Goal: Task Accomplishment & Management: Manage account settings

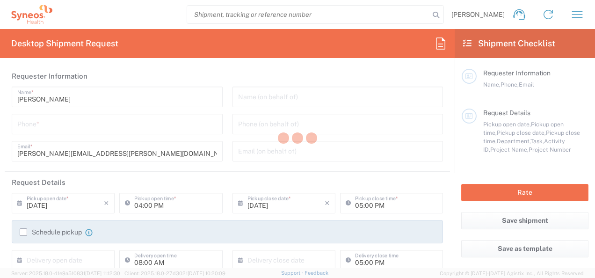
type input "Syneos Health, LLC-[GEOGRAPHIC_DATA] [GEOGRAPHIC_DATA] [GEOGRAPHIC_DATA]"
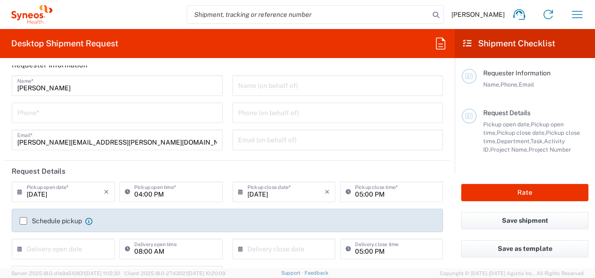
scroll to position [12, 0]
click at [579, 14] on icon "button" at bounding box center [577, 14] width 11 height 7
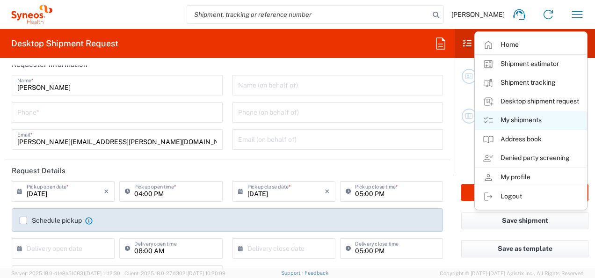
click at [512, 123] on link "My shipments" at bounding box center [530, 120] width 111 height 19
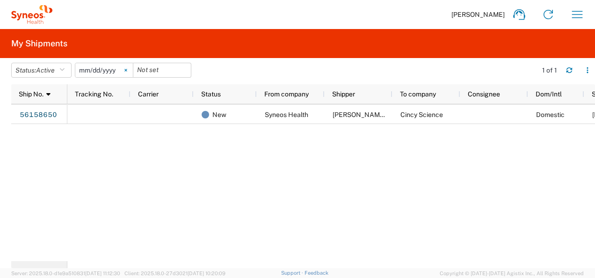
click at [127, 69] on icon at bounding box center [125, 70] width 3 height 3
click at [65, 68] on icon "button" at bounding box center [61, 70] width 5 height 7
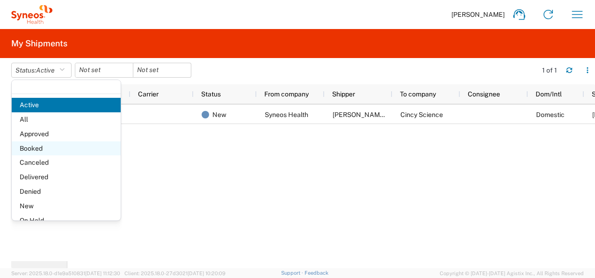
click at [49, 144] on span "Booked" at bounding box center [66, 148] width 109 height 14
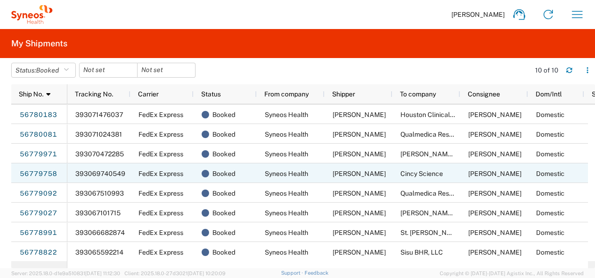
scroll to position [39, 0]
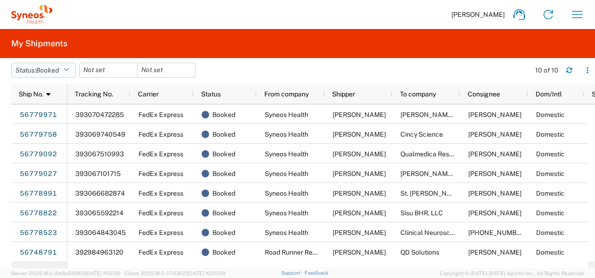
click at [65, 68] on button "Status: Booked" at bounding box center [43, 70] width 65 height 15
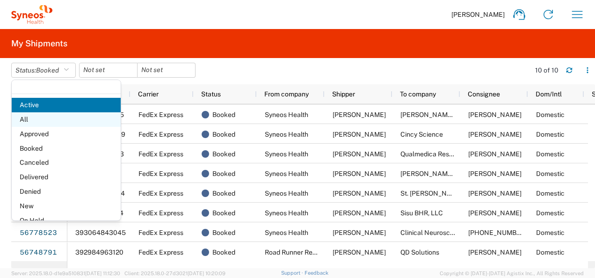
click at [43, 117] on span "All" at bounding box center [66, 119] width 109 height 14
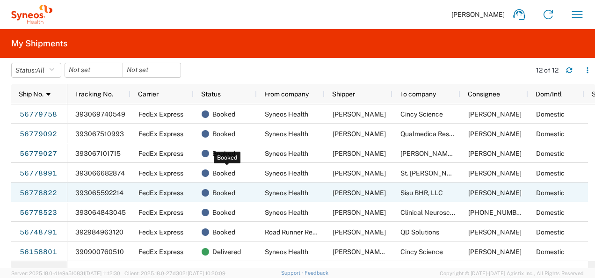
scroll to position [79, 0]
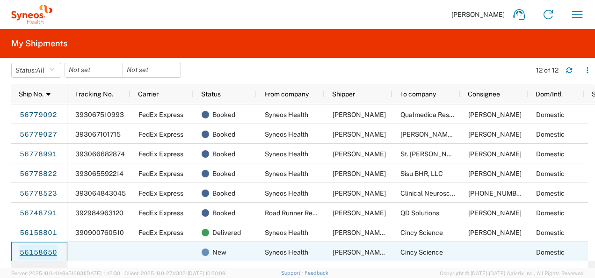
click at [23, 250] on link "56158650" at bounding box center [38, 252] width 38 height 15
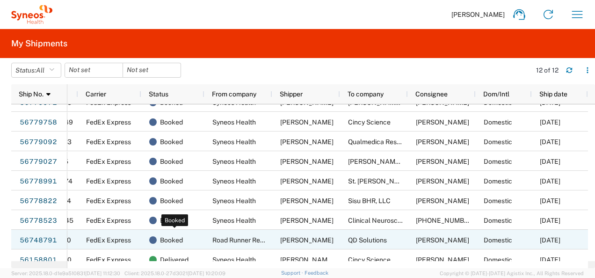
scroll to position [51, 0]
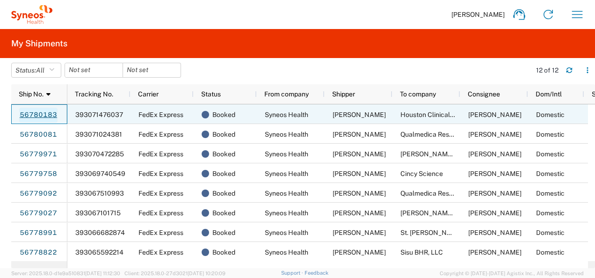
click at [33, 110] on link "56780183" at bounding box center [38, 115] width 38 height 15
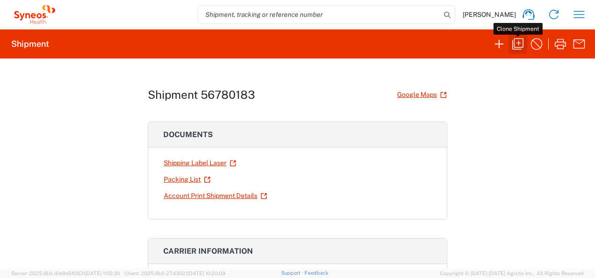
click at [518, 42] on icon "button" at bounding box center [517, 43] width 11 height 11
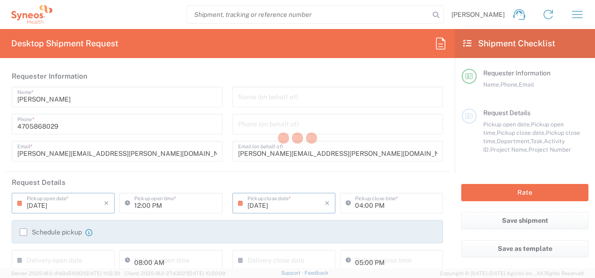
type input "North Carolina"
type input "Texas"
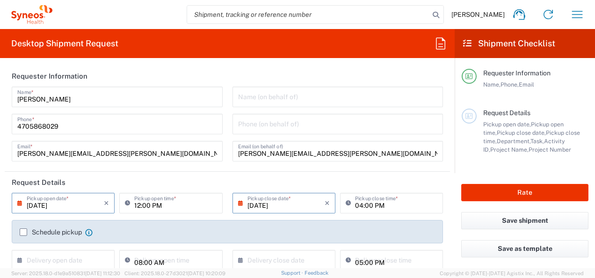
type input "Your Packaging"
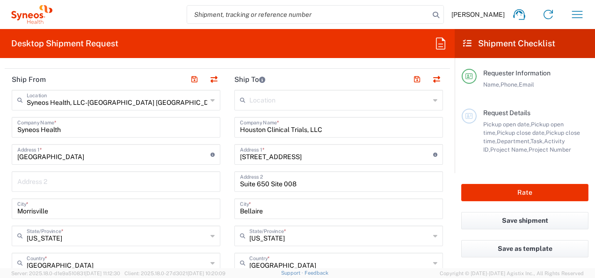
scroll to position [363, 0]
drag, startPoint x: 328, startPoint y: 128, endPoint x: 228, endPoint y: 127, distance: 99.6
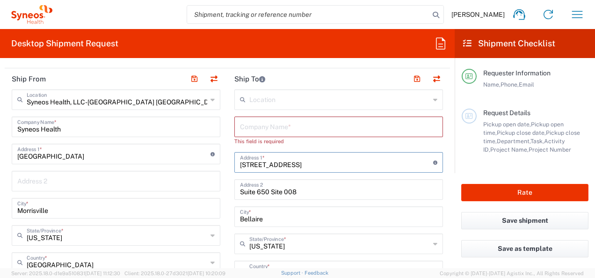
drag, startPoint x: 321, startPoint y: 154, endPoint x: 186, endPoint y: 168, distance: 135.3
click at [186, 168] on div "Ship From Syneos Health, LLC-Morrisville NC US Location Syneos Health, LLC-Morr…" at bounding box center [227, 281] width 445 height 426
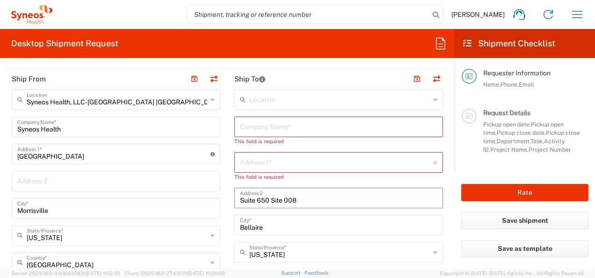
drag, startPoint x: 266, startPoint y: 191, endPoint x: 211, endPoint y: 195, distance: 55.8
click at [240, 198] on input "Site 008" at bounding box center [338, 197] width 197 height 16
drag, startPoint x: 238, startPoint y: 199, endPoint x: 206, endPoint y: 201, distance: 32.3
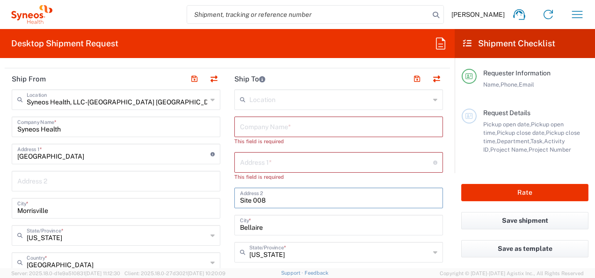
drag, startPoint x: 264, startPoint y: 197, endPoint x: 254, endPoint y: 198, distance: 9.4
click at [254, 198] on input "Site 008" at bounding box center [338, 197] width 197 height 16
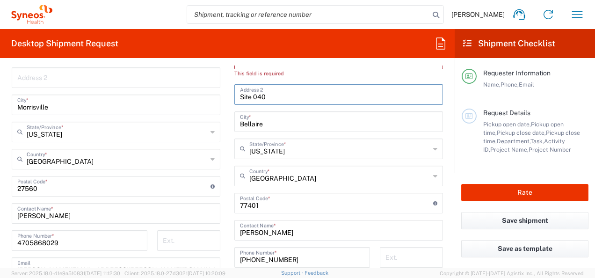
scroll to position [467, 0]
type input "Site 040"
drag, startPoint x: 277, startPoint y: 202, endPoint x: 221, endPoint y: 205, distance: 56.2
click at [221, 205] on div "Ship From Syneos Health, LLC-Morrisville NC US Location Syneos Health, LLC-Morr…" at bounding box center [227, 181] width 445 height 434
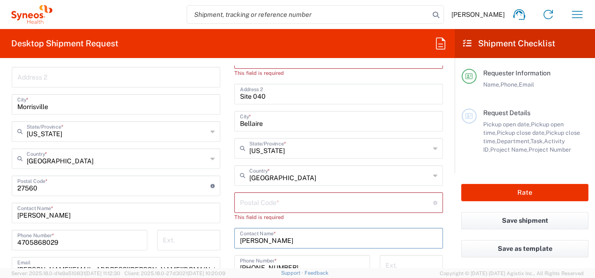
drag, startPoint x: 272, startPoint y: 241, endPoint x: 217, endPoint y: 240, distance: 55.2
click at [217, 240] on div "Ship From Syneos Health, LLC-Morrisville NC US Location Syneos Health, LLC-Morr…" at bounding box center [227, 185] width 445 height 443
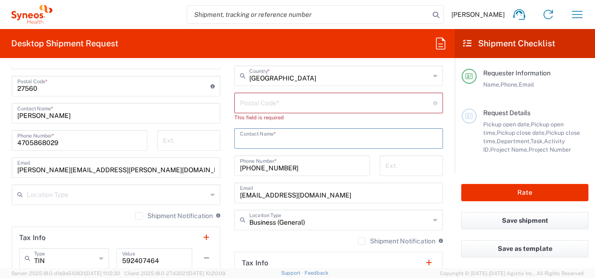
scroll to position [567, 0]
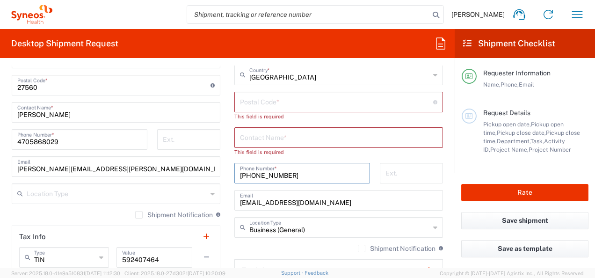
drag, startPoint x: 287, startPoint y: 165, endPoint x: 220, endPoint y: 167, distance: 66.9
click at [220, 167] on div "Ship From Syneos Health, LLC-Morrisville NC US Location Syneos Health, LLC-Morr…" at bounding box center [227, 89] width 445 height 451
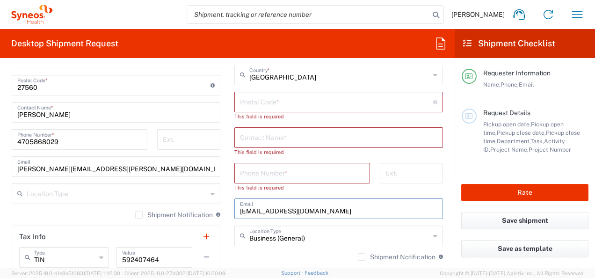
drag, startPoint x: 359, startPoint y: 203, endPoint x: 220, endPoint y: 193, distance: 139.2
click at [220, 193] on div "Ship From Syneos Health, LLC-Morrisville NC US Location Syneos Health, LLC-Morr…" at bounding box center [227, 93] width 445 height 459
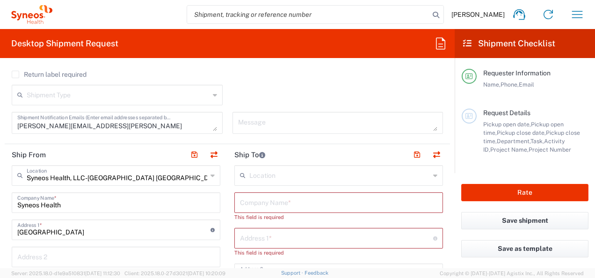
scroll to position [287, 0]
click at [269, 208] on input "text" at bounding box center [338, 202] width 197 height 16
paste input "Clinical Neuroscience Solutions, Inc."
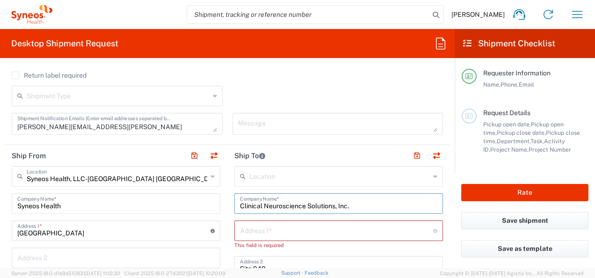
click at [269, 208] on input "Clinical Neuroscience Solutions, Inc." at bounding box center [338, 202] width 197 height 16
type input "Clinical Neuroscience Solutions, Inc."
click at [278, 230] on input "text" at bounding box center [336, 230] width 193 height 16
paste input ""618 E. South Street Suite 100""
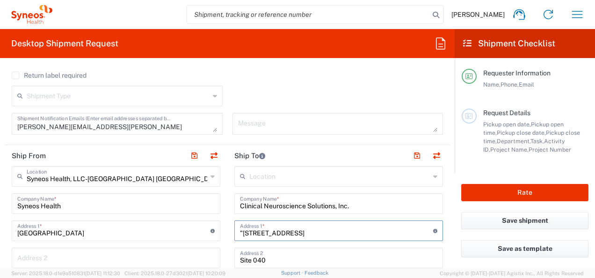
click at [240, 231] on input ""618 E. South Street Suite 100" at bounding box center [336, 230] width 193 height 16
drag, startPoint x: 296, startPoint y: 232, endPoint x: 331, endPoint y: 232, distance: 35.1
click at [331, 232] on input "618 E. South Street Suite 100" at bounding box center [336, 230] width 193 height 16
type input "618 E. South Street"
click at [240, 260] on input "Site 040" at bounding box center [338, 257] width 197 height 16
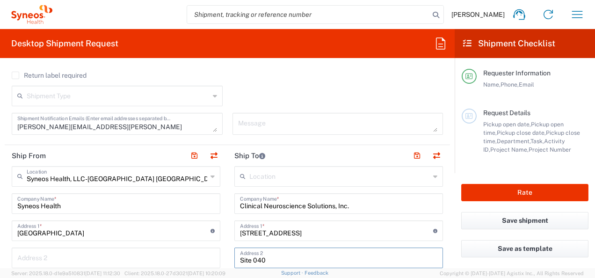
paste input "Suite 100"
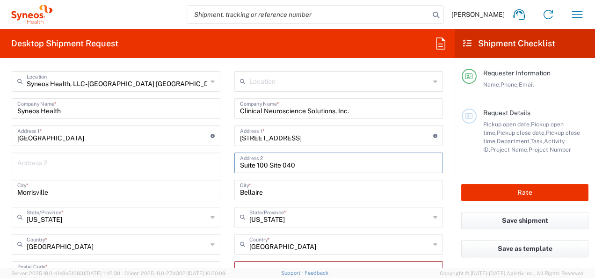
scroll to position [382, 0]
type input "Suite 100 Site 040"
drag, startPoint x: 267, startPoint y: 189, endPoint x: 221, endPoint y: 188, distance: 46.8
click at [221, 188] on div "Ship From Syneos Health, LLC-Morrisville NC US Location Syneos Health, LLC-Morr…" at bounding box center [227, 271] width 445 height 443
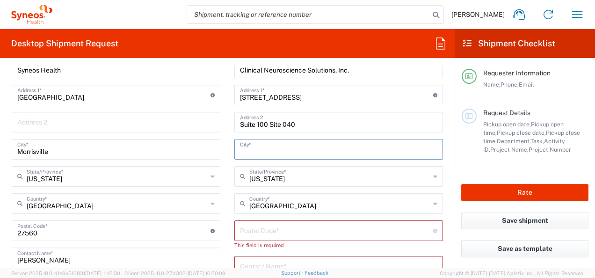
scroll to position [423, 0]
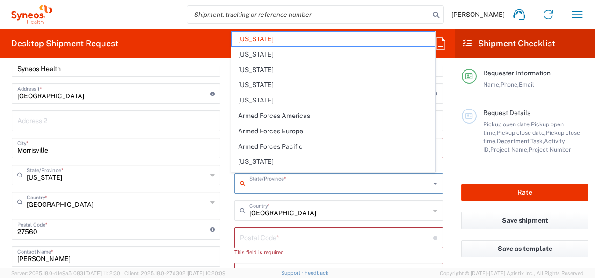
click at [300, 180] on input "text" at bounding box center [339, 182] width 180 height 16
click at [227, 206] on main "Location Addison Whitney LLC-Morrisvile NC US Barcelona-Syneos Health BioSector…" at bounding box center [338, 242] width 222 height 426
type input "Texas"
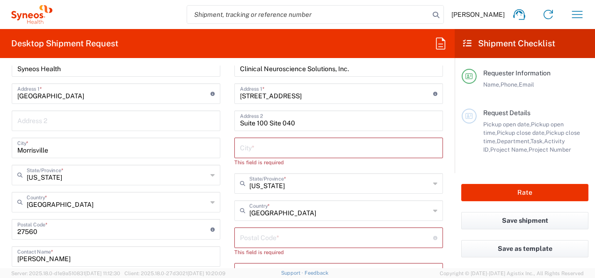
click at [260, 142] on input "text" at bounding box center [338, 147] width 197 height 16
paste input "Orlando"
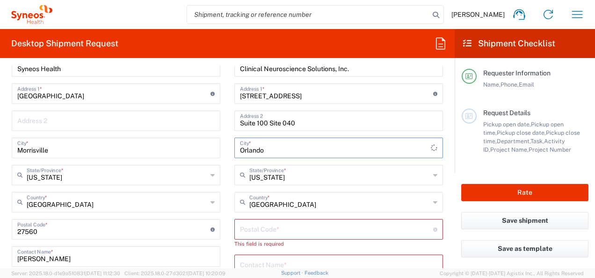
type input "Orlando"
click at [273, 226] on input "undefined" at bounding box center [336, 228] width 193 height 16
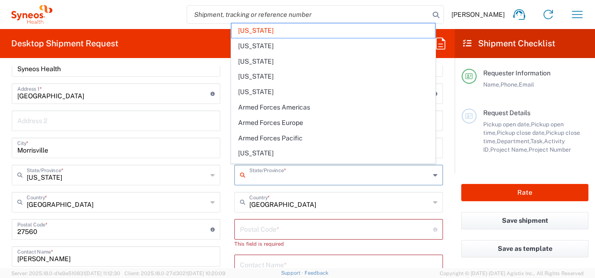
drag, startPoint x: 272, startPoint y: 179, endPoint x: 237, endPoint y: 181, distance: 34.7
click at [237, 181] on div "State/Province *" at bounding box center [338, 175] width 208 height 21
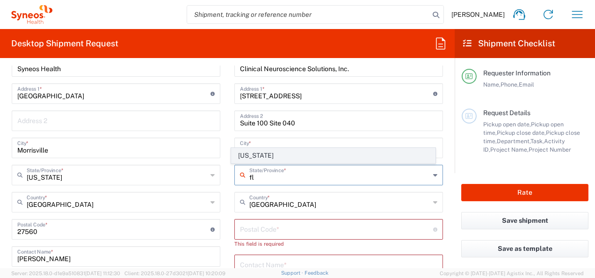
click at [252, 154] on span "Florida" at bounding box center [332, 155] width 203 height 14
type input "Florida"
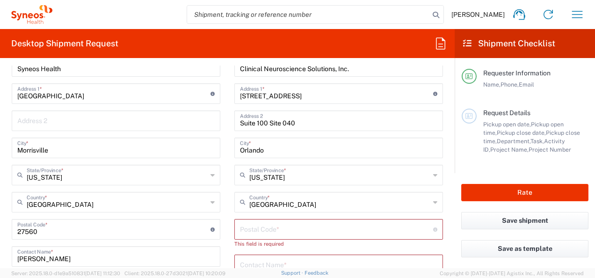
click at [252, 154] on div "Orlando City *" at bounding box center [338, 147] width 208 height 21
click at [269, 122] on input "Suite 100 Site 040" at bounding box center [338, 120] width 197 height 16
click at [247, 228] on input "undefined" at bounding box center [336, 228] width 193 height 16
paste input "32801"
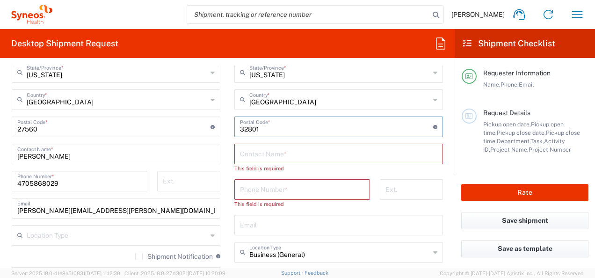
scroll to position [526, 0]
type input "32801"
click at [261, 157] on input "text" at bounding box center [338, 152] width 197 height 16
click at [270, 187] on input "tel" at bounding box center [302, 188] width 124 height 16
paste input "Retrieving data. Wait a few seconds and try to cut or copy again."
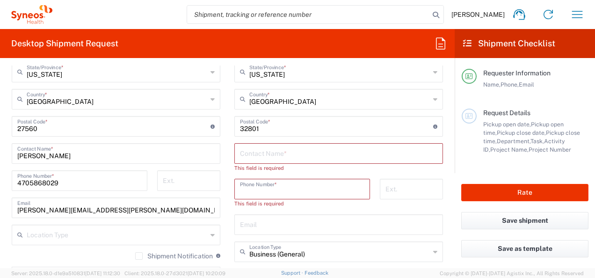
type input "Retrieving data. Wait a few seconds and try to cut or copy again."
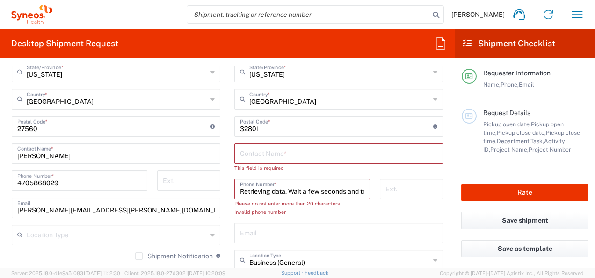
scroll to position [0, 71]
click at [273, 191] on input "Retrieving data. Wait a few seconds and try to cut or copy again." at bounding box center [302, 188] width 124 height 16
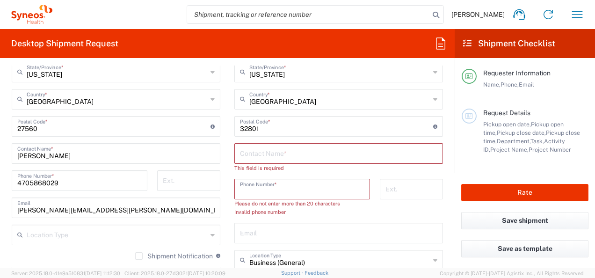
scroll to position [0, 0]
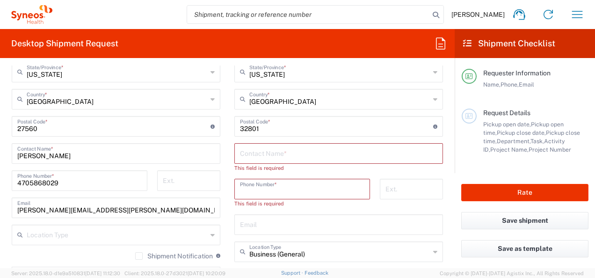
click at [246, 189] on input "tel" at bounding box center [302, 188] width 124 height 16
paste input "Retrieving data. Wait a few seconds and try to cut or copy again."
type input "Retrieving data. Wait a few seconds and try to cut or copy again."
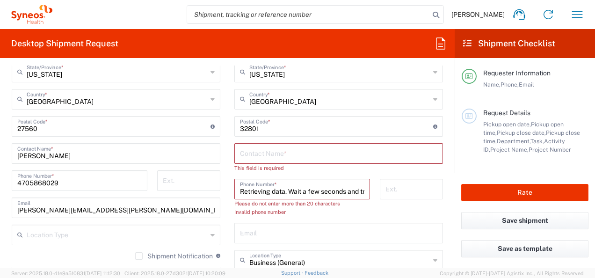
scroll to position [0, 71]
click at [298, 189] on input "Retrieving data. Wait a few seconds and try to cut or copy again." at bounding box center [302, 188] width 124 height 16
click at [297, 189] on input "Retrieving data. Wait a few seconds and try to cut or copy again." at bounding box center [302, 188] width 124 height 16
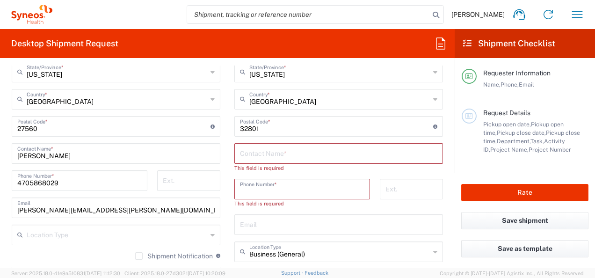
scroll to position [0, 0]
click at [272, 192] on input "tel" at bounding box center [302, 188] width 124 height 16
paste input "407-425-5100"
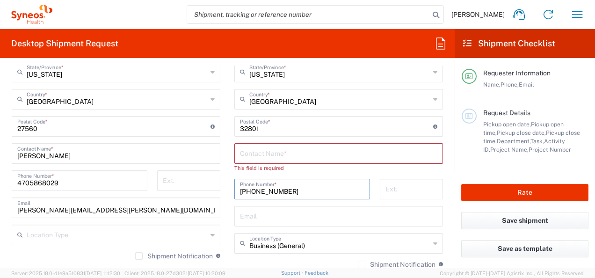
type input "407-425-5100"
click at [288, 155] on input "text" at bounding box center [338, 152] width 197 height 16
click at [294, 160] on input "text" at bounding box center [338, 152] width 197 height 16
paste input "Rebecca Klipper"
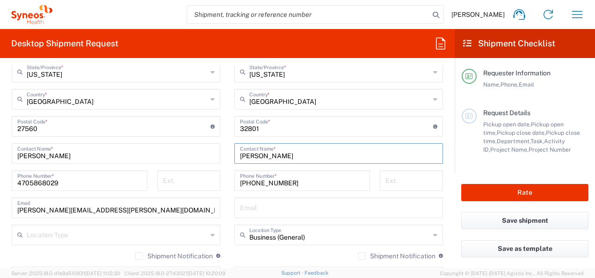
type input "Rebecca Klipper"
click at [277, 212] on input "text" at bounding box center [338, 207] width 197 height 16
click at [255, 213] on input "text" at bounding box center [338, 207] width 197 height 16
paste input "rklipper@cnshealthcare.com"
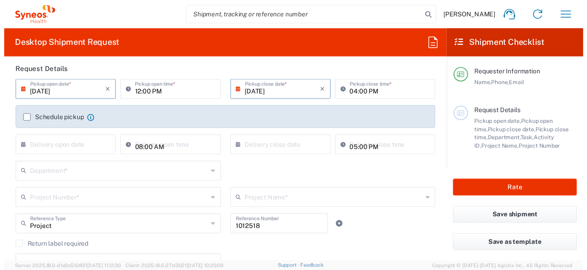
scroll to position [108, 0]
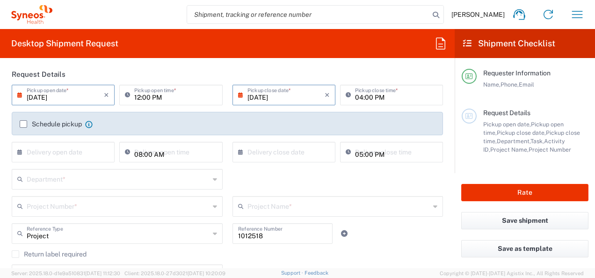
type input "rklipper@cnshealthcare.com"
click at [259, 237] on input "1012518" at bounding box center [282, 232] width 89 height 16
drag, startPoint x: 260, startPoint y: 237, endPoint x: 189, endPoint y: 246, distance: 71.7
click at [189, 246] on div "Project Reference Type Project Account Type Activity ID Airline Appointment Num…" at bounding box center [227, 236] width 441 height 27
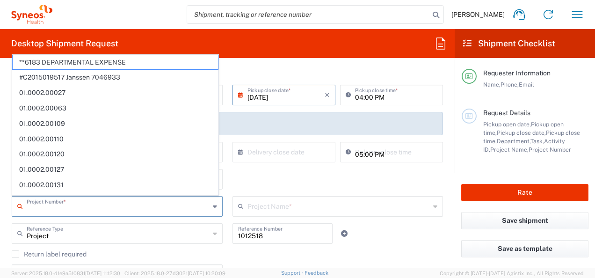
click at [53, 212] on input "text" at bounding box center [118, 205] width 183 height 16
paste input "1012518"
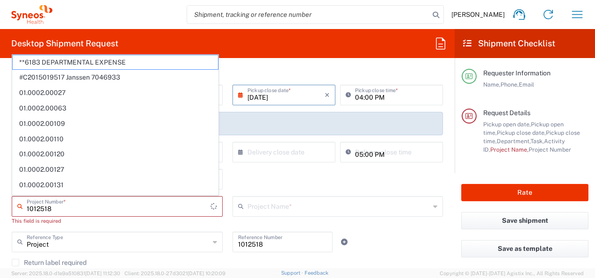
click at [72, 211] on input "1012518" at bounding box center [119, 205] width 184 height 16
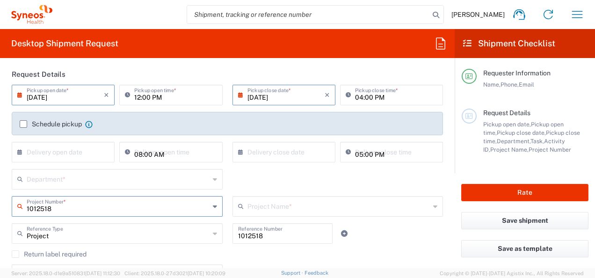
click at [63, 209] on input "1012518" at bounding box center [118, 205] width 183 height 16
click at [72, 207] on input "1012518" at bounding box center [118, 205] width 183 height 16
type input "1012518"
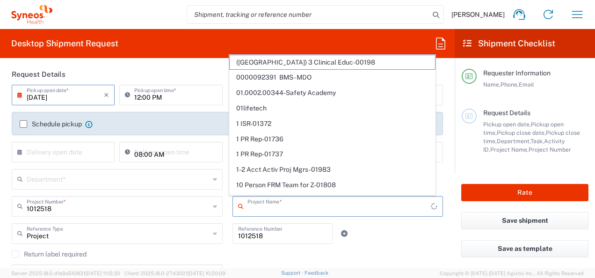
click at [296, 206] on input "text" at bounding box center [339, 205] width 184 height 16
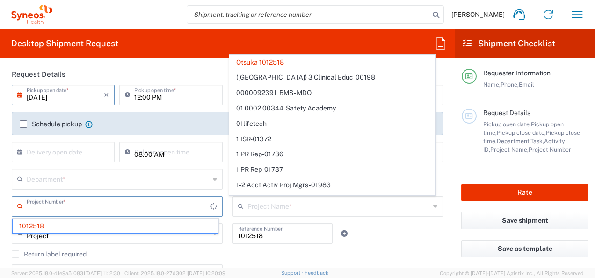
click at [95, 212] on input "text" at bounding box center [119, 205] width 184 height 16
type input "Otsuka 1012518"
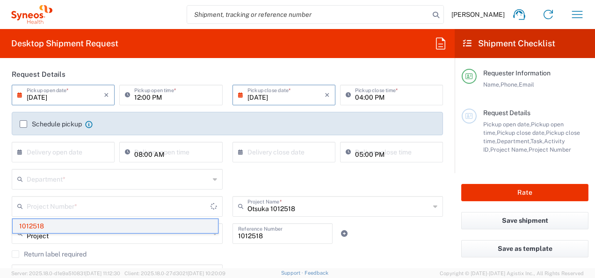
click at [57, 227] on span "1012518" at bounding box center [115, 226] width 205 height 14
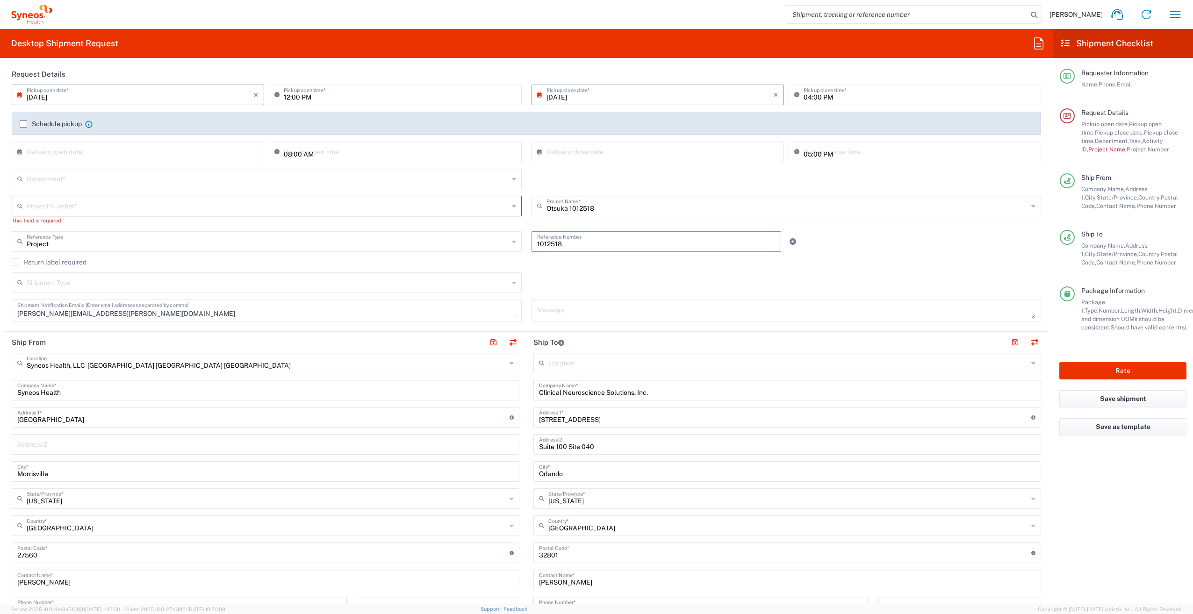
drag, startPoint x: 563, startPoint y: 244, endPoint x: 519, endPoint y: 245, distance: 44.0
click at [519, 245] on div "Project Reference Type Project Account Type Activity ID Airline Appointment Num…" at bounding box center [526, 244] width 1039 height 27
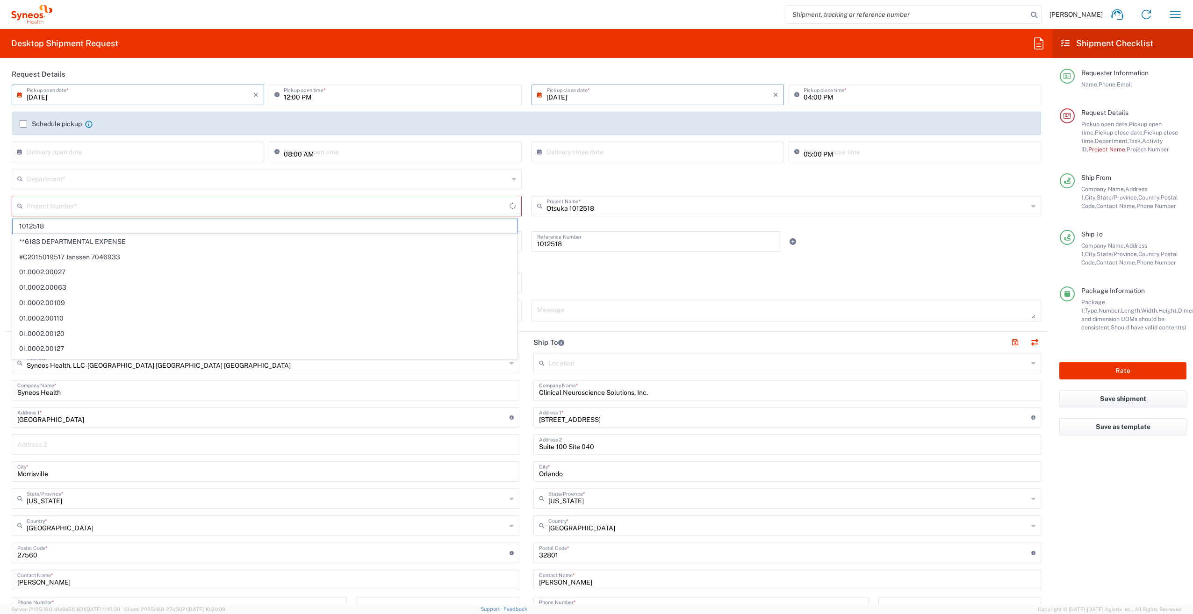
drag, startPoint x: 240, startPoint y: 204, endPoint x: 92, endPoint y: 226, distance: 149.8
click at [92, 226] on span "1012518" at bounding box center [265, 226] width 504 height 14
type input "1012518"
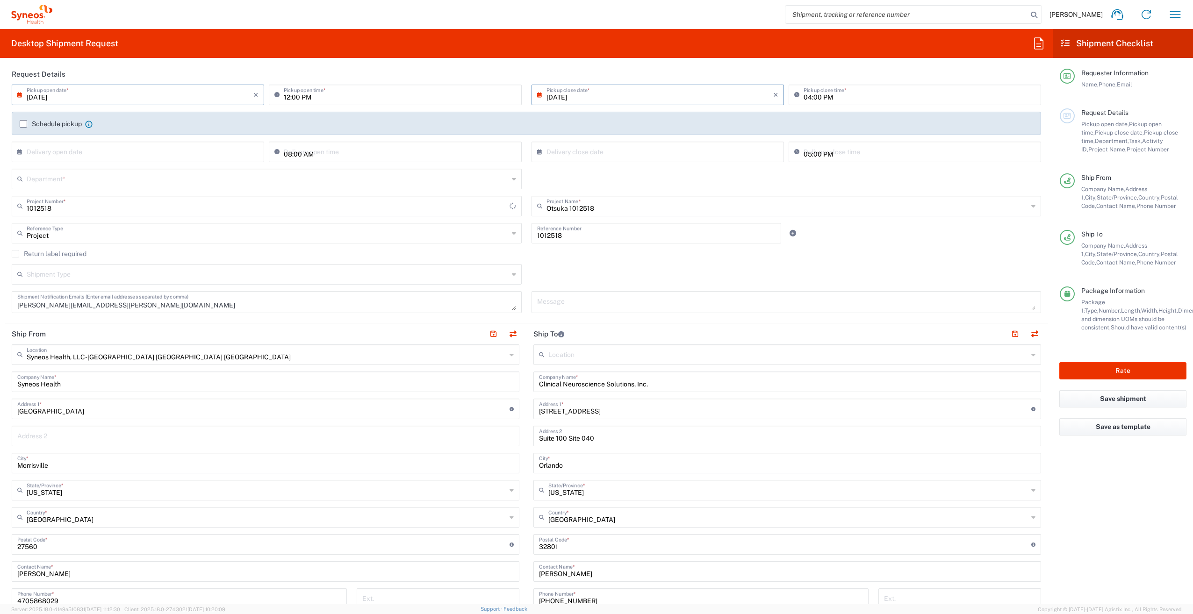
click at [58, 179] on input "text" at bounding box center [268, 178] width 482 height 16
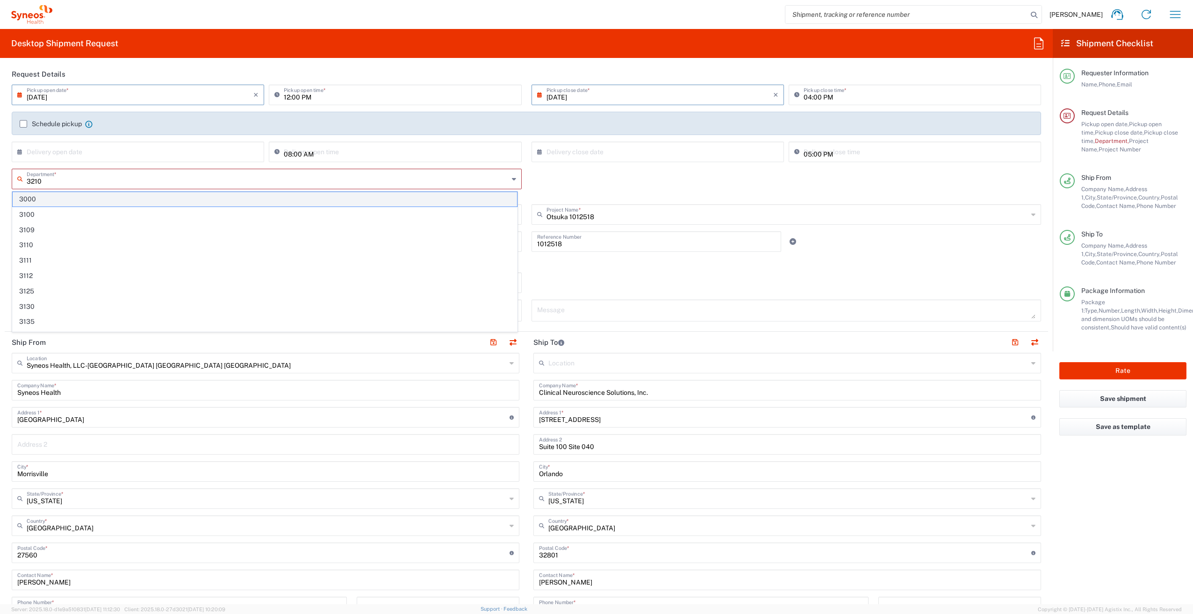
type input "3210"
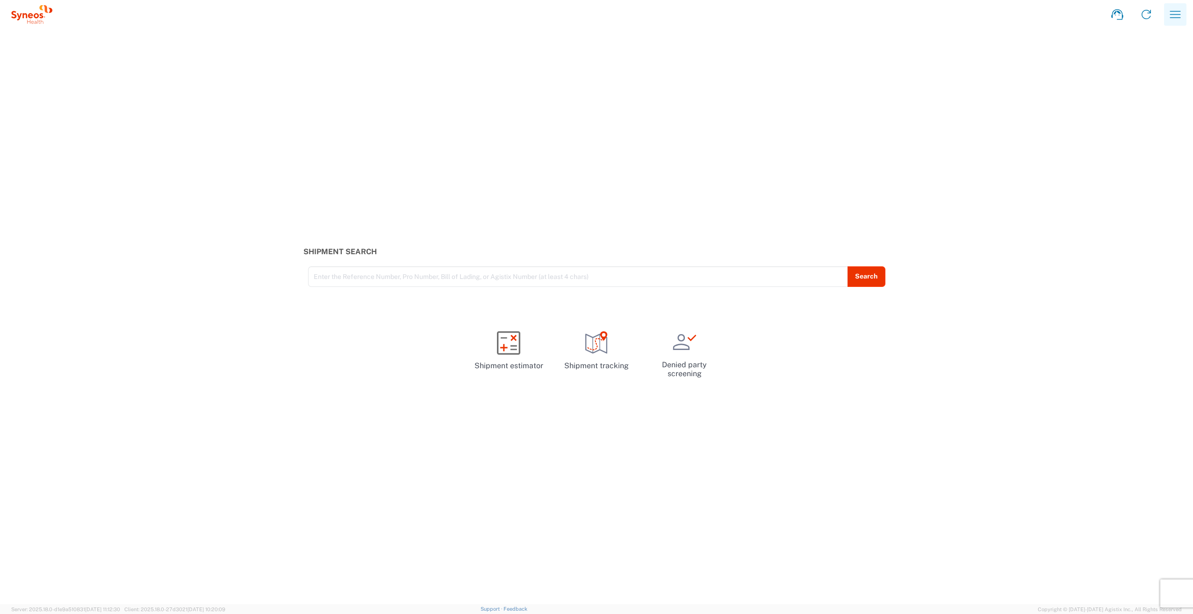
click at [1171, 12] on icon "button" at bounding box center [1175, 14] width 11 height 7
click at [1112, 119] on link "My shipments" at bounding box center [1128, 120] width 111 height 19
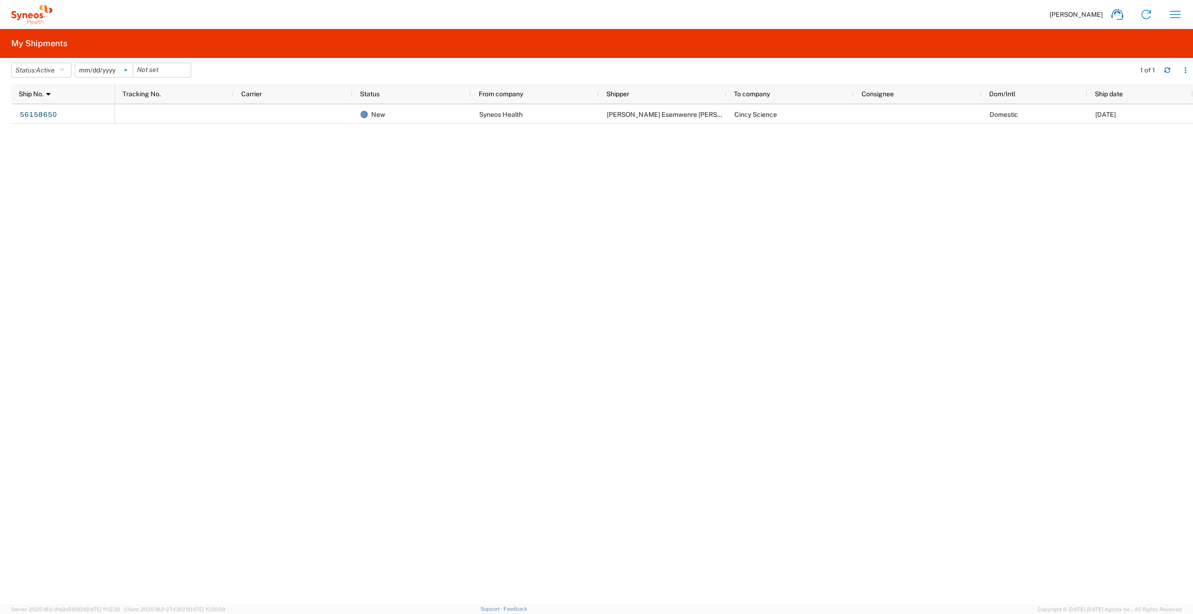
click at [126, 69] on svg-icon at bounding box center [126, 70] width 14 height 14
click at [59, 70] on button "Status: Active" at bounding box center [41, 70] width 60 height 15
click at [57, 117] on span "All" at bounding box center [66, 119] width 109 height 14
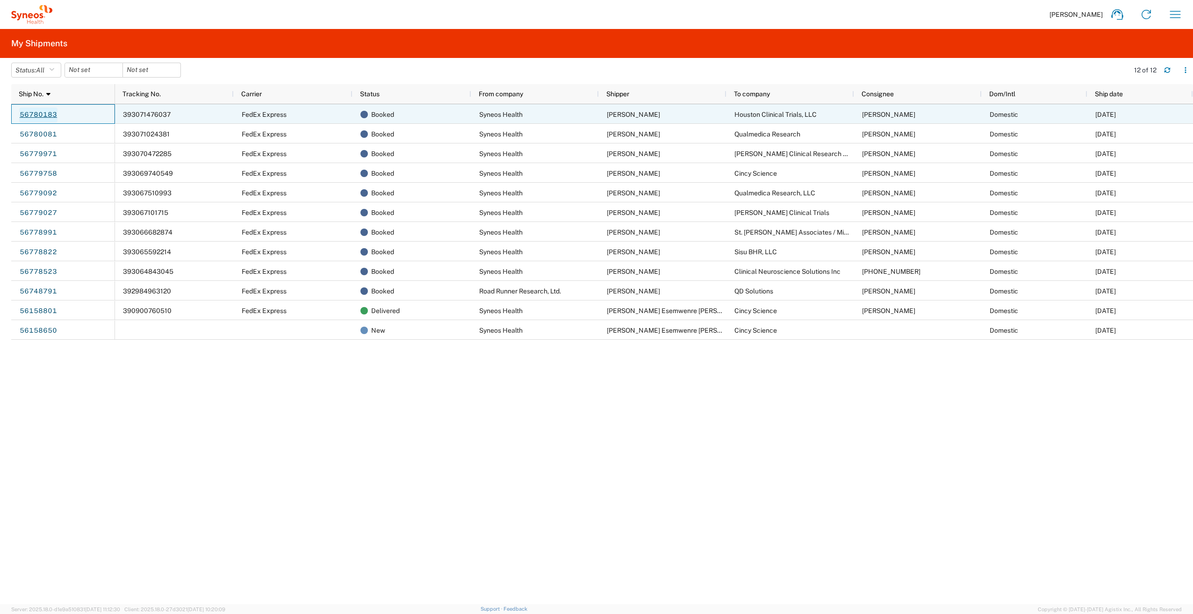
click at [41, 112] on link "56780183" at bounding box center [38, 115] width 38 height 15
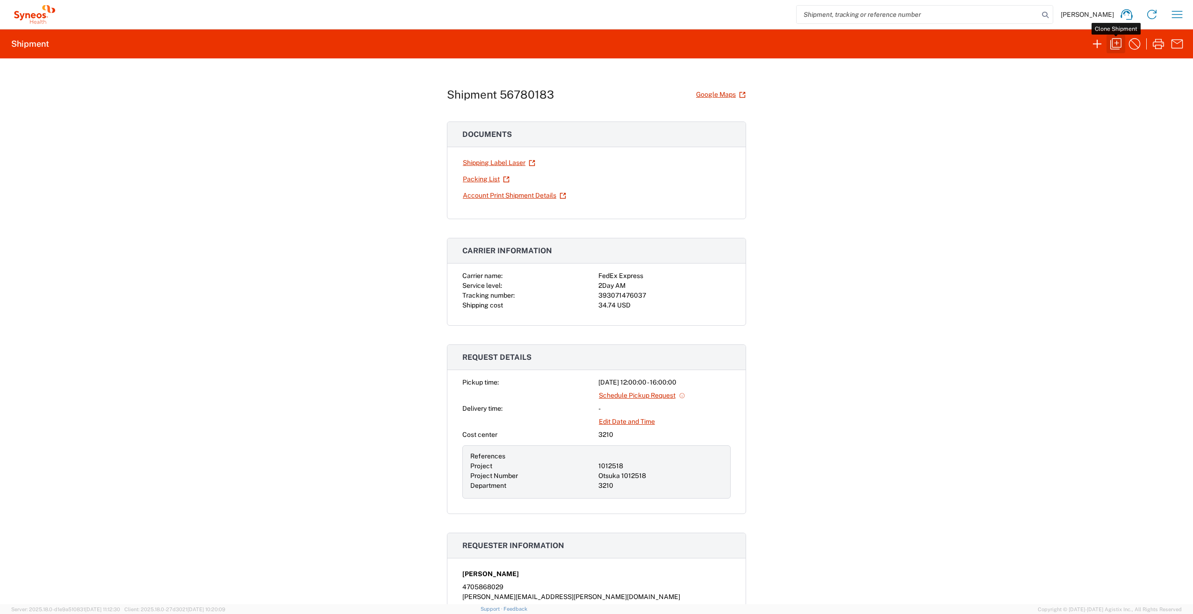
click at [1115, 43] on icon "button" at bounding box center [1115, 43] width 11 height 11
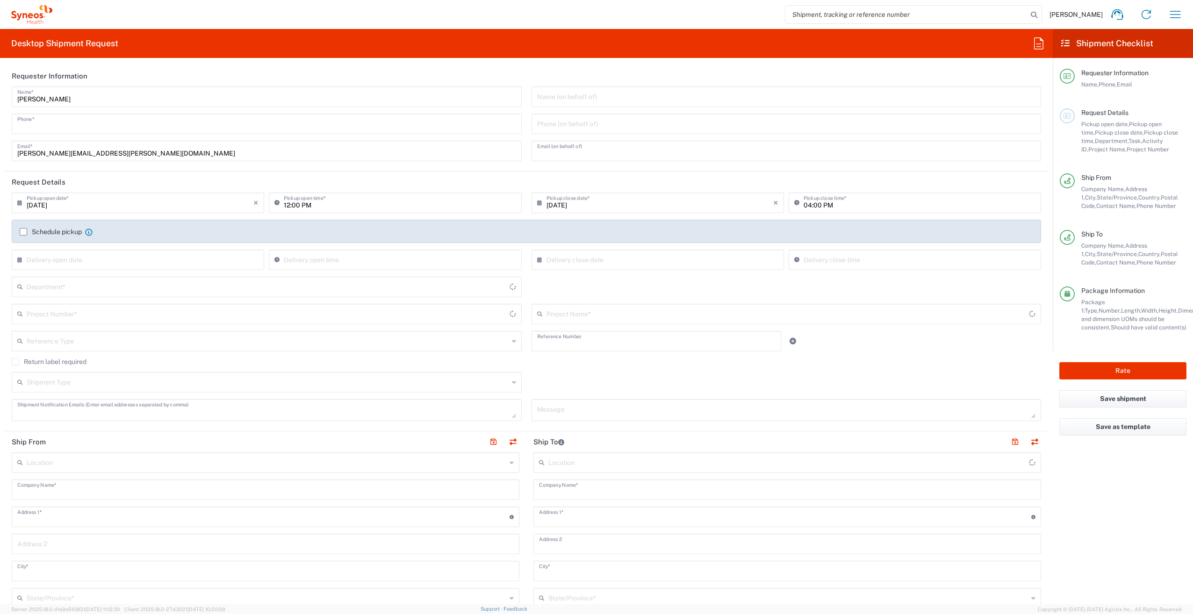
type input "4705868029"
type input "ruth.lagarde@syneoshealth.com"
type input "1012518"
type textarea "ruth.lagarde@syneoshealth.com"
type input "Syneos Health"
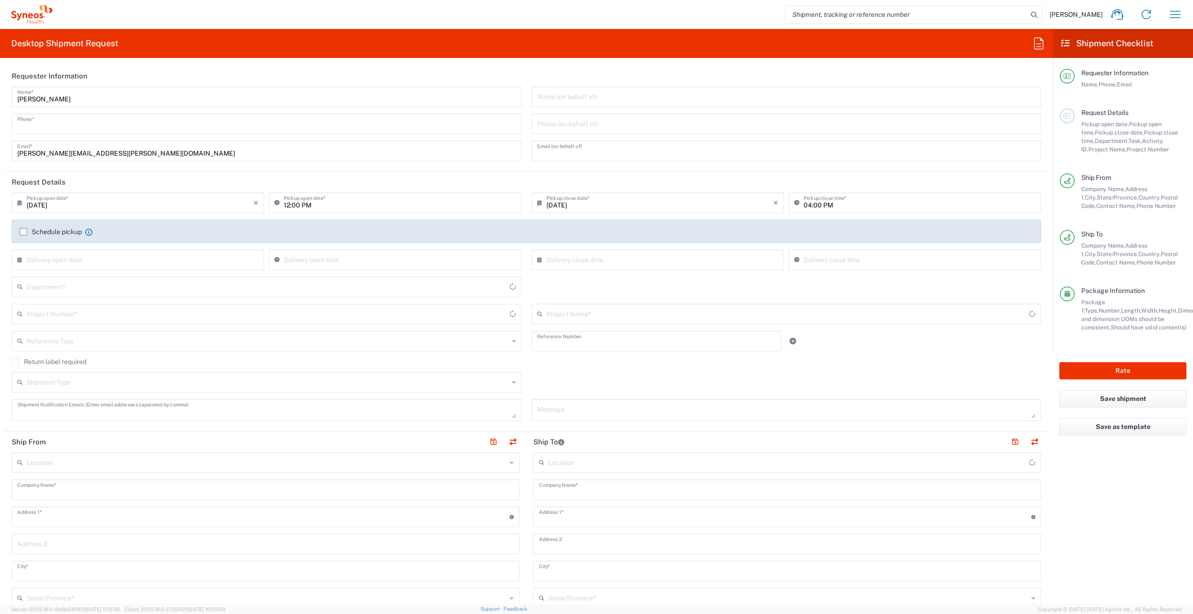
type input "1030 Sync Street"
type input "Morrisville"
type input "27560"
type input "Ruth Lagarde"
type input "4705868029"
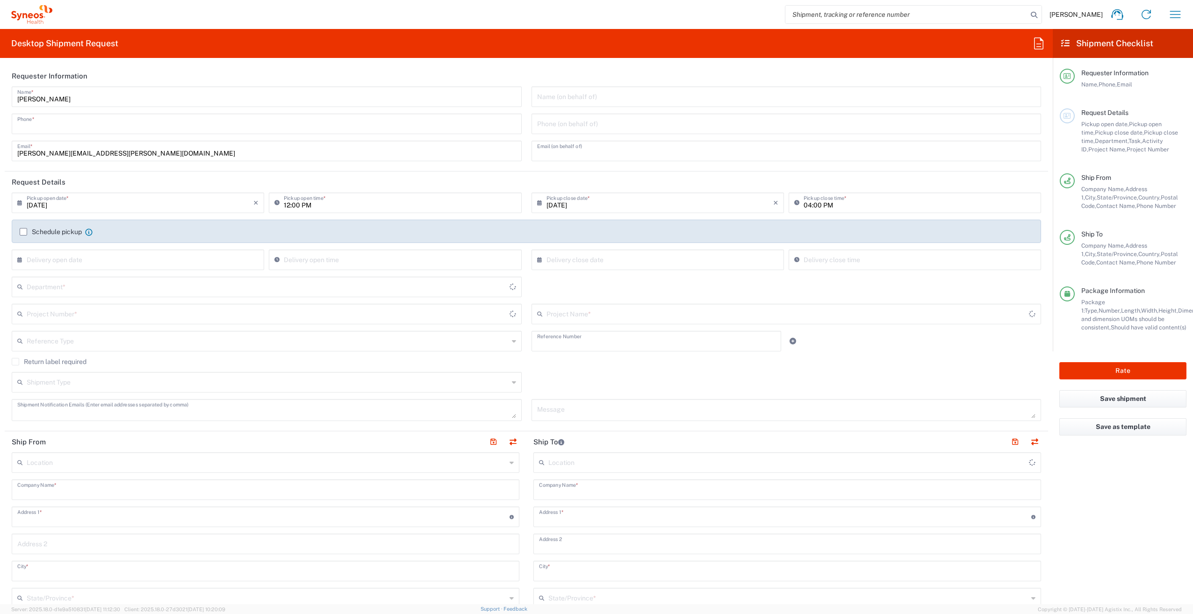
type input "ruth.lagarde@syneoshealth.com"
type input "Houston Clinical Trials, LLC"
type input "6330 West Loop South"
type input "Suite 650 Site 008"
type input "Bellaire"
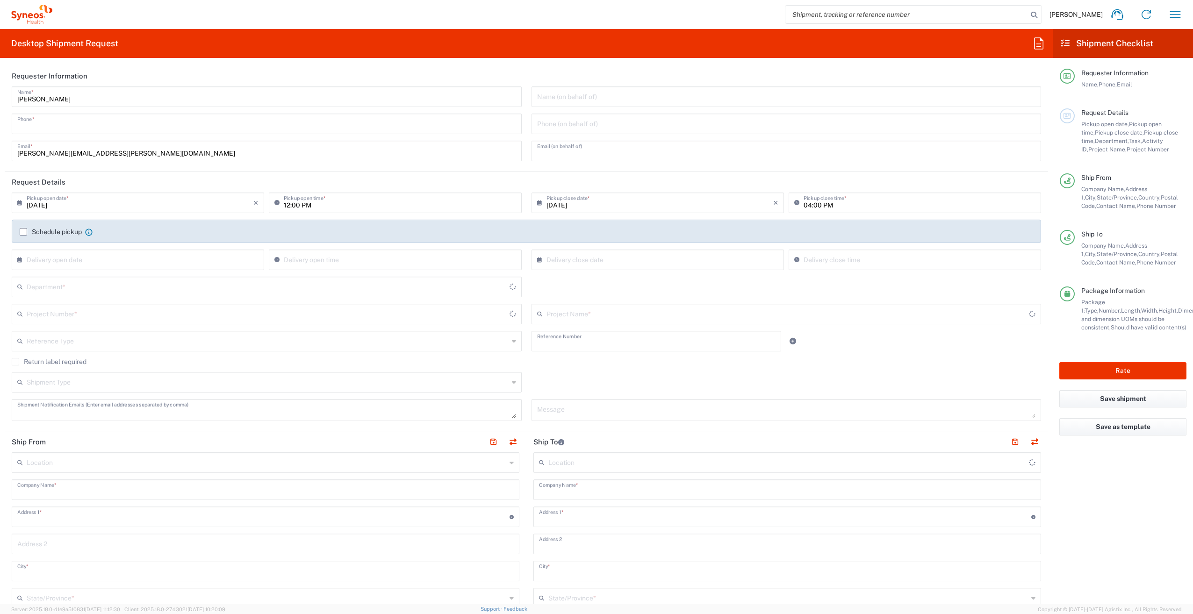
type input "United States"
type input "77401"
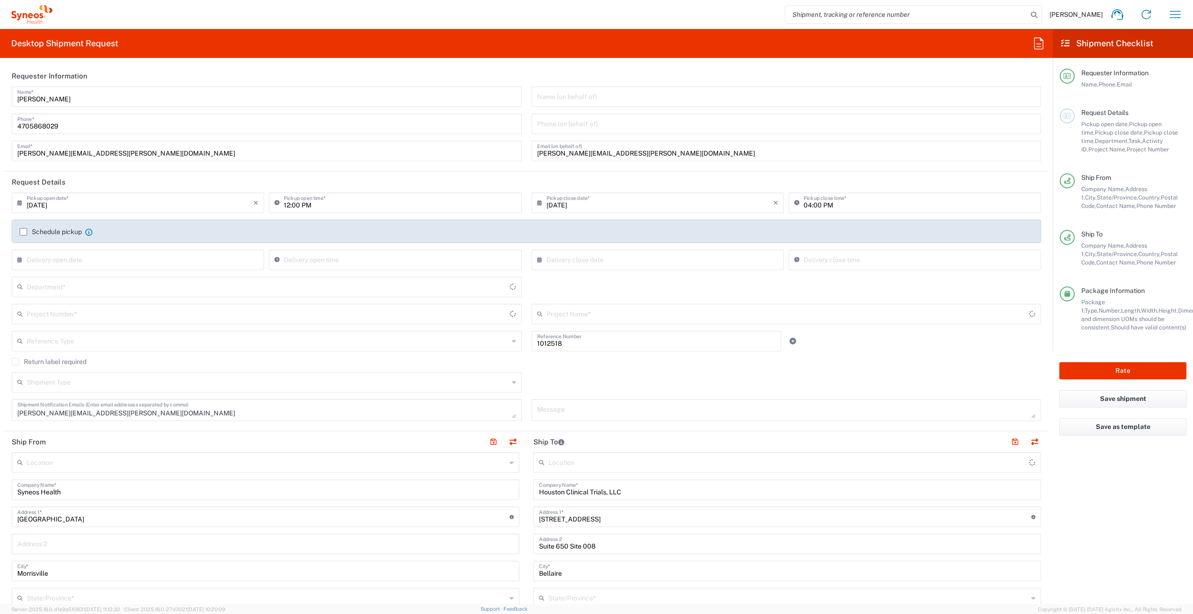
type input "Wilma Malit"
type input "713-527-8839"
type input "wmalit@houstonclintrials.com"
type input "Business (General)"
type input "Sender/Shipper"
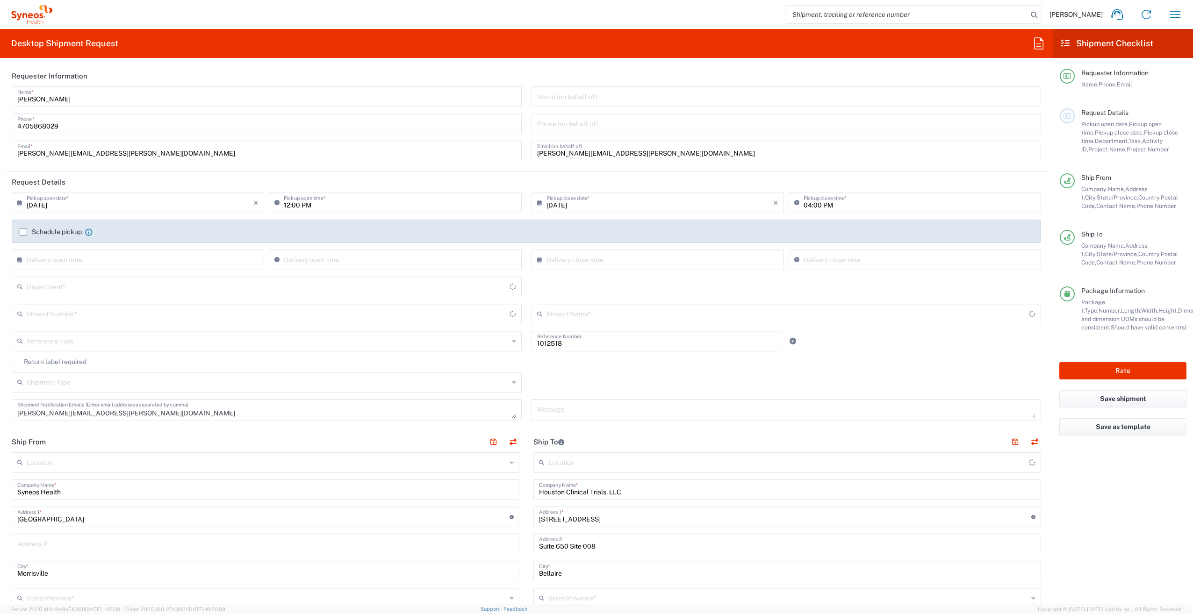
type input "Sender/Shipper"
type input "Valerie Arnold"
type input "Project"
type input "North Carolina"
type input "United States"
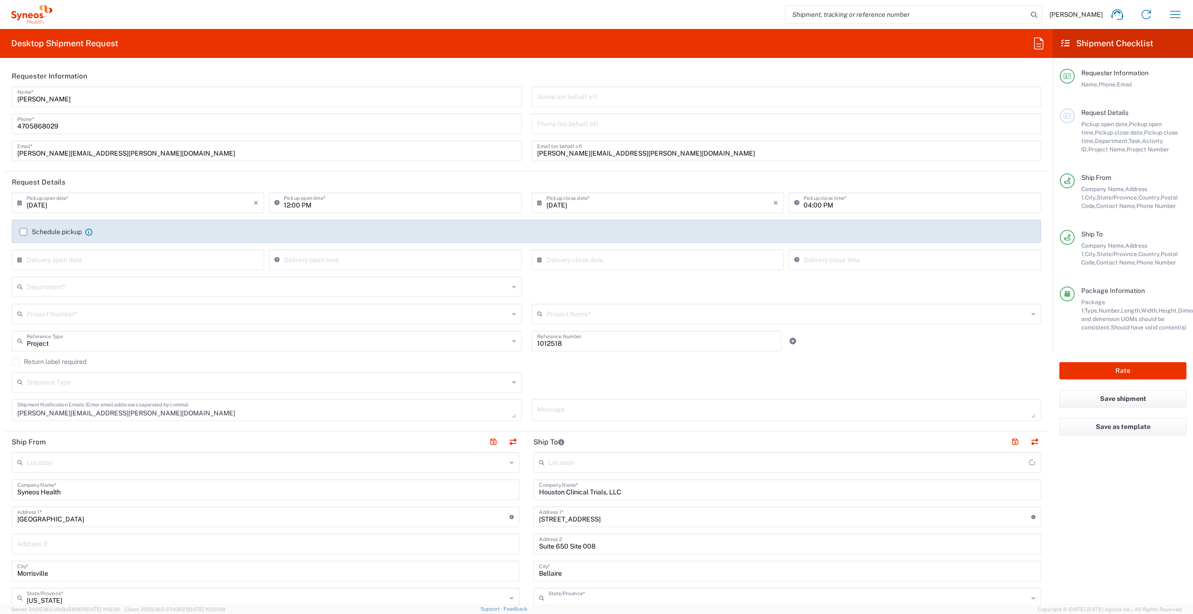
type input "Texas"
type input "Your Packaging"
type input "Syneos Health, LLC-Morrisville NC US"
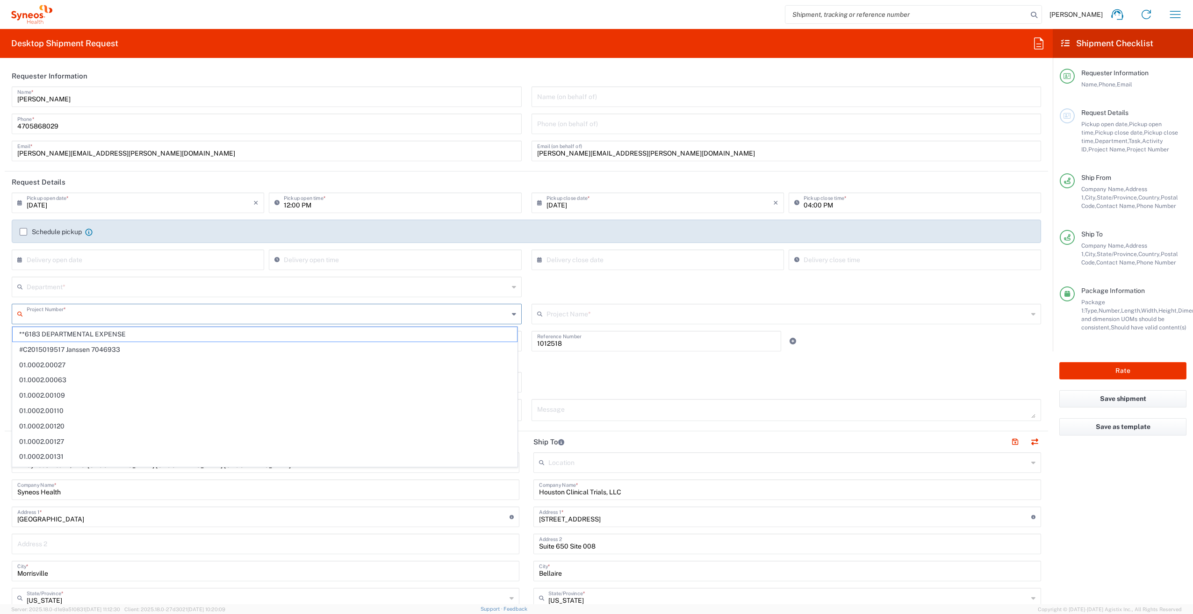
paste input "1012518"
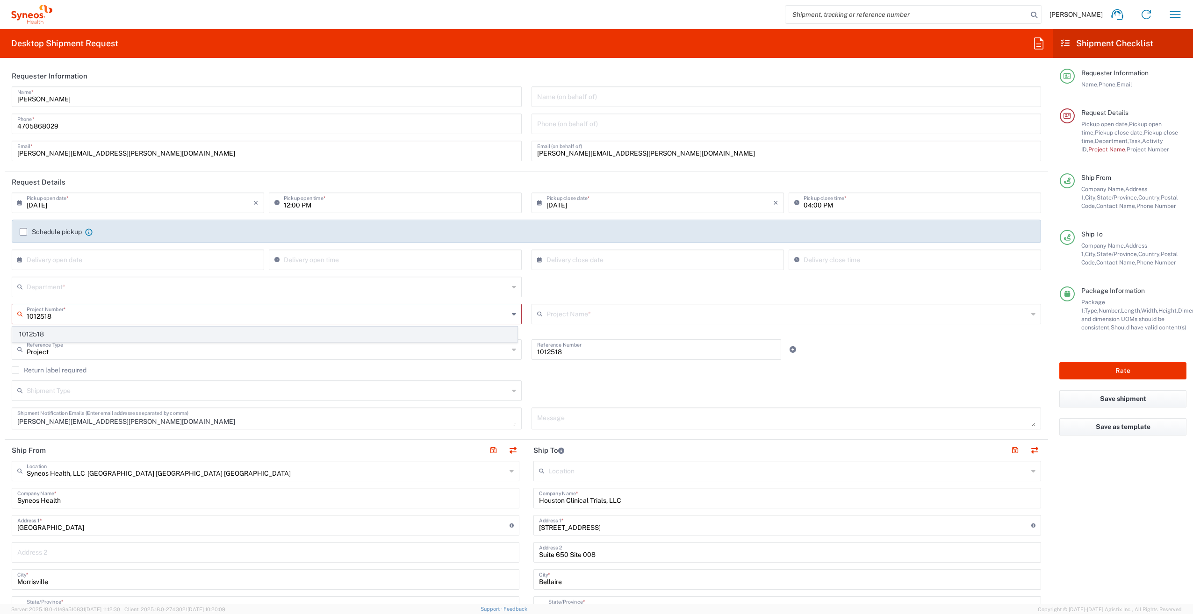
type input "1012518"
click at [57, 335] on span "1012518" at bounding box center [265, 334] width 504 height 14
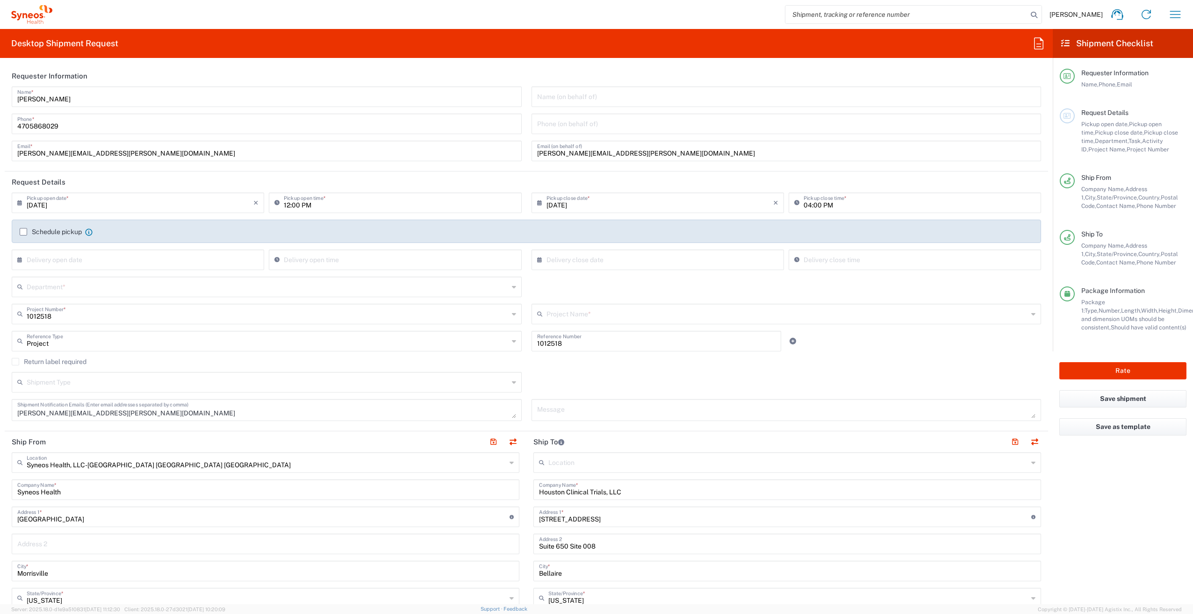
type input "Otsuka 1012518"
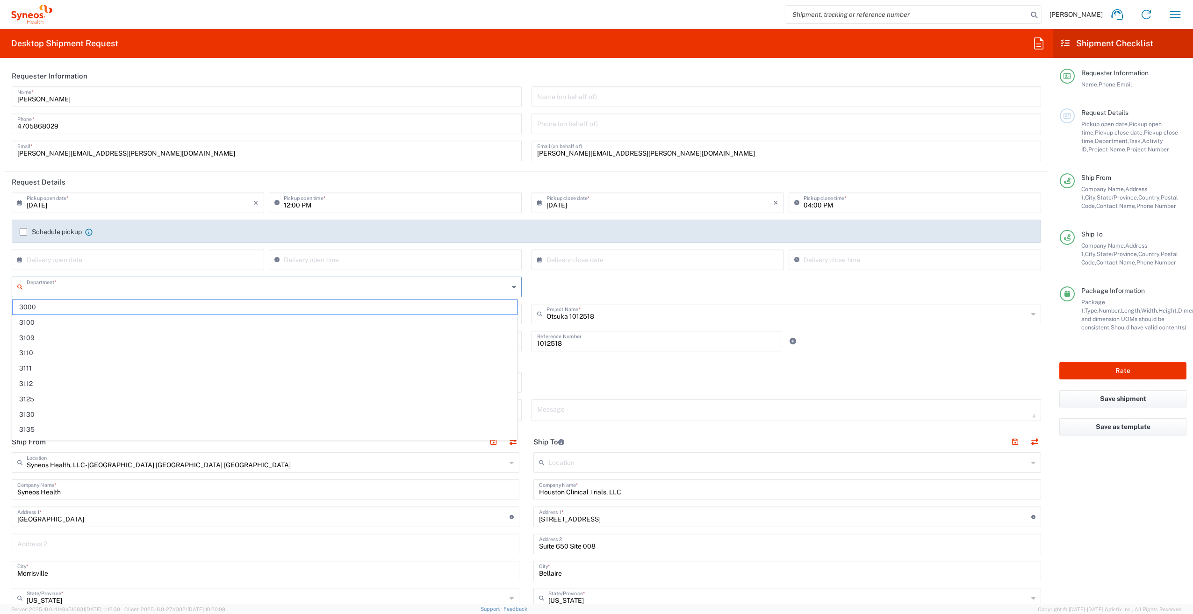
click at [59, 288] on input "text" at bounding box center [268, 286] width 482 height 16
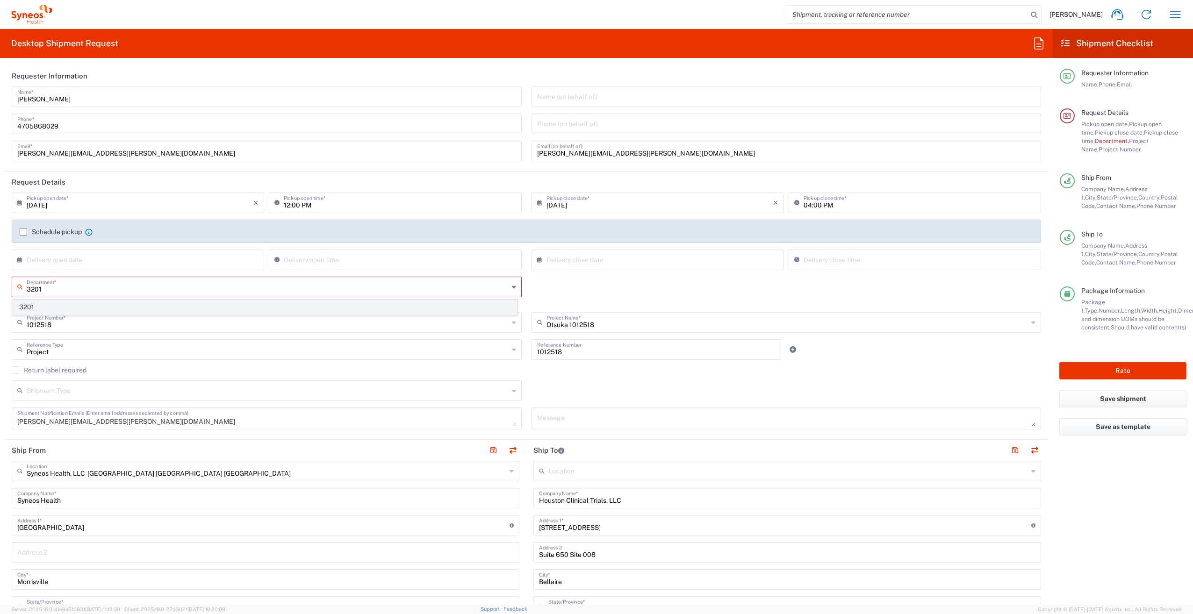
type input "3201"
click at [56, 304] on span "3201" at bounding box center [265, 307] width 504 height 14
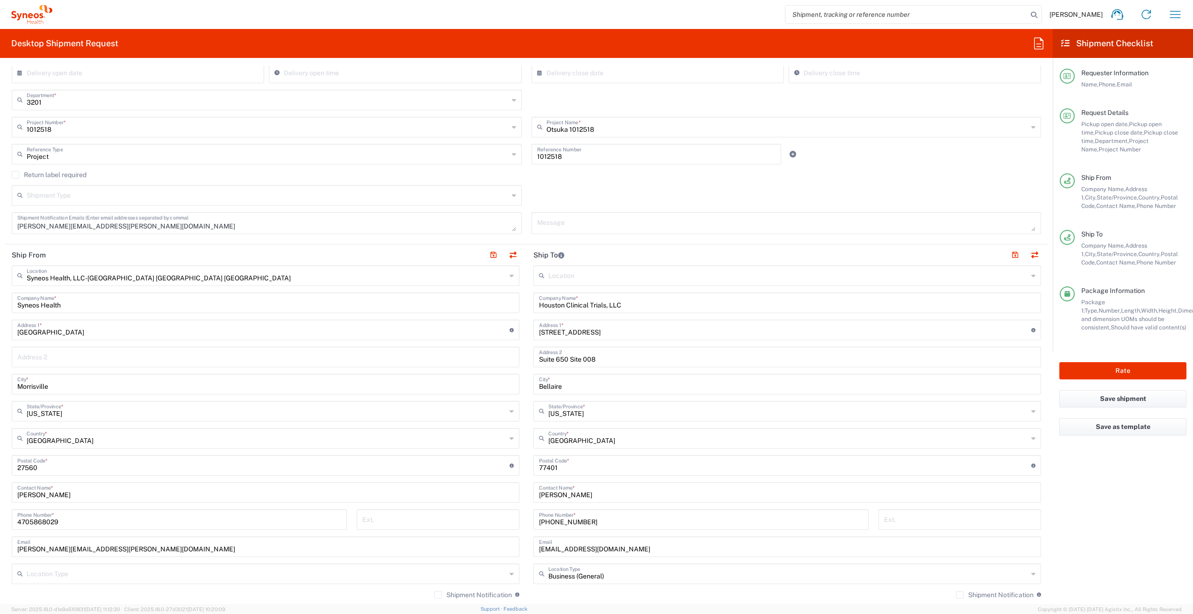
scroll to position [234, 0]
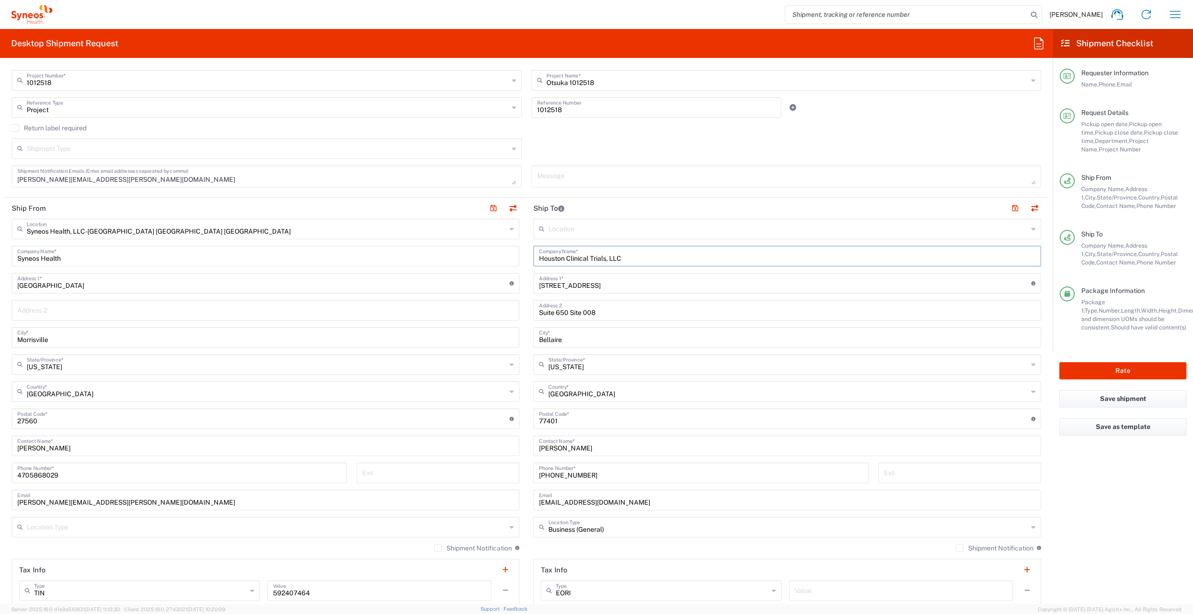
drag, startPoint x: 631, startPoint y: 260, endPoint x: 409, endPoint y: 260, distance: 221.6
click at [409, 260] on div "Ship From Syneos Health, LLC-Morrisville NC US Location Syneos Health, LLC-Morr…" at bounding box center [526, 406] width 1043 height 417
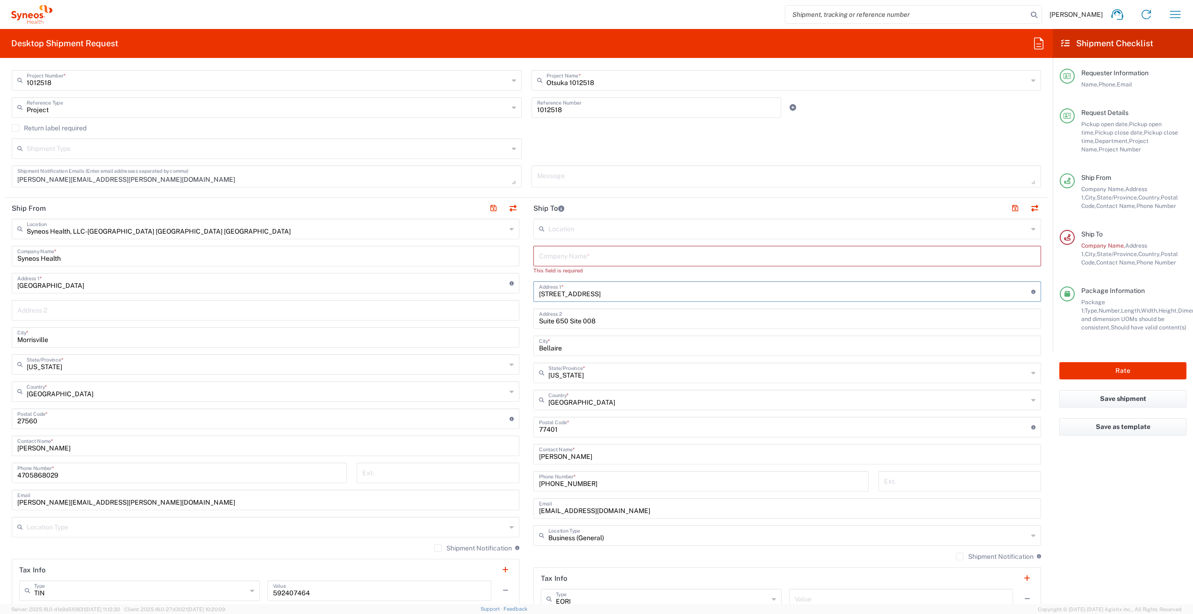
drag, startPoint x: 610, startPoint y: 287, endPoint x: 468, endPoint y: 288, distance: 141.2
click at [468, 288] on div "Ship From Syneos Health, LLC-Morrisville NC US Location Syneos Health, LLC-Morr…" at bounding box center [526, 411] width 1043 height 426
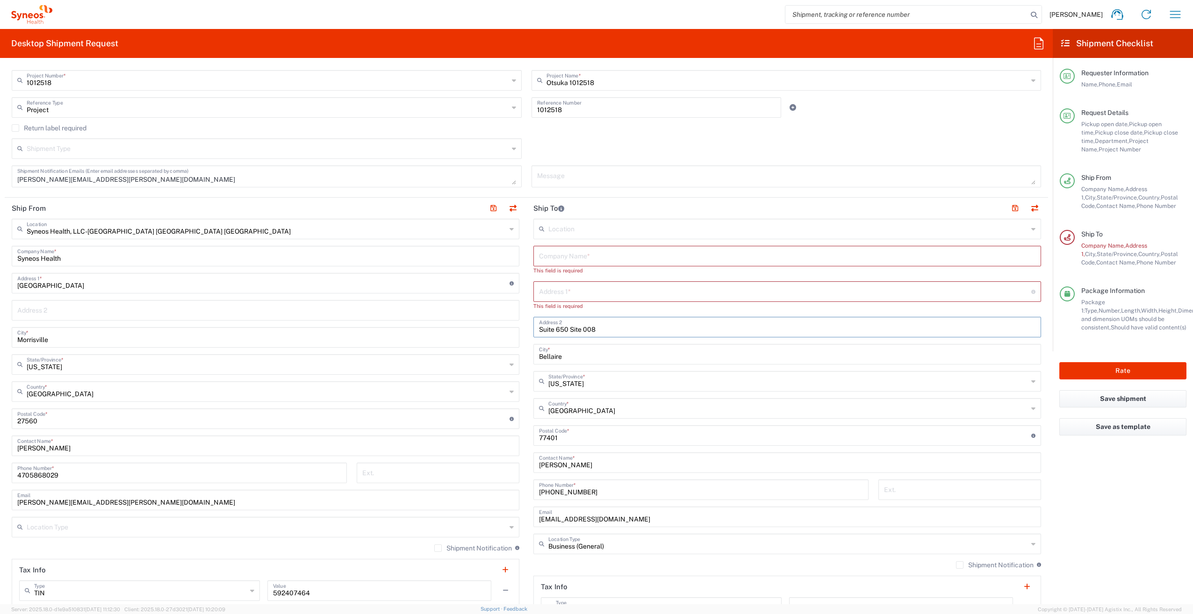
drag, startPoint x: 567, startPoint y: 320, endPoint x: 518, endPoint y: 321, distance: 48.1
click at [518, 321] on div "Ship From Syneos Health, LLC-Morrisville NC US Location Syneos Health, LLC-Morr…" at bounding box center [526, 415] width 1043 height 434
drag, startPoint x: 565, startPoint y: 329, endPoint x: 552, endPoint y: 331, distance: 12.3
click at [552, 330] on input "Site 008" at bounding box center [787, 326] width 496 height 16
type input "Site 040"
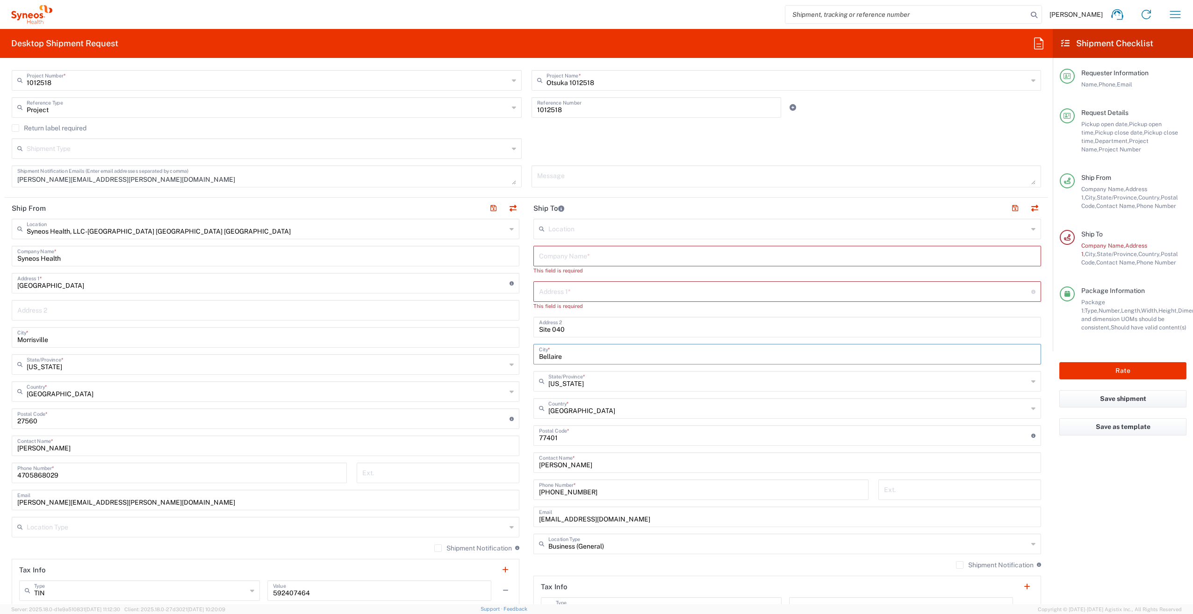
drag, startPoint x: 564, startPoint y: 358, endPoint x: 499, endPoint y: 360, distance: 65.0
click at [499, 360] on div "Ship From Syneos Health, LLC-Morrisville NC US Location Syneos Health, LLC-Morr…" at bounding box center [526, 415] width 1043 height 434
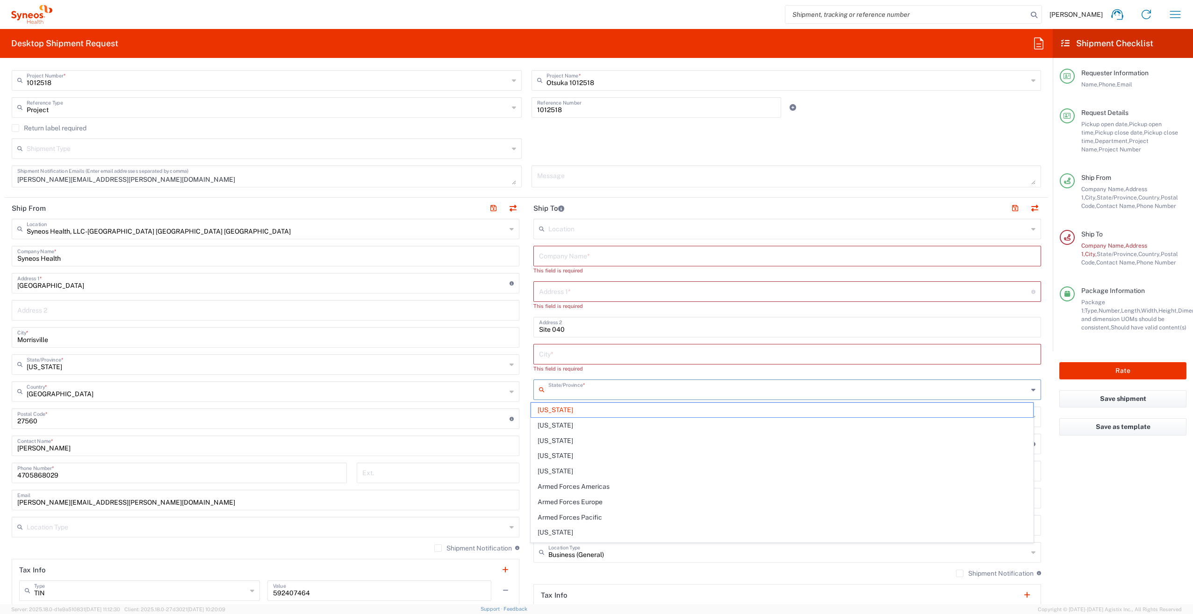
drag, startPoint x: 567, startPoint y: 383, endPoint x: 517, endPoint y: 383, distance: 49.1
click at [517, 383] on div "Ship From Syneos Health, LLC-Morrisville NC US Location Syneos Health, LLC-Morr…" at bounding box center [526, 419] width 1043 height 443
type input "Texas"
click at [591, 330] on input "Site 040" at bounding box center [787, 326] width 496 height 16
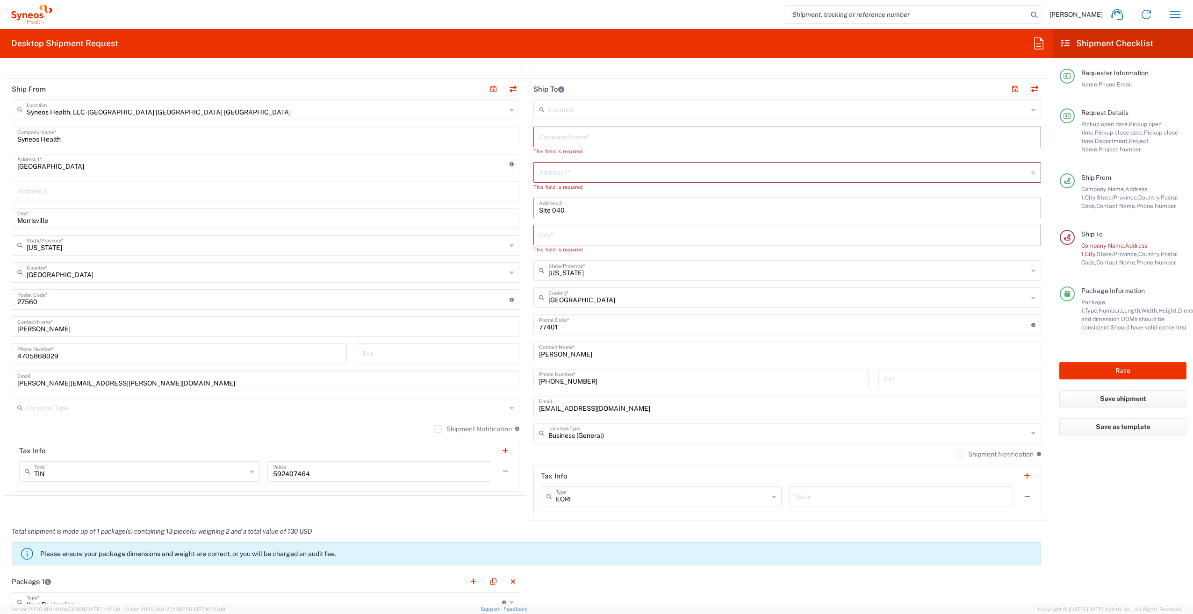
scroll to position [374, 0]
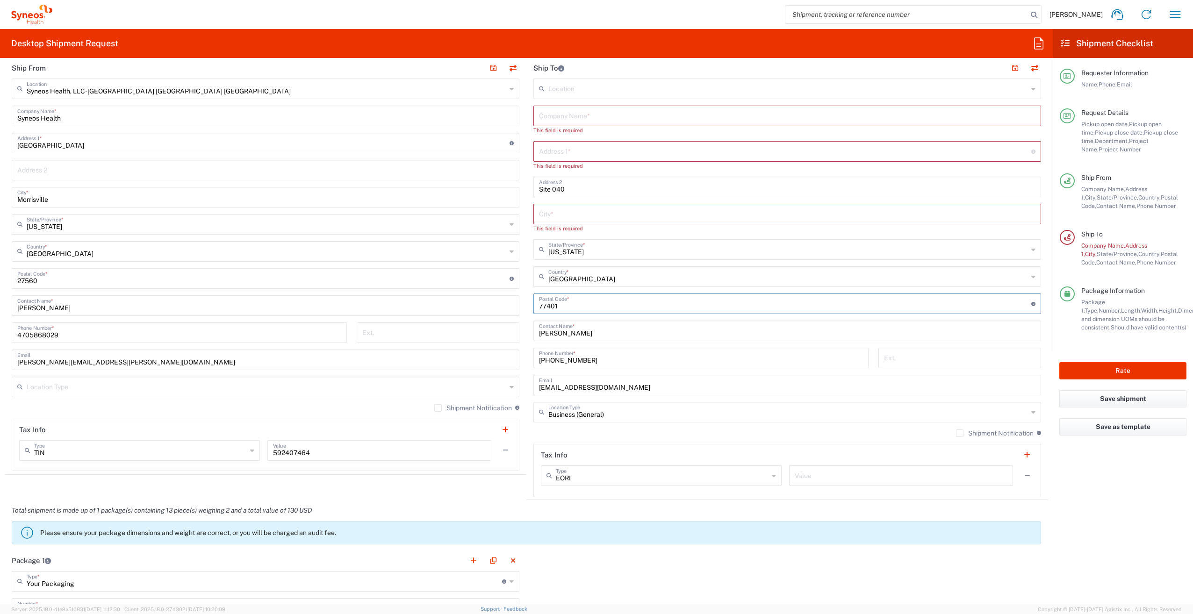
drag, startPoint x: 575, startPoint y: 305, endPoint x: 534, endPoint y: 306, distance: 40.7
click at [534, 306] on div "Postal Code * Postal Code for United States should have the following format: 5…" at bounding box center [787, 304] width 508 height 21
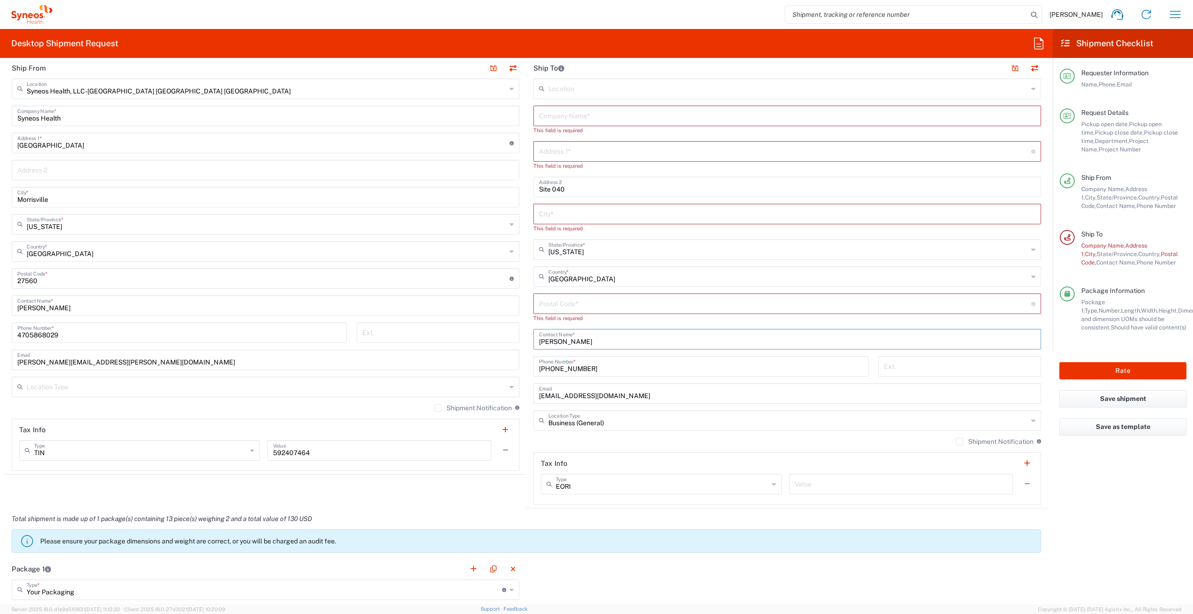
drag, startPoint x: 581, startPoint y: 339, endPoint x: 520, endPoint y: 342, distance: 60.9
click at [520, 342] on div "Ship From Syneos Health, LLC-Morrisville NC US Location Syneos Health, LLC-Morr…" at bounding box center [526, 282] width 1043 height 451
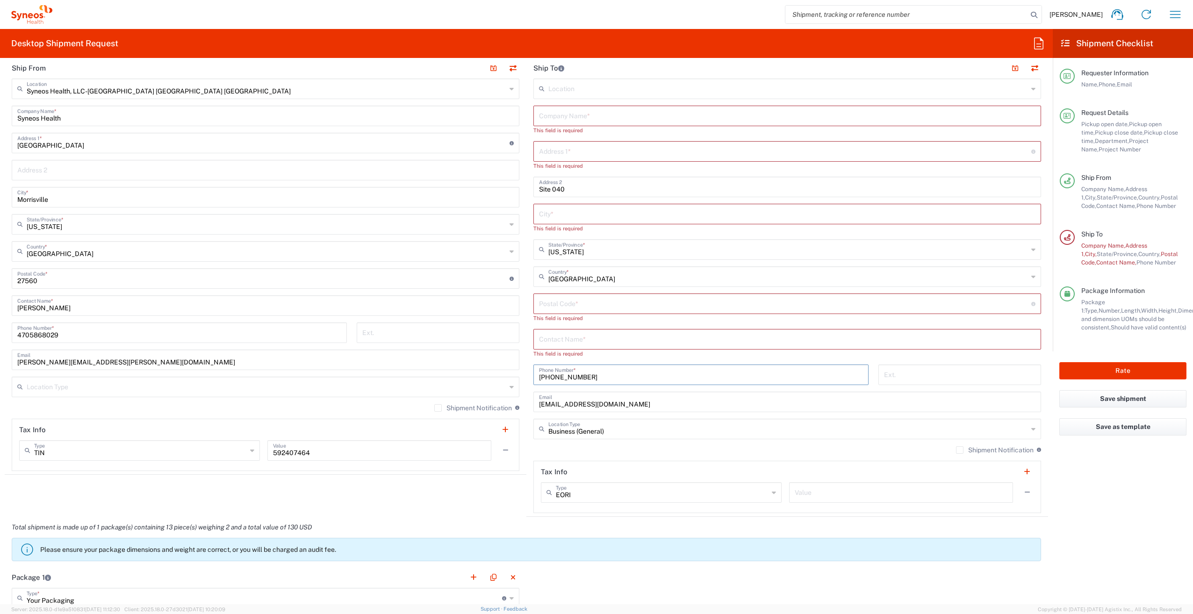
drag, startPoint x: 591, startPoint y: 366, endPoint x: 507, endPoint y: 371, distance: 84.3
click at [507, 370] on div "Ship From Syneos Health, LLC-Morrisville NC US Location Syneos Health, LLC-Morr…" at bounding box center [526, 286] width 1043 height 459
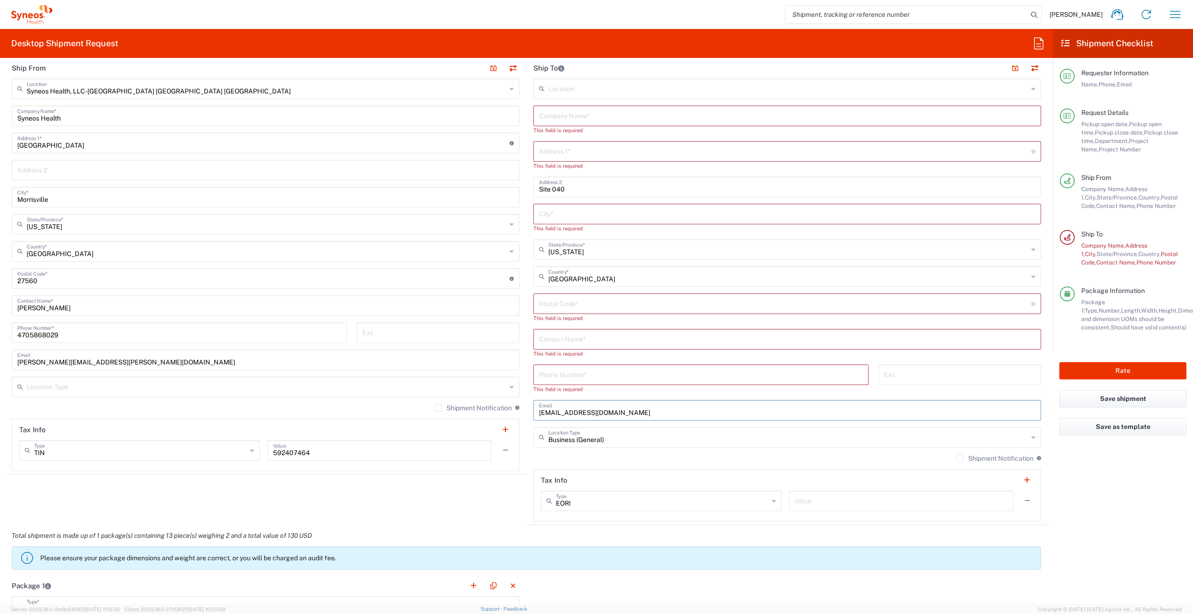
drag, startPoint x: 642, startPoint y: 405, endPoint x: 520, endPoint y: 404, distance: 122.0
click at [520, 404] on div "Ship From Syneos Health, LLC-Morrisville NC US Location Syneos Health, LLC-Morr…" at bounding box center [526, 291] width 1043 height 468
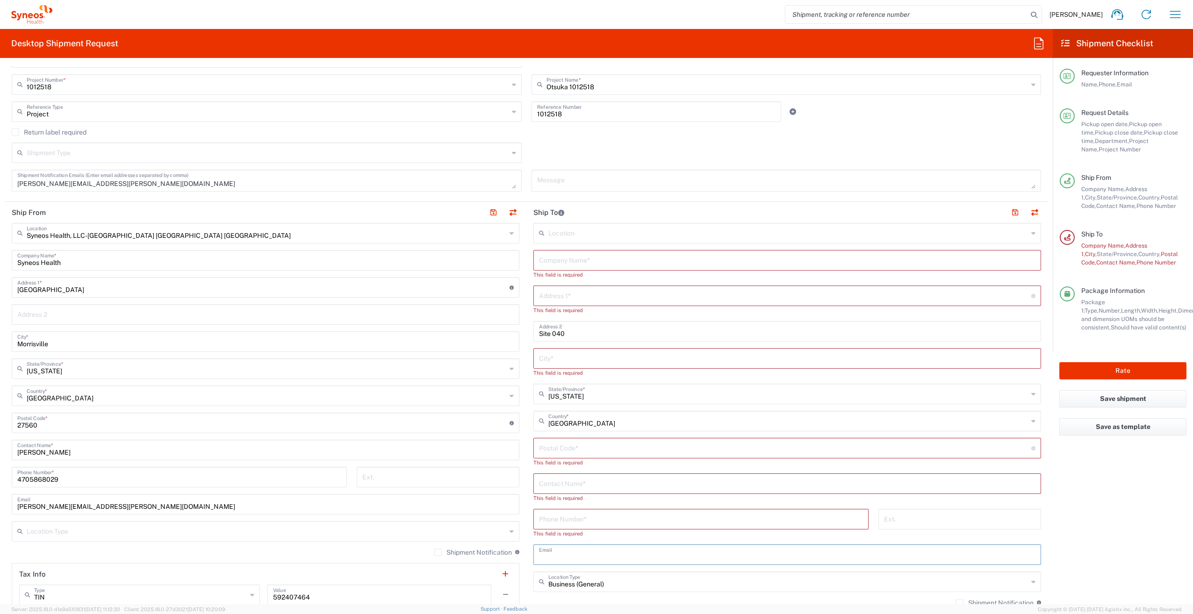
scroll to position [234, 0]
click at [572, 555] on input "text" at bounding box center [787, 550] width 496 height 16
paste input "rklipper@cnshealthcare.com"
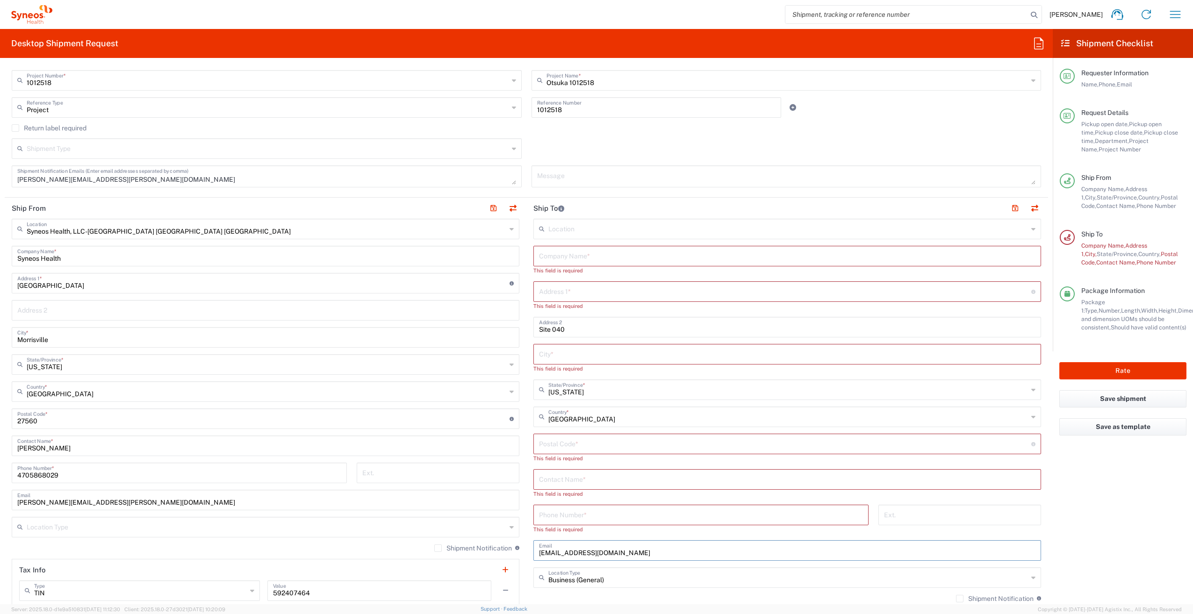
type input "rklipper@cnshealthcare.com"
click at [571, 476] on input "text" at bounding box center [787, 479] width 496 height 16
paste input "Rebecca Klipper"
type input "Rebecca Klipper"
paste input "407-425-5100"
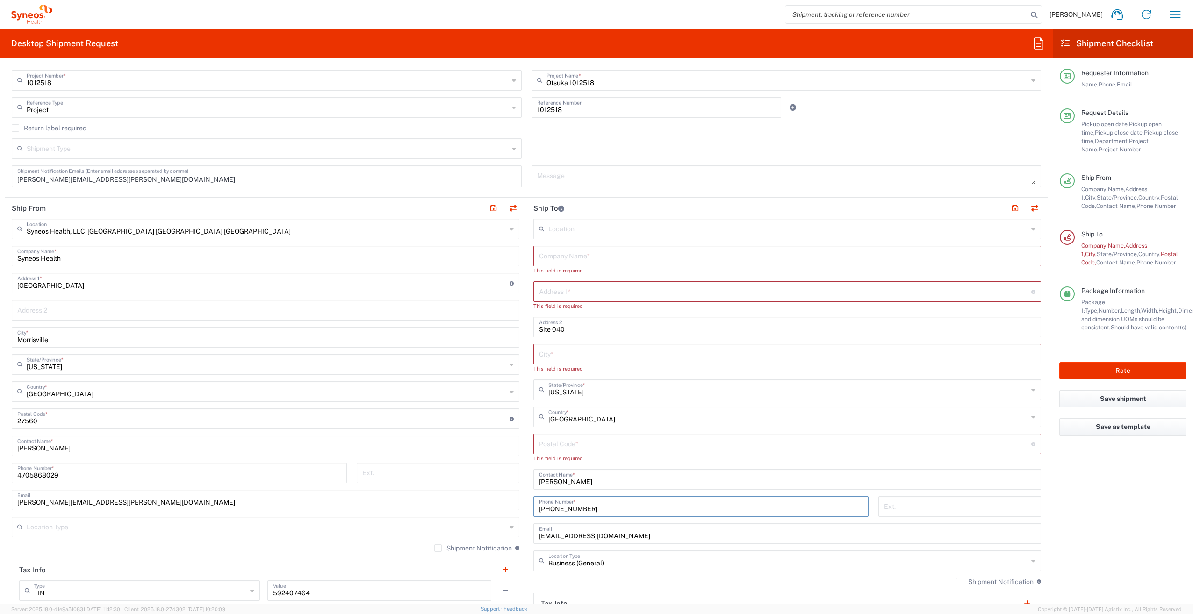
type input "407-425-5100"
paste input "32801"
type input "32801"
paste input "Clinical Neuroscience Solutions, Inc."
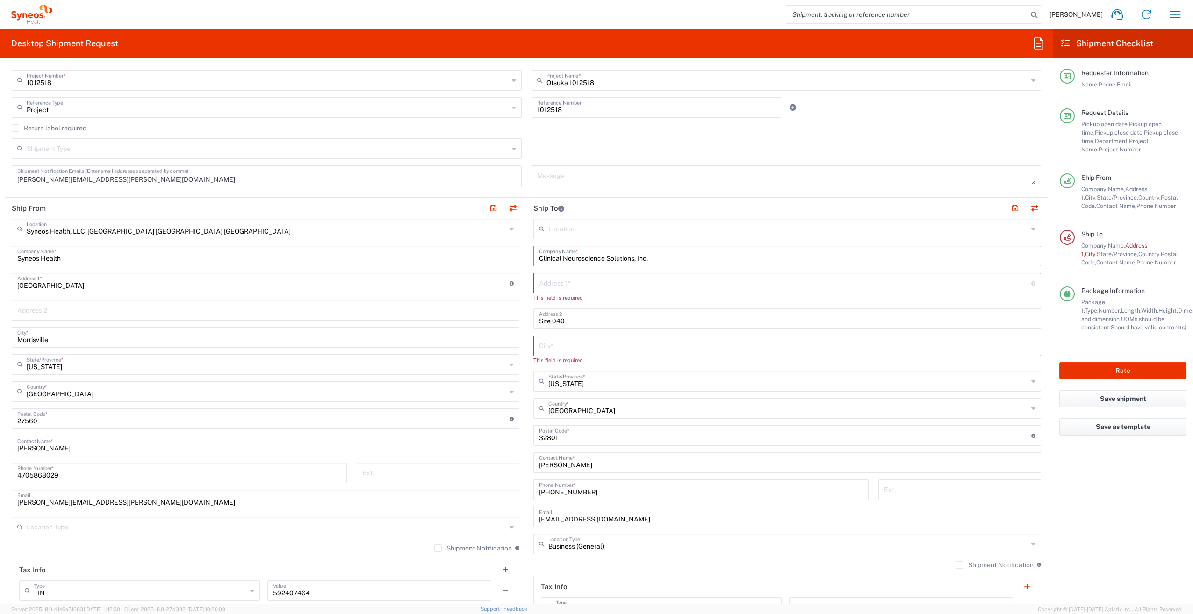
type input "Clinical Neuroscience Solutions, Inc."
paste input ""618 E. South Street Suite 100""
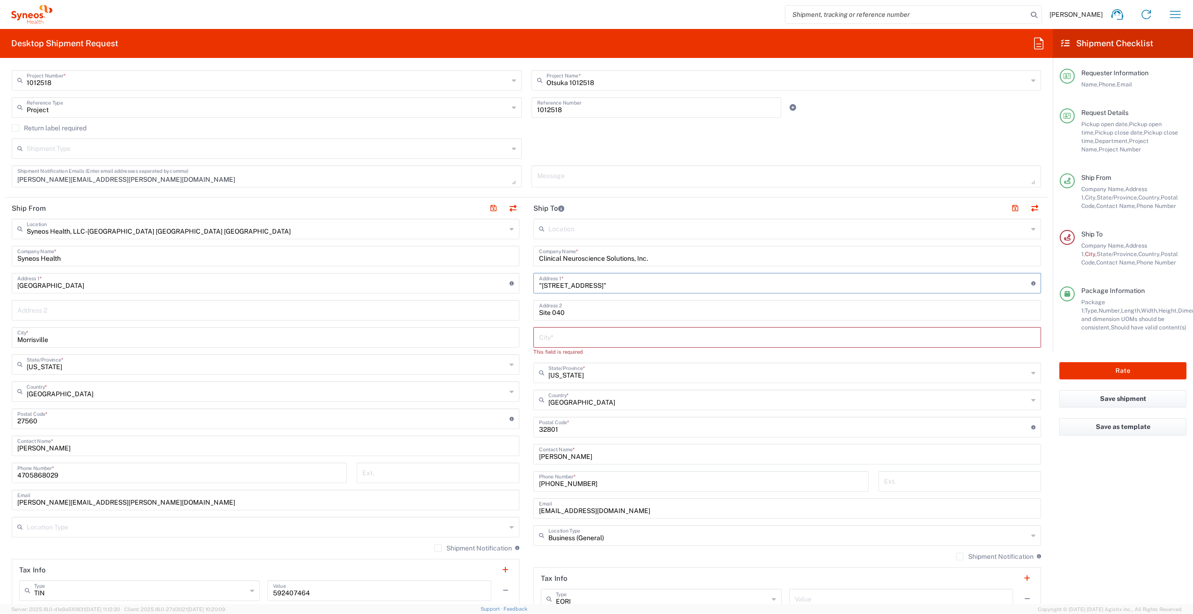
click at [539, 285] on input ""618 E. South Street Suite 100"" at bounding box center [785, 282] width 492 height 16
click at [539, 284] on input ""618 E. South Street Suite 100"" at bounding box center [785, 282] width 492 height 16
drag, startPoint x: 595, startPoint y: 284, endPoint x: 668, endPoint y: 282, distance: 72.5
click at [668, 282] on input "618 E. South Street Suite 100"" at bounding box center [785, 282] width 492 height 16
type input "618 E. South Street"
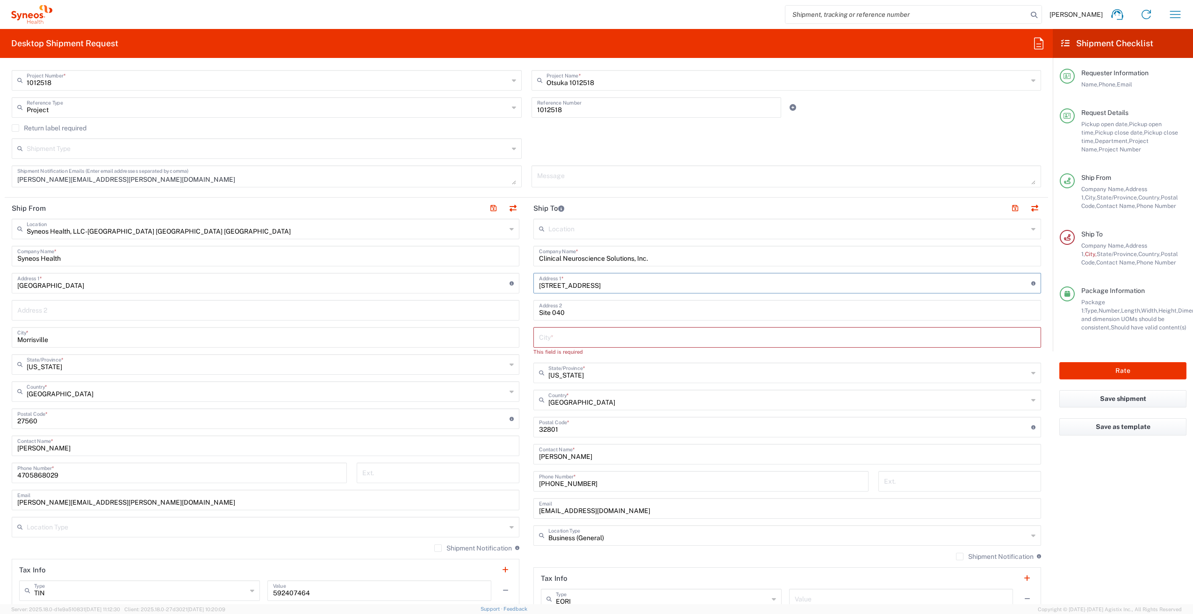
click at [566, 342] on input "text" at bounding box center [787, 337] width 496 height 16
click at [539, 312] on input "Site 040" at bounding box center [787, 309] width 496 height 16
click at [539, 318] on div "Site 040 Address 2" at bounding box center [787, 310] width 508 height 21
paste input "Suite 100""
type input "Suite 100 Site 040"
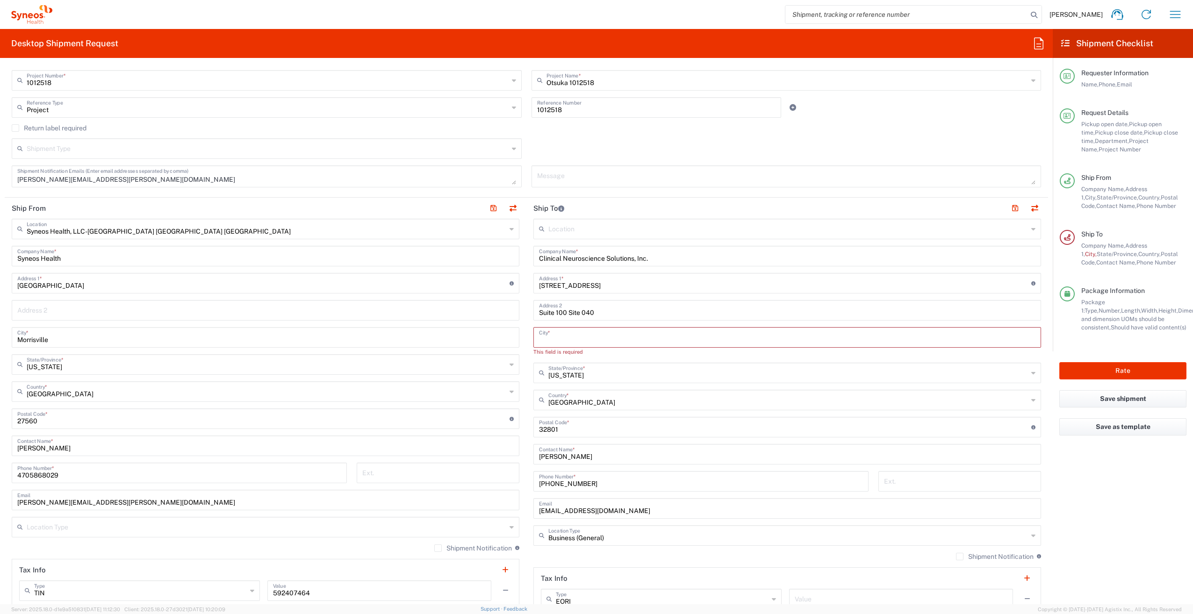
click at [554, 340] on input "text" at bounding box center [787, 337] width 496 height 16
paste input "Orlando"
type input "Orlando"
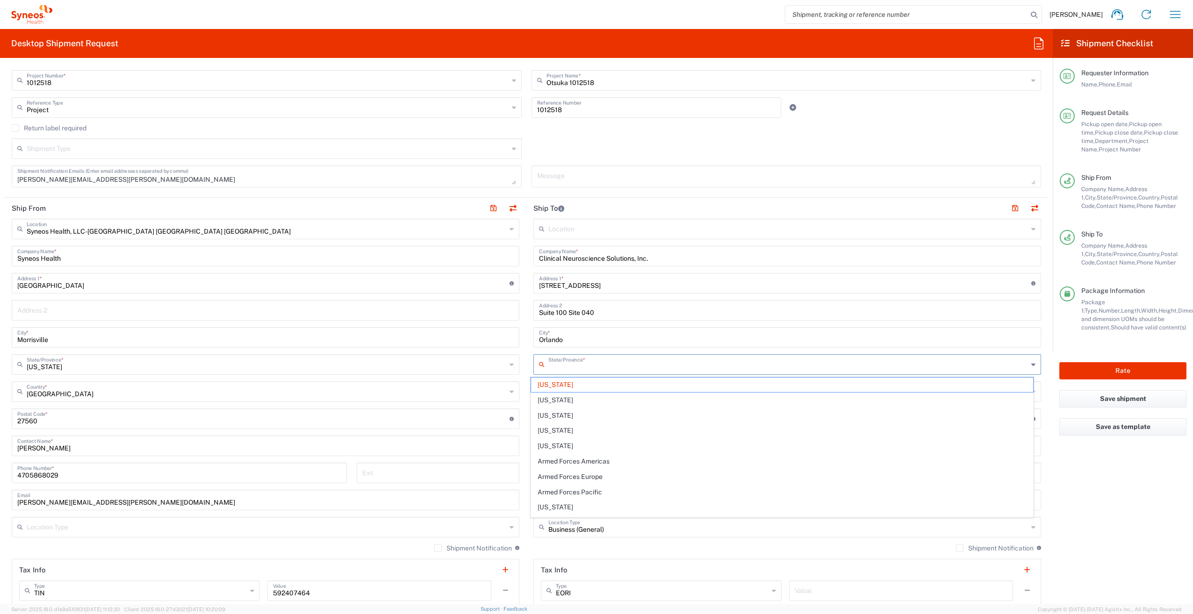
drag, startPoint x: 566, startPoint y: 365, endPoint x: 520, endPoint y: 363, distance: 46.3
click at [520, 363] on div "Ship From Syneos Health, LLC-Morrisville NC US Location Syneos Health, LLC-Morr…" at bounding box center [526, 406] width 1043 height 417
type input "Texasflo"
drag, startPoint x: 571, startPoint y: 368, endPoint x: 504, endPoint y: 366, distance: 67.3
click at [504, 366] on div "Ship From Syneos Health, LLC-Morrisville NC US Location Syneos Health, LLC-Morr…" at bounding box center [526, 406] width 1043 height 417
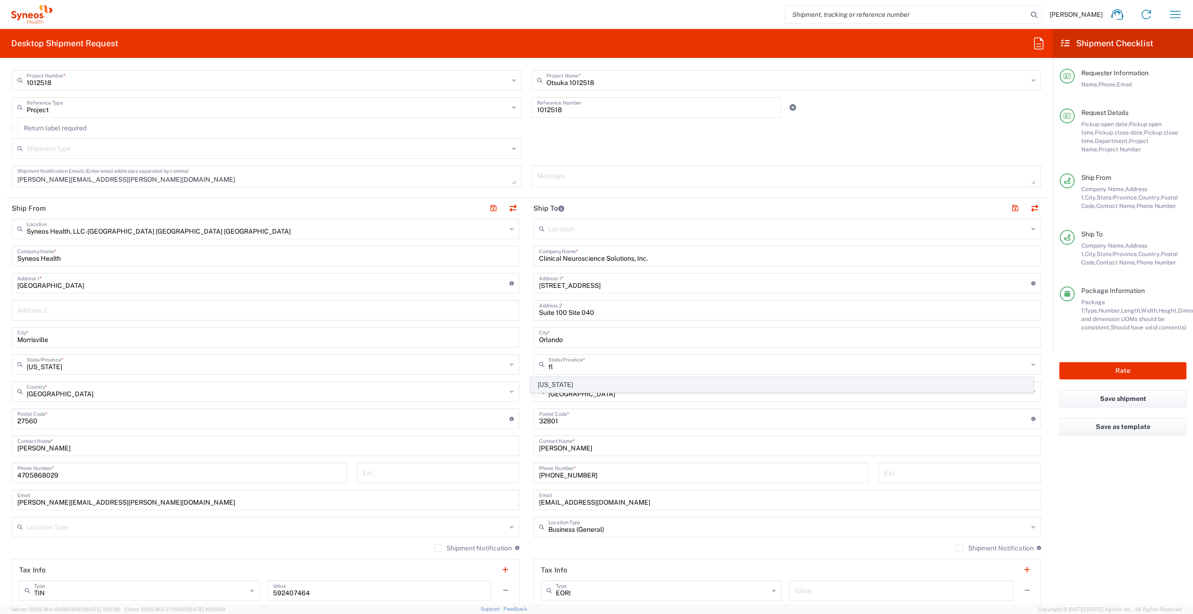
click at [545, 382] on span "Florida" at bounding box center [782, 385] width 502 height 14
type input "Florida"
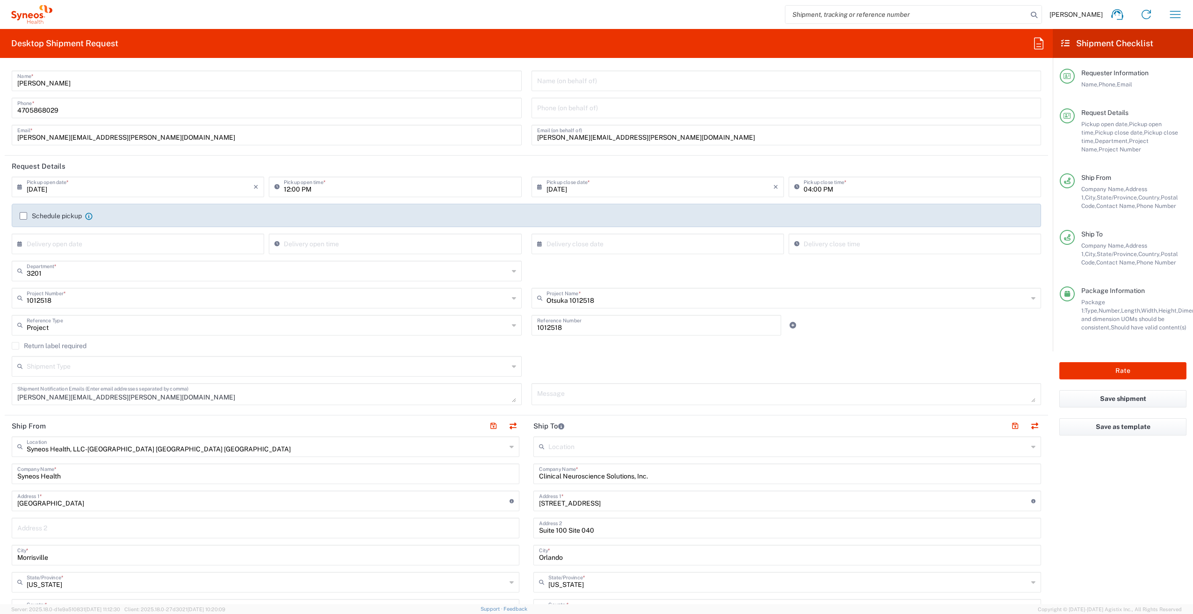
scroll to position [0, 0]
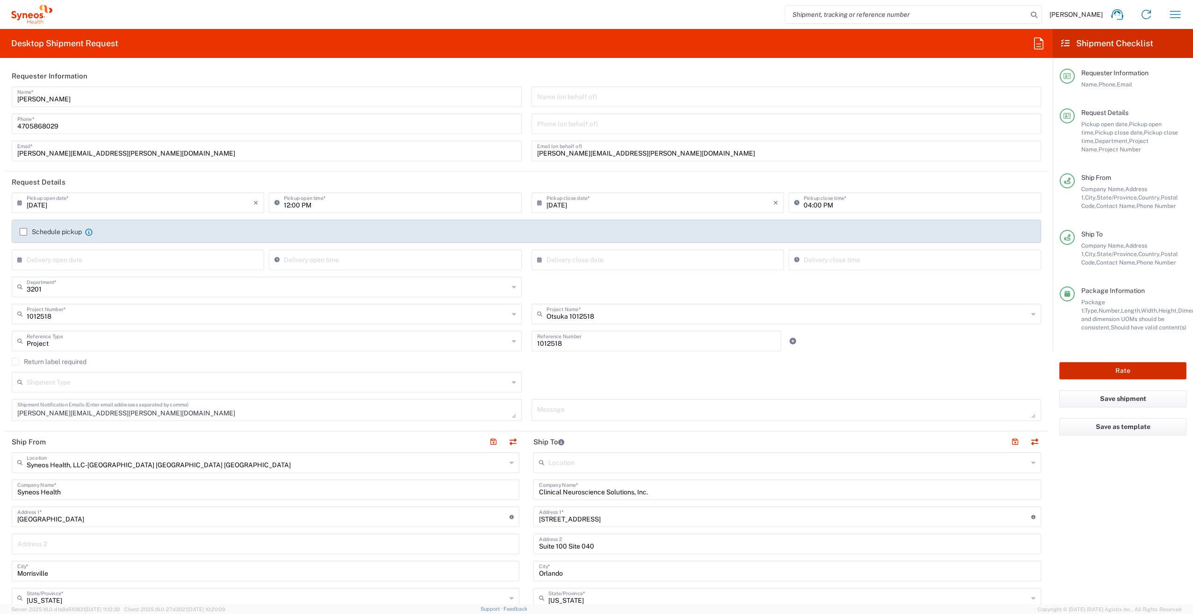
click at [1141, 373] on button "Rate" at bounding box center [1122, 370] width 127 height 17
type input "1012518"
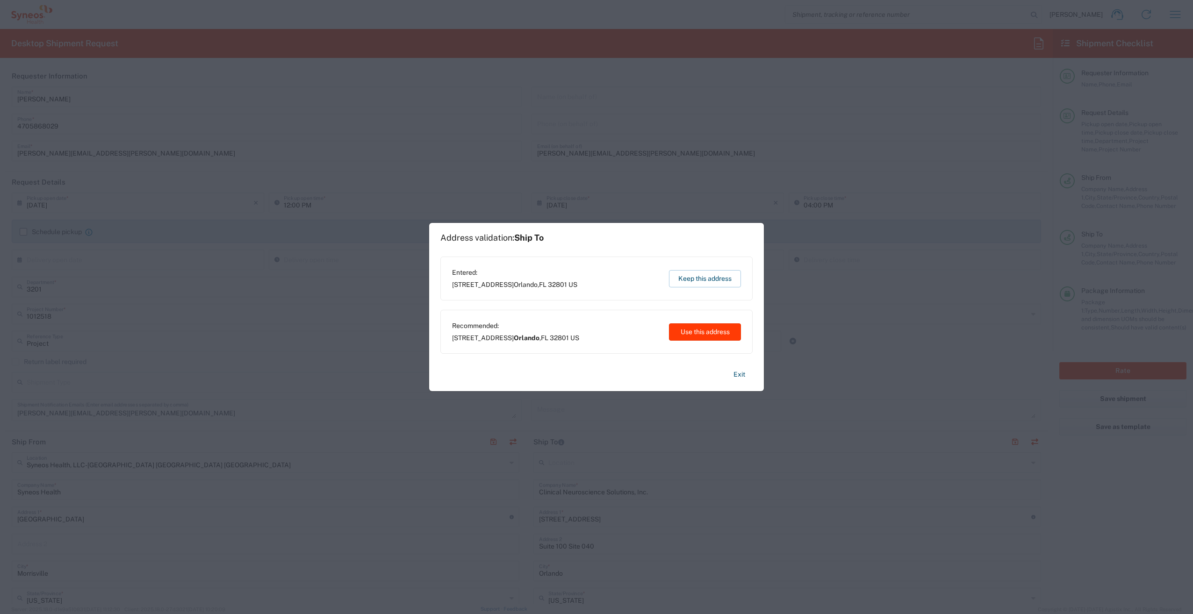
click at [705, 335] on button "Use this address" at bounding box center [705, 331] width 72 height 17
type input "Orlando"
type input "Florida"
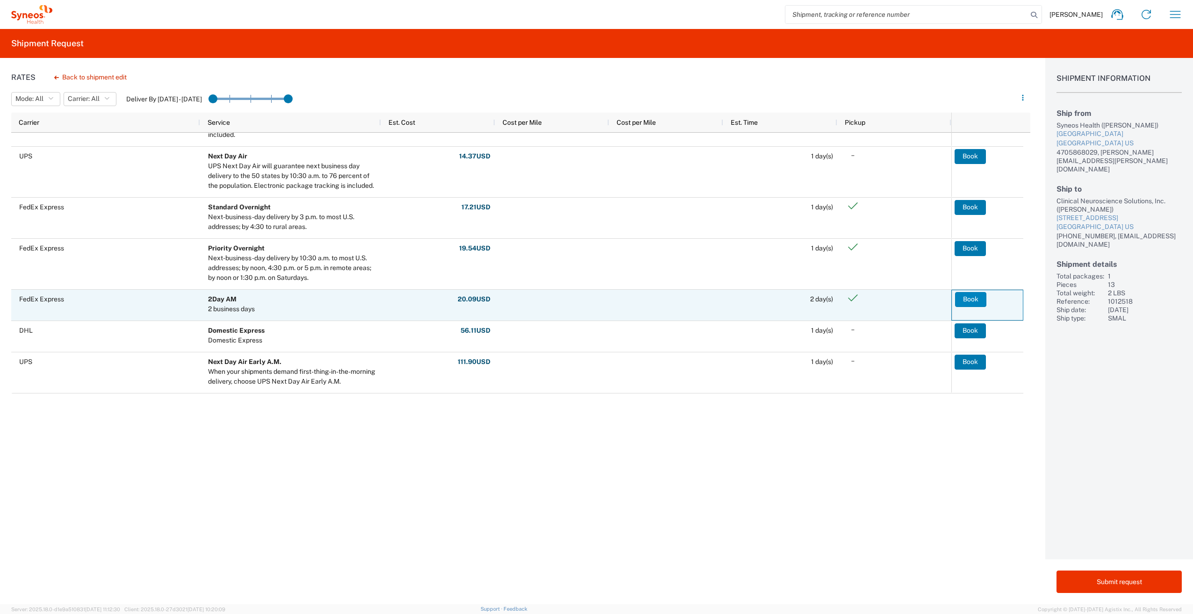
click at [975, 299] on button "Book" at bounding box center [970, 299] width 31 height 15
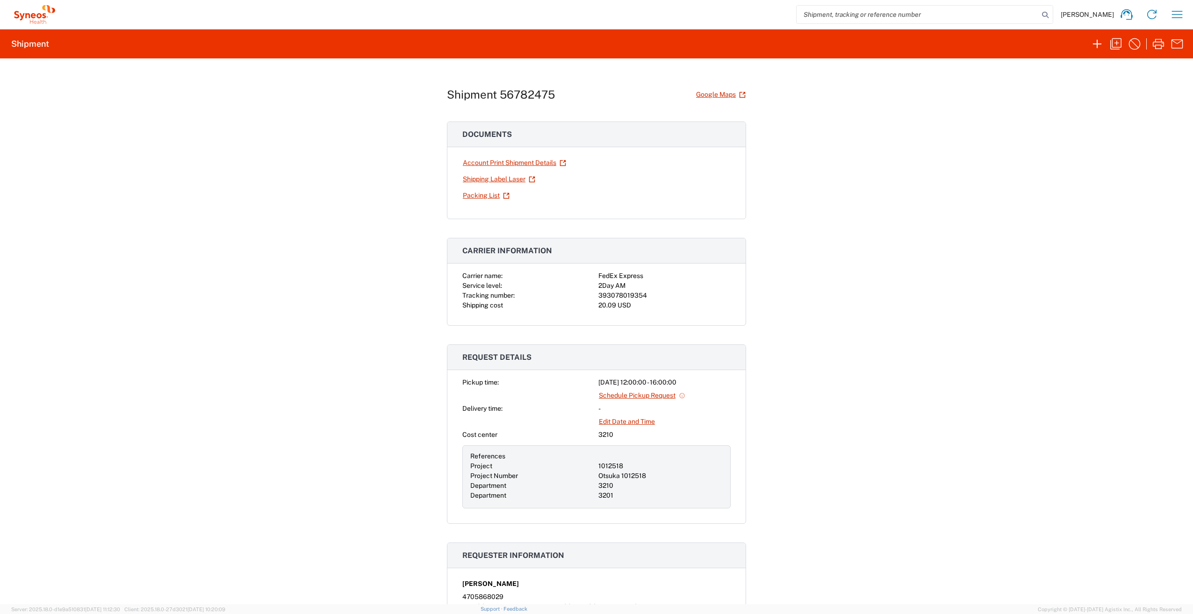
click at [303, 366] on div "Shipment 56782475 Google Maps Documents Account Print Shipment Details Shipping…" at bounding box center [596, 331] width 1193 height 546
click at [493, 179] on link "Shipping Label Laser" at bounding box center [498, 179] width 73 height 16
click at [479, 162] on link "Account Print Shipment Details" at bounding box center [514, 163] width 104 height 16
click at [1119, 43] on icon "button" at bounding box center [1115, 43] width 15 height 15
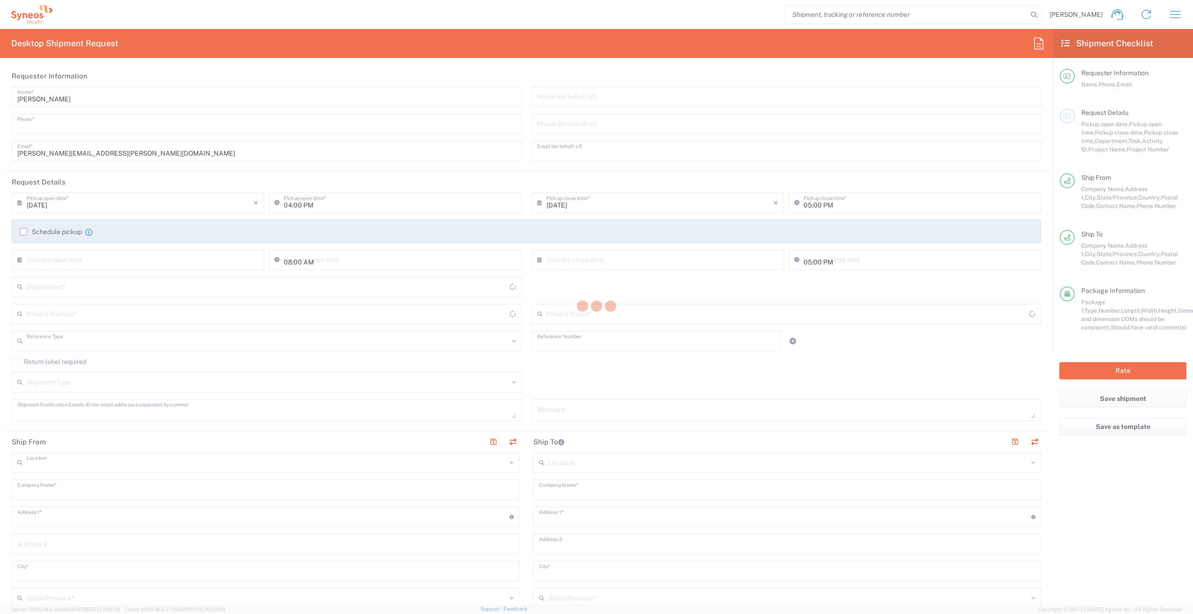
type input "4705868029"
type input "ruth.lagarde@syneoshealth.com"
type input "09/15/2025"
type input "12:00 PM"
type input "09/15/2025"
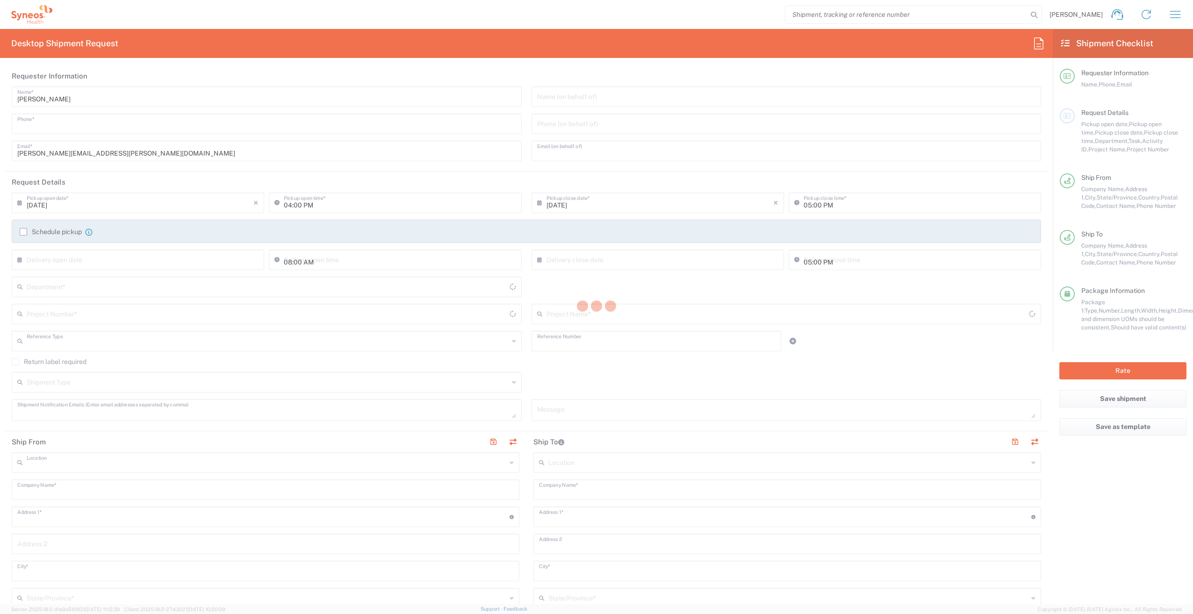
type input "04:00 PM"
type input "Project"
type input "1012518"
type textarea "ruth.lagarde@syneoshealth.com"
type input "Syneos Health, LLC-Morrisville NC US"
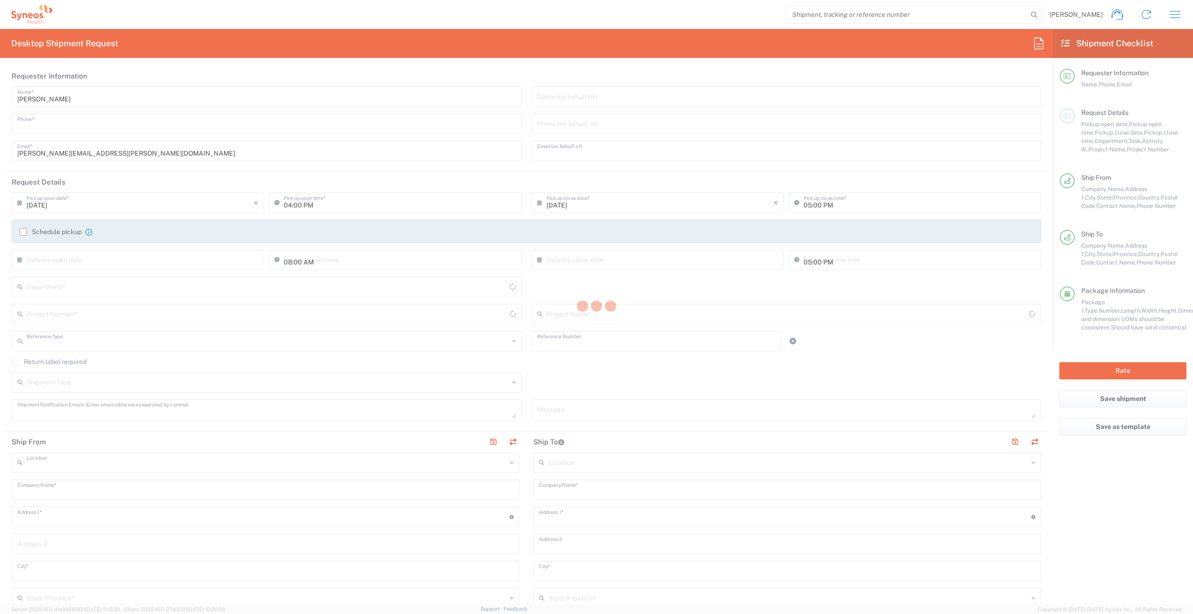
type input "Syneos Health"
type input "1030 Sync Street"
type input "Morrisville"
type input "North Carolina"
type input "27560"
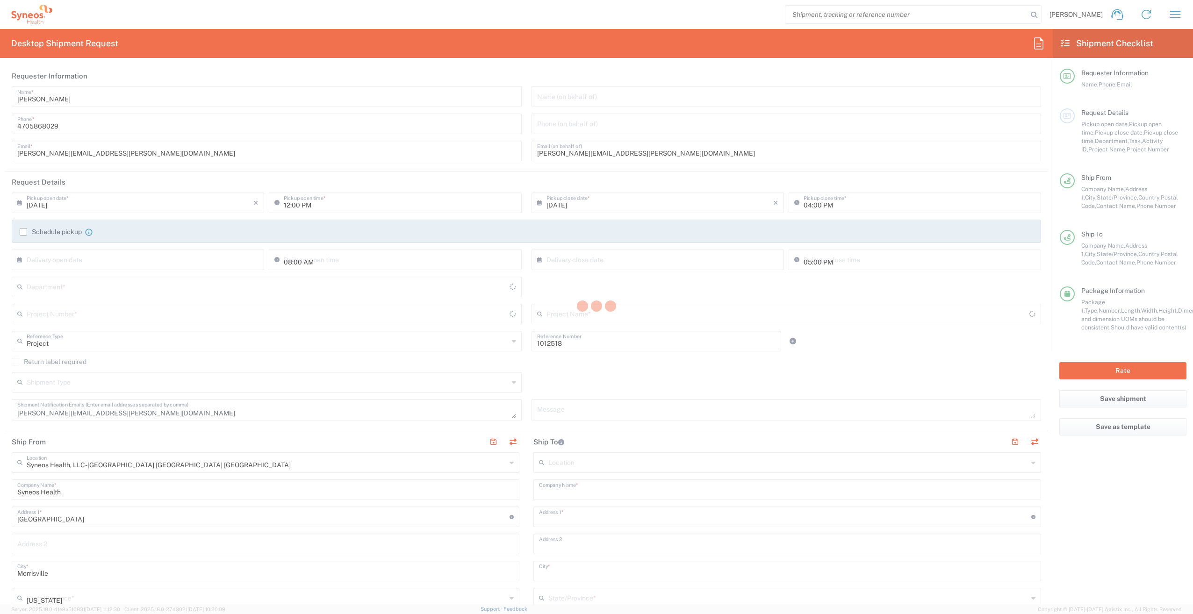
type input "Ruth Lagarde"
type input "4705868029"
type input "ruth.lagarde@syneoshealth.com"
type input "Clinical Neuroscience Solutions, Inc."
type input "618 E. South Street"
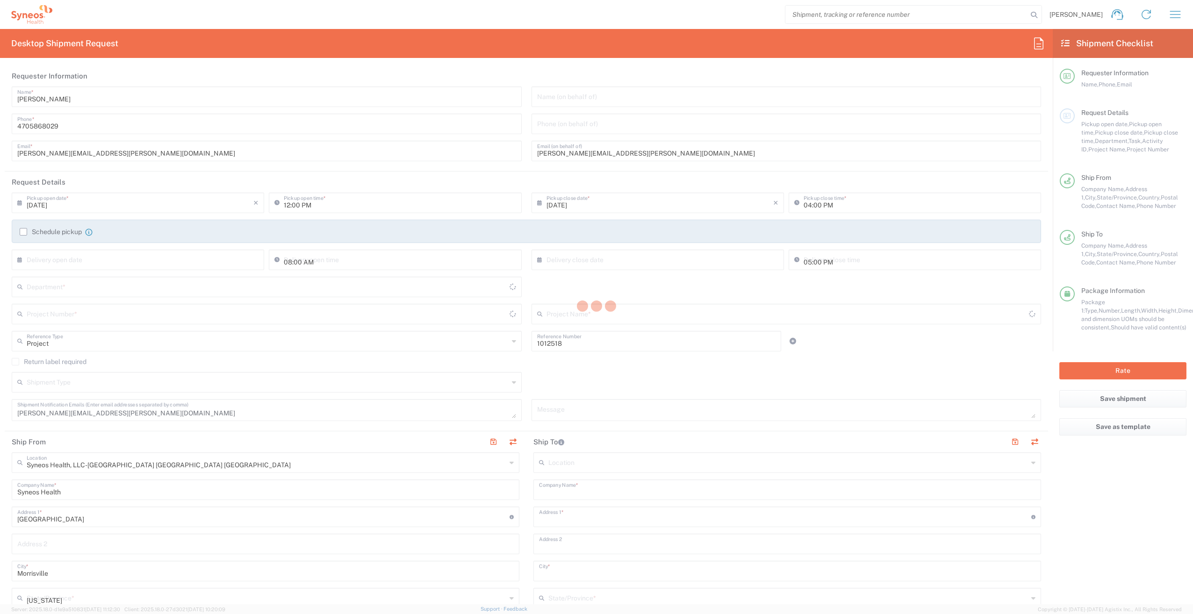
type input "Suite 100 Site 040"
type input "Orlando"
type input "United States"
type input "32801"
type input "Rebecca Klipper"
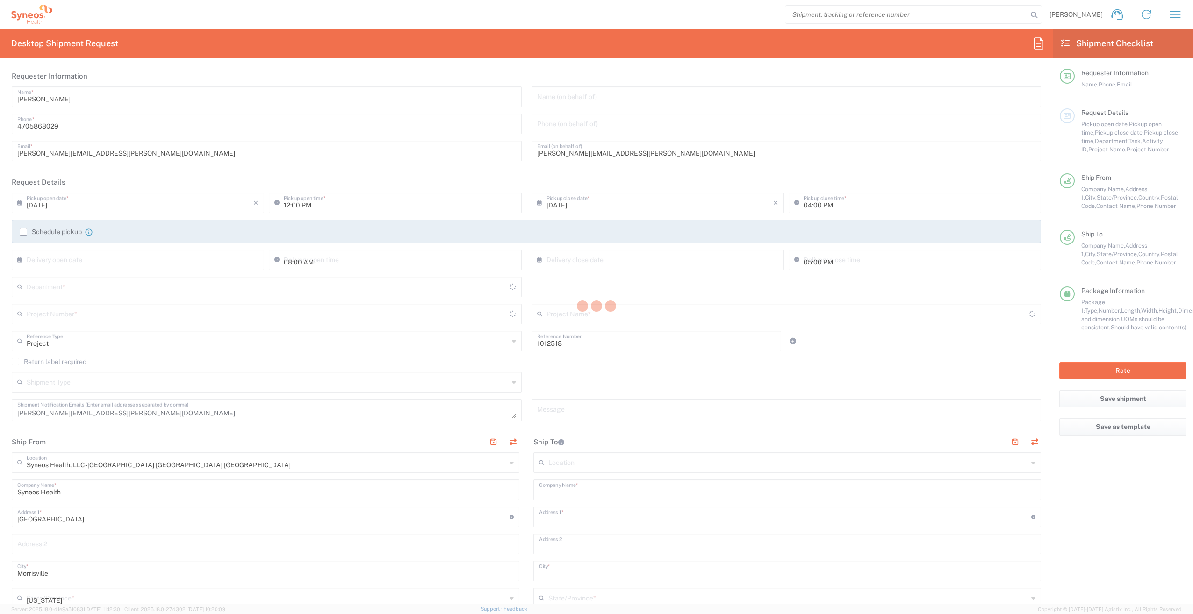
type input "407-425-5100"
type input "rklipper@cnshealthcare.com"
type input "Business (General)"
type input "Sender/Shipper"
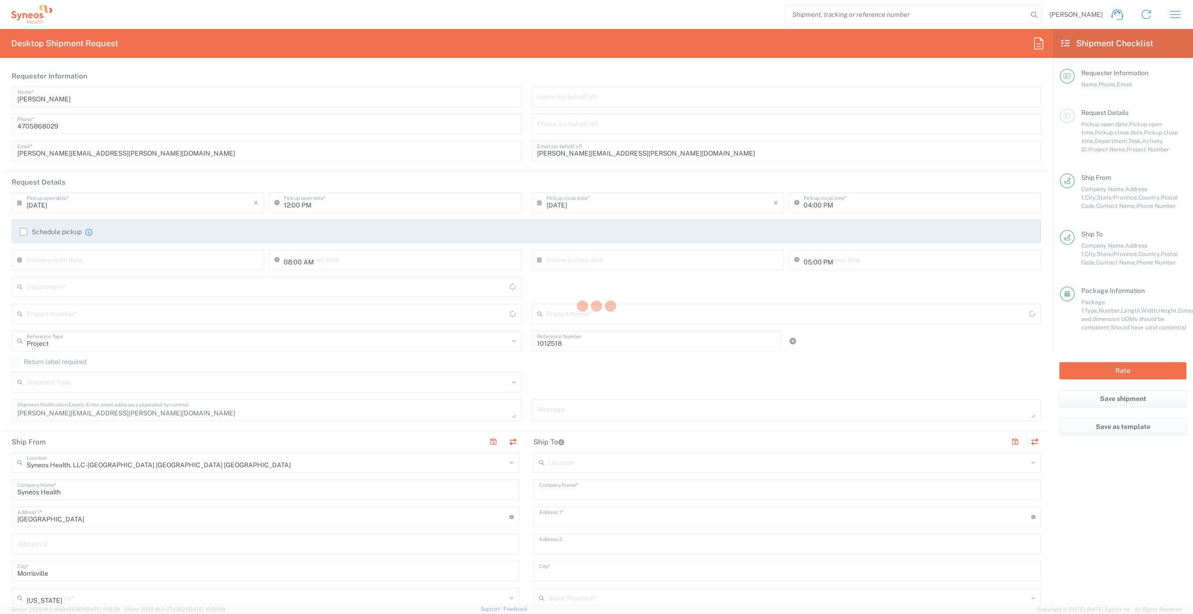
type input "Valerie Arnold"
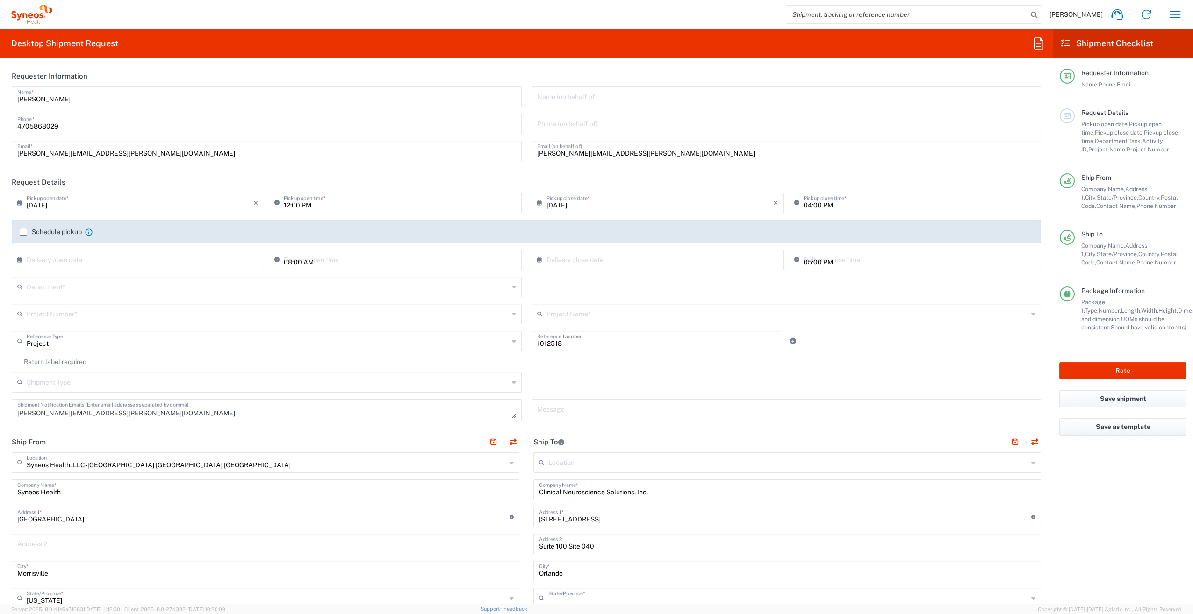
type input "Florida"
type input "Your Packaging"
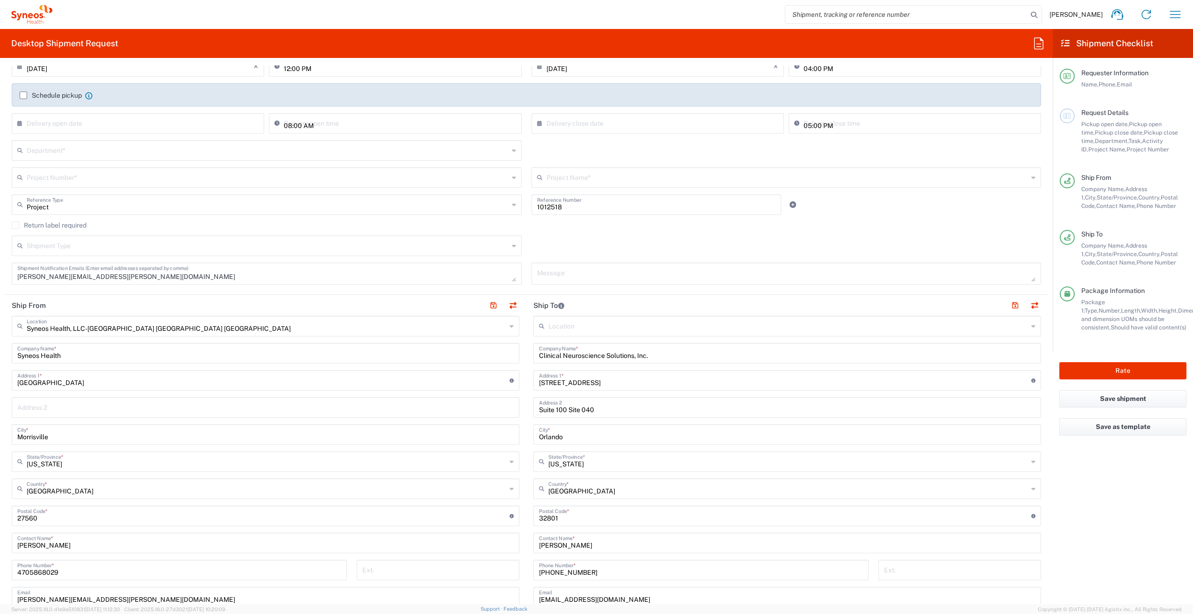
scroll to position [140, 0]
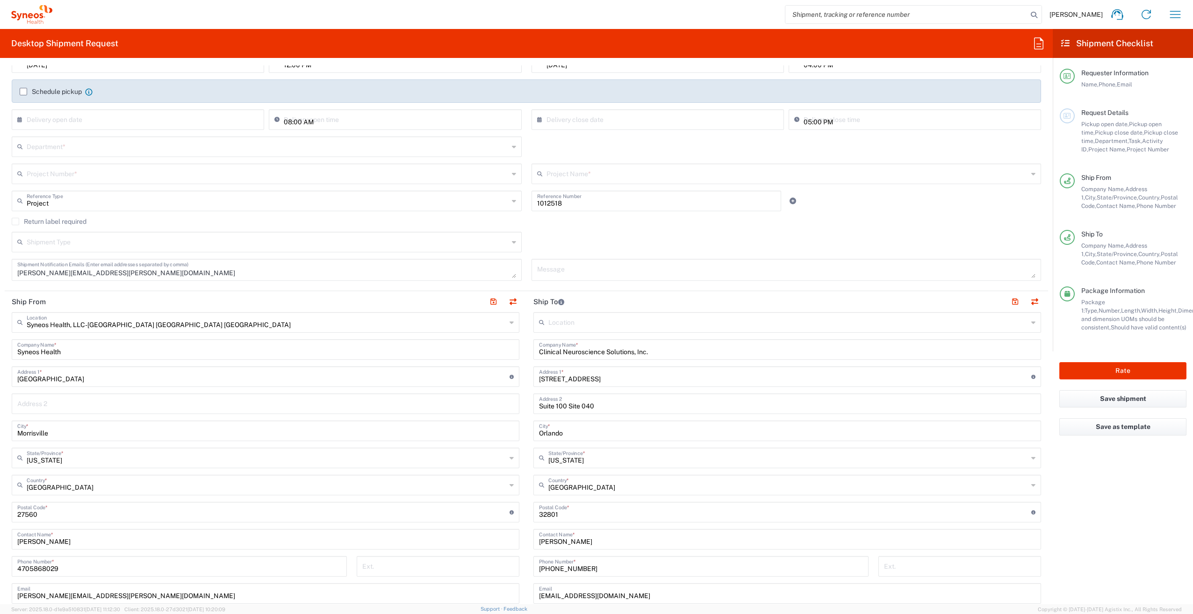
click at [591, 406] on input "Suite 100 Site 040" at bounding box center [787, 403] width 496 height 16
drag, startPoint x: 592, startPoint y: 405, endPoint x: 579, endPoint y: 406, distance: 13.6
click at [579, 406] on input "Suite 100 Site 040" at bounding box center [787, 403] width 496 height 16
drag, startPoint x: 565, startPoint y: 405, endPoint x: 511, endPoint y: 402, distance: 54.3
click at [511, 402] on div "Ship From Syneos Health, LLC-Morrisville NC US Location Syneos Health, LLC-Morr…" at bounding box center [526, 499] width 1043 height 417
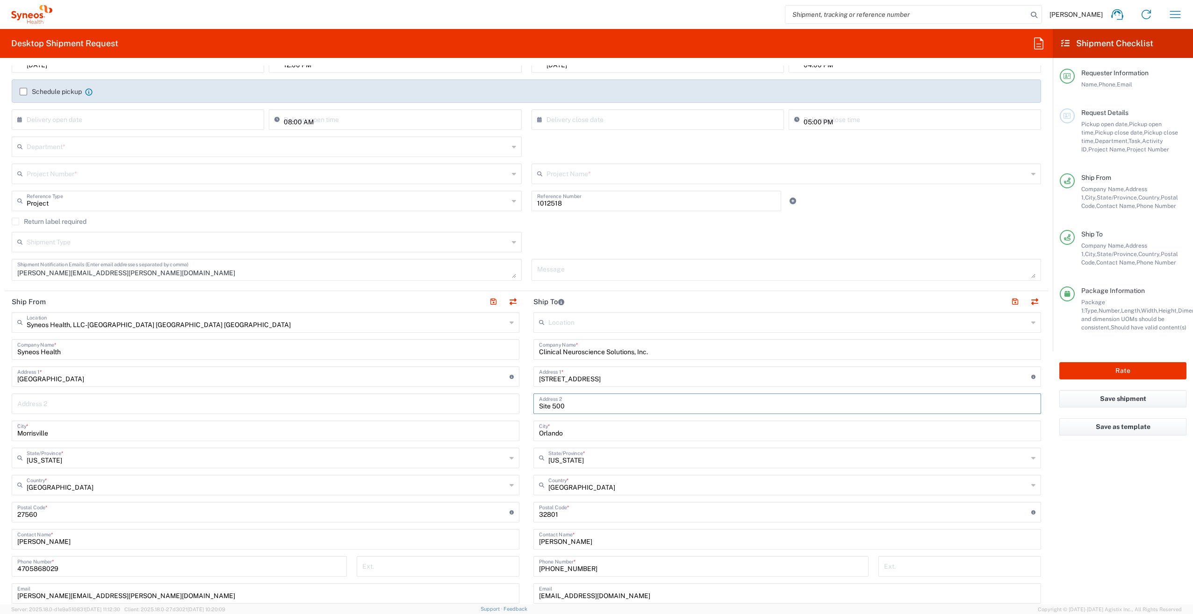
type input "Site 500"
drag, startPoint x: 605, startPoint y: 380, endPoint x: 493, endPoint y: 372, distance: 112.5
click at [489, 375] on div "Ship From Syneos Health, LLC-Morrisville NC US Location Syneos Health, LLC-Morr…" at bounding box center [526, 499] width 1043 height 417
drag, startPoint x: 651, startPoint y: 355, endPoint x: 494, endPoint y: 360, distance: 156.7
click at [490, 352] on div "Ship From Syneos Health, LLC-Morrisville NC US Location Syneos Health, LLC-Morr…" at bounding box center [526, 504] width 1043 height 426
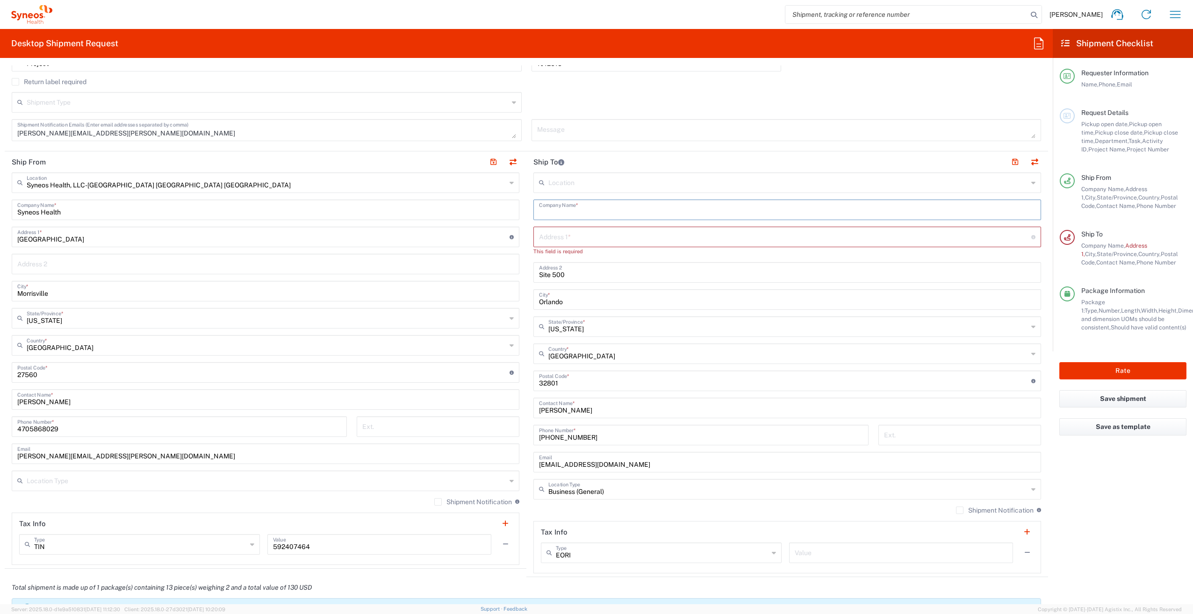
scroll to position [280, 0]
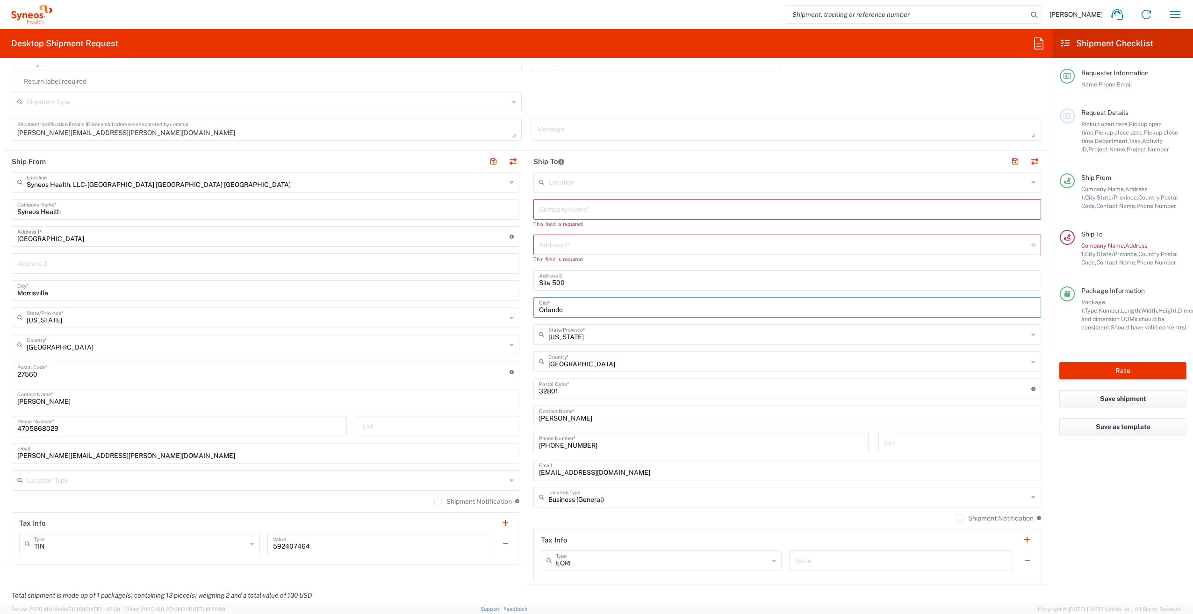
drag, startPoint x: 559, startPoint y: 301, endPoint x: 492, endPoint y: 299, distance: 66.9
click at [492, 299] on div "Ship From Syneos Health, LLC-Morrisville NC US Location Syneos Health, LLC-Morr…" at bounding box center [526, 368] width 1043 height 434
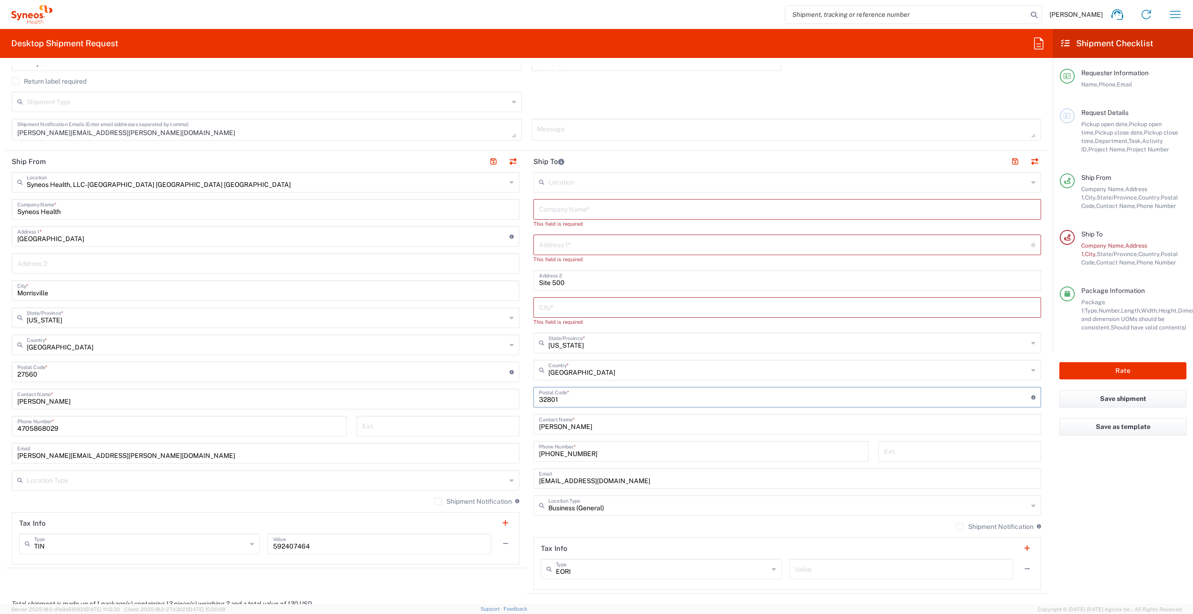
drag, startPoint x: 566, startPoint y: 392, endPoint x: 517, endPoint y: 392, distance: 48.6
click at [517, 392] on div "Ship From Syneos Health, LLC-Morrisville NC US Location Syneos Health, LLC-Morr…" at bounding box center [526, 372] width 1043 height 443
drag, startPoint x: 593, startPoint y: 437, endPoint x: 509, endPoint y: 435, distance: 84.6
click at [509, 435] on div "Ship From Syneos Health, LLC-Morrisville NC US Location Syneos Health, LLC-Morr…" at bounding box center [526, 376] width 1043 height 451
drag, startPoint x: 592, startPoint y: 463, endPoint x: 508, endPoint y: 453, distance: 84.2
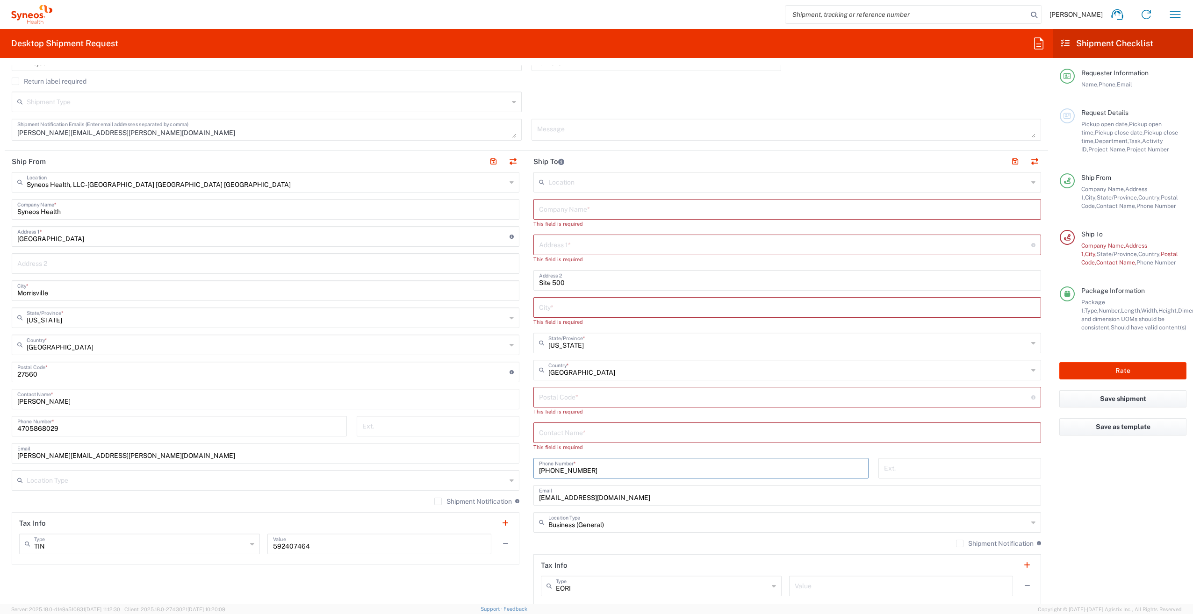
click at [509, 455] on div "Ship From Syneos Health, LLC-Morrisville NC US Location Syneos Health, LLC-Morr…" at bounding box center [526, 380] width 1043 height 459
drag, startPoint x: 627, startPoint y: 497, endPoint x: 498, endPoint y: 492, distance: 129.1
click at [498, 492] on div "Ship From Syneos Health, LLC-Morrisville NC US Location Syneos Health, LLC-Morr…" at bounding box center [526, 385] width 1043 height 468
paste input "Harmonex Neuroscience Research"
type input "Harmonex Neuroscience Research"
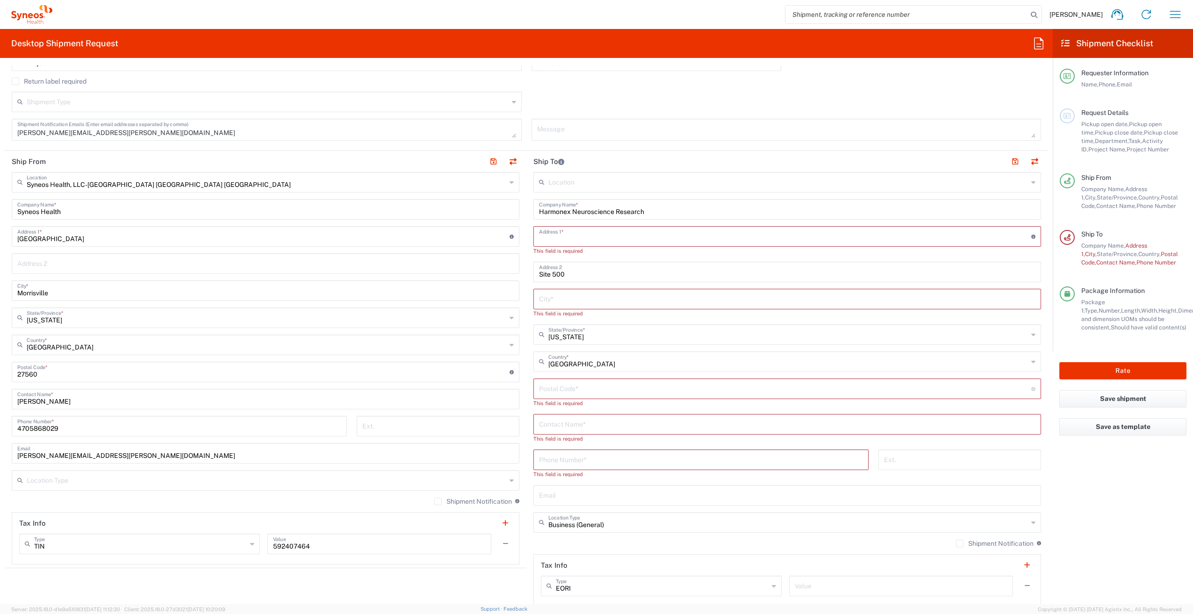
paste input "408 Healthwest Drive"
type input "408 Healthwest Drive"
paste input "Dothan"
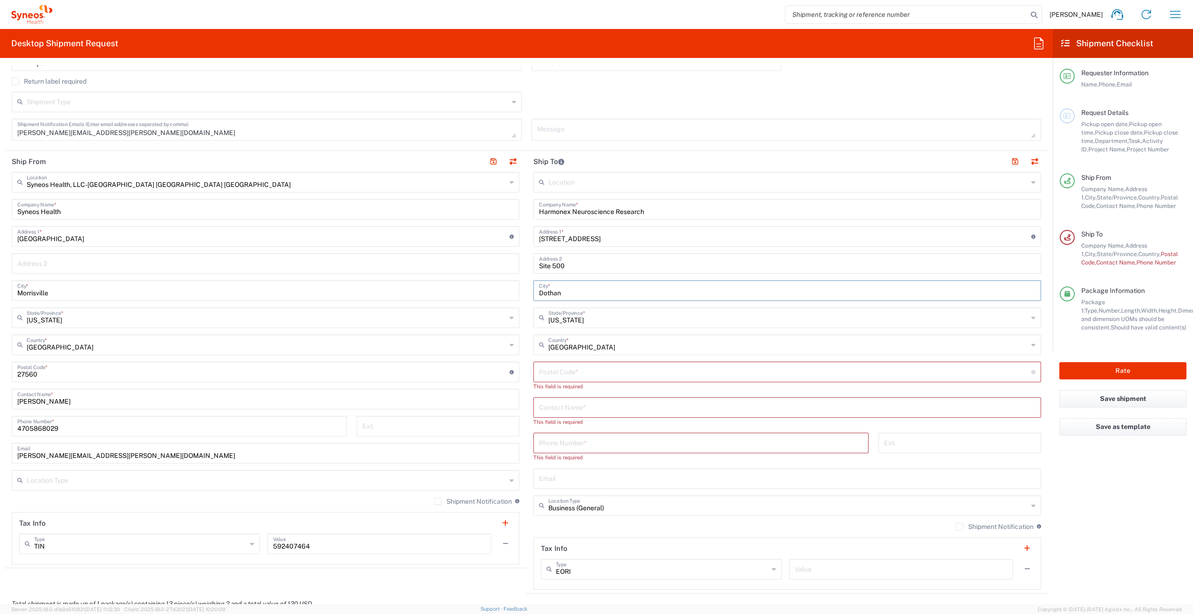
type input "Dothan"
paste input "36303"
type input "36303"
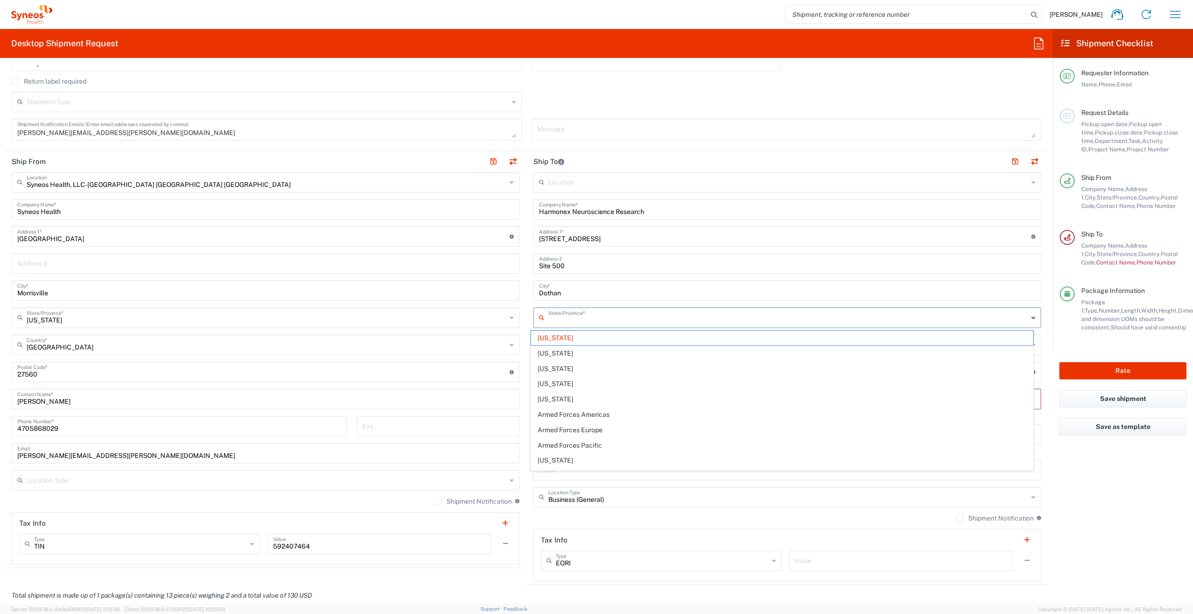
click at [577, 321] on input "text" at bounding box center [788, 317] width 480 height 16
click at [555, 369] on span "Alaska" at bounding box center [782, 369] width 502 height 14
drag, startPoint x: 575, startPoint y: 321, endPoint x: 516, endPoint y: 316, distance: 59.5
click at [516, 316] on div "Ship From Syneos Health, LLC-Morrisville NC US Location Syneos Health, LLC-Morr…" at bounding box center [526, 368] width 1043 height 434
click at [538, 352] on span "Alabama" at bounding box center [782, 353] width 502 height 14
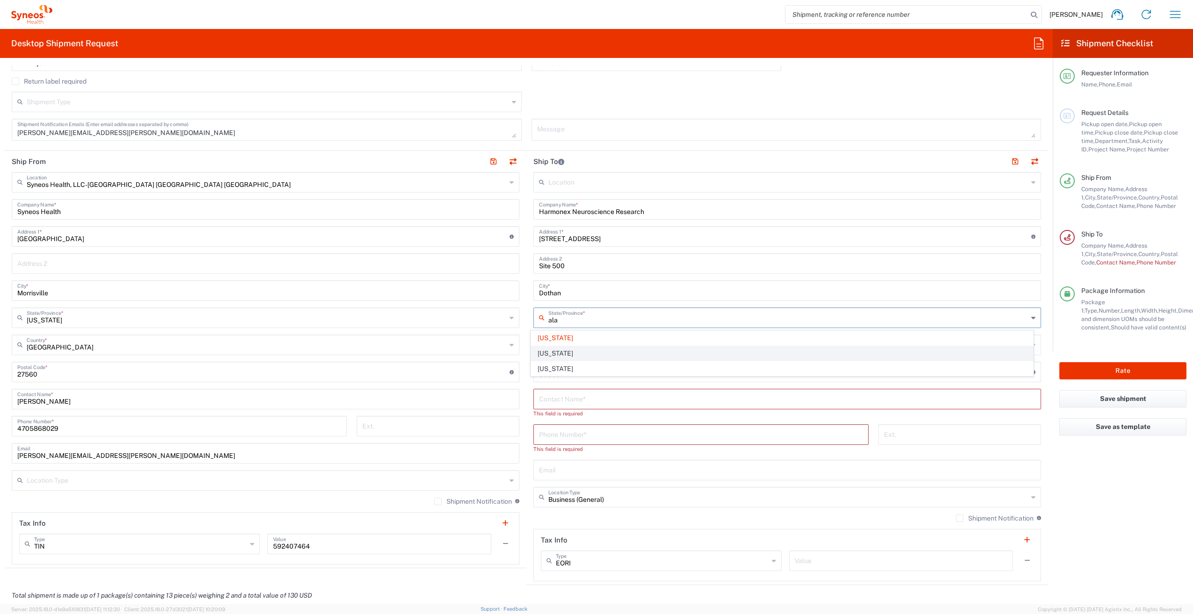
type input "Alabama"
click at [566, 436] on input "tel" at bounding box center [701, 434] width 324 height 16
paste input "334-836-2000"
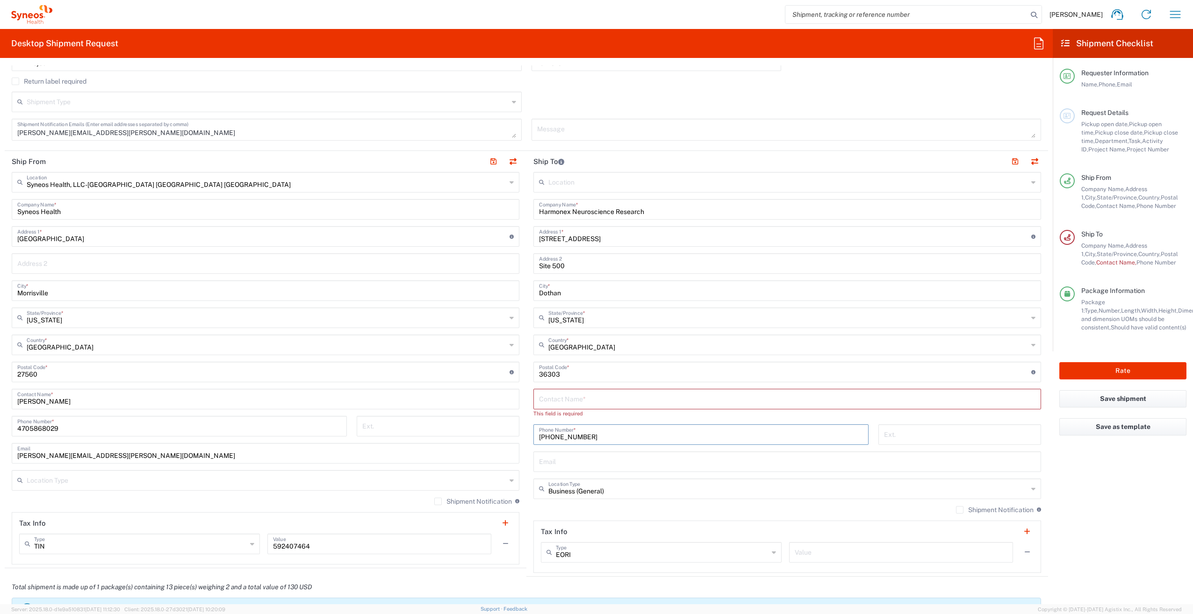
type input "334-836-2000"
click at [591, 396] on input "text" at bounding box center [787, 398] width 496 height 16
paste input "Barbara Baldwin"
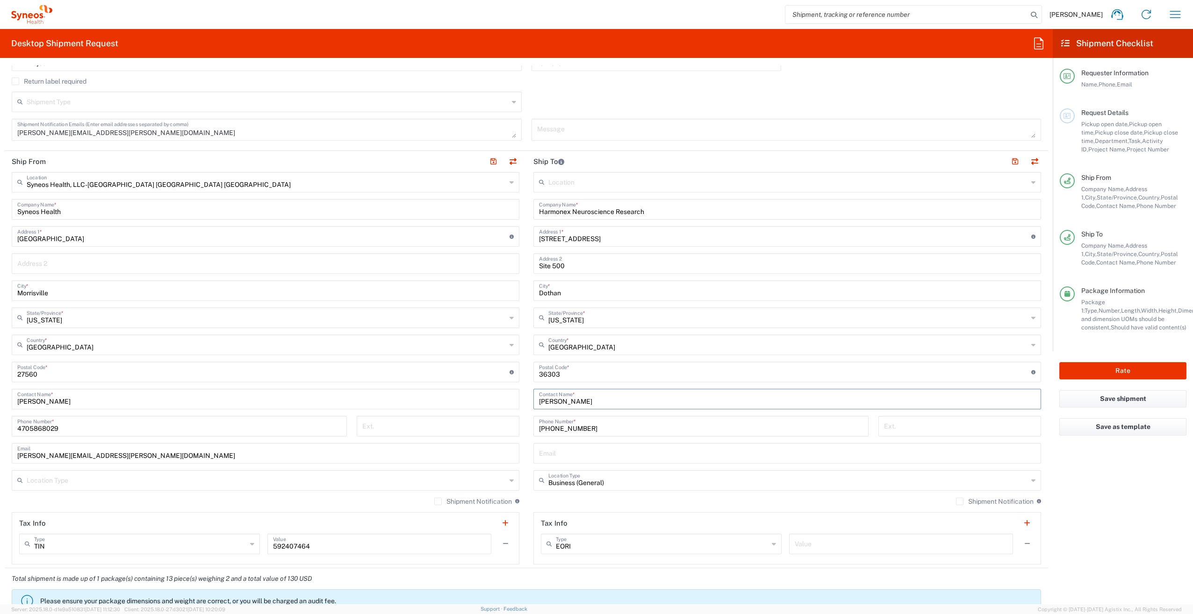
type input "Barbara Baldwin"
click at [572, 456] on input "text" at bounding box center [787, 453] width 496 height 16
paste input "bbaldwin@harmonex.us"
type input "bbaldwin@harmonex.us"
click at [1115, 528] on agx-form-checklist "Shipment Checklist Requester Information Name, Phone, Email Request Details Pic…" at bounding box center [1123, 316] width 140 height 575
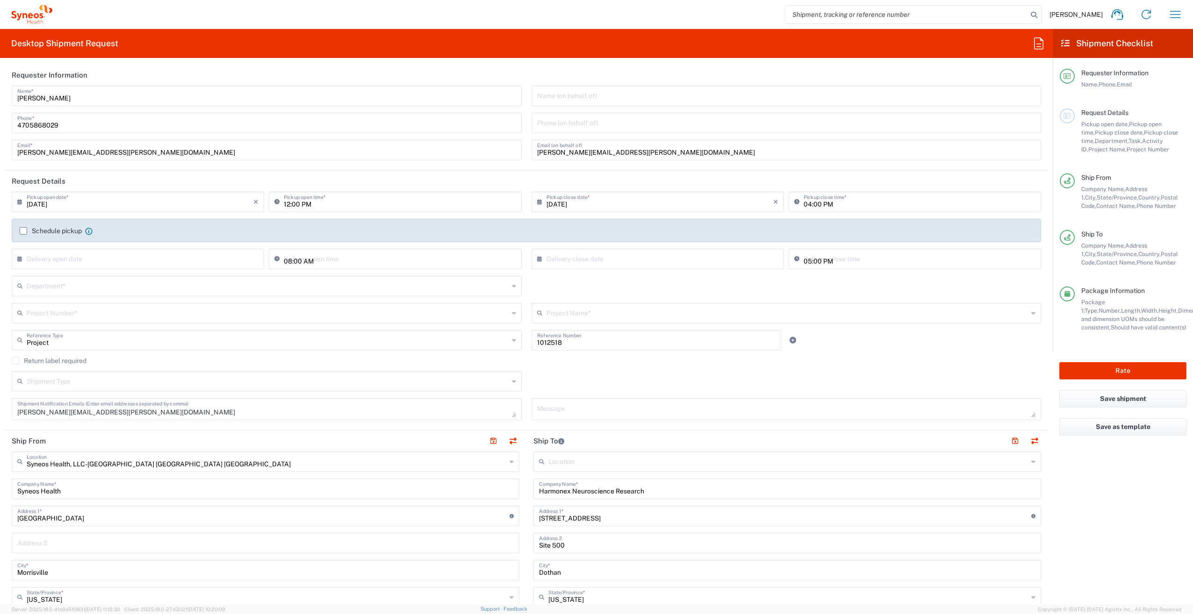
scroll to position [0, 0]
drag, startPoint x: 578, startPoint y: 342, endPoint x: 540, endPoint y: 346, distance: 37.6
click at [513, 343] on div "Project Reference Type Project Account Type Activity ID Airline Appointment Num…" at bounding box center [526, 344] width 1039 height 27
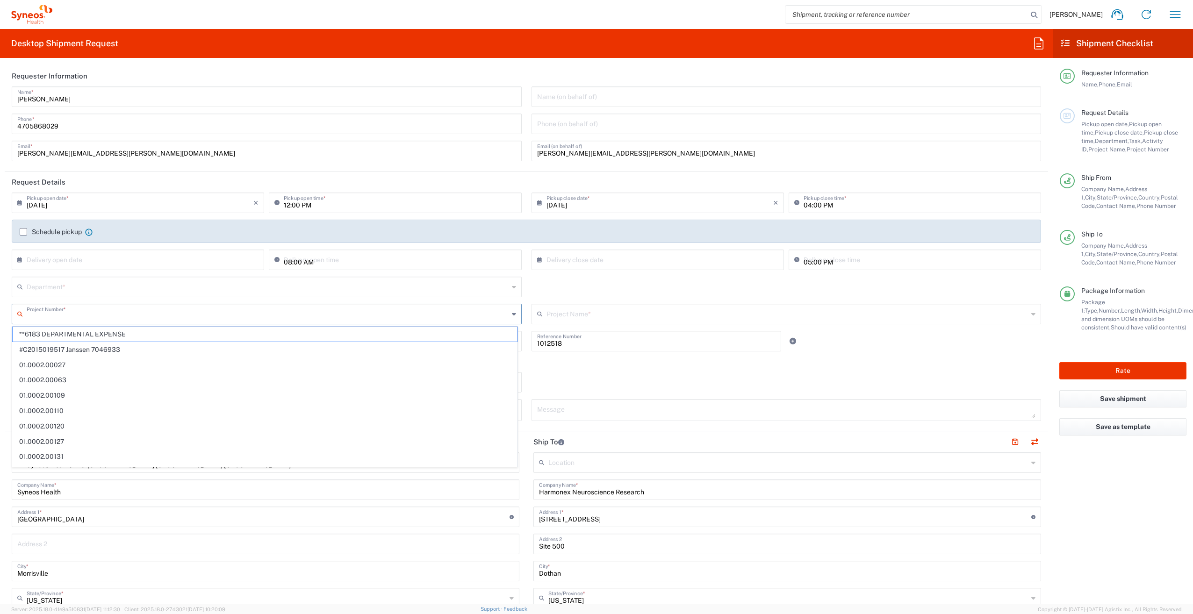
paste input "1012518"
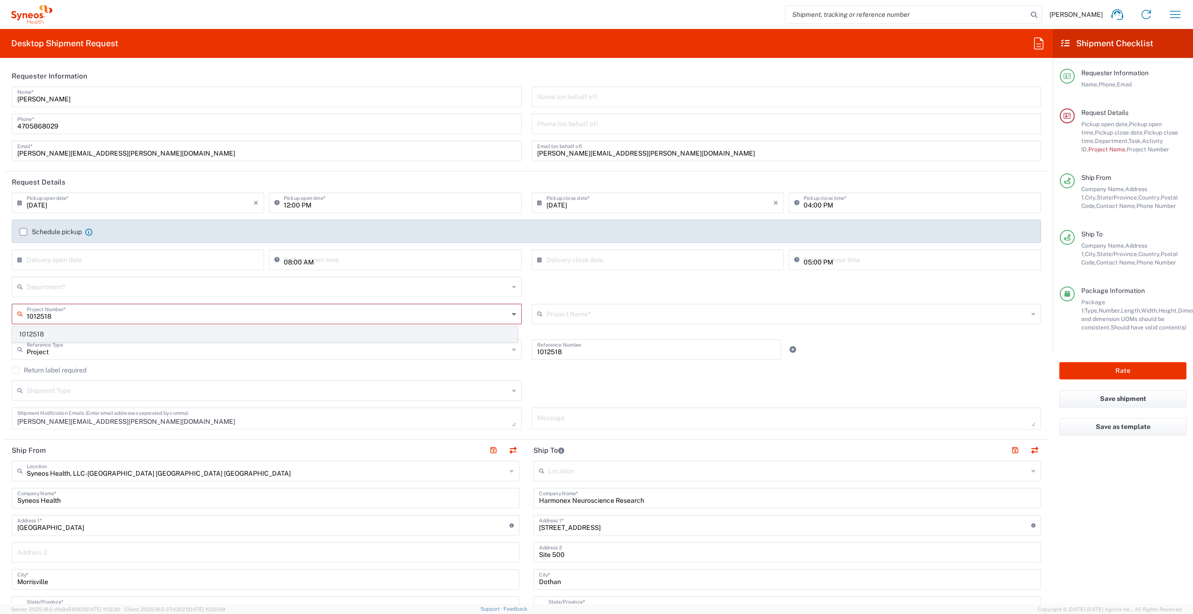
type input "1012518"
click at [54, 330] on span "1012518" at bounding box center [265, 334] width 504 height 14
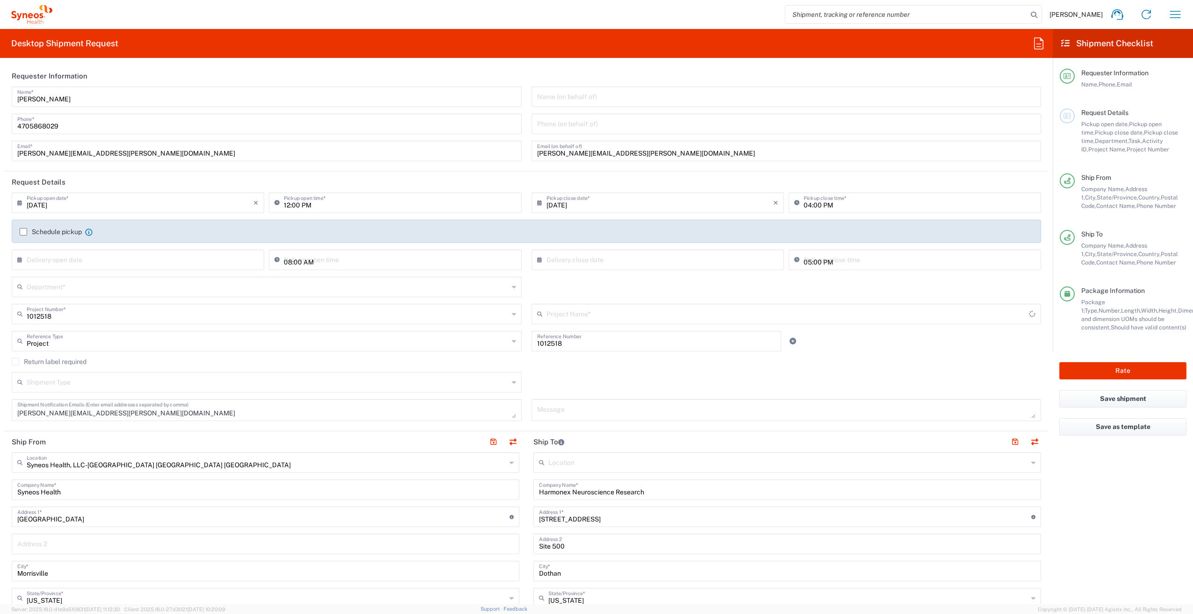
type input "Otsuka 1012518"
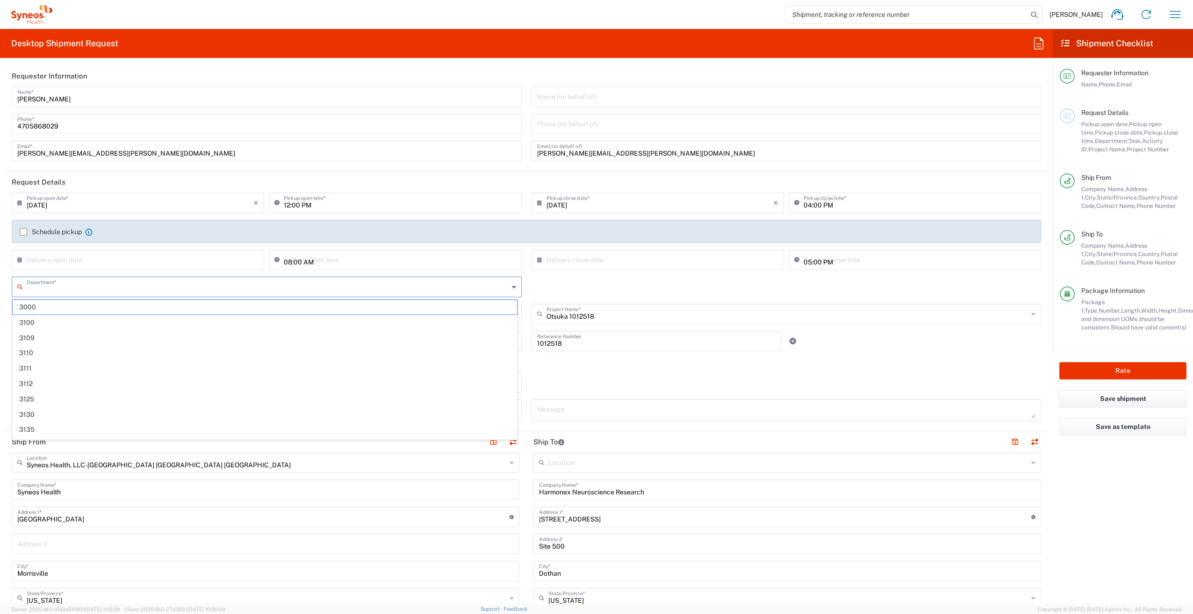
click at [83, 294] on input "text" at bounding box center [268, 286] width 482 height 16
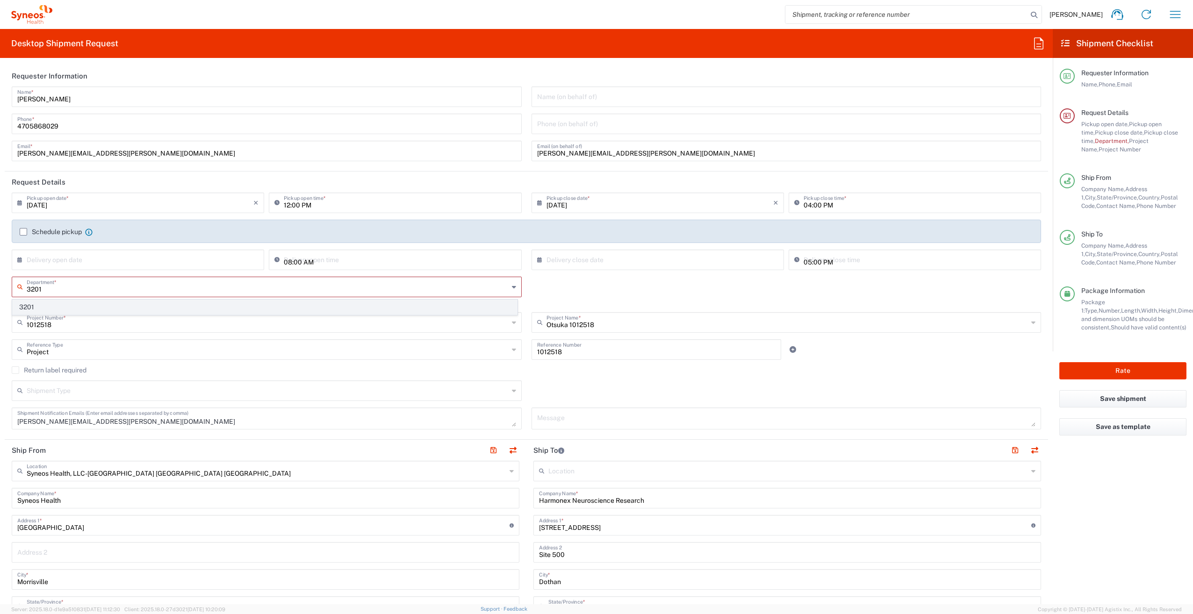
type input "3201"
click at [86, 305] on span "3201" at bounding box center [265, 307] width 504 height 14
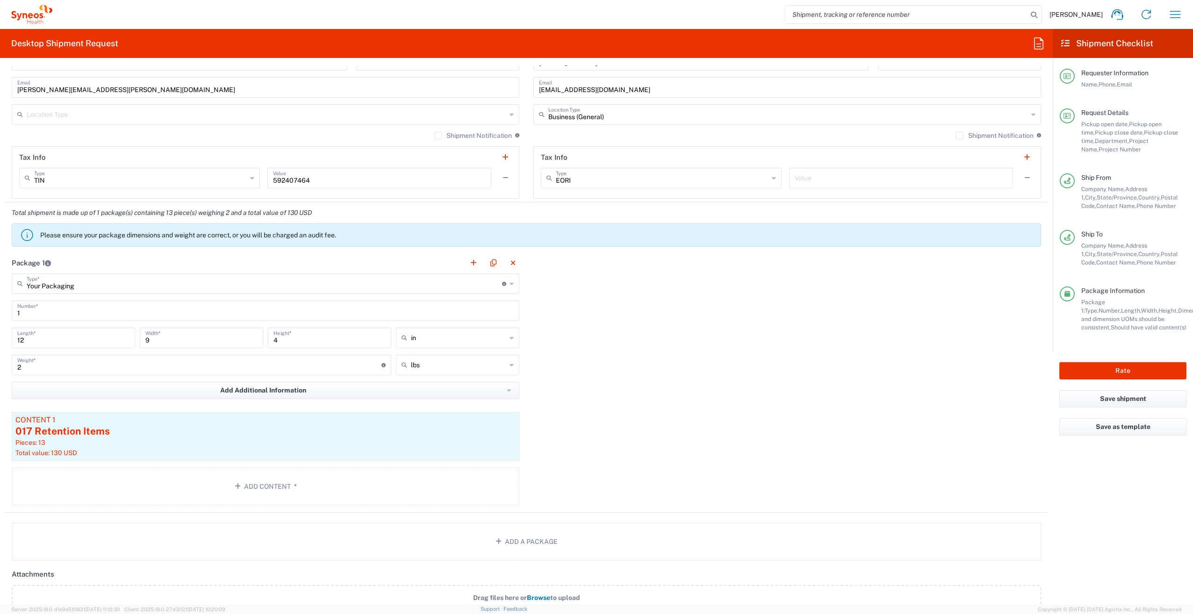
scroll to position [654, 0]
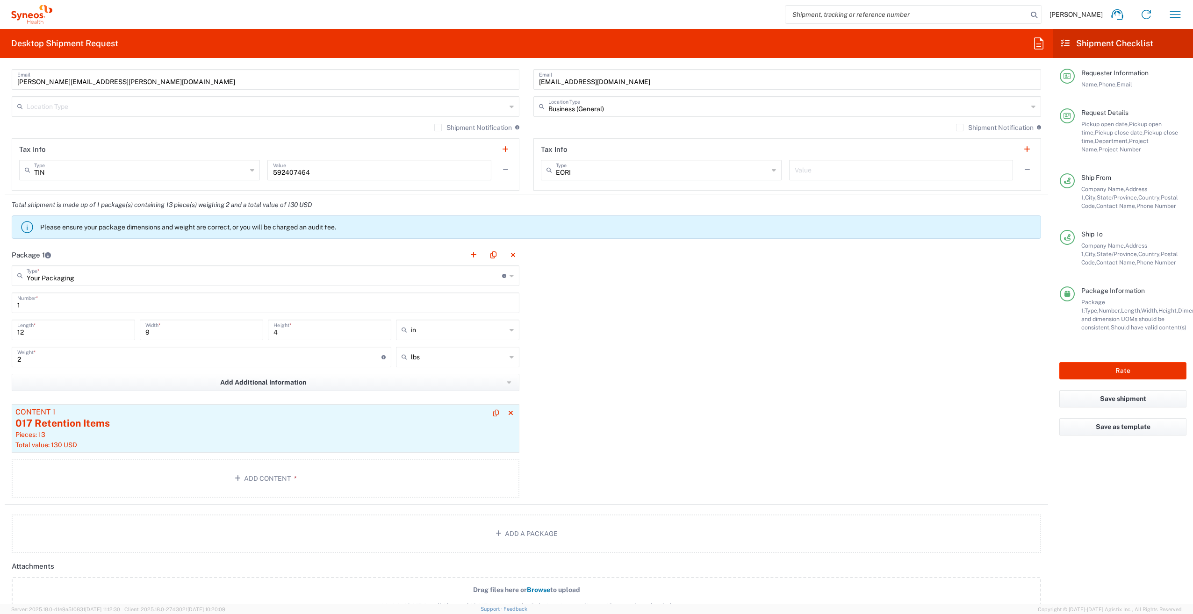
click at [275, 430] on div "017 Retention Items" at bounding box center [265, 423] width 500 height 14
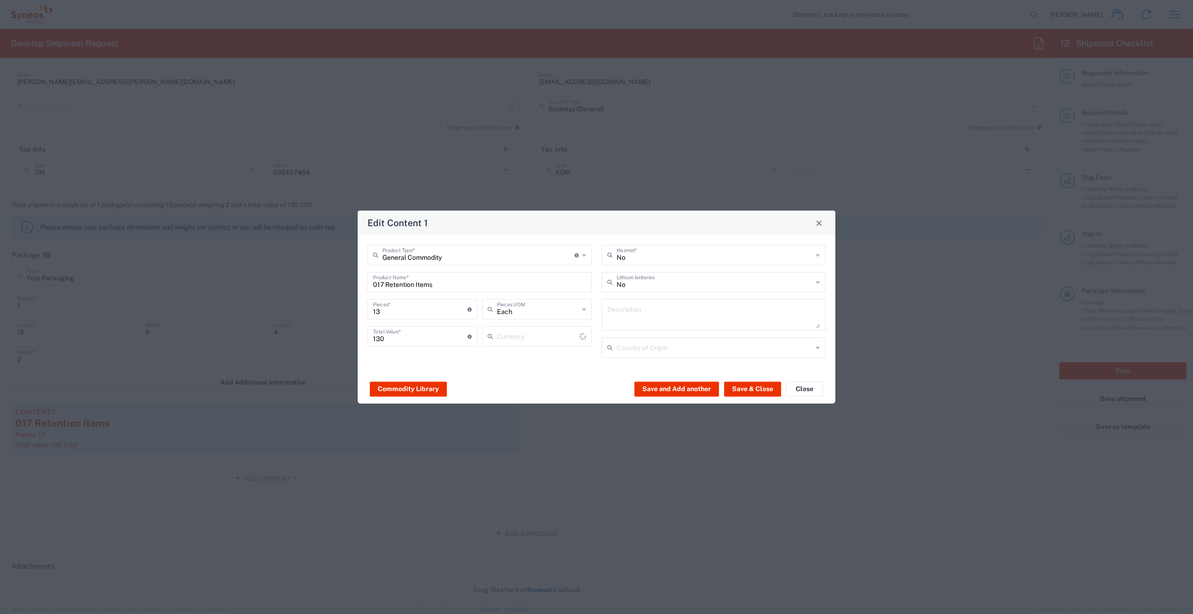
type input "US Dollar"
drag, startPoint x: 387, startPoint y: 310, endPoint x: 347, endPoint y: 308, distance: 40.2
click at [347, 308] on div "Edit Content 1 General Commodity Product Type * Document: Paper document genera…" at bounding box center [596, 307] width 1193 height 614
type input "3"
type input "30"
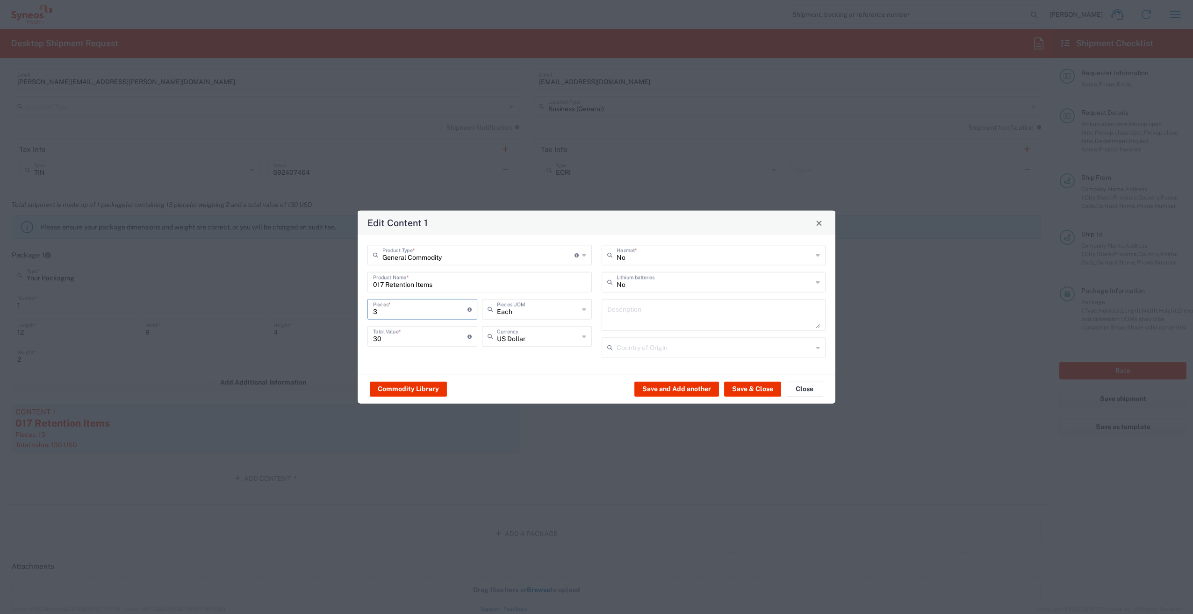
type input "39"
type input "390"
type input "39"
click at [754, 386] on button "Save & Close" at bounding box center [752, 388] width 57 height 15
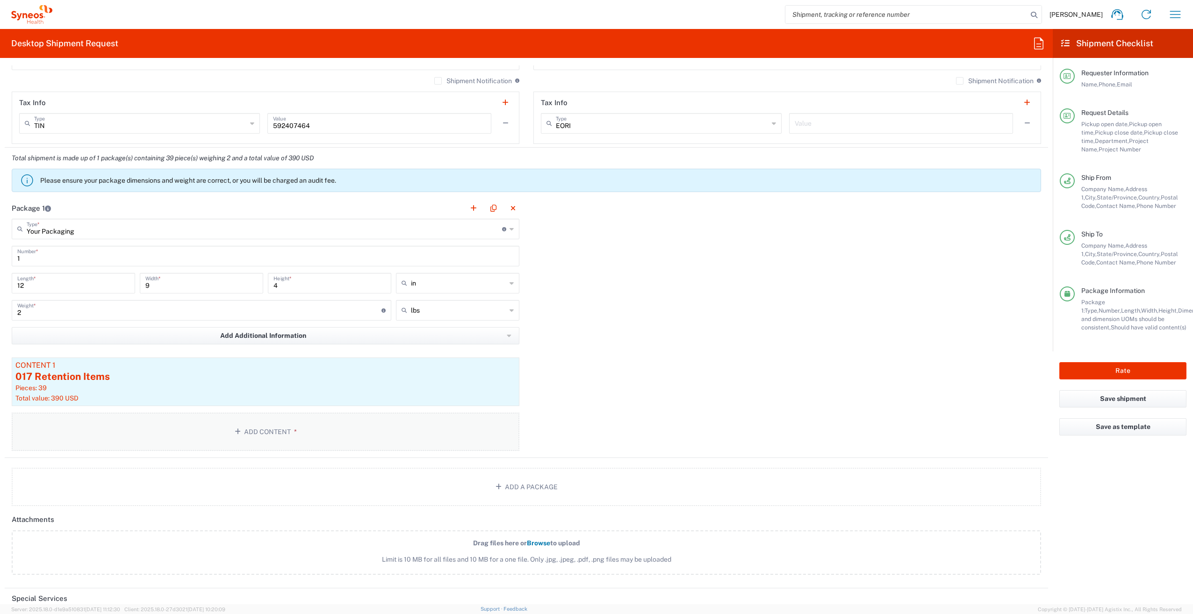
scroll to position [876, 0]
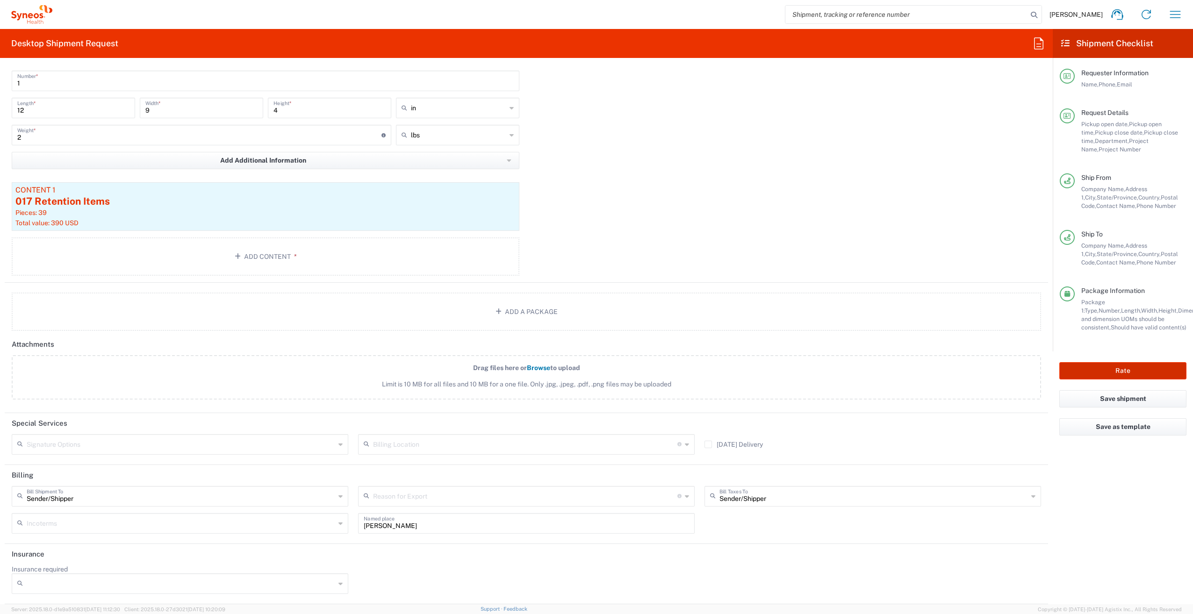
drag, startPoint x: 1107, startPoint y: 372, endPoint x: 1080, endPoint y: 372, distance: 27.1
click at [1107, 372] on button "Rate" at bounding box center [1122, 370] width 127 height 17
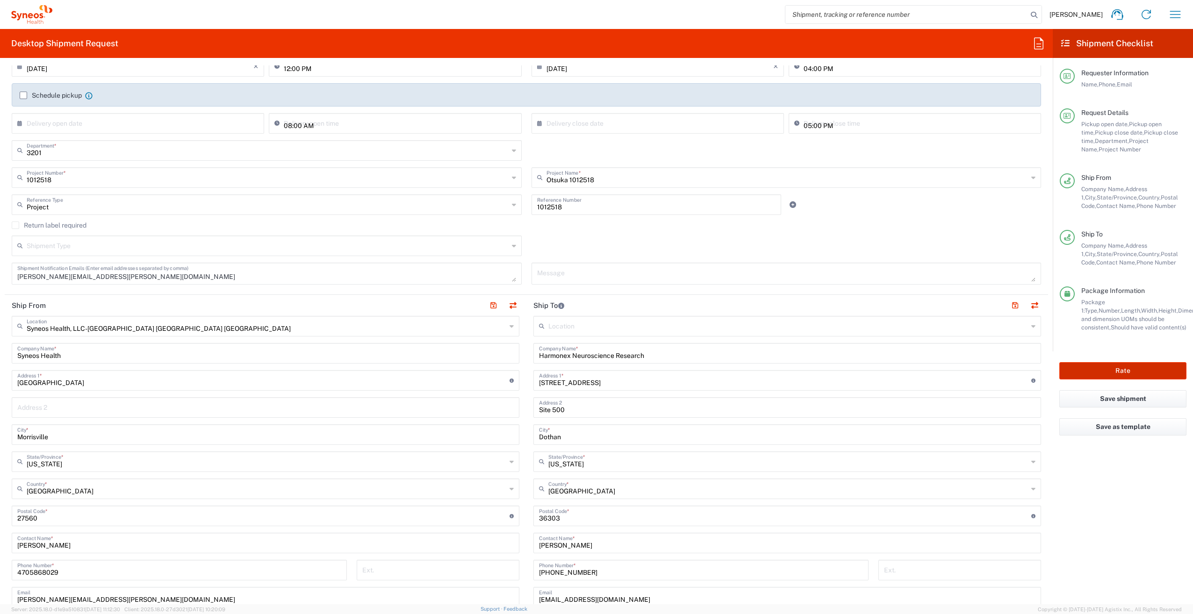
scroll to position [0, 0]
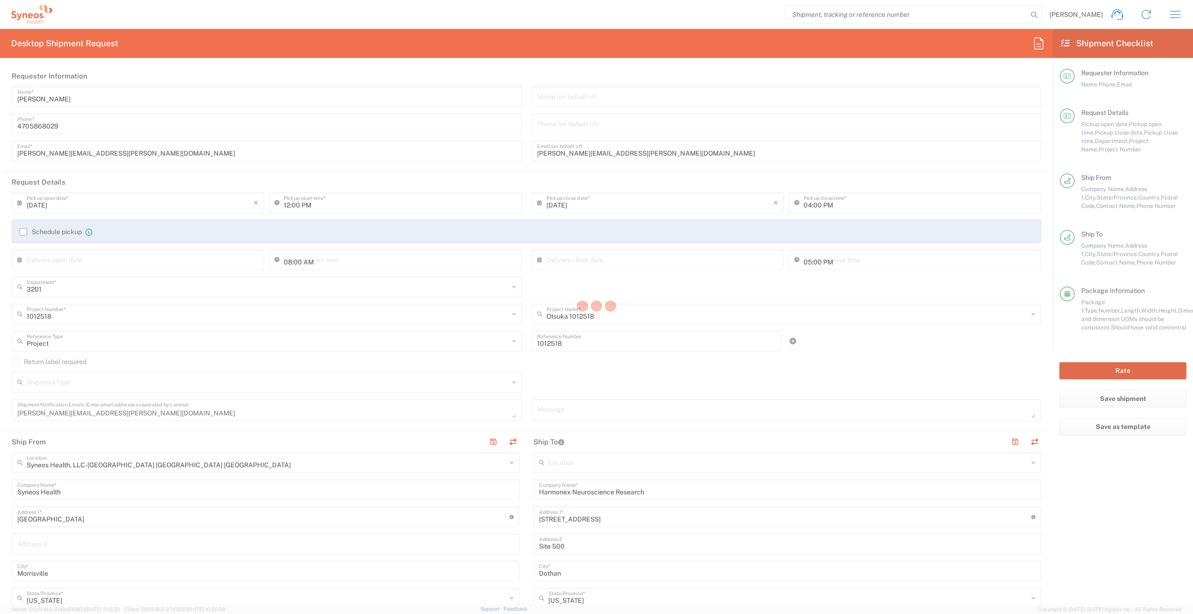
type input "1012518"
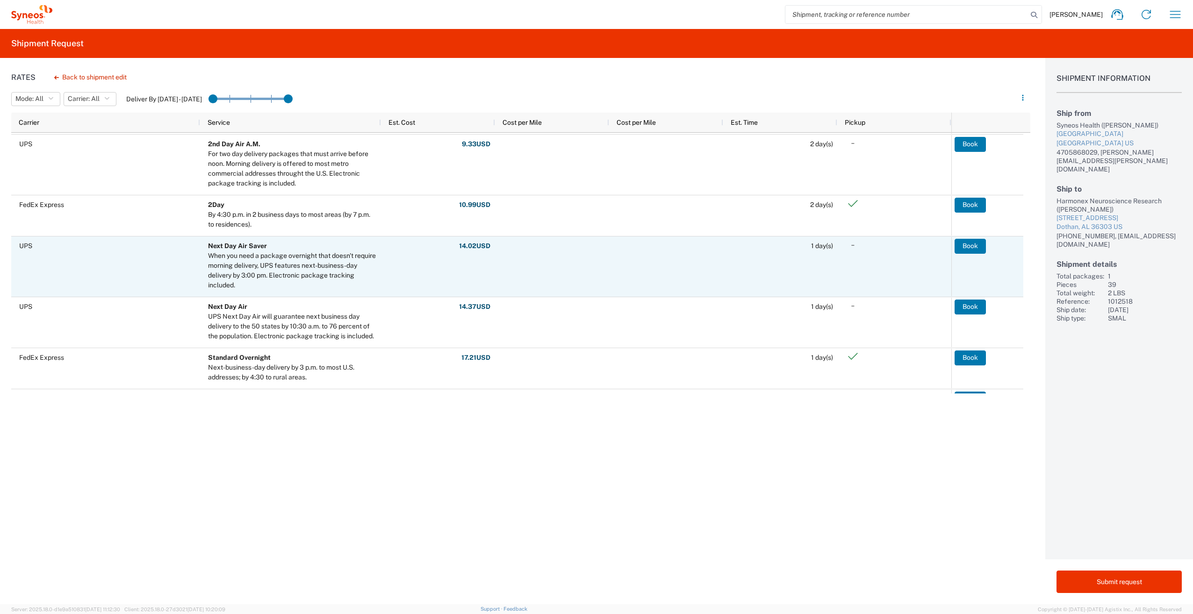
scroll to position [234, 0]
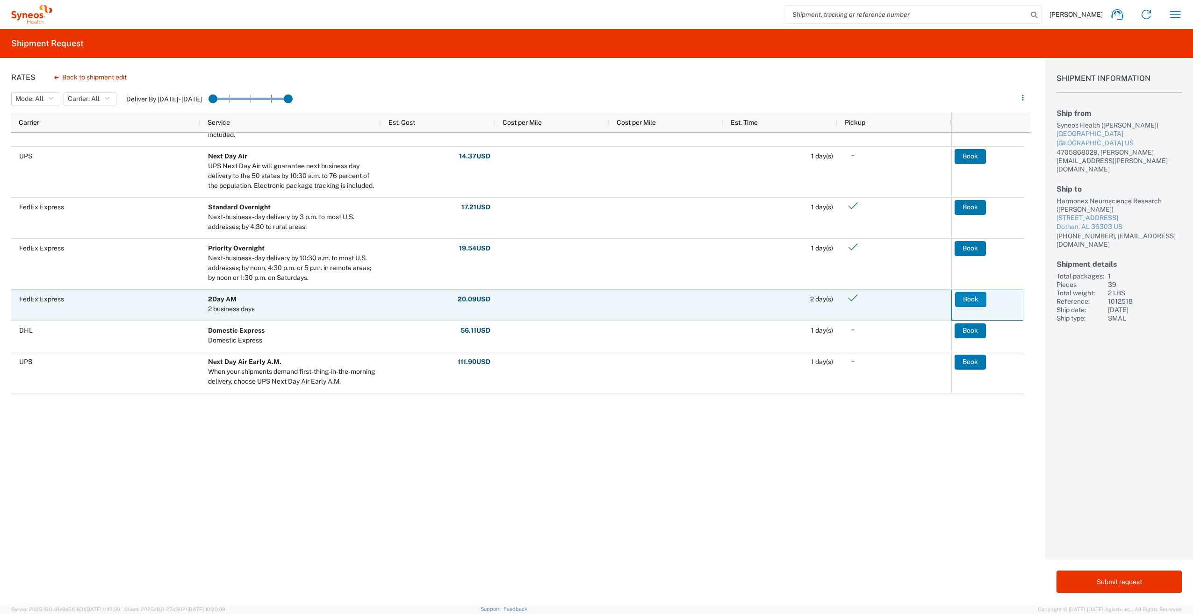
click at [973, 299] on button "Book" at bounding box center [970, 299] width 31 height 15
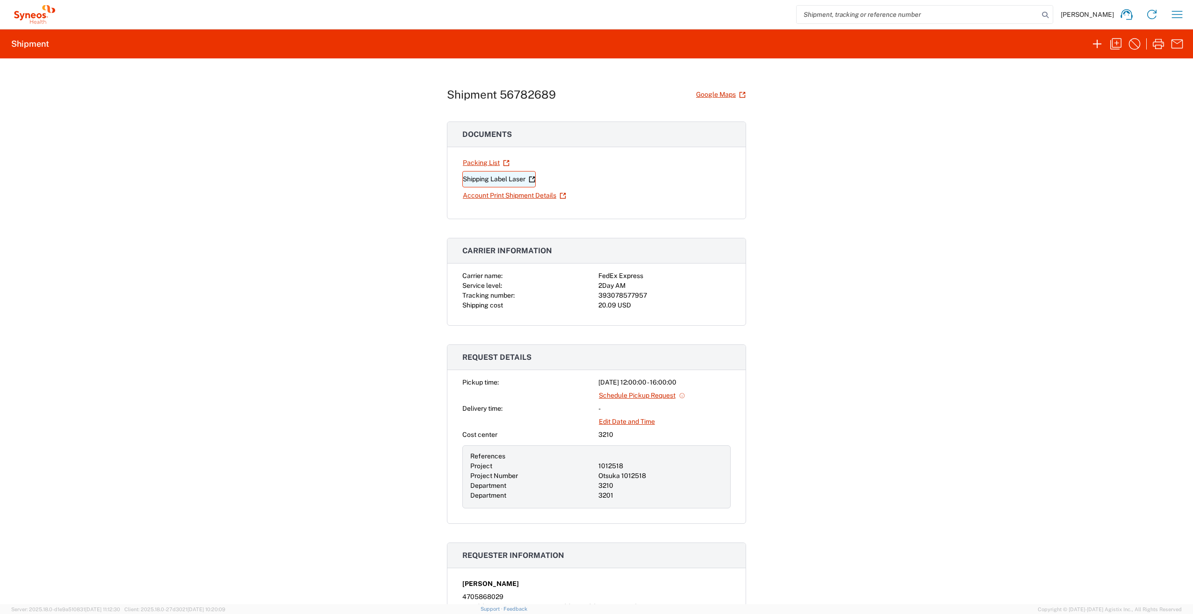
click at [506, 180] on link "Shipping Label Laser" at bounding box center [498, 179] width 73 height 16
click at [481, 193] on link "Account Print Shipment Details" at bounding box center [514, 195] width 104 height 16
click at [1116, 43] on icon "button" at bounding box center [1115, 43] width 15 height 15
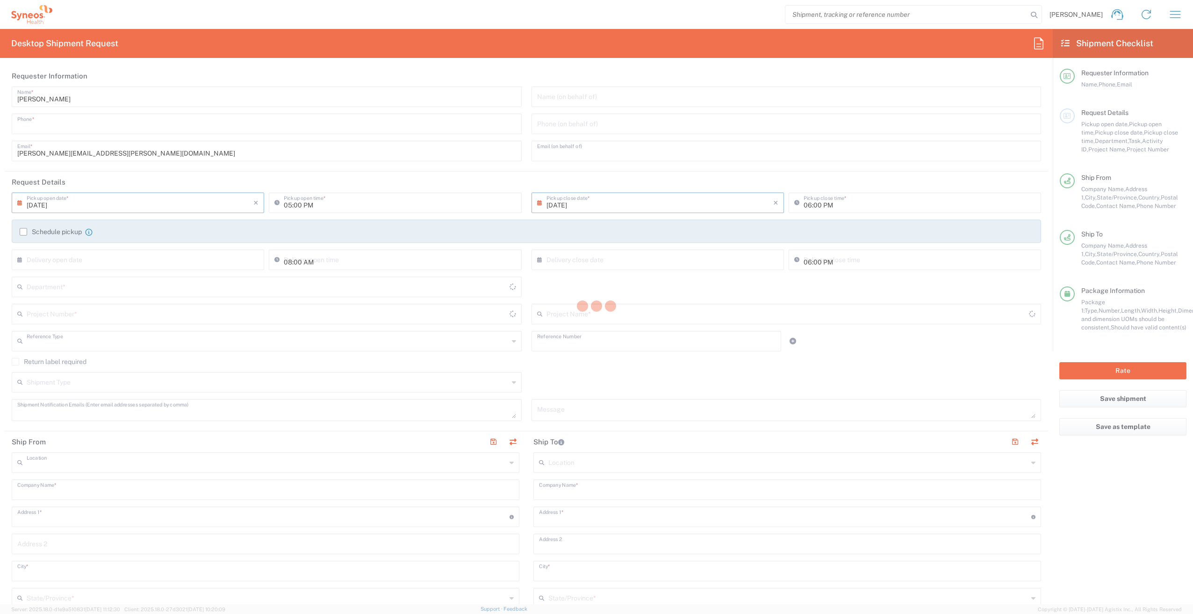
type input "4705868029"
type input "ruth.lagarde@syneoshealth.com"
type input "09/15/2025"
type input "12:00 PM"
type input "09/15/2025"
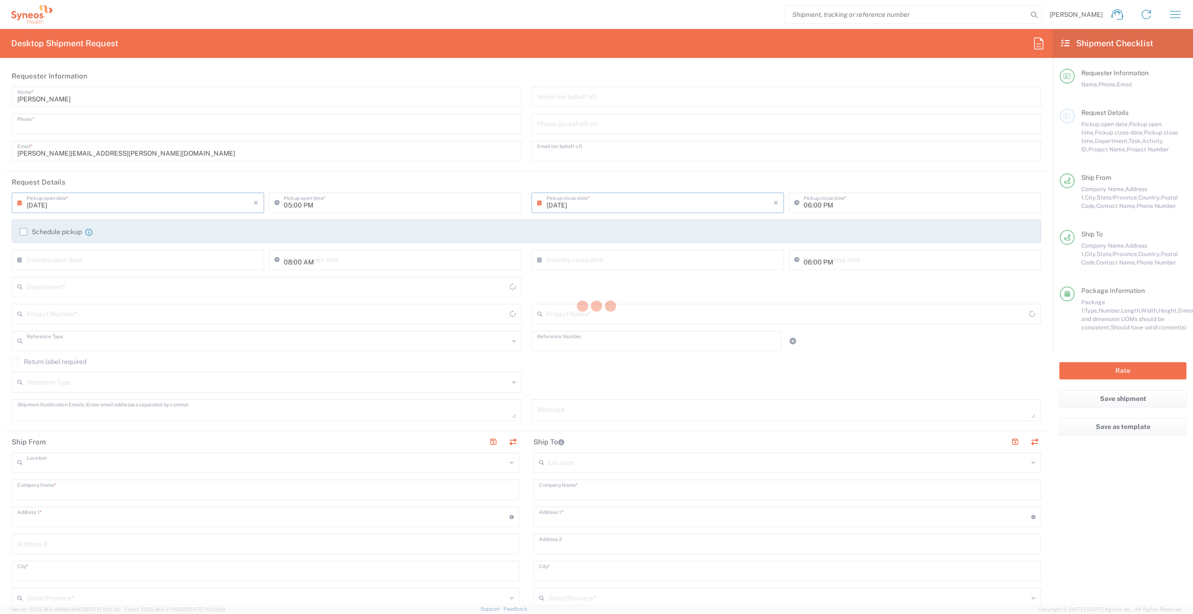
type input "04:00 PM"
type input "Project"
type input "1012518"
type textarea "ruth.lagarde@syneoshealth.com"
type input "Syneos Health, LLC-Morrisville NC US"
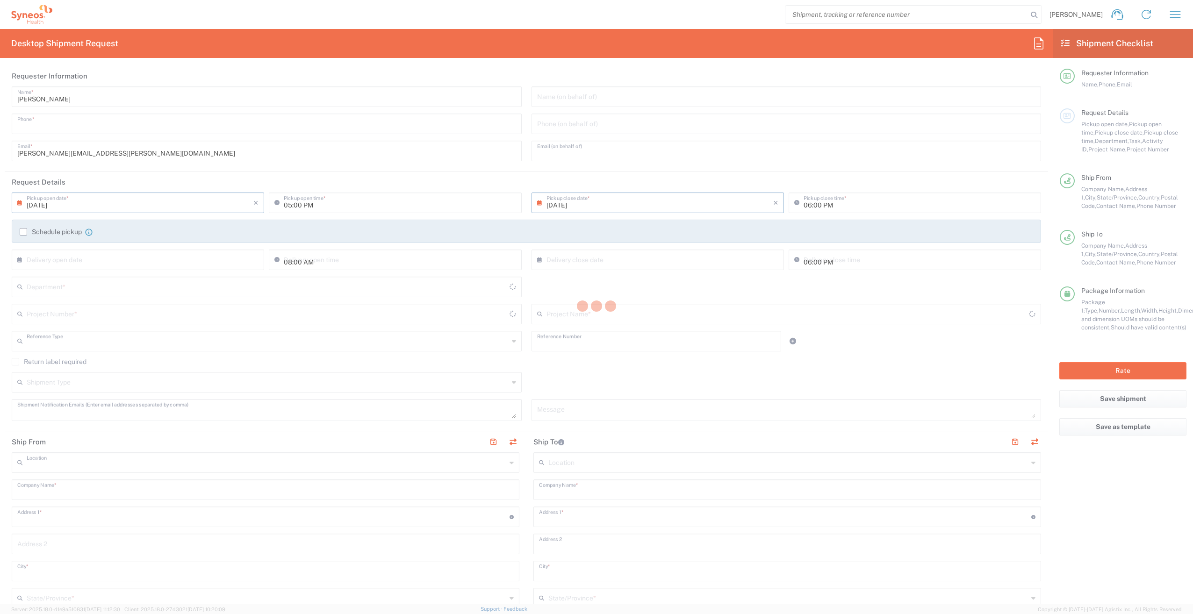
type input "Syneos Health"
type input "1030 Sync Street"
type input "Morrisville"
type input "North Carolina"
type input "27560"
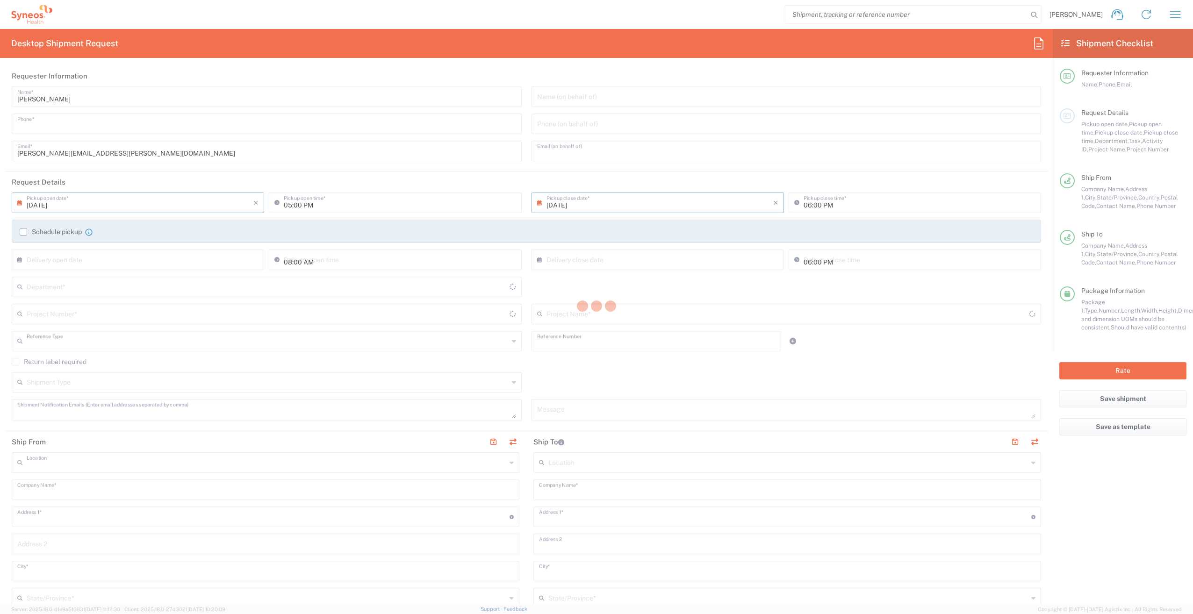
type input "Ruth Lagarde"
type input "4705868029"
type input "ruth.lagarde@syneoshealth.com"
type input "Harmonex Neuroscience Research"
type input "408 Healthwest Drive"
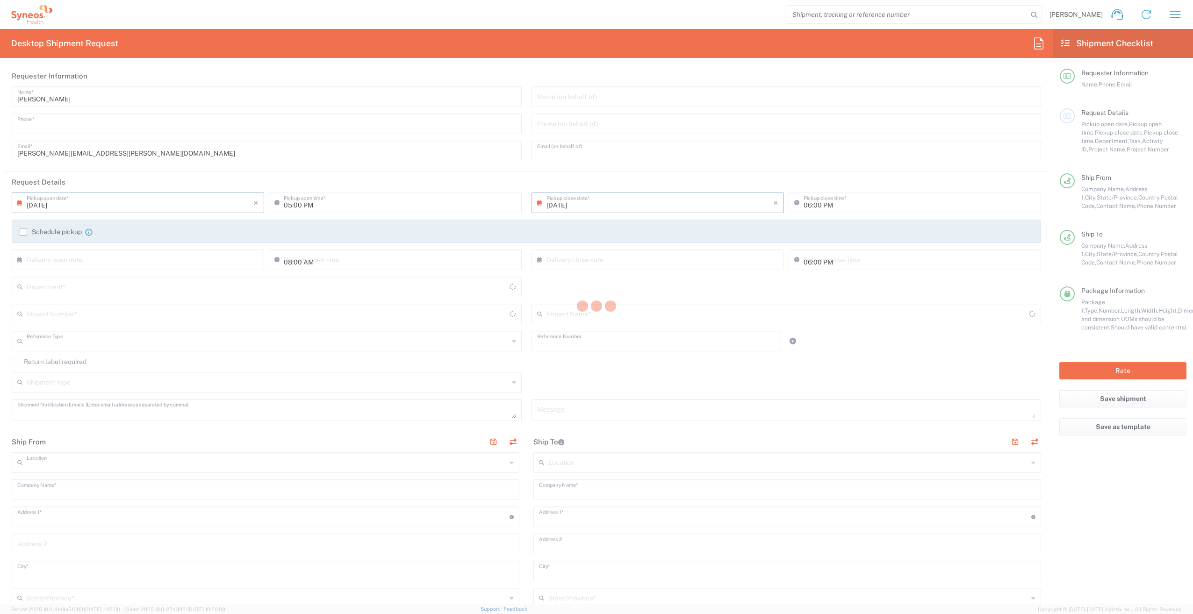
type input "Site 500"
type input "Dothan"
type input "United States"
type input "36303"
type input "Barbara Baldwin"
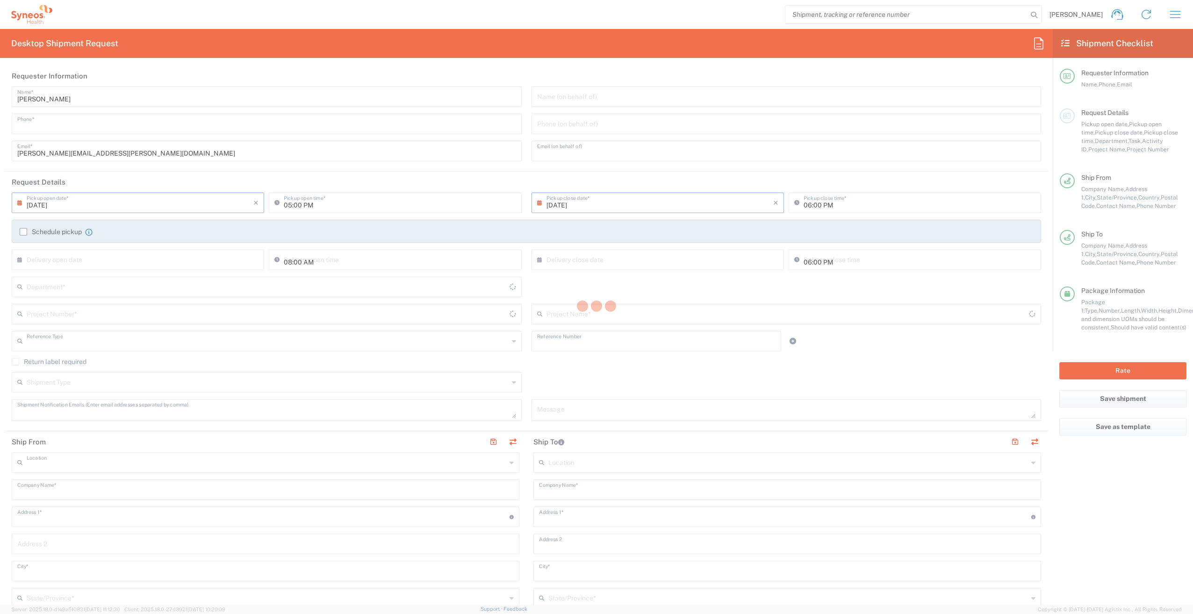
type input "334-836-2000"
type input "bbaldwin@harmonex.us"
type input "Business (General)"
type input "Sender/Shipper"
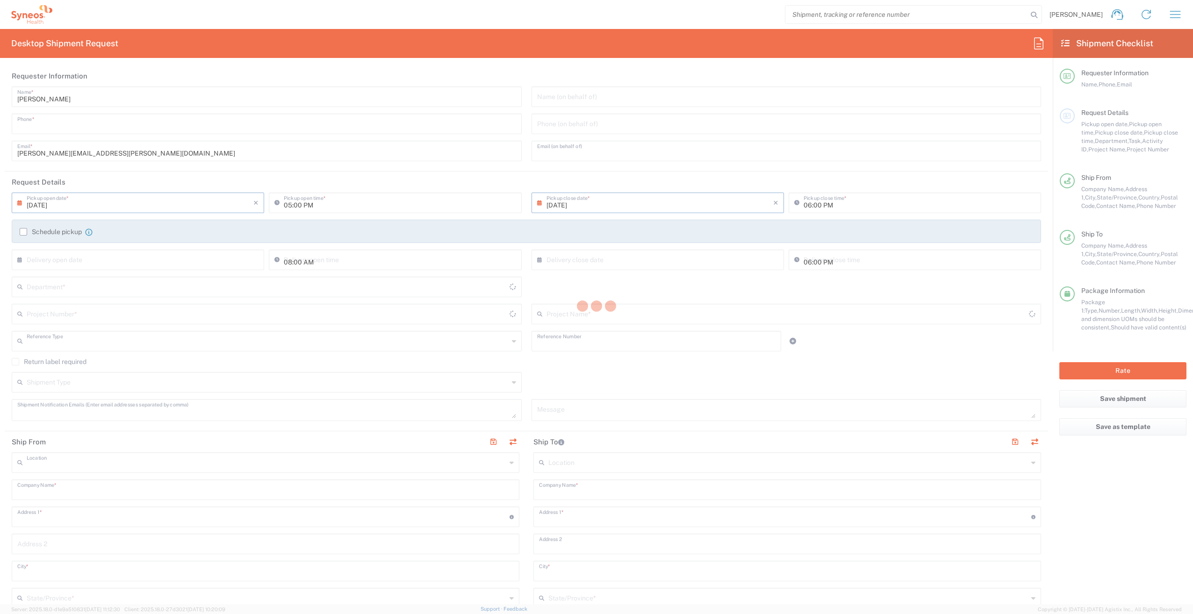
type input "Valerie Arnold"
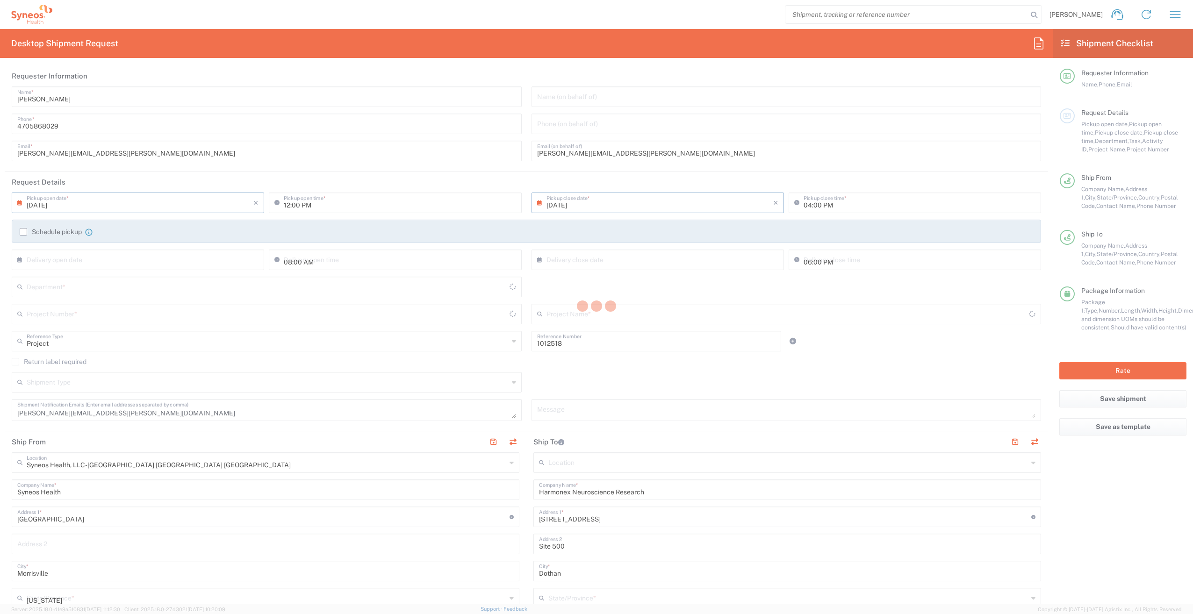
type input "Alabama"
type input "Your Packaging"
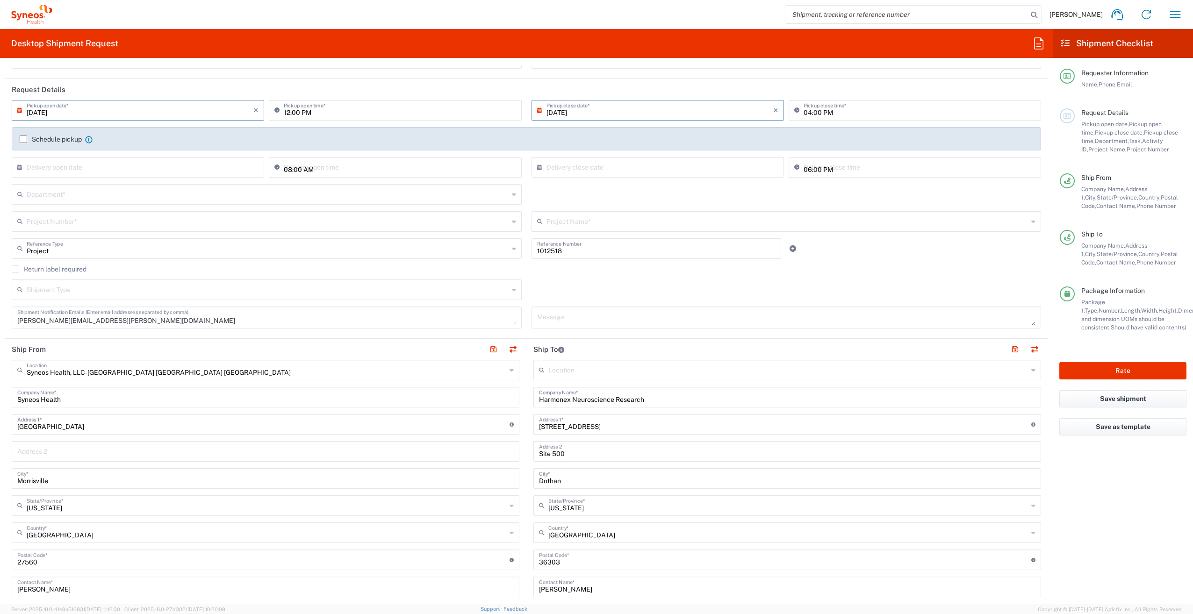
scroll to position [93, 0]
drag, startPoint x: 559, startPoint y: 249, endPoint x: 521, endPoint y: 251, distance: 38.8
click at [521, 251] on div "Project Reference Type Project Account Type Activity ID Airline Appointment Num…" at bounding box center [526, 250] width 1039 height 27
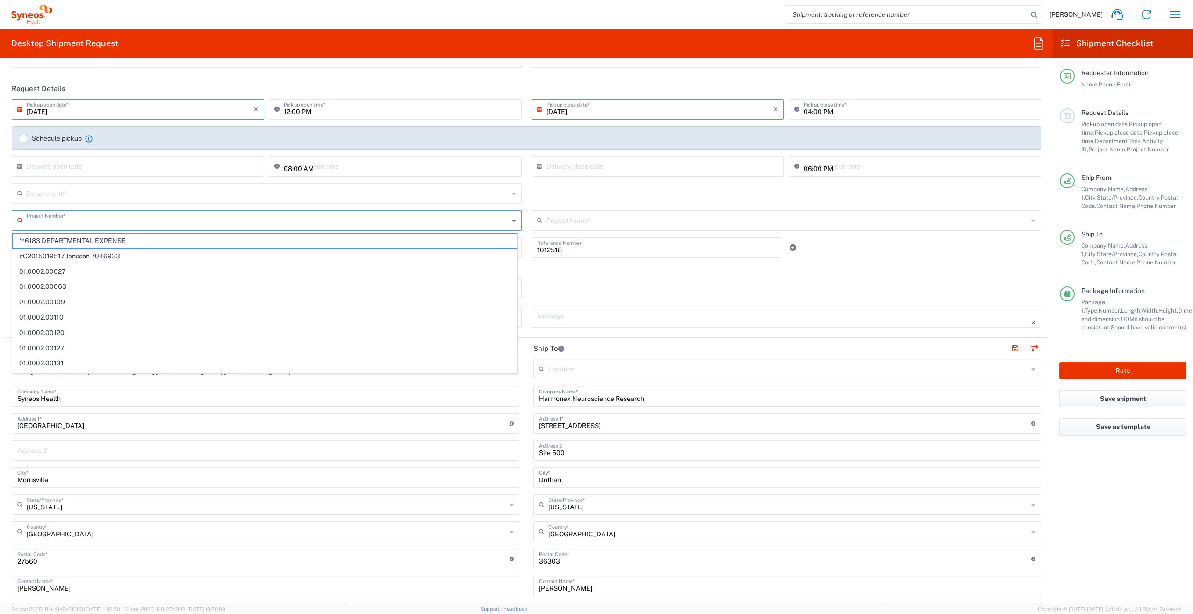
paste input "1012518"
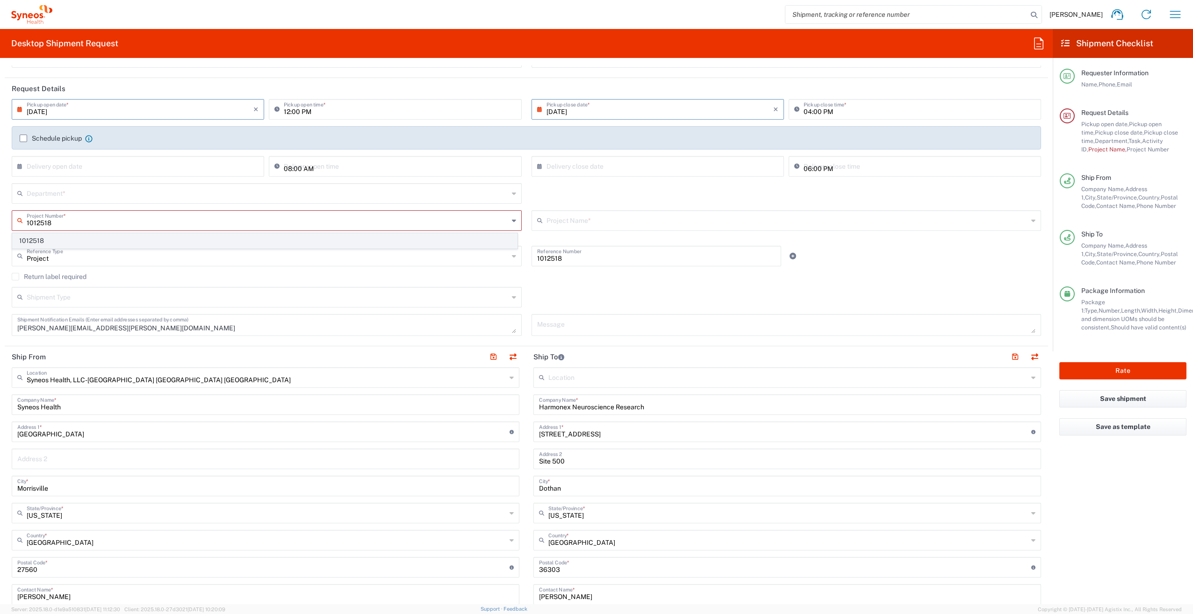
type input "1012518"
click at [55, 237] on span "1012518" at bounding box center [265, 241] width 504 height 14
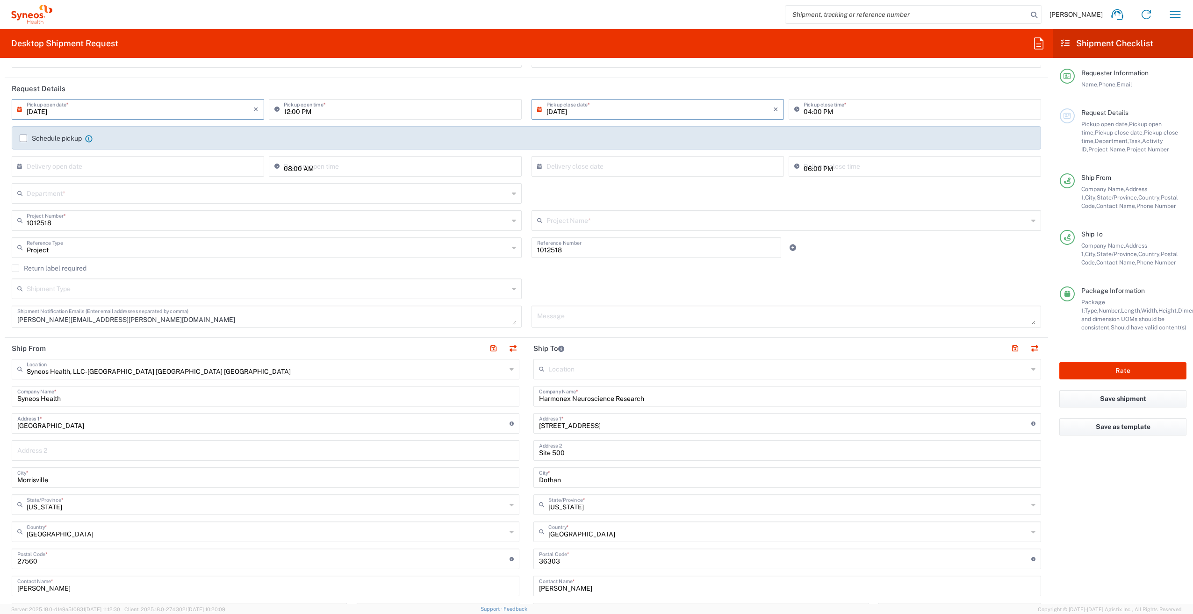
type input "Otsuka 1012518"
click at [60, 194] on input "text" at bounding box center [268, 193] width 482 height 16
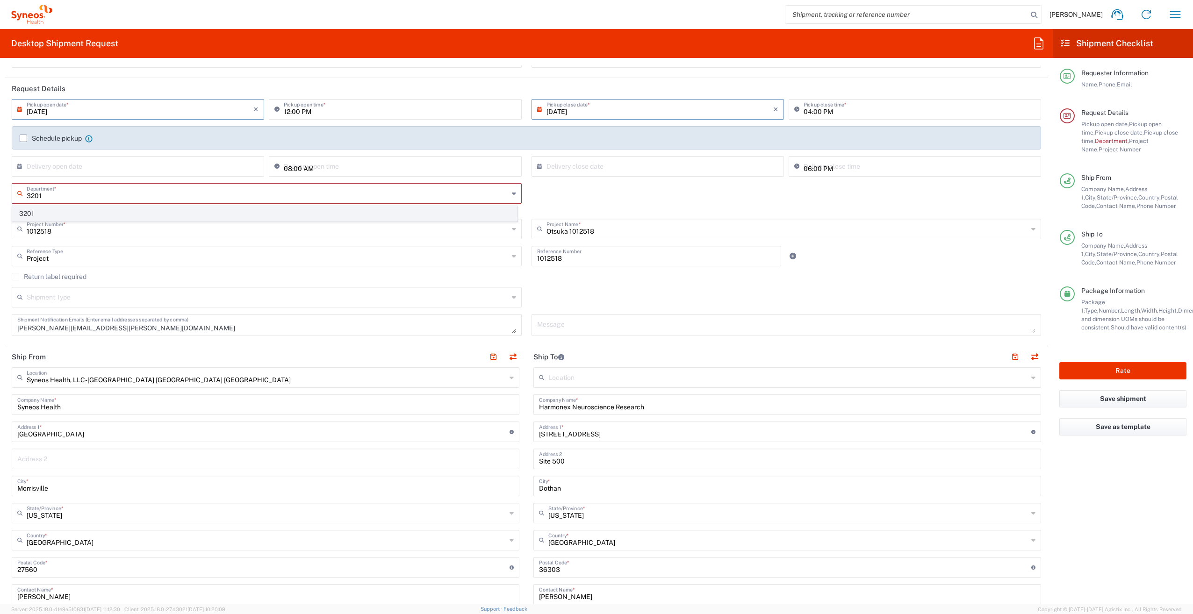
type input "3201"
click at [58, 215] on span "3201" at bounding box center [265, 214] width 504 height 14
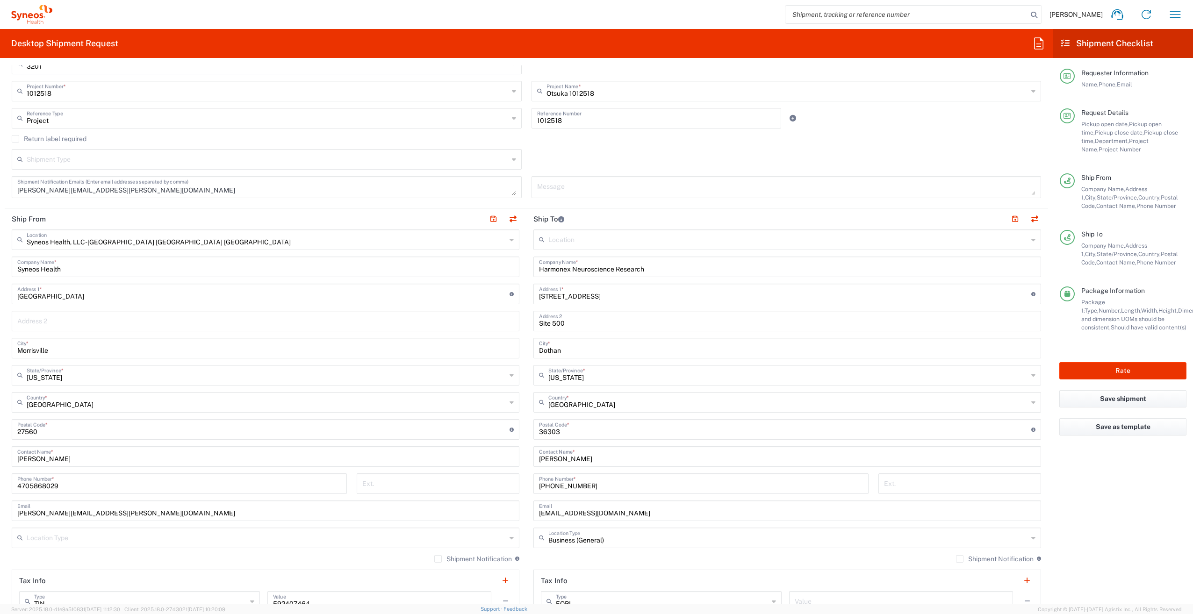
scroll to position [234, 0]
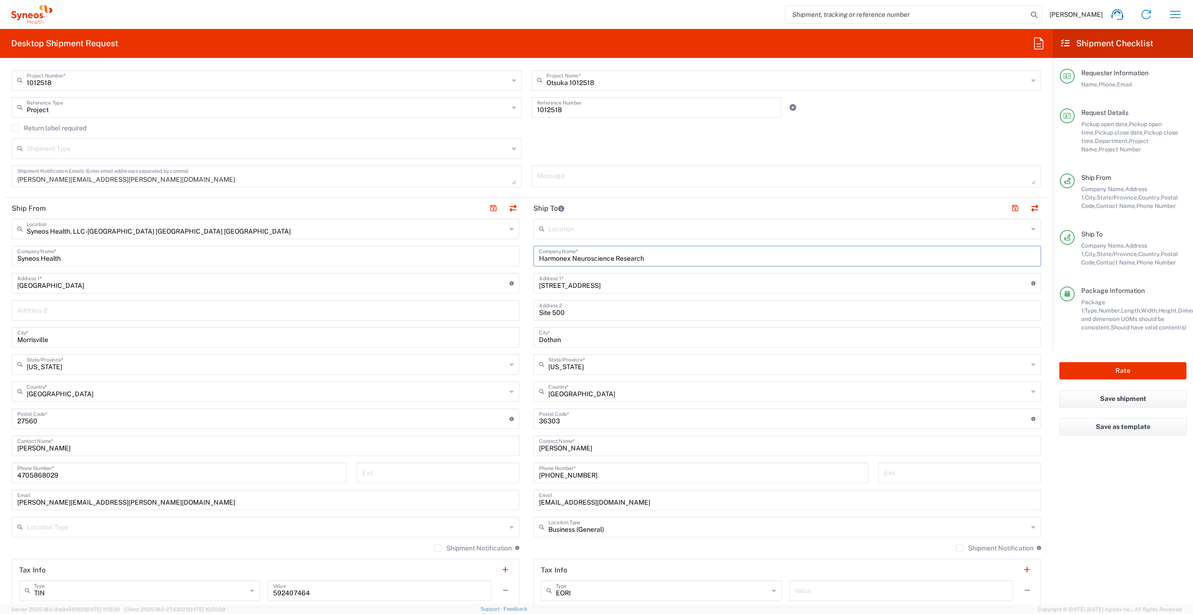
drag, startPoint x: 646, startPoint y: 257, endPoint x: 471, endPoint y: 261, distance: 175.8
click at [471, 261] on div "Ship From Syneos Health, LLC-Morrisville NC US Location Syneos Health, LLC-Morr…" at bounding box center [526, 406] width 1043 height 417
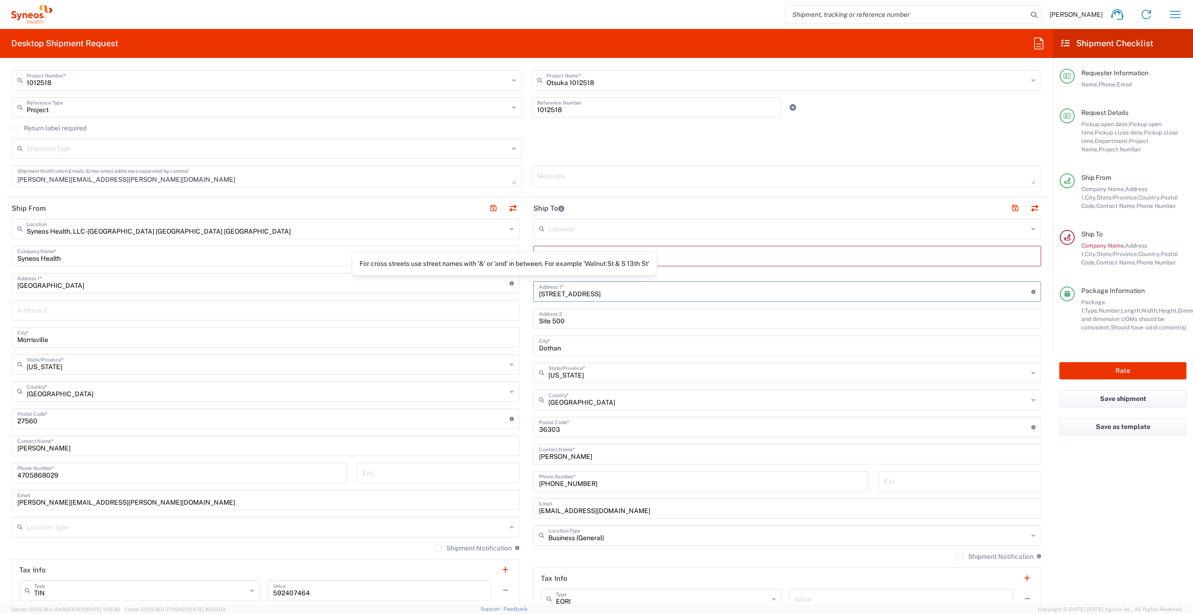
drag, startPoint x: 607, startPoint y: 283, endPoint x: 489, endPoint y: 283, distance: 117.8
click at [489, 283] on div "Ship From Syneos Health, LLC-Morrisville NC US Location Syneos Health, LLC-Morr…" at bounding box center [526, 411] width 1043 height 426
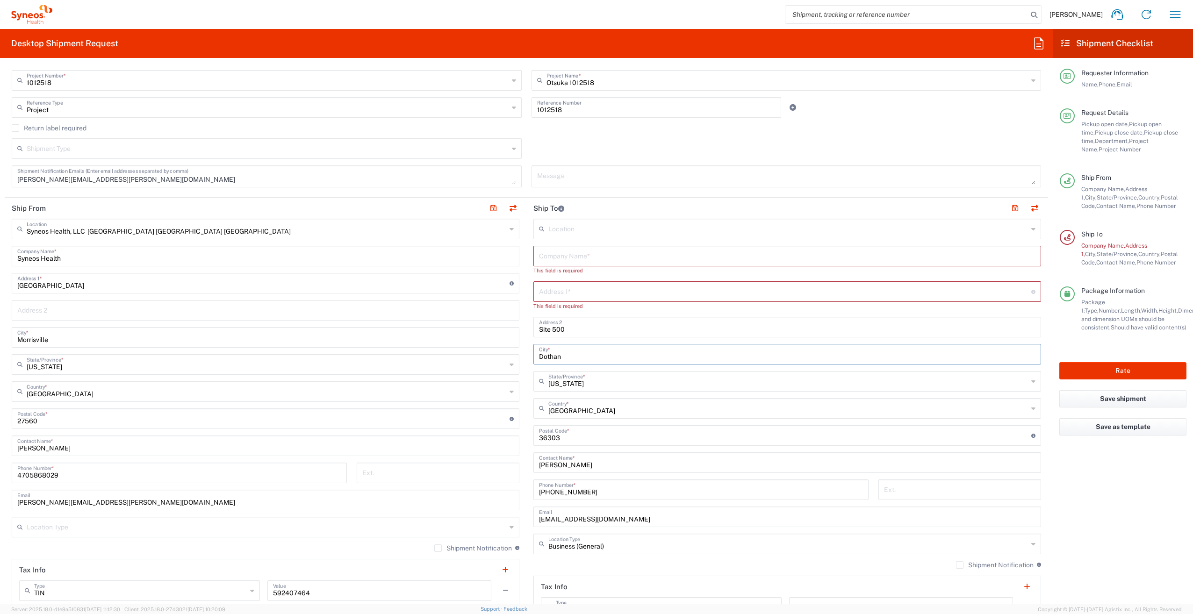
drag, startPoint x: 579, startPoint y: 349, endPoint x: 522, endPoint y: 346, distance: 57.1
click at [522, 346] on div "Ship From Syneos Health, LLC-Morrisville NC US Location Syneos Health, LLC-Morr…" at bounding box center [526, 415] width 1043 height 434
drag, startPoint x: 576, startPoint y: 439, endPoint x: 535, endPoint y: 437, distance: 41.6
click at [535, 437] on div "Postal Code * Postal Code for United States should have the following format: 5…" at bounding box center [787, 444] width 508 height 21
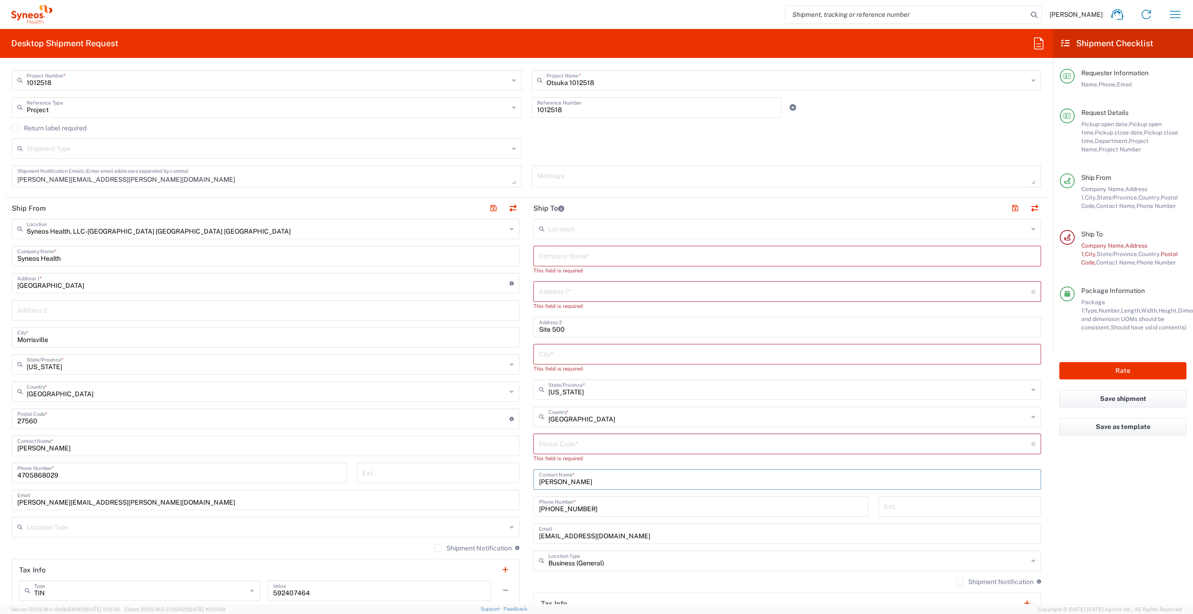
drag, startPoint x: 610, startPoint y: 481, endPoint x: 550, endPoint y: 488, distance: 59.8
click at [533, 476] on div "Barbara Baldwin Contact Name *" at bounding box center [787, 479] width 508 height 21
drag, startPoint x: 599, startPoint y: 509, endPoint x: 522, endPoint y: 503, distance: 76.9
click at [522, 503] on div "Ship From Syneos Health, LLC-Morrisville NC US Location Syneos Health, LLC-Morr…" at bounding box center [526, 427] width 1043 height 459
drag, startPoint x: 624, startPoint y: 543, endPoint x: 512, endPoint y: 529, distance: 113.0
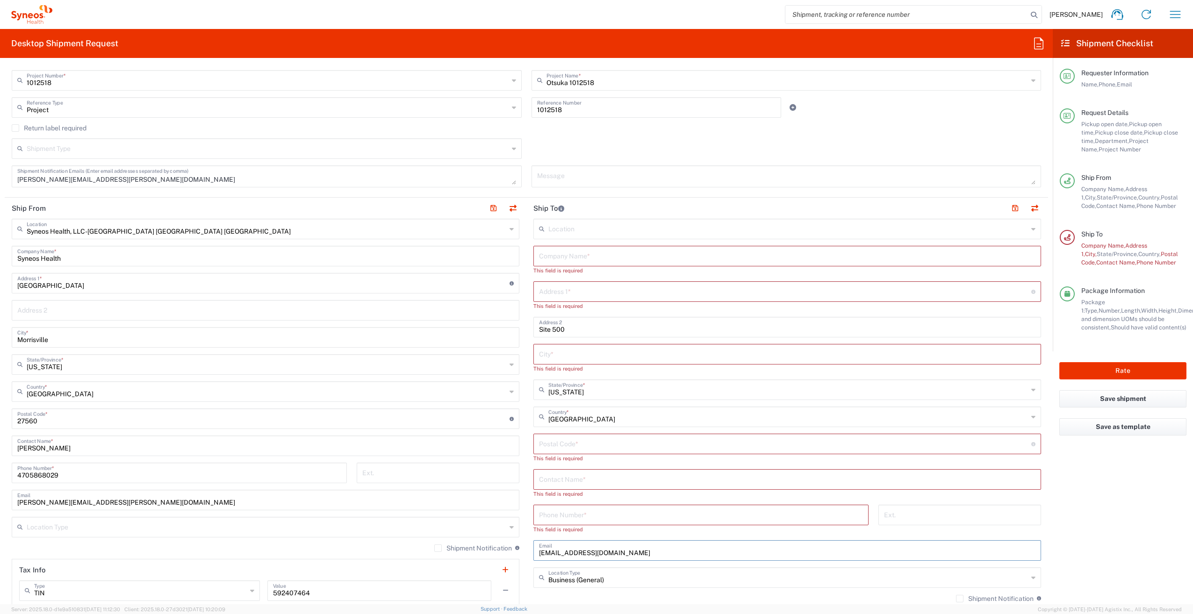
click at [512, 529] on div "Ship From Syneos Health, LLC-Morrisville NC US Location Syneos Health, LLC-Morr…" at bounding box center [526, 432] width 1043 height 468
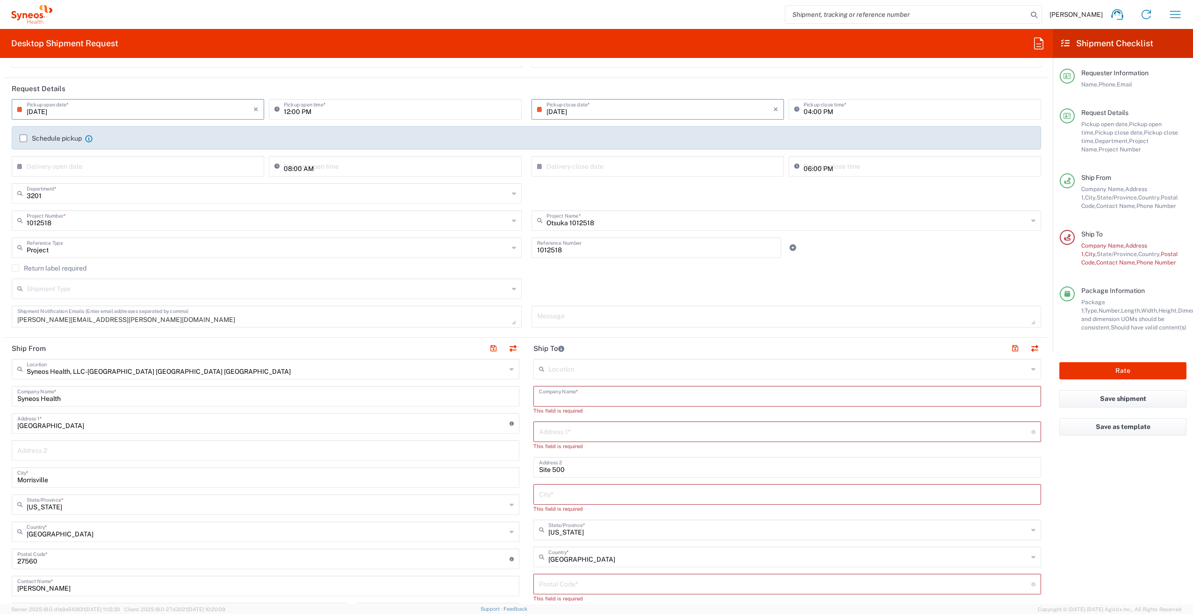
paste input "Care Research Inc"
type input "Care Research Inc"
click at [570, 425] on input "text" at bounding box center [785, 423] width 492 height 16
paste input "965 West Flagler St"
type input "965 West Flagler St"
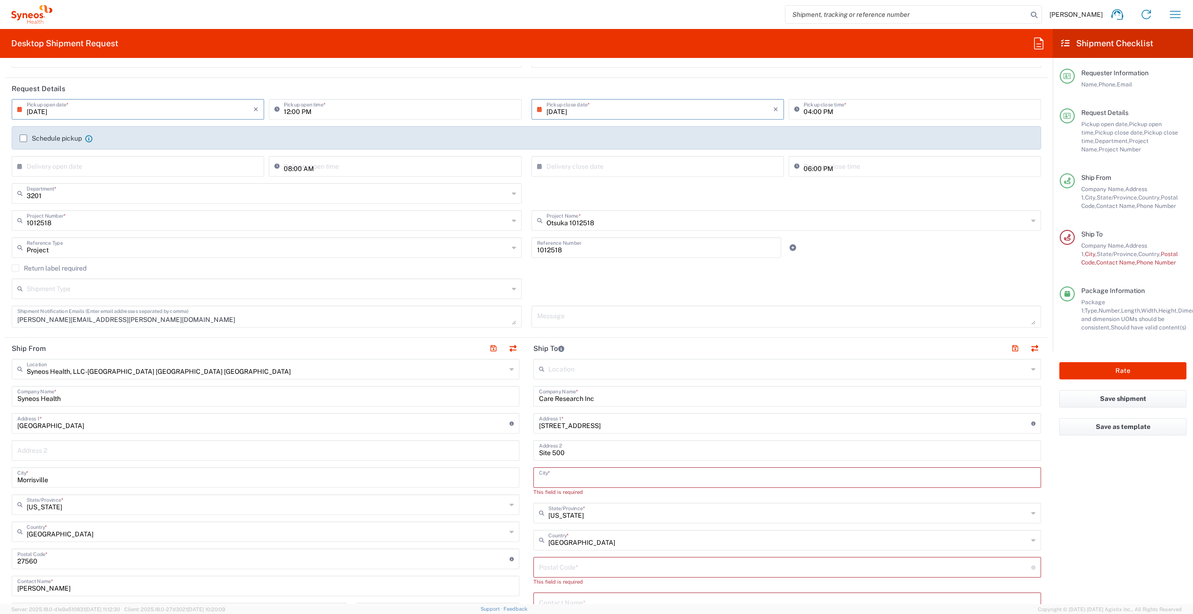
paste input "Miami"
type input "Miami"
click at [585, 509] on input "text" at bounding box center [788, 504] width 480 height 16
type input "flo"
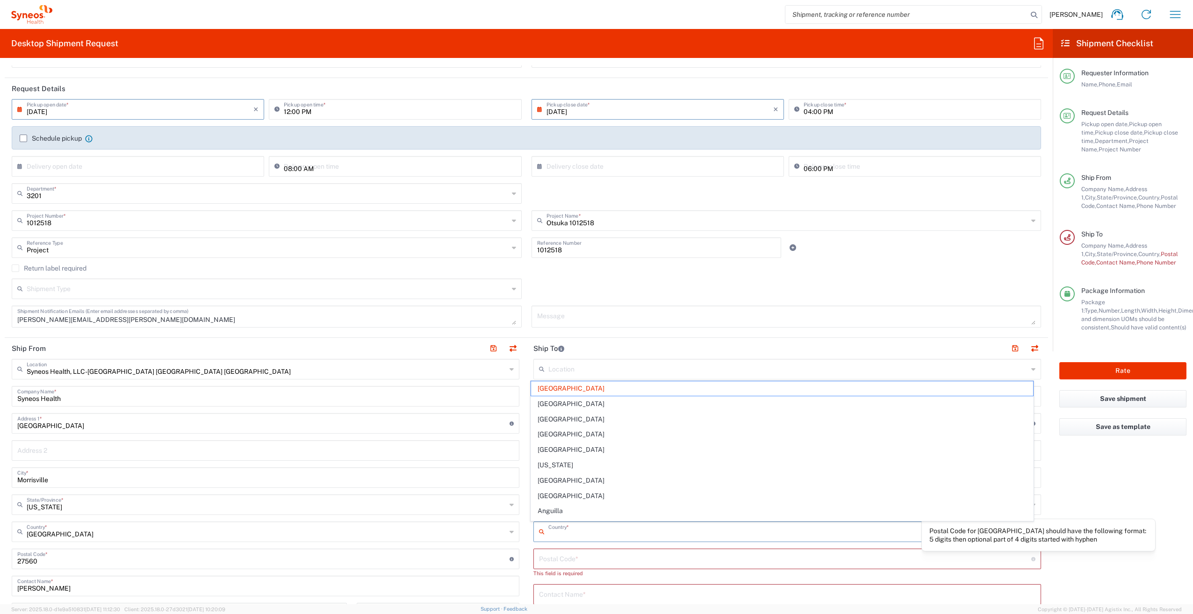
click at [1094, 528] on div "Postal Code for United States should have the following format: 5 digits then o…" at bounding box center [1038, 535] width 218 height 17
type input "United States"
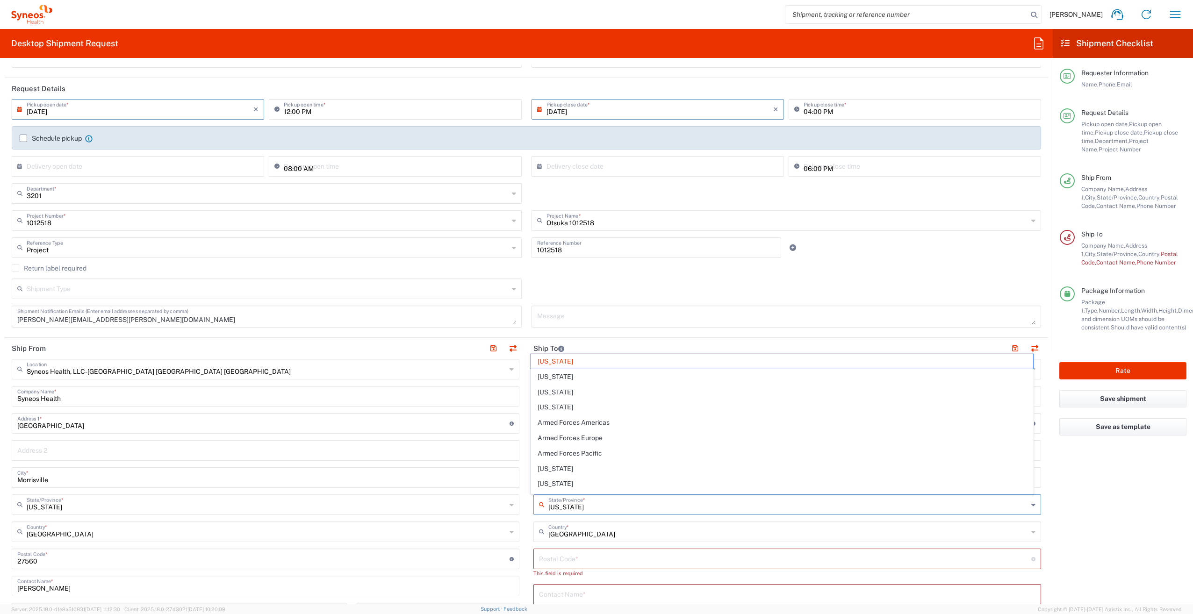
click at [615, 506] on input "Alabama" at bounding box center [788, 504] width 480 height 16
drag, startPoint x: 615, startPoint y: 506, endPoint x: 535, endPoint y: 506, distance: 79.9
click at [535, 506] on div "Alabama State/Province *" at bounding box center [787, 505] width 508 height 21
click at [552, 488] on span "Florida" at bounding box center [782, 486] width 502 height 14
type input "Florida"
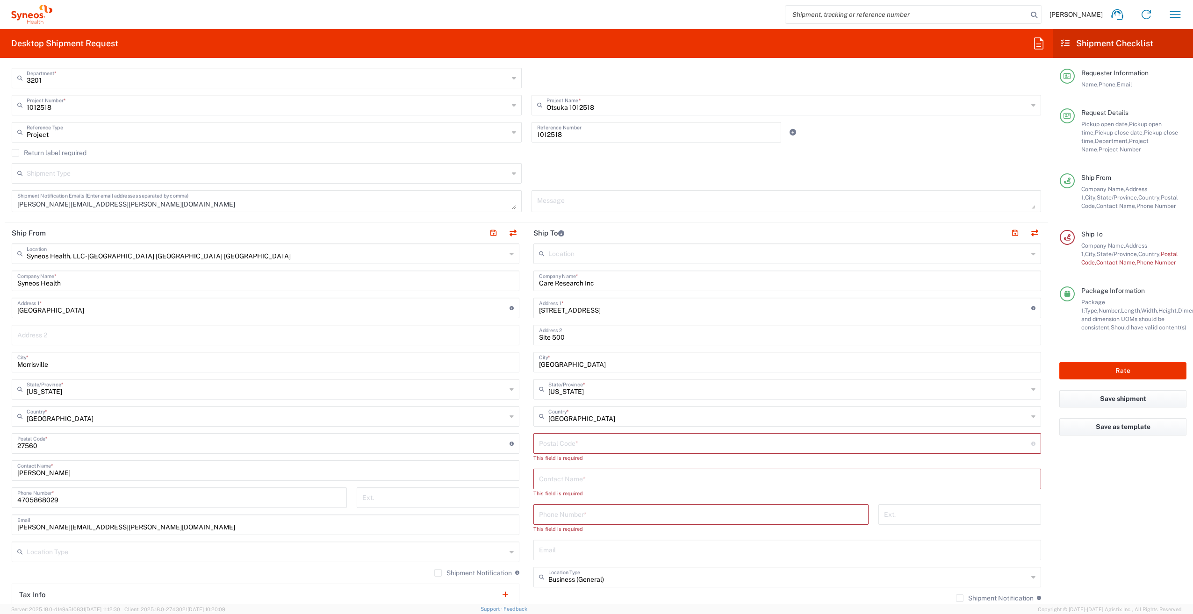
scroll to position [234, 0]
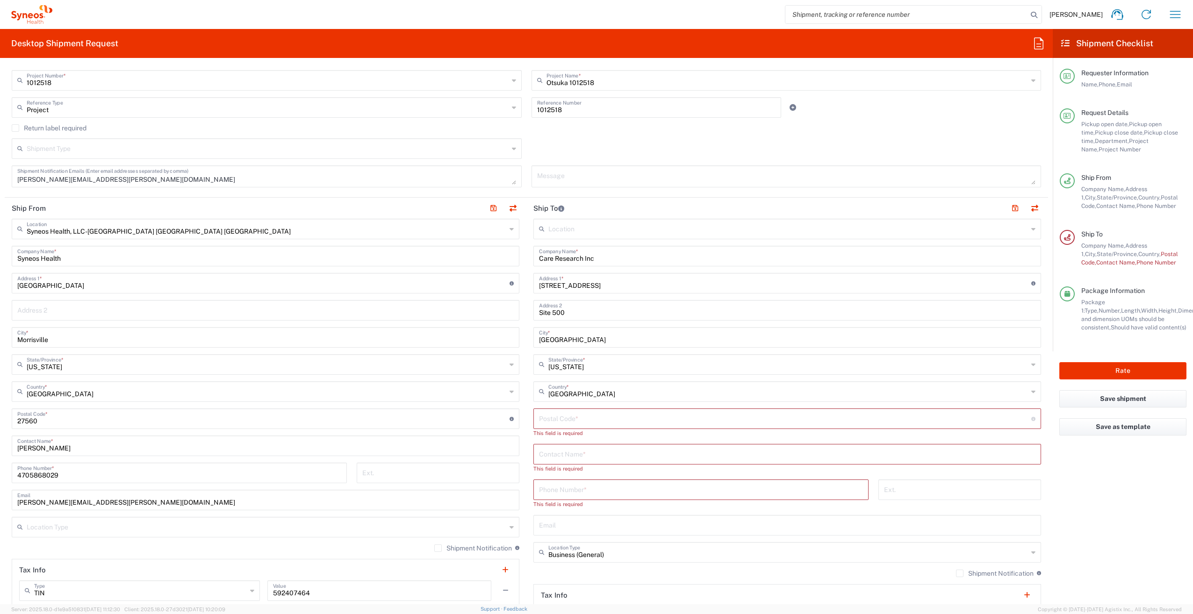
click at [600, 420] on input "undefined" at bounding box center [785, 418] width 492 height 16
paste input "33130"
type input "33130"
click at [542, 445] on input "text" at bounding box center [787, 445] width 496 height 16
click at [567, 483] on input "tel" at bounding box center [701, 481] width 324 height 16
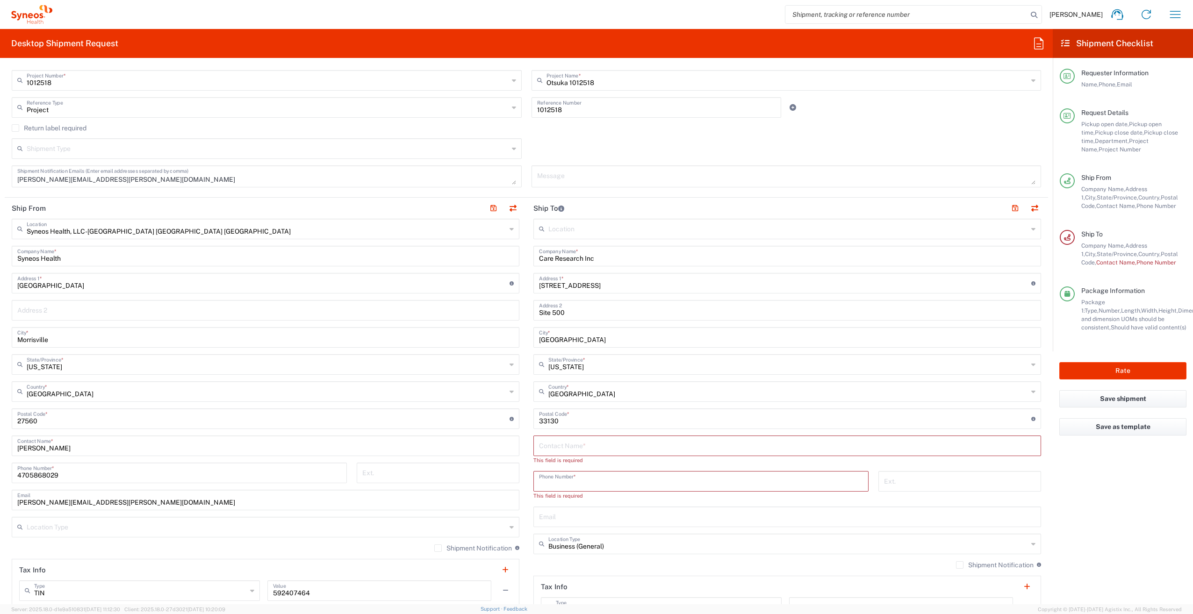
paste input "305 982 8139"
type input "305 982 8139"
click at [584, 446] on input "text" at bounding box center [787, 445] width 496 height 16
paste input "Shelia Bernal"
type input "Shelia Bernal"
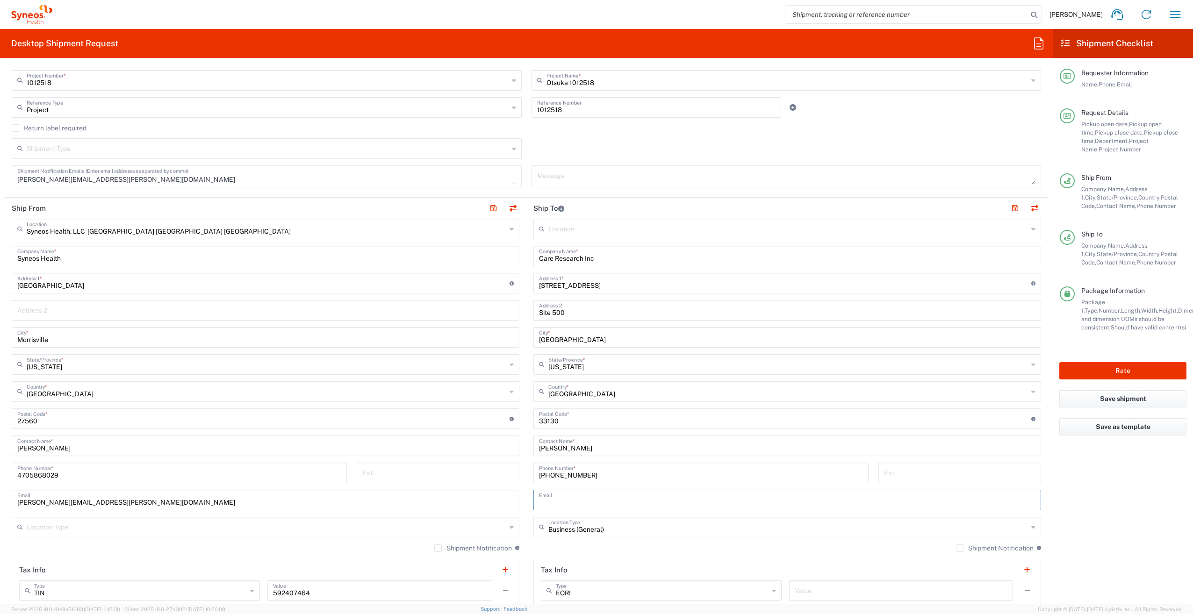
click at [590, 493] on input "text" at bounding box center [787, 499] width 496 height 16
click at [689, 507] on input "text" at bounding box center [787, 499] width 496 height 16
paste input "Shelia Bernal"
type input "Shelia Bernal"
drag, startPoint x: 672, startPoint y: 498, endPoint x: 467, endPoint y: 503, distance: 204.8
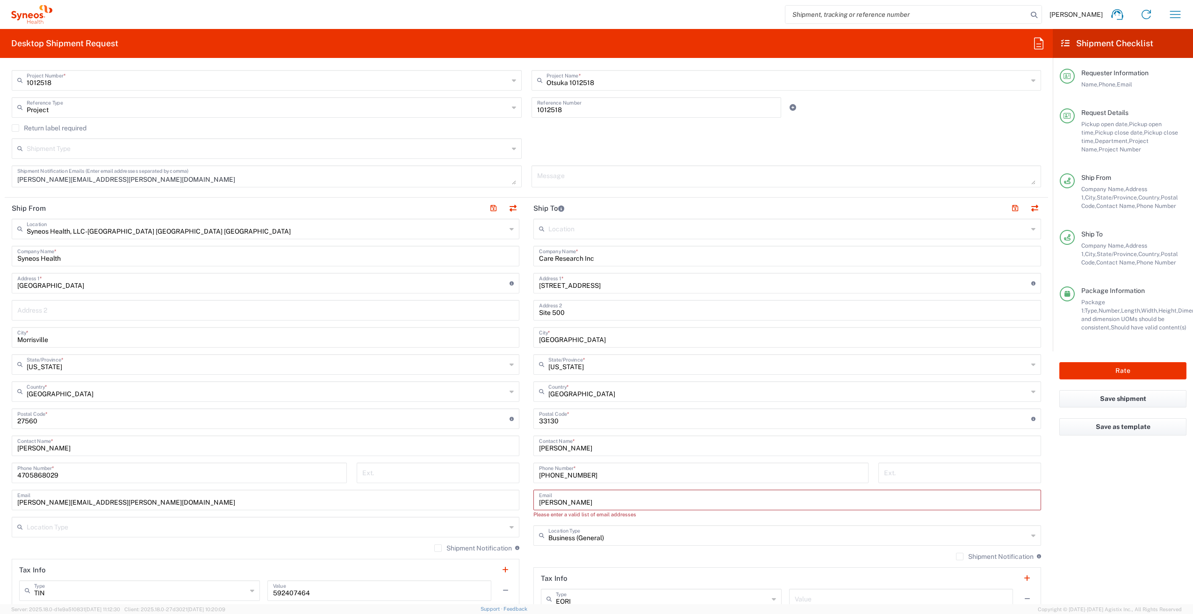
click at [467, 503] on div "Ship From Syneos Health, LLC-Morrisville NC US Location Syneos Health, LLC-Morr…" at bounding box center [526, 411] width 1043 height 426
click at [594, 502] on input "text" at bounding box center [787, 499] width 496 height 16
paste input "sbernal@carerc.net"
type input "sbernal@carerc.net"
click at [1130, 531] on agx-form-checklist "Shipment Checklist Requester Information Name, Phone, Email Request Details Pic…" at bounding box center [1123, 316] width 140 height 575
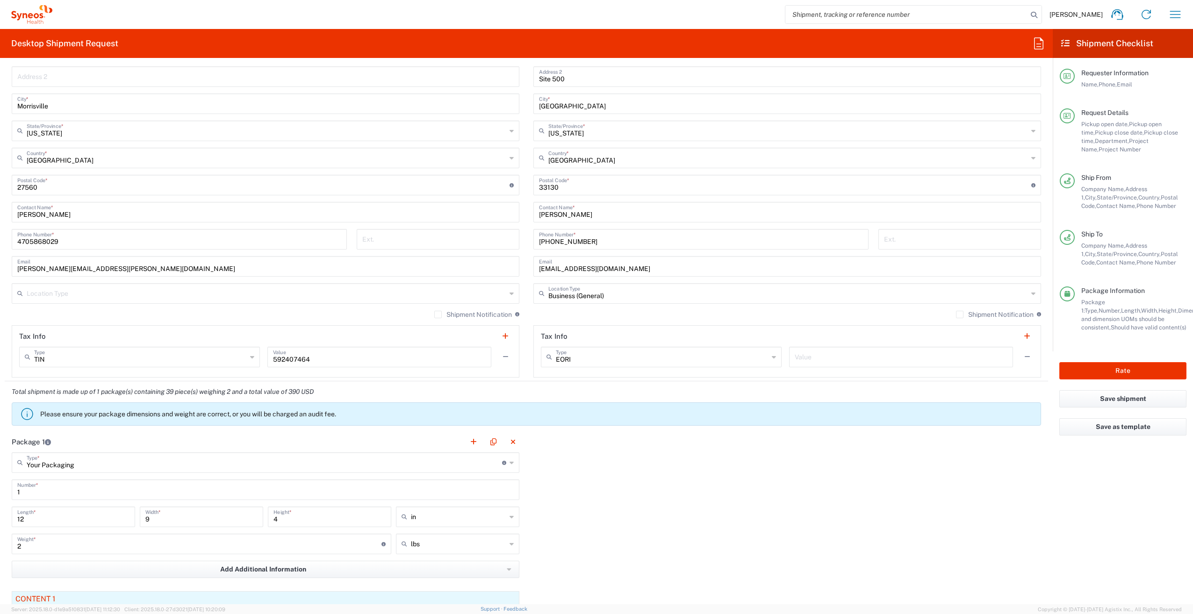
scroll to position [280, 0]
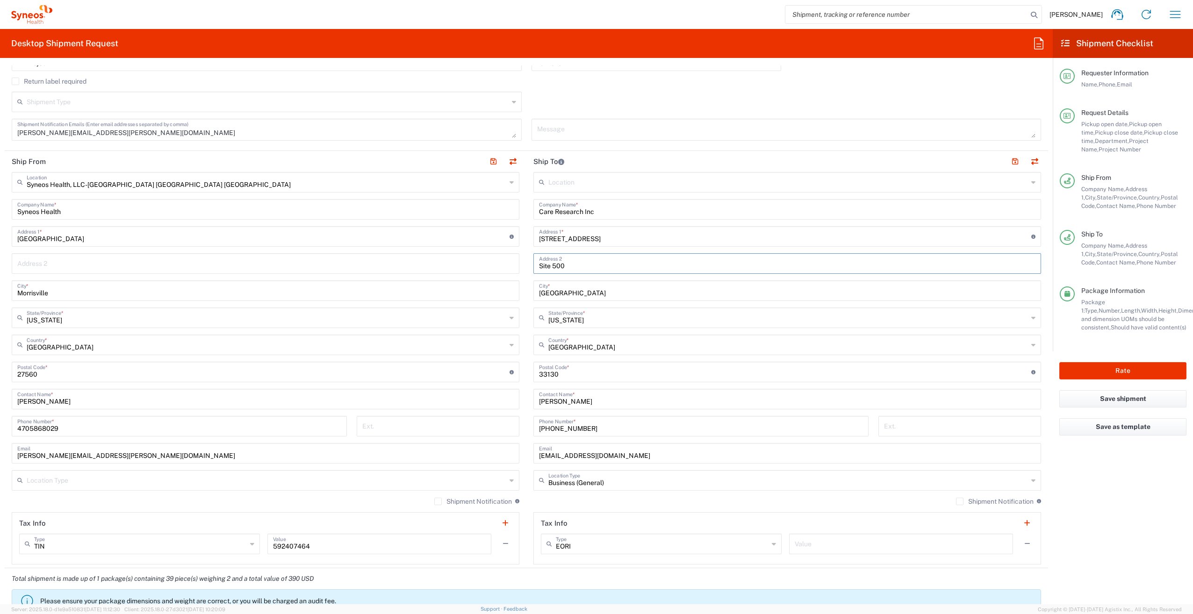
drag, startPoint x: 571, startPoint y: 268, endPoint x: 551, endPoint y: 263, distance: 20.7
click at [551, 263] on input "Site 500" at bounding box center [787, 263] width 496 height 16
type input "Site 036"
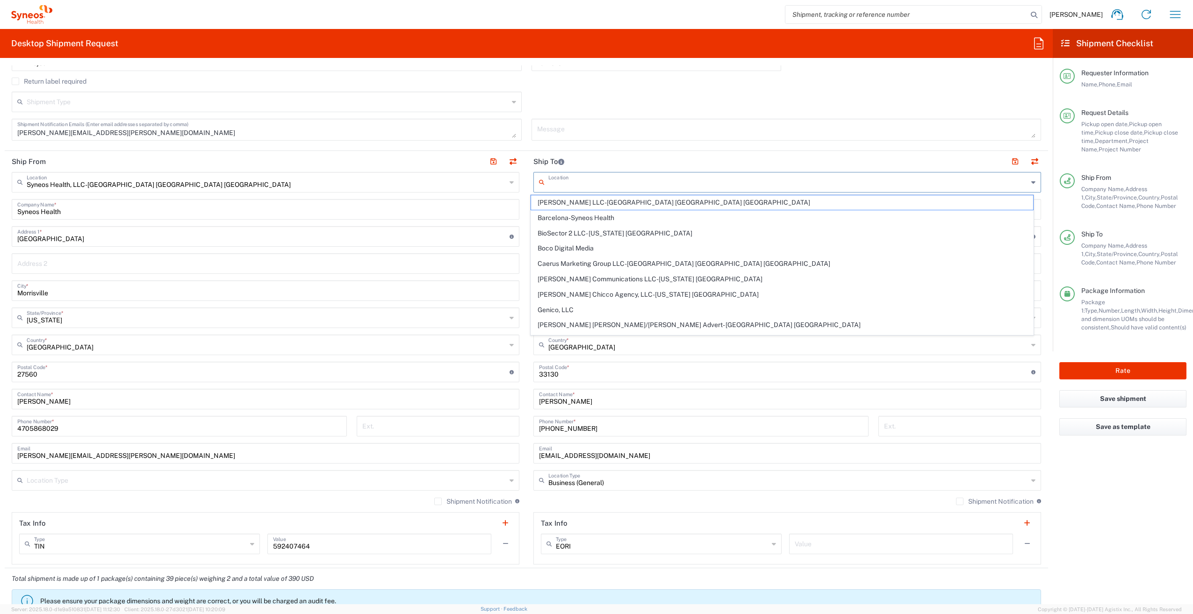
click at [650, 180] on input "text" at bounding box center [788, 181] width 480 height 16
click at [624, 156] on header "Ship To" at bounding box center [787, 161] width 522 height 21
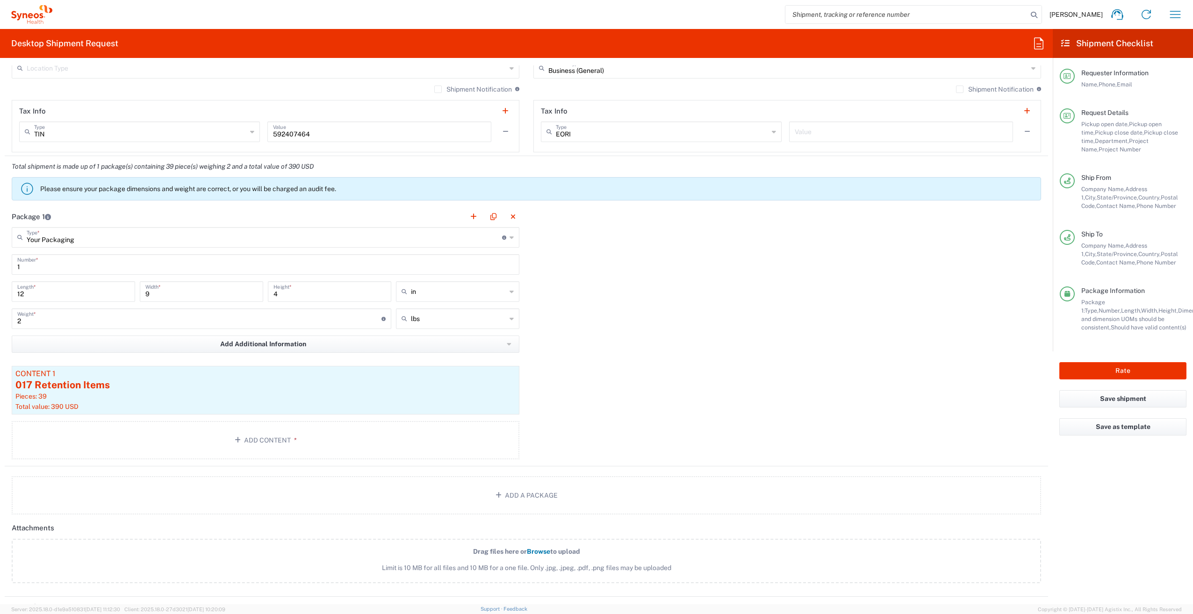
scroll to position [608, 0]
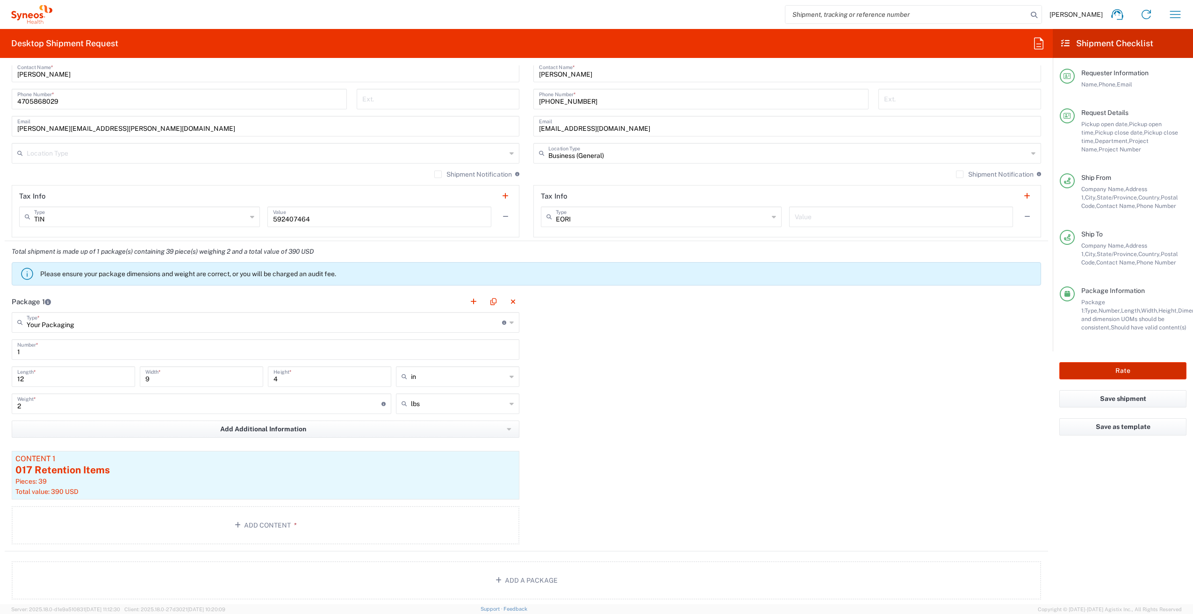
click at [1127, 369] on button "Rate" at bounding box center [1122, 370] width 127 height 17
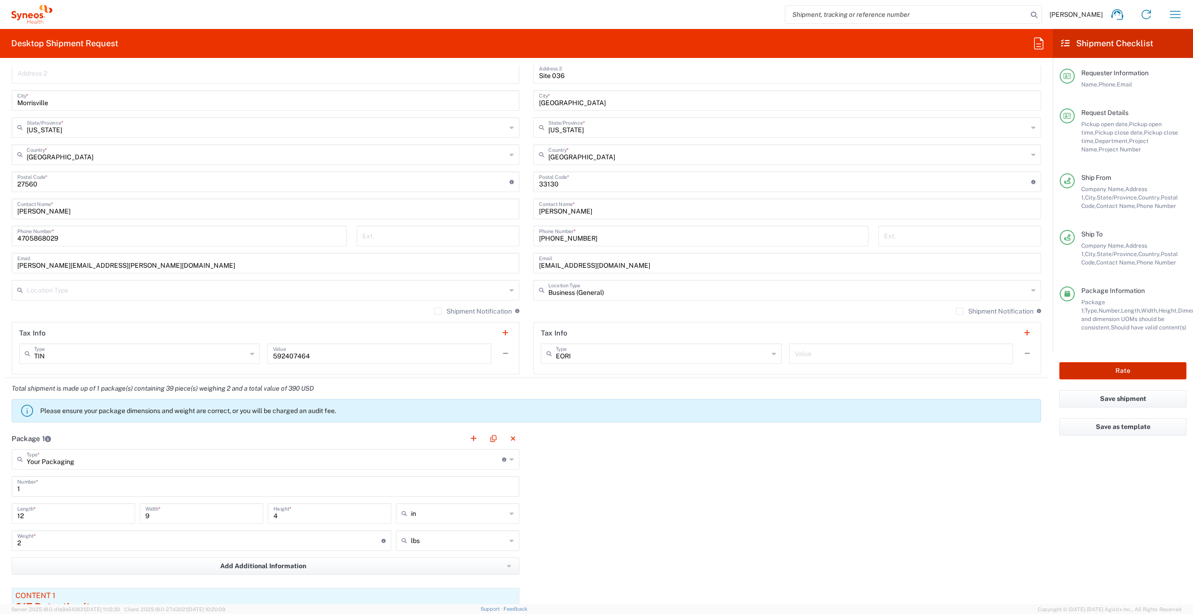
scroll to position [467, 0]
type input "1012518"
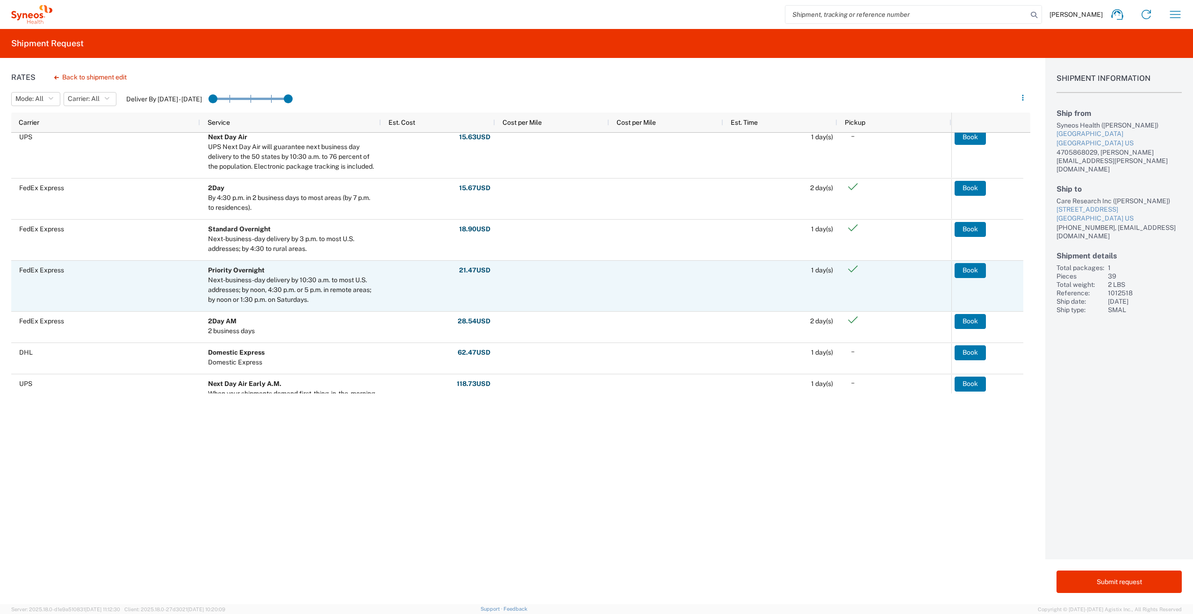
scroll to position [374, 0]
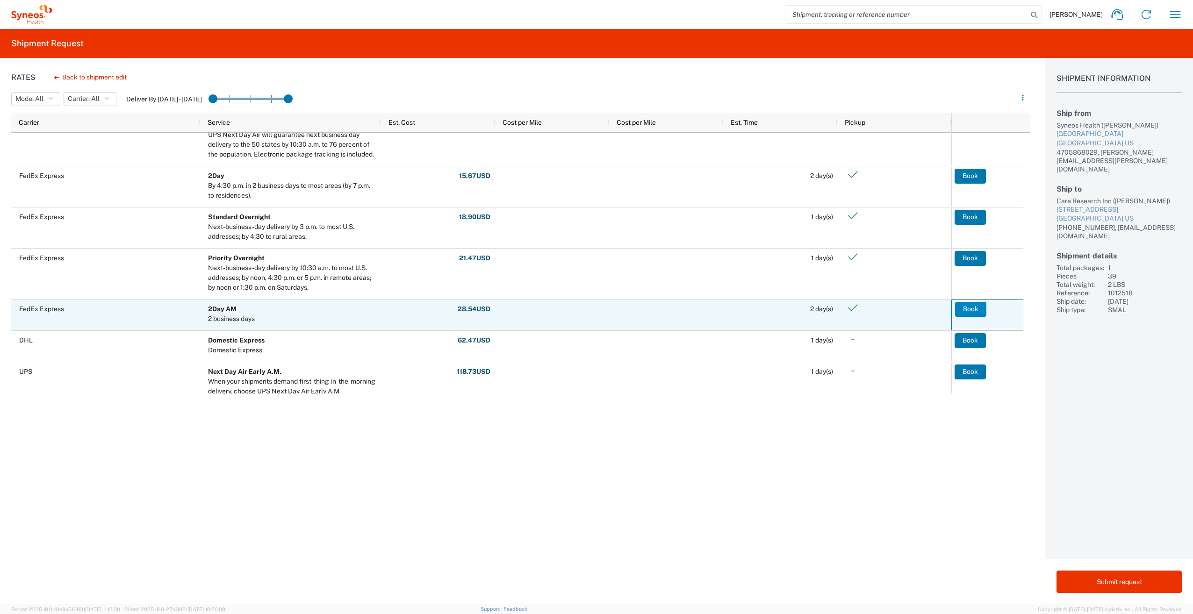
click at [967, 308] on button "Book" at bounding box center [970, 309] width 31 height 15
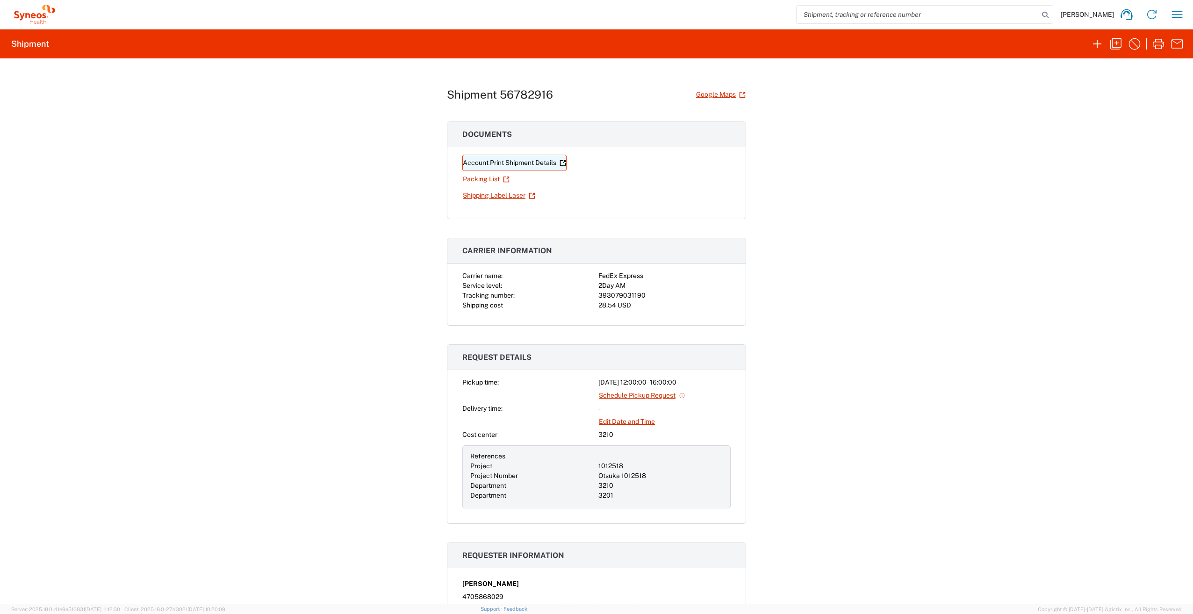
click at [490, 162] on link "Account Print Shipment Details" at bounding box center [514, 163] width 104 height 16
click at [466, 194] on link "Shipping Label Laser" at bounding box center [498, 195] width 73 height 16
click at [1117, 43] on icon "button" at bounding box center [1115, 43] width 11 height 11
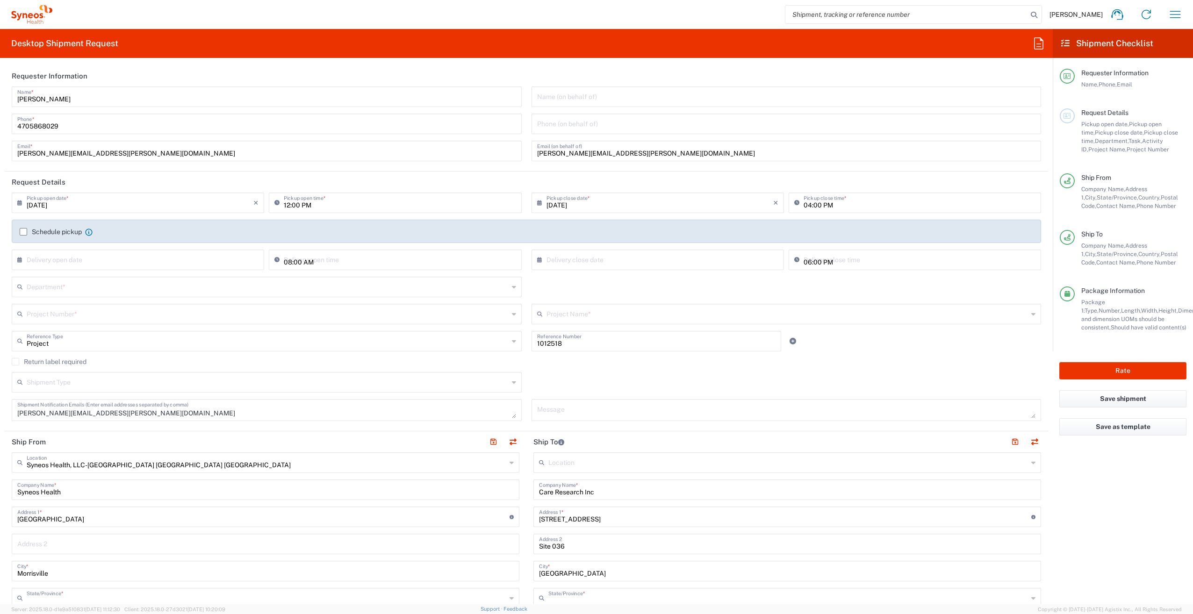
type input "North Carolina"
type input "Florida"
type input "Your Packaging"
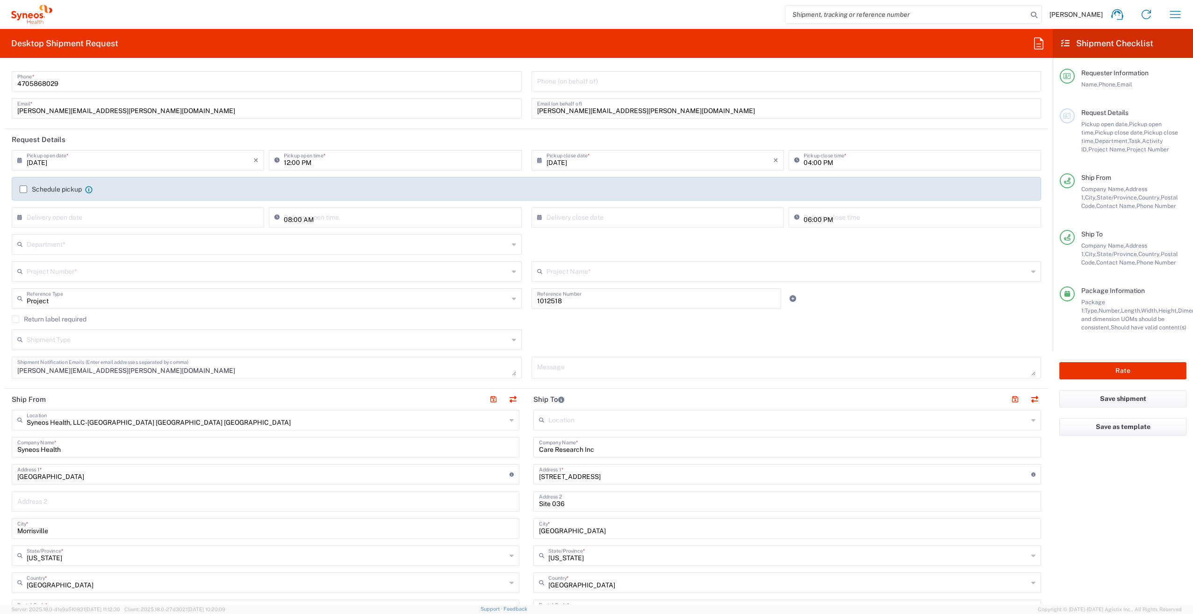
scroll to position [93, 0]
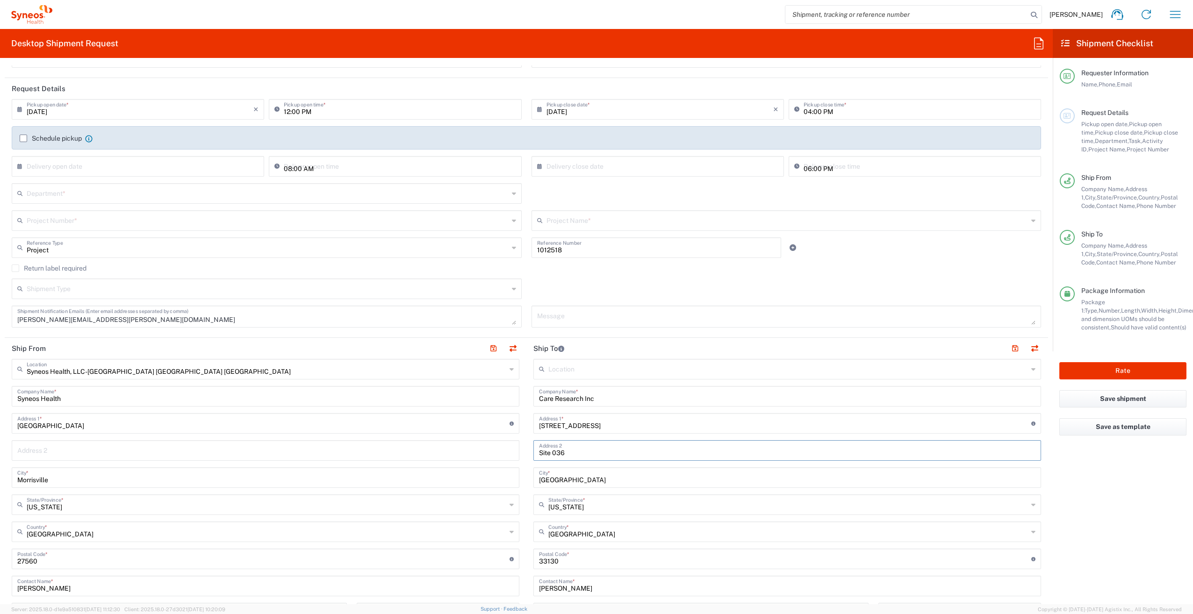
drag, startPoint x: 562, startPoint y: 451, endPoint x: 552, endPoint y: 454, distance: 10.7
click at [552, 454] on input "Site 036" at bounding box center [787, 450] width 496 height 16
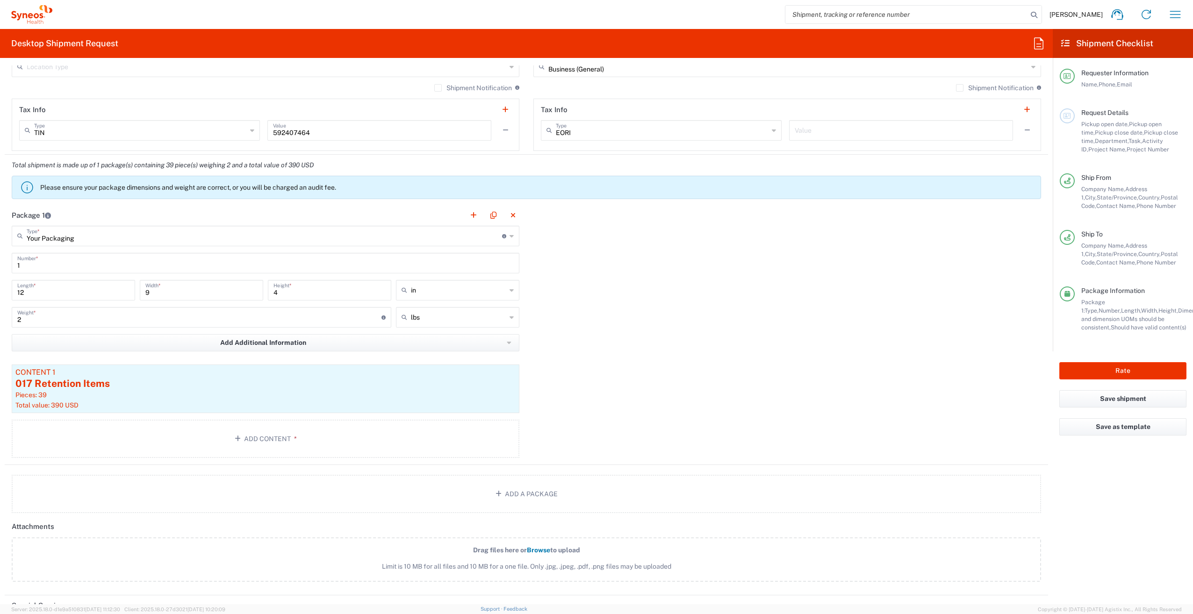
scroll to position [701, 0]
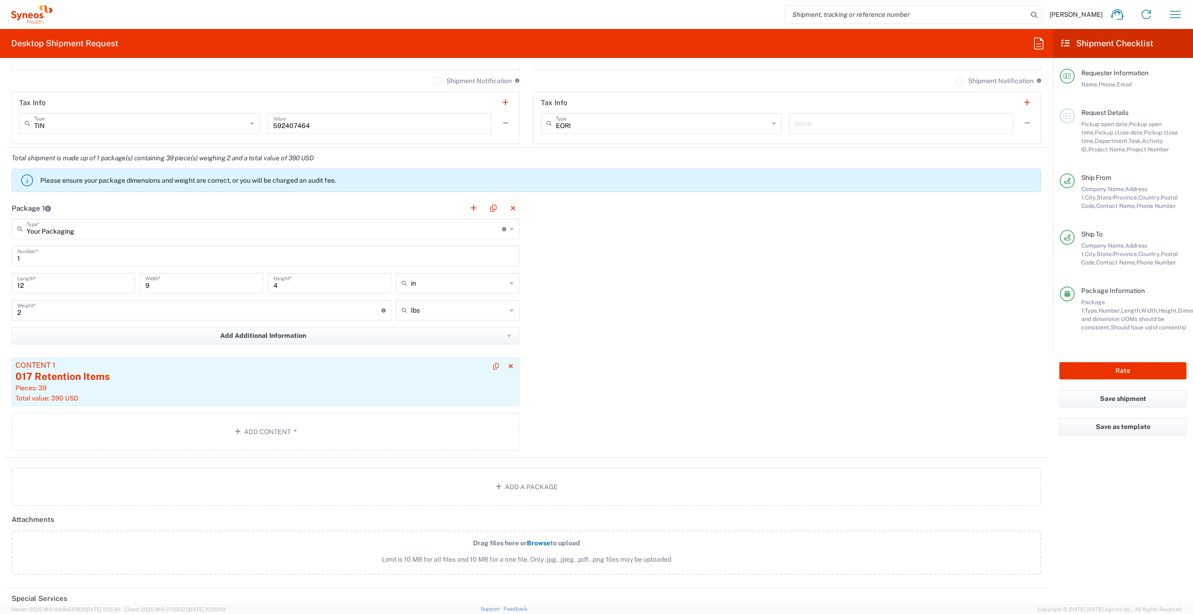
click at [233, 373] on div "017 Retention Items" at bounding box center [265, 377] width 500 height 14
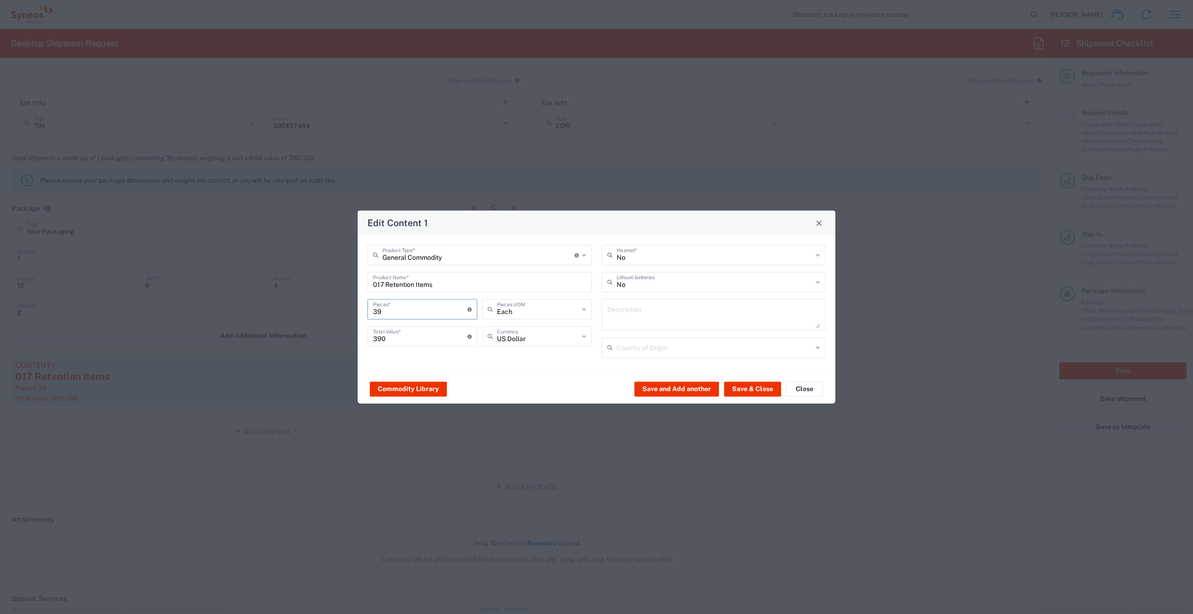
drag, startPoint x: 394, startPoint y: 310, endPoint x: 355, endPoint y: 309, distance: 39.7
click at [355, 309] on div "Edit Content 1 General Commodity Product Type * Document: Paper document genera…" at bounding box center [596, 307] width 1193 height 614
type input "5"
type input "50"
type input "52"
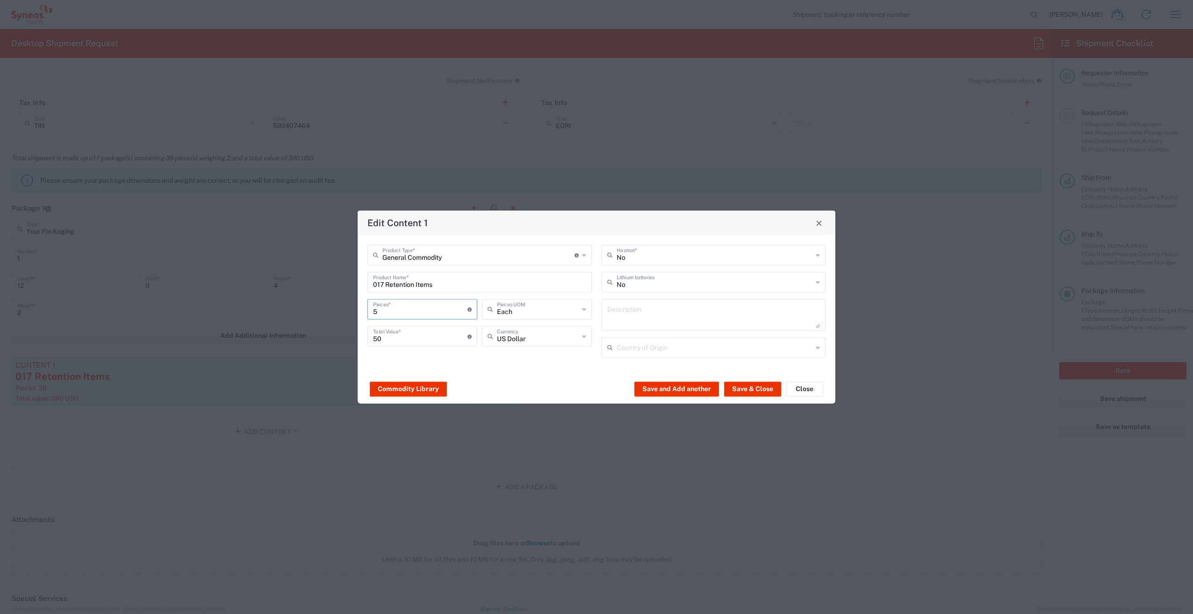
type input "520"
type input "52"
click at [751, 385] on button "Save & Close" at bounding box center [752, 388] width 57 height 15
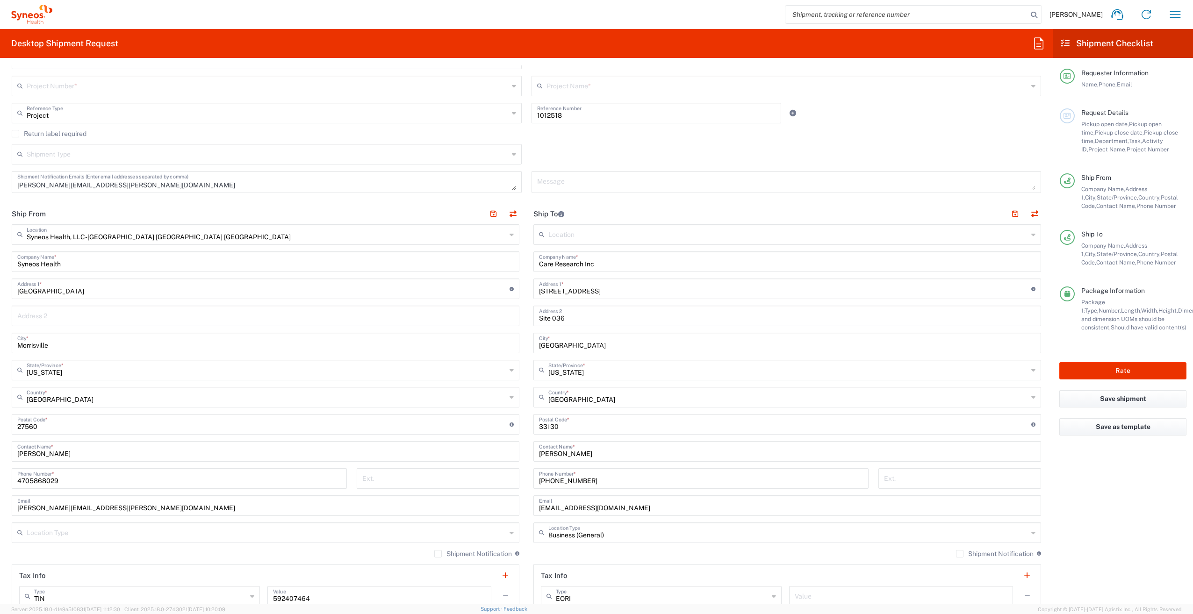
scroll to position [222, 0]
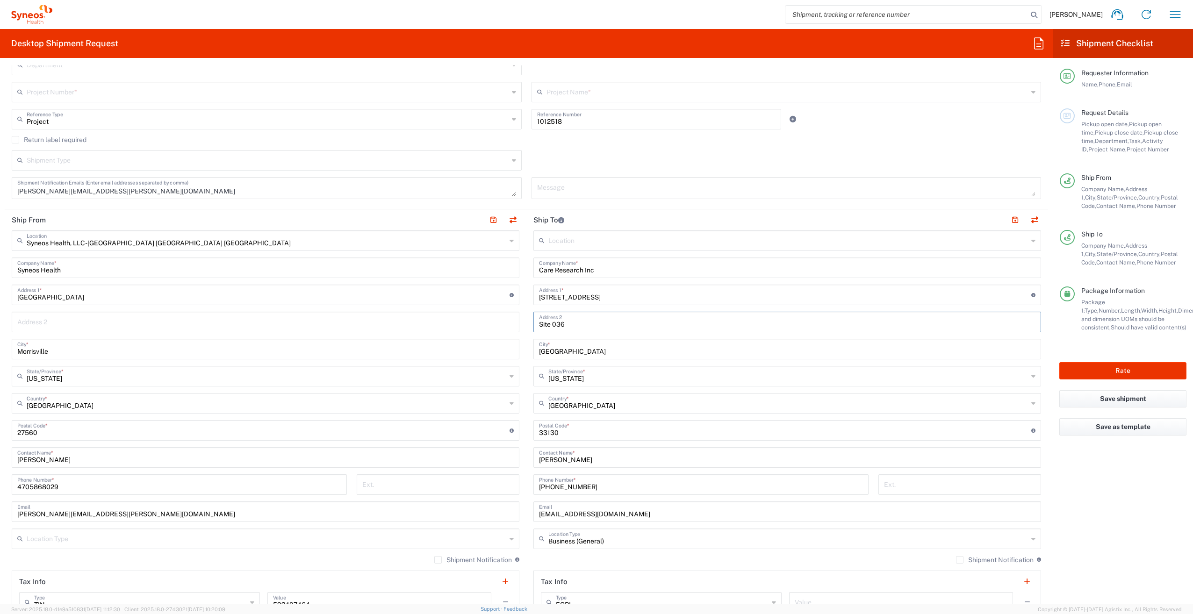
drag, startPoint x: 567, startPoint y: 323, endPoint x: 550, endPoint y: 323, distance: 17.3
click at [550, 323] on input "Site 036" at bounding box center [787, 321] width 496 height 16
type input "Site 502"
drag, startPoint x: 614, startPoint y: 270, endPoint x: 509, endPoint y: 273, distance: 104.7
click at [509, 273] on div "Ship From Syneos Health, LLC-Morrisville NC US Location Syneos Health, LLC-Morr…" at bounding box center [526, 417] width 1043 height 417
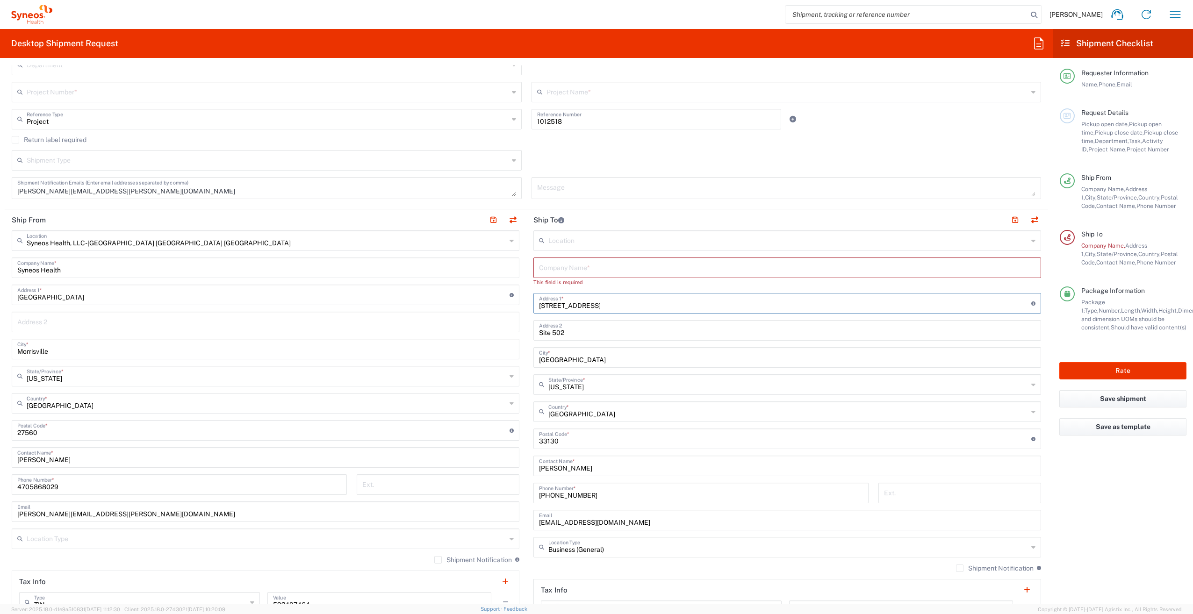
drag, startPoint x: 610, startPoint y: 299, endPoint x: 532, endPoint y: 297, distance: 78.5
click at [533, 297] on div "965 West Flagler St Address 1 * For cross streets use street names with '&' or …" at bounding box center [787, 303] width 508 height 21
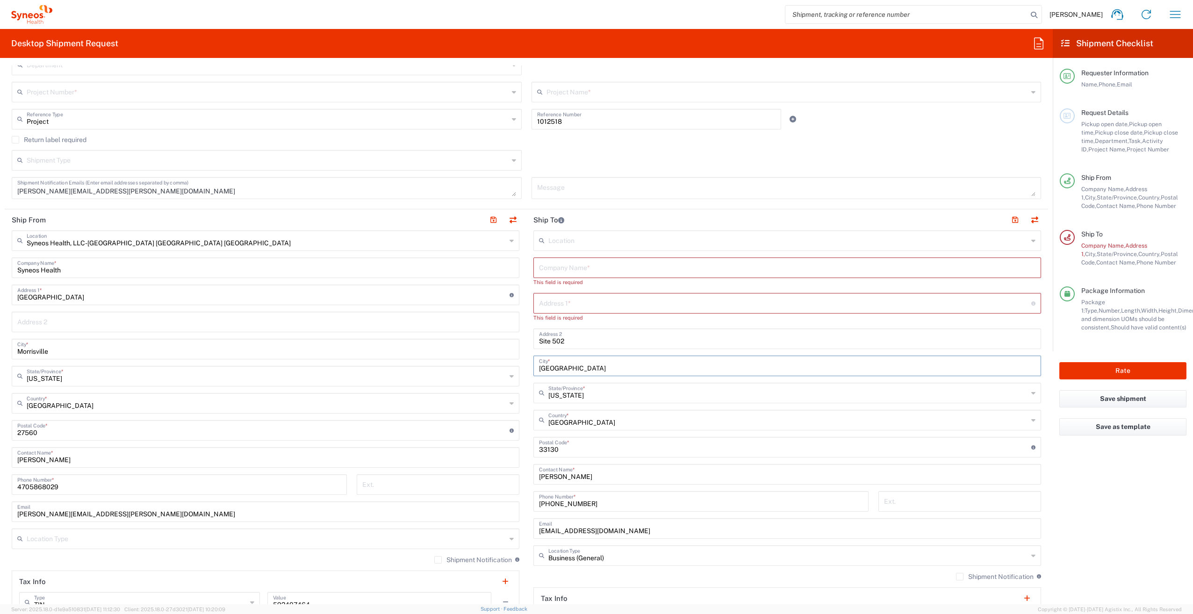
drag, startPoint x: 563, startPoint y: 359, endPoint x: 524, endPoint y: 359, distance: 39.3
click at [526, 359] on main "Location Addison Whitney LLC-Morrisvile NC US Barcelona-Syneos Health BioSector…" at bounding box center [787, 434] width 522 height 409
drag, startPoint x: 570, startPoint y: 452, endPoint x: 531, endPoint y: 449, distance: 39.8
click at [533, 449] on div "Postal Code * Postal Code for United States should have the following format: 5…" at bounding box center [787, 455] width 508 height 21
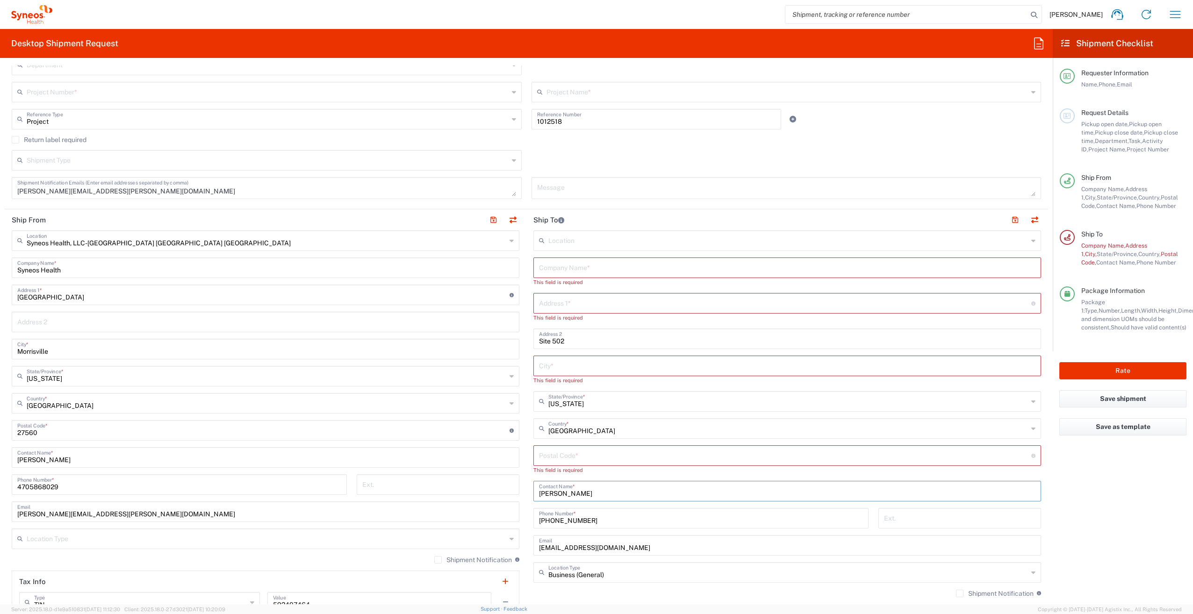
drag, startPoint x: 590, startPoint y: 492, endPoint x: 552, endPoint y: 503, distance: 39.5
click at [529, 490] on main "Location Addison Whitney LLC-Morrisvile NC US Barcelona-Syneos Health BioSector…" at bounding box center [787, 443] width 522 height 426
drag, startPoint x: 588, startPoint y: 520, endPoint x: 519, endPoint y: 520, distance: 69.2
click at [519, 520] on div "Ship From Syneos Health, LLC-Morrisville NC US Location Syneos Health, LLC-Morr…" at bounding box center [526, 438] width 1043 height 459
drag, startPoint x: 603, startPoint y: 554, endPoint x: 513, endPoint y: 551, distance: 89.8
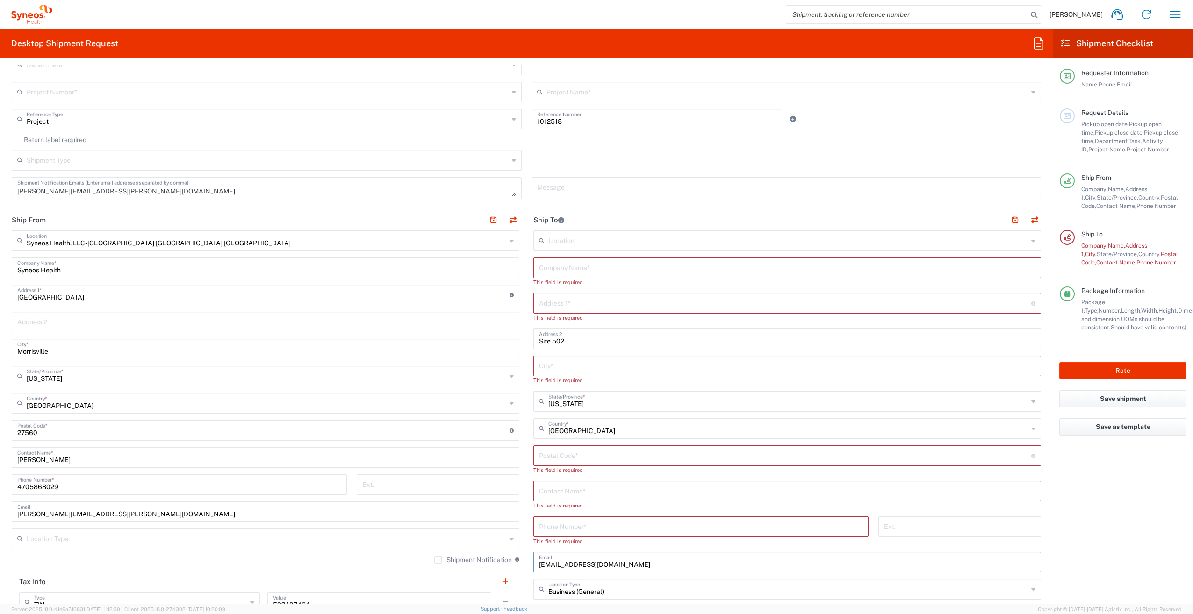
click at [513, 551] on div "Ship From Syneos Health, LLC-Morrisville NC US Location Syneos Health, LLC-Morr…" at bounding box center [526, 443] width 1043 height 468
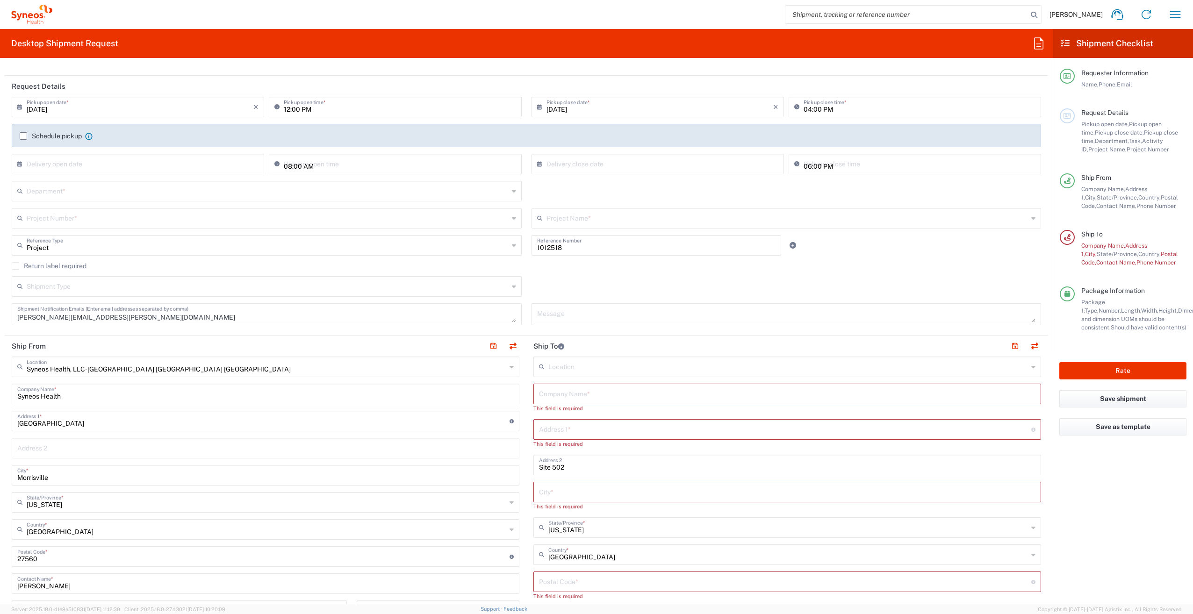
scroll to position [82, 0]
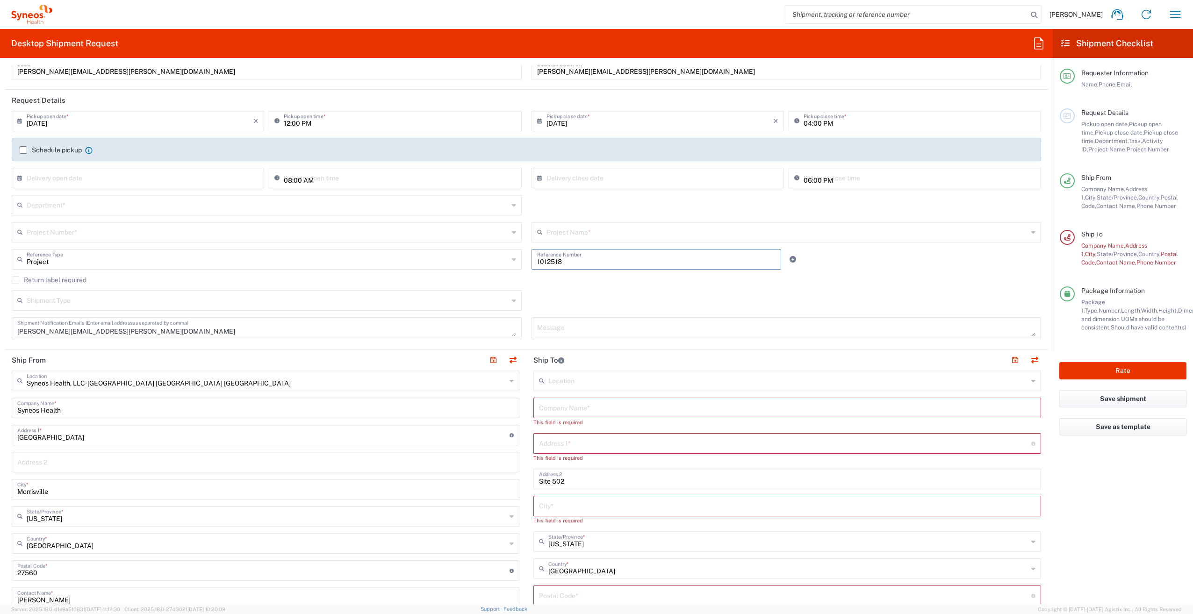
drag, startPoint x: 563, startPoint y: 262, endPoint x: 509, endPoint y: 261, distance: 53.3
click at [509, 261] on div "Project Reference Type Project Account Type Activity ID Airline Appointment Num…" at bounding box center [526, 262] width 1039 height 27
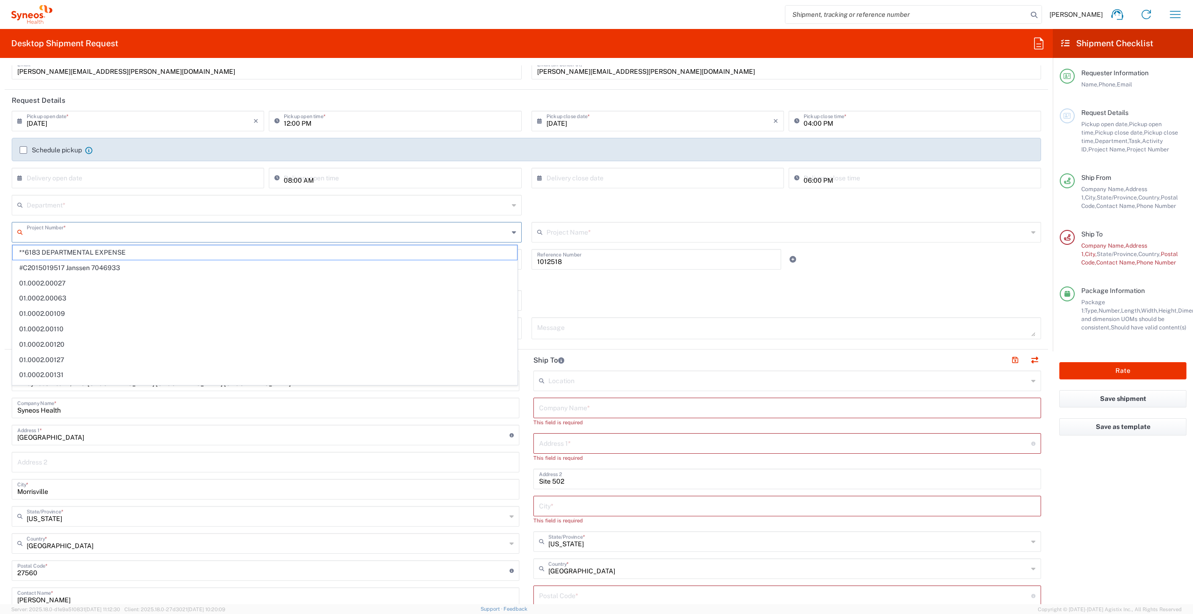
paste input "1012518"
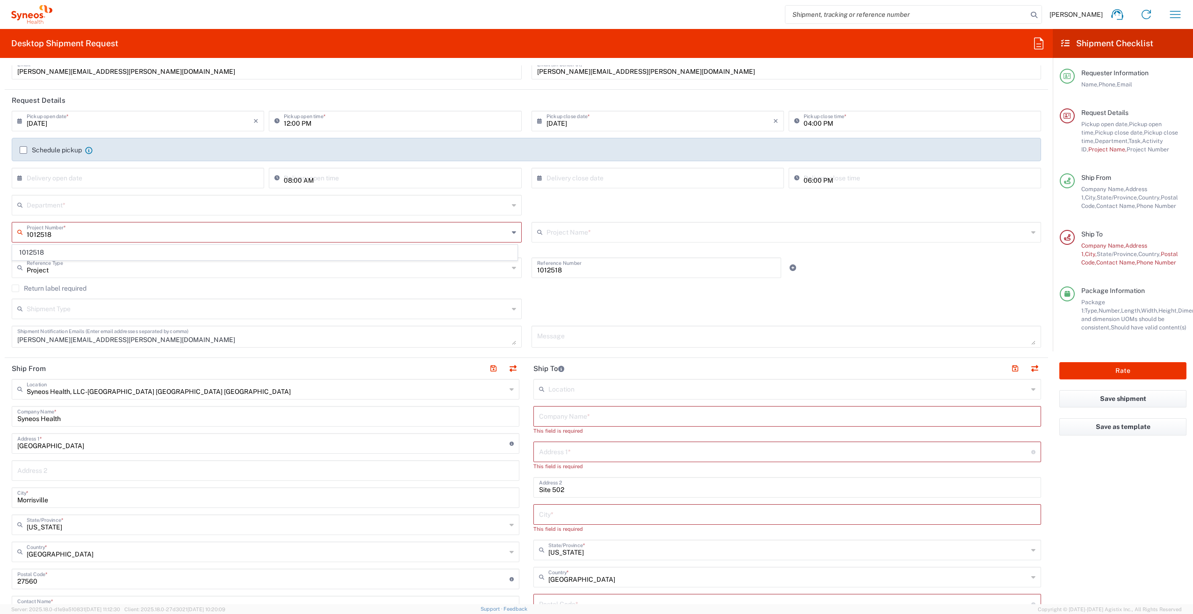
click at [59, 235] on input "1012518" at bounding box center [268, 231] width 482 height 16
type input "1012518"
click at [47, 250] on span "1012518" at bounding box center [265, 252] width 504 height 14
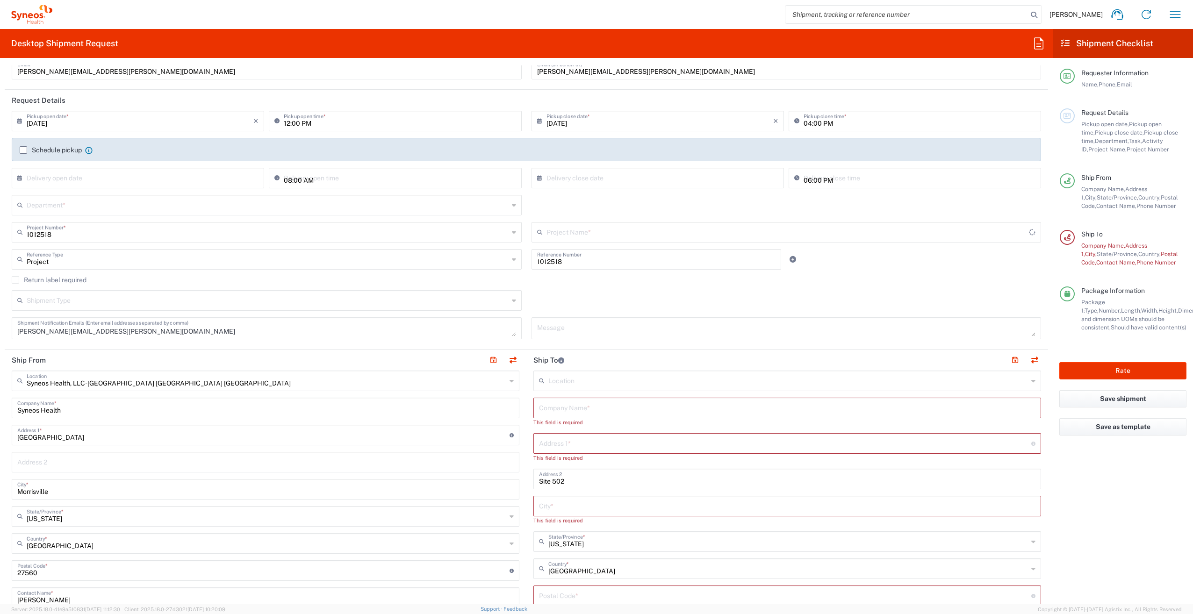
type input "Otsuka 1012518"
click at [57, 206] on input "text" at bounding box center [268, 204] width 482 height 16
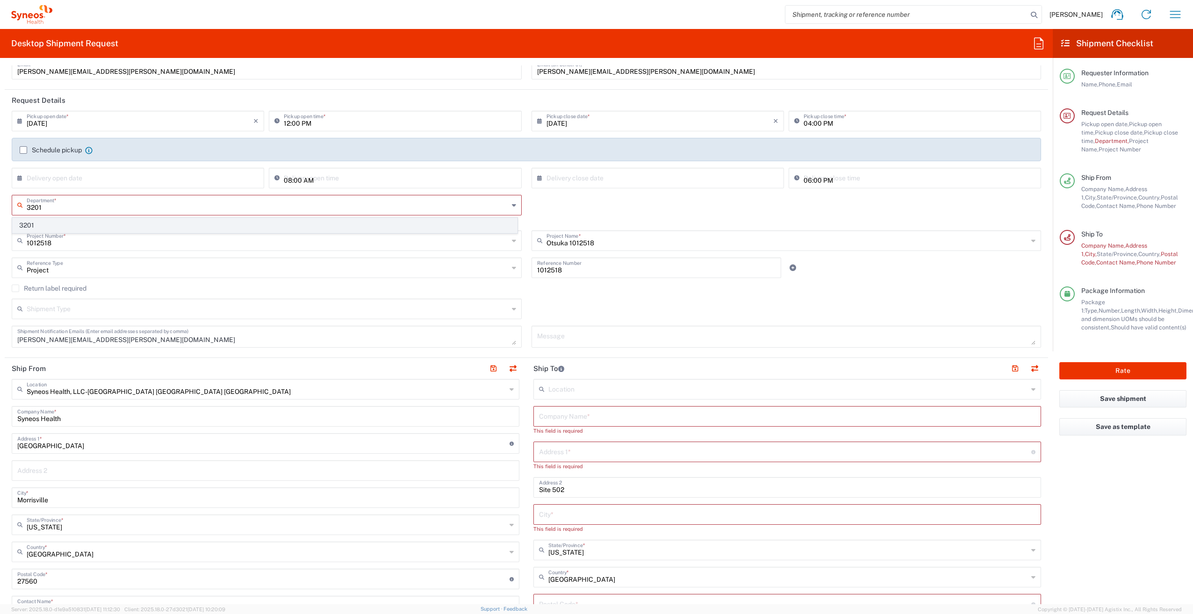
type input "3201"
click at [64, 224] on span "3201" at bounding box center [265, 225] width 504 height 14
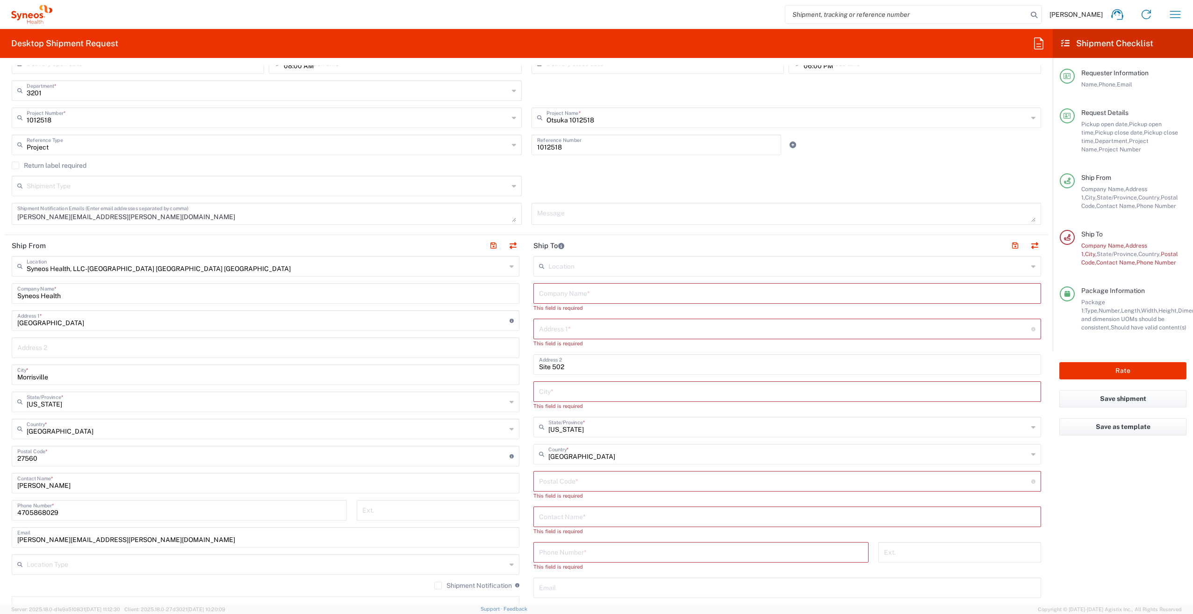
scroll to position [222, 0]
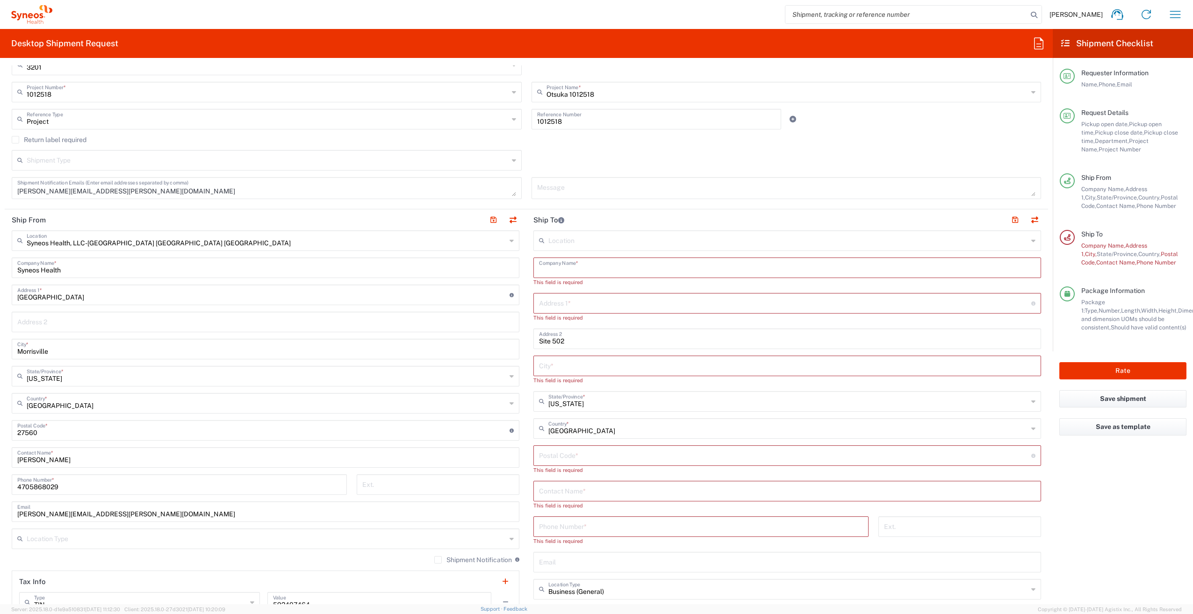
paste input "Road Runner Research, Ltd."
type input "Road Runner Research, Ltd."
paste input "4374 Lockhill Selma Road"
type input "4374 Lockhill Selma Road"
click at [901, 156] on div "Shipment Type Batch Regular" at bounding box center [526, 163] width 1039 height 27
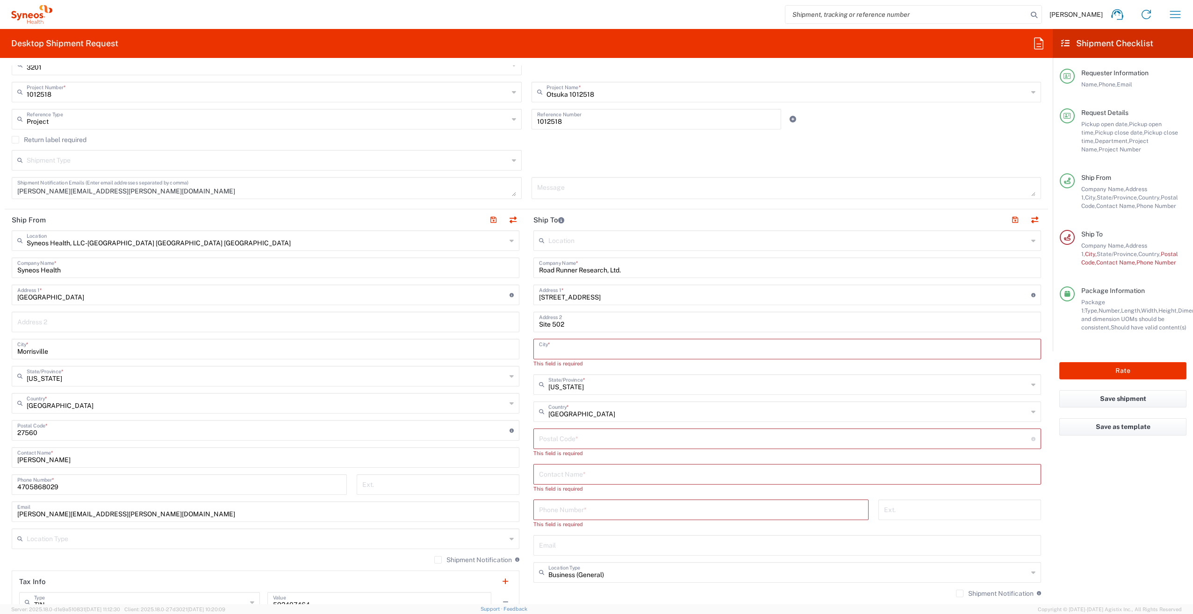
paste input "San Antonio"
type input "San Antonio"
drag, startPoint x: 582, startPoint y: 378, endPoint x: 531, endPoint y: 376, distance: 51.9
click at [533, 376] on div "State/Province *" at bounding box center [787, 376] width 508 height 21
click at [550, 393] on span "Texas" at bounding box center [782, 396] width 502 height 14
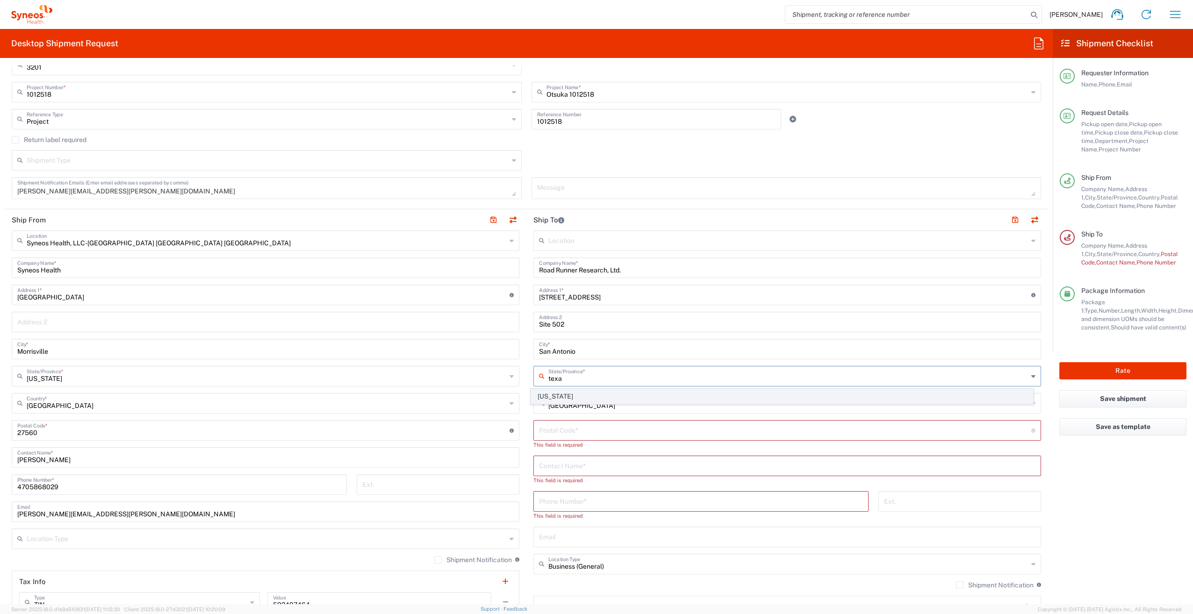
type input "Texas"
click at [559, 427] on input "undefined" at bounding box center [785, 430] width 492 height 16
paste input "78249"
type input "78249"
click at [544, 453] on input "text" at bounding box center [787, 457] width 496 height 16
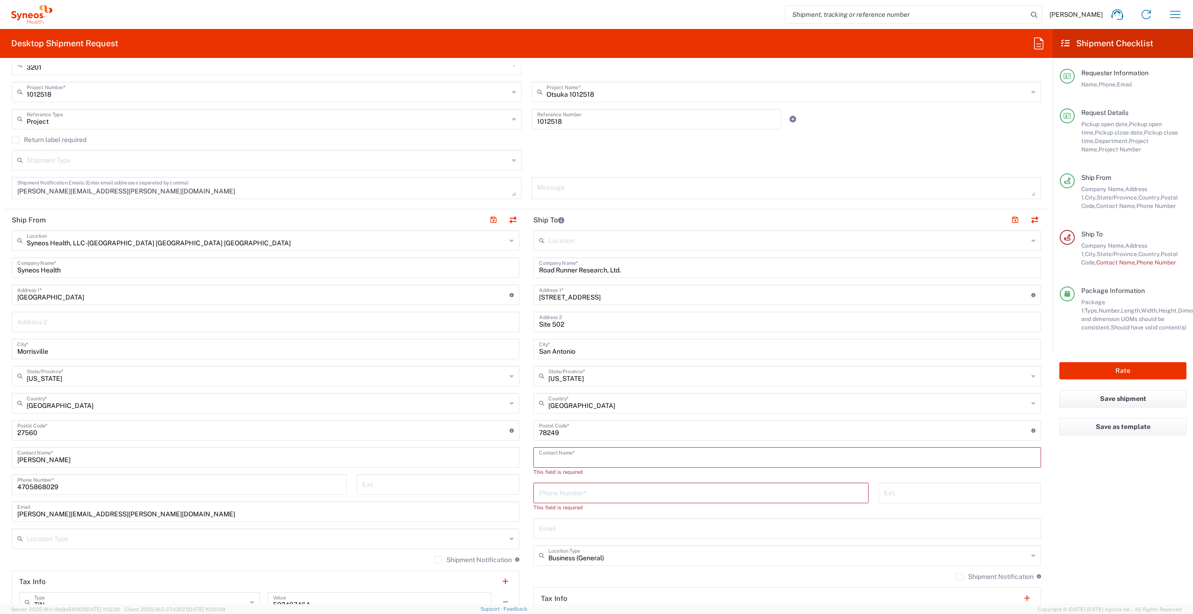
click at [616, 455] on input "text" at bounding box center [787, 457] width 496 height 16
paste input "Nancy Lopez"
type input "Nancy Lopez"
click at [589, 482] on input "tel" at bounding box center [701, 484] width 324 height 16
click at [904, 482] on input "tel" at bounding box center [959, 484] width 151 height 16
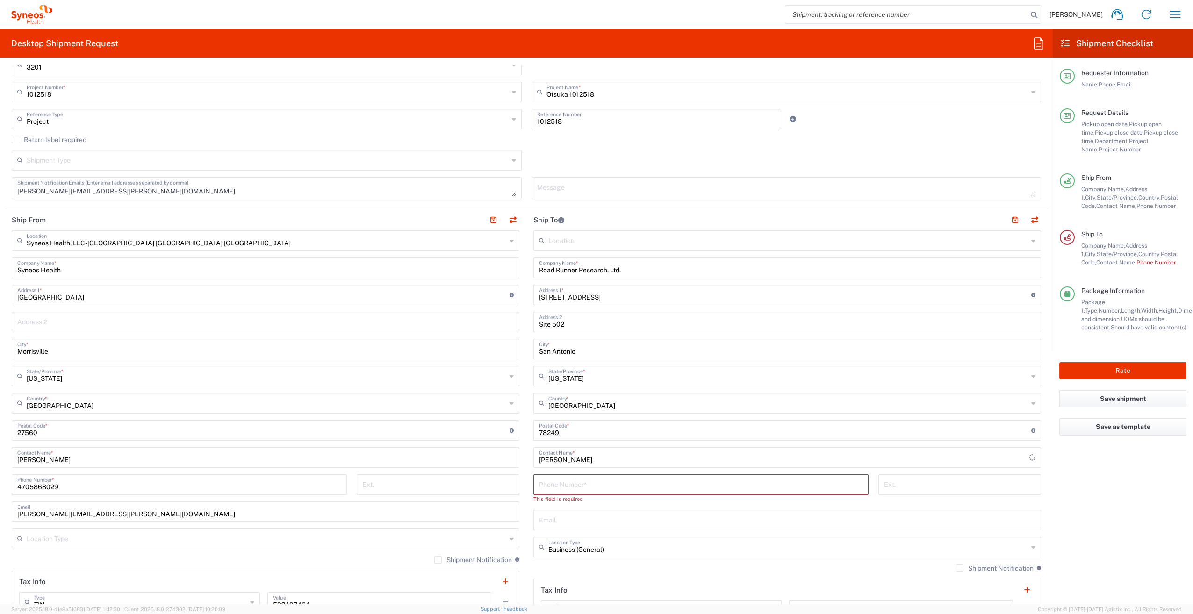
click at [822, 499] on div "This field is required" at bounding box center [700, 499] width 335 height 8
click at [577, 520] on input "text" at bounding box center [787, 519] width 496 height 16
paste input "nlopez@rrresearchsa.com"
type input "nlopez@rrresearchsa.com"
drag, startPoint x: 1100, startPoint y: 497, endPoint x: 1046, endPoint y: 498, distance: 54.2
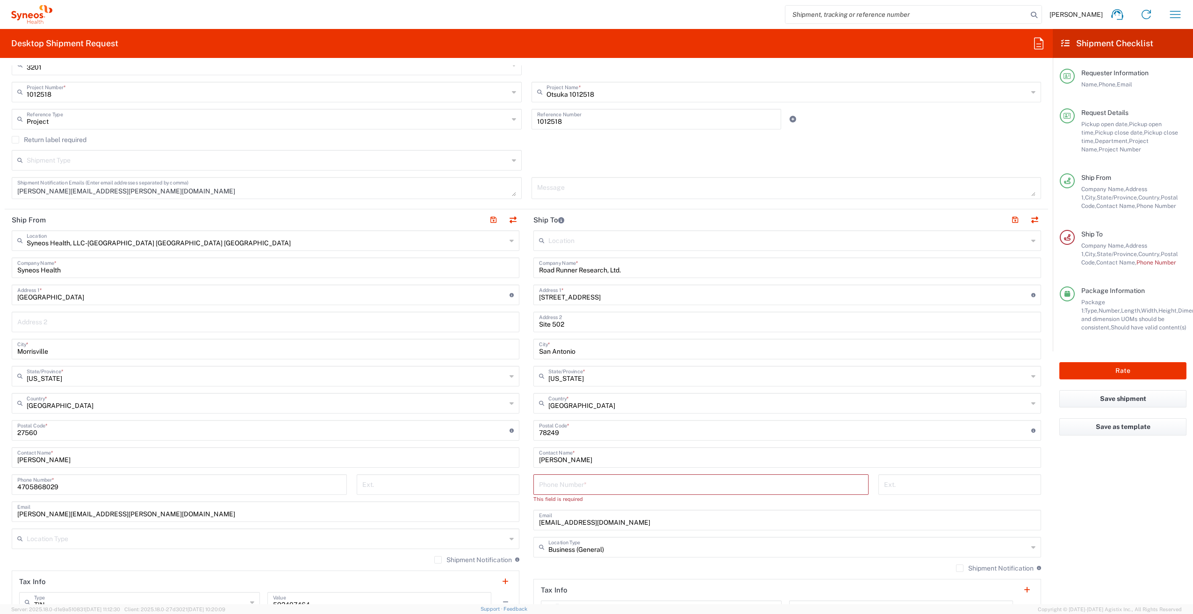
click at [1099, 497] on agx-form-checklist "Shipment Checklist Requester Information Name, Phone, Email Request Details Pic…" at bounding box center [1123, 316] width 140 height 575
click at [618, 488] on input "tel" at bounding box center [701, 484] width 324 height 16
drag, startPoint x: 558, startPoint y: 487, endPoint x: 549, endPoint y: 489, distance: 8.6
click at [549, 489] on input "tel" at bounding box center [701, 484] width 324 height 16
paste input "210-949-0505"
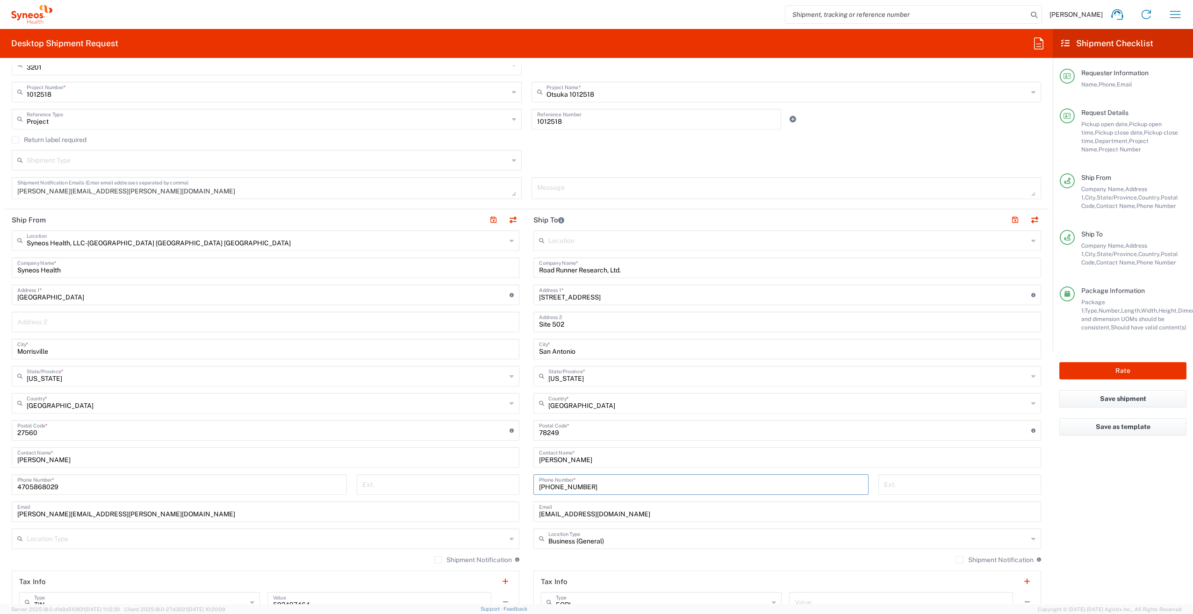
type input "210-949-0505"
click at [1095, 489] on agx-form-checklist "Shipment Checklist Requester Information Name, Phone, Email Request Details Pic…" at bounding box center [1123, 316] width 140 height 575
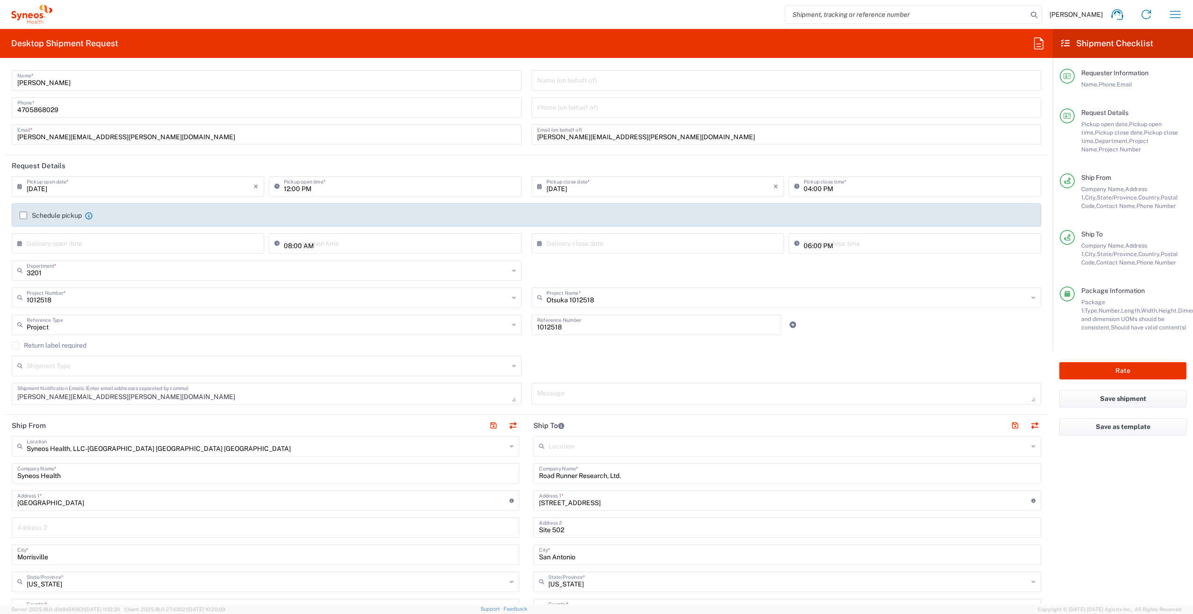
scroll to position [0, 0]
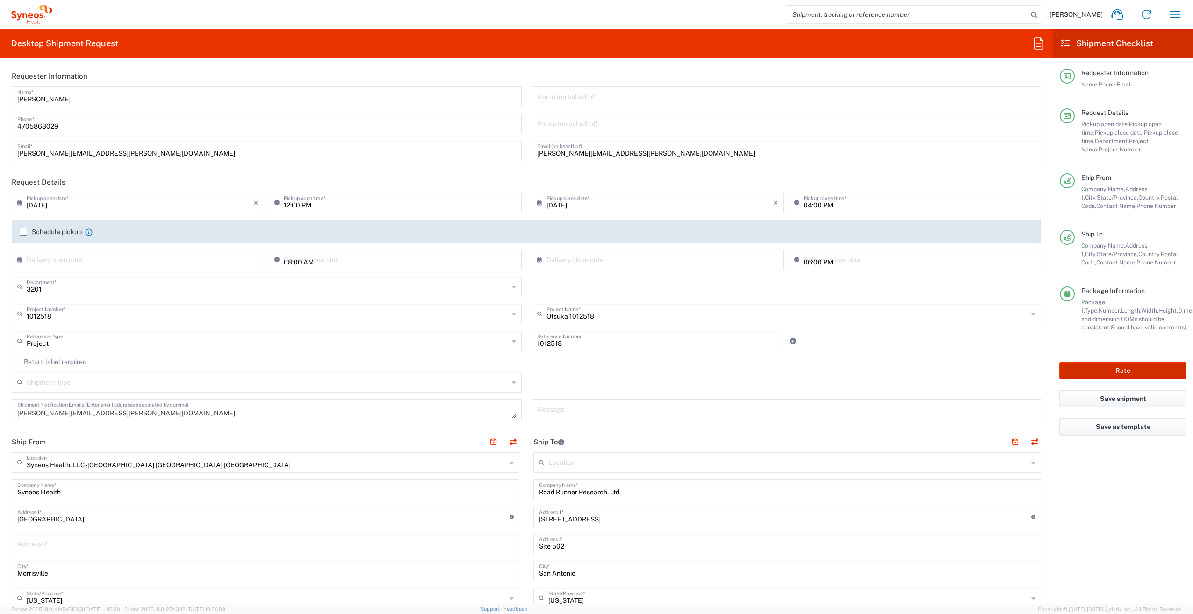
click at [1132, 367] on button "Rate" at bounding box center [1122, 370] width 127 height 17
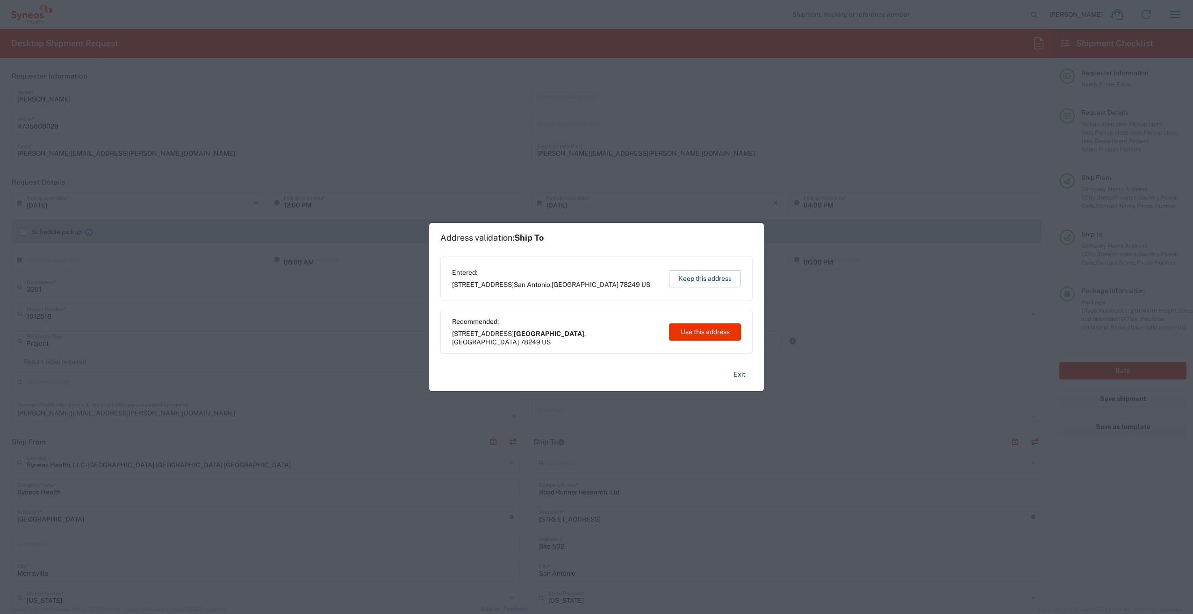
type input "1012518"
click at [742, 374] on button "Exit" at bounding box center [739, 374] width 27 height 16
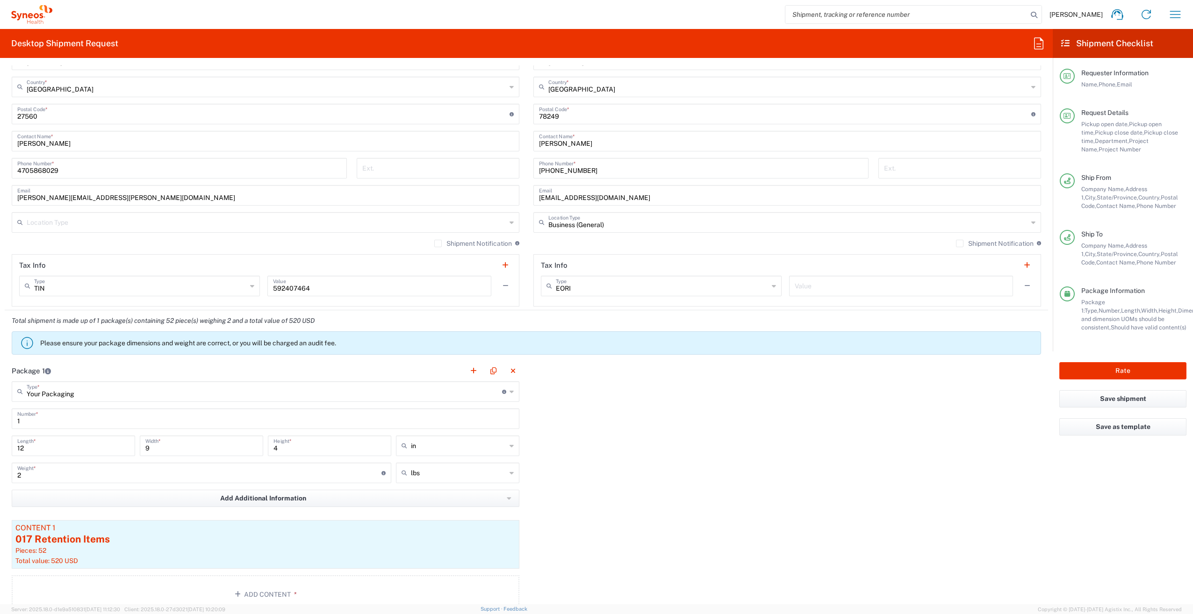
scroll to position [561, 0]
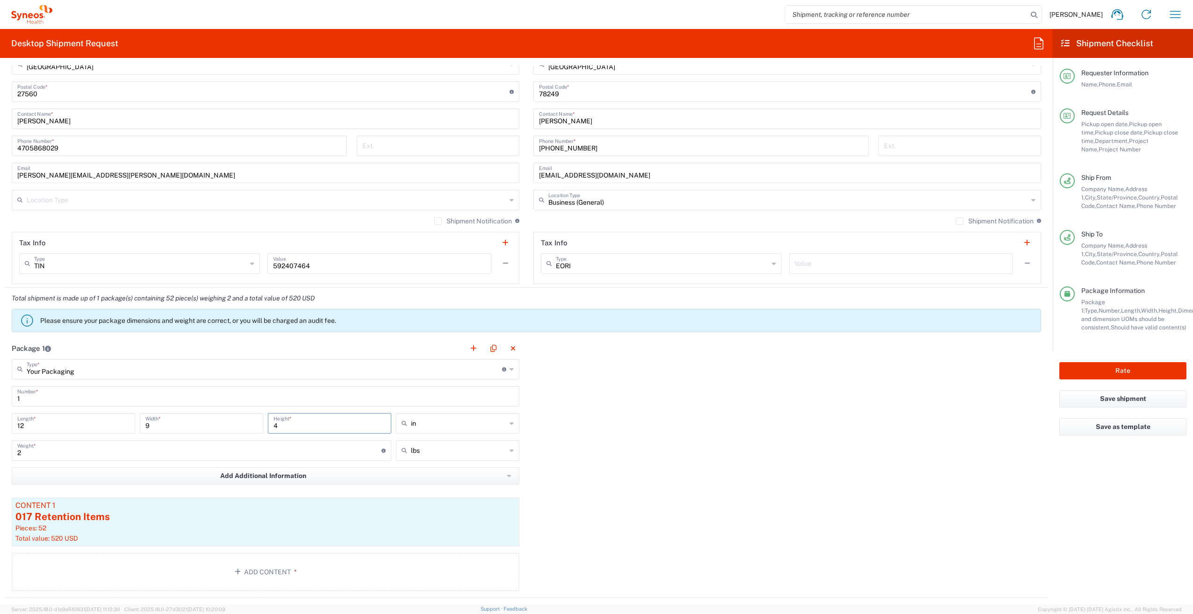
drag, startPoint x: 282, startPoint y: 428, endPoint x: 268, endPoint y: 428, distance: 14.0
click at [268, 428] on div "4 Height *" at bounding box center [329, 423] width 123 height 21
drag, startPoint x: 264, startPoint y: 420, endPoint x: 650, endPoint y: 448, distance: 387.6
click at [651, 448] on div "Package 1 Your Packaging Type * Material used to package goods Your Packaging E…" at bounding box center [526, 468] width 1043 height 260
click at [278, 429] on input "4" at bounding box center [329, 423] width 112 height 16
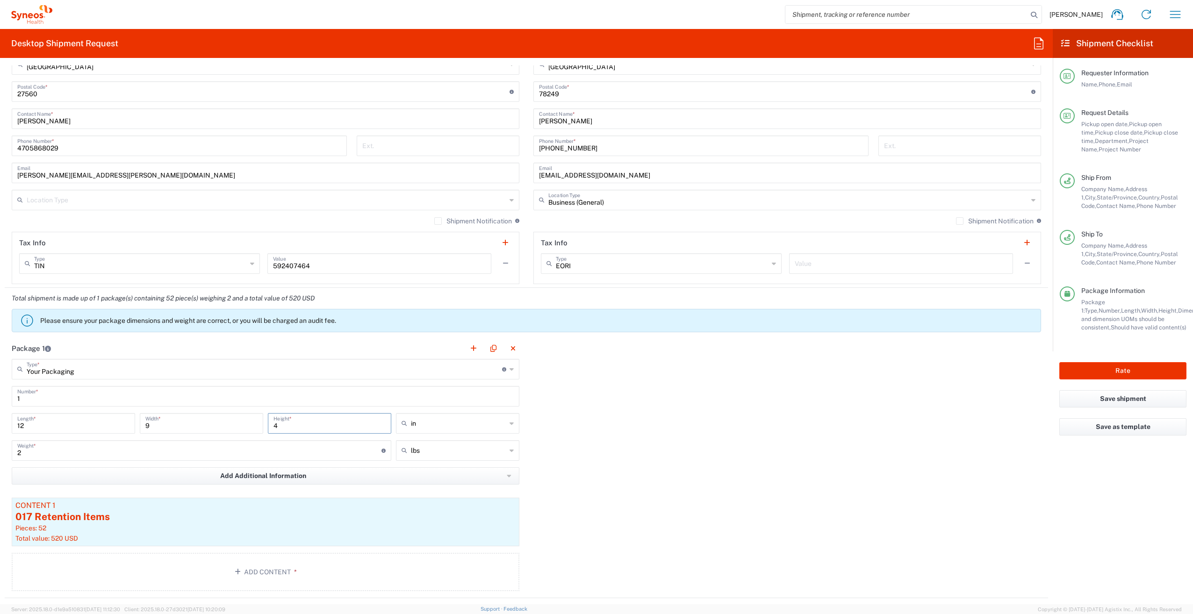
drag, startPoint x: 280, startPoint y: 428, endPoint x: 261, endPoint y: 427, distance: 19.2
click at [261, 427] on div "12 Length * 9 Width * 4 Height * in in cm ft" at bounding box center [265, 426] width 512 height 27
type input "9"
drag, startPoint x: 222, startPoint y: 454, endPoint x: 57, endPoint y: 455, distance: 165.0
click at [57, 455] on input "2" at bounding box center [199, 450] width 364 height 16
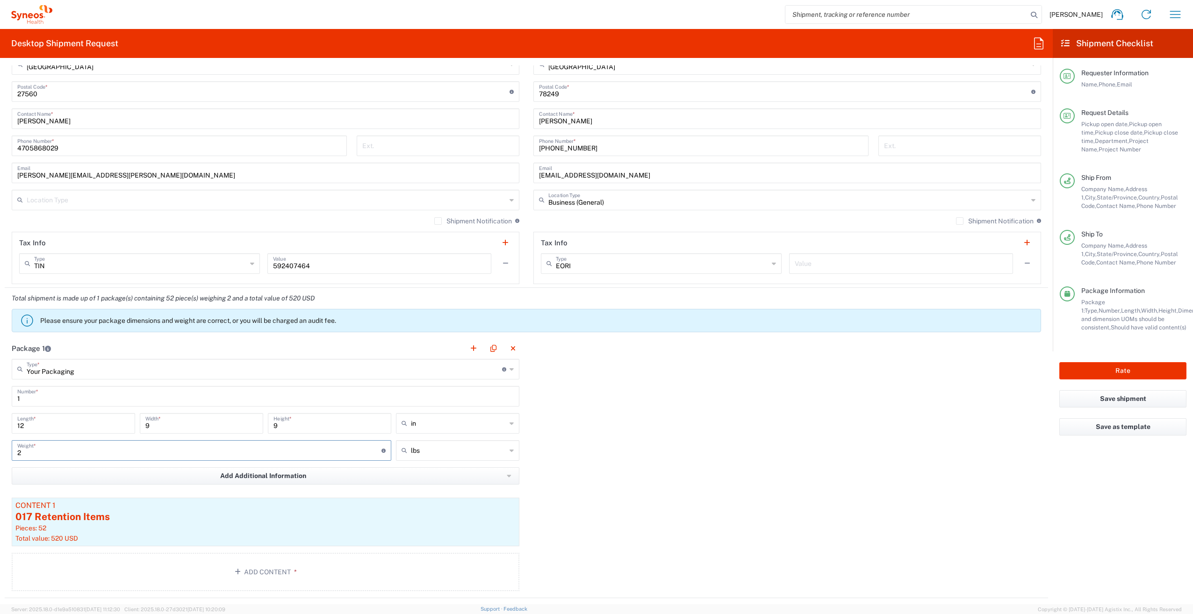
drag, startPoint x: 55, startPoint y: 452, endPoint x: -17, endPoint y: 450, distance: 72.5
click at [0, 450] on html "Ruth Lagarde Home Shipment estimator Shipment tracking Desktop shipment request…" at bounding box center [596, 307] width 1193 height 614
click at [680, 451] on div "Package 1 Your Packaging Type * Material used to package goods Your Packaging E…" at bounding box center [526, 468] width 1043 height 260
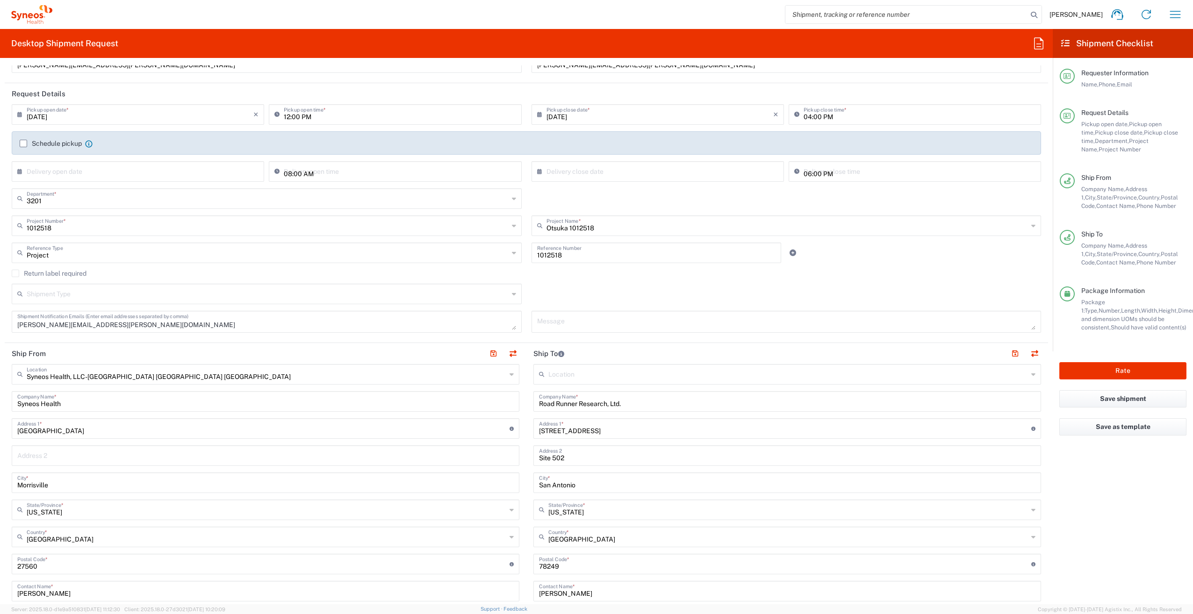
scroll to position [0, 0]
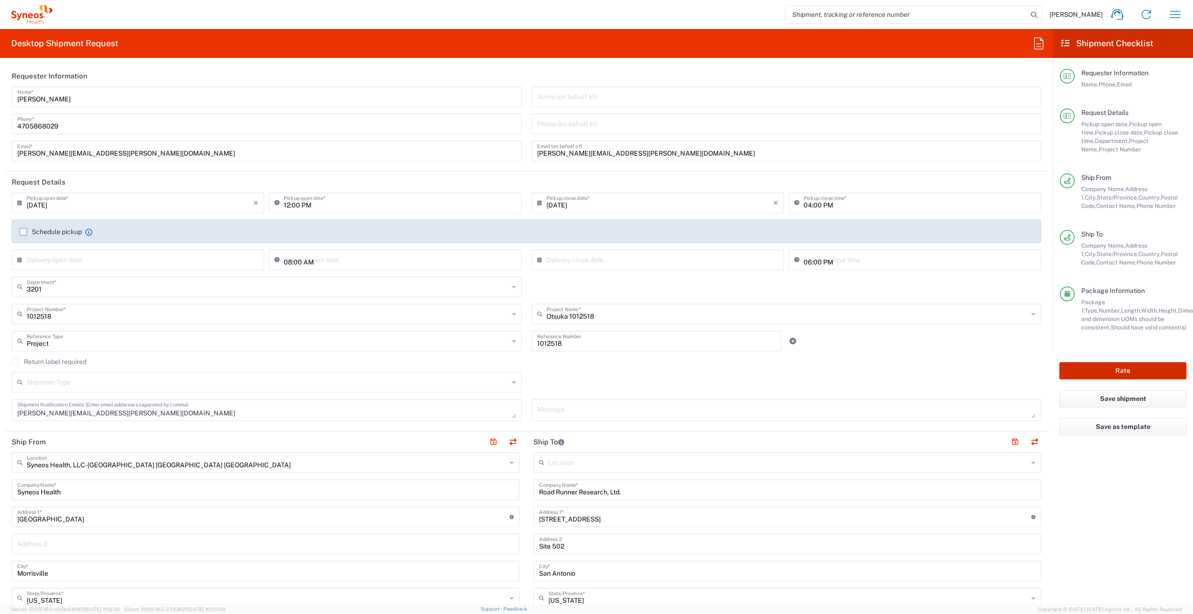
click at [1119, 372] on button "Rate" at bounding box center [1122, 370] width 127 height 17
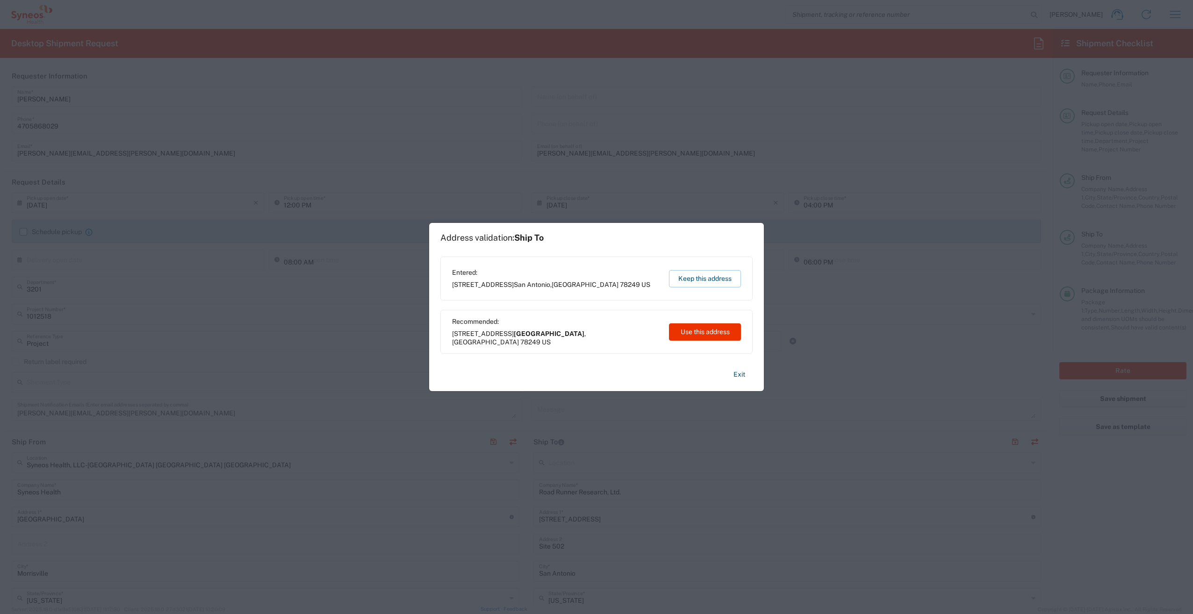
drag, startPoint x: 701, startPoint y: 333, endPoint x: 693, endPoint y: 379, distance: 46.5
click at [693, 379] on div "Address validation: Ship To Entered: 4374 Lockhill Selma Road Site 502 San Anto…" at bounding box center [596, 307] width 335 height 168
click at [733, 373] on button "Exit" at bounding box center [739, 374] width 27 height 16
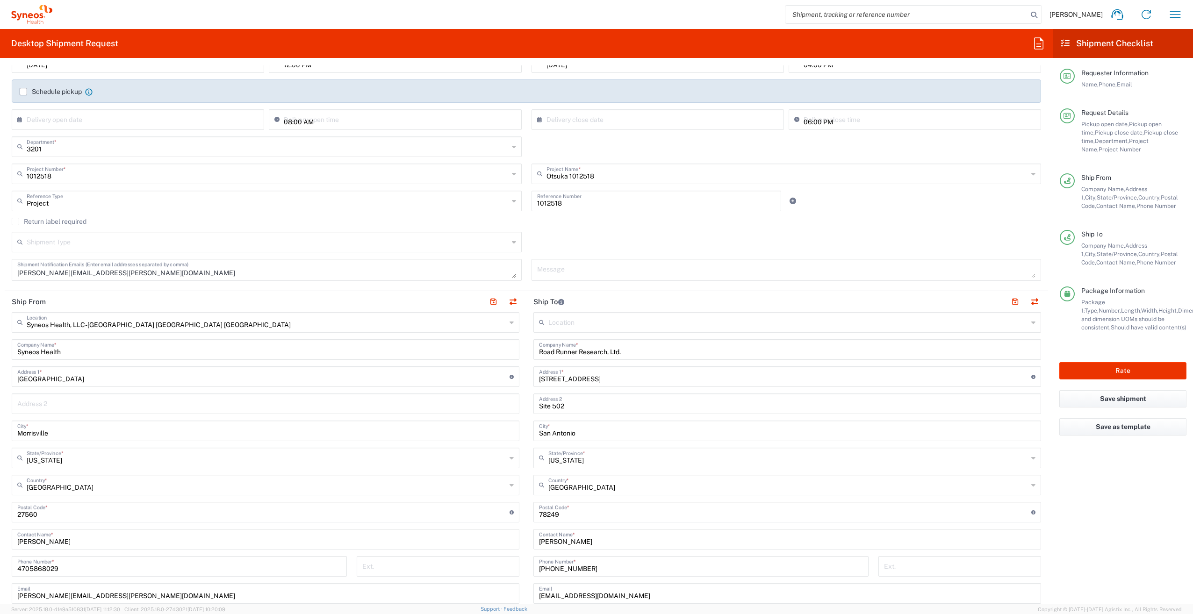
scroll to position [187, 0]
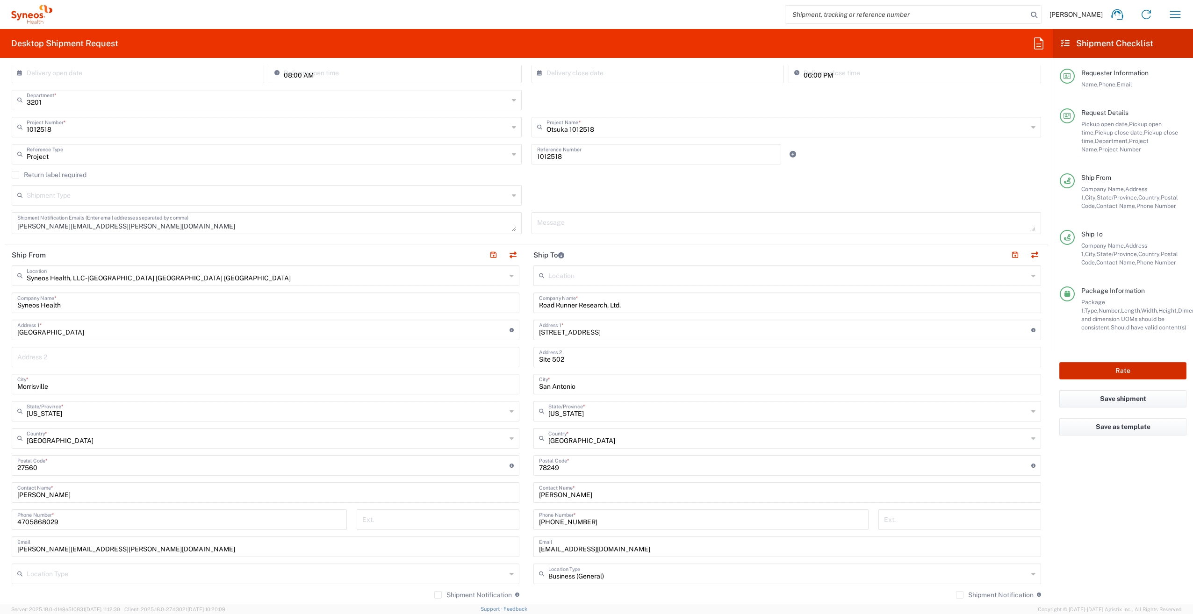
click at [1113, 373] on button "Rate" at bounding box center [1122, 370] width 127 height 17
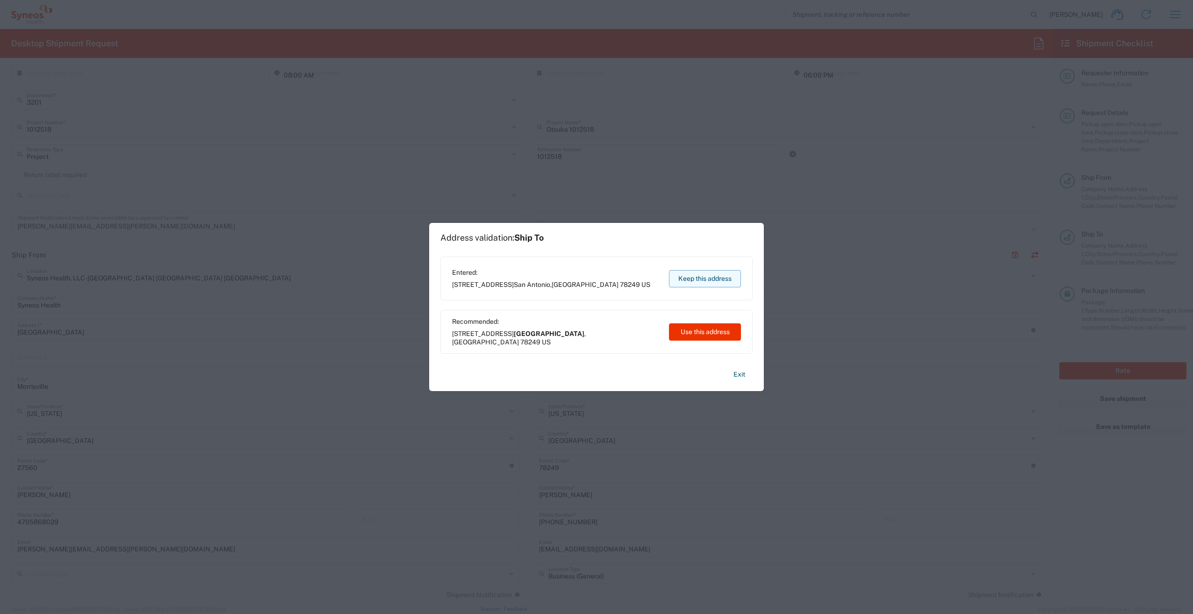
click at [717, 276] on button "Keep this address" at bounding box center [705, 278] width 72 height 17
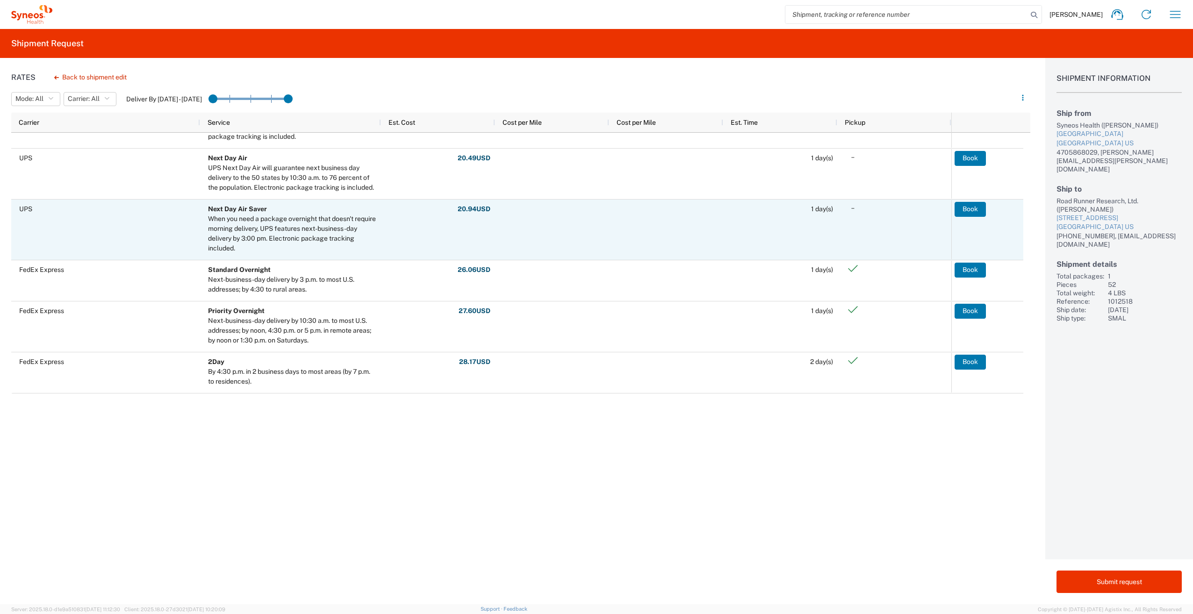
scroll to position [280, 0]
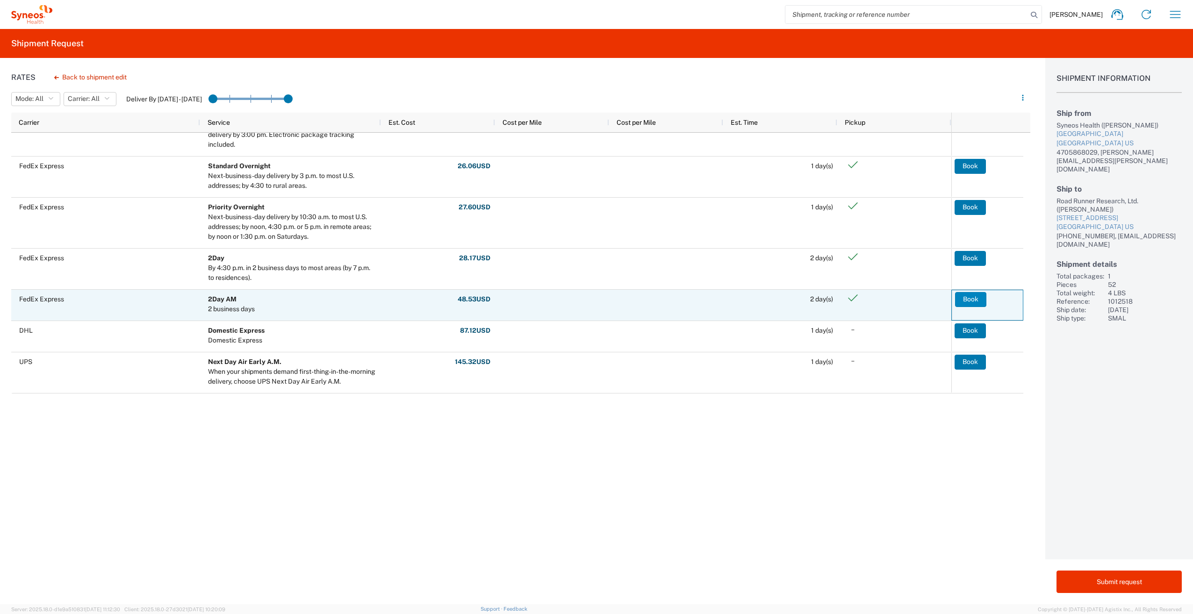
click at [978, 298] on button "Book" at bounding box center [970, 299] width 31 height 15
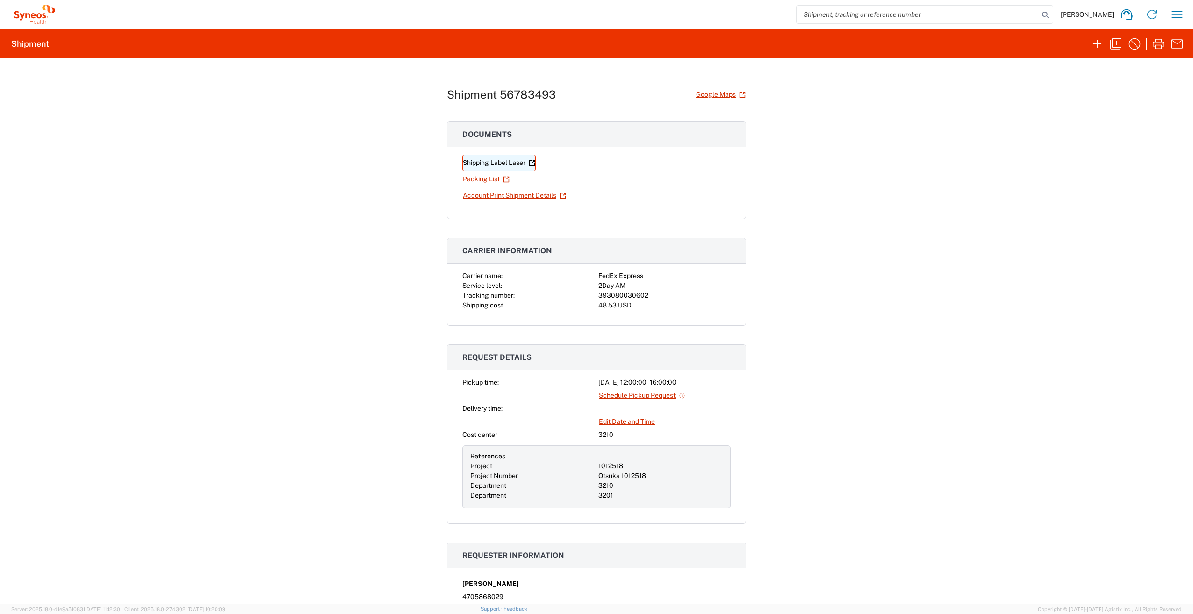
click at [490, 163] on link "Shipping Label Laser" at bounding box center [498, 163] width 73 height 16
click at [481, 194] on link "Account Print Shipment Details" at bounding box center [514, 195] width 104 height 16
click at [1115, 43] on icon "button" at bounding box center [1115, 43] width 11 height 11
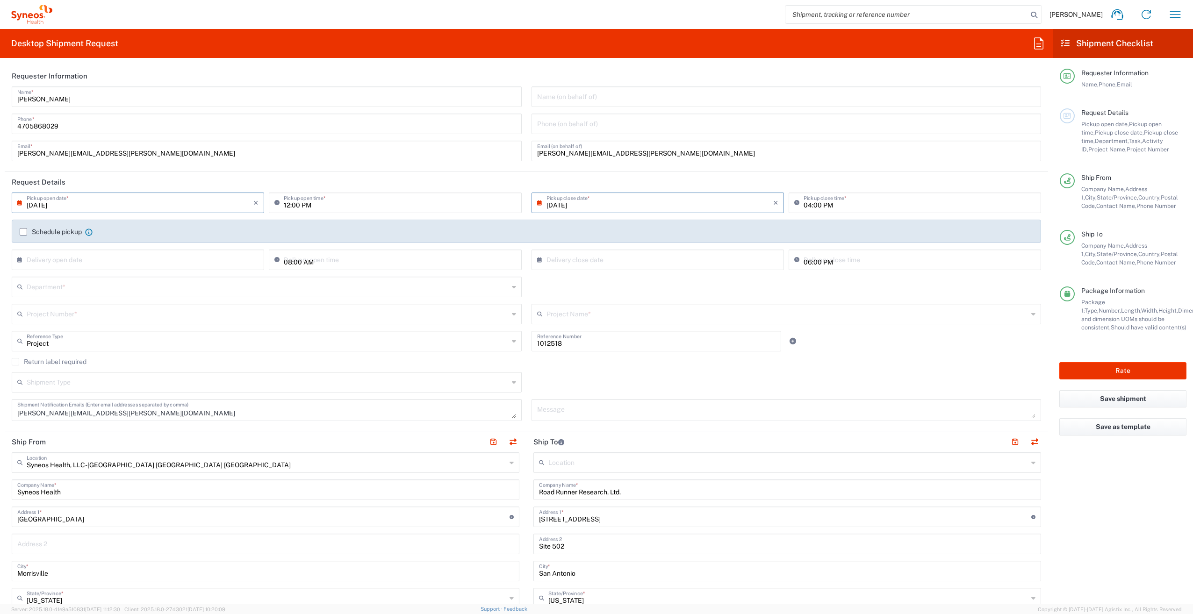
scroll to position [140, 0]
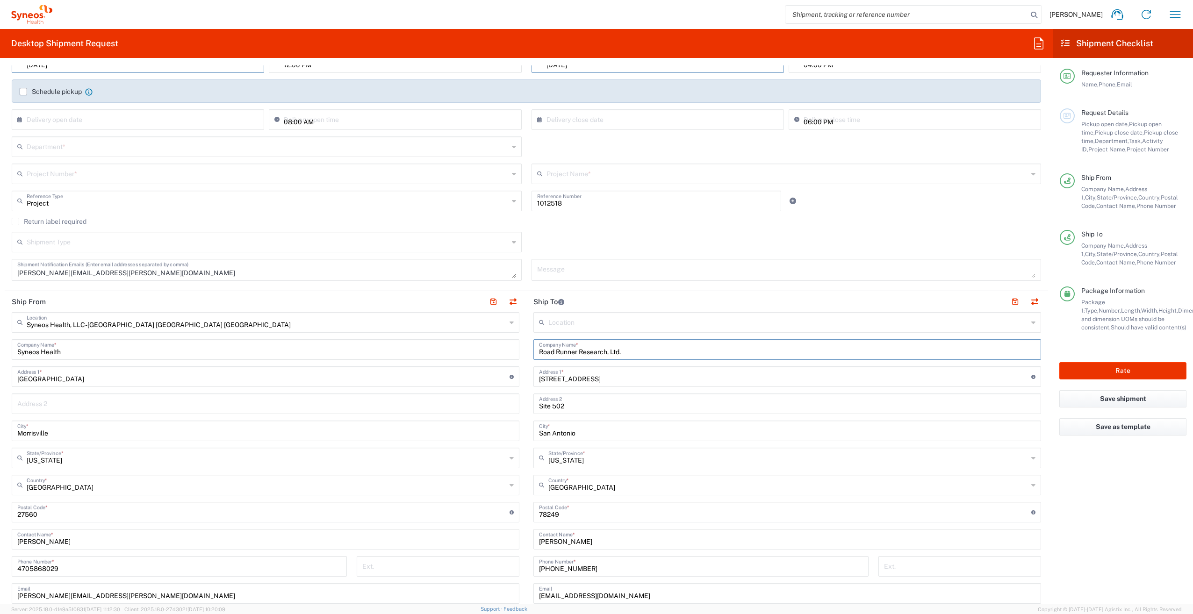
drag, startPoint x: 635, startPoint y: 352, endPoint x: 487, endPoint y: 350, distance: 148.2
click at [487, 350] on div "Ship From Syneos Health, LLC-Morrisville NC US Location Syneos Health, LLC-Morr…" at bounding box center [526, 499] width 1043 height 417
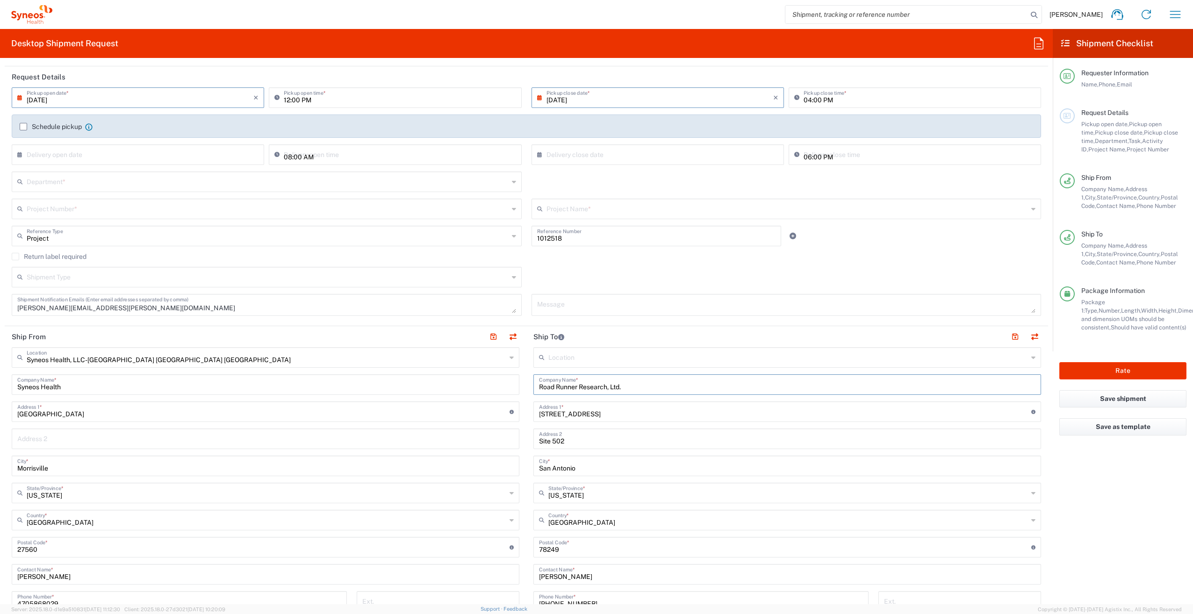
scroll to position [0, 0]
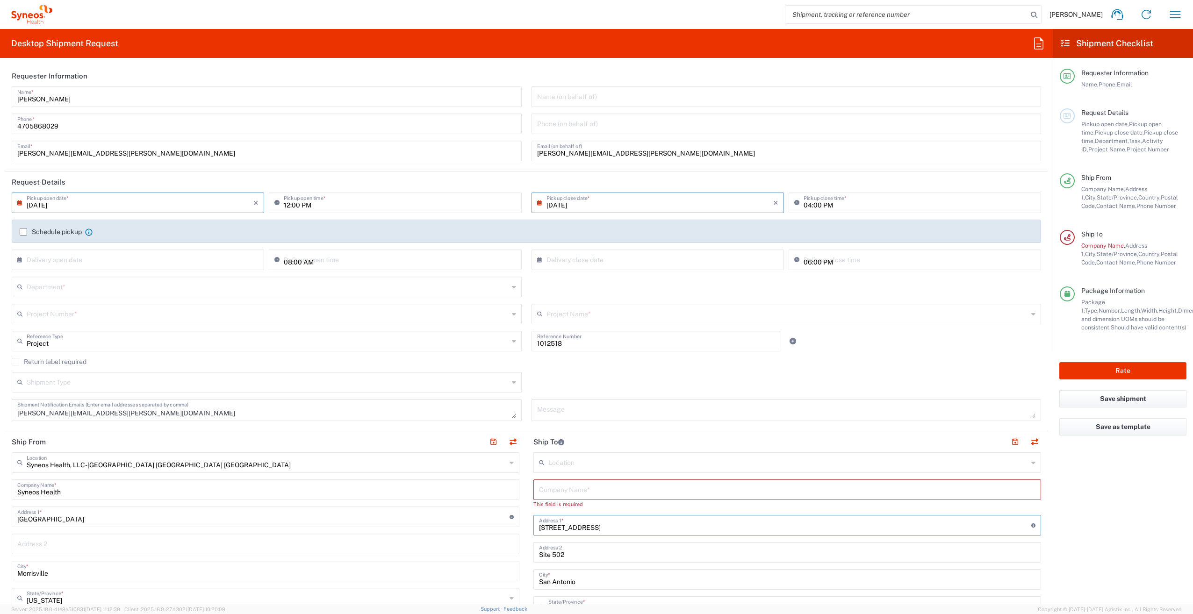
drag, startPoint x: 626, startPoint y: 519, endPoint x: 527, endPoint y: 512, distance: 99.3
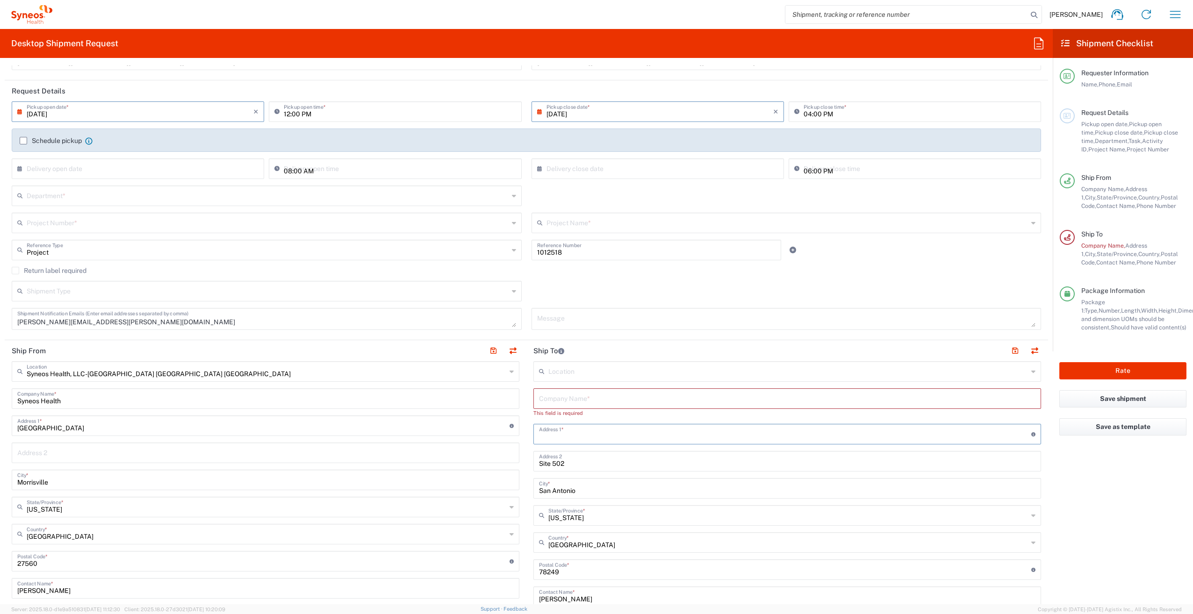
scroll to position [93, 0]
drag, startPoint x: 574, startPoint y: 461, endPoint x: 550, endPoint y: 470, distance: 26.0
click at [550, 470] on input "Site 502" at bounding box center [787, 467] width 496 height 16
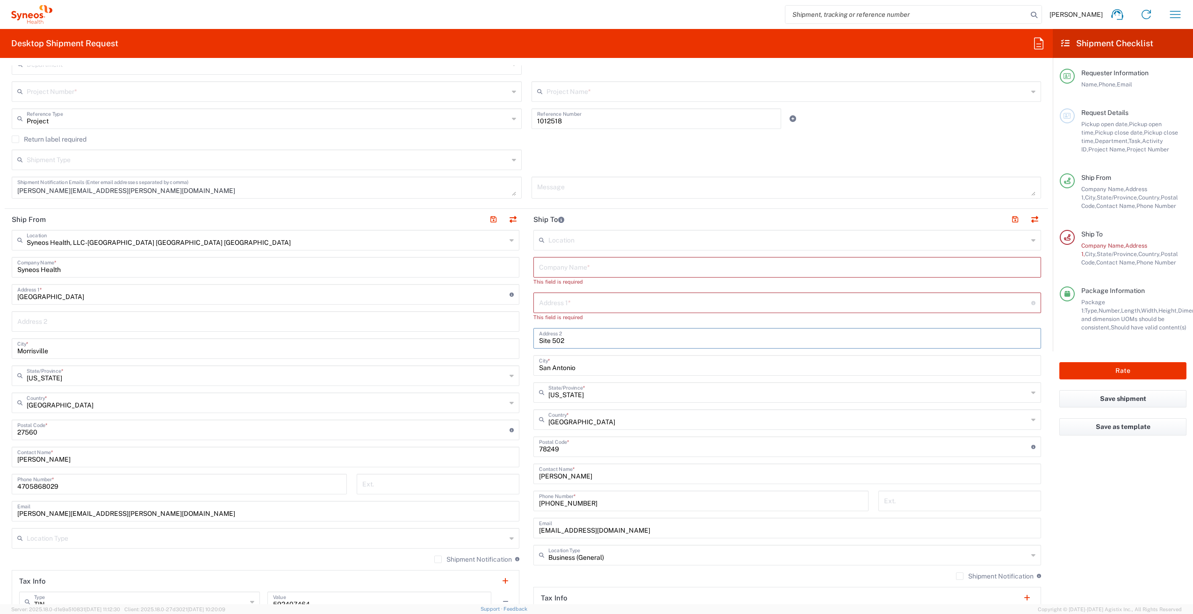
scroll to position [234, 0]
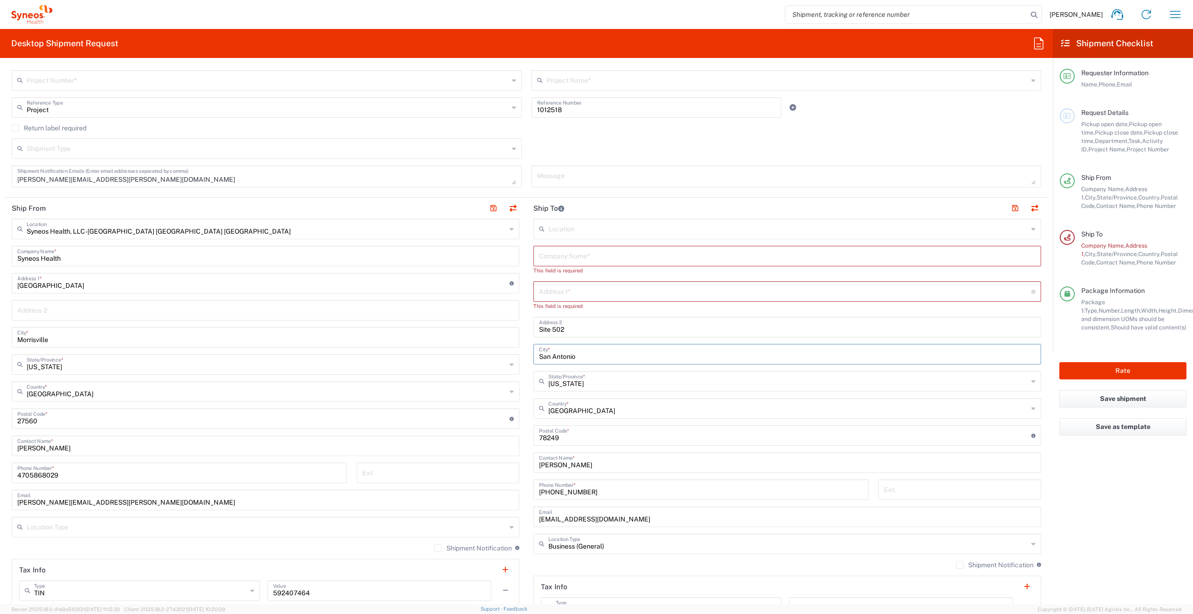
click at [594, 359] on input "San Antonio" at bounding box center [787, 353] width 496 height 16
drag, startPoint x: 594, startPoint y: 359, endPoint x: 518, endPoint y: 359, distance: 75.7
click at [518, 359] on div "Ship From Syneos Health, LLC-Morrisville NC US Location Syneos Health, LLC-Morr…" at bounding box center [526, 415] width 1043 height 434
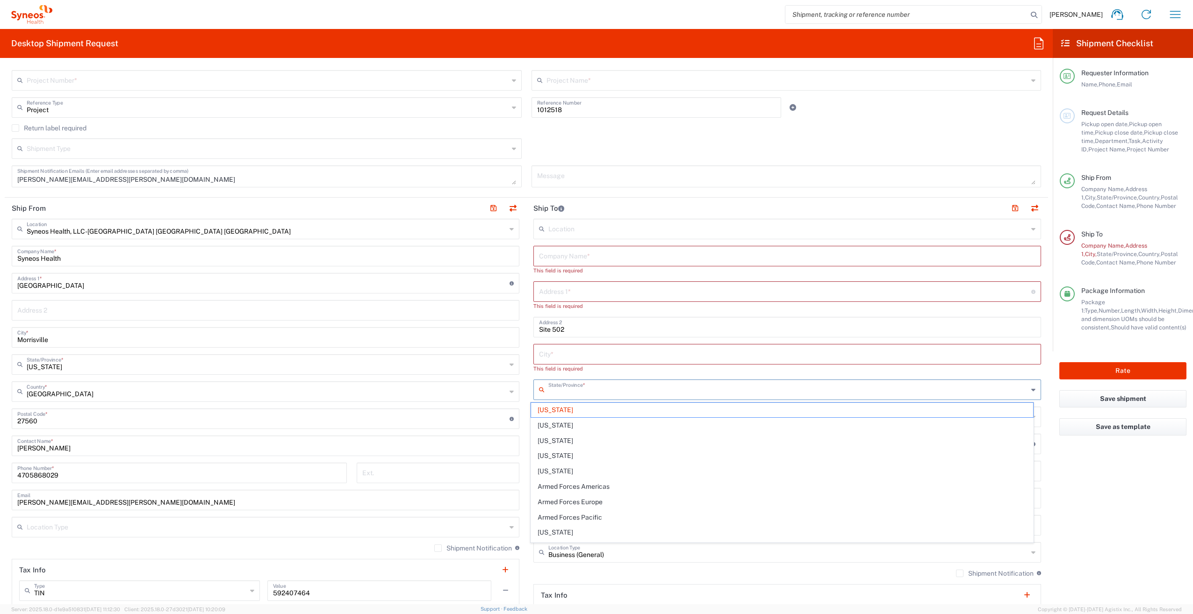
drag, startPoint x: 575, startPoint y: 382, endPoint x: 544, endPoint y: 384, distance: 30.9
click at [544, 384] on div "State/Province *" at bounding box center [787, 390] width 508 height 21
drag, startPoint x: 521, startPoint y: 377, endPoint x: 525, endPoint y: 386, distance: 9.6
click at [521, 376] on main "Syneos Health, LLC-Morrisville NC US Location Syneos Health, LLC-Morrisville NC…" at bounding box center [266, 415] width 522 height 393
drag, startPoint x: 575, startPoint y: 446, endPoint x: 526, endPoint y: 446, distance: 49.5
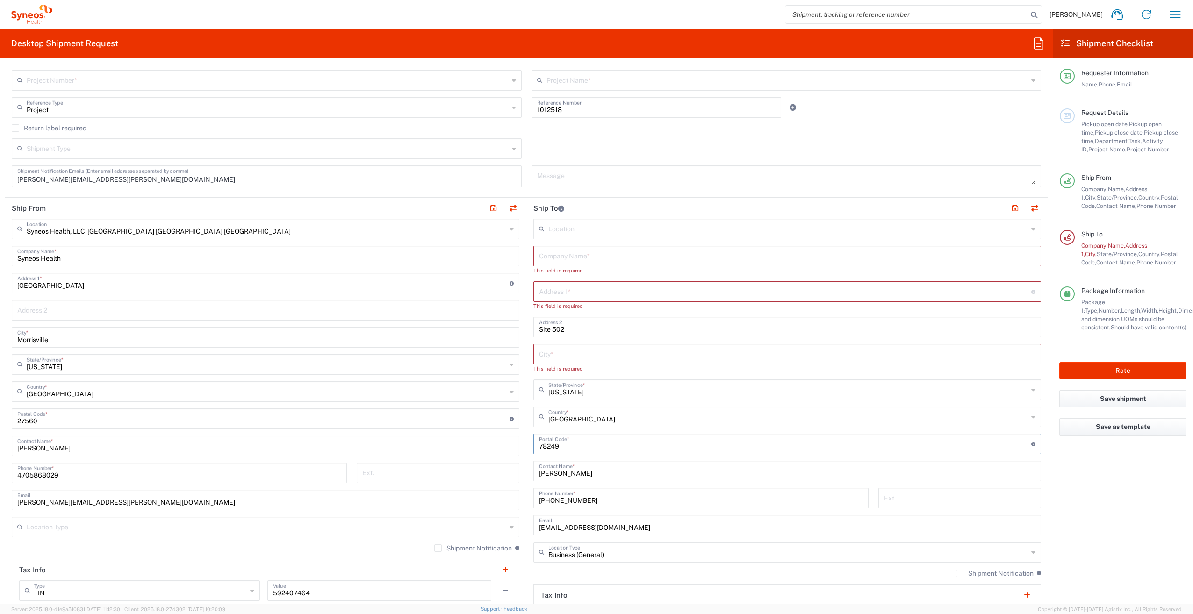
click at [526, 446] on main "Location Addison Whitney LLC-Morrisvile NC US Barcelona-Syneos Health BioSector…" at bounding box center [787, 428] width 522 height 418
drag, startPoint x: 593, startPoint y: 484, endPoint x: 536, endPoint y: 480, distance: 57.2
click at [539, 480] on input "Nancy Lopez" at bounding box center [787, 479] width 496 height 16
drag, startPoint x: 594, startPoint y: 509, endPoint x: 506, endPoint y: 508, distance: 87.9
click at [505, 507] on div "Ship From Syneos Health, LLC-Morrisville NC US Location Syneos Health, LLC-Morr…" at bounding box center [526, 427] width 1043 height 459
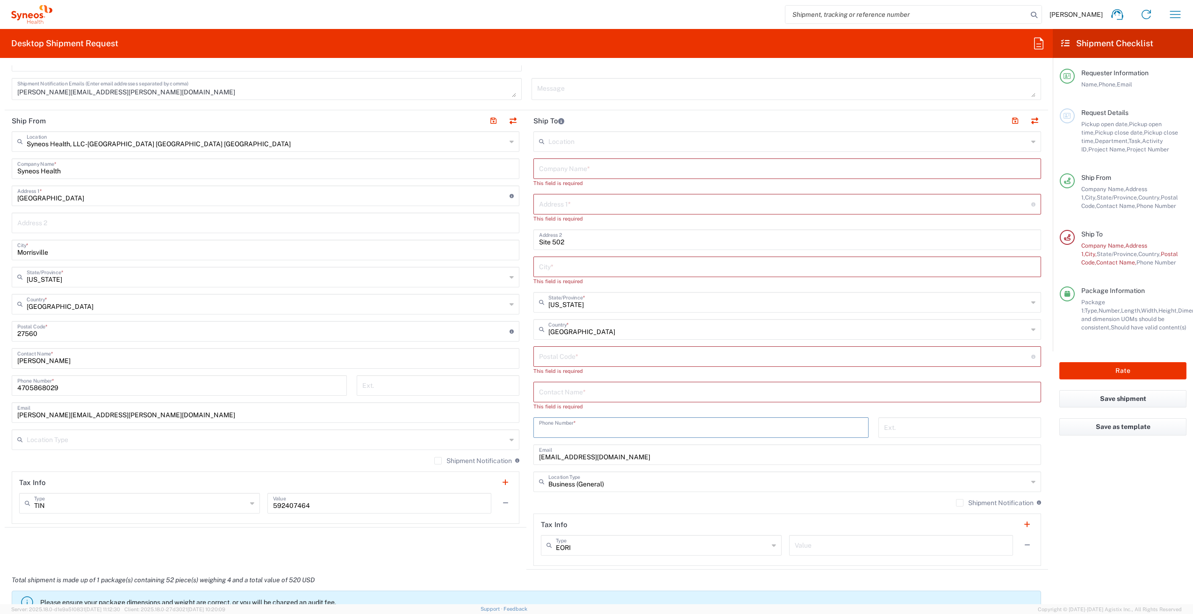
scroll to position [327, 0]
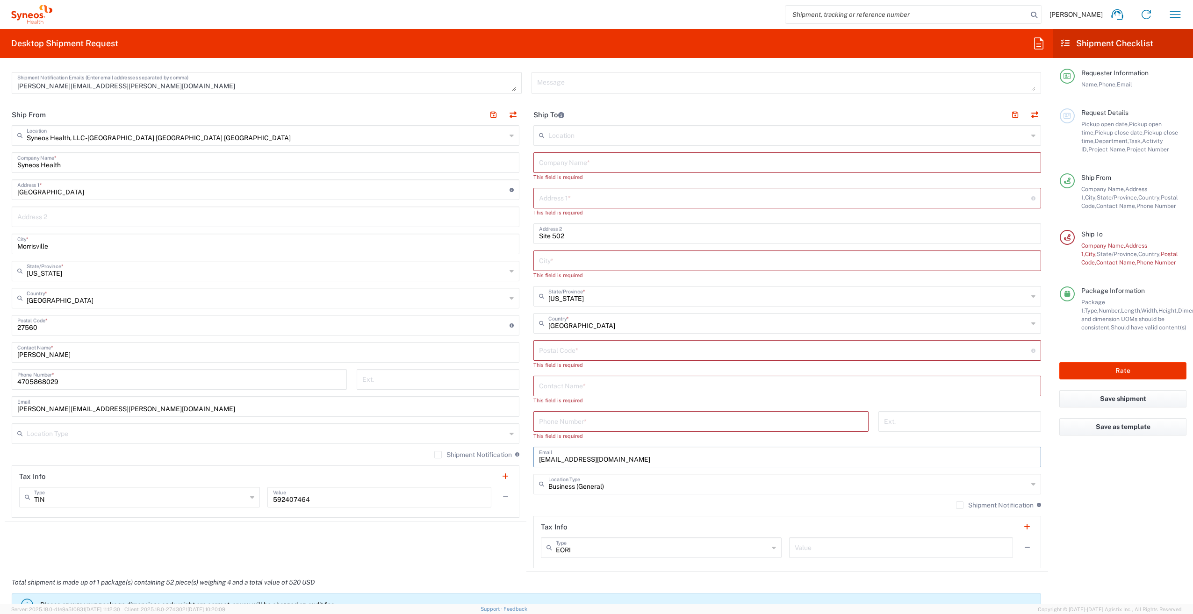
drag, startPoint x: 640, startPoint y: 454, endPoint x: 527, endPoint y: 450, distance: 113.2
click at [527, 450] on main "Location Addison Whitney LLC-Morrisvile NC US Barcelona-Syneos Health BioSector…" at bounding box center [787, 346] width 522 height 443
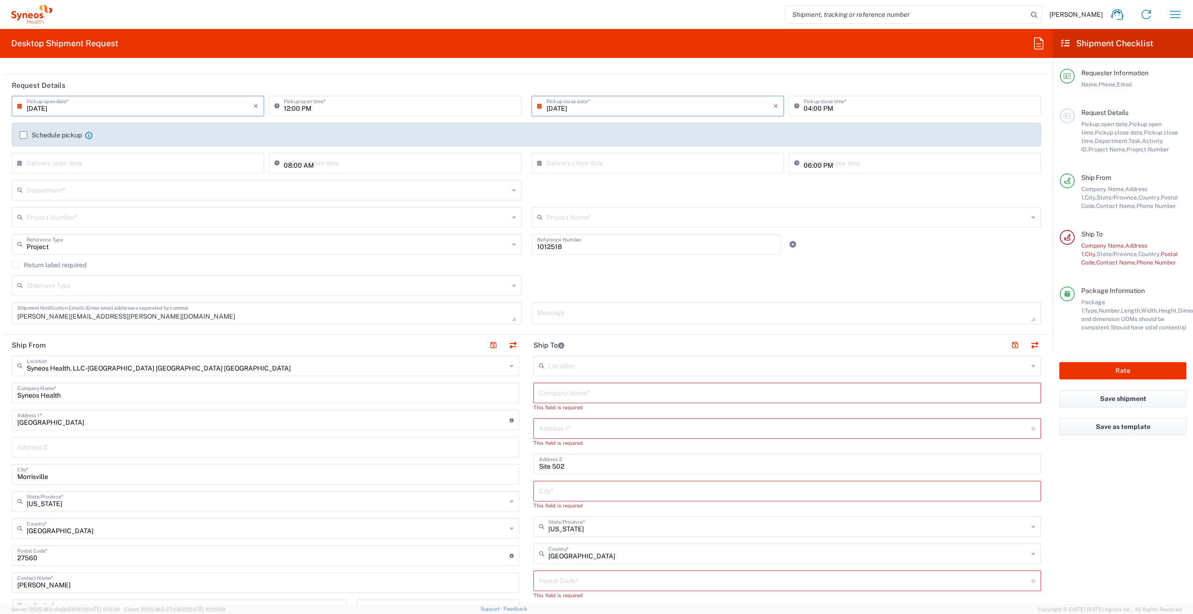
scroll to position [93, 0]
drag, startPoint x: 567, startPoint y: 250, endPoint x: 523, endPoint y: 252, distance: 44.0
click at [526, 252] on div "1012518 Reference Number" at bounding box center [656, 250] width 260 height 27
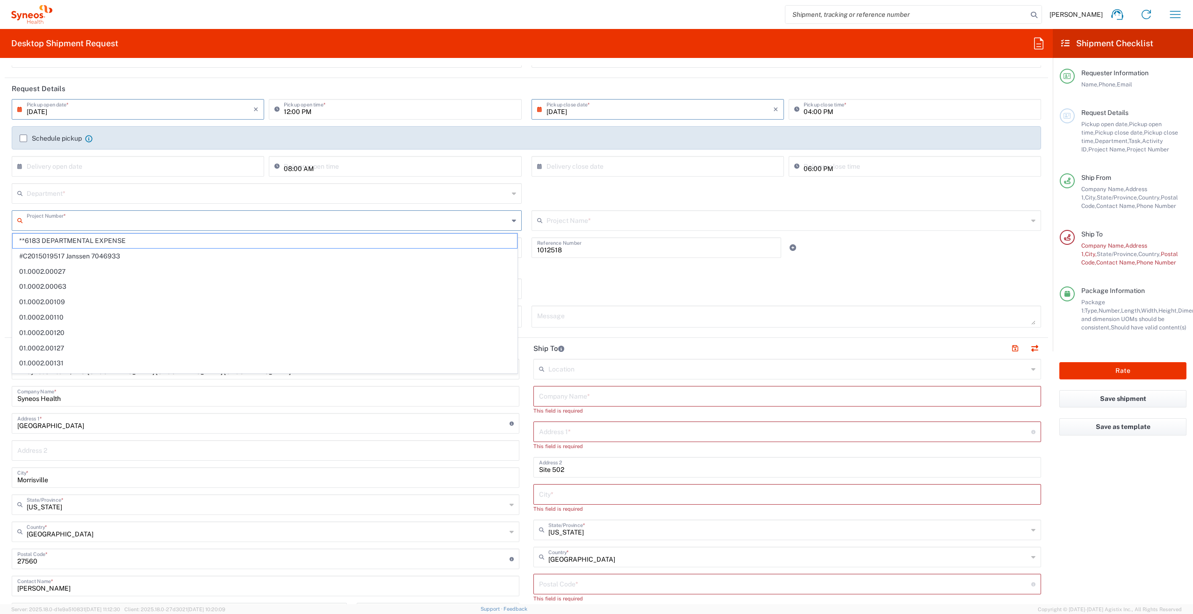
paste input "1012518"
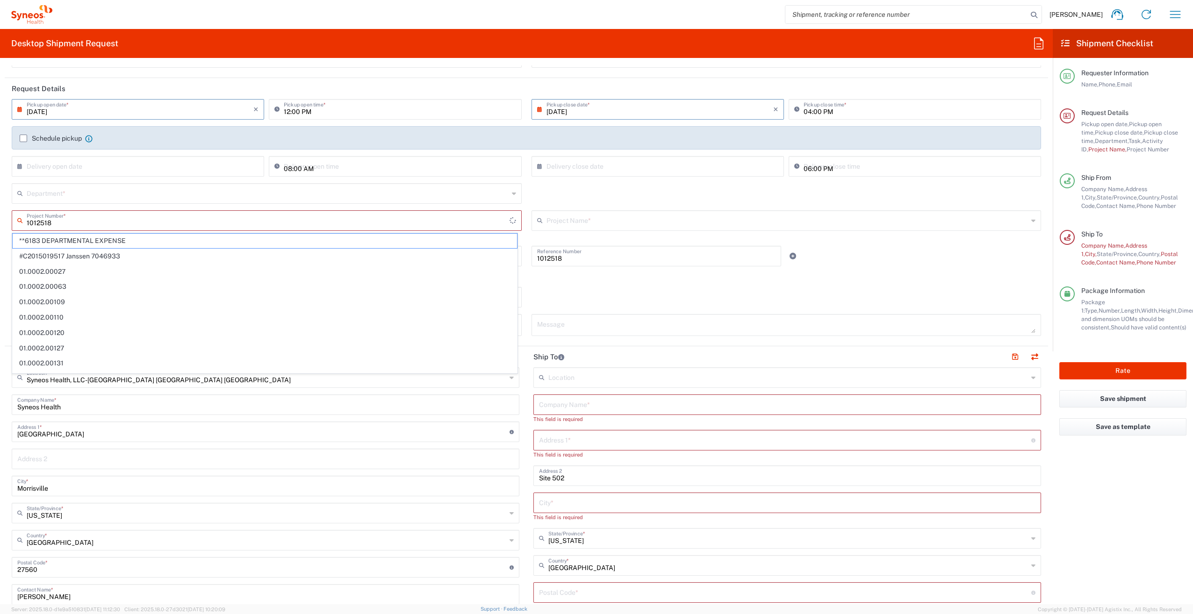
click at [73, 222] on input "1012518" at bounding box center [268, 220] width 483 height 16
click at [35, 240] on span "1012518" at bounding box center [265, 241] width 504 height 14
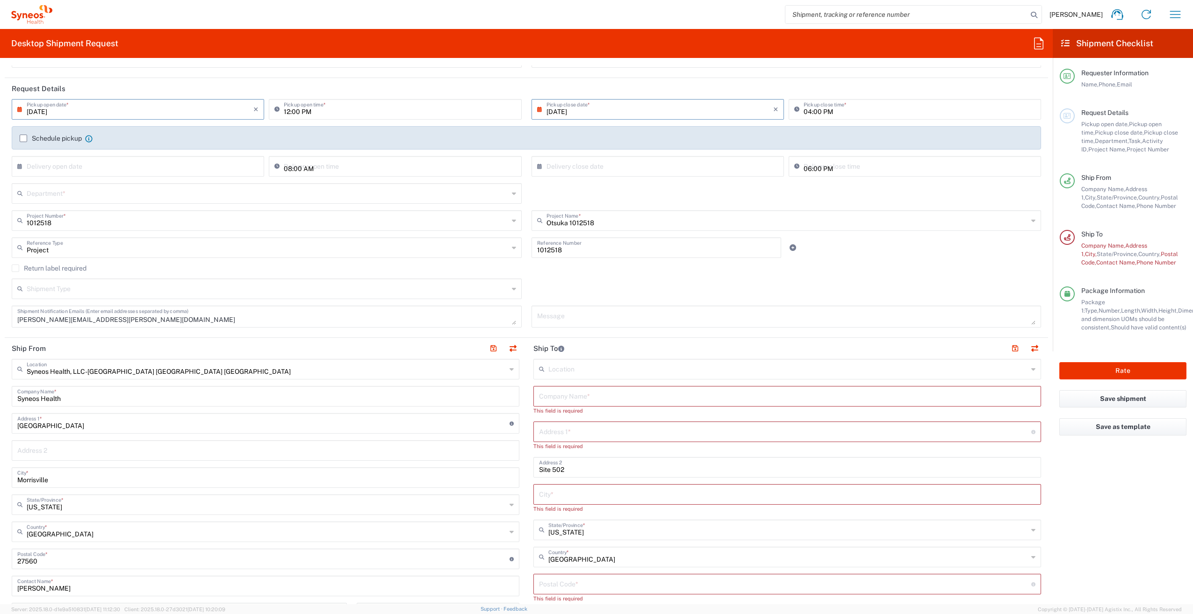
click at [58, 203] on div "Department *" at bounding box center [267, 193] width 510 height 21
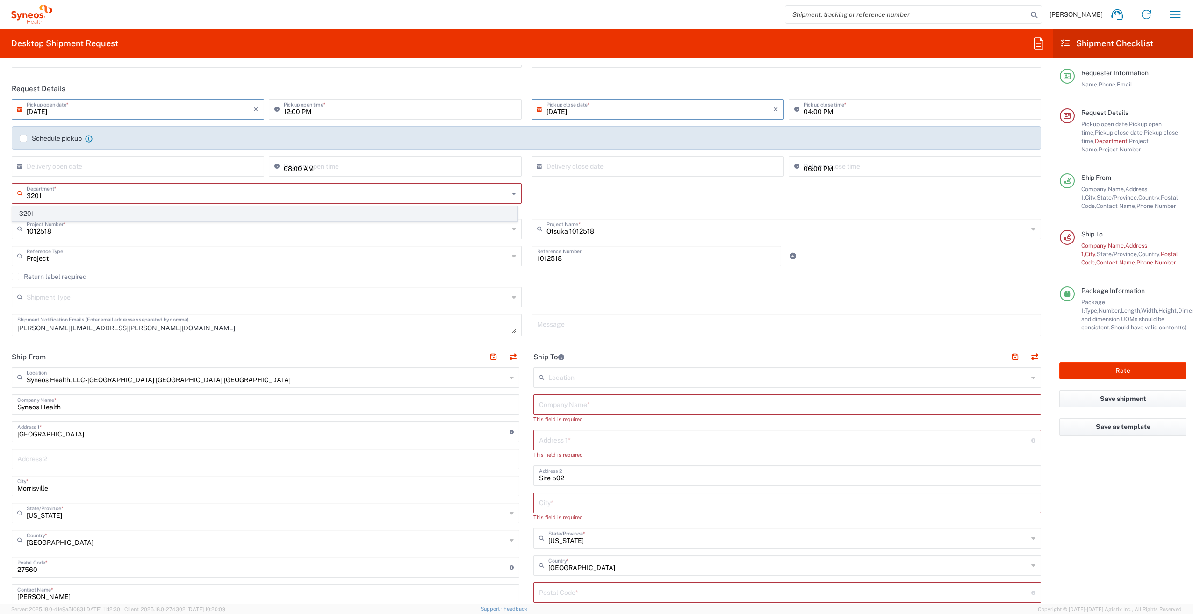
click at [40, 216] on span "3201" at bounding box center [265, 214] width 504 height 14
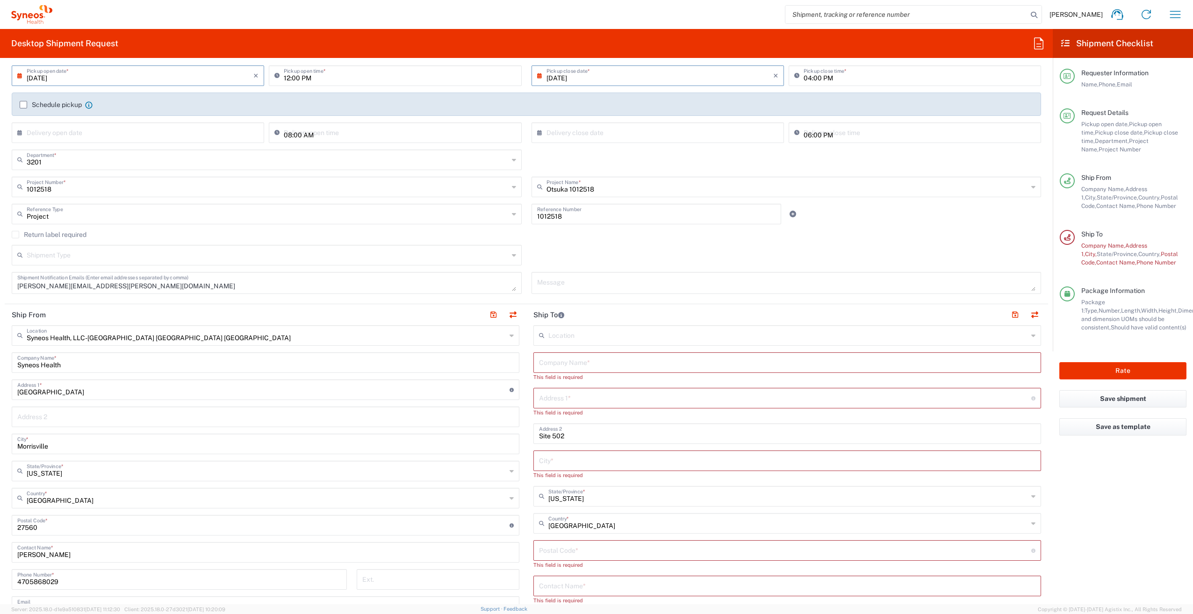
scroll to position [187, 0]
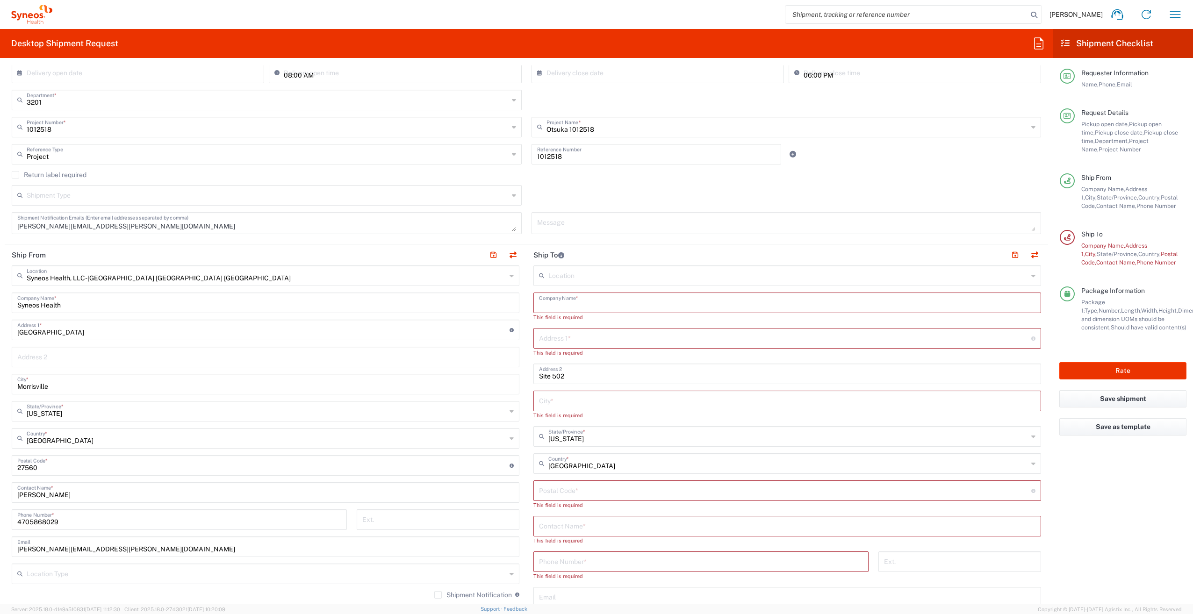
click at [564, 304] on input "text" at bounding box center [787, 302] width 496 height 16
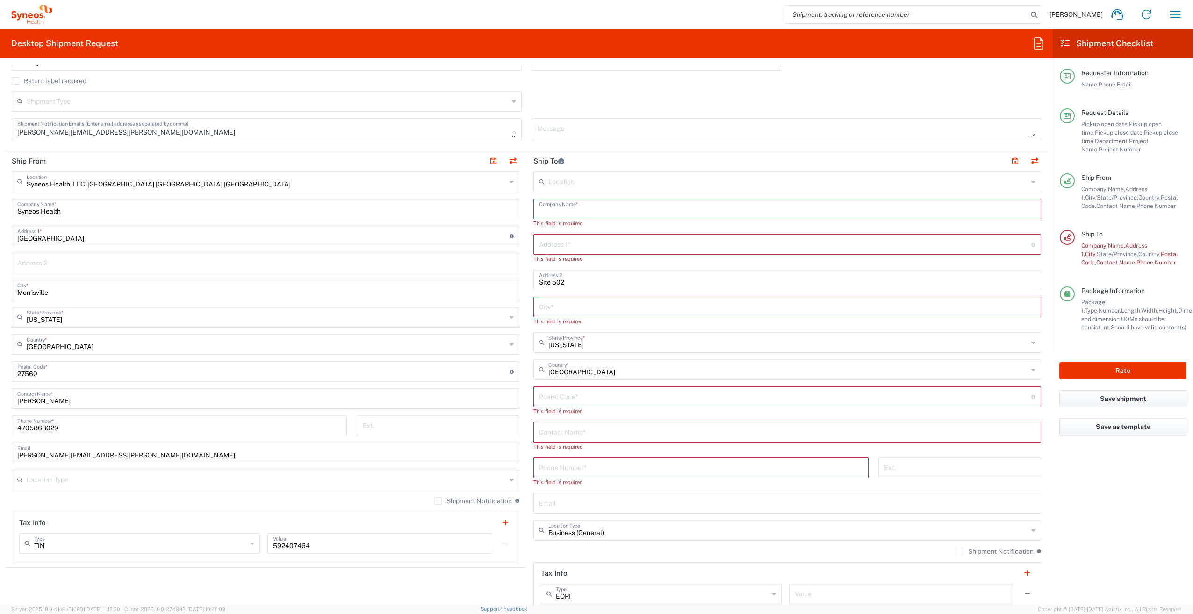
scroll to position [280, 0]
paste input "Manhattan Behavioral Medicine PLLC"
paste input ""2 W 46th Street Suite 405 (4th floor)""
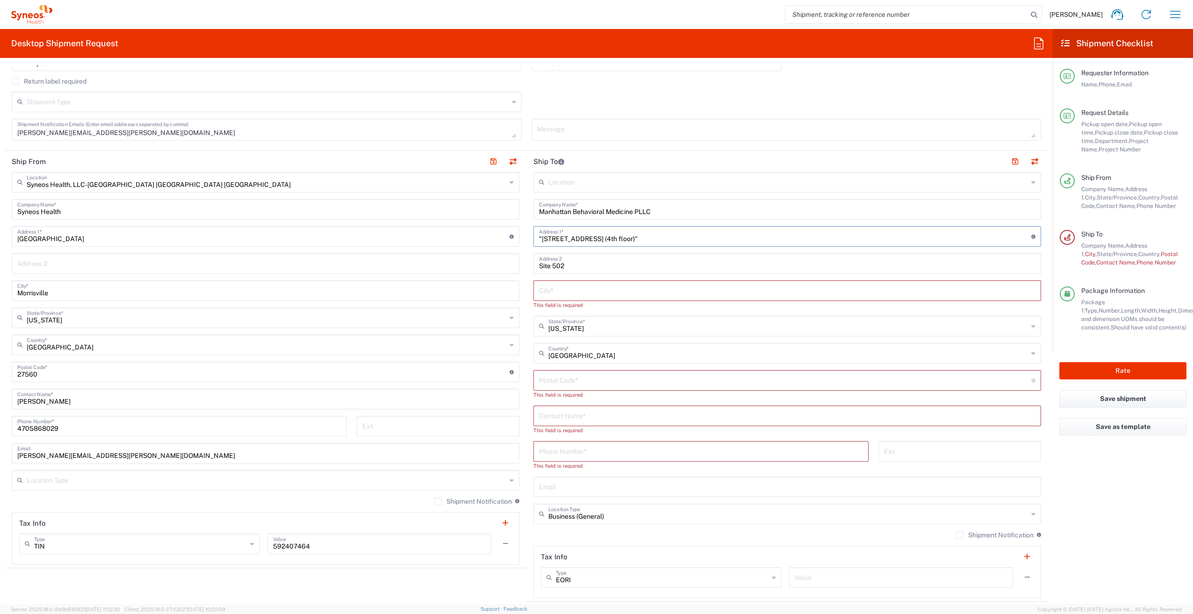
drag, startPoint x: 651, startPoint y: 237, endPoint x: 609, endPoint y: 239, distance: 42.6
click at [609, 239] on input ""2 W 46th Street Suite 405 (4th floor)"" at bounding box center [785, 236] width 492 height 16
drag, startPoint x: 588, startPoint y: 238, endPoint x: 652, endPoint y: 235, distance: 64.6
click at [652, 235] on input ""2 W 46th Street Suite 405 (4th floor)"" at bounding box center [785, 236] width 492 height 16
click at [539, 263] on input "Site 502" at bounding box center [787, 263] width 496 height 16
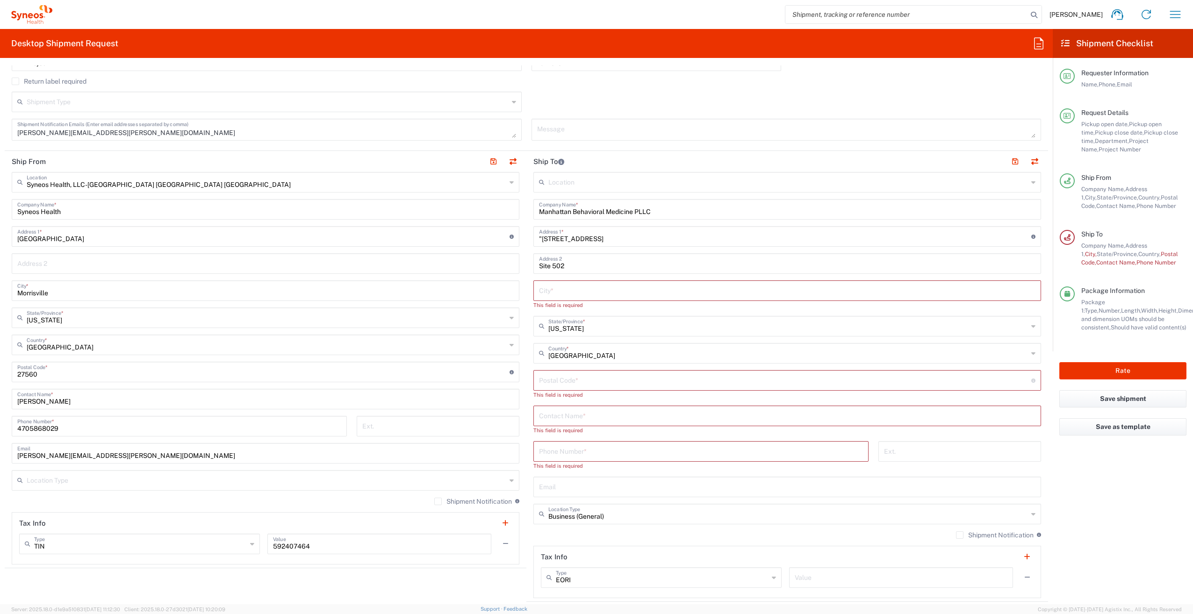
drag, startPoint x: 535, startPoint y: 264, endPoint x: 521, endPoint y: 265, distance: 13.6
click at [521, 265] on main "Syneos Health, LLC-Morrisville NC US Location Syneos Health, LLC-Morrisville NC…" at bounding box center [266, 368] width 522 height 393
click at [539, 265] on input "Site 502" at bounding box center [787, 263] width 496 height 16
click at [535, 264] on div "Site 502 Address 2" at bounding box center [787, 263] width 508 height 21
click at [533, 267] on div "Site 502 Address 2" at bounding box center [787, 263] width 508 height 21
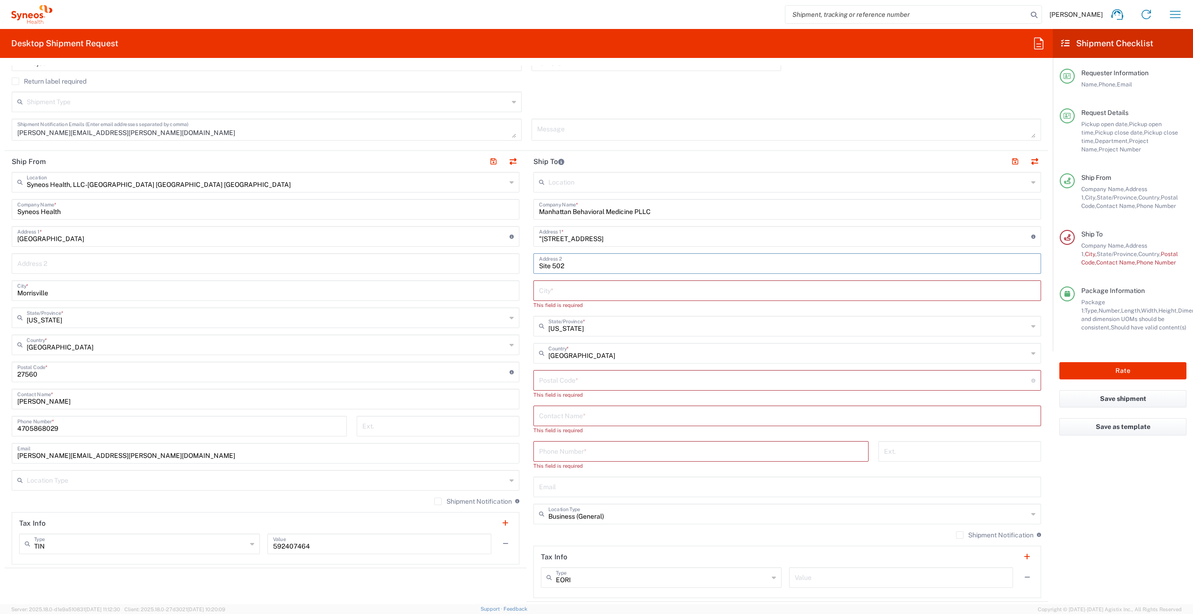
click at [539, 268] on input "Site 502" at bounding box center [787, 263] width 496 height 16
paste input "Suite 405 (4th floor)""
click at [577, 290] on input "text" at bounding box center [787, 290] width 496 height 16
drag, startPoint x: 612, startPoint y: 266, endPoint x: 631, endPoint y: 271, distance: 19.7
click at [631, 271] on input "Suite 405 (4th floor) Site 502" at bounding box center [787, 263] width 496 height 16
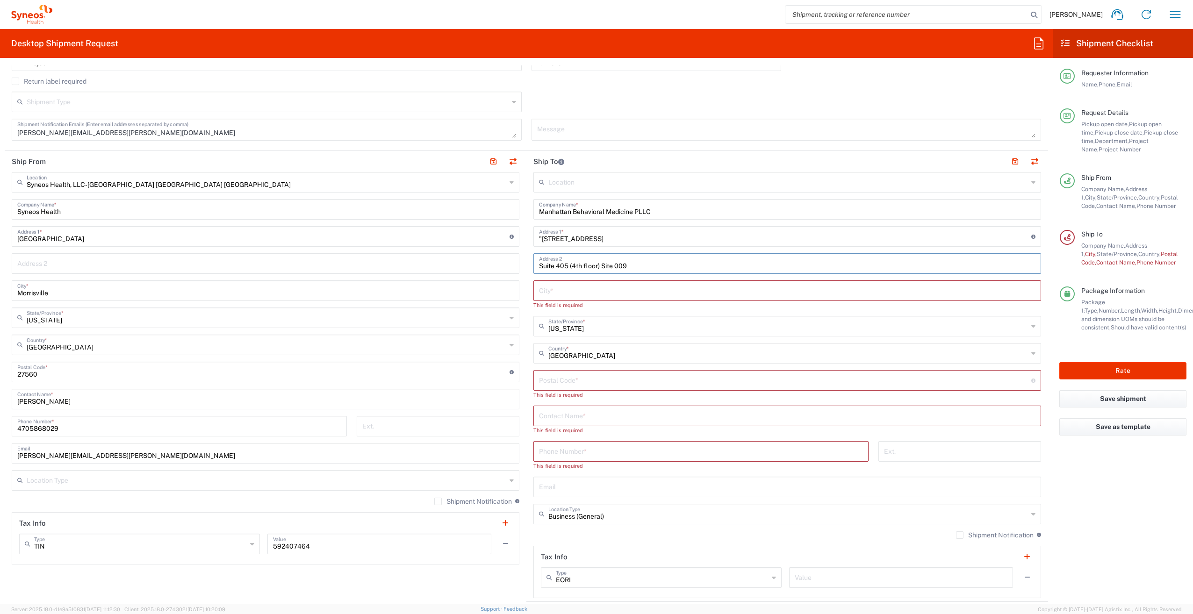
click at [539, 286] on input "text" at bounding box center [787, 290] width 496 height 16
click at [545, 287] on input "text" at bounding box center [787, 290] width 496 height 16
paste input "New York"
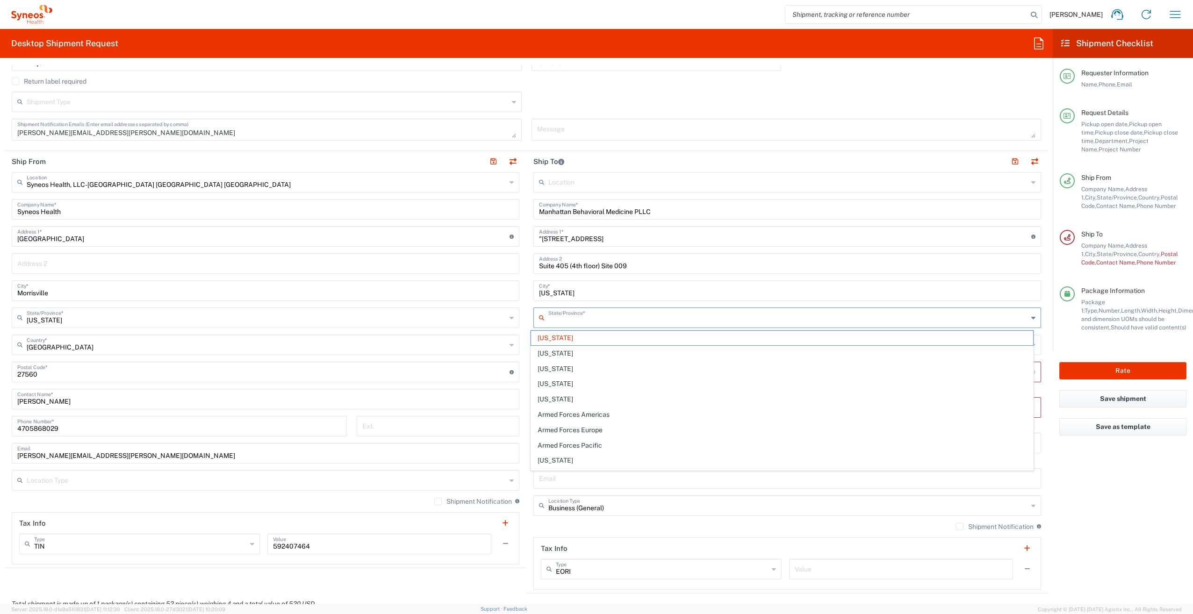
drag, startPoint x: 571, startPoint y: 318, endPoint x: 541, endPoint y: 319, distance: 29.9
click at [541, 319] on div "State/Province *" at bounding box center [787, 318] width 508 height 21
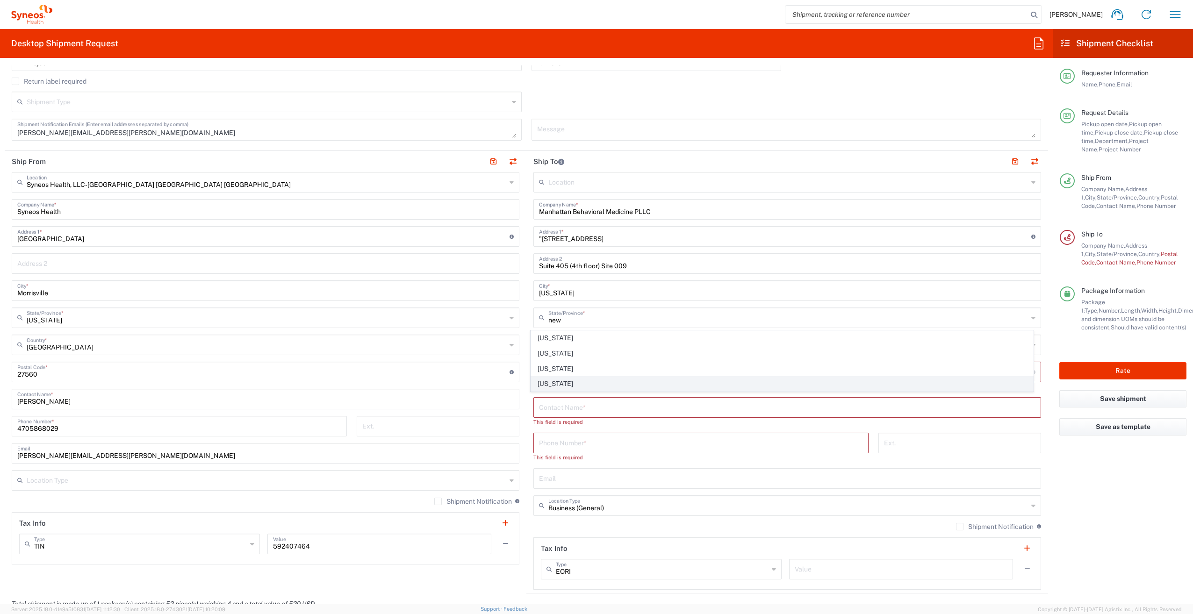
click at [546, 380] on span "New York" at bounding box center [782, 384] width 502 height 14
paste input "10036"
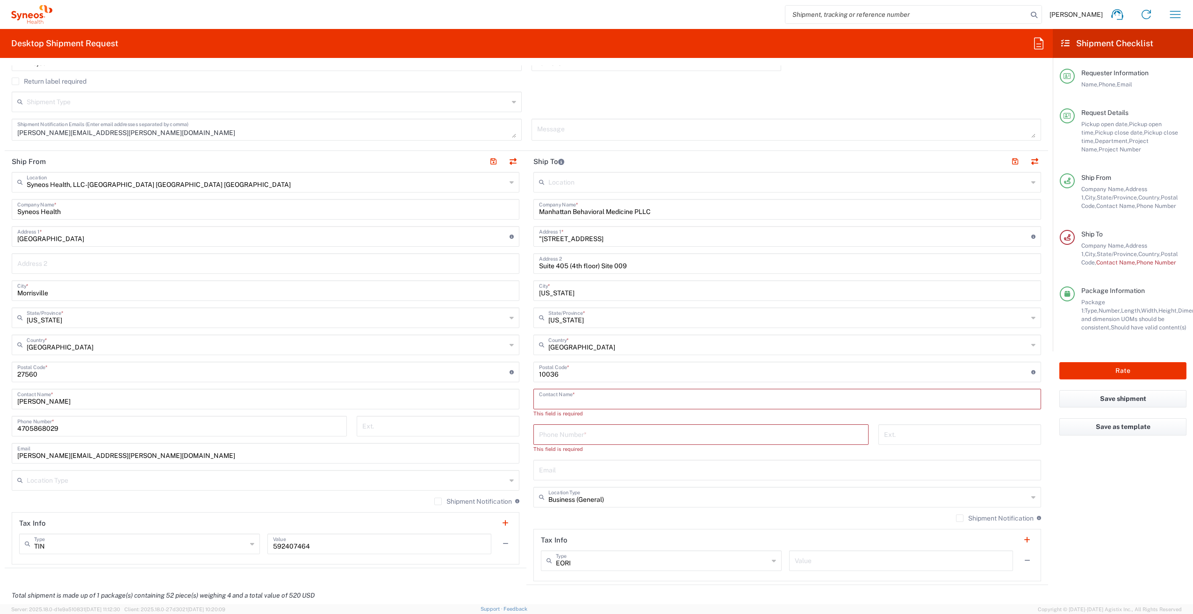
click at [539, 399] on input "text" at bounding box center [787, 398] width 496 height 16
paste input "646-678-4196"
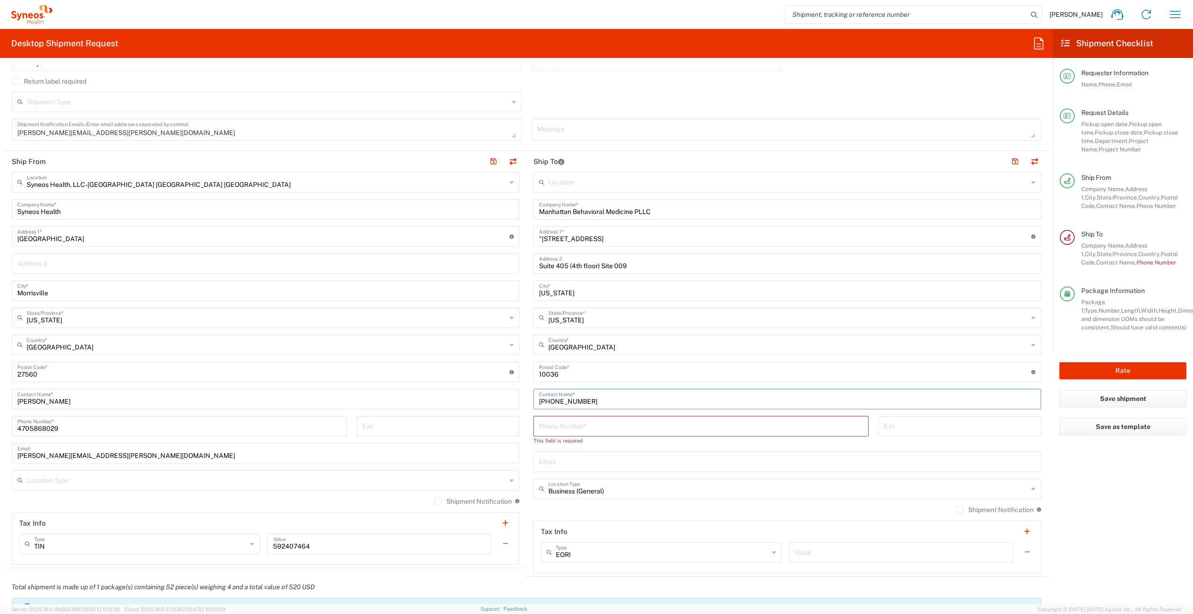
click at [552, 428] on input "tel" at bounding box center [701, 425] width 324 height 16
drag, startPoint x: 594, startPoint y: 402, endPoint x: 486, endPoint y: 392, distance: 108.4
click at [486, 392] on div "Ship From Syneos Health, LLC-Morrisville NC US Location Syneos Health, LLC-Morr…" at bounding box center [526, 364] width 1043 height 426
paste input "646-678-4196"
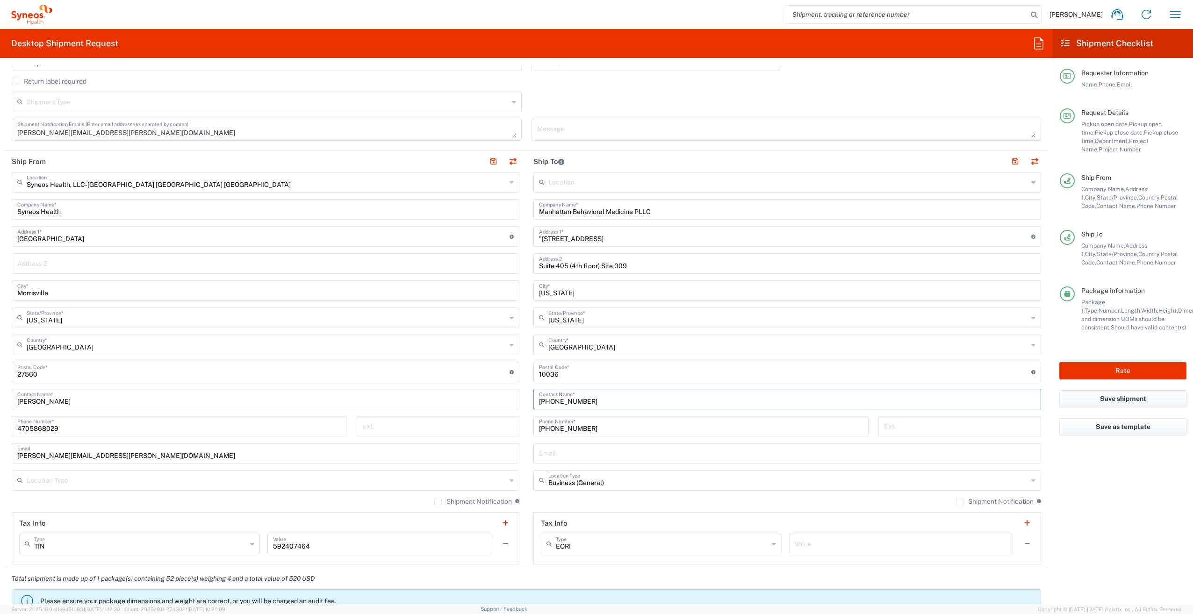
drag, startPoint x: 590, startPoint y: 401, endPoint x: 467, endPoint y: 389, distance: 123.5
click at [467, 389] on div "Ship From Syneos Health, LLC-Morrisville NC US Location Syneos Health, LLC-Morr…" at bounding box center [526, 359] width 1043 height 417
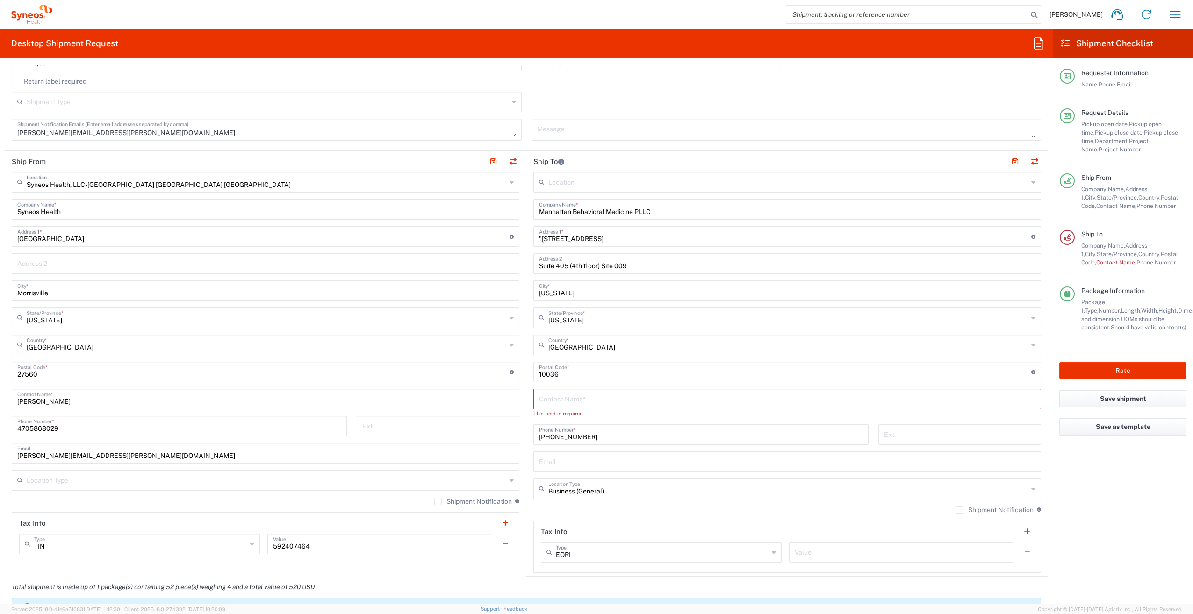
click at [1115, 511] on agx-form-checklist "Shipment Checklist Requester Information Name, Phone, Email Request Details Pic…" at bounding box center [1123, 316] width 140 height 575
click at [562, 395] on input "text" at bounding box center [787, 398] width 496 height 16
click at [562, 400] on input "text" at bounding box center [787, 398] width 496 height 16
click at [547, 466] on input "text" at bounding box center [787, 461] width 496 height 16
click at [549, 403] on input "text" at bounding box center [787, 398] width 496 height 16
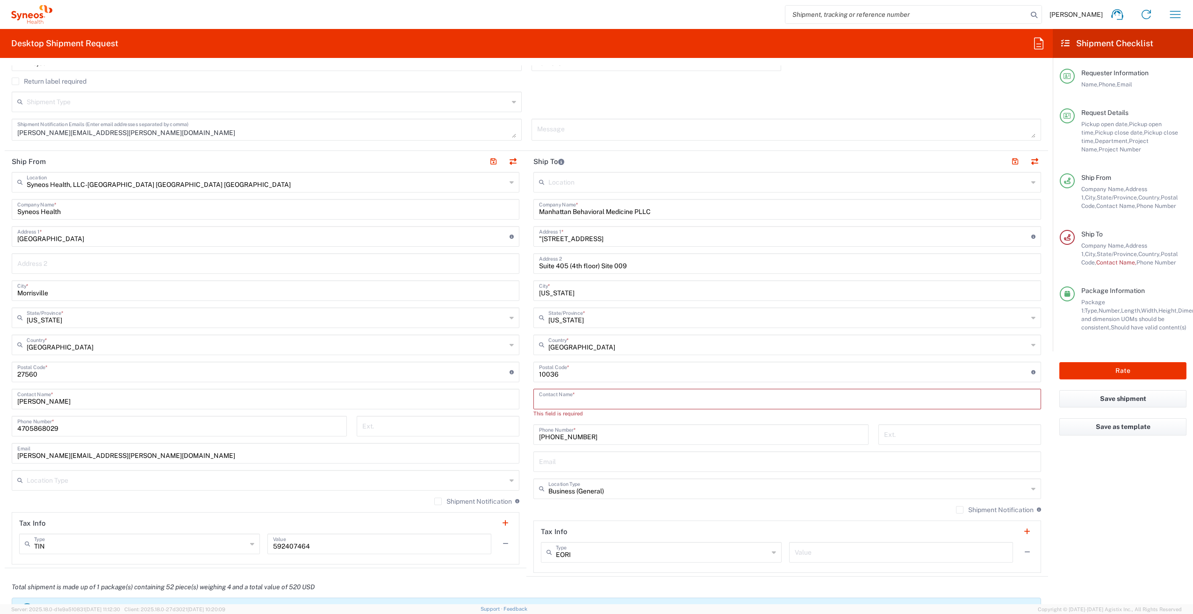
click at [640, 400] on input "text" at bounding box center [787, 398] width 496 height 16
paste input "Teresa Escobar"
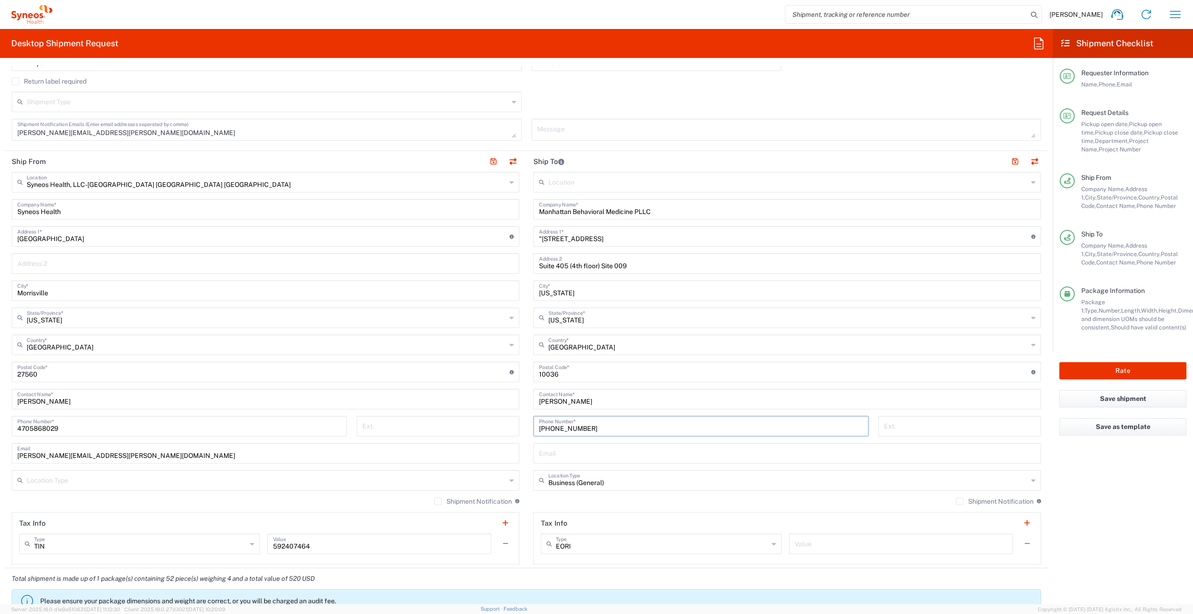
drag, startPoint x: 576, startPoint y: 427, endPoint x: 511, endPoint y: 427, distance: 65.4
click at [511, 427] on div "Ship From Syneos Health, LLC-Morrisville NC US Location Syneos Health, LLC-Morr…" at bounding box center [526, 359] width 1043 height 417
click at [577, 455] on input "text" at bounding box center [787, 453] width 496 height 16
paste input "escobar@nymbm.com"
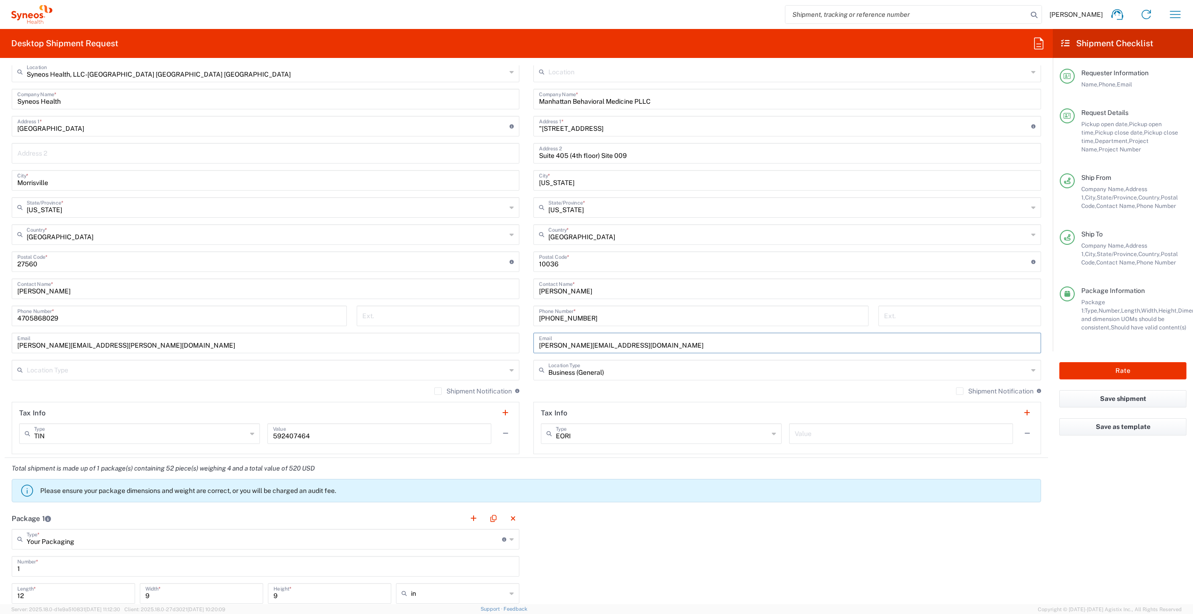
scroll to position [362, 0]
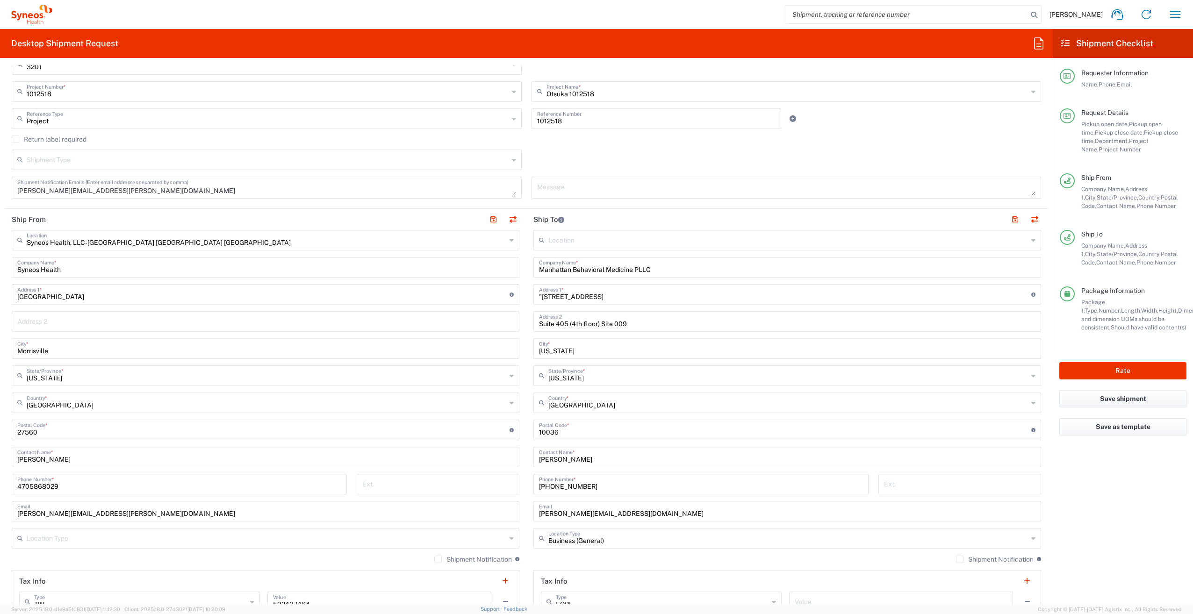
scroll to position [222, 0]
click at [539, 294] on input ""2 W 46th Street" at bounding box center [785, 294] width 492 height 16
click at [1117, 373] on button "Rate" at bounding box center [1122, 370] width 127 height 17
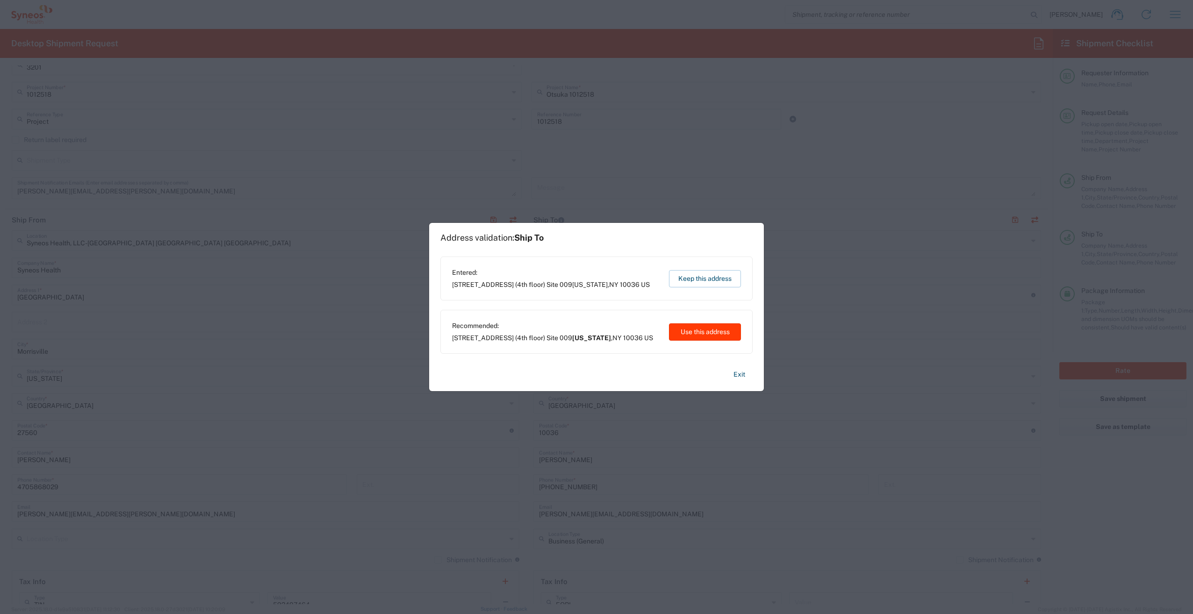
click at [699, 334] on button "Use this address" at bounding box center [705, 331] width 72 height 17
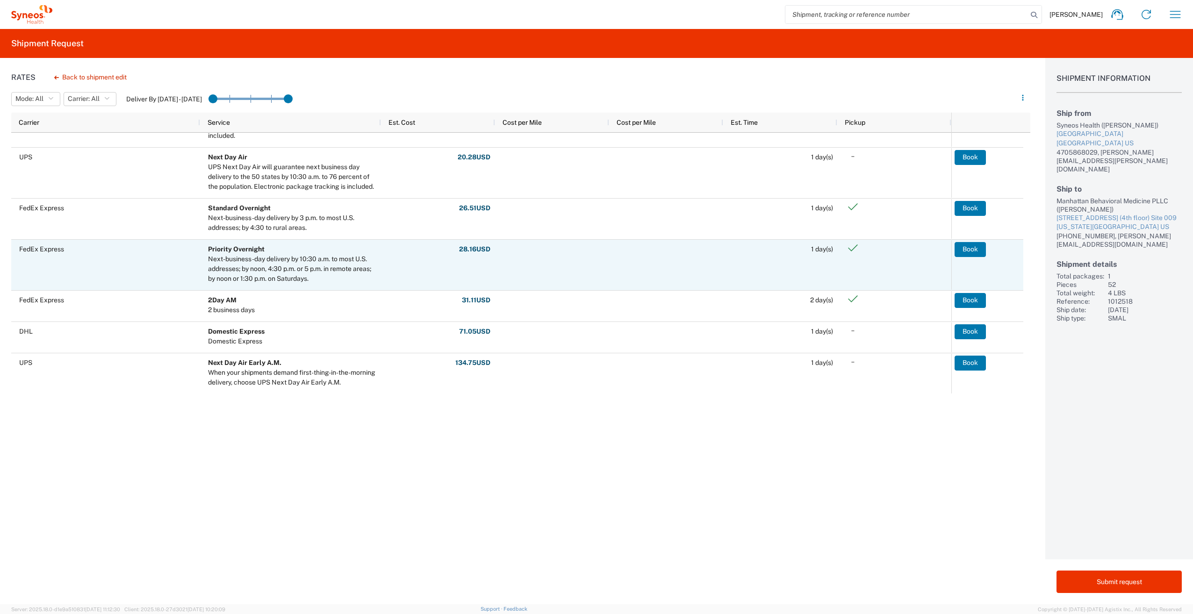
scroll to position [384, 0]
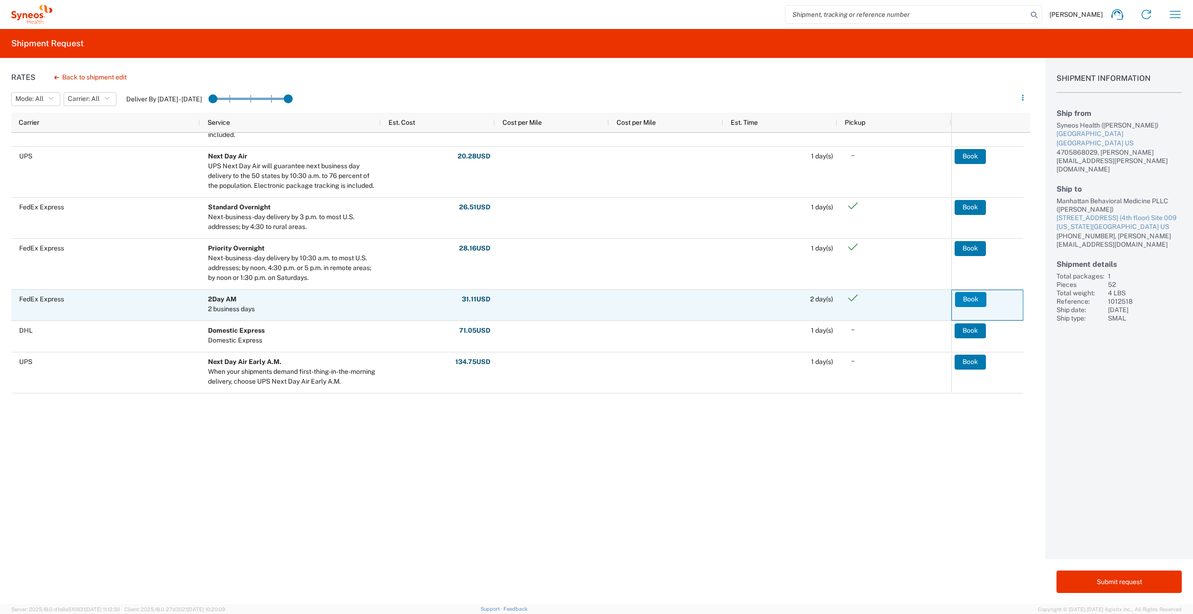
click at [972, 300] on button "Book" at bounding box center [970, 299] width 31 height 15
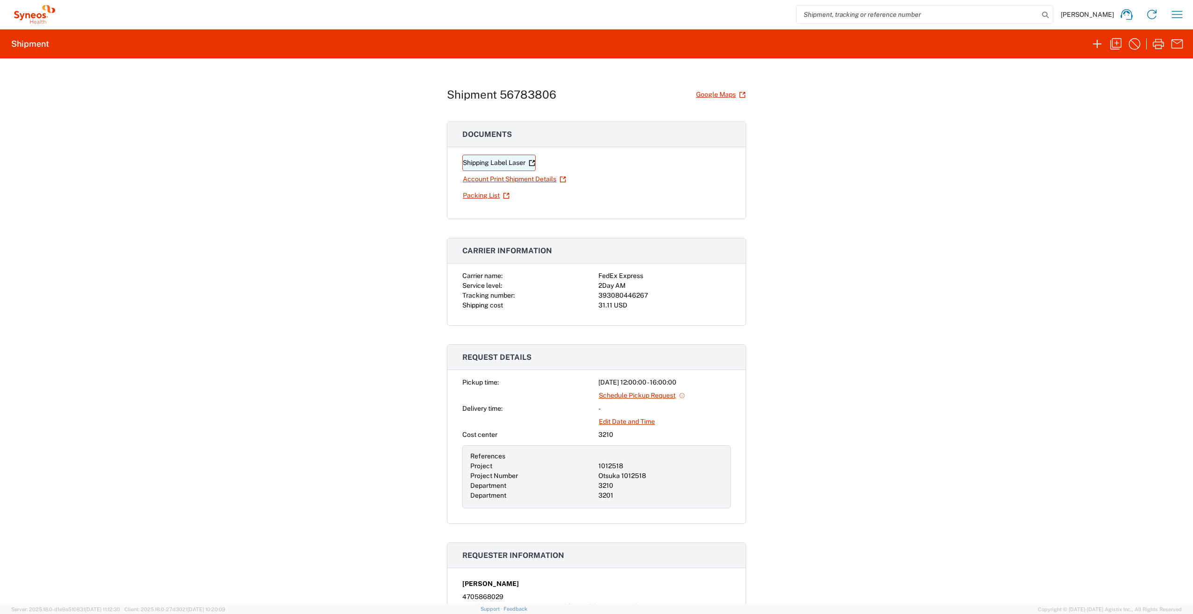
click at [505, 160] on link "Shipping Label Laser" at bounding box center [498, 163] width 73 height 16
click at [503, 178] on link "Account Print Shipment Details" at bounding box center [514, 179] width 104 height 16
click at [1112, 45] on icon "button" at bounding box center [1115, 43] width 11 height 11
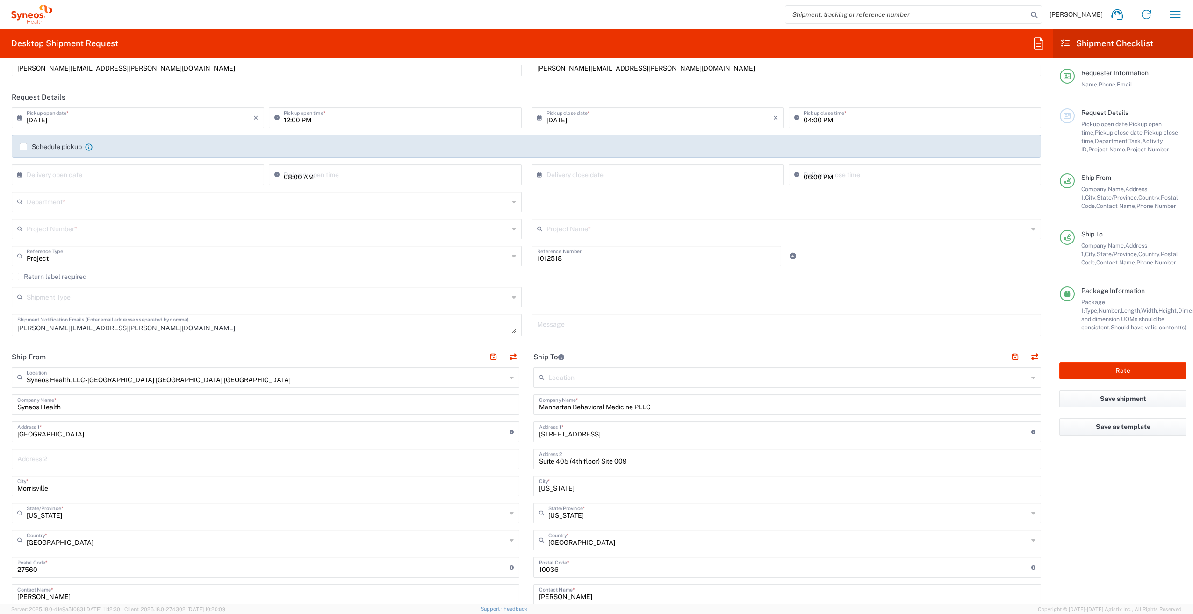
scroll to position [187, 0]
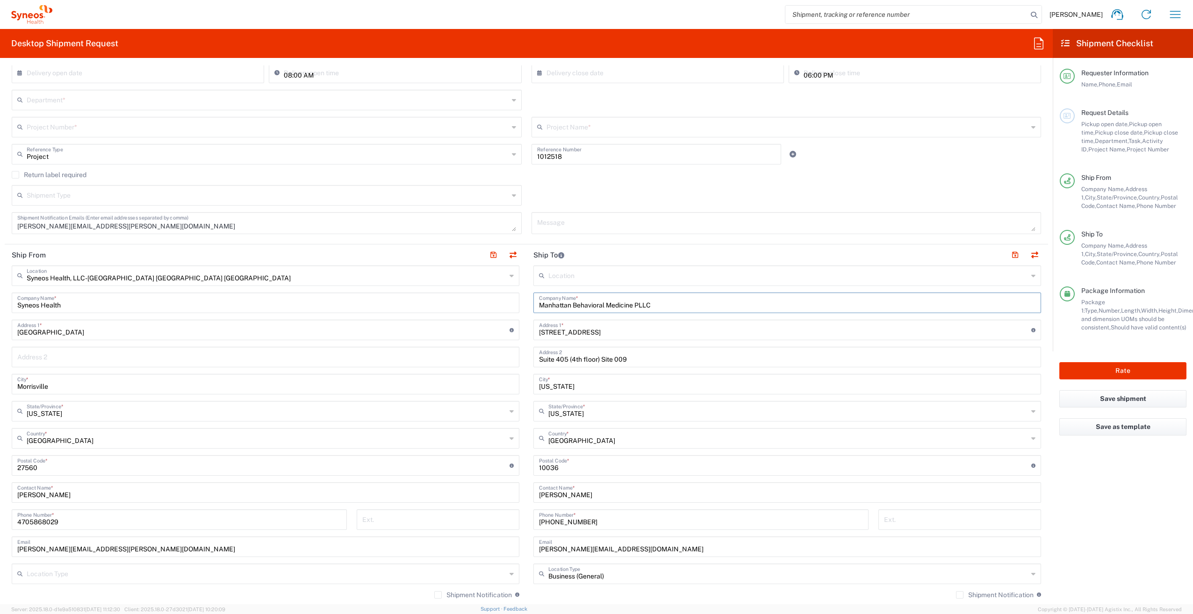
drag, startPoint x: 661, startPoint y: 302, endPoint x: 422, endPoint y: 301, distance: 238.9
click at [422, 301] on div "Ship From Syneos Health, LLC-Morrisville NC US Location Syneos Health, LLC-Morr…" at bounding box center [526, 452] width 1043 height 417
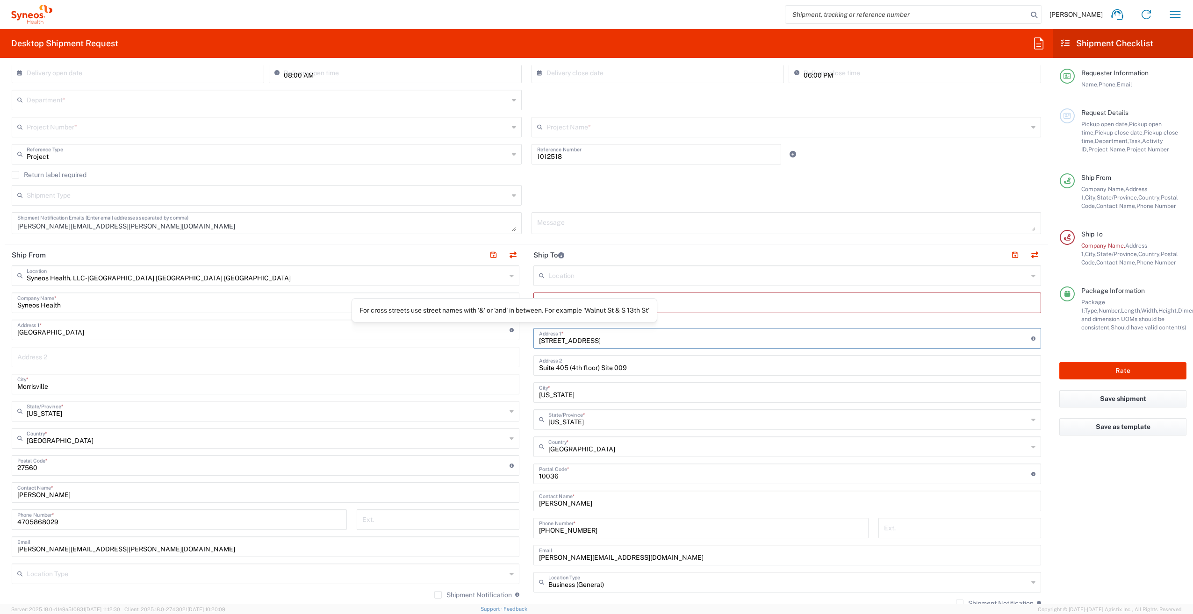
drag, startPoint x: 595, startPoint y: 332, endPoint x: 491, endPoint y: 329, distance: 104.3
click at [491, 329] on div "Ship From Syneos Health, LLC-Morrisville NC US Location Syneos Health, LLC-Morr…" at bounding box center [526, 457] width 1043 height 426
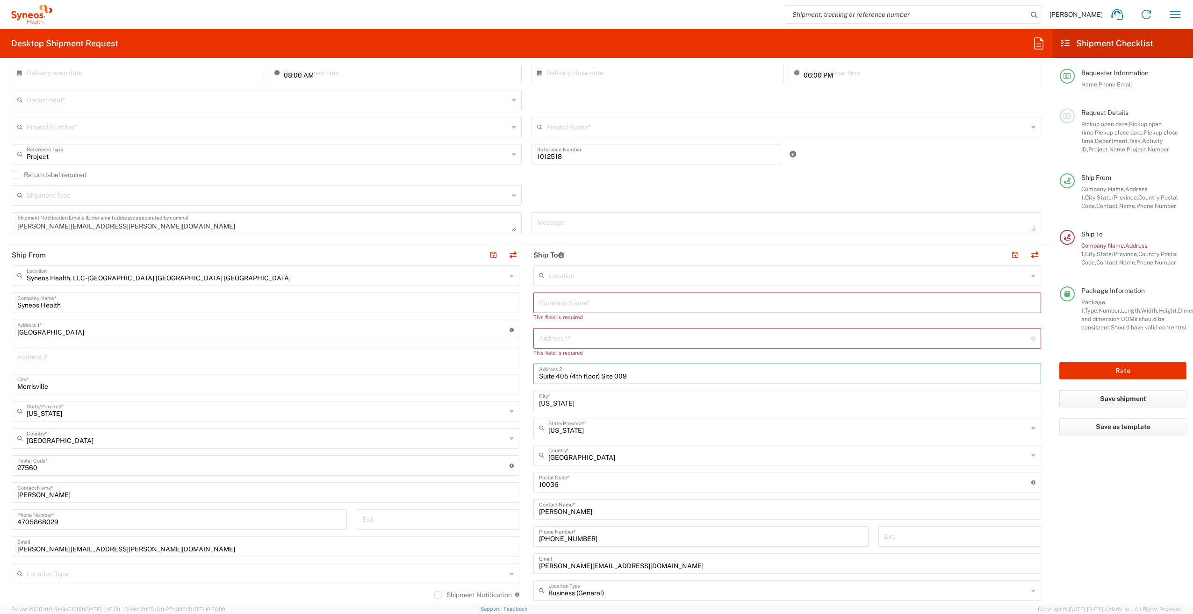
drag, startPoint x: 641, startPoint y: 364, endPoint x: 544, endPoint y: 367, distance: 96.8
click at [483, 361] on div "Ship From Syneos Health, LLC-Morrisville NC US Location Syneos Health, LLC-Morr…" at bounding box center [526, 461] width 1043 height 434
click at [589, 372] on input "Suite 405 (4th floor) Site 009" at bounding box center [787, 373] width 496 height 16
click at [600, 377] on input "Suite 405 (4th floor) Site 009" at bounding box center [787, 373] width 496 height 16
drag, startPoint x: 599, startPoint y: 374, endPoint x: 491, endPoint y: 370, distance: 108.0
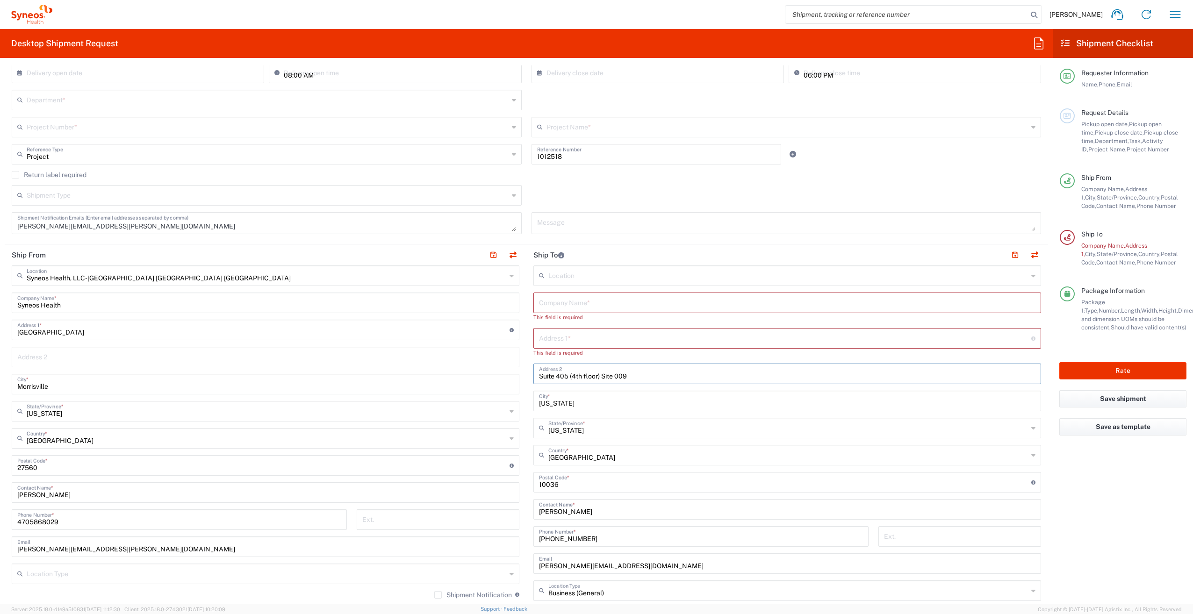
click at [491, 370] on div "Ship From Syneos Health, LLC-Morrisville NC US Location Syneos Health, LLC-Morr…" at bounding box center [526, 461] width 1043 height 434
drag, startPoint x: 593, startPoint y: 403, endPoint x: 480, endPoint y: 401, distance: 113.1
click at [480, 401] on div "Ship From Syneos Health, LLC-Morrisville NC US Location Syneos Health, LLC-Morr…" at bounding box center [526, 461] width 1043 height 434
drag, startPoint x: 577, startPoint y: 486, endPoint x: 497, endPoint y: 485, distance: 79.5
click at [497, 485] on div "Ship From Syneos Health, LLC-Morrisville NC US Location Syneos Health, LLC-Morr…" at bounding box center [526, 465] width 1043 height 443
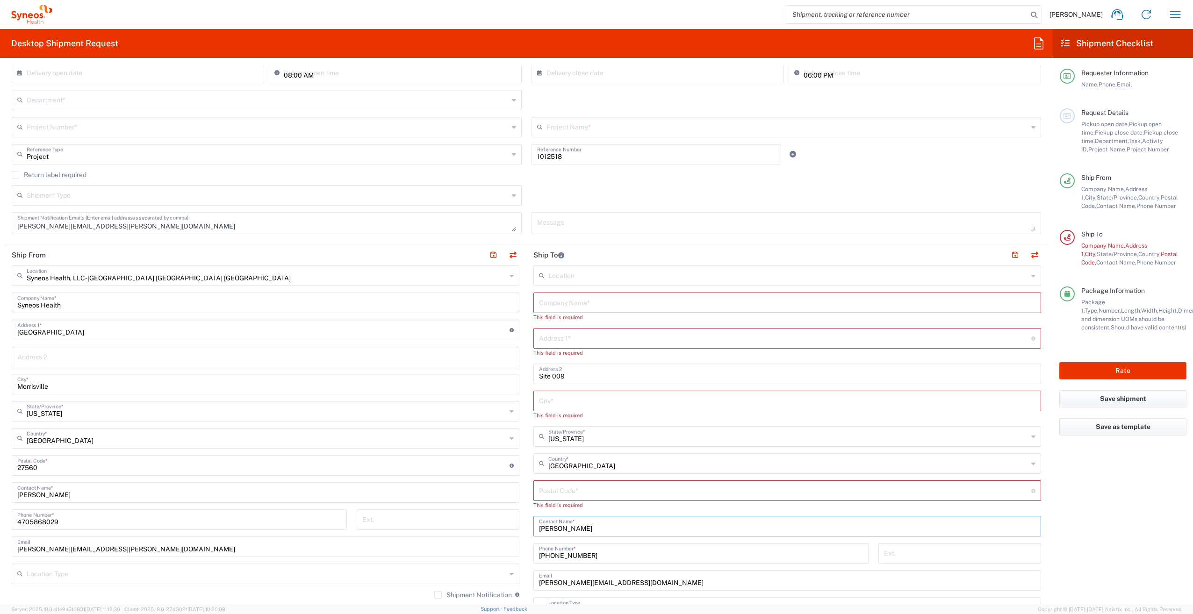
drag, startPoint x: 602, startPoint y: 530, endPoint x: 495, endPoint y: 525, distance: 106.7
click at [495, 525] on div "Ship From Syneos Health, LLC-Morrisville NC US Location Syneos Health, LLC-Morr…" at bounding box center [526, 469] width 1043 height 451
drag, startPoint x: 557, startPoint y: 550, endPoint x: 488, endPoint y: 545, distance: 68.9
click at [488, 545] on div "Ship From Syneos Health, LLC-Morrisville NC US Location Syneos Health, LLC-Morr…" at bounding box center [526, 473] width 1043 height 459
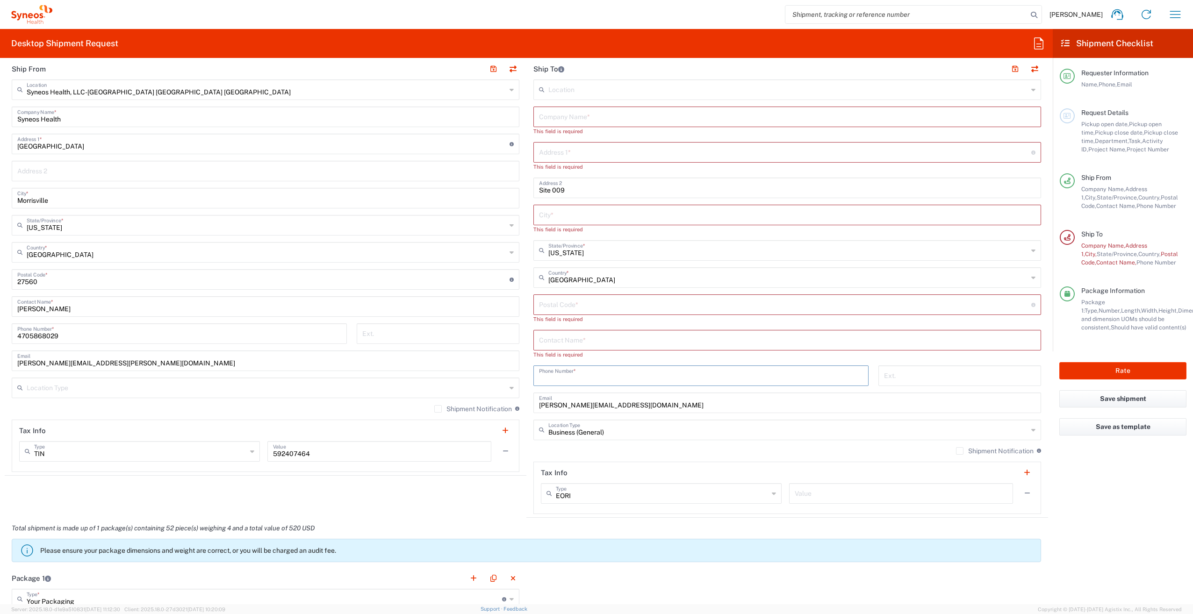
scroll to position [374, 0]
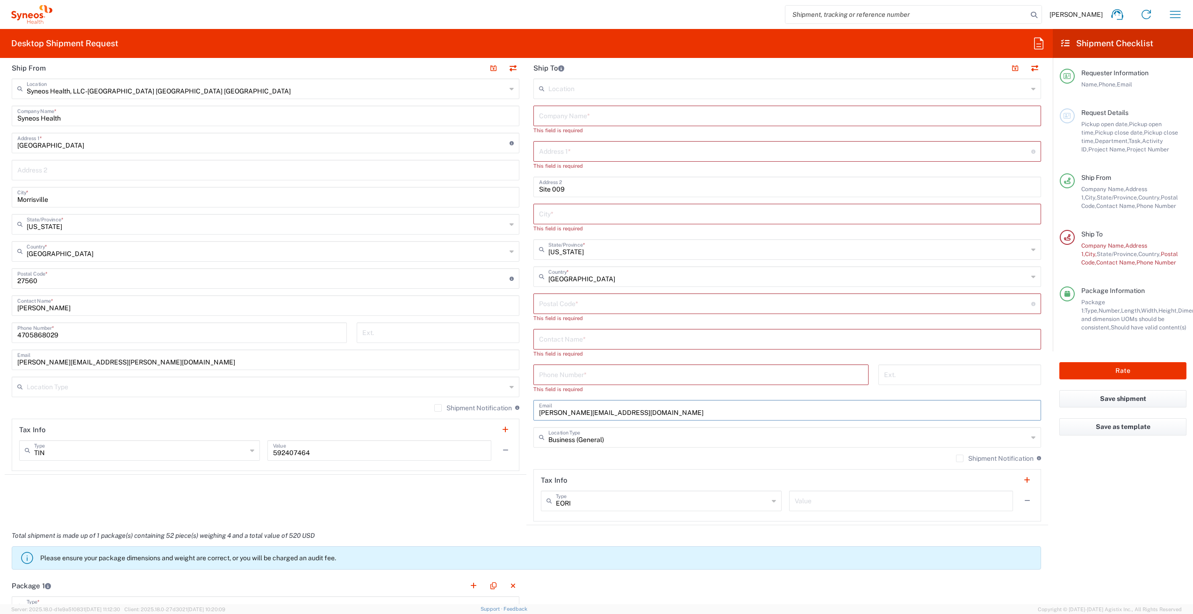
drag, startPoint x: 617, startPoint y: 409, endPoint x: 535, endPoint y: 410, distance: 81.3
click at [535, 410] on div "escobar@nymbm.com Email" at bounding box center [787, 410] width 508 height 21
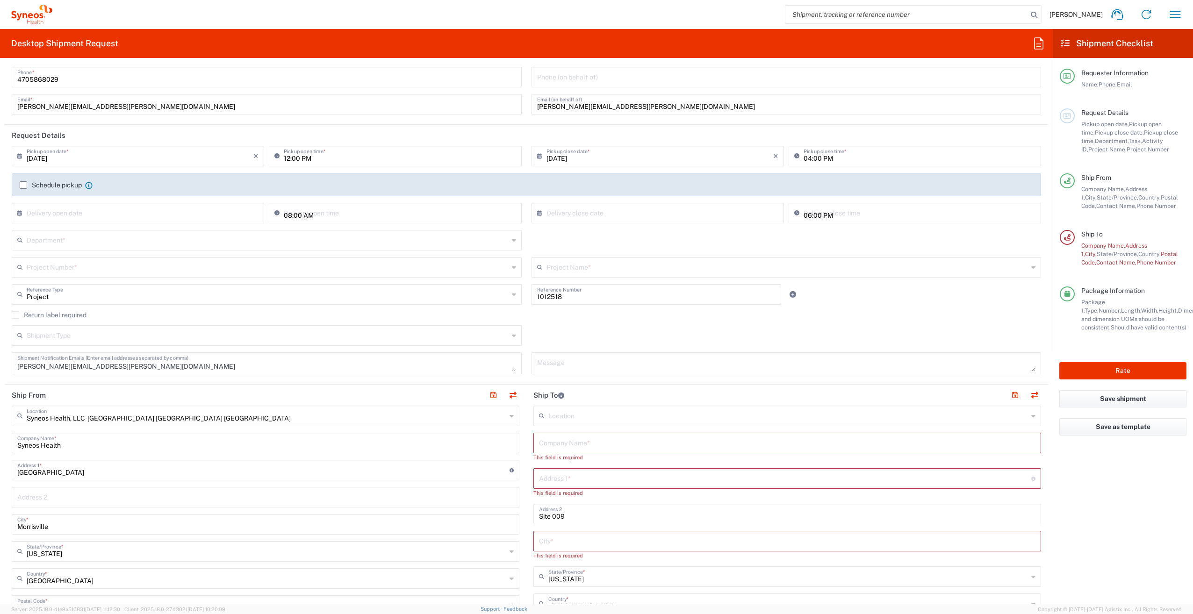
scroll to position [280, 0]
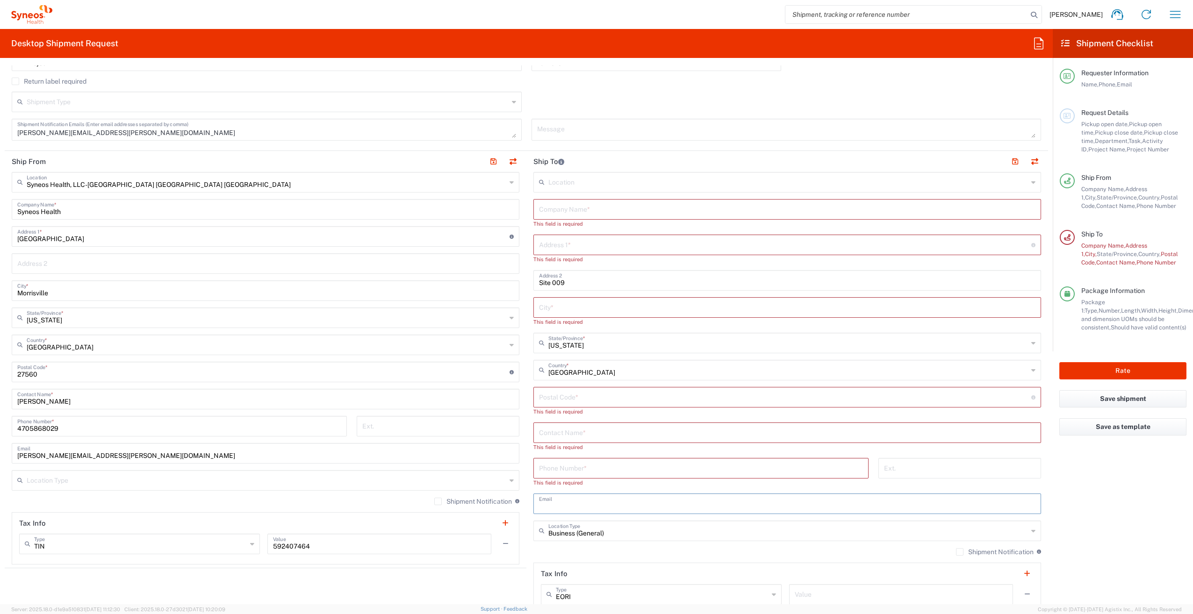
click at [566, 284] on input "Site 009" at bounding box center [787, 280] width 496 height 16
drag, startPoint x: 566, startPoint y: 284, endPoint x: 559, endPoint y: 285, distance: 7.5
click at [559, 285] on input "Site 009" at bounding box center [787, 280] width 496 height 16
click at [564, 284] on input "Site 009" at bounding box center [787, 280] width 496 height 16
drag, startPoint x: 563, startPoint y: 283, endPoint x: 553, endPoint y: 281, distance: 10.0
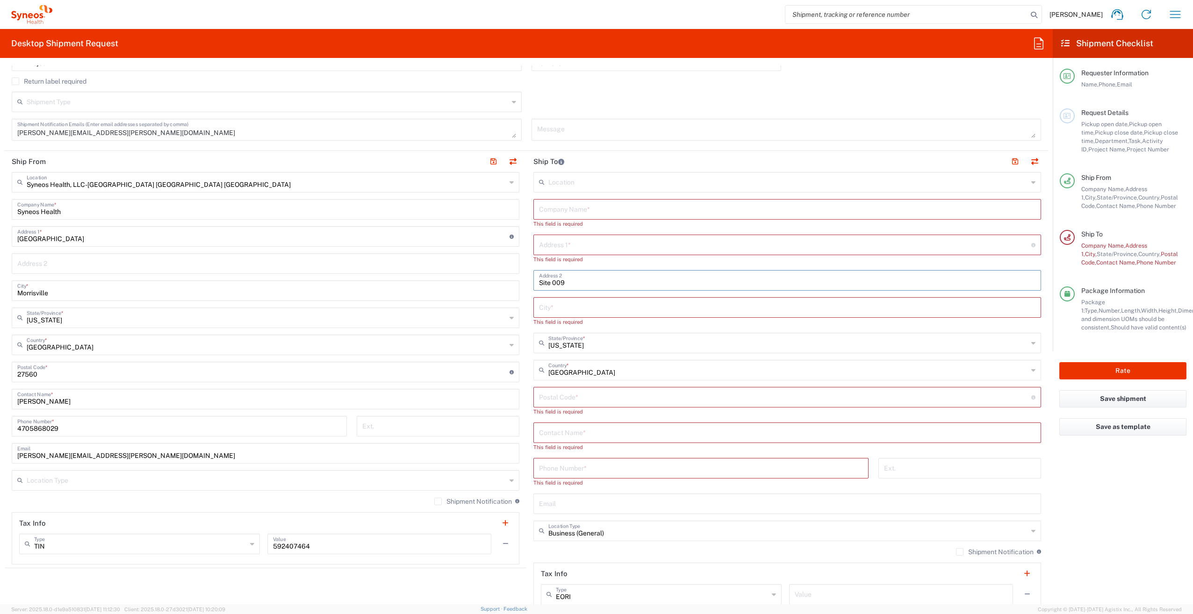
click at [553, 281] on input "Site 009" at bounding box center [787, 280] width 496 height 16
click at [564, 282] on input "Site 009" at bounding box center [787, 280] width 496 height 16
click at [567, 212] on input "text" at bounding box center [787, 209] width 496 height 16
paste input "Family Psychiatry of The Woodlands"
drag, startPoint x: 550, startPoint y: 241, endPoint x: 538, endPoint y: 226, distance: 19.6
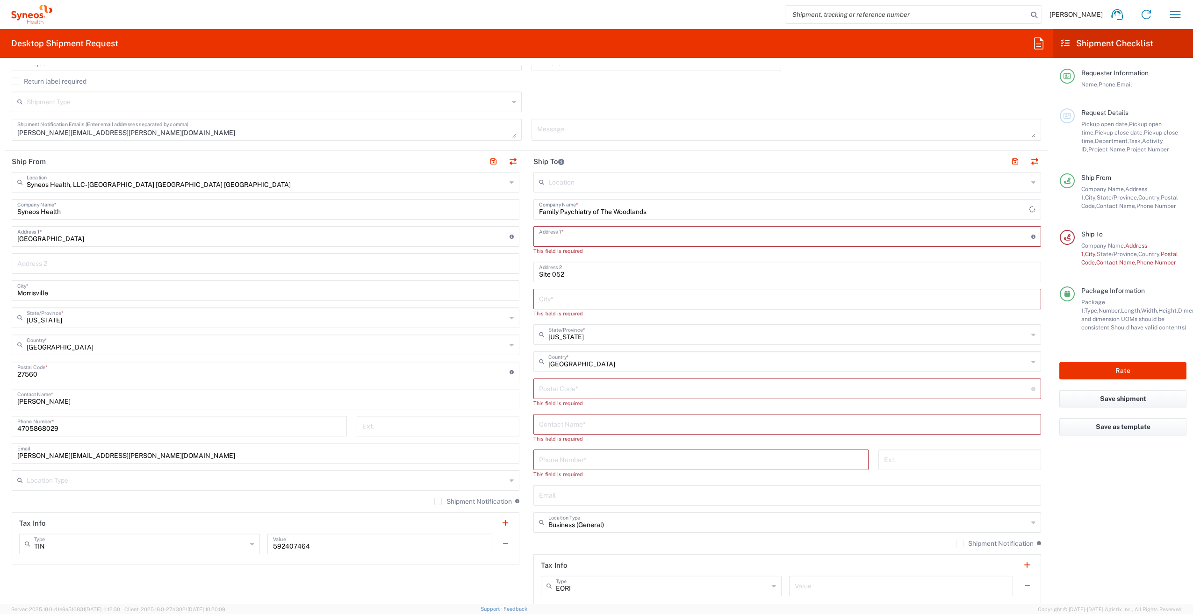
click at [550, 241] on input "text" at bounding box center [785, 236] width 492 height 16
paste input ""8701 New Trails Dr. Suite 150 ""
drag, startPoint x: 537, startPoint y: 236, endPoint x: 518, endPoint y: 235, distance: 18.7
click at [518, 235] on div "Ship From Syneos Health, LLC-Morrisville NC US Location Syneos Health, LLC-Morr…" at bounding box center [526, 376] width 1043 height 451
drag, startPoint x: 597, startPoint y: 239, endPoint x: 645, endPoint y: 239, distance: 47.7
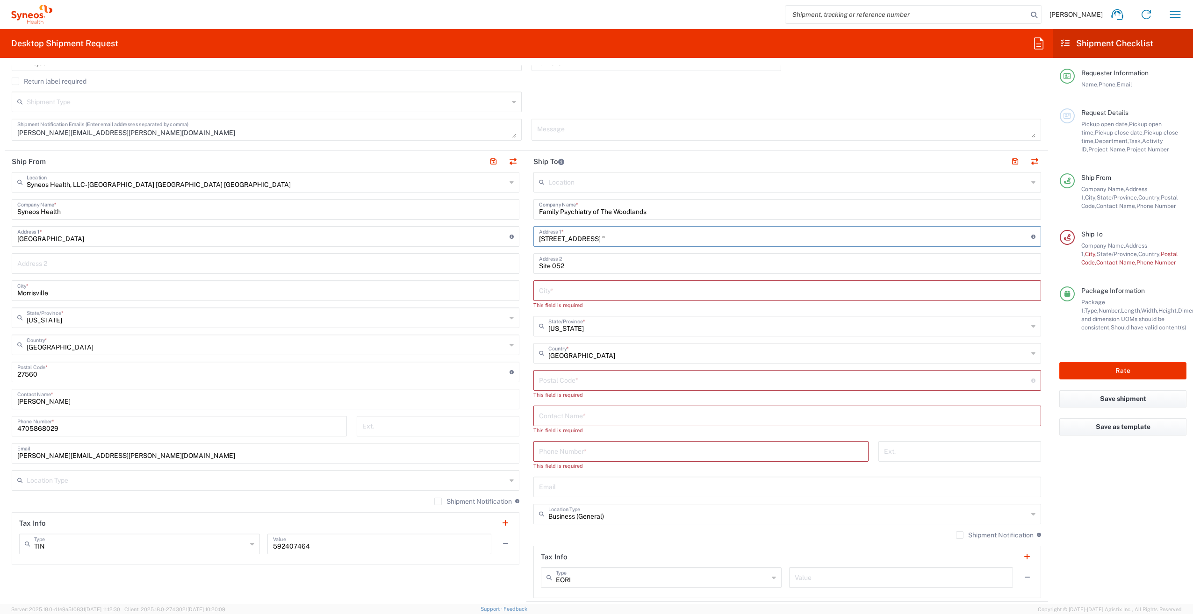
click at [645, 239] on input "8701 New Trails Dr. Suite 150 "" at bounding box center [785, 236] width 492 height 16
drag, startPoint x: 634, startPoint y: 237, endPoint x: 599, endPoint y: 237, distance: 34.6
click at [599, 237] on input "8701 New Trails Dr. Suite 150 "" at bounding box center [785, 236] width 492 height 16
click at [545, 290] on input "text" at bounding box center [787, 290] width 496 height 16
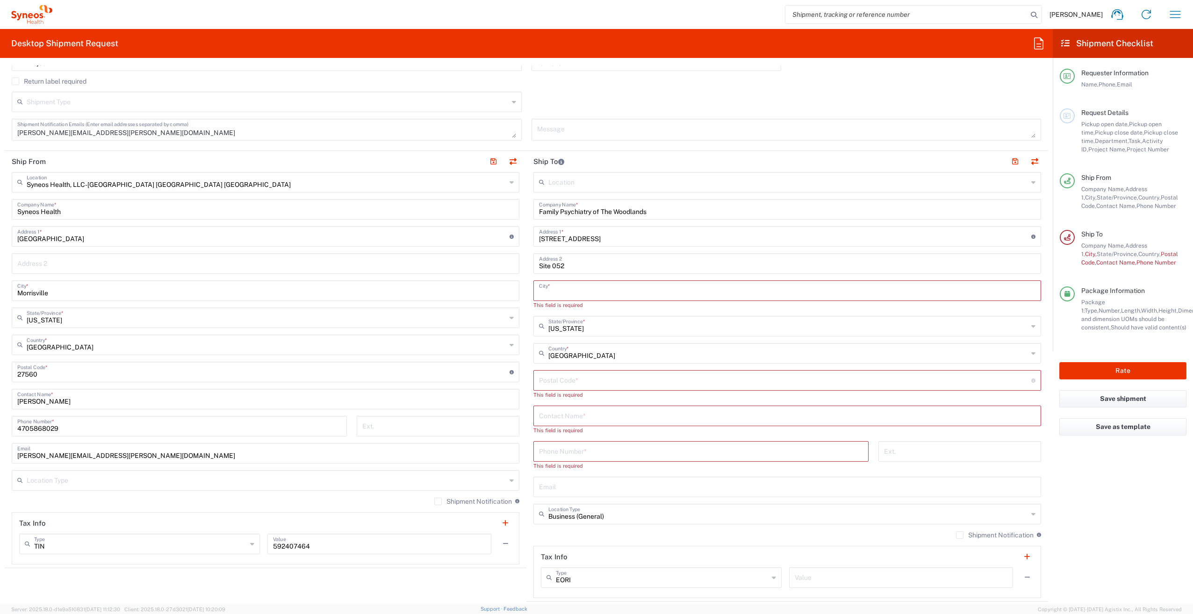
click at [544, 267] on input "Site 052" at bounding box center [787, 263] width 496 height 16
click at [568, 264] on input "Site 052" at bounding box center [787, 263] width 496 height 16
click at [539, 265] on input "Site 052" at bounding box center [787, 263] width 496 height 16
paste input "Suite 150 ""
click at [581, 293] on input "text" at bounding box center [787, 290] width 496 height 16
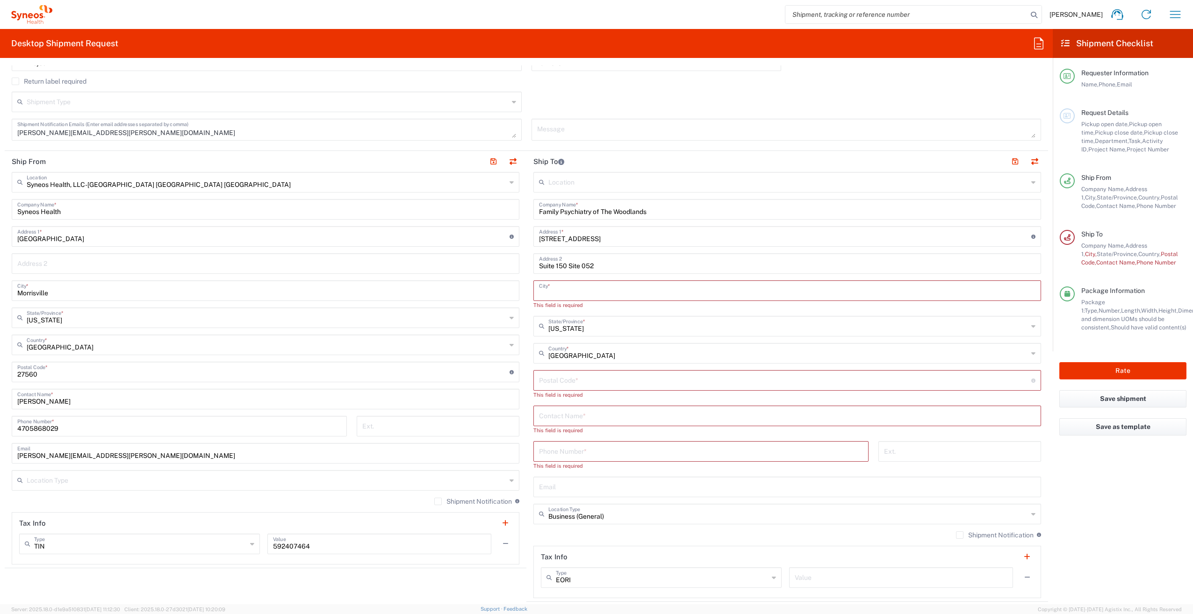
paste input "The Woodlands"
click at [583, 321] on input "text" at bounding box center [788, 317] width 480 height 16
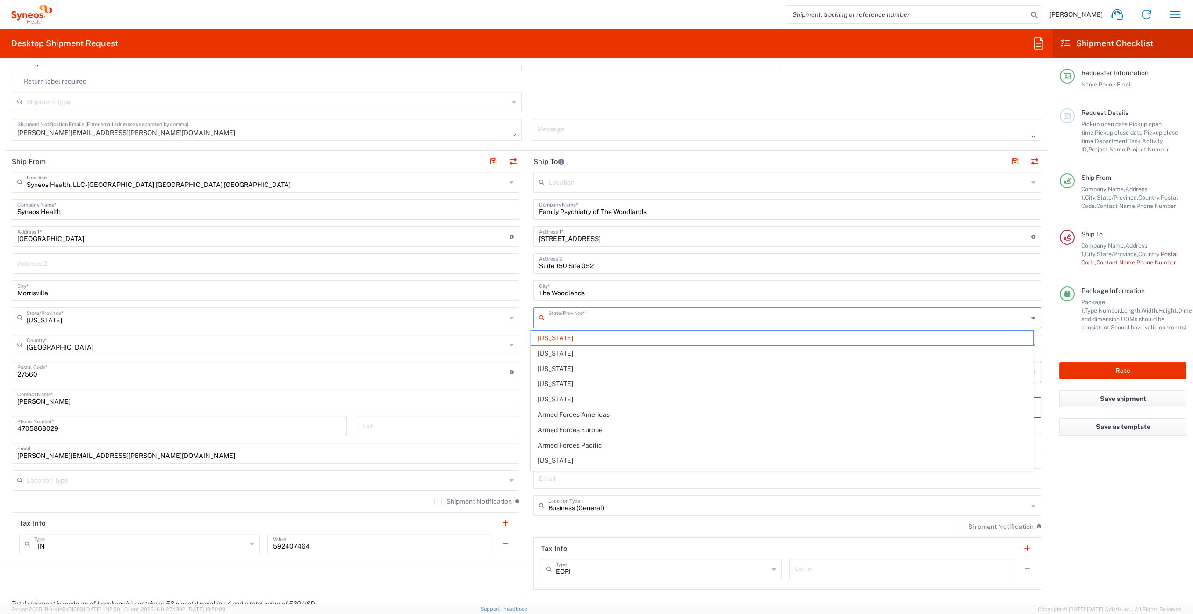
paste input "TX"
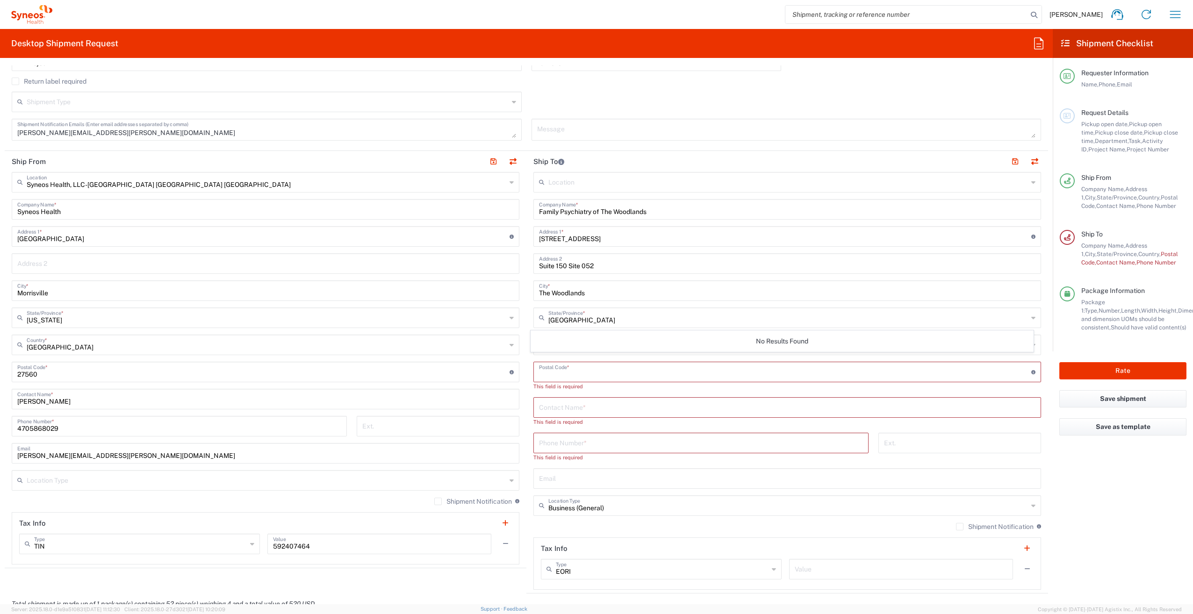
click at [557, 375] on input "undefined" at bounding box center [785, 371] width 492 height 16
paste input "77381"
paste input "936-524-1291"
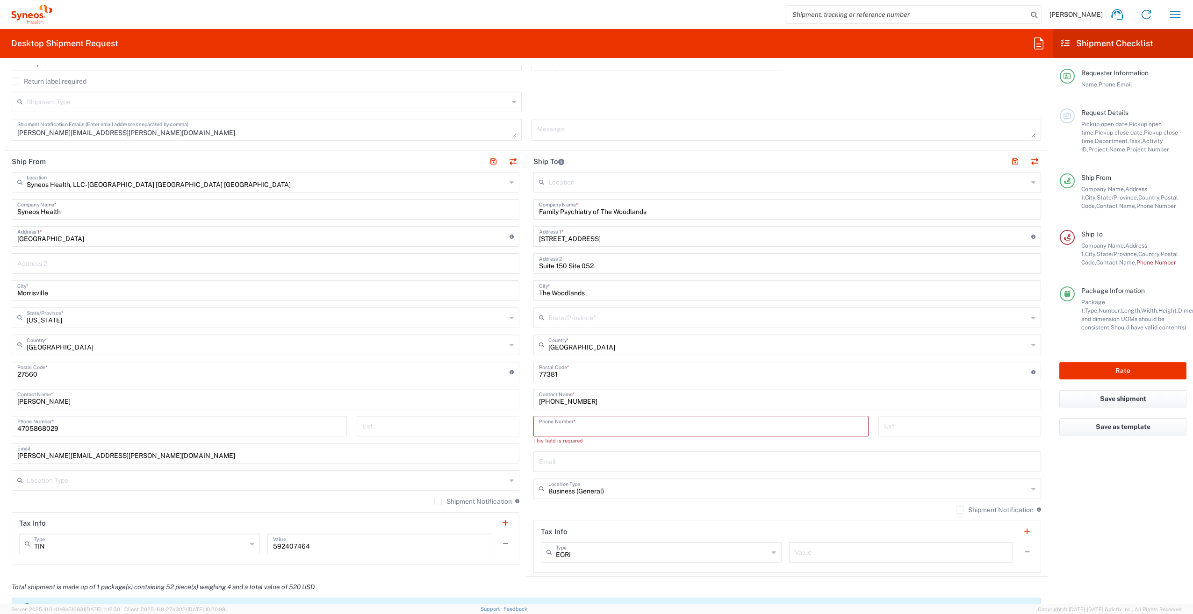
click at [558, 426] on input "tel" at bounding box center [701, 425] width 324 height 16
drag, startPoint x: 579, startPoint y: 403, endPoint x: 511, endPoint y: 402, distance: 67.3
click at [511, 402] on div "Ship From Syneos Health, LLC-Morrisville NC US Location Syneos Health, LLC-Morr…" at bounding box center [526, 364] width 1043 height 426
click at [559, 428] on input "tel" at bounding box center [701, 425] width 324 height 16
paste input "936-524-1291"
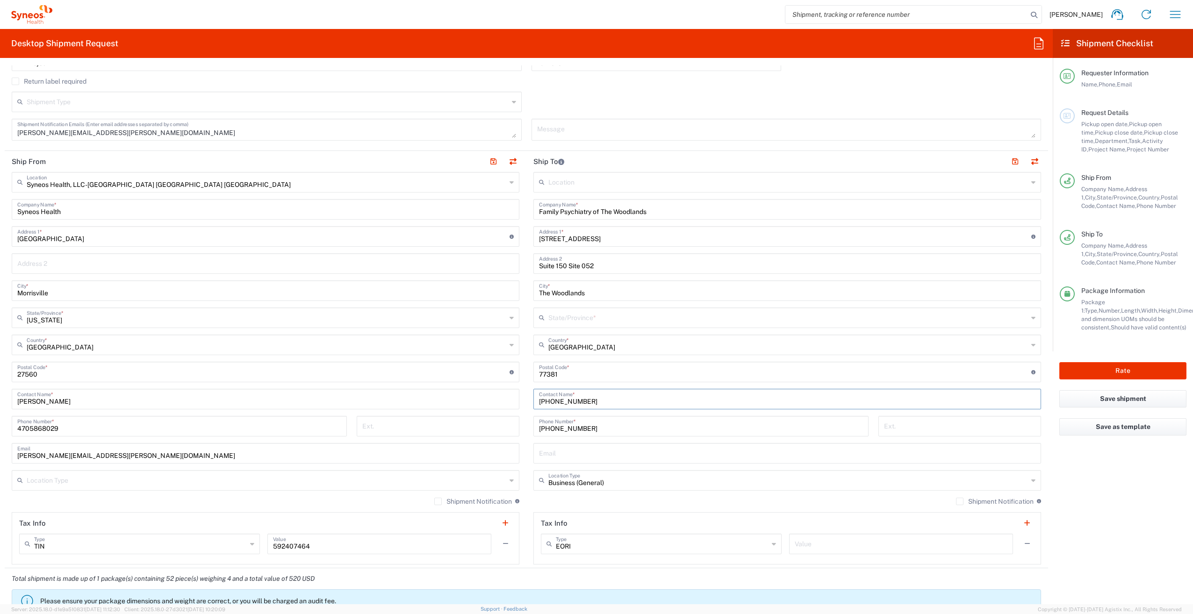
drag, startPoint x: 588, startPoint y: 404, endPoint x: 468, endPoint y: 391, distance: 120.8
click at [468, 391] on div "Ship From Syneos Health, LLC-Morrisville NC US Location Syneos Health, LLC-Morr…" at bounding box center [526, 359] width 1043 height 417
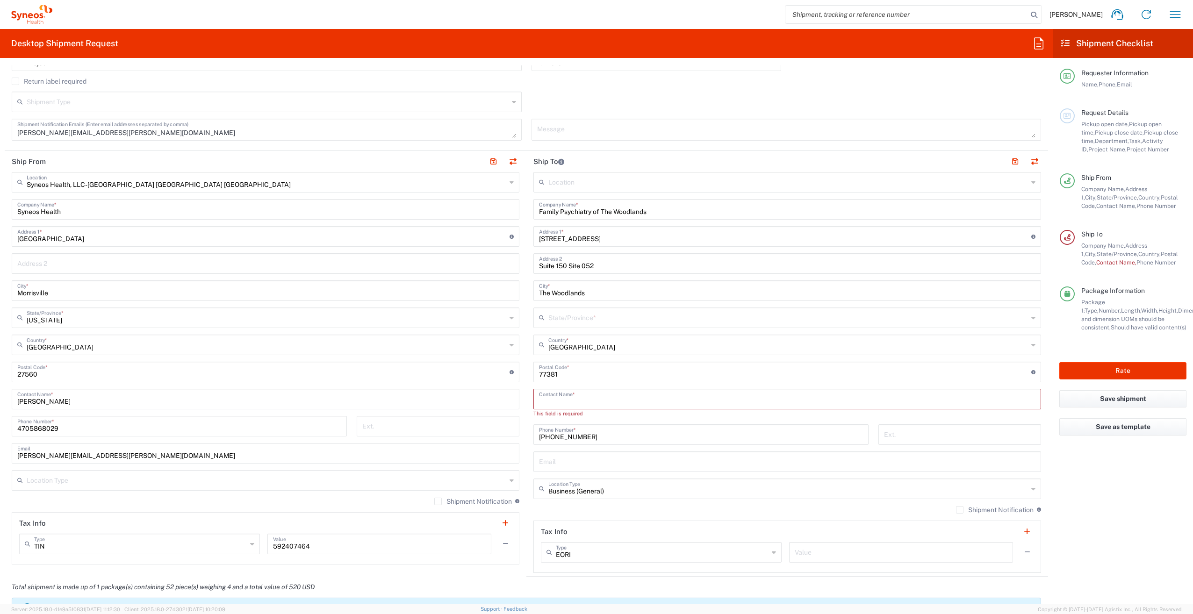
drag, startPoint x: 561, startPoint y: 402, endPoint x: 554, endPoint y: 398, distance: 8.0
click at [554, 398] on input "text" at bounding box center [787, 398] width 496 height 16
click at [552, 403] on input "text" at bounding box center [787, 398] width 496 height 16
paste input "Randi Lane"
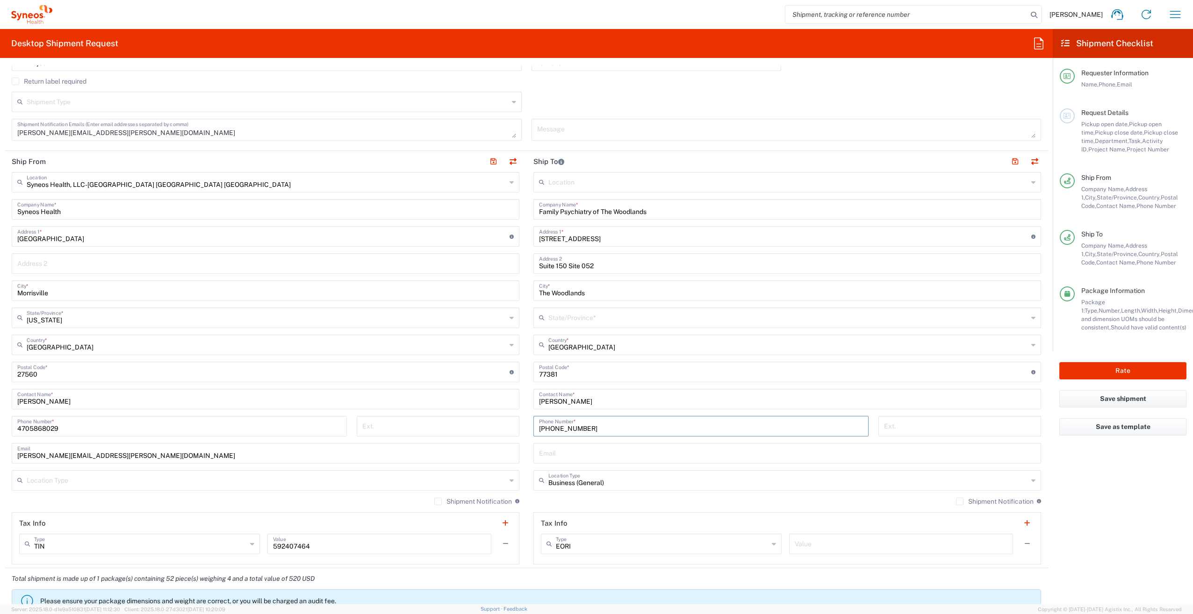
click at [605, 432] on input "936-524-1291" at bounding box center [701, 425] width 324 height 16
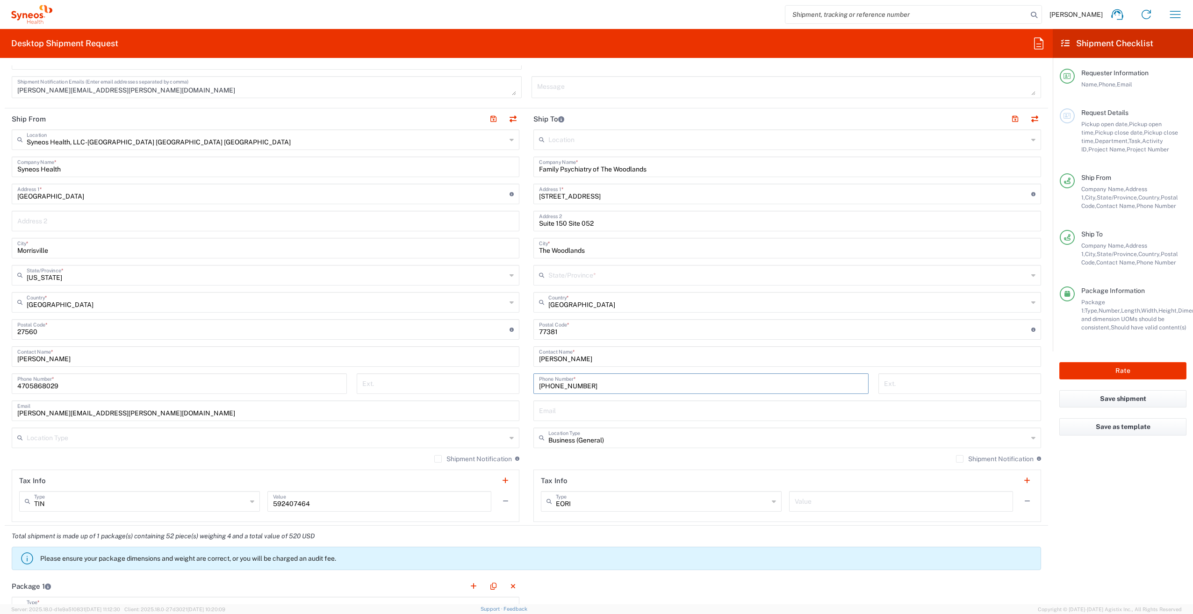
scroll to position [374, 0]
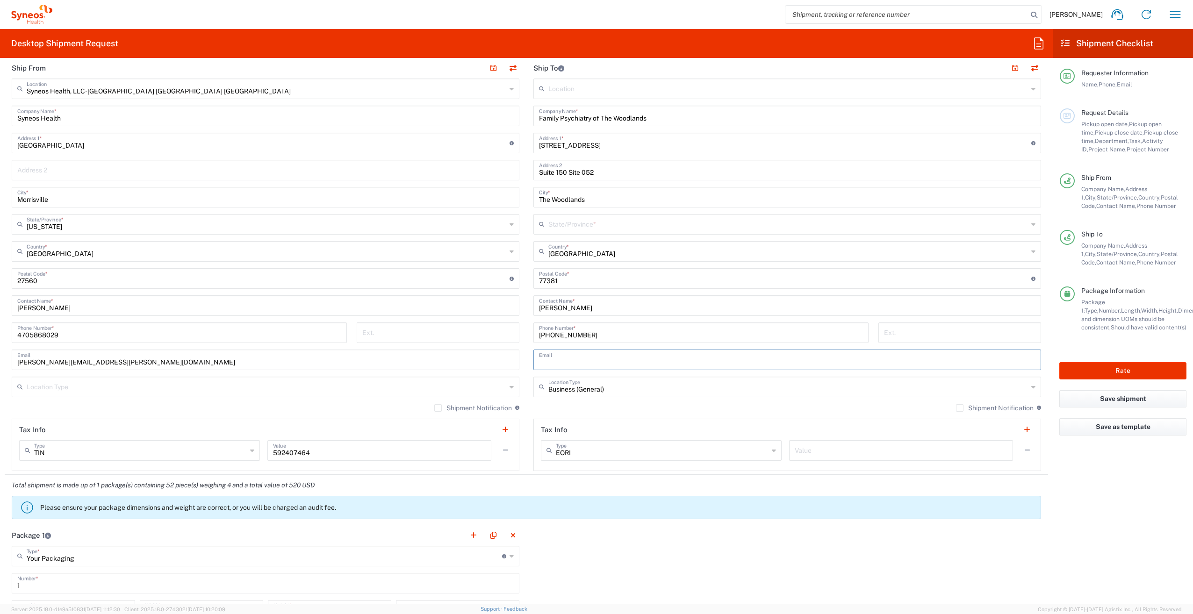
click at [585, 361] on input "text" at bounding box center [787, 359] width 496 height 16
paste input "rlane@woodlandspsych.com"
click at [569, 222] on input "New York" at bounding box center [788, 223] width 480 height 16
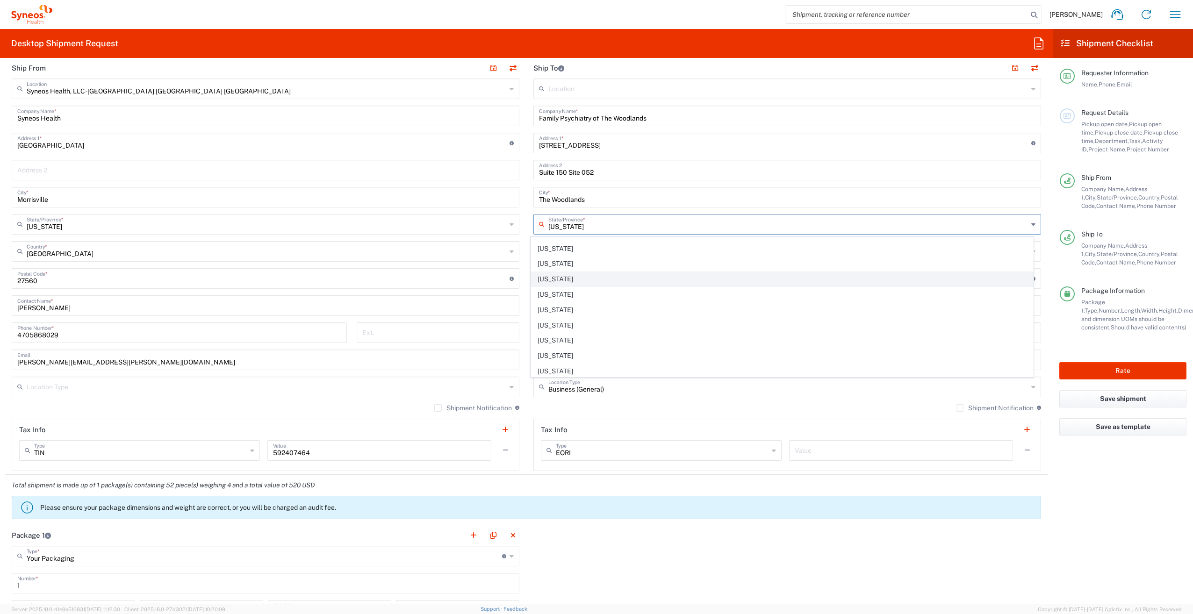
click at [550, 282] on span "Texas" at bounding box center [782, 279] width 502 height 14
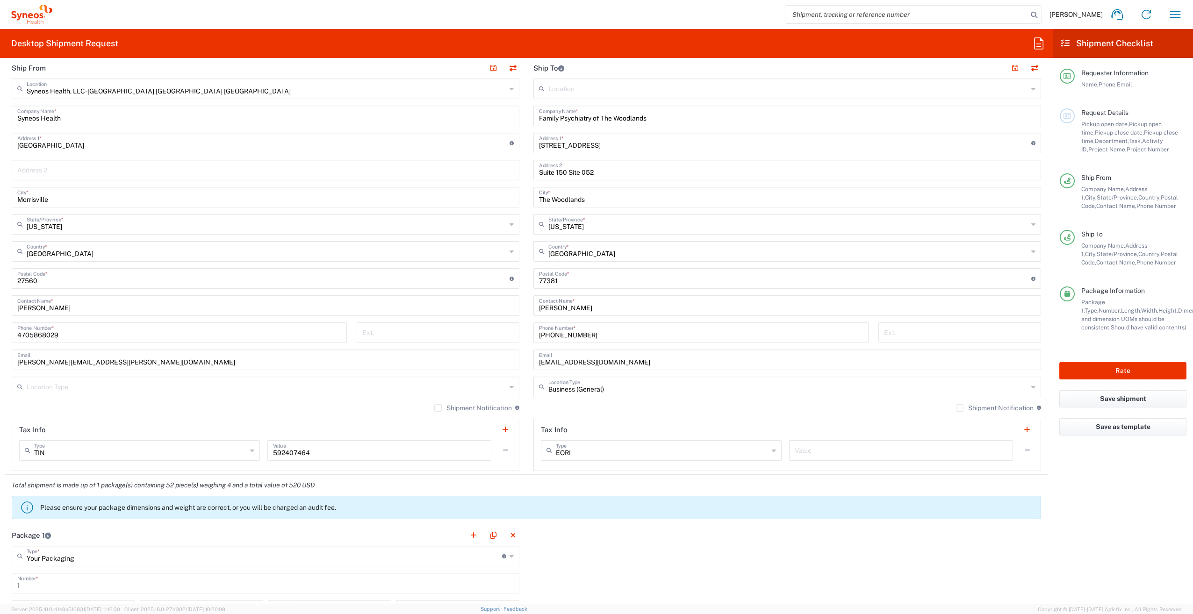
click at [1106, 515] on agx-form-checklist "Shipment Checklist Requester Information Name, Phone, Email Request Details Pic…" at bounding box center [1123, 316] width 140 height 575
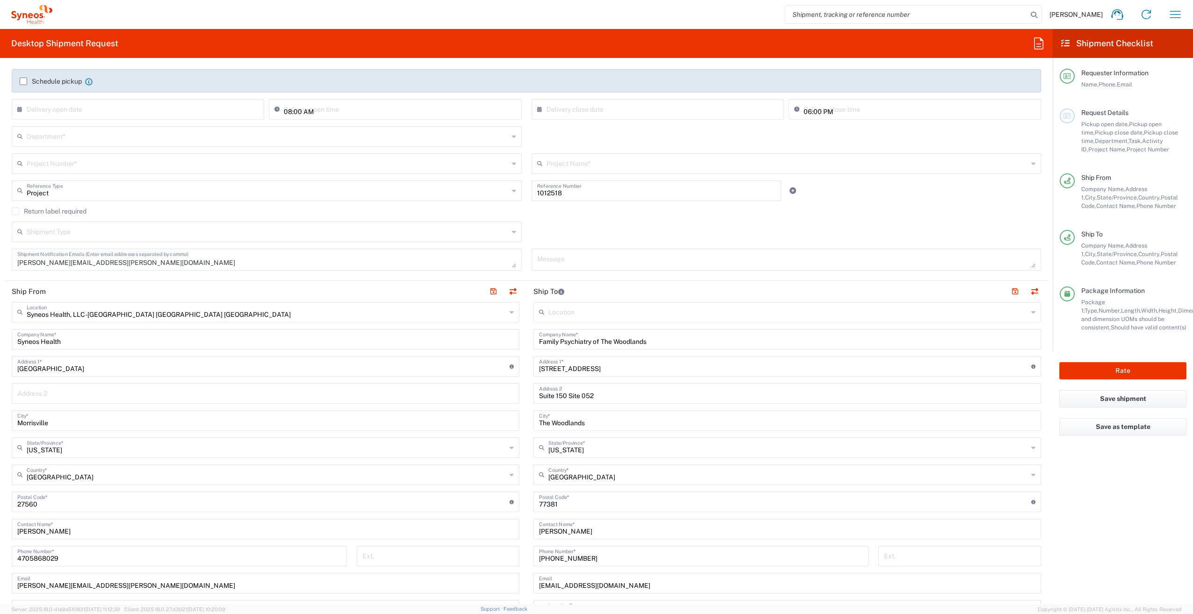
scroll to position [93, 0]
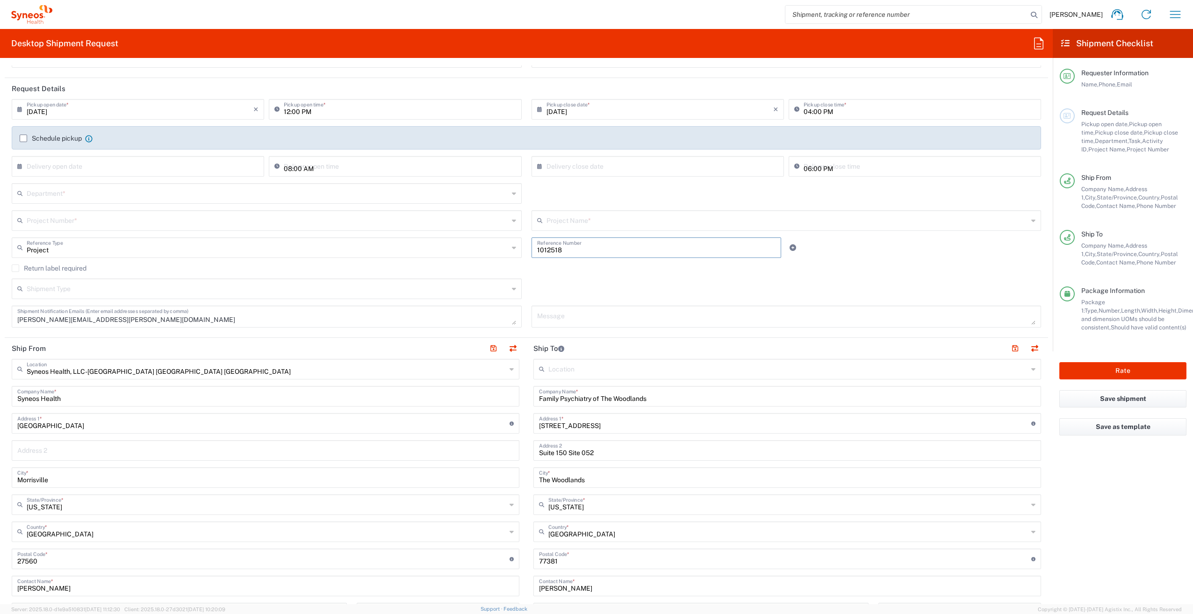
drag, startPoint x: 559, startPoint y: 249, endPoint x: 523, endPoint y: 245, distance: 36.7
click at [526, 245] on div "1012518 Reference Number" at bounding box center [656, 250] width 260 height 27
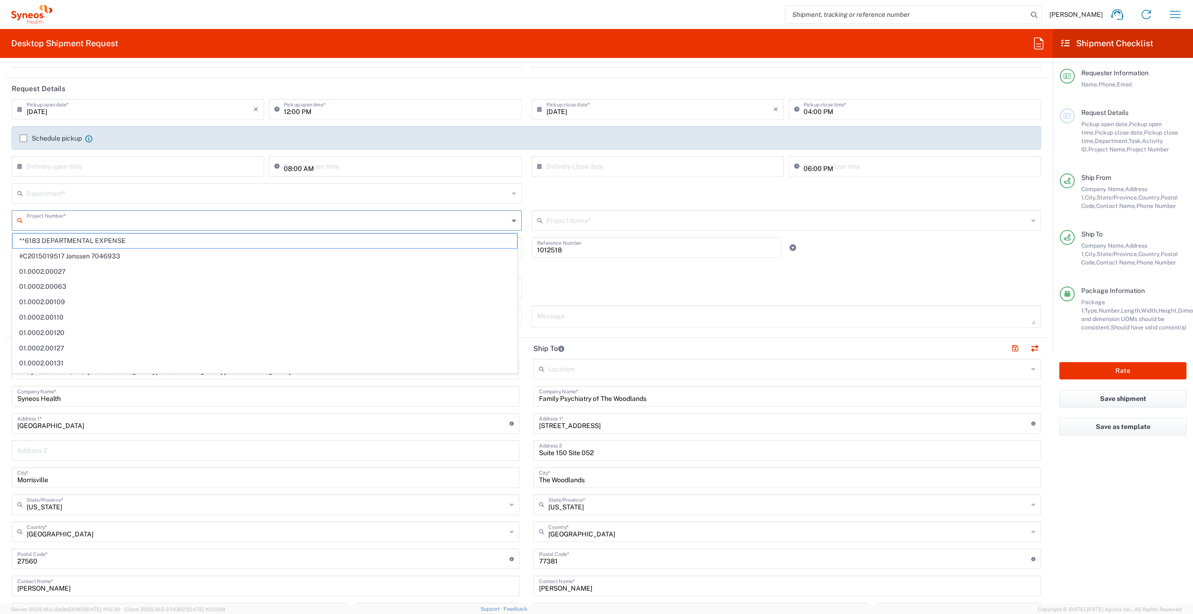
paste input "1012518"
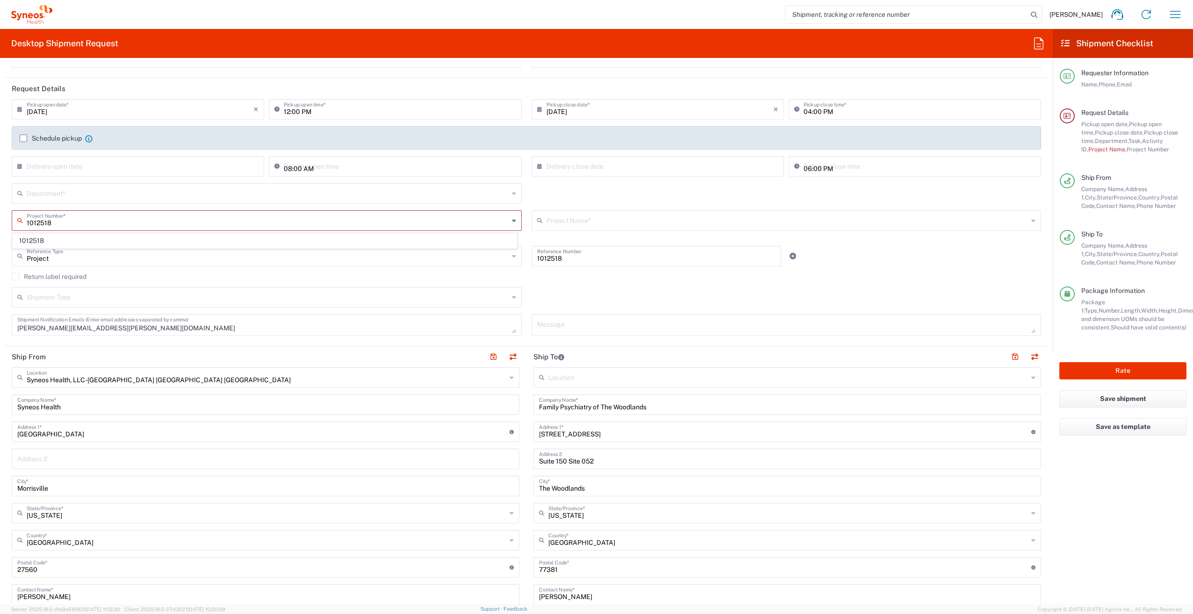
click at [42, 238] on span "1012518" at bounding box center [265, 241] width 504 height 14
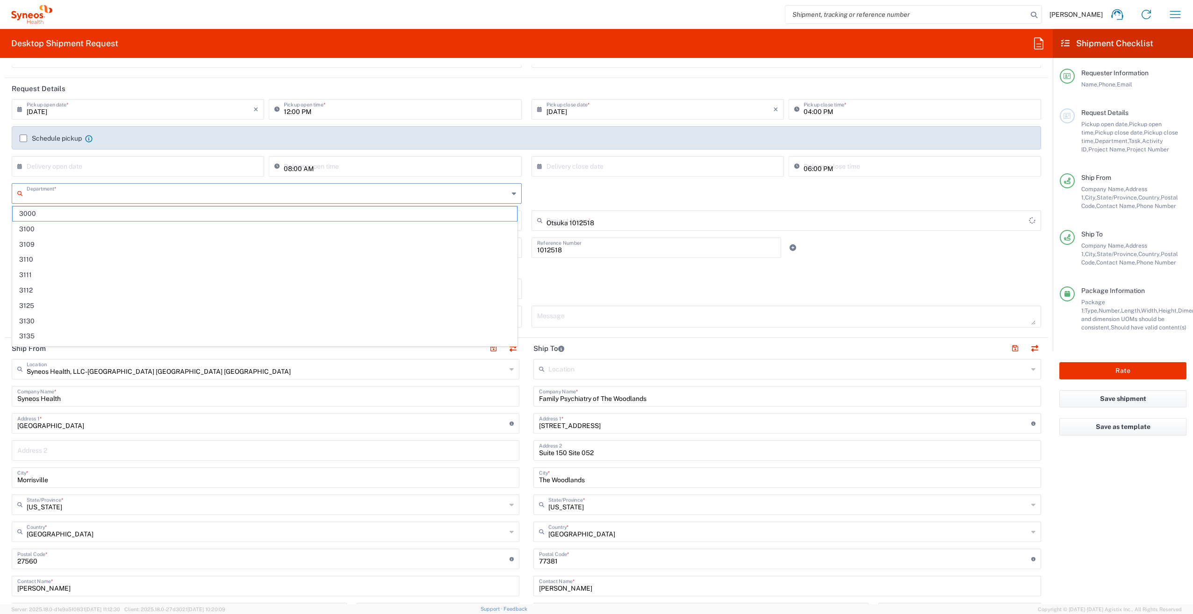
click at [41, 195] on input "text" at bounding box center [268, 193] width 482 height 16
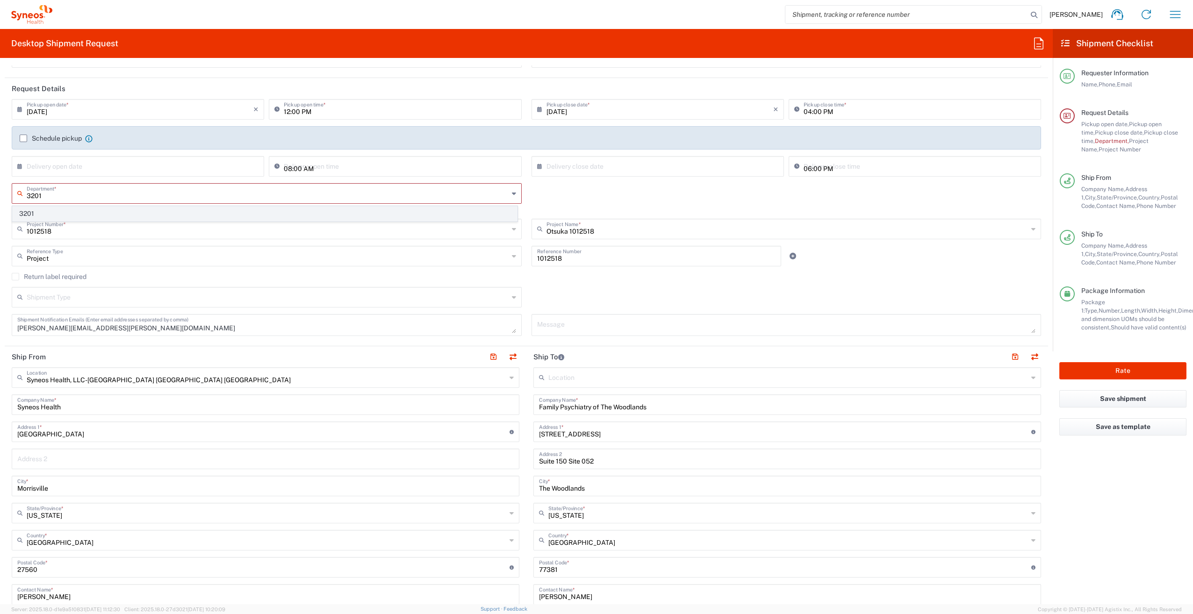
click at [48, 216] on span "3201" at bounding box center [265, 214] width 504 height 14
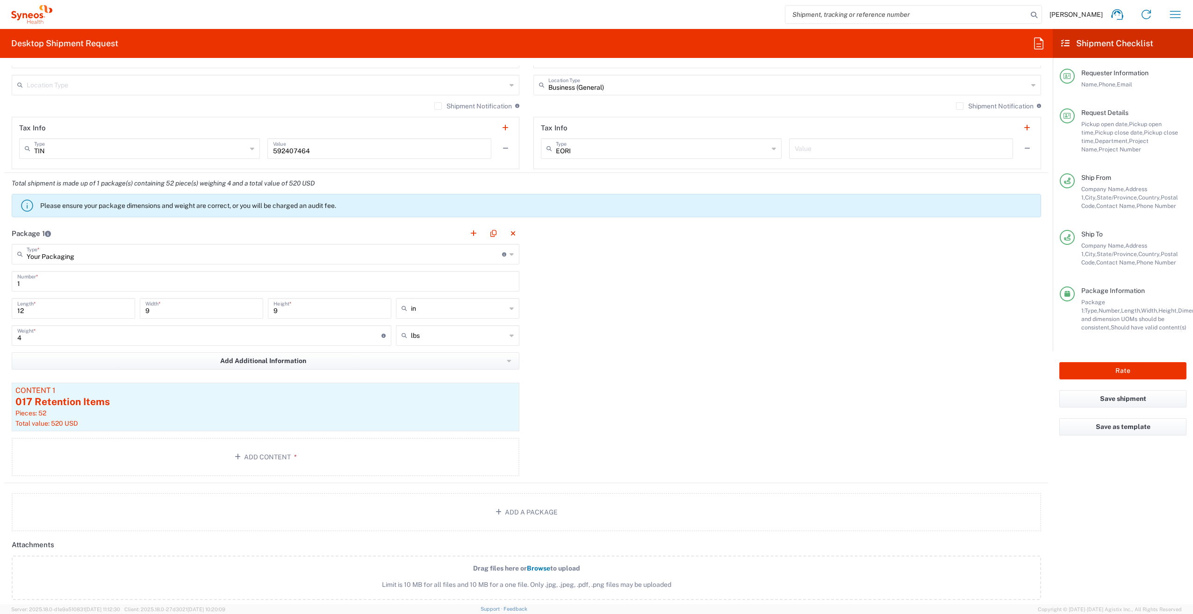
scroll to position [701, 0]
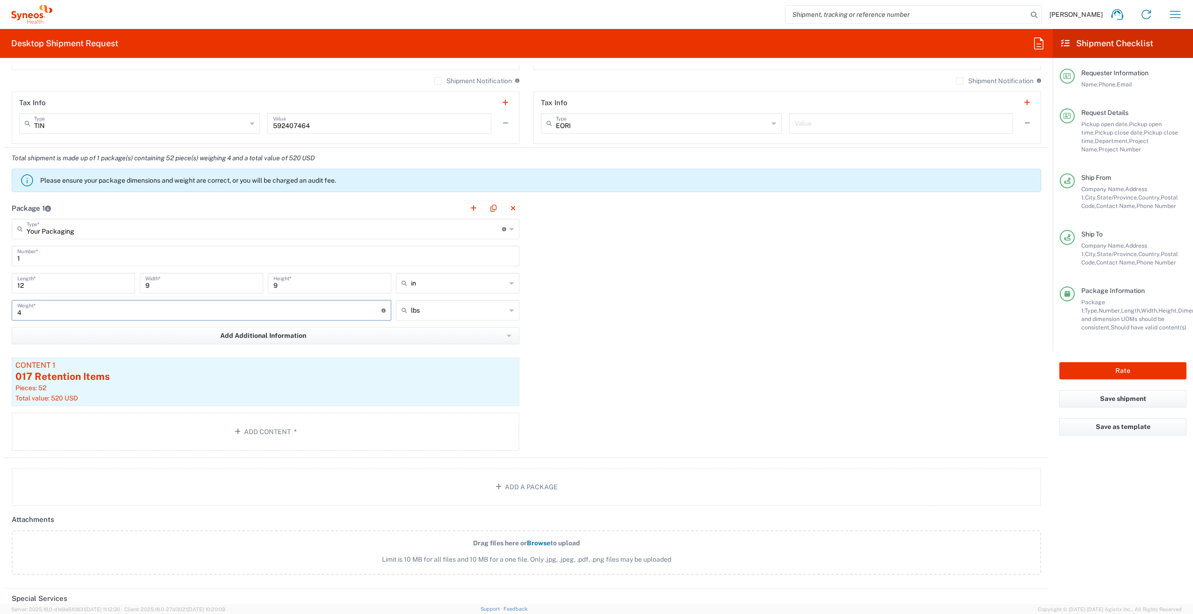
click at [79, 315] on input "4" at bounding box center [199, 309] width 364 height 16
drag, startPoint x: 38, startPoint y: 316, endPoint x: 10, endPoint y: 316, distance: 28.0
click at [10, 316] on div "4 Weight * Total weight of package(s) in pounds or kilograms" at bounding box center [201, 313] width 384 height 27
click at [724, 363] on div "Package 1 Your Packaging Type * Material used to package goods Your Packaging E…" at bounding box center [526, 328] width 1043 height 260
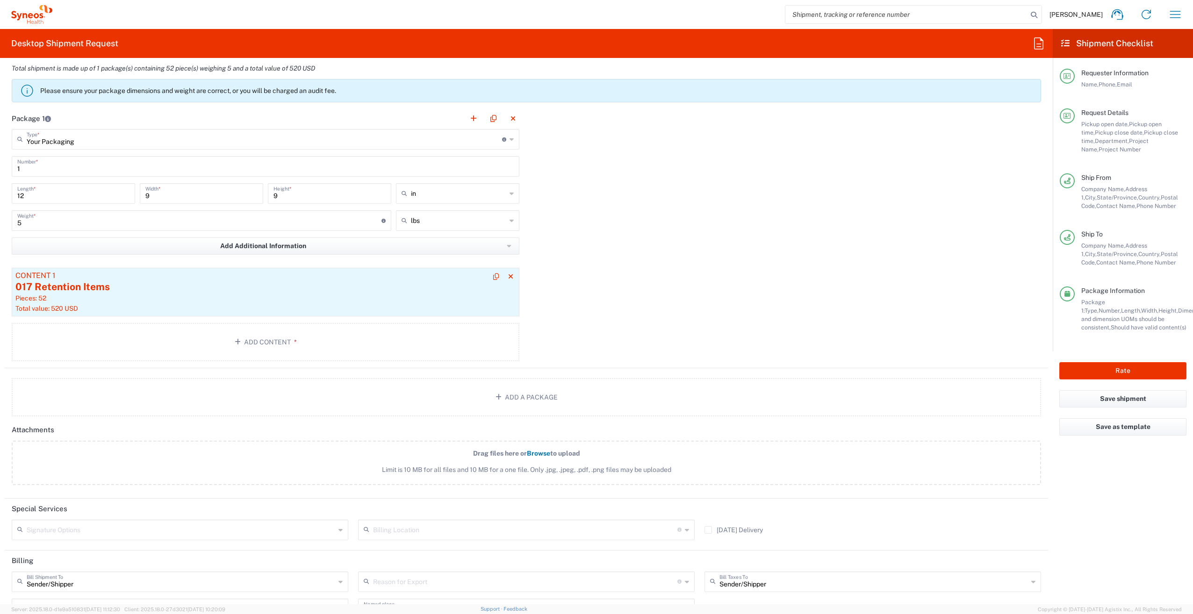
scroll to position [795, 0]
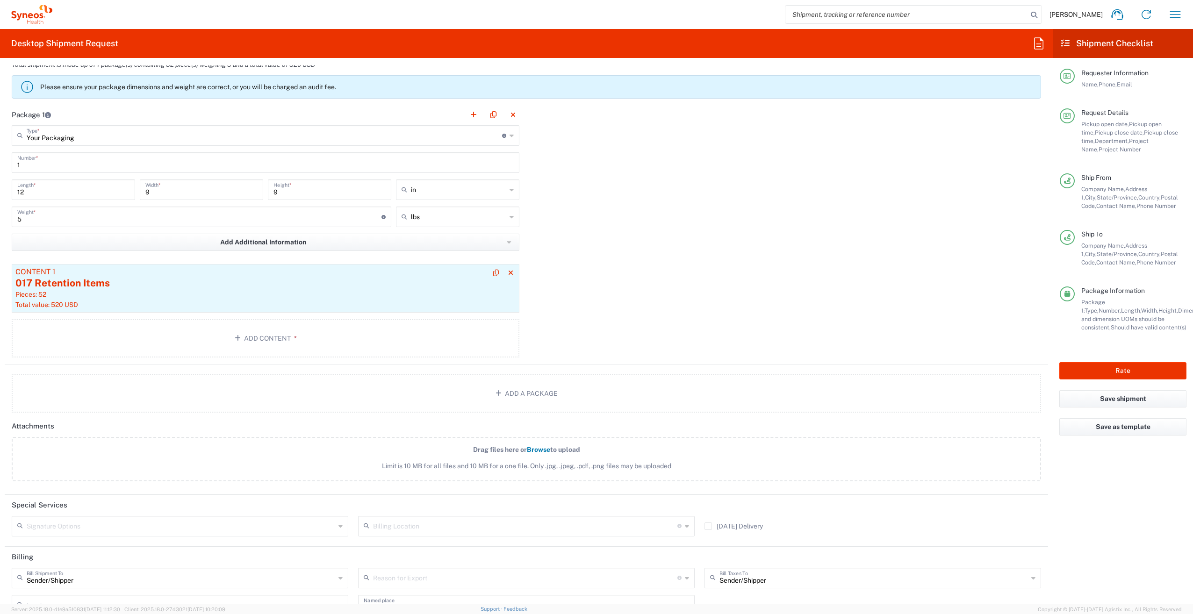
click at [195, 287] on div "017 Retention Items" at bounding box center [265, 283] width 500 height 14
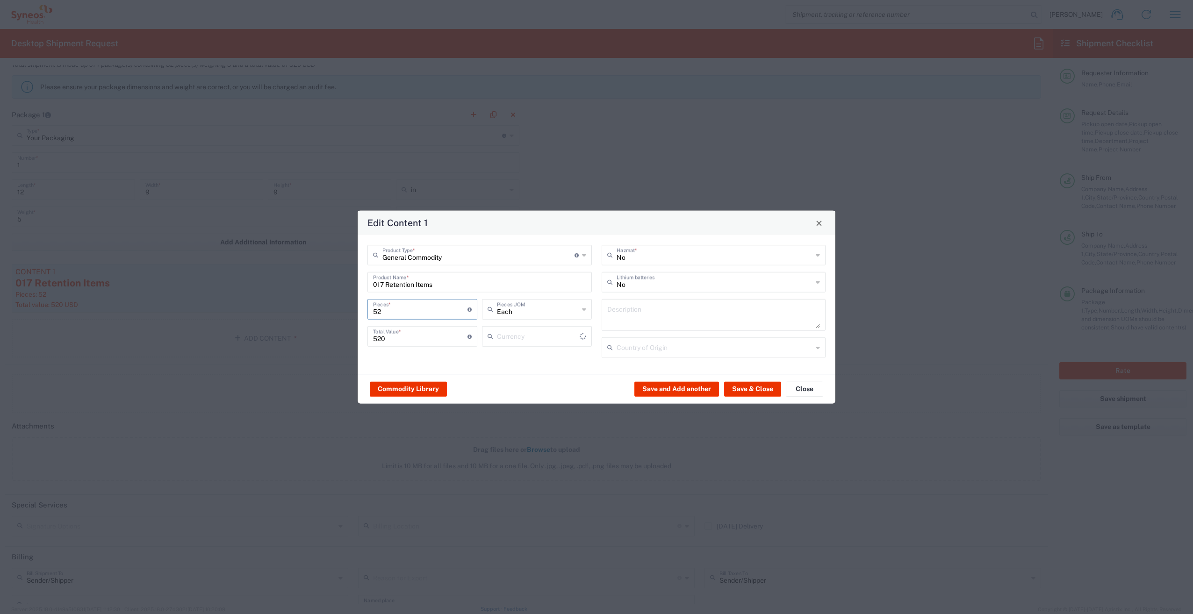
drag, startPoint x: 388, startPoint y: 312, endPoint x: 336, endPoint y: 310, distance: 52.9
click at [336, 309] on div "Edit Content 1 General Commodity Product Type * Document: Paper document genera…" at bounding box center [596, 307] width 1193 height 614
click at [744, 390] on button "Save & Close" at bounding box center [752, 388] width 57 height 15
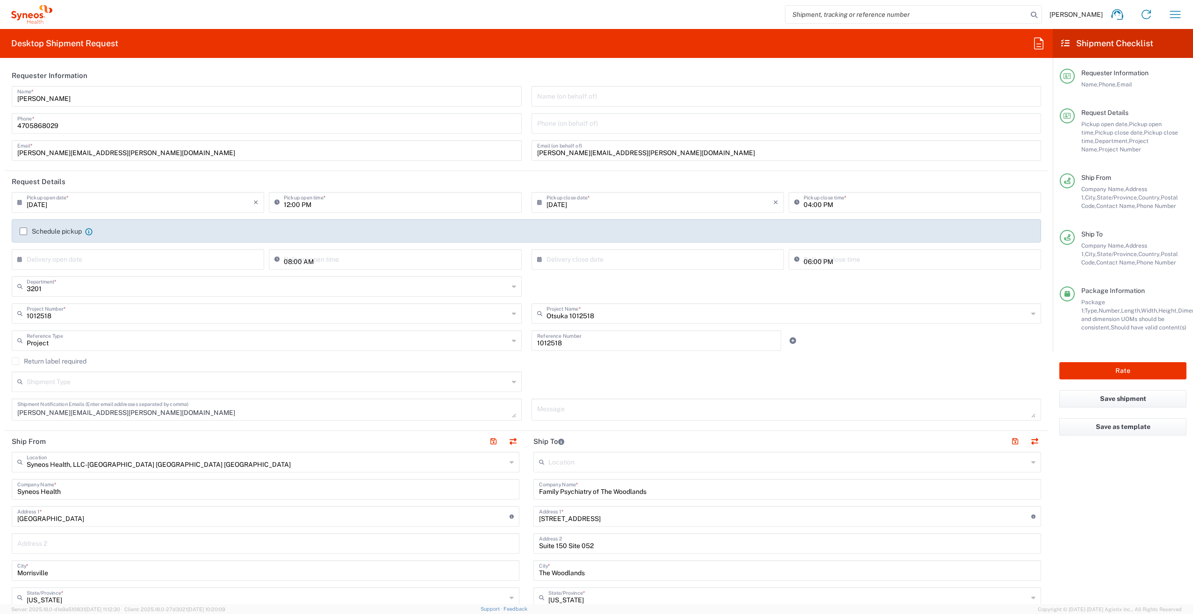
scroll to position [0, 0]
click at [1135, 372] on button "Rate" at bounding box center [1122, 370] width 127 height 17
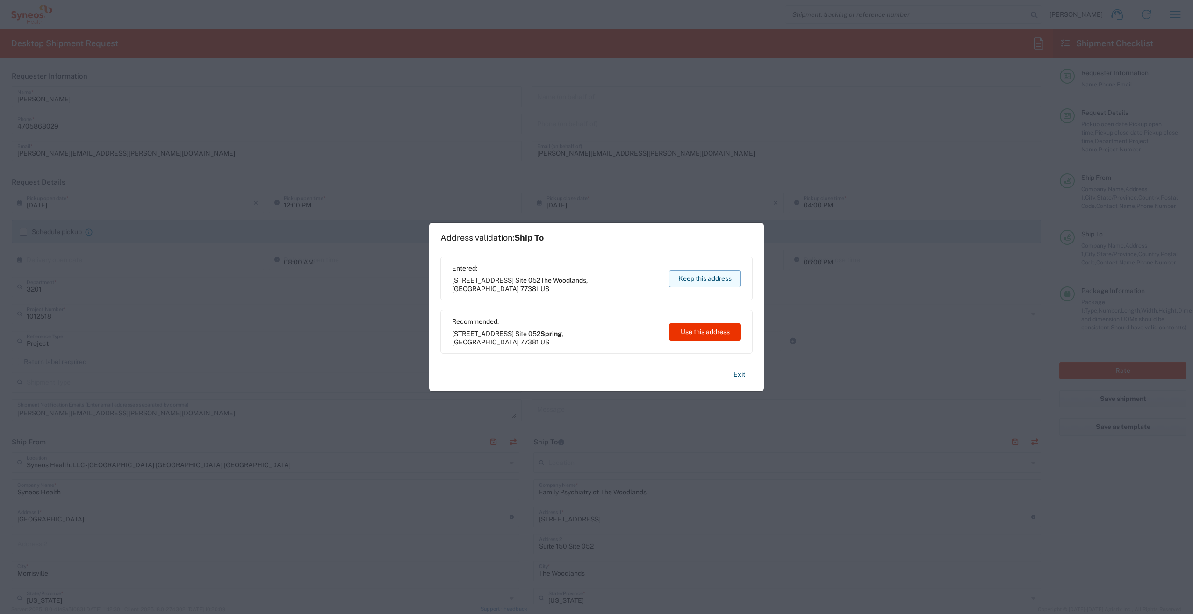
click at [716, 276] on button "Keep this address" at bounding box center [705, 278] width 72 height 17
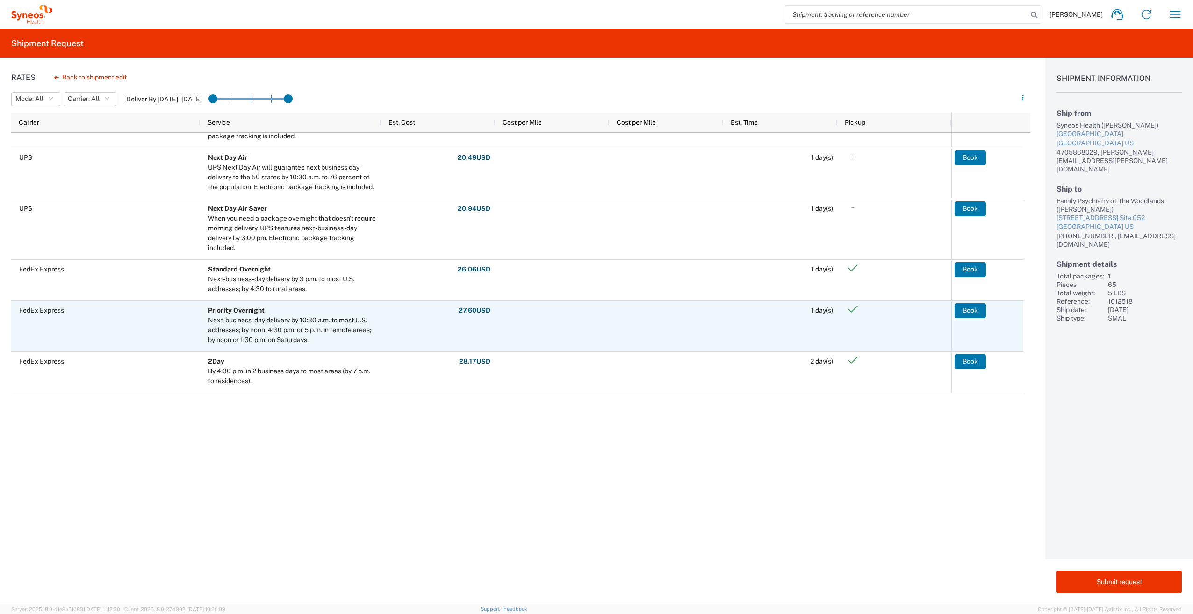
scroll to position [325, 0]
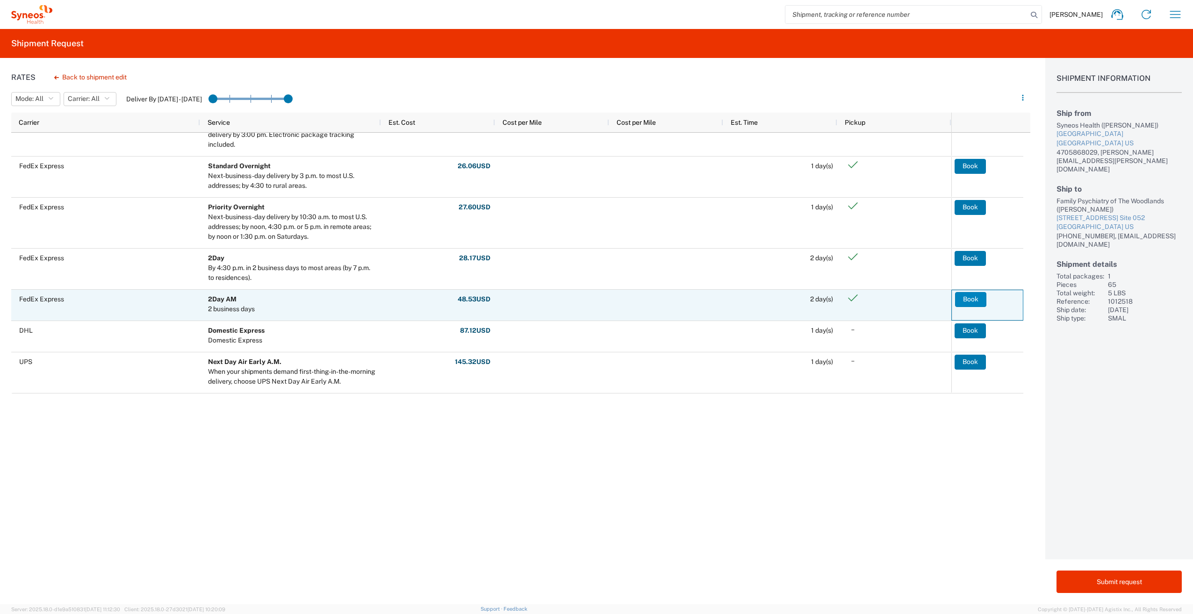
click at [964, 298] on button "Book" at bounding box center [970, 299] width 31 height 15
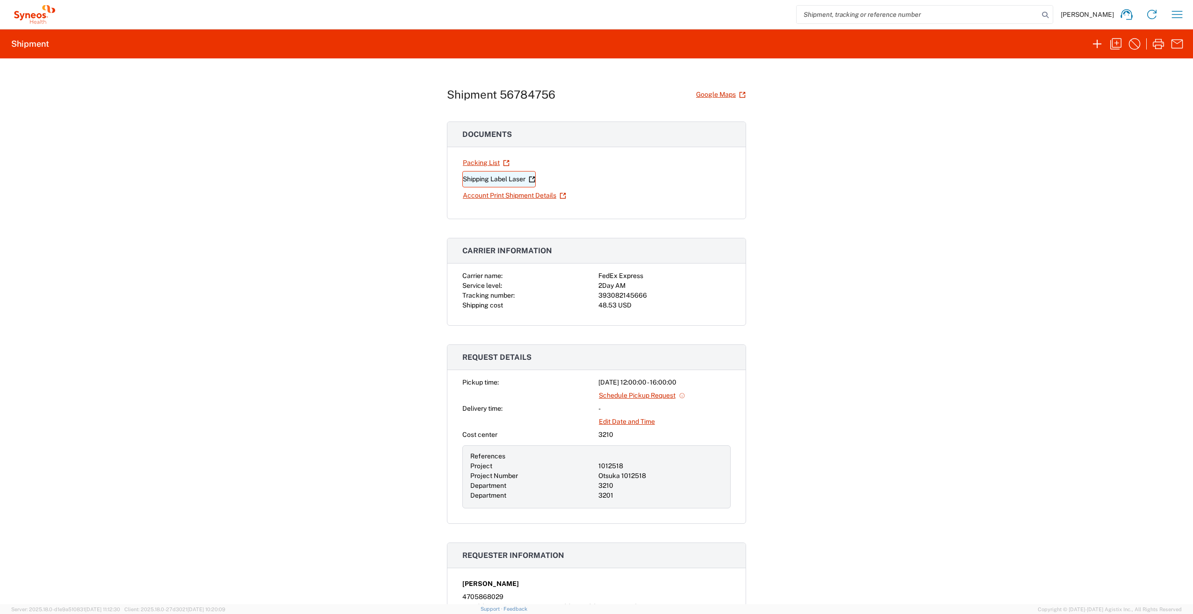
click at [474, 178] on link "Shipping Label Laser" at bounding box center [498, 179] width 73 height 16
click at [497, 195] on link "Account Print Shipment Details" at bounding box center [514, 195] width 104 height 16
click at [1168, 12] on button "button" at bounding box center [1177, 14] width 19 height 19
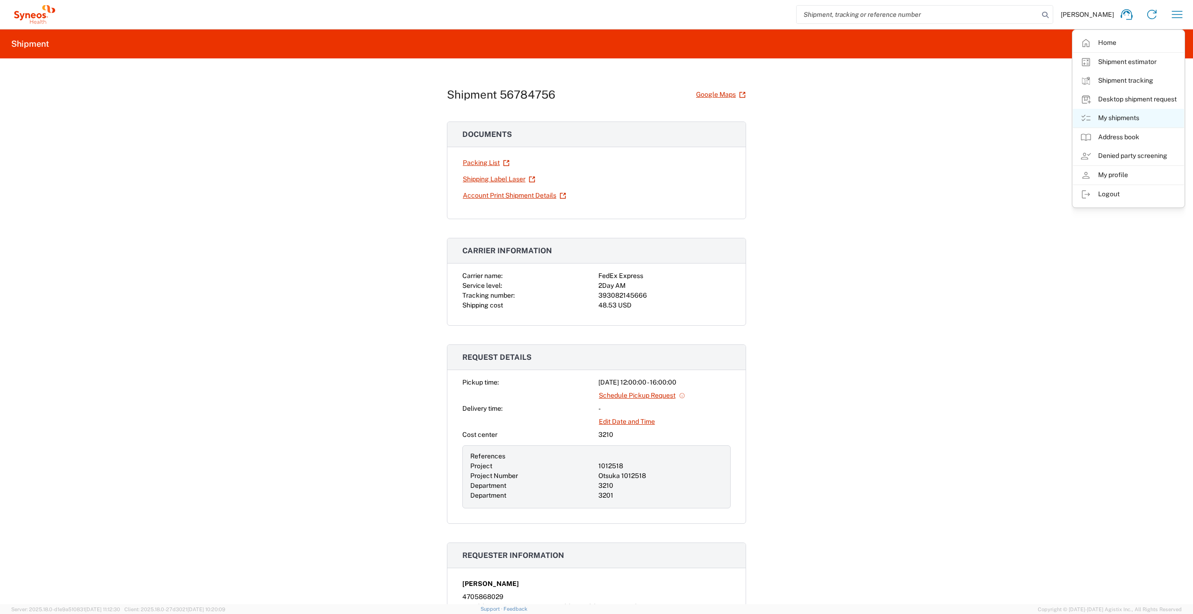
click at [1121, 117] on link "My shipments" at bounding box center [1128, 118] width 111 height 19
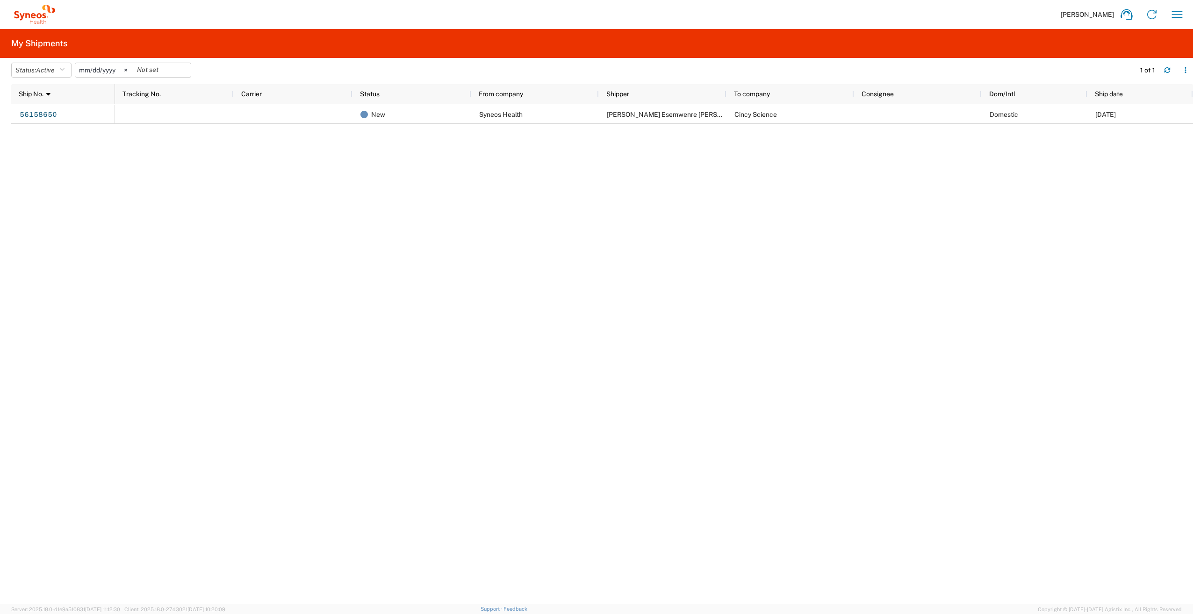
click at [127, 70] on icon at bounding box center [125, 70] width 3 height 3
click at [62, 69] on icon "button" at bounding box center [61, 70] width 5 height 7
click at [38, 118] on span "All" at bounding box center [66, 119] width 109 height 14
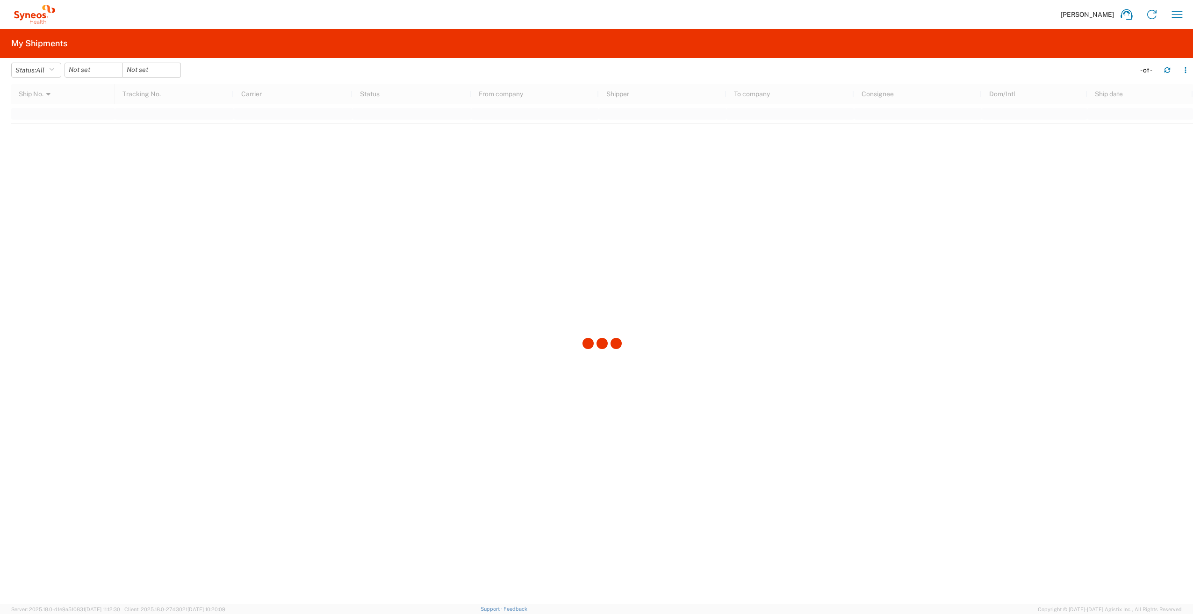
click at [38, 118] on div at bounding box center [602, 344] width 1182 height 520
click at [54, 67] on icon "button" at bounding box center [51, 70] width 5 height 7
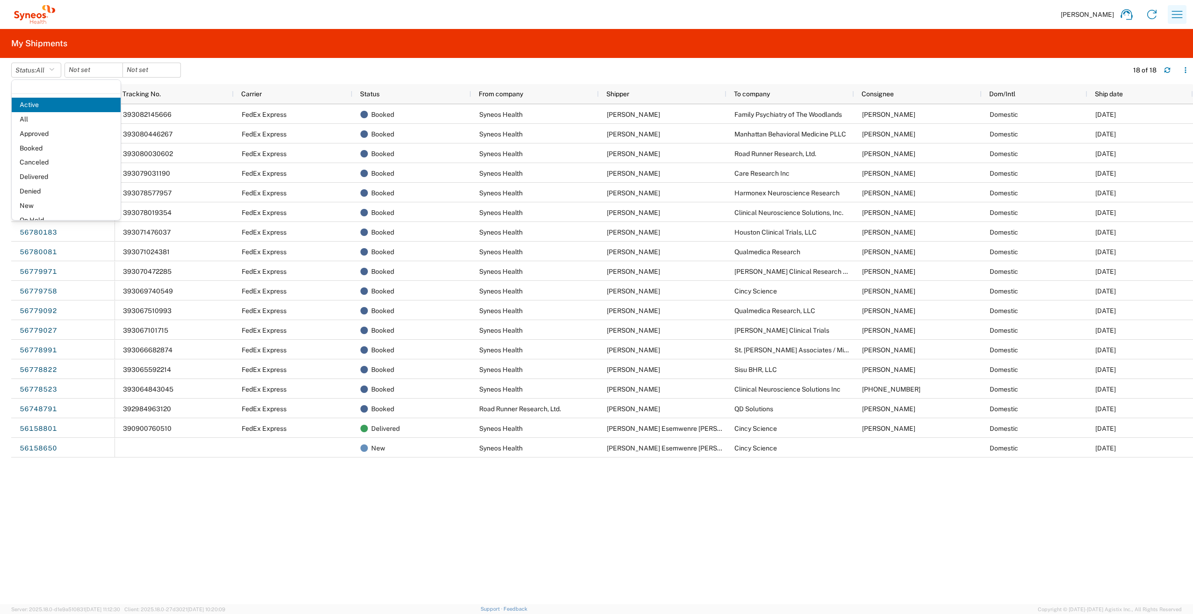
click at [1176, 14] on icon "button" at bounding box center [1176, 14] width 15 height 15
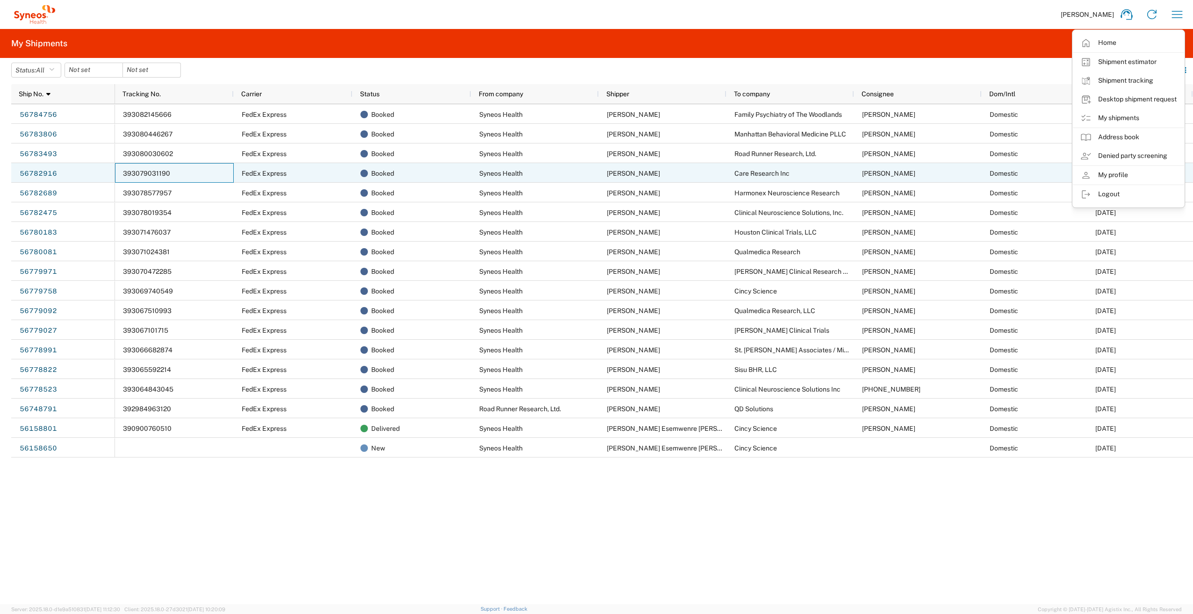
click at [142, 173] on span "393079031190" at bounding box center [146, 173] width 47 height 7
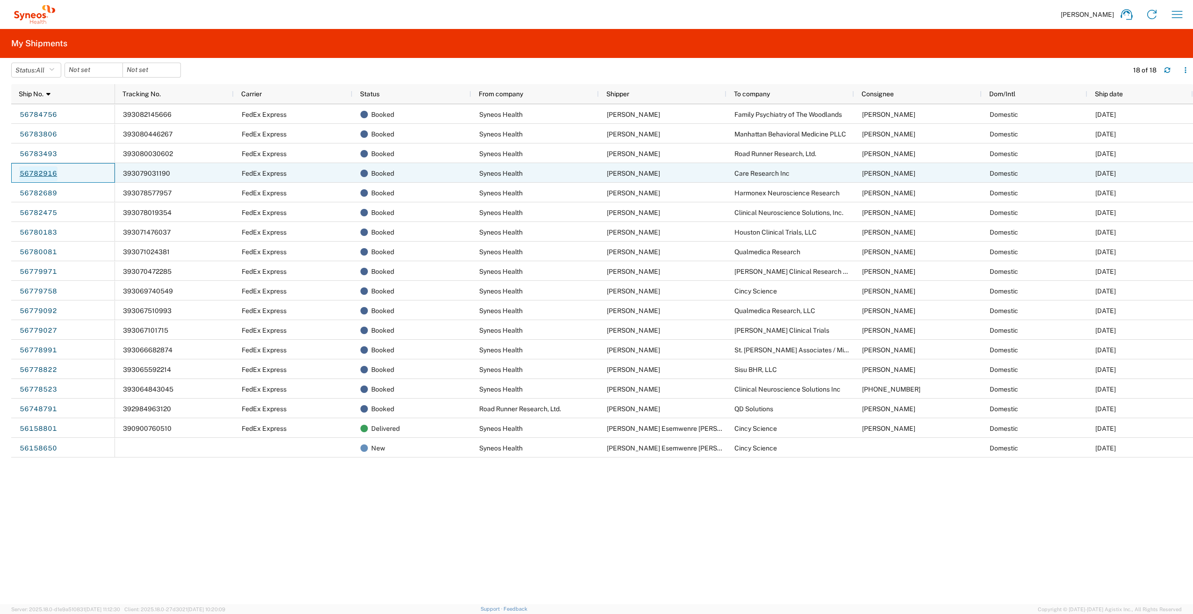
click at [46, 175] on link "56782916" at bounding box center [38, 173] width 38 height 15
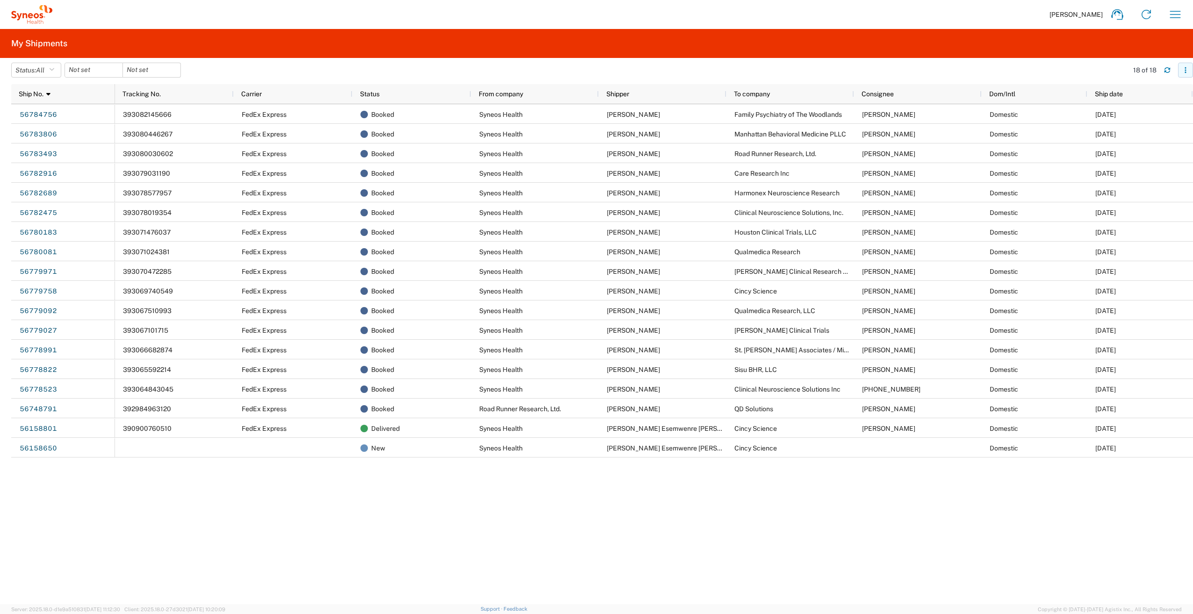
click at [1188, 69] on icon "button" at bounding box center [1185, 70] width 7 height 7
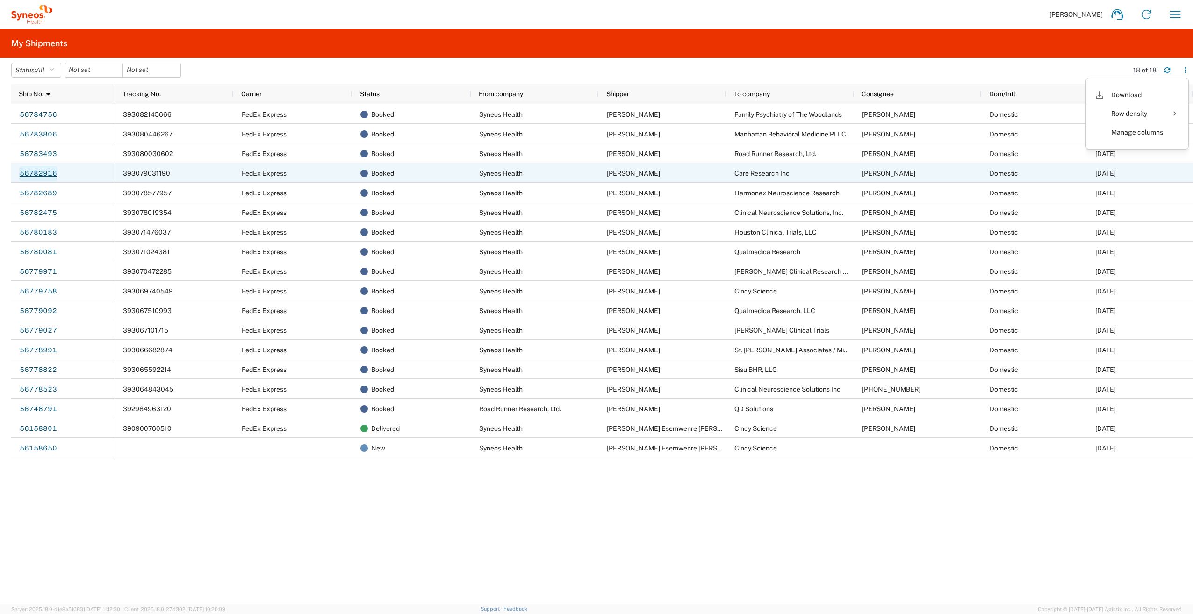
click at [39, 176] on link "56782916" at bounding box center [38, 173] width 38 height 15
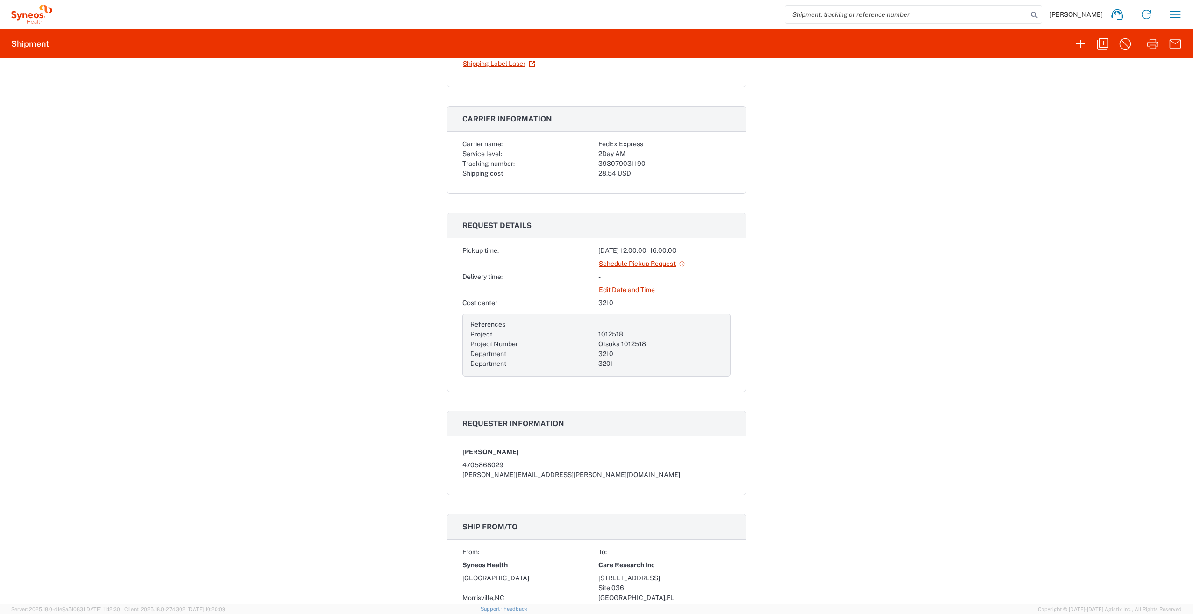
scroll to position [50, 0]
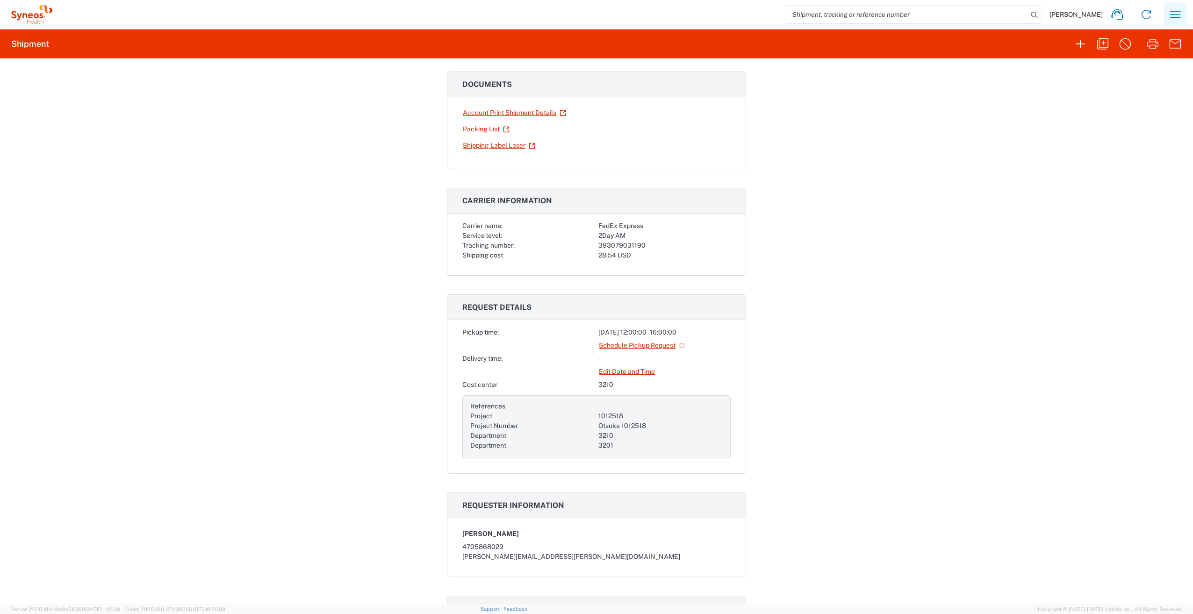
click at [1170, 14] on icon "button" at bounding box center [1175, 14] width 15 height 15
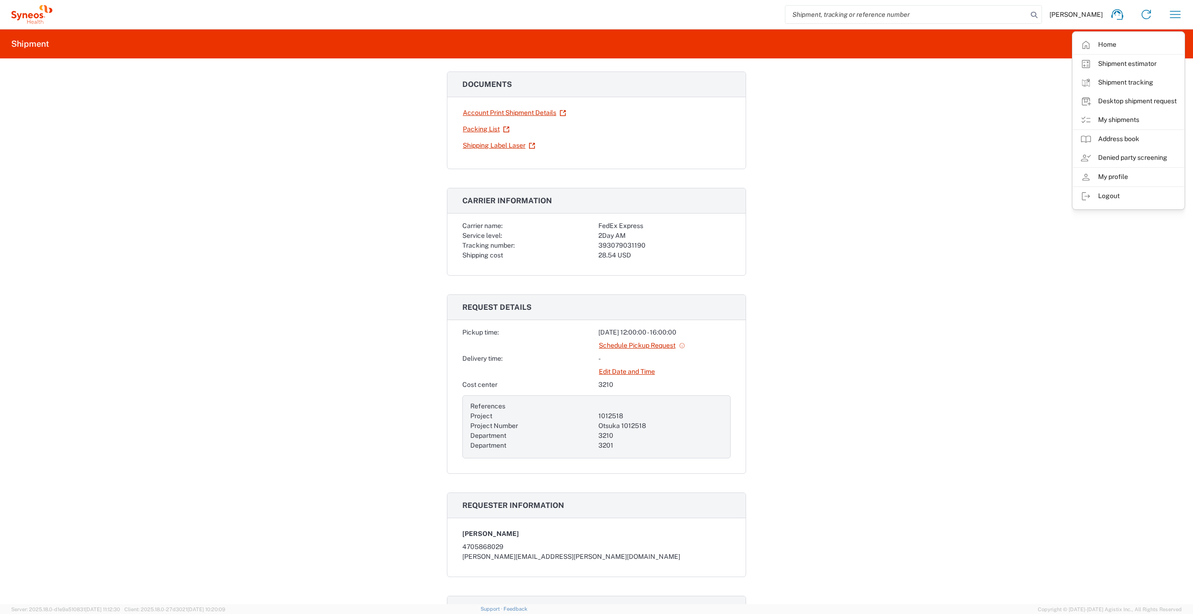
click at [978, 79] on div "Shipment 56782916 Google Maps Documents Account Print Shipment Details Packing …" at bounding box center [596, 331] width 1193 height 546
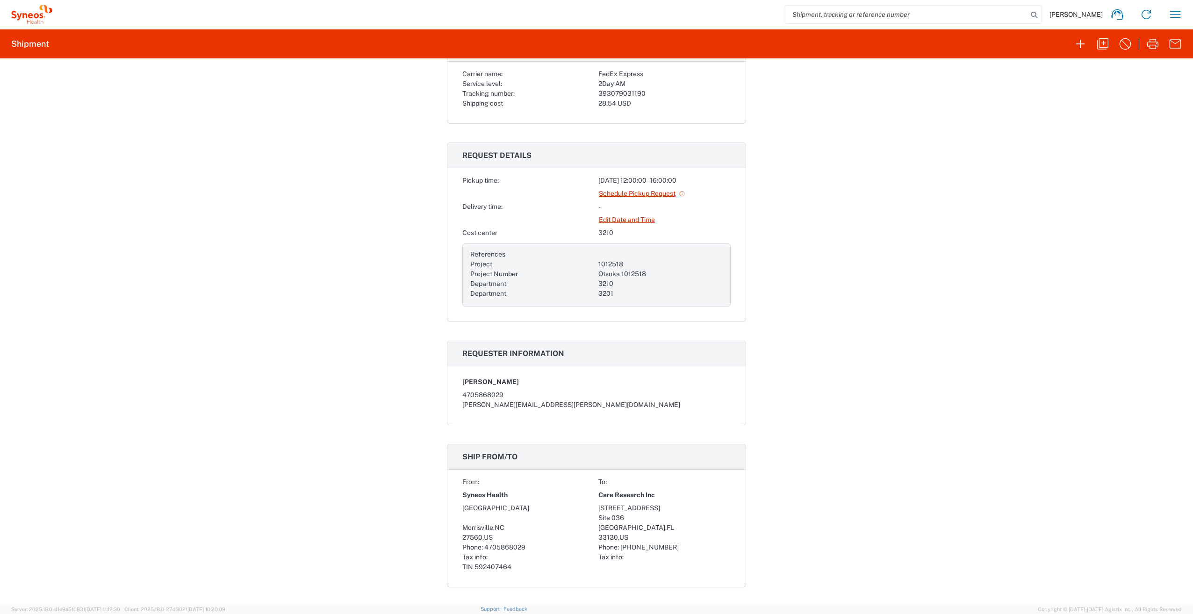
scroll to position [190, 0]
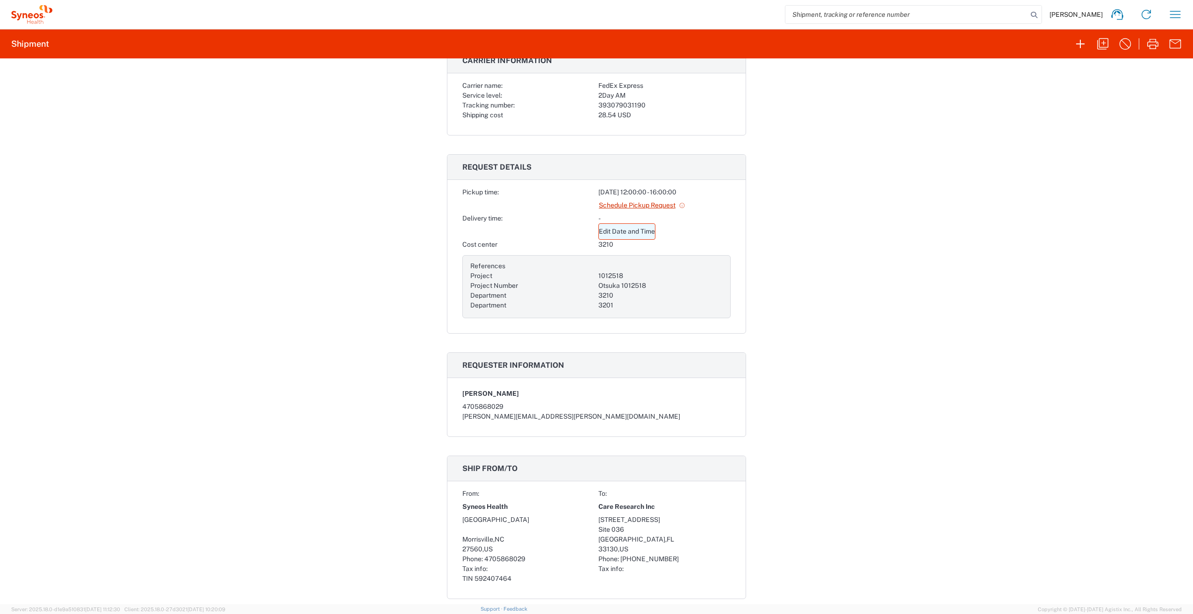
click at [613, 231] on link "Edit Date and Time" at bounding box center [626, 231] width 57 height 16
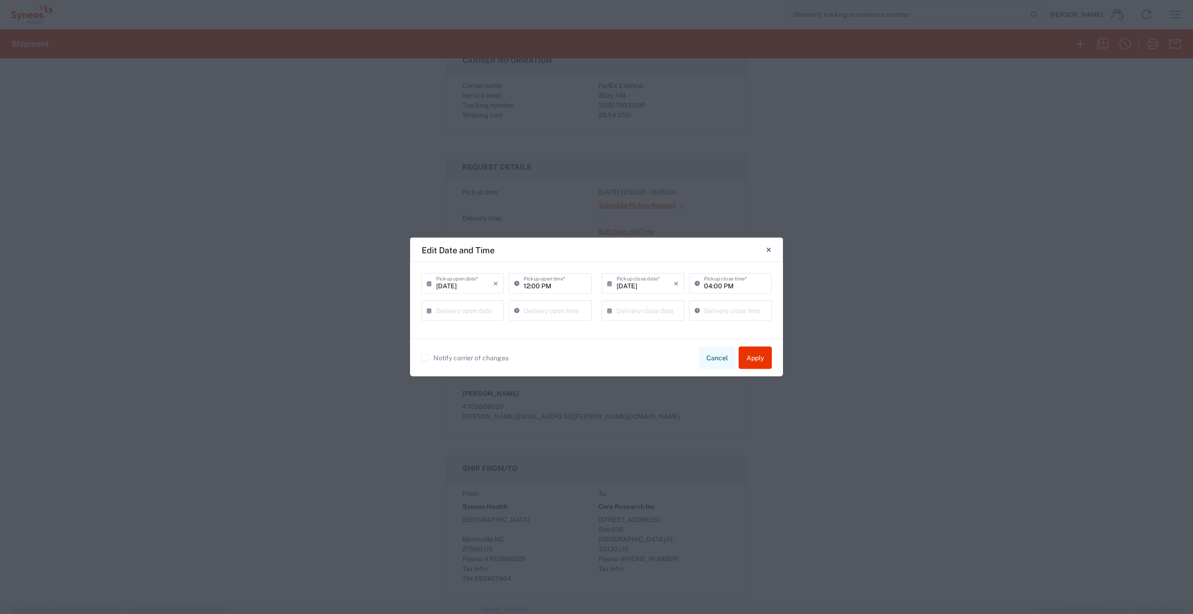
click at [719, 358] on button "Cancel" at bounding box center [717, 358] width 36 height 22
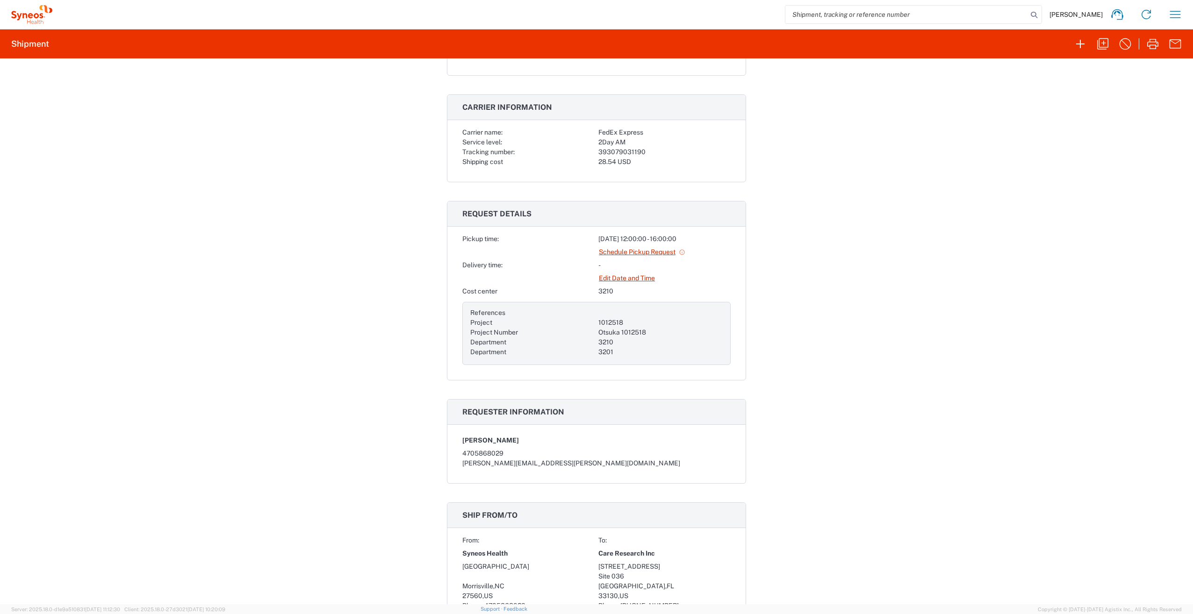
scroll to position [0, 0]
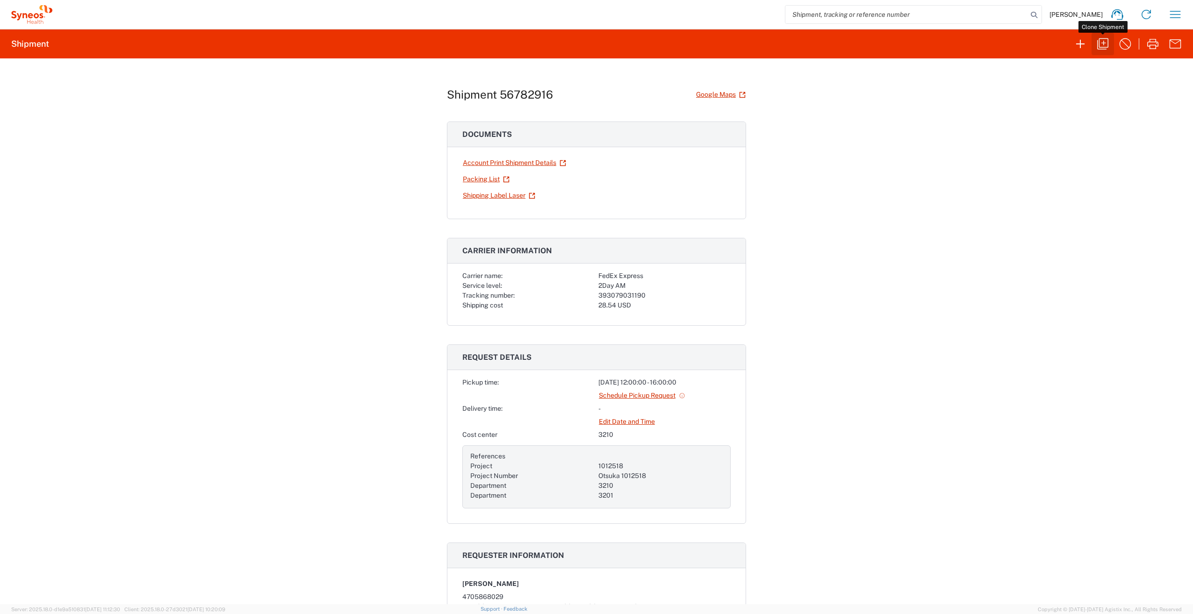
click at [1101, 44] on icon "button" at bounding box center [1102, 43] width 15 height 15
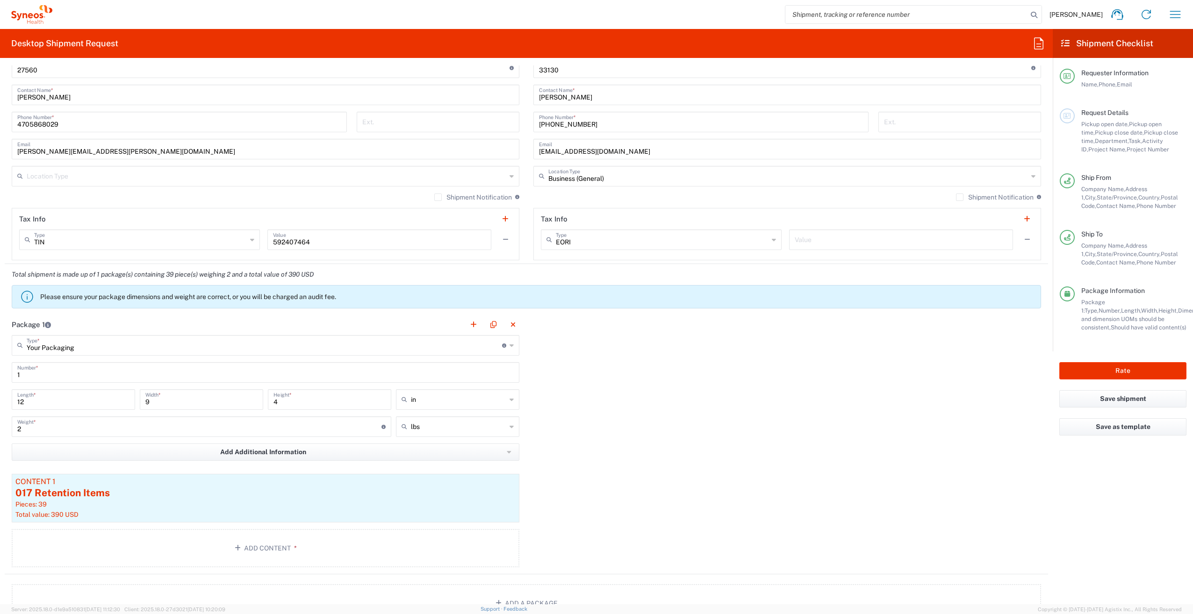
scroll to position [608, 0]
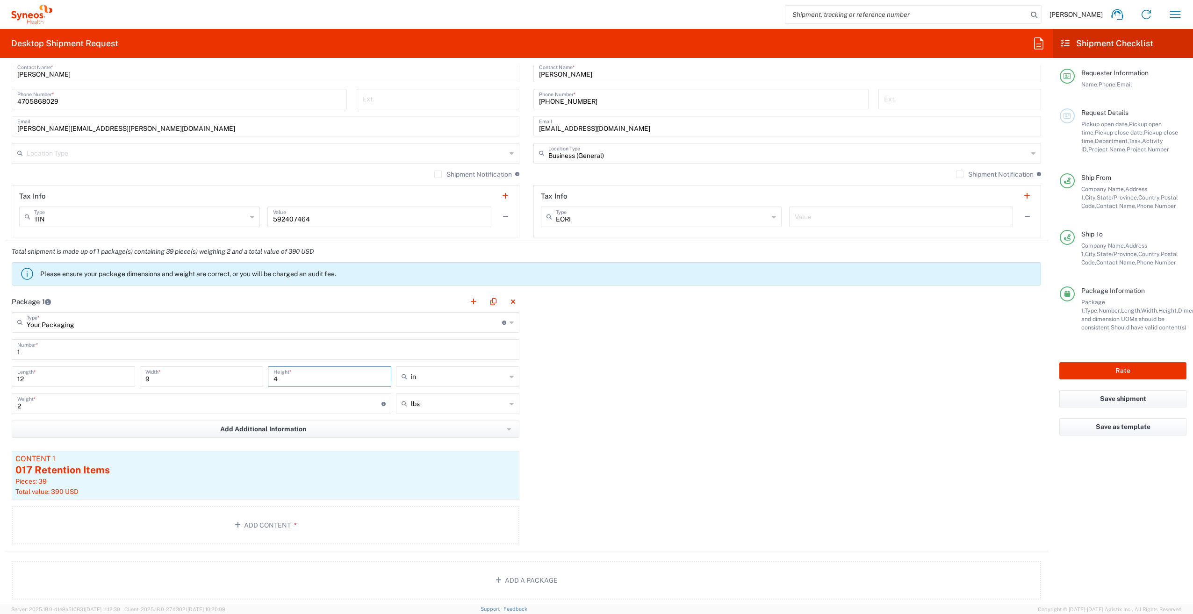
drag, startPoint x: 287, startPoint y: 381, endPoint x: 260, endPoint y: 380, distance: 27.1
click at [260, 380] on div "12 Length * 9 Width * 4 Height * in in cm ft" at bounding box center [265, 379] width 512 height 27
drag, startPoint x: 24, startPoint y: 405, endPoint x: -6, endPoint y: 406, distance: 29.5
click at [0, 406] on html "Ruth Lagarde Home Shipment estimator Shipment tracking Desktop shipment request…" at bounding box center [596, 307] width 1193 height 614
click at [587, 384] on div "Package 1 Your Packaging Type * Material used to package goods Your Packaging E…" at bounding box center [526, 421] width 1043 height 260
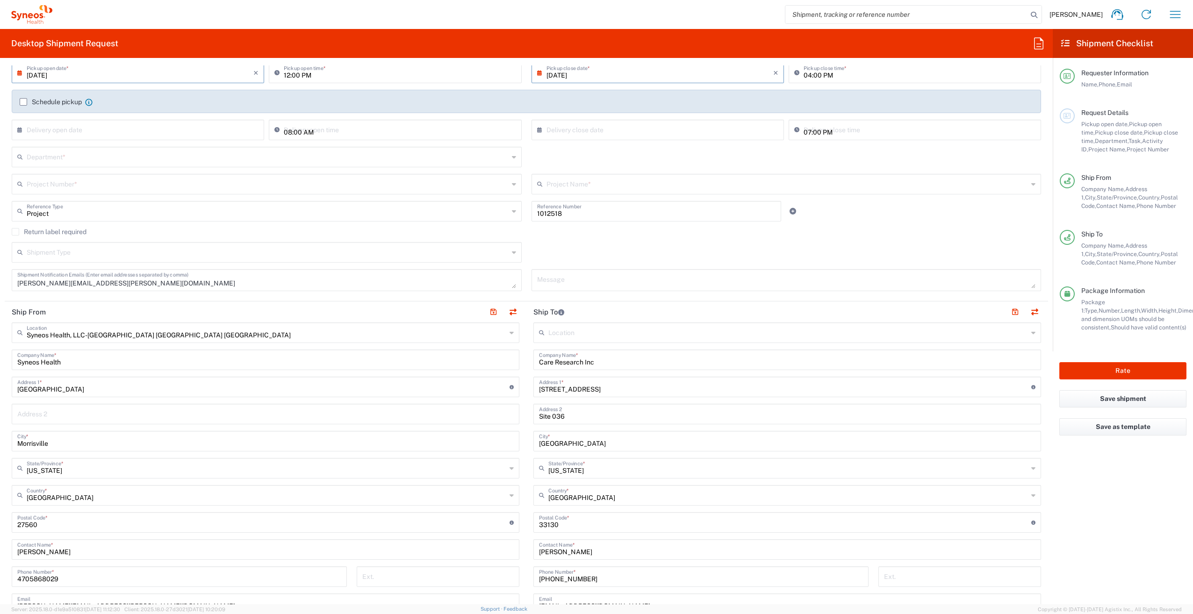
scroll to position [0, 0]
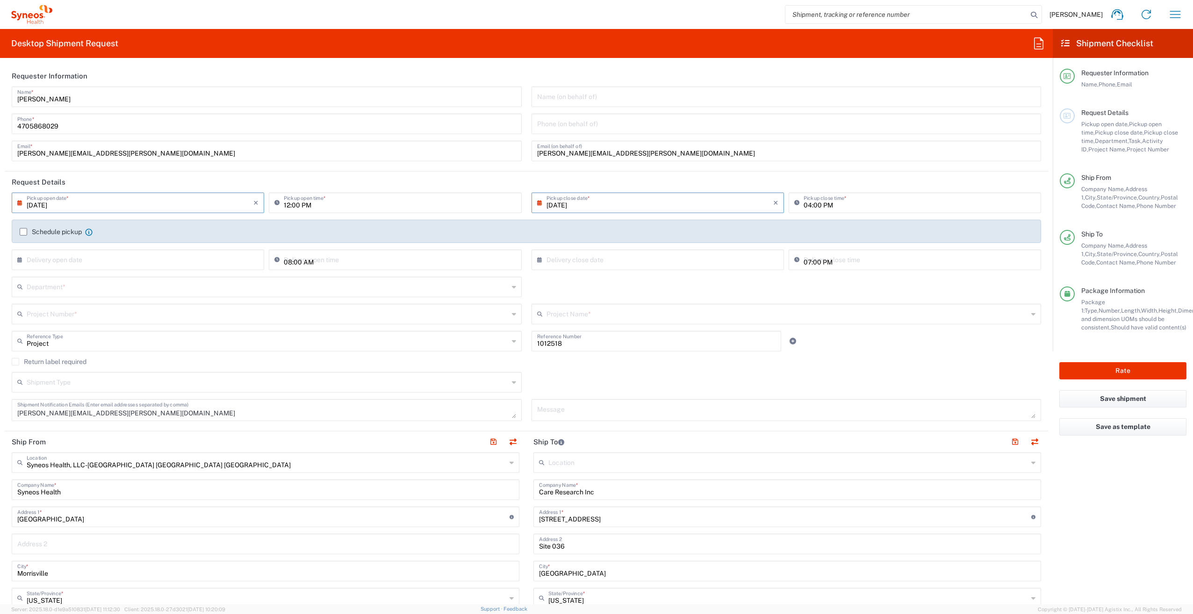
click at [53, 316] on input "text" at bounding box center [268, 313] width 482 height 16
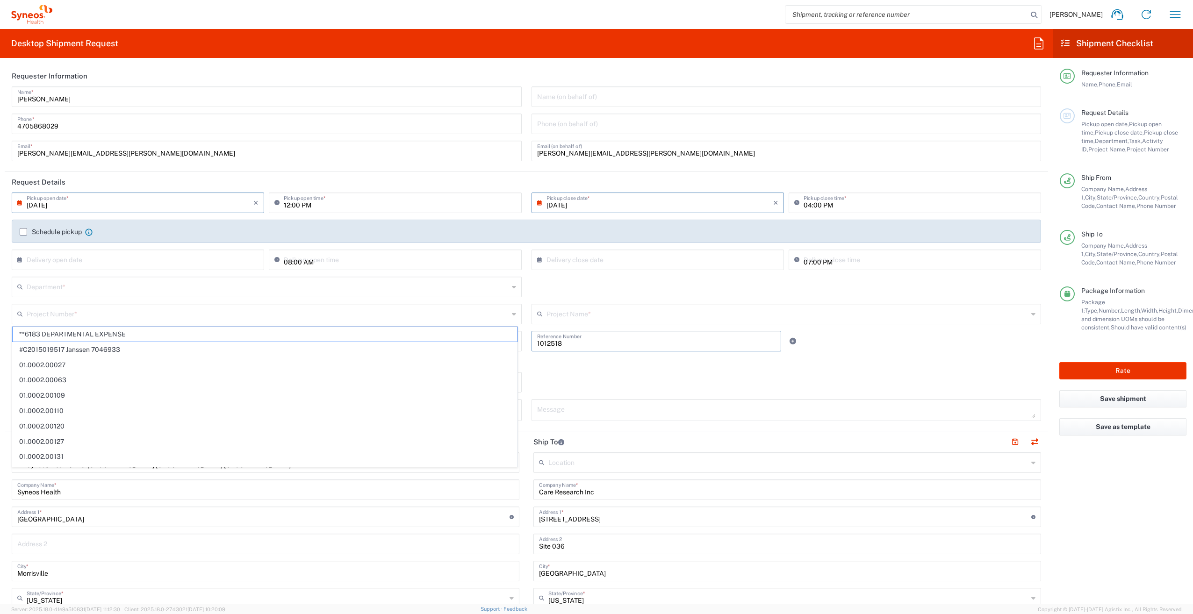
drag, startPoint x: 568, startPoint y: 344, endPoint x: 524, endPoint y: 344, distance: 44.9
click at [526, 344] on div "1012518 Reference Number" at bounding box center [656, 344] width 260 height 27
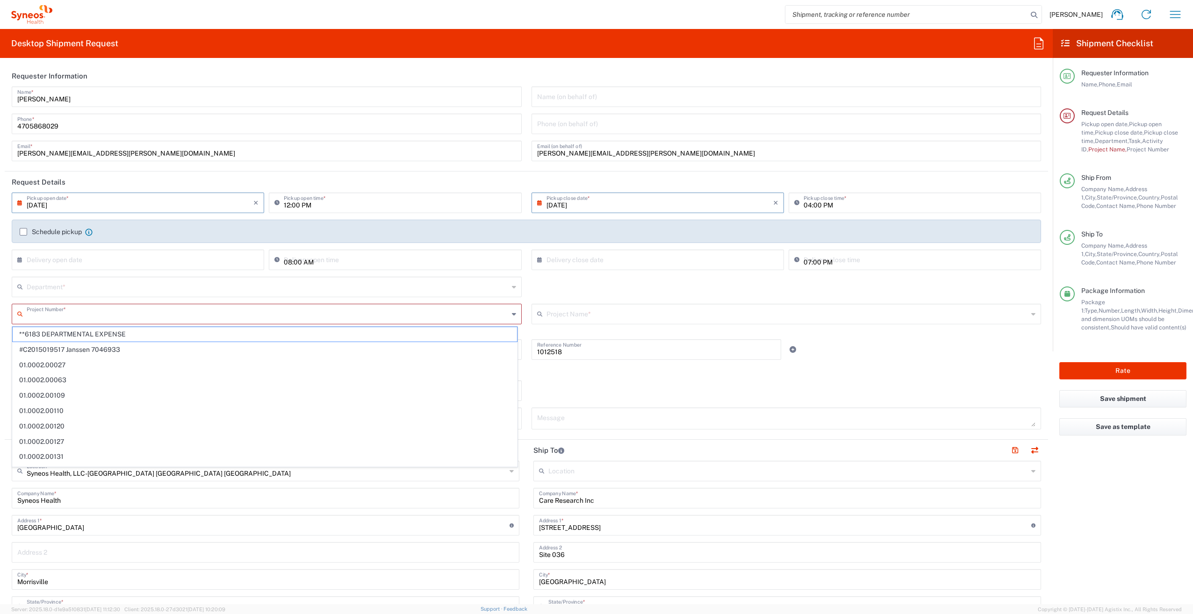
paste input "1012518"
click at [51, 333] on span "1012518" at bounding box center [265, 334] width 504 height 14
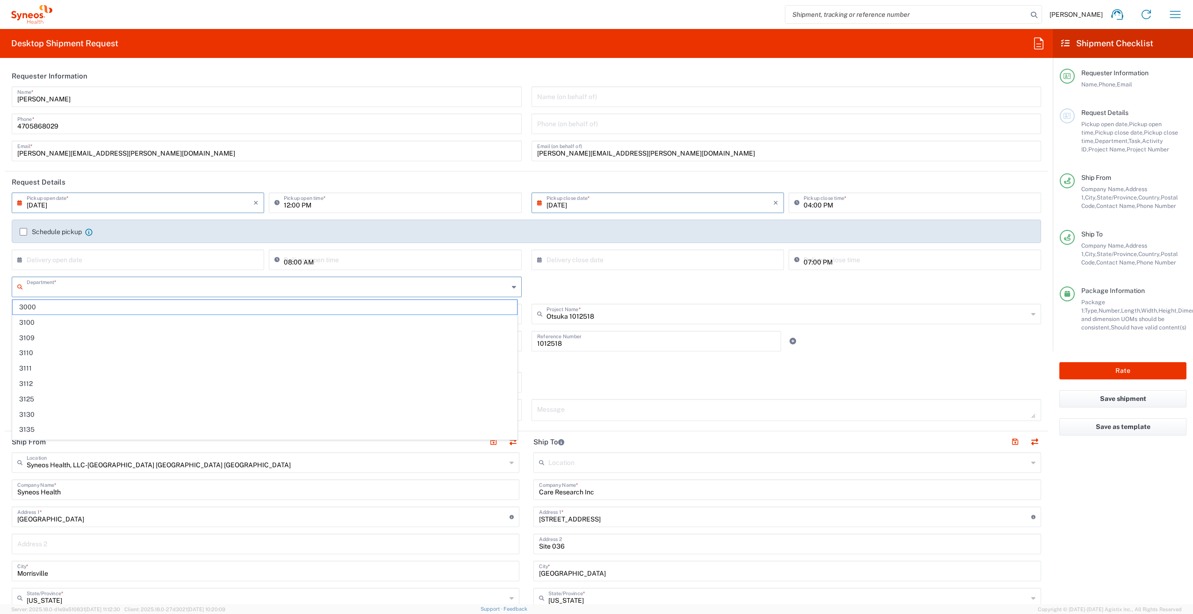
click at [53, 282] on input "text" at bounding box center [268, 286] width 482 height 16
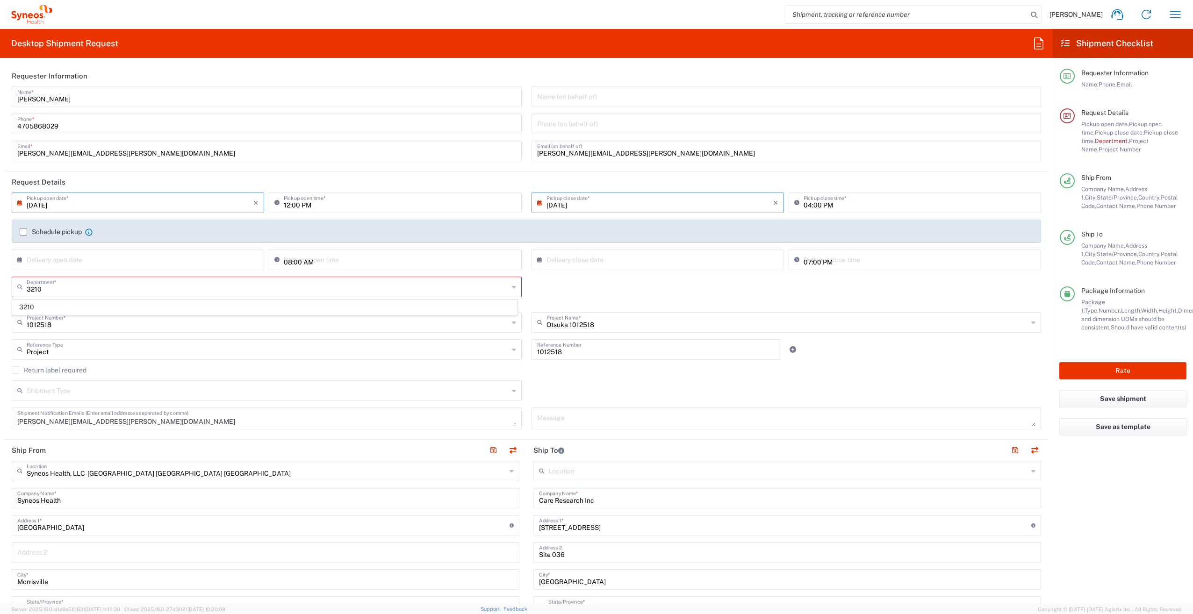
click at [1127, 501] on agx-form-checklist "Shipment Checklist Requester Information Name, Phone, Email Request Details Pic…" at bounding box center [1123, 316] width 140 height 575
click at [1132, 367] on button "Rate" at bounding box center [1122, 370] width 127 height 17
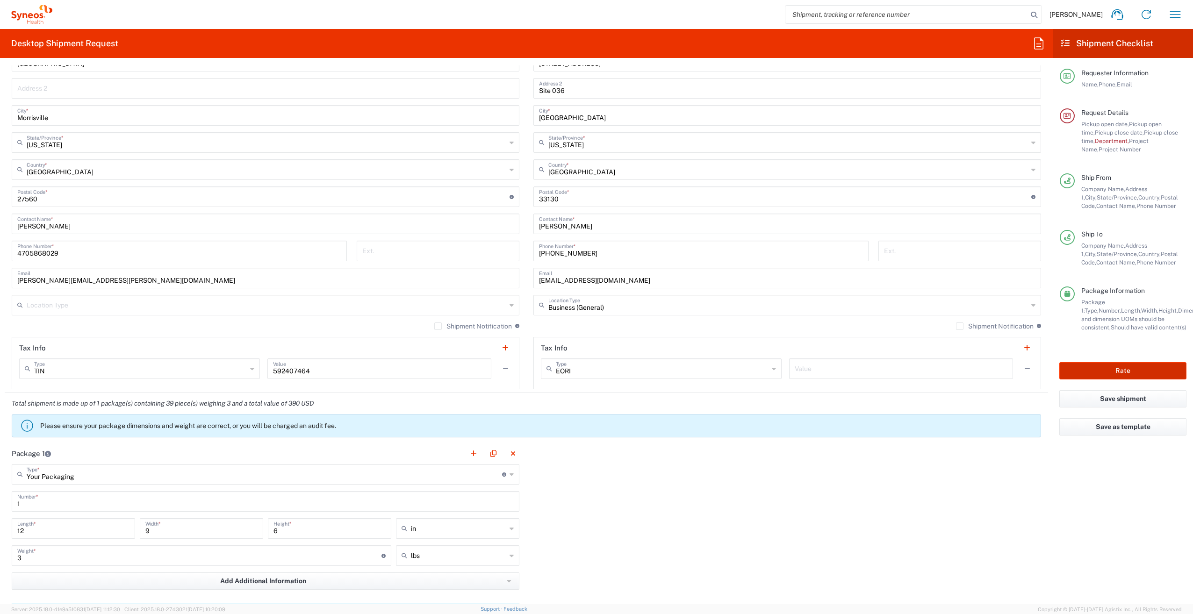
scroll to position [277, 0]
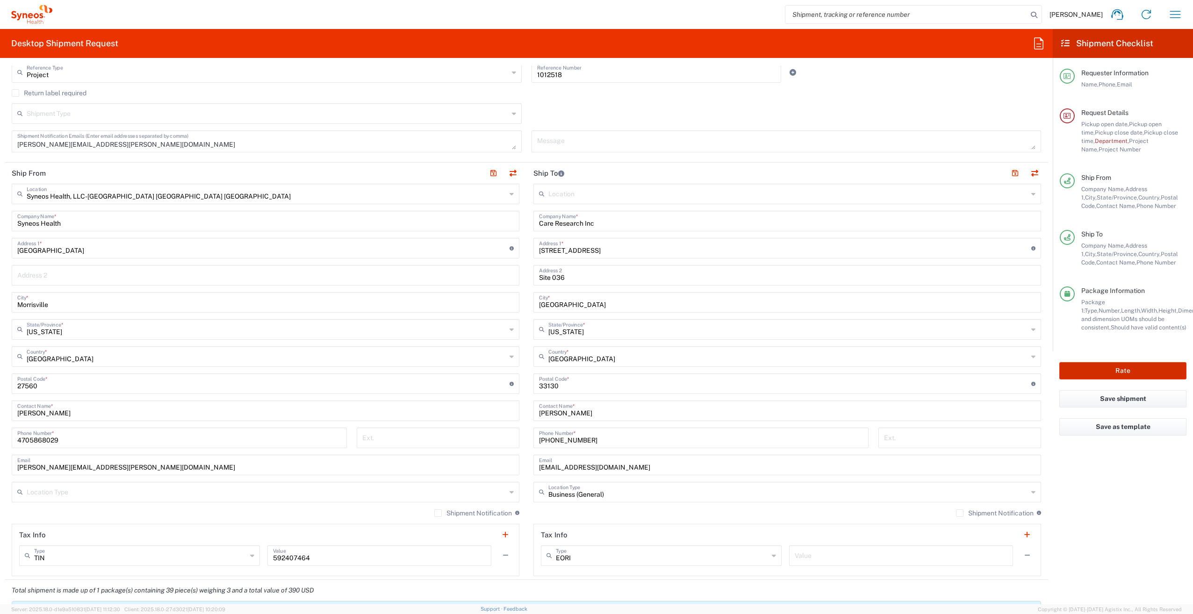
click at [1122, 370] on button "Rate" at bounding box center [1122, 370] width 127 height 17
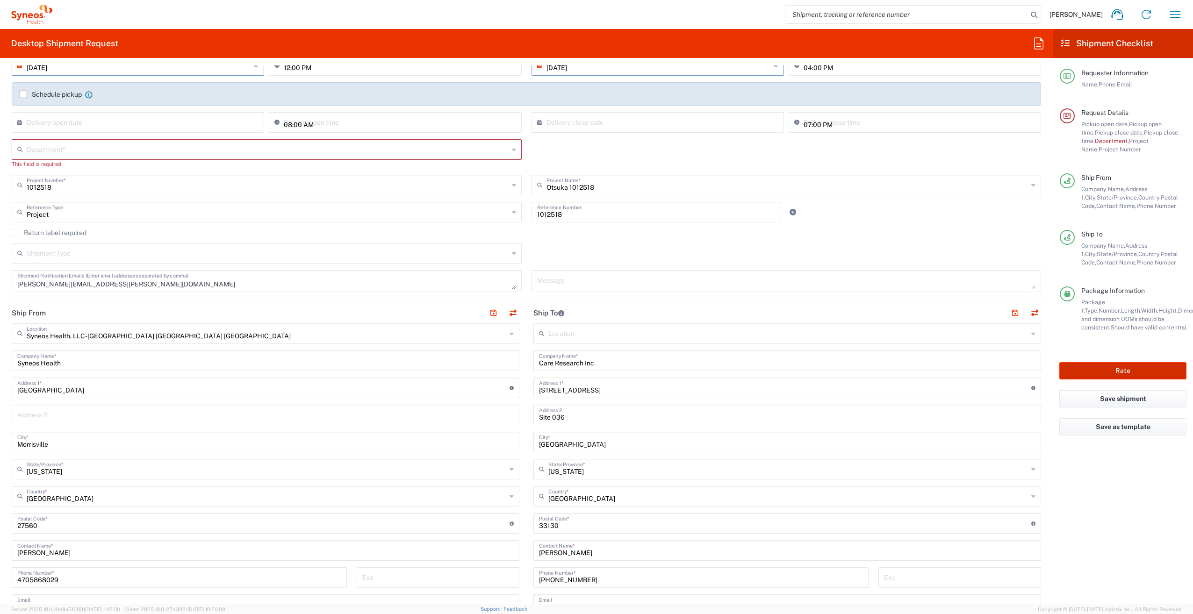
scroll to position [137, 0]
click at [367, 154] on input "text" at bounding box center [268, 149] width 482 height 16
click at [81, 184] on span "3201" at bounding box center [265, 186] width 504 height 14
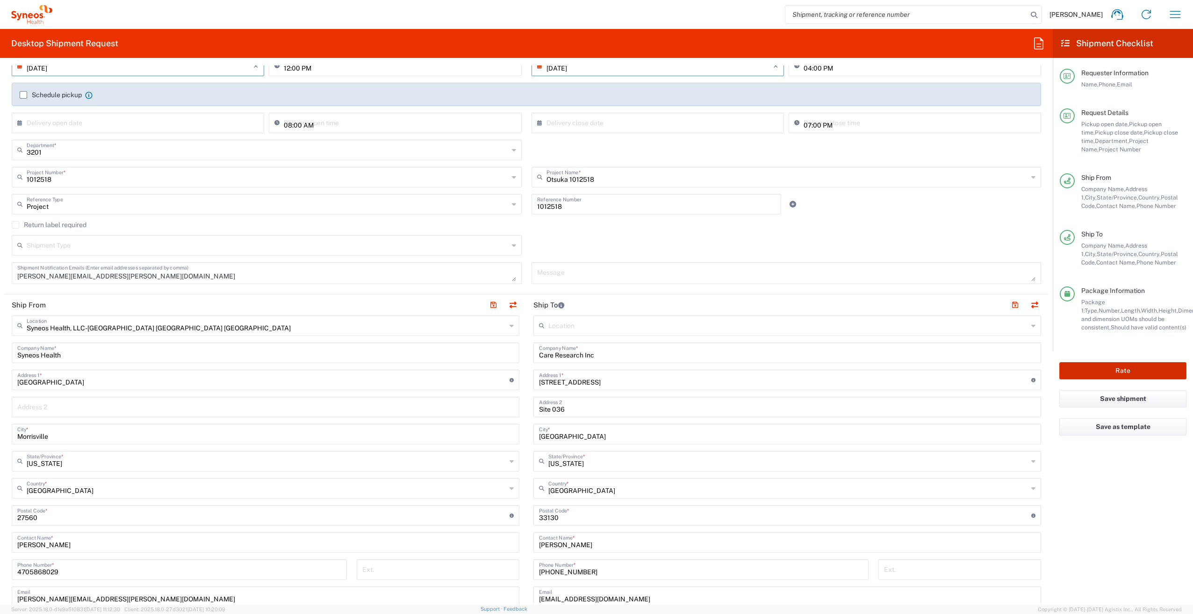
click at [1138, 372] on button "Rate" at bounding box center [1122, 370] width 127 height 17
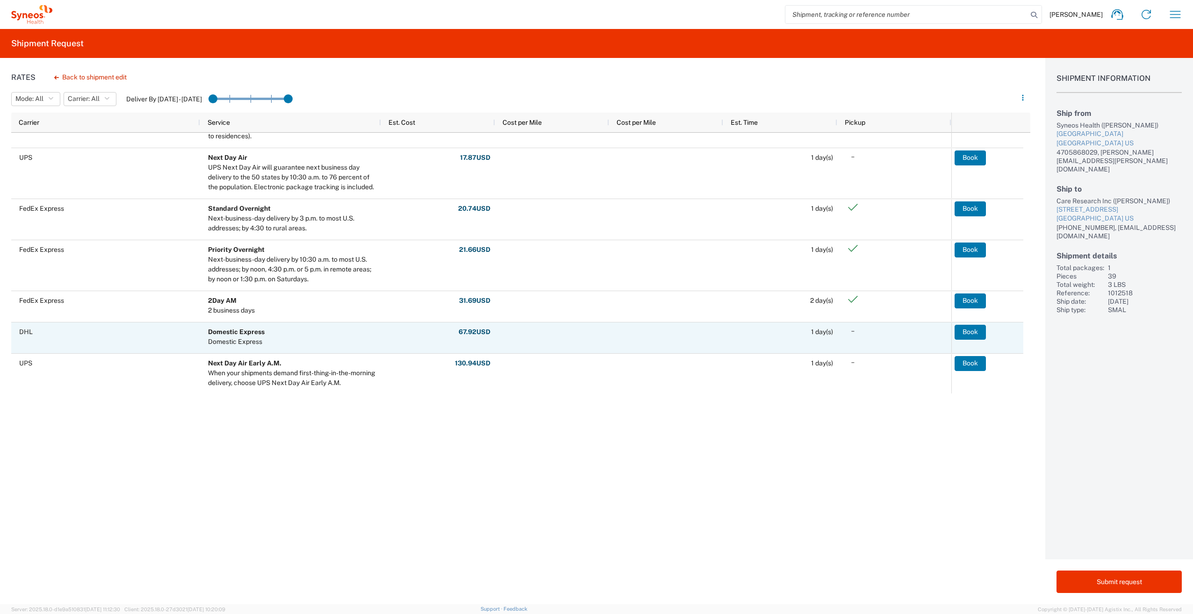
scroll to position [384, 0]
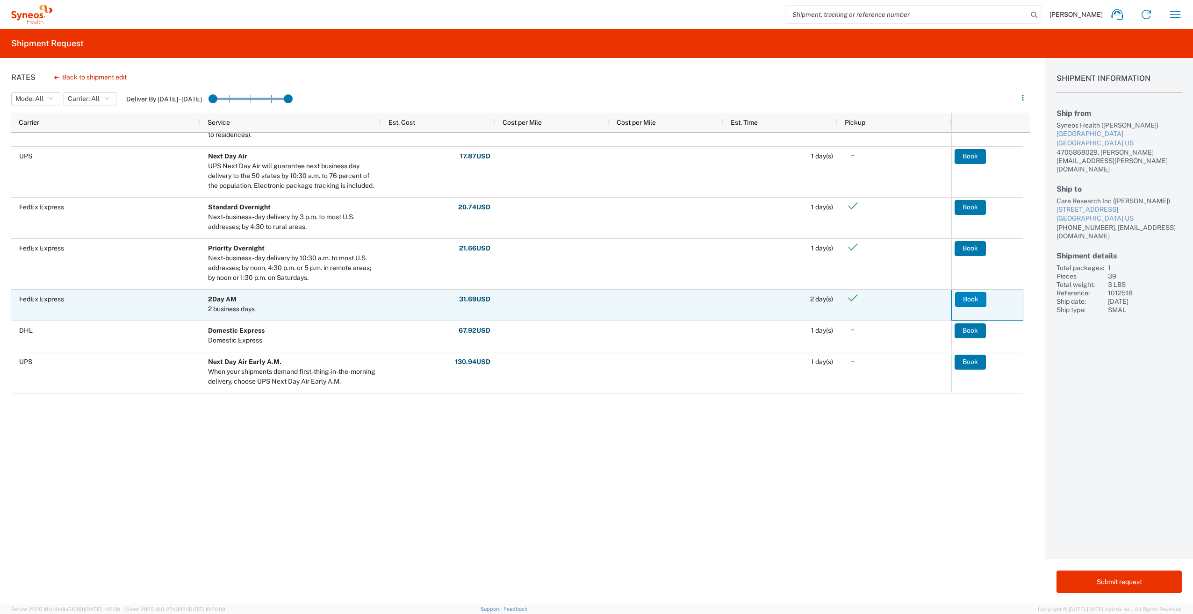
click at [977, 295] on button "Book" at bounding box center [970, 299] width 31 height 15
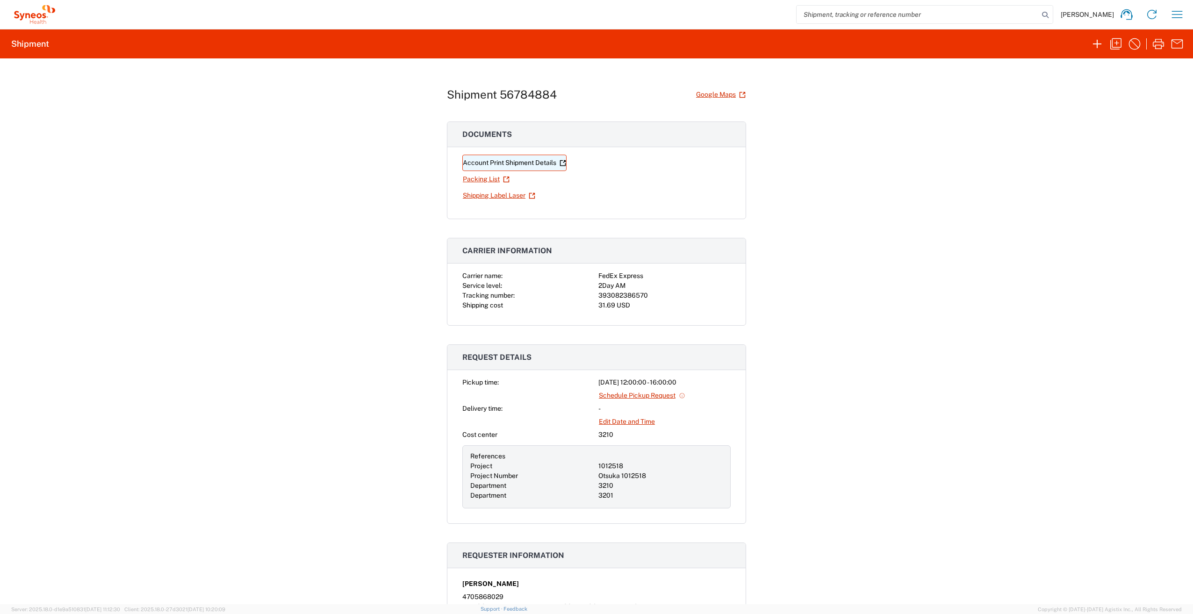
click at [491, 162] on link "Account Print Shipment Details" at bounding box center [514, 163] width 104 height 16
click at [480, 194] on link "Shipping Label Laser" at bounding box center [498, 195] width 73 height 16
click at [1175, 15] on icon "button" at bounding box center [1176, 14] width 15 height 15
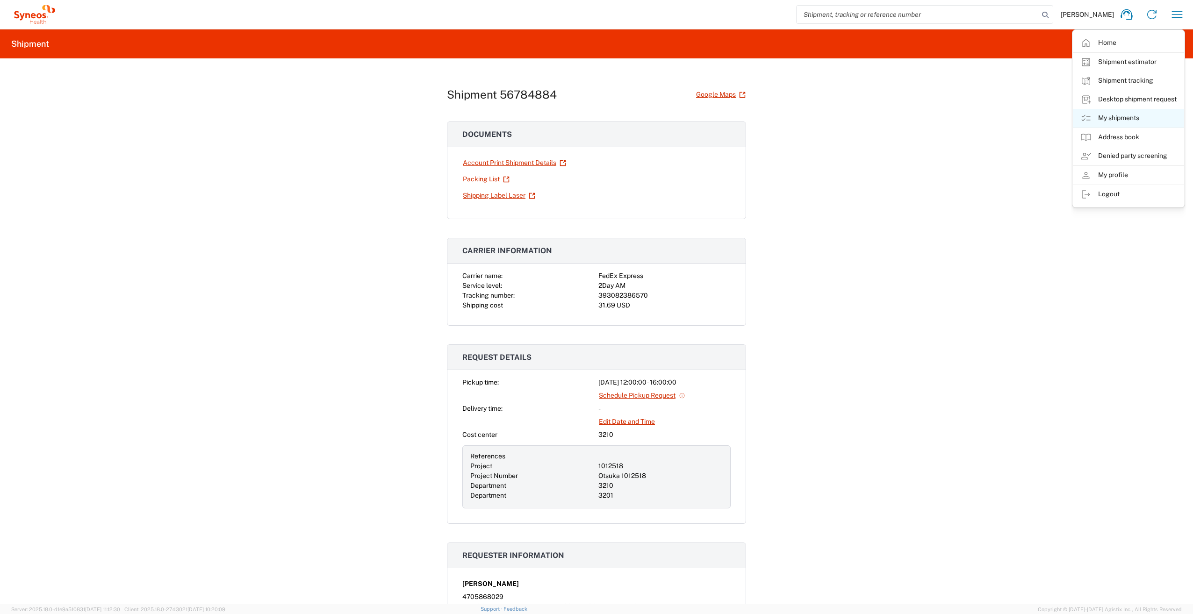
click at [1116, 120] on link "My shipments" at bounding box center [1128, 118] width 111 height 19
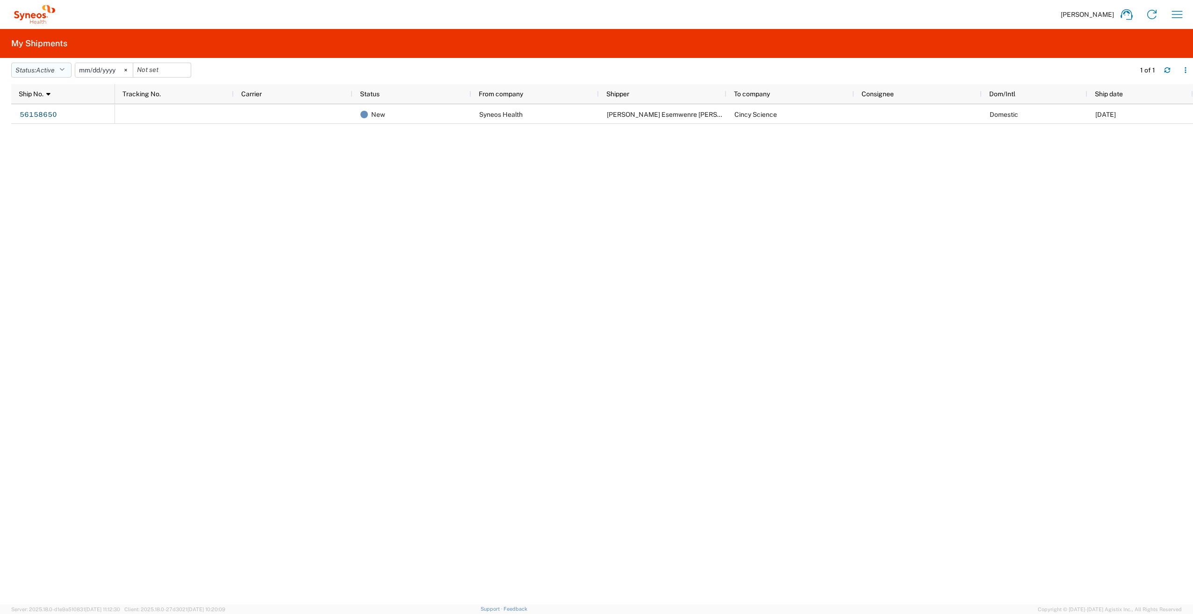
click at [63, 68] on icon "button" at bounding box center [61, 70] width 5 height 7
click at [39, 120] on span "All" at bounding box center [66, 119] width 109 height 14
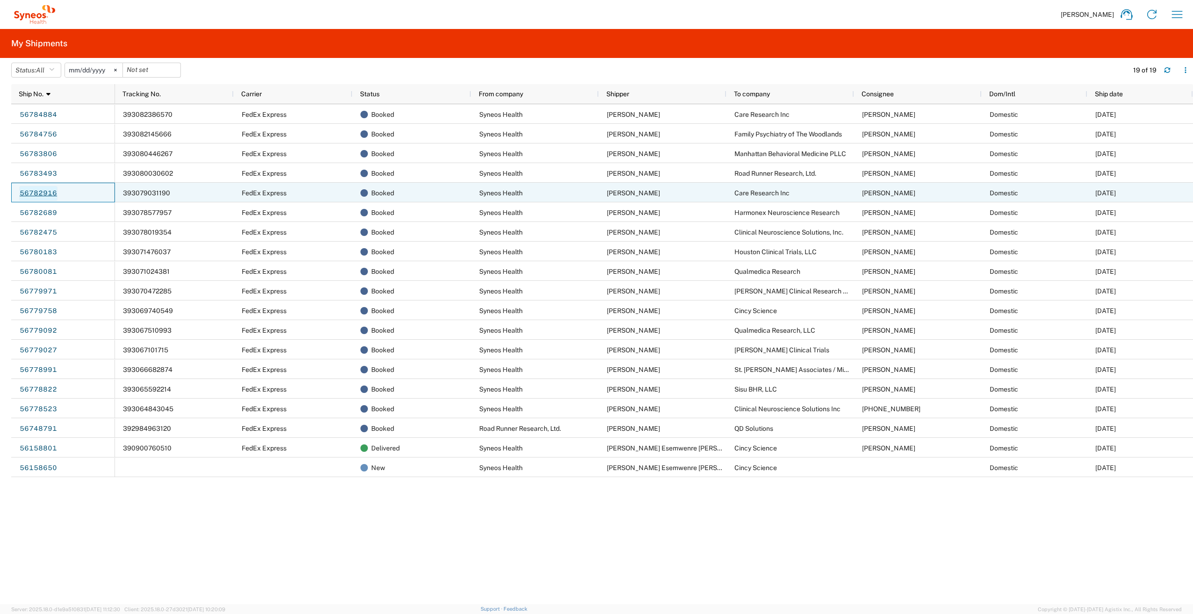
click at [38, 192] on link "56782916" at bounding box center [38, 193] width 38 height 15
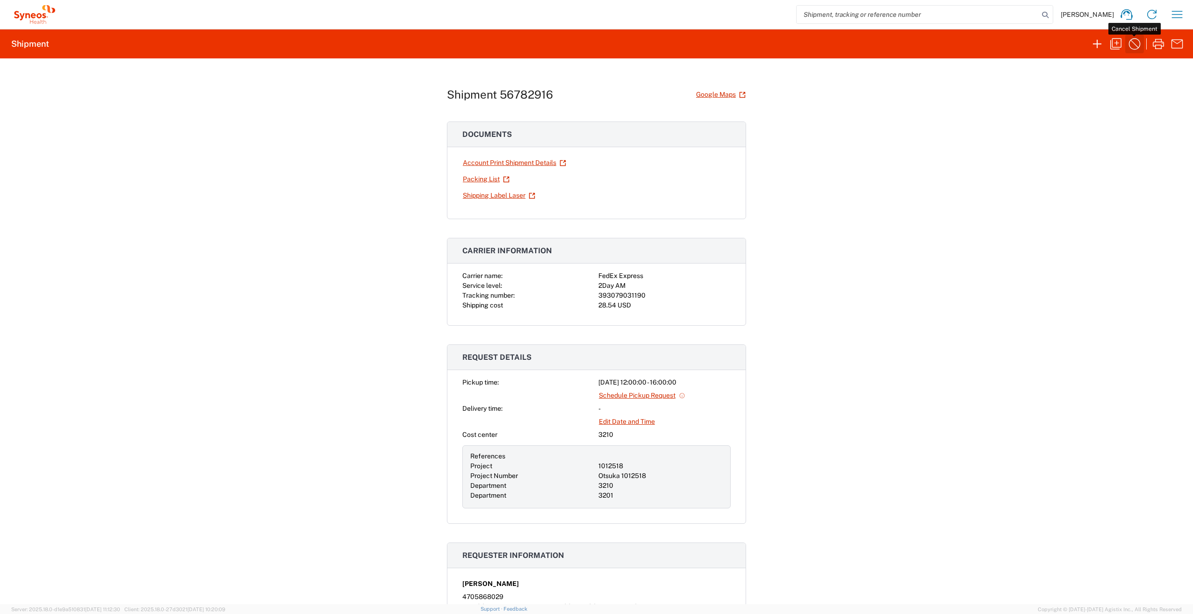
click at [1133, 43] on icon "button" at bounding box center [1135, 44] width 12 height 12
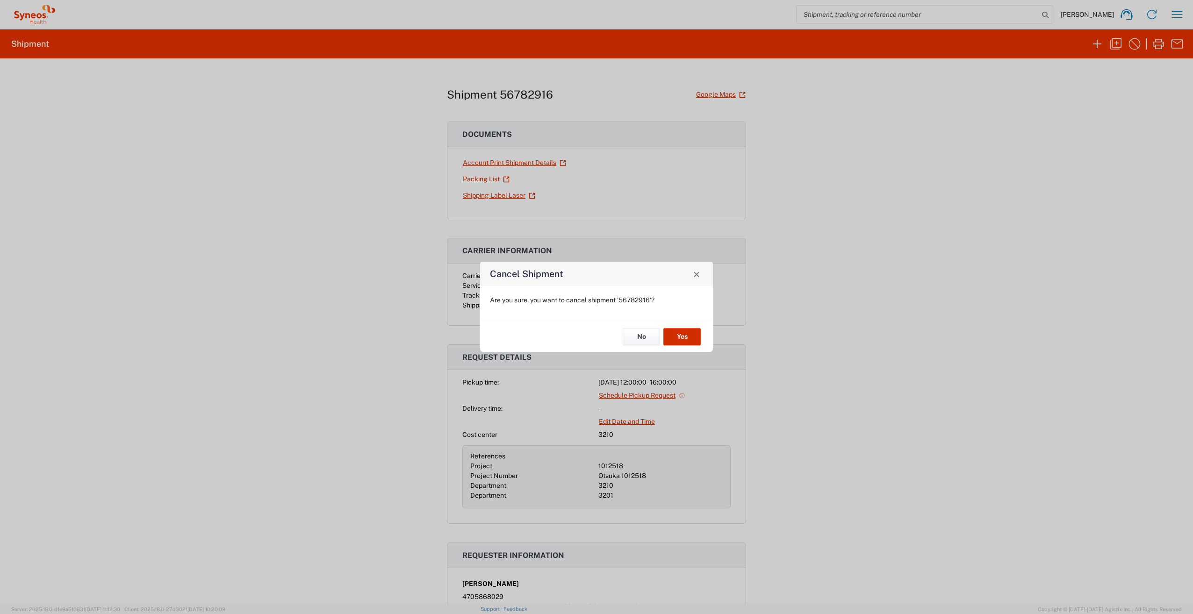
click at [687, 340] on button "Yes" at bounding box center [681, 336] width 37 height 17
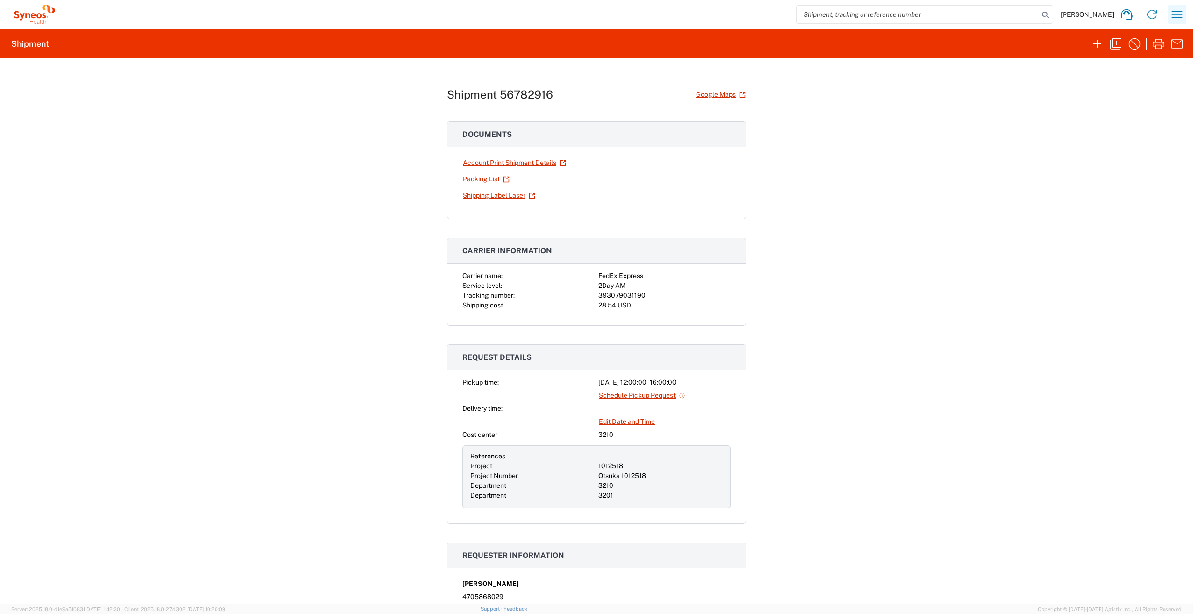
click at [1180, 15] on icon "button" at bounding box center [1176, 14] width 15 height 15
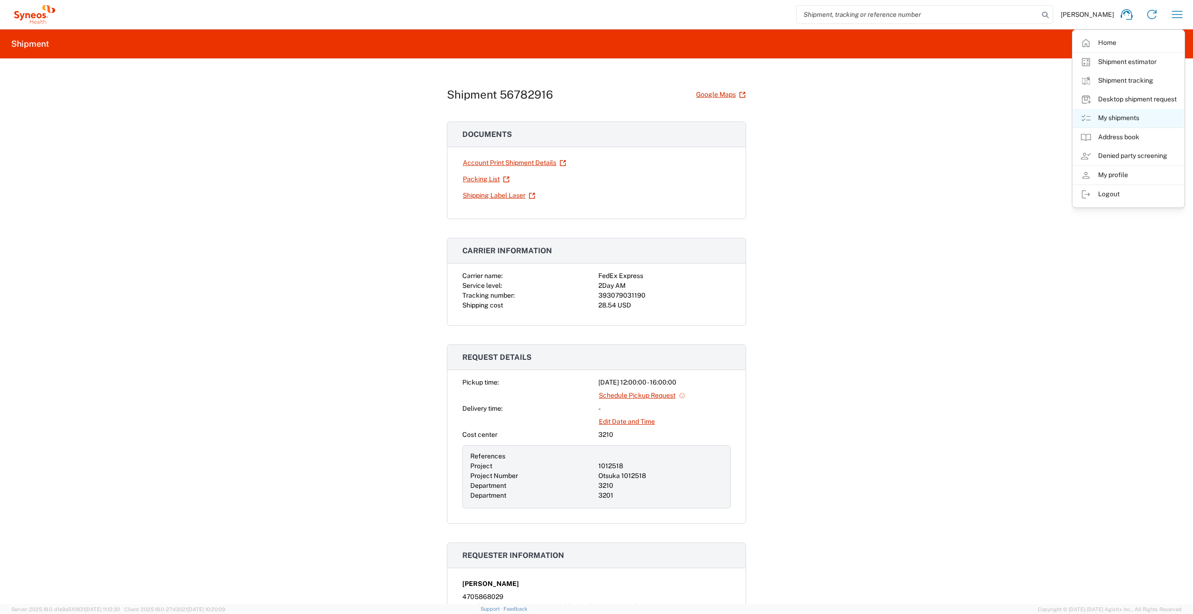
click at [1122, 118] on link "My shipments" at bounding box center [1128, 118] width 111 height 19
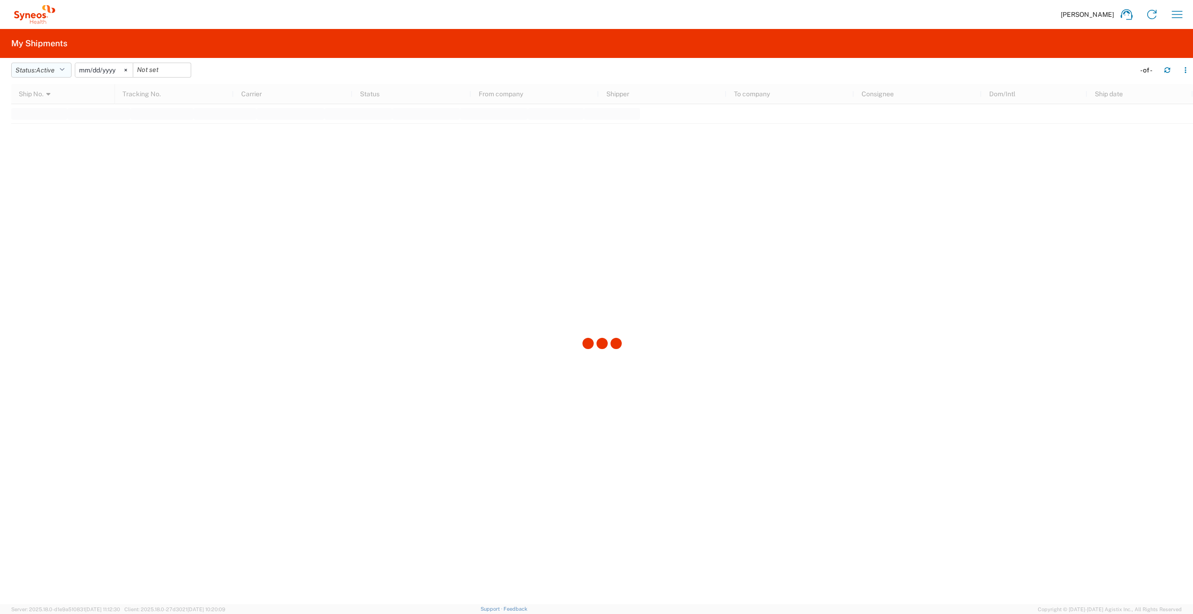
click at [65, 70] on icon "button" at bounding box center [61, 70] width 5 height 7
click at [58, 117] on span "All" at bounding box center [66, 119] width 109 height 14
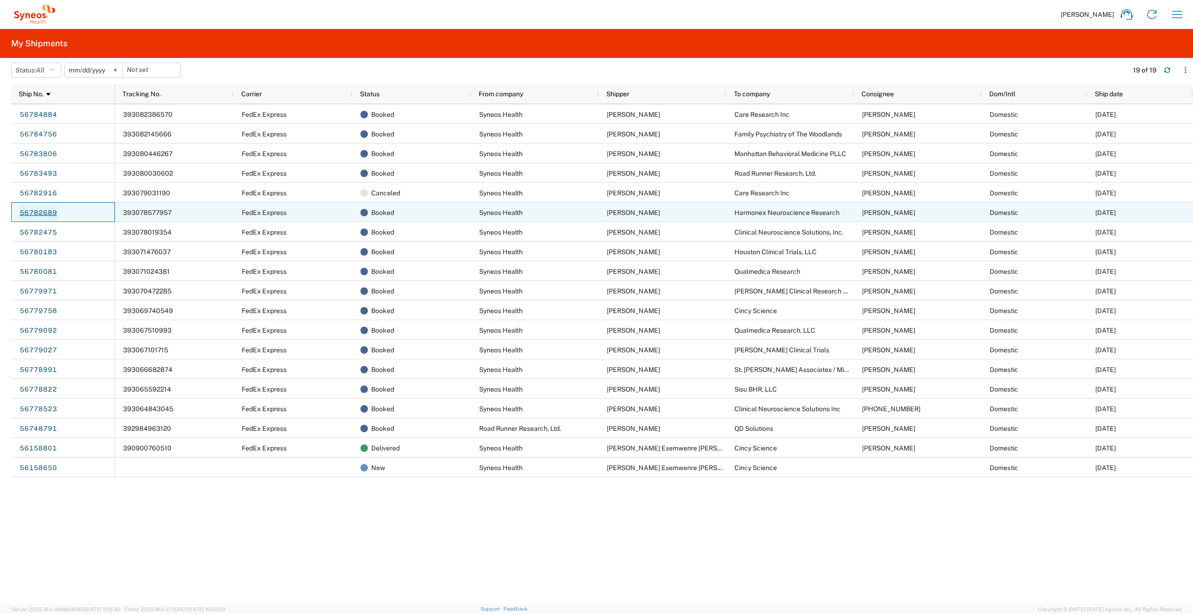
click at [31, 212] on link "56782689" at bounding box center [38, 213] width 38 height 15
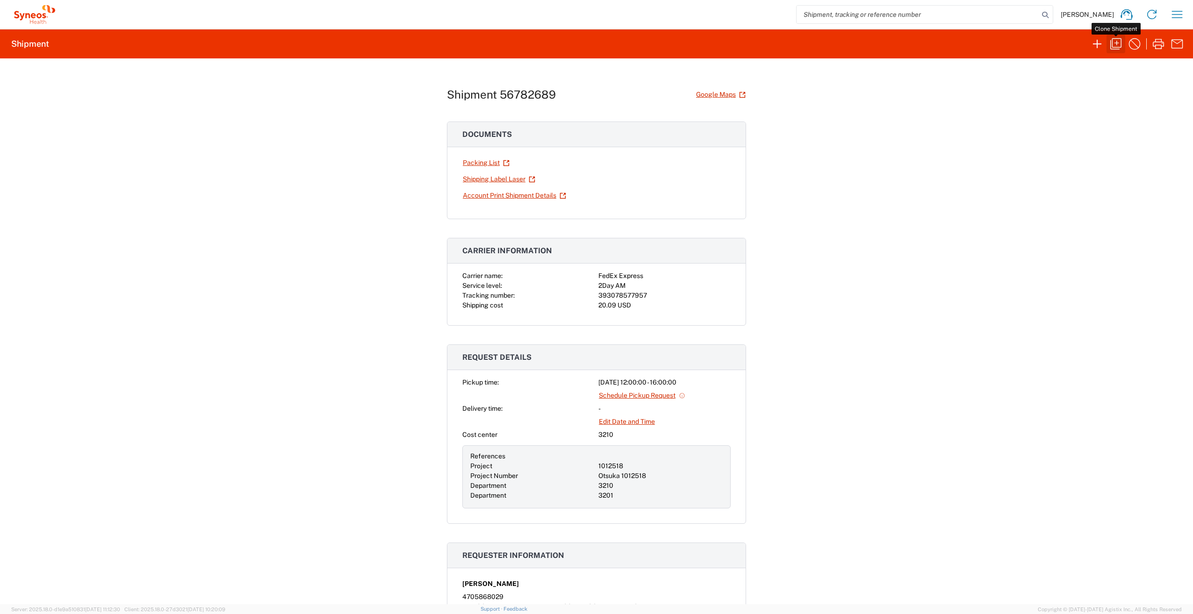
click at [1117, 45] on icon "button" at bounding box center [1115, 43] width 11 height 11
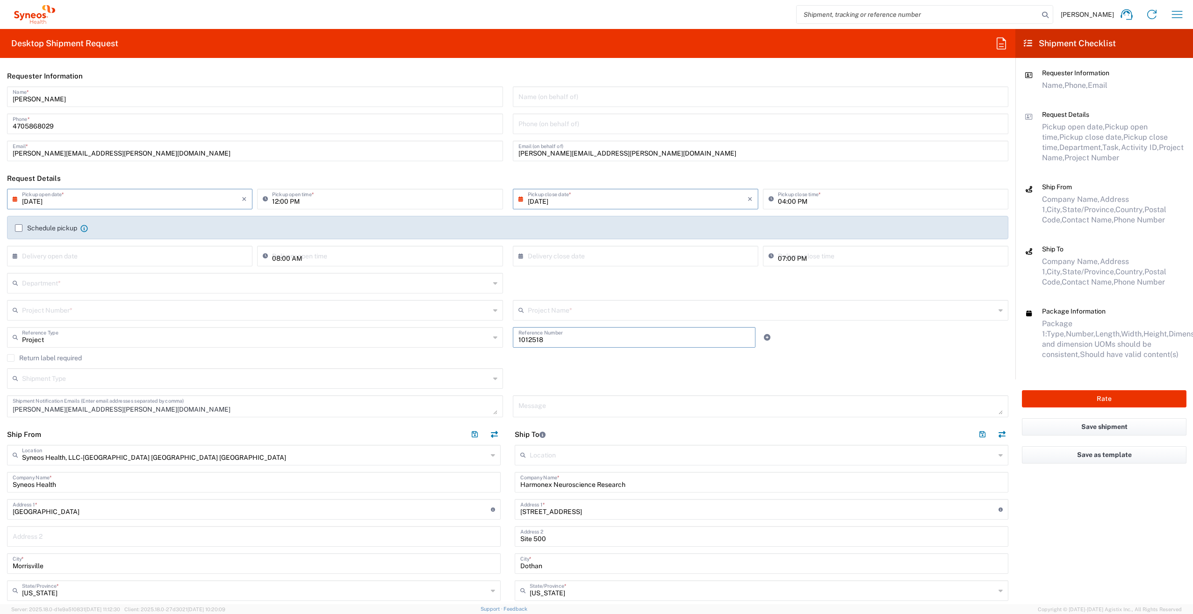
drag, startPoint x: 570, startPoint y: 344, endPoint x: 489, endPoint y: 338, distance: 81.1
click at [489, 338] on div "Project Reference Type Project Account Type Activity ID Airline Appointment Num…" at bounding box center [507, 340] width 1011 height 27
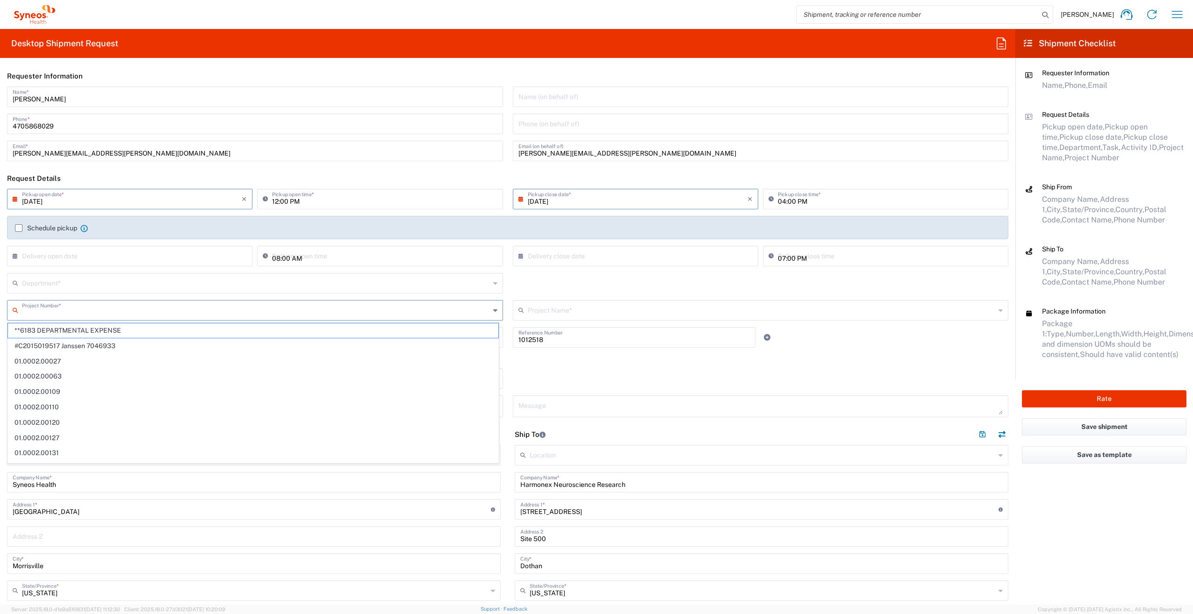
paste input "1012518"
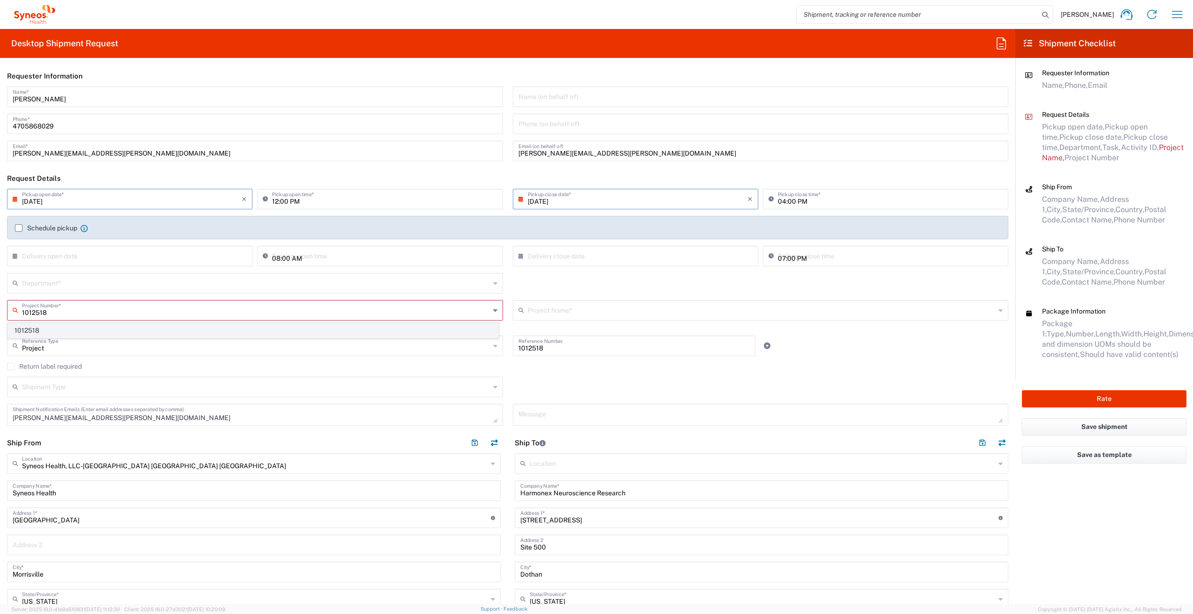
click at [50, 329] on span "1012518" at bounding box center [253, 330] width 490 height 14
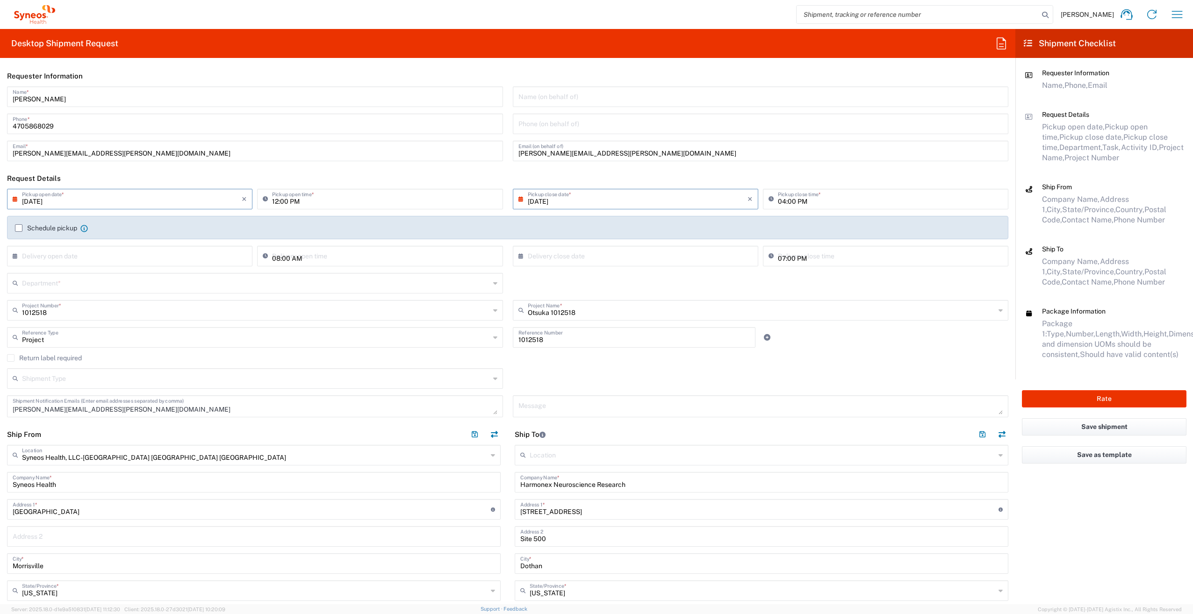
click at [65, 284] on input "text" at bounding box center [256, 282] width 468 height 16
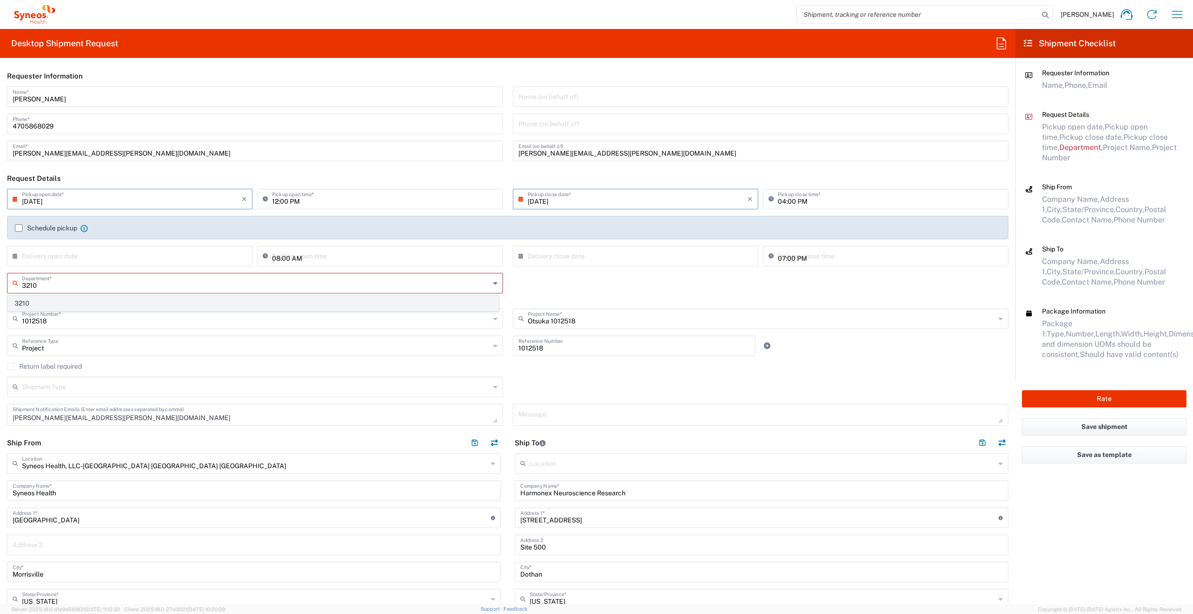
click at [52, 306] on span "3210" at bounding box center [253, 303] width 490 height 14
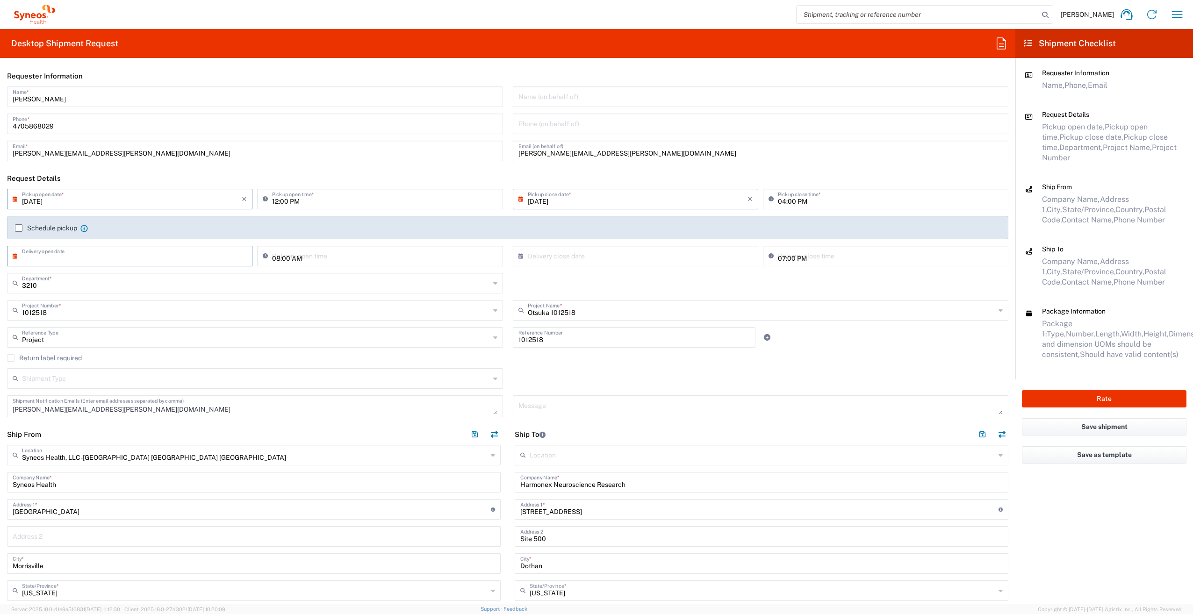
click at [59, 260] on input "text" at bounding box center [132, 255] width 220 height 16
click at [861, 359] on agx-checkbox-control "Return label required" at bounding box center [507, 357] width 1001 height 7
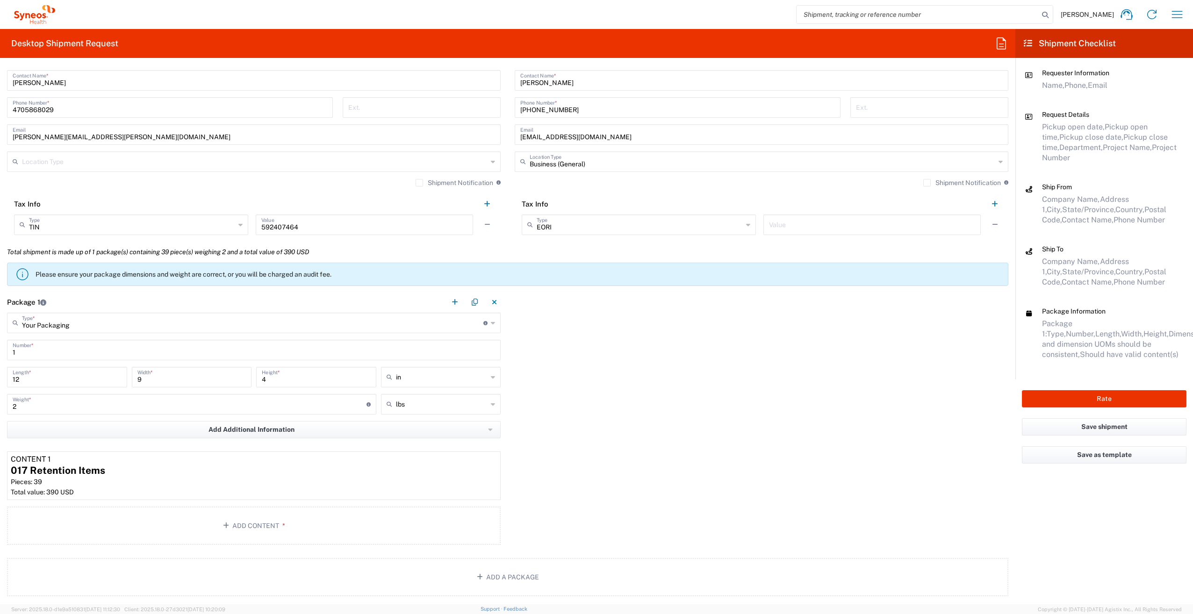
scroll to position [701, 0]
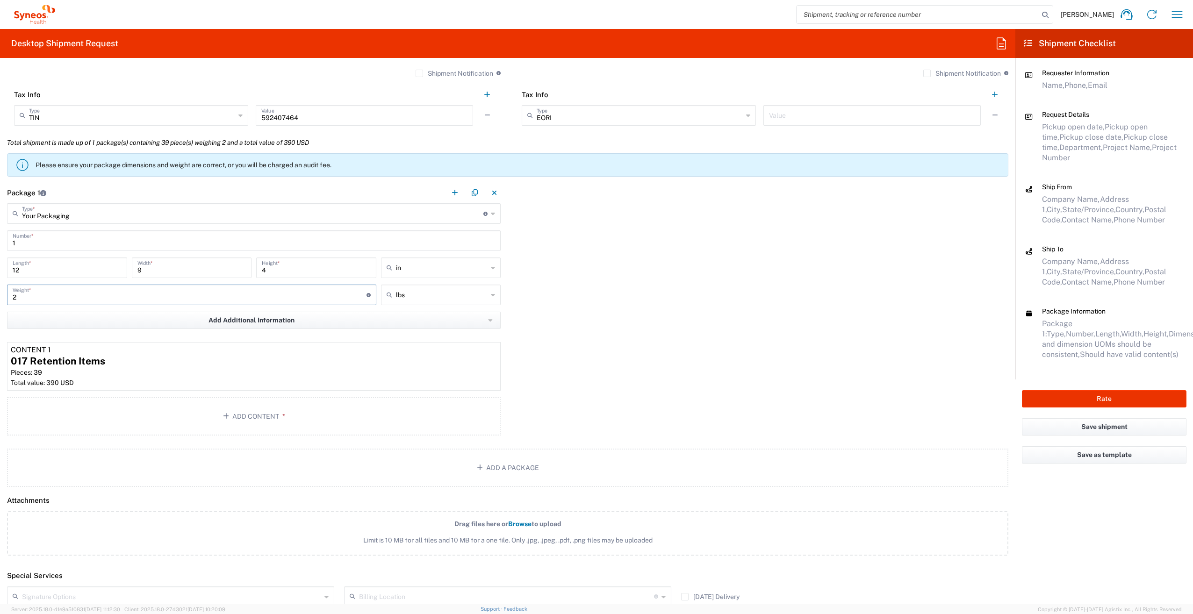
drag, startPoint x: 40, startPoint y: 300, endPoint x: 0, endPoint y: 300, distance: 39.7
click at [0, 300] on main "Your Packaging Type * Material used to package goods Your Packaging Envelope La…" at bounding box center [254, 321] width 508 height 236
drag, startPoint x: 296, startPoint y: 270, endPoint x: 244, endPoint y: 270, distance: 51.4
click at [244, 270] on div "12 Length * 9 Width * 4 Height * in in cm ft" at bounding box center [254, 271] width 498 height 27
click at [617, 314] on div "Package 1 Your Packaging Type * Material used to package goods Your Packaging E…" at bounding box center [507, 310] width 1015 height 257
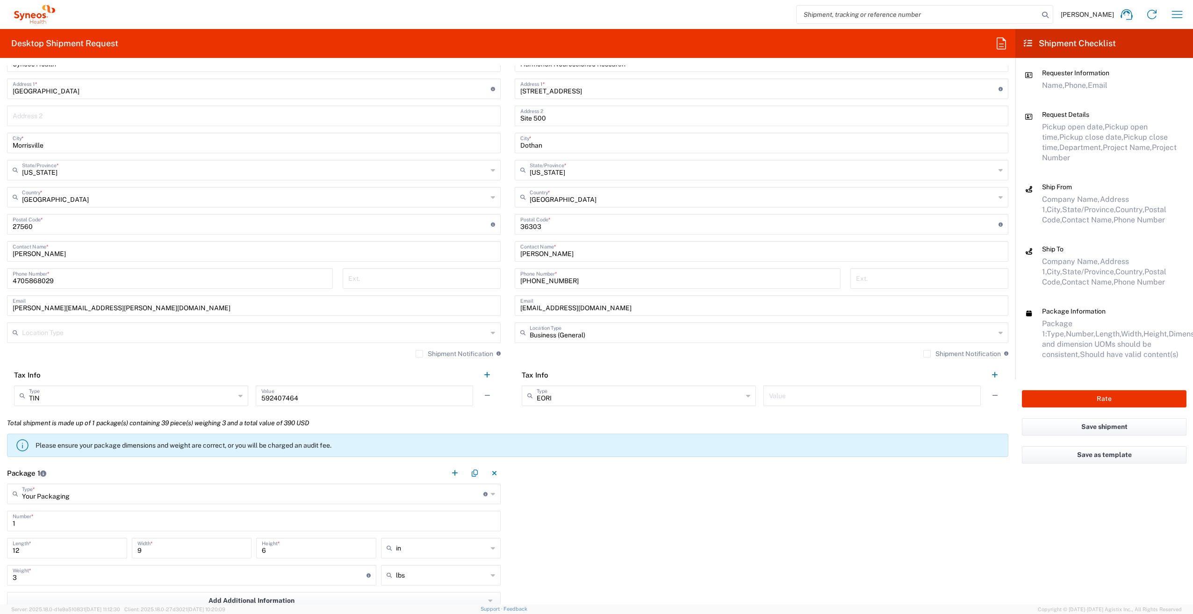
scroll to position [280, 0]
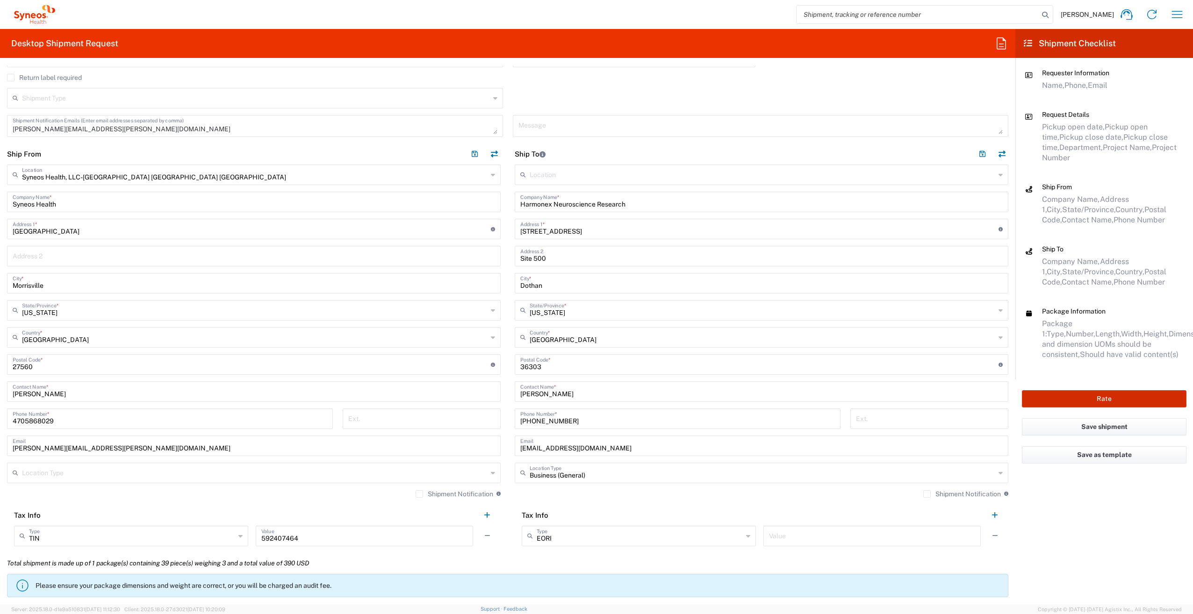
click at [1128, 398] on button "Rate" at bounding box center [1104, 398] width 165 height 17
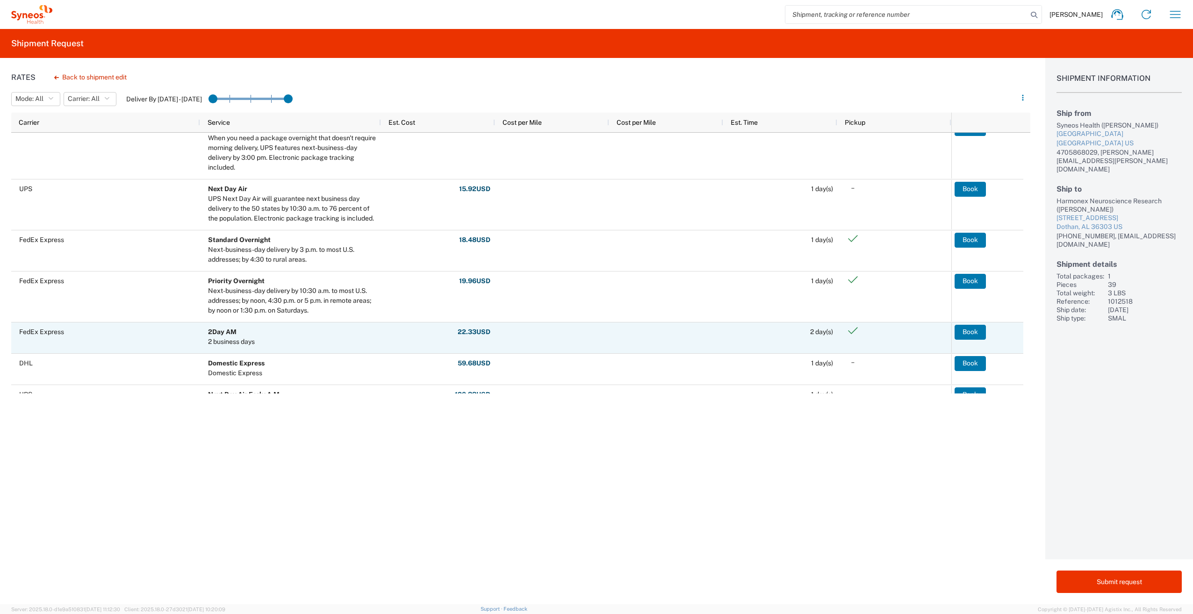
scroll to position [374, 0]
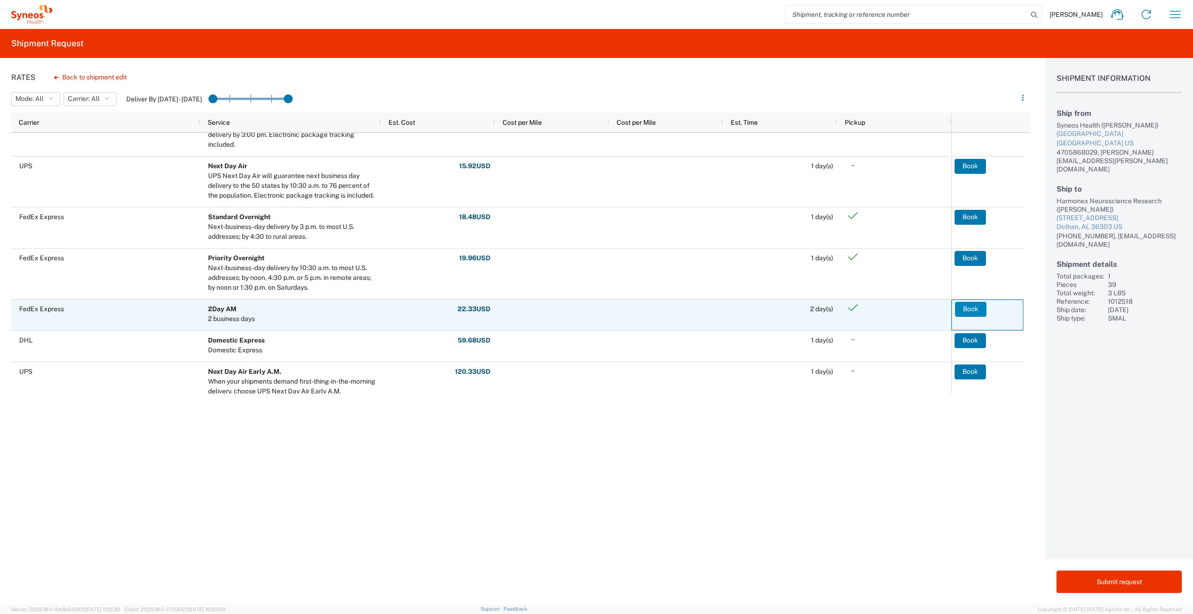
click at [971, 308] on button "Book" at bounding box center [970, 309] width 31 height 15
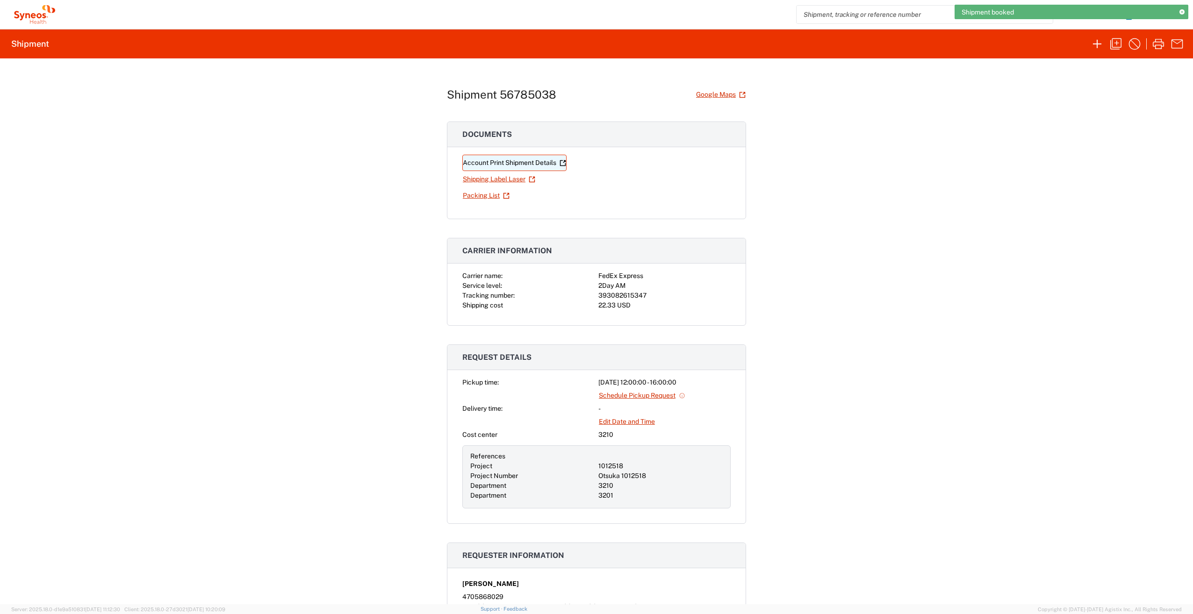
click at [481, 164] on link "Account Print Shipment Details" at bounding box center [514, 163] width 104 height 16
click at [486, 178] on link "Shipping Label Laser" at bounding box center [498, 179] width 73 height 16
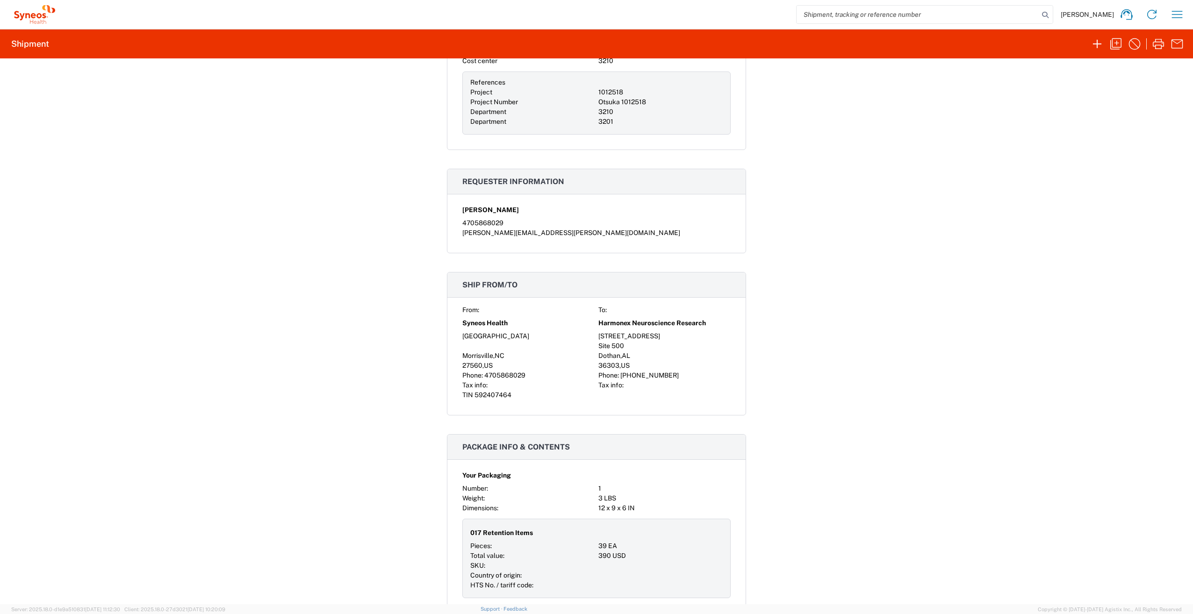
scroll to position [234, 0]
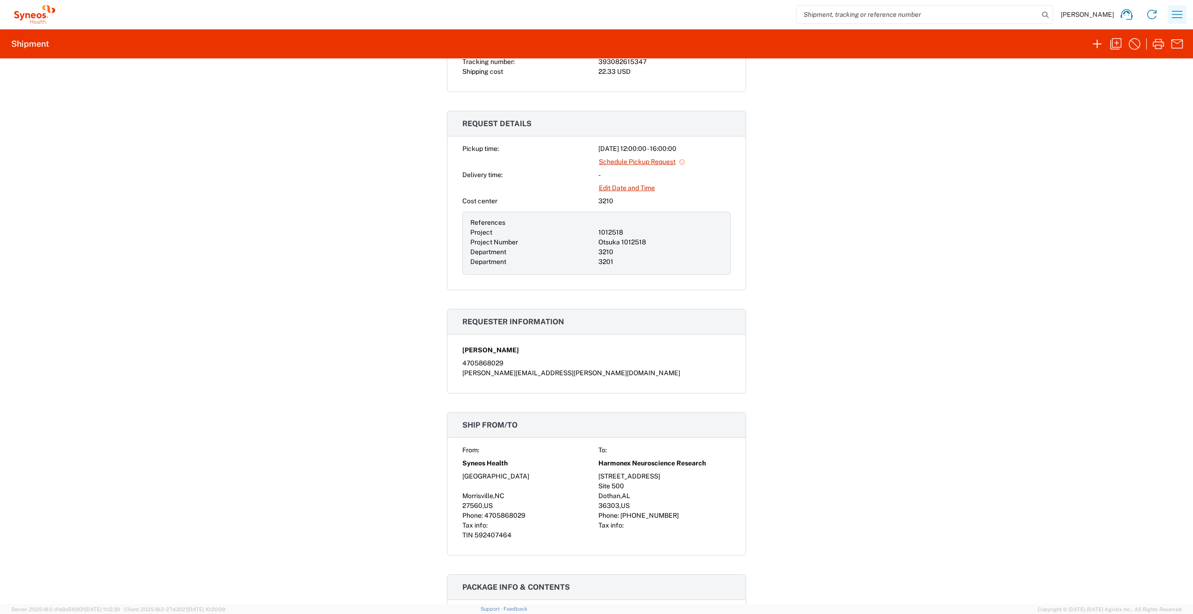
click at [1178, 13] on icon "button" at bounding box center [1176, 14] width 15 height 15
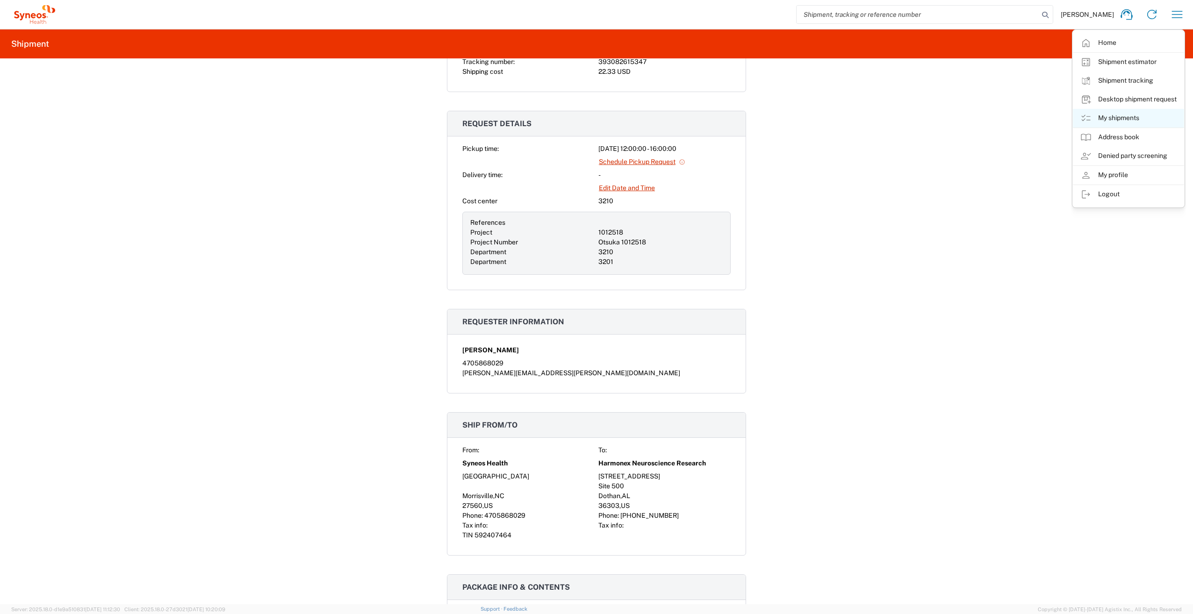
click at [1133, 117] on link "My shipments" at bounding box center [1128, 118] width 111 height 19
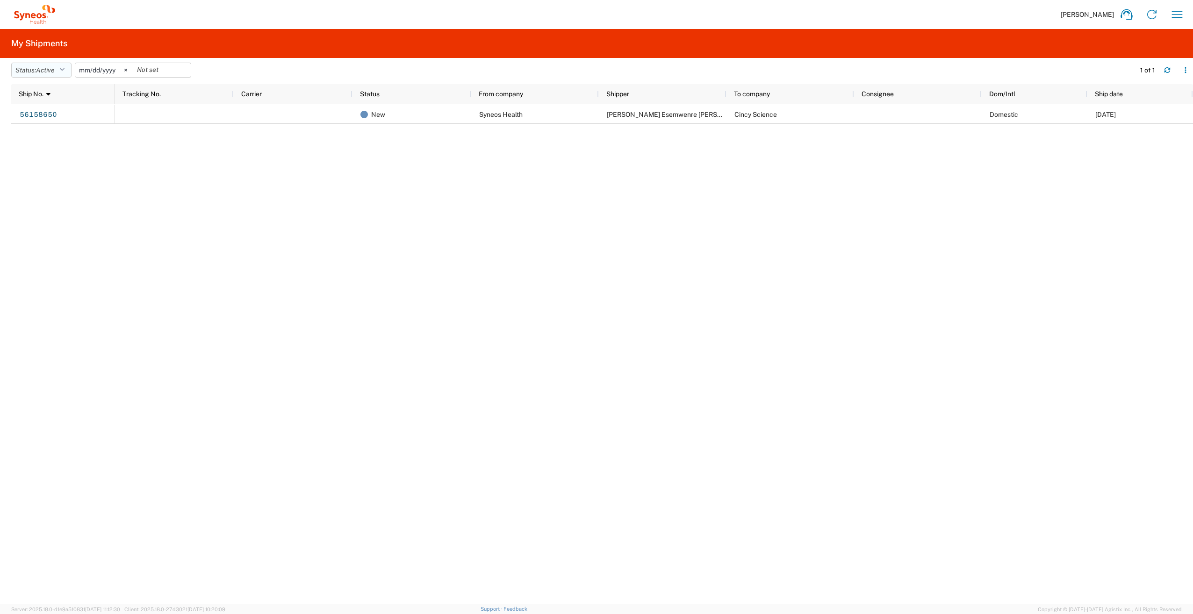
click at [64, 70] on icon "button" at bounding box center [61, 70] width 5 height 7
click at [36, 118] on span "All" at bounding box center [66, 119] width 109 height 14
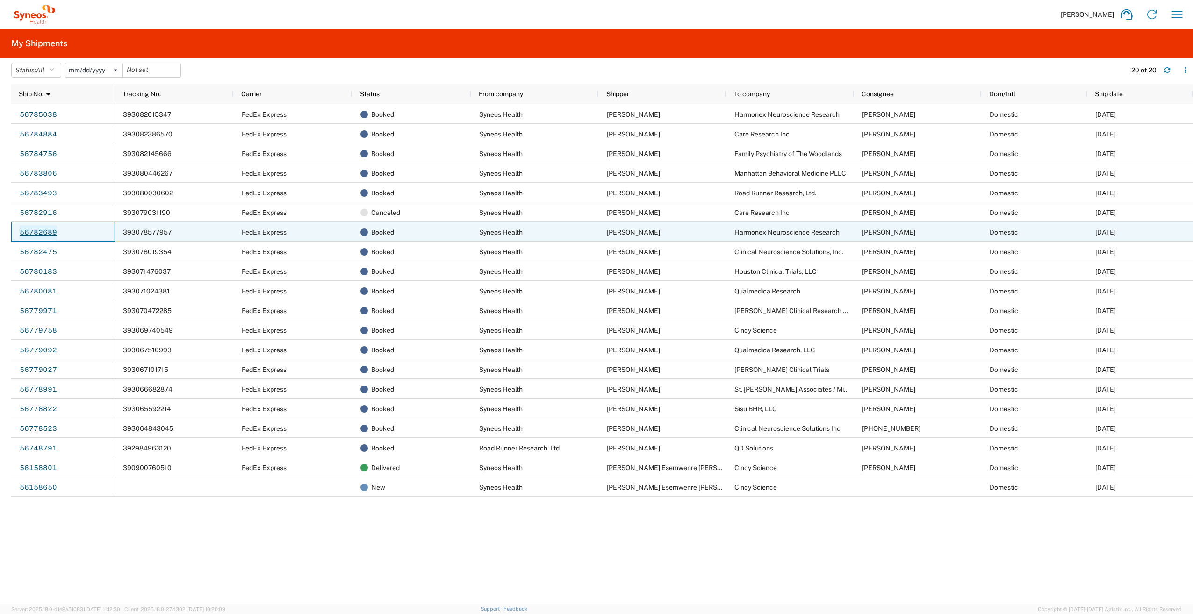
click at [42, 231] on link "56782689" at bounding box center [38, 232] width 38 height 15
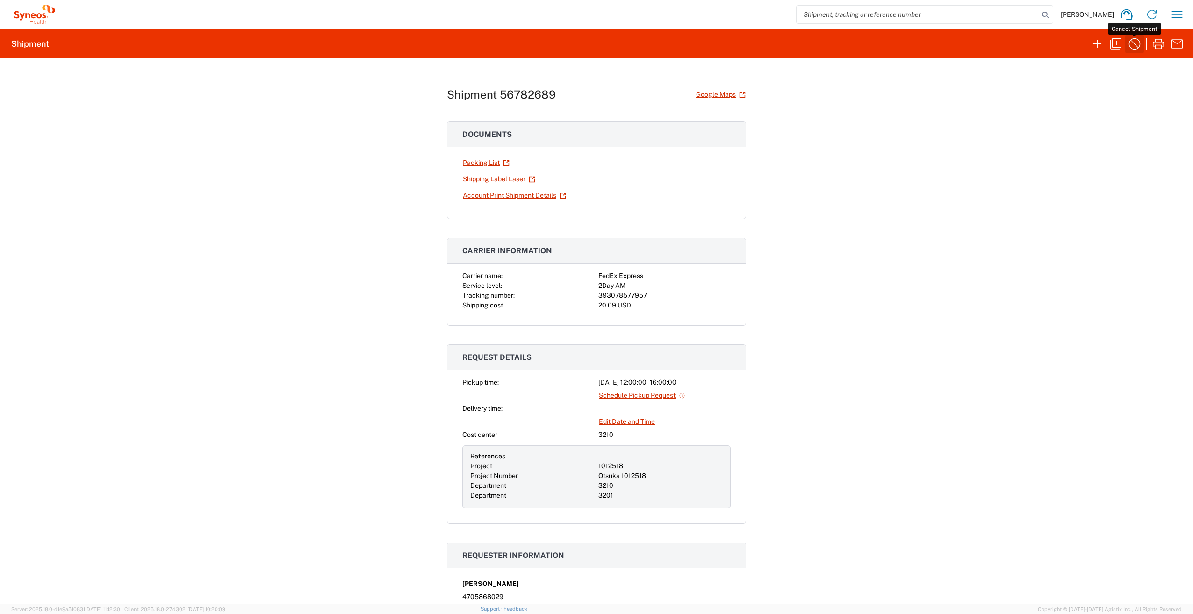
click at [1129, 44] on icon "button" at bounding box center [1135, 44] width 12 height 12
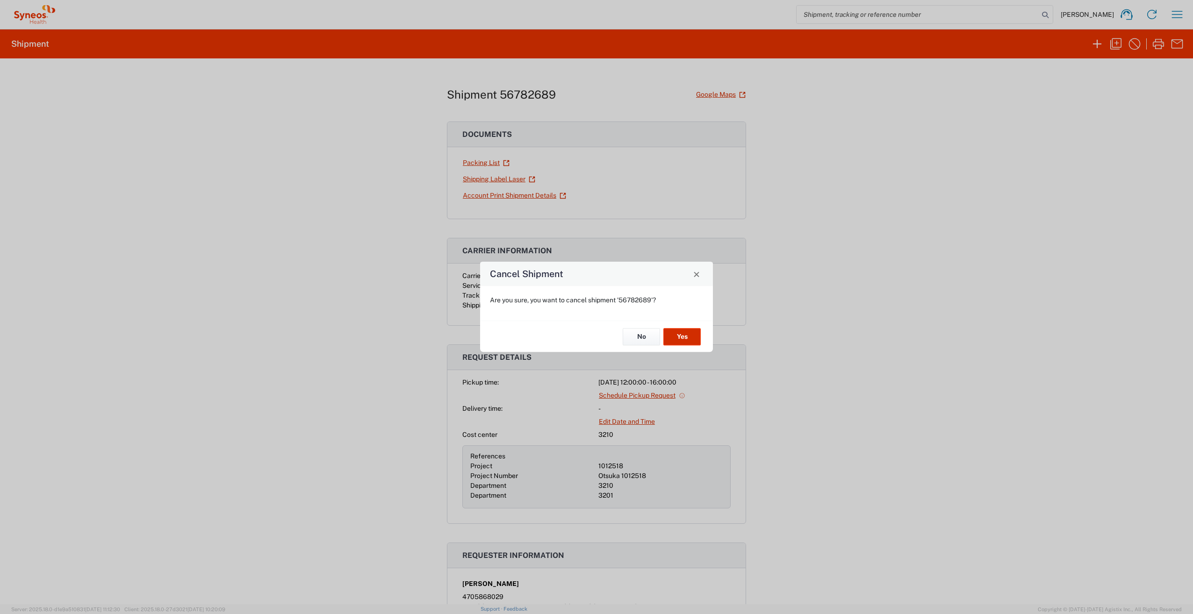
click at [690, 337] on button "Yes" at bounding box center [681, 336] width 37 height 17
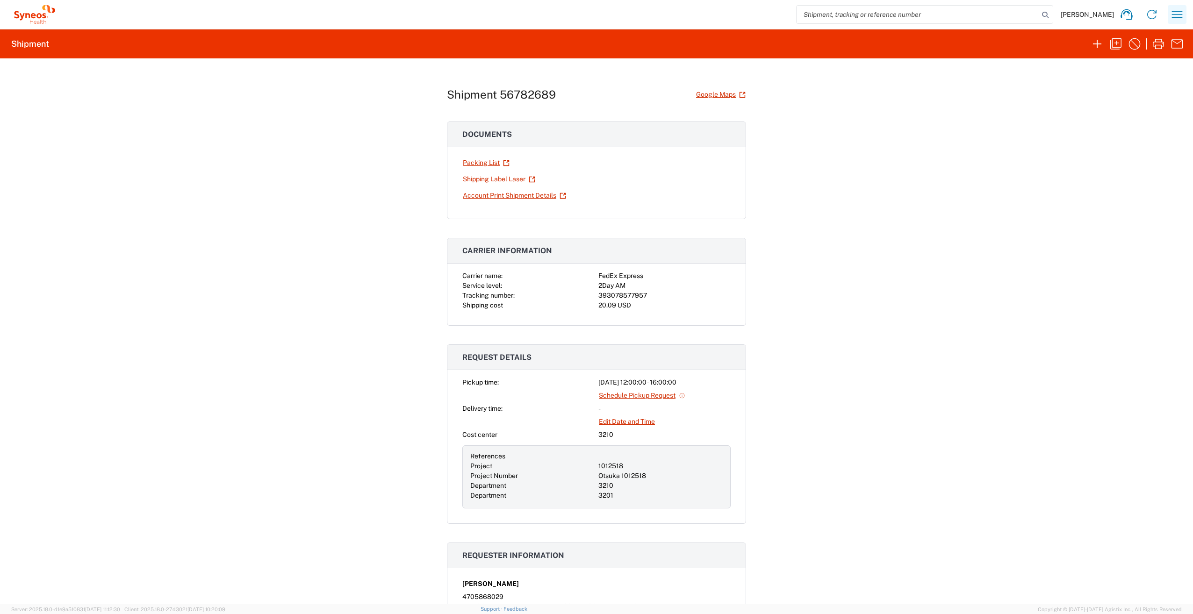
click at [1179, 13] on icon "button" at bounding box center [1176, 14] width 15 height 15
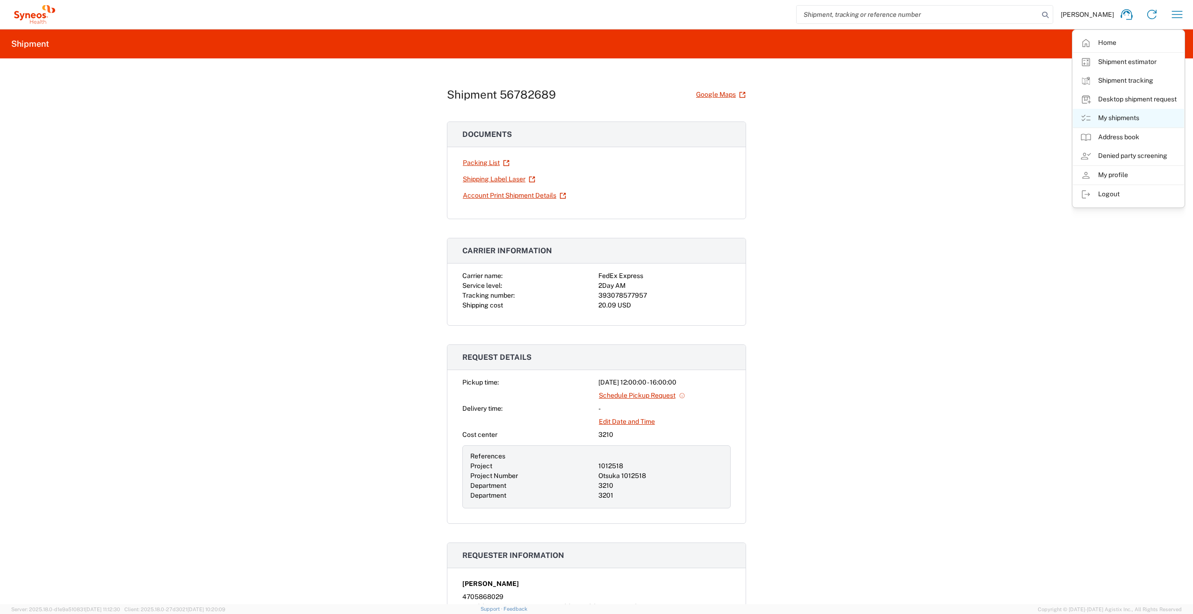
click at [1111, 120] on link "My shipments" at bounding box center [1128, 118] width 111 height 19
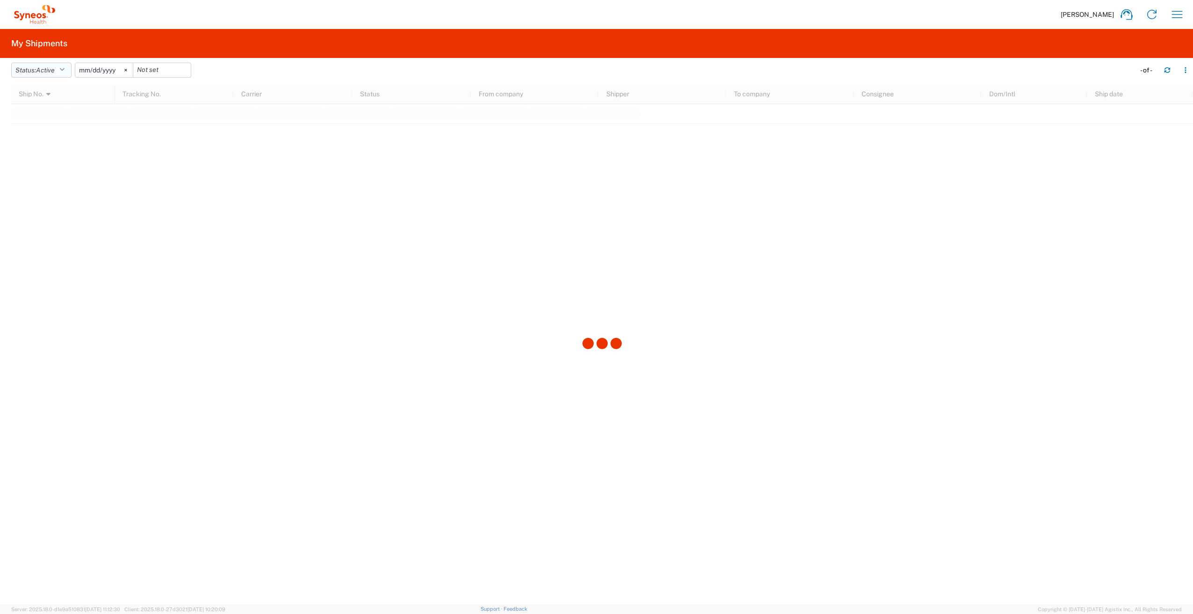
click at [62, 69] on button "Status: Active" at bounding box center [41, 70] width 60 height 15
click at [45, 116] on span "All" at bounding box center [66, 119] width 109 height 14
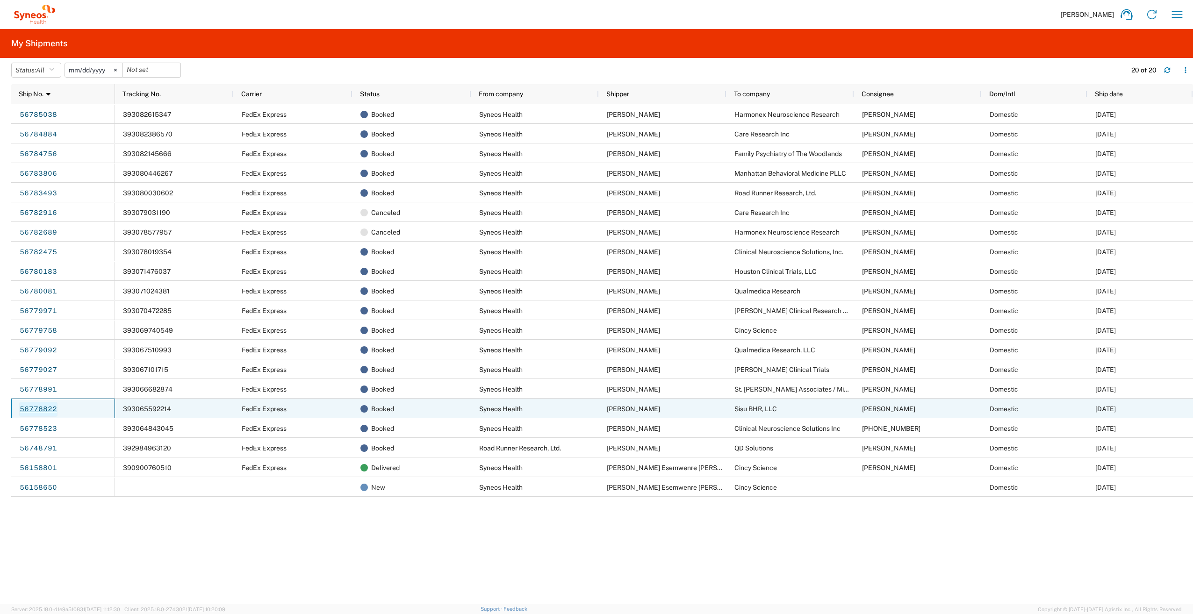
click at [46, 407] on link "56778822" at bounding box center [38, 409] width 38 height 15
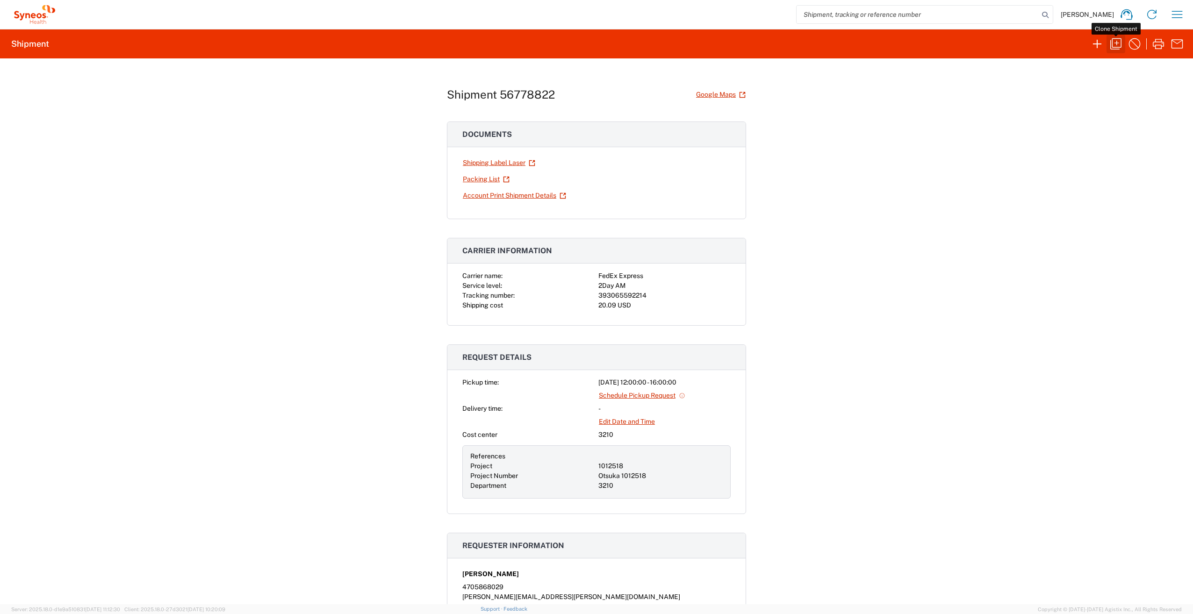
click at [1114, 44] on icon "button" at bounding box center [1115, 43] width 15 height 15
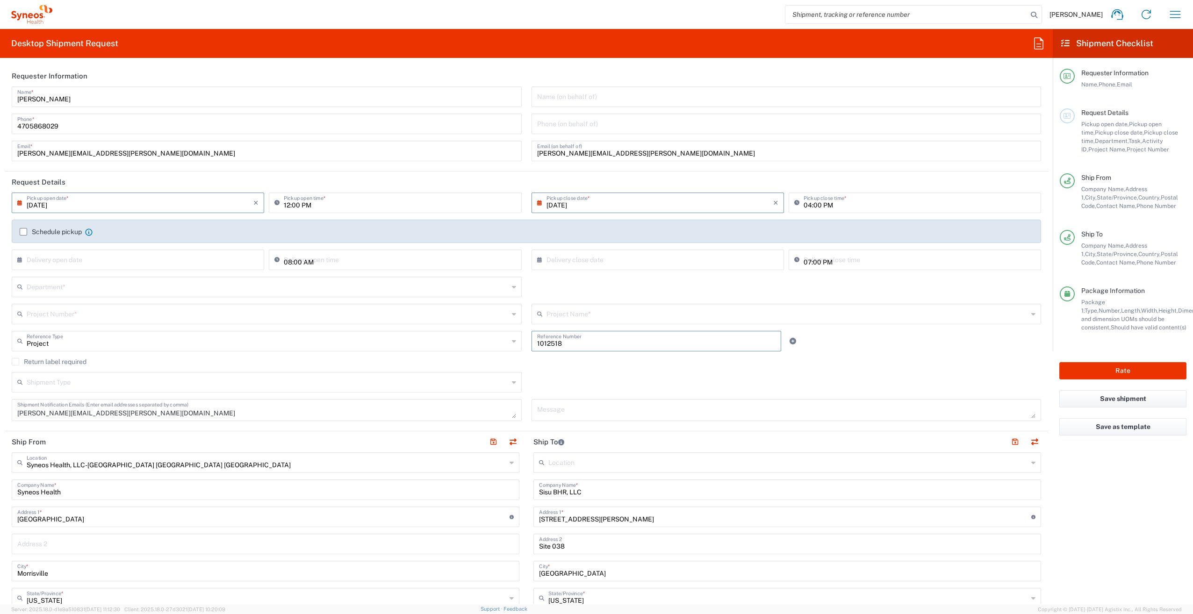
drag, startPoint x: 563, startPoint y: 345, endPoint x: 528, endPoint y: 347, distance: 34.6
click at [517, 343] on div "Project Reference Type Project Account Type Activity ID Airline Appointment Num…" at bounding box center [526, 344] width 1039 height 27
click at [38, 314] on input "text" at bounding box center [268, 313] width 482 height 16
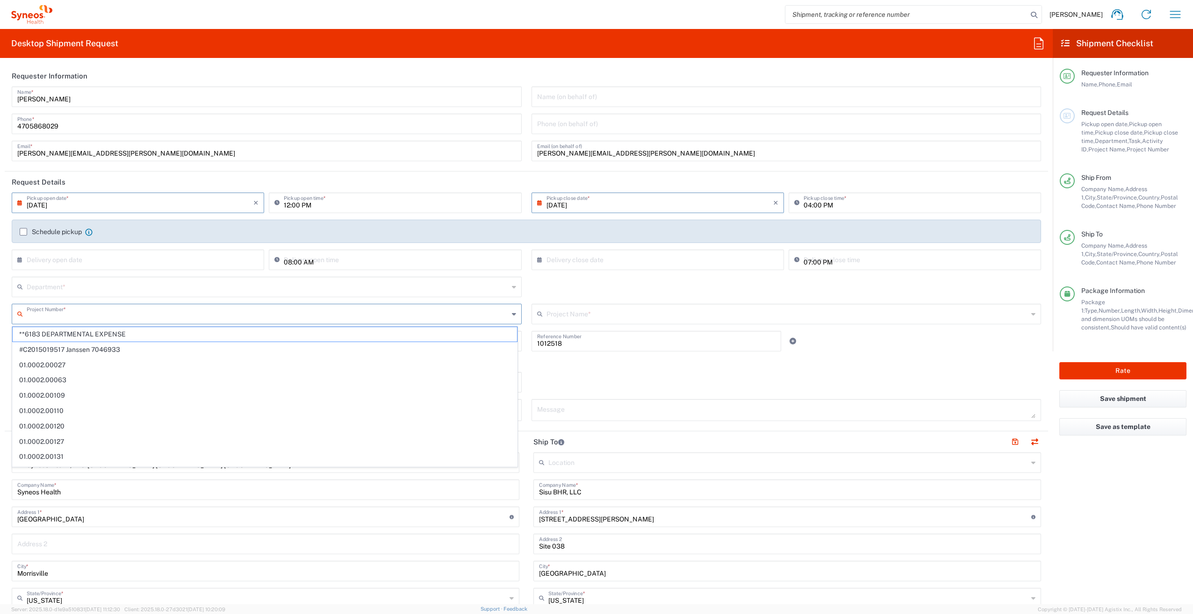
paste input "1012518"
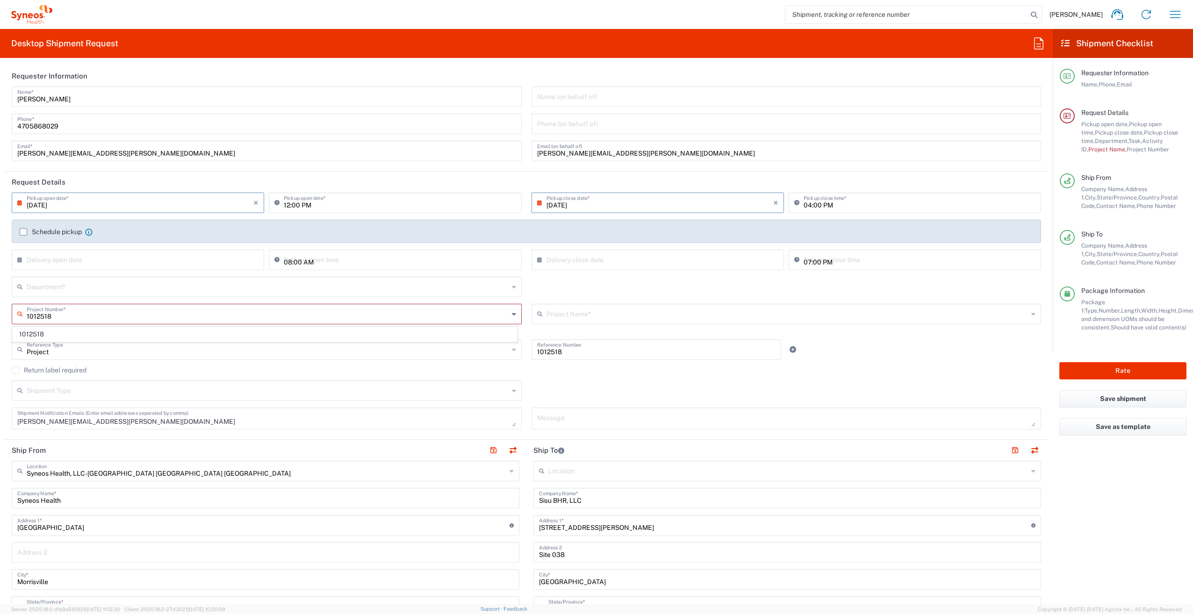
click at [49, 333] on span "1012518" at bounding box center [265, 334] width 504 height 14
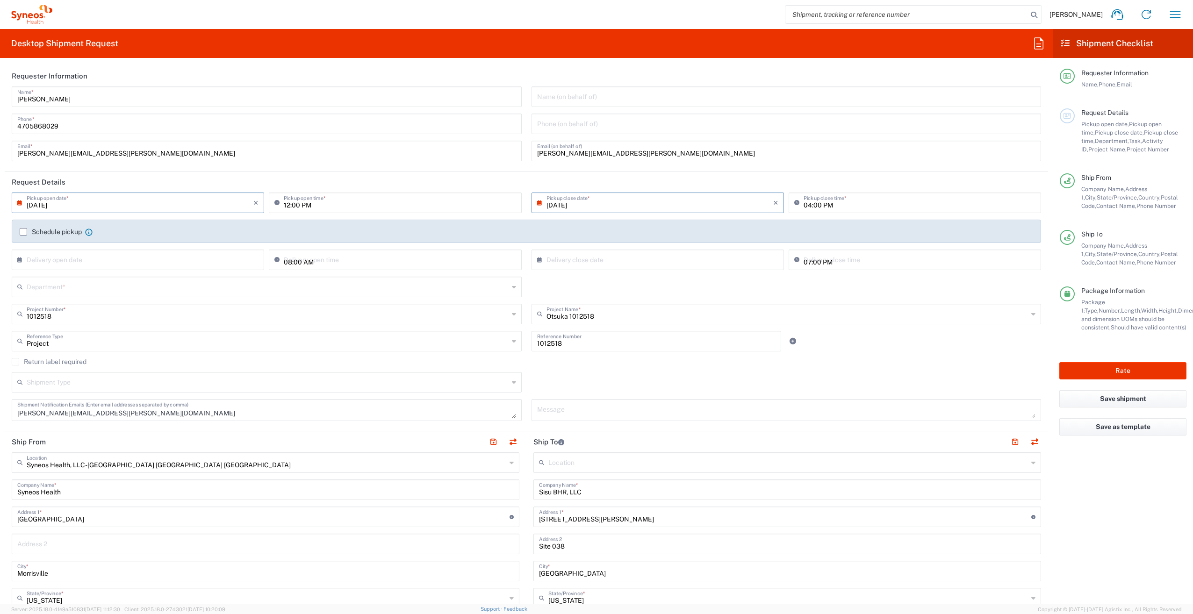
click at [50, 288] on input "text" at bounding box center [268, 286] width 482 height 16
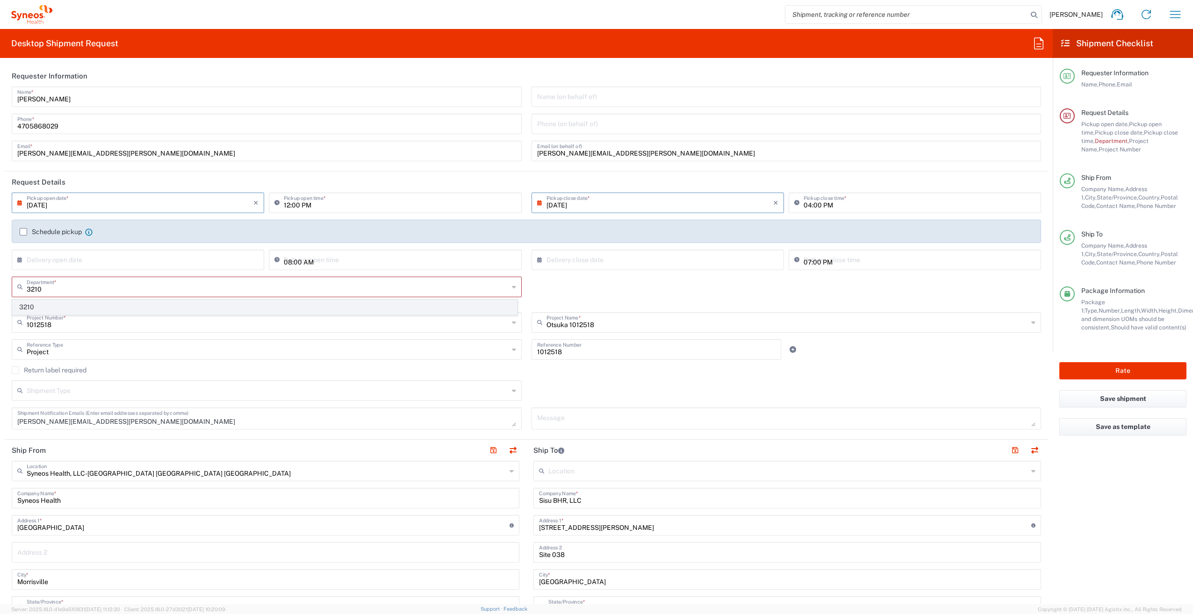
click at [40, 305] on span "3210" at bounding box center [265, 307] width 504 height 14
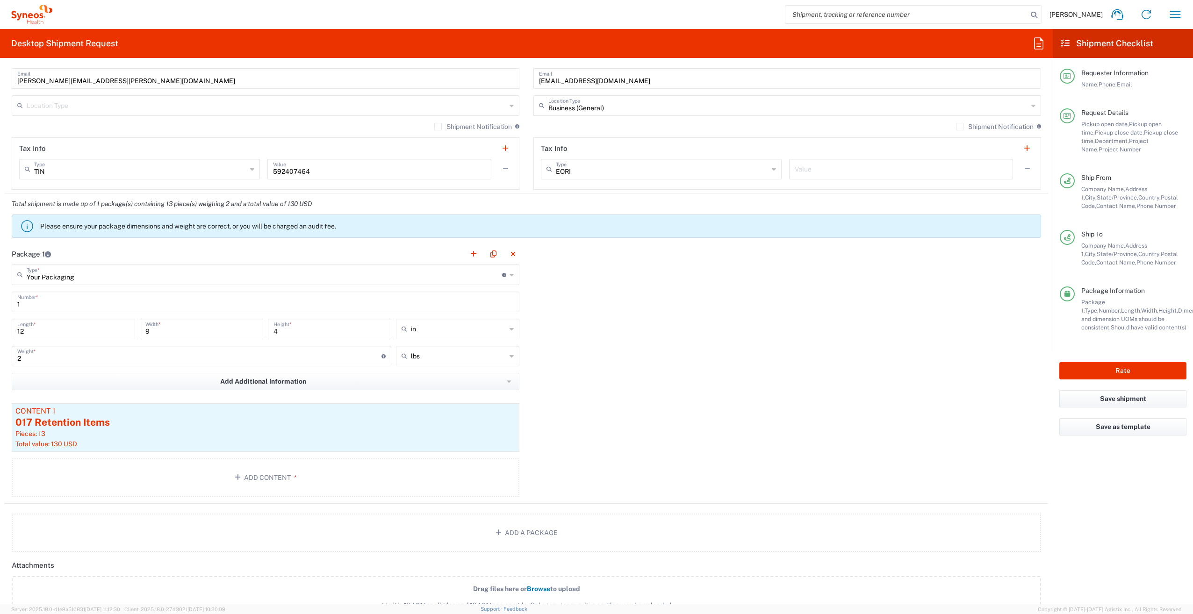
scroll to position [748, 0]
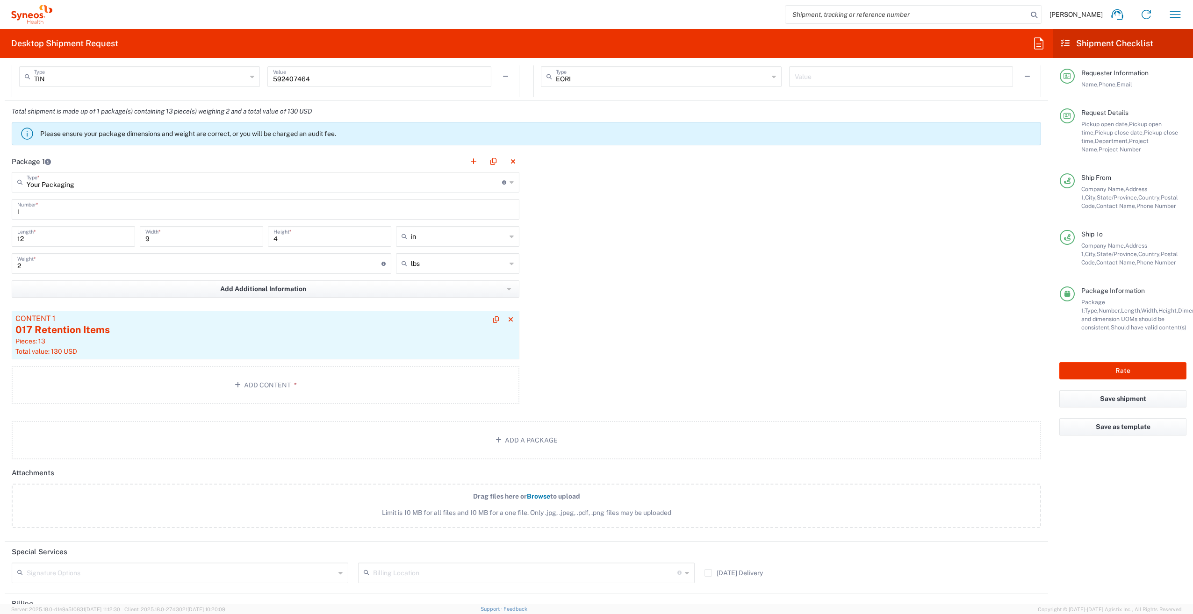
click at [163, 336] on div "017 Retention Items" at bounding box center [265, 330] width 500 height 14
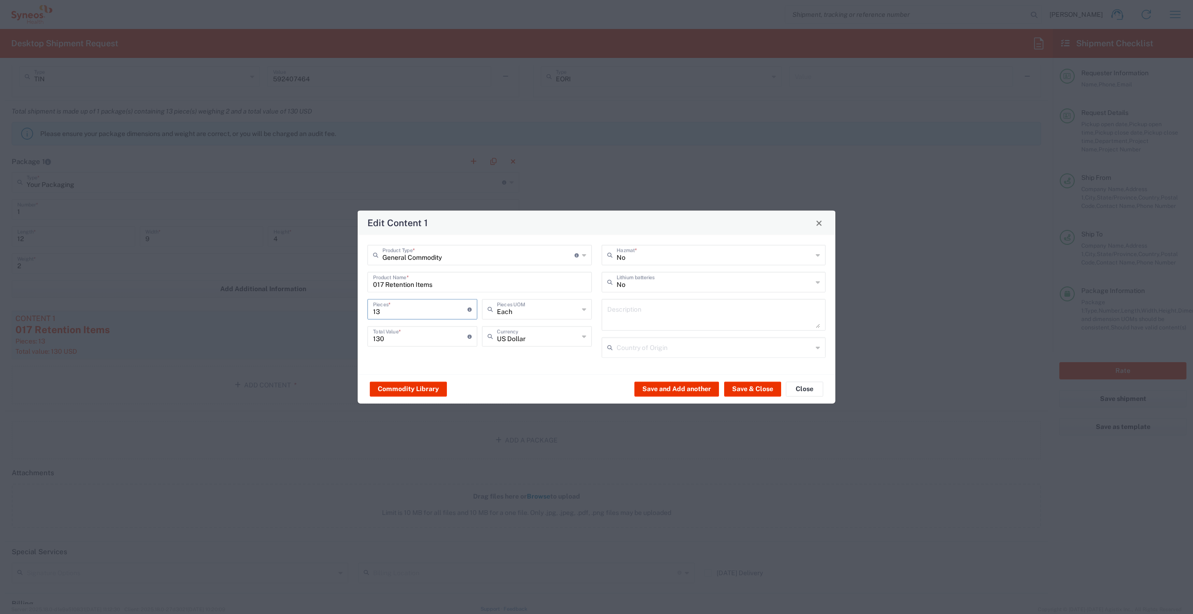
drag, startPoint x: 414, startPoint y: 311, endPoint x: 360, endPoint y: 311, distance: 53.8
click at [360, 311] on div "General Commodity Product Type * Document: Paper document generated internally …" at bounding box center [597, 304] width 478 height 139
click at [763, 392] on button "Save & Close" at bounding box center [752, 388] width 57 height 15
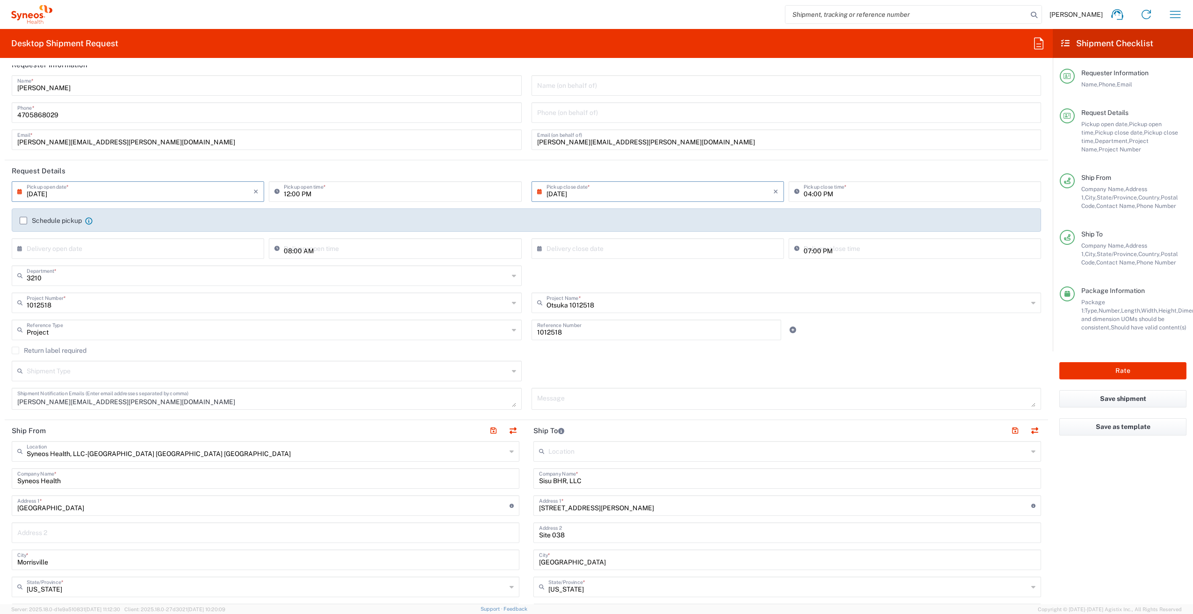
scroll to position [0, 0]
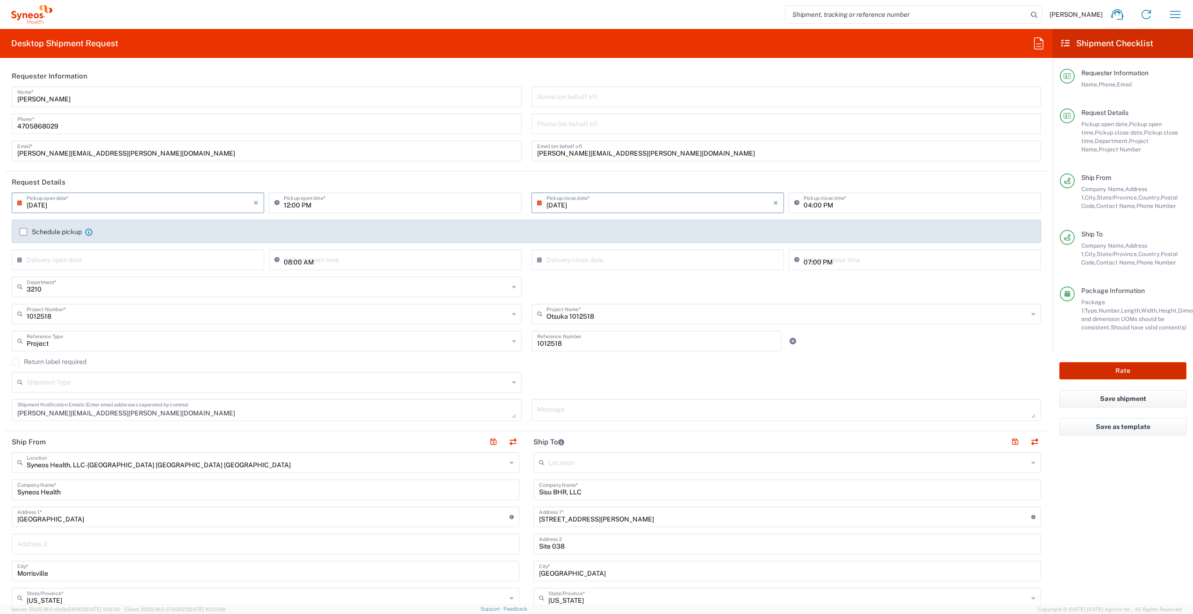
click at [1123, 371] on button "Rate" at bounding box center [1122, 370] width 127 height 17
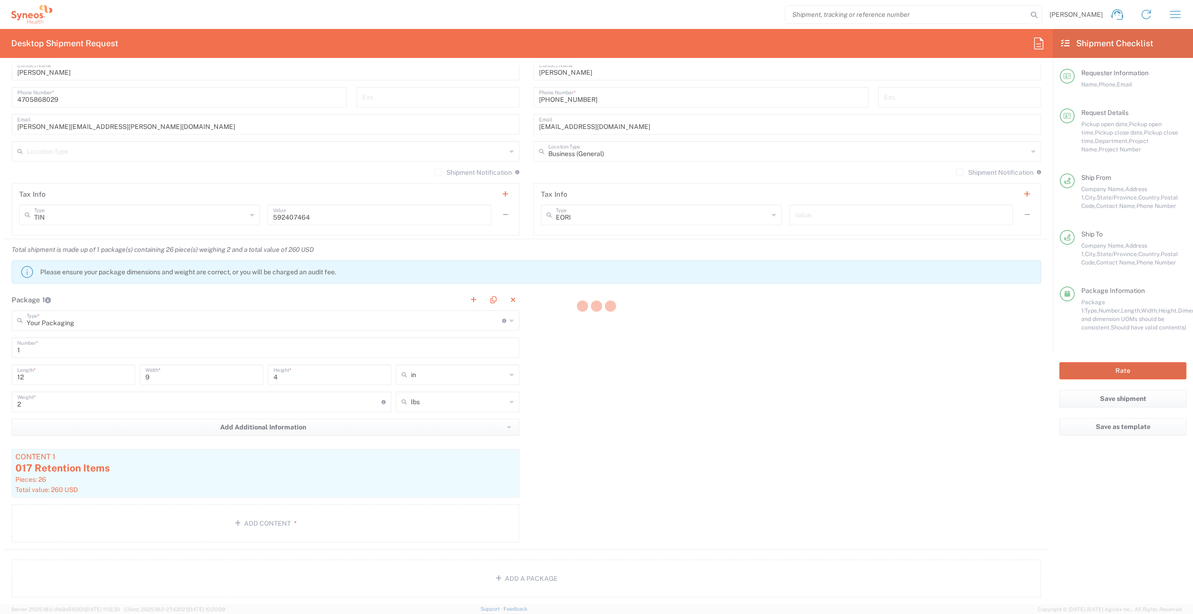
scroll to position [701, 0]
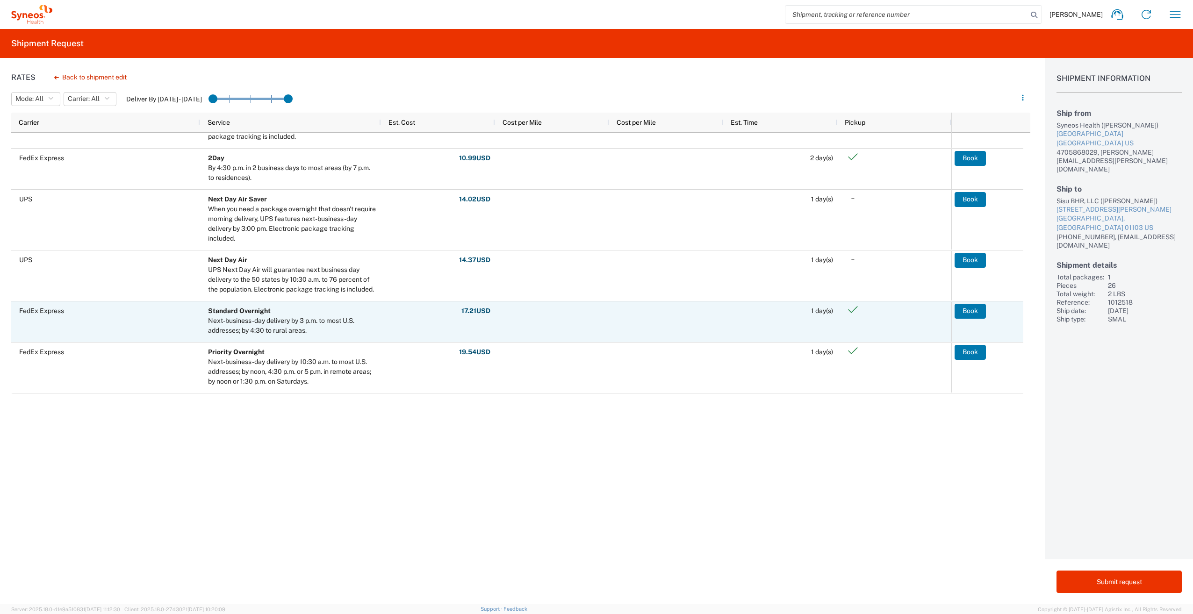
scroll to position [280, 0]
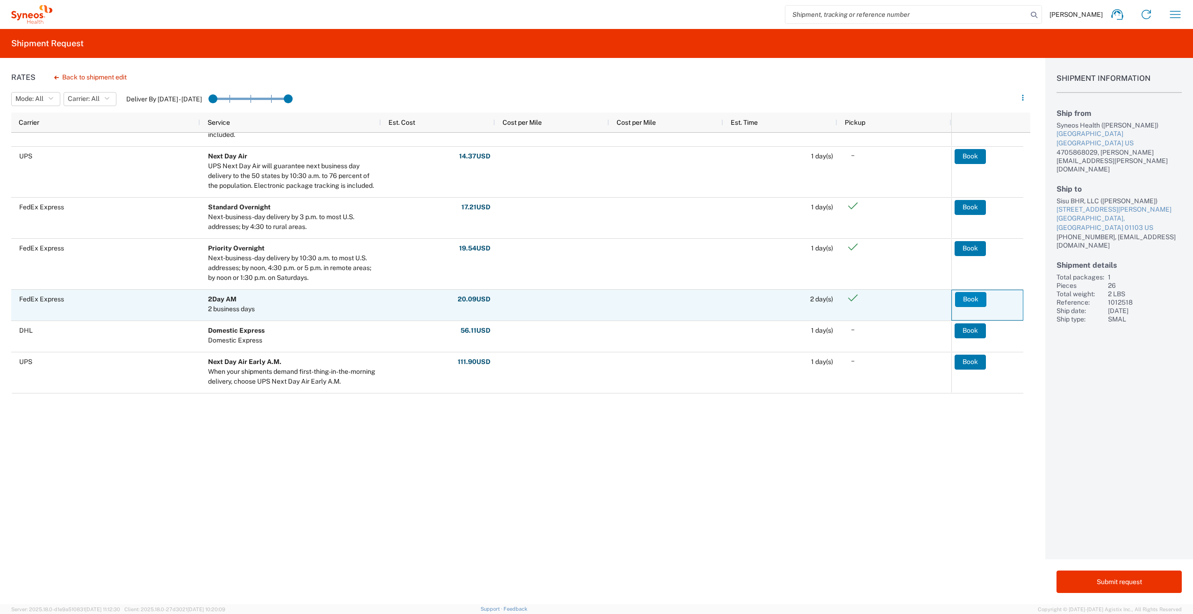
click at [972, 295] on button "Book" at bounding box center [970, 299] width 31 height 15
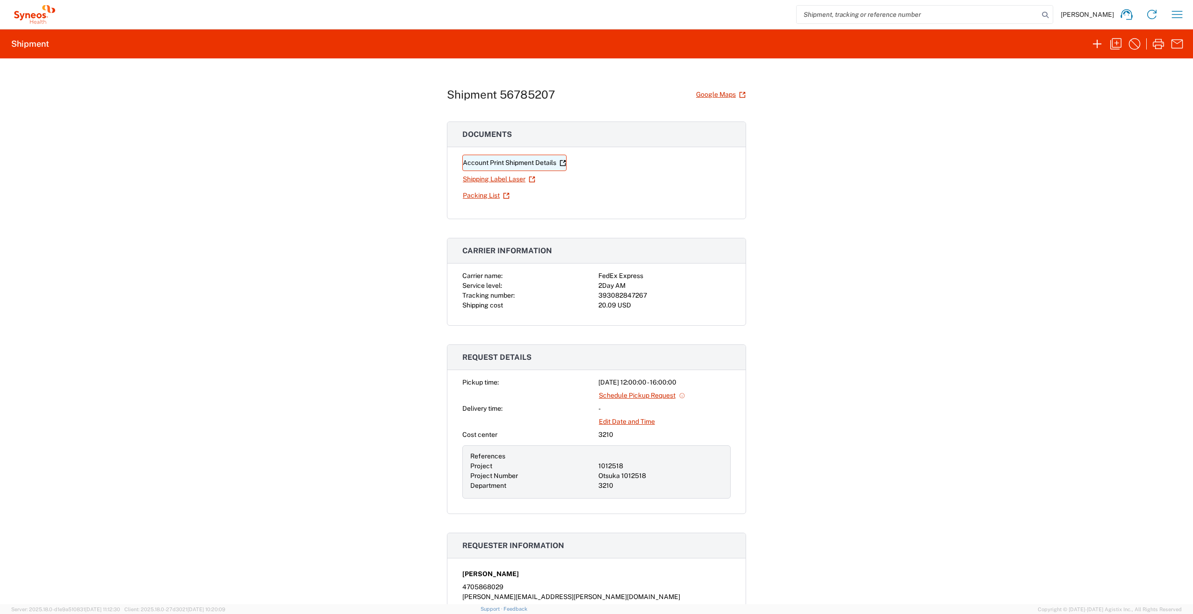
click at [489, 165] on link "Account Print Shipment Details" at bounding box center [514, 163] width 104 height 16
click at [471, 179] on link "Shipping Label Laser" at bounding box center [498, 179] width 73 height 16
click at [1183, 11] on icon "button" at bounding box center [1176, 14] width 15 height 15
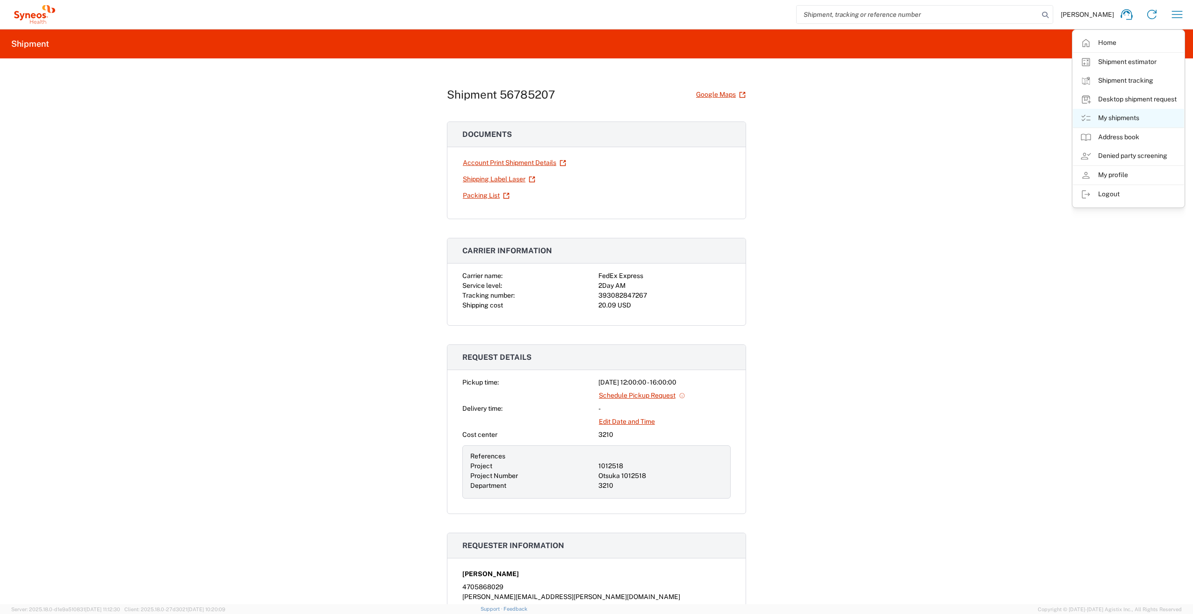
click at [1126, 118] on link "My shipments" at bounding box center [1128, 118] width 111 height 19
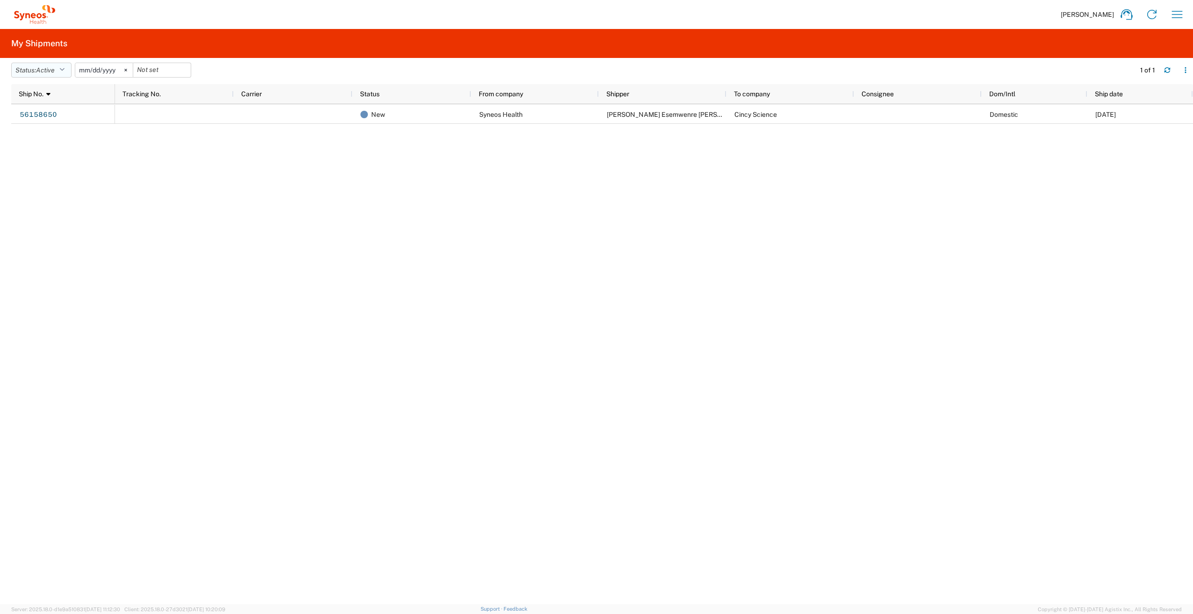
click at [62, 69] on icon "button" at bounding box center [61, 70] width 5 height 7
click at [57, 122] on span "All" at bounding box center [66, 119] width 109 height 14
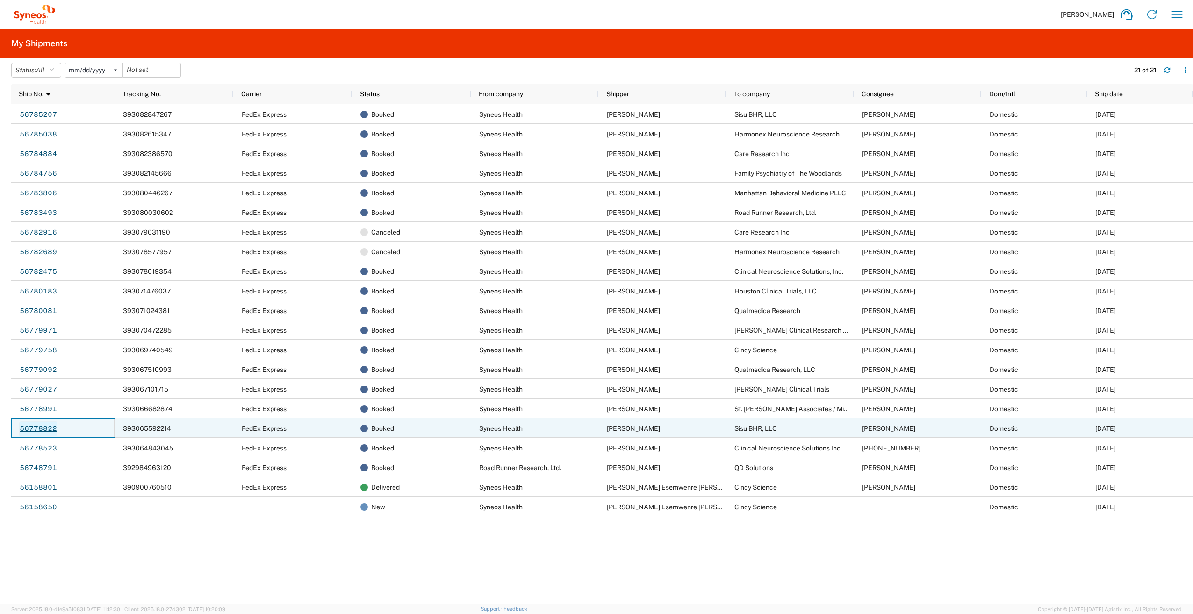
click at [29, 429] on link "56778822" at bounding box center [38, 429] width 38 height 15
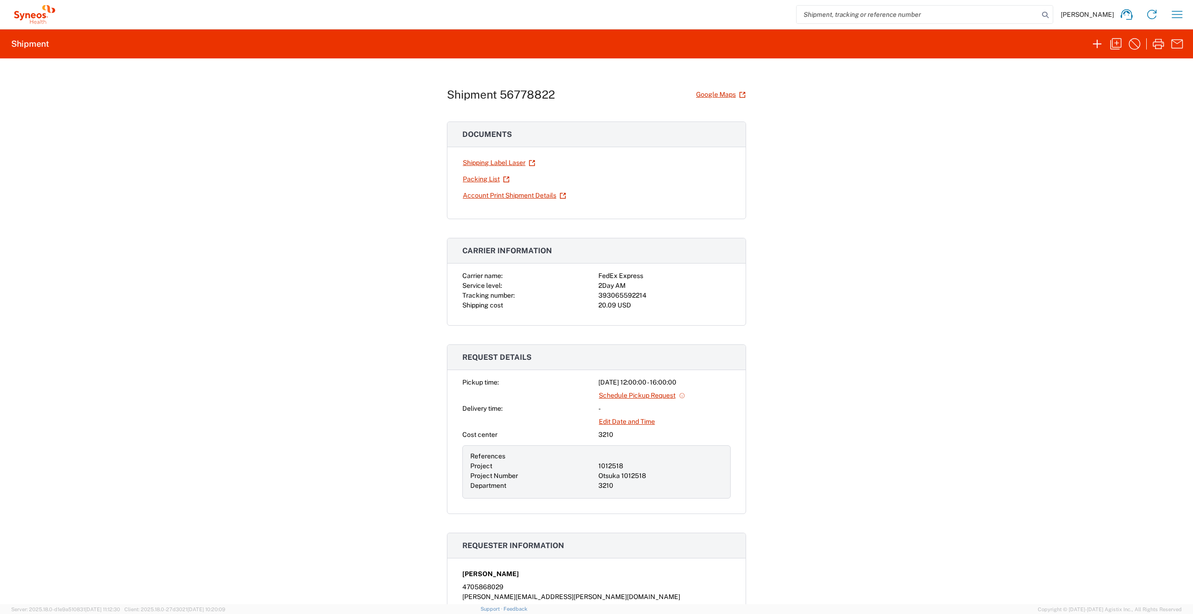
drag, startPoint x: 1133, startPoint y: 43, endPoint x: 1119, endPoint y: 168, distance: 126.0
click at [1119, 168] on agx-shipment-request-result-v2 "Shipment Shipment 56778822 Google Maps Documents Shipping Label Laser Packing L…" at bounding box center [596, 316] width 1193 height 575
click at [1137, 43] on icon "button" at bounding box center [1134, 43] width 15 height 15
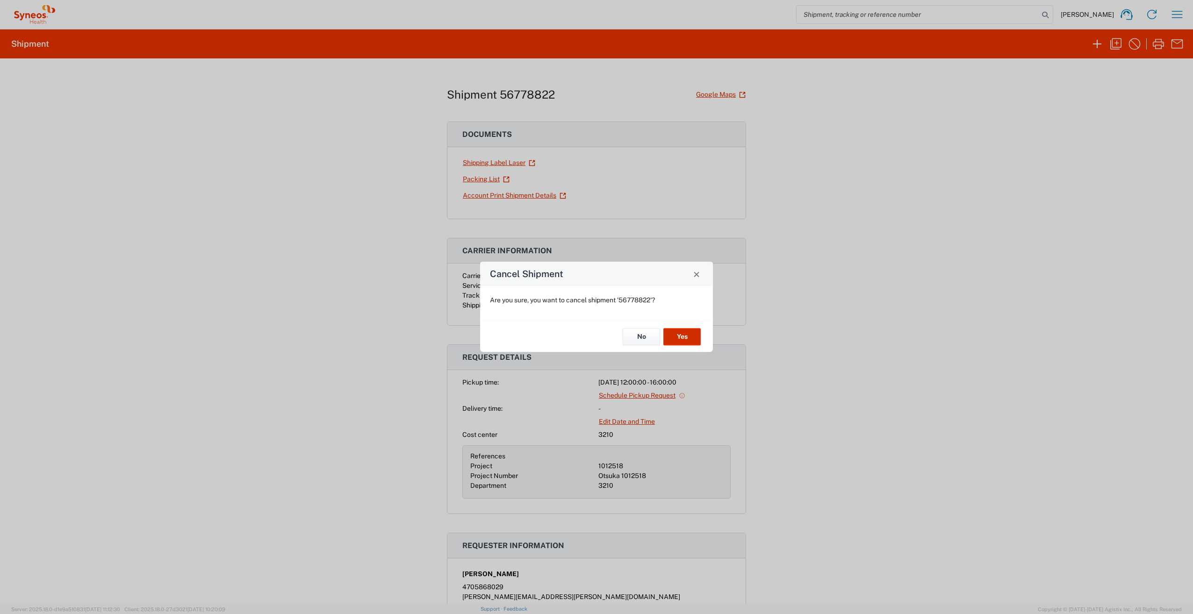
click at [688, 335] on button "Yes" at bounding box center [681, 336] width 37 height 17
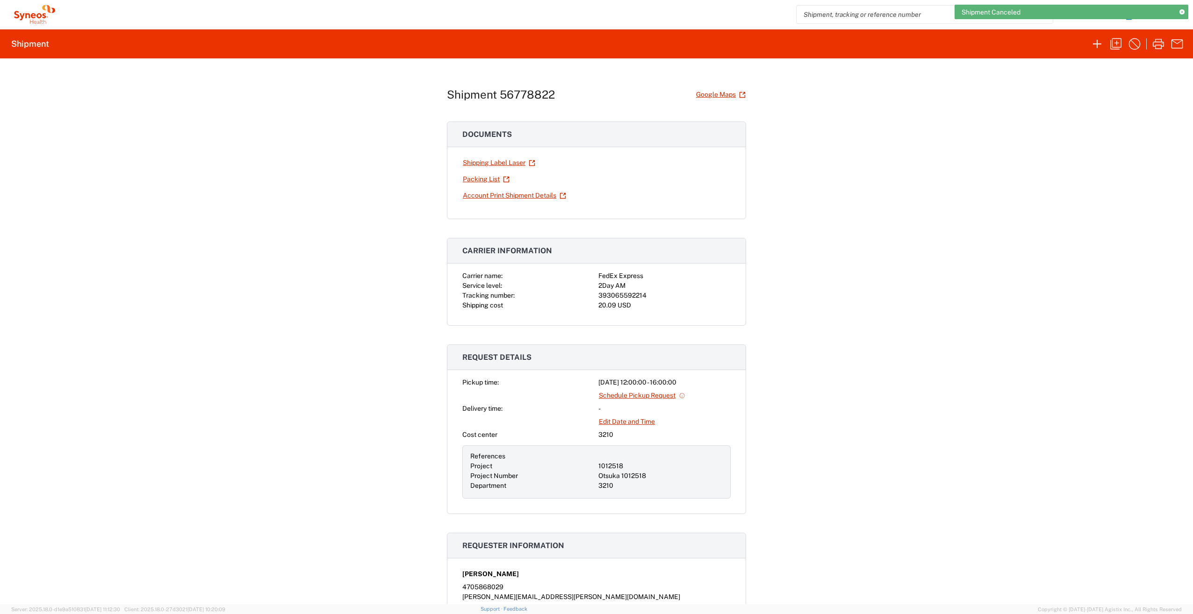
click at [1058, 113] on div "Shipment 56778822 Google Maps Documents Shipping Label Laser Packing List Accou…" at bounding box center [596, 331] width 1193 height 546
click at [1176, 14] on div "Shipment Canceled" at bounding box center [1071, 12] width 234 height 14
click at [1083, 157] on div "Shipment 56778822 Google Maps Documents Shipping Label Laser Packing List Accou…" at bounding box center [596, 331] width 1193 height 546
click at [1180, 15] on icon "button" at bounding box center [1176, 14] width 15 height 15
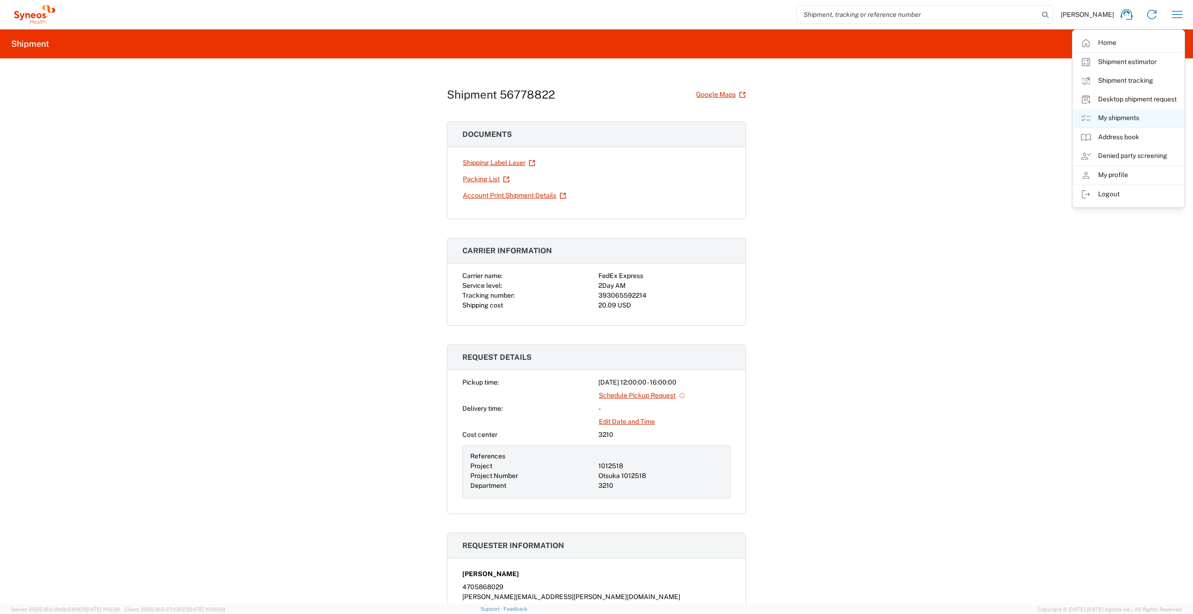
click at [1126, 118] on link "My shipments" at bounding box center [1128, 118] width 111 height 19
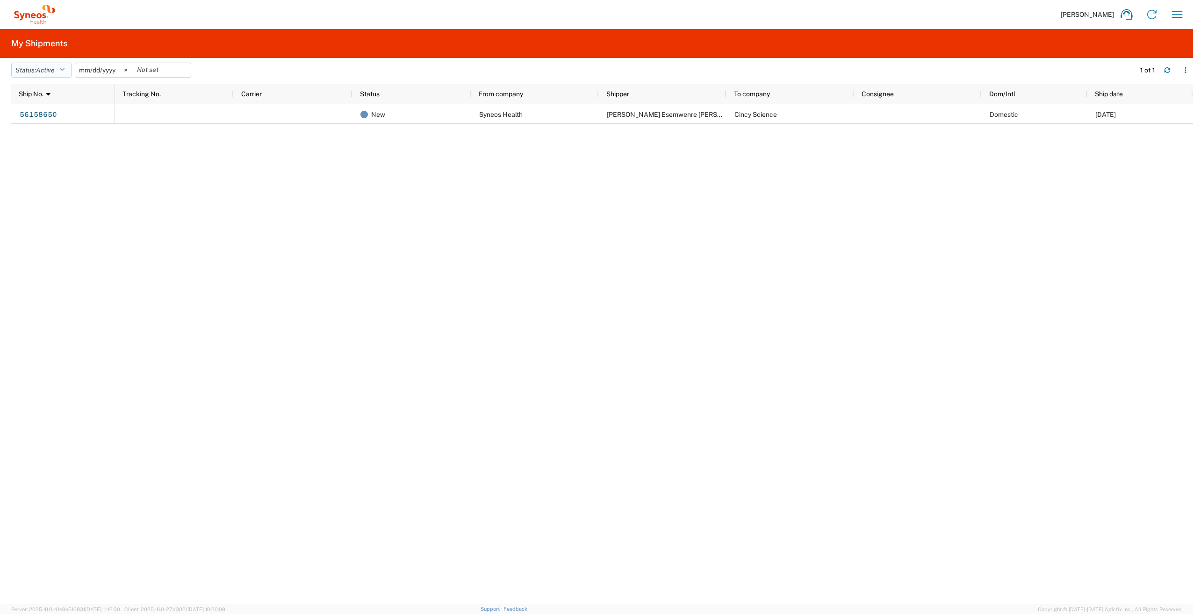
click at [62, 65] on button "Status: Active" at bounding box center [41, 70] width 60 height 15
click at [45, 105] on span "Active" at bounding box center [66, 105] width 109 height 14
click at [55, 69] on span "Active" at bounding box center [45, 69] width 19 height 7
click at [34, 118] on span "All" at bounding box center [66, 119] width 109 height 14
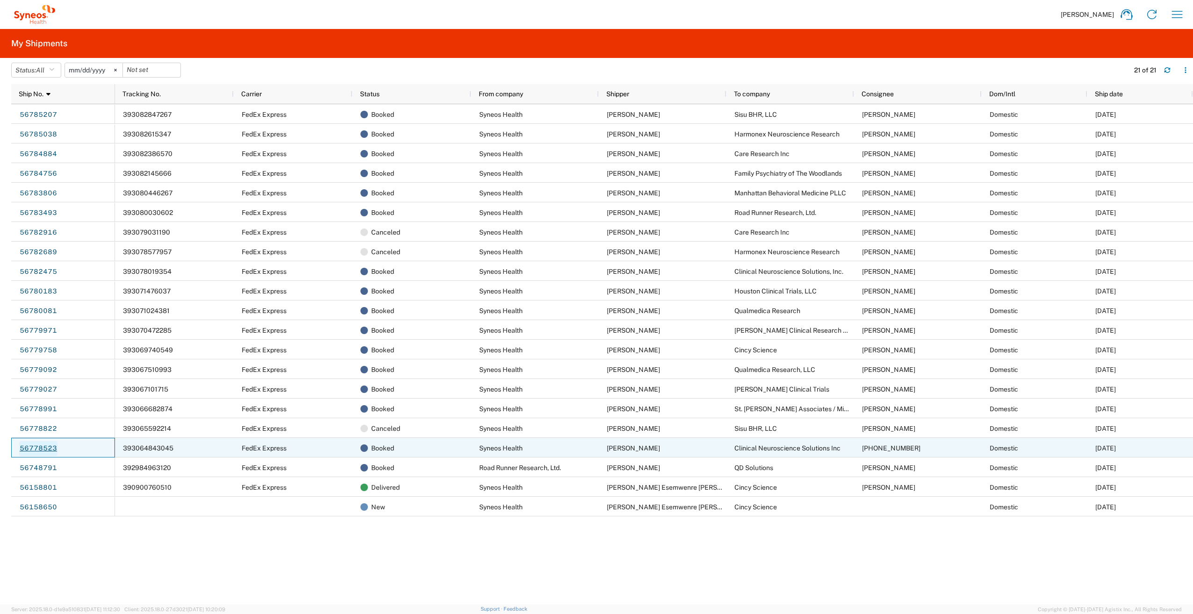
click at [45, 446] on link "56778523" at bounding box center [38, 448] width 38 height 15
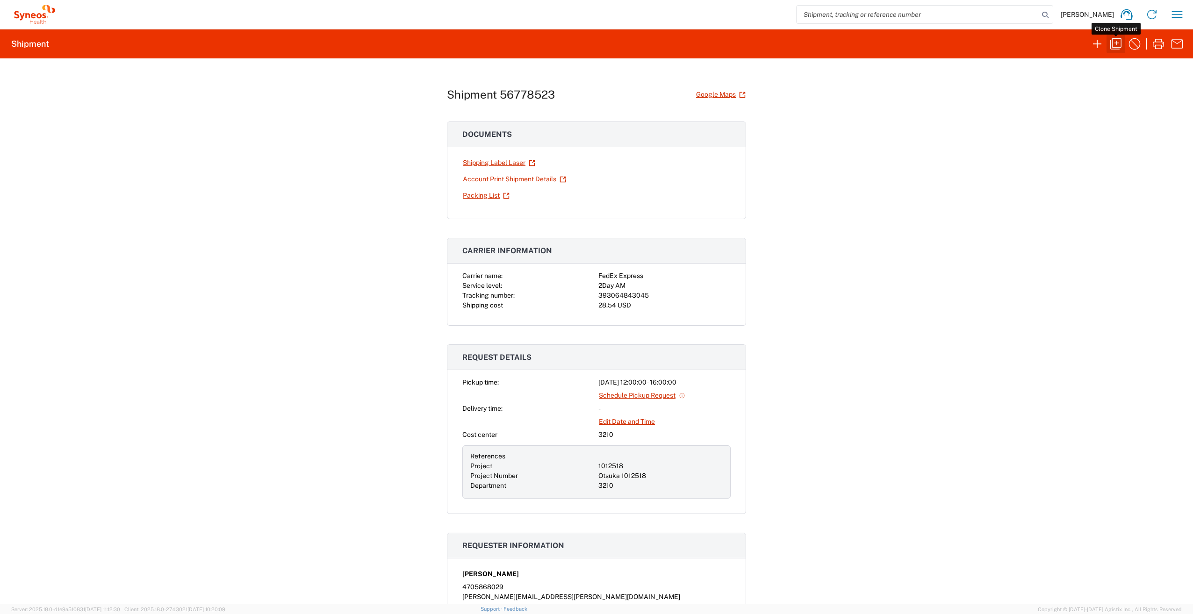
click at [1115, 44] on icon "button" at bounding box center [1115, 43] width 15 height 15
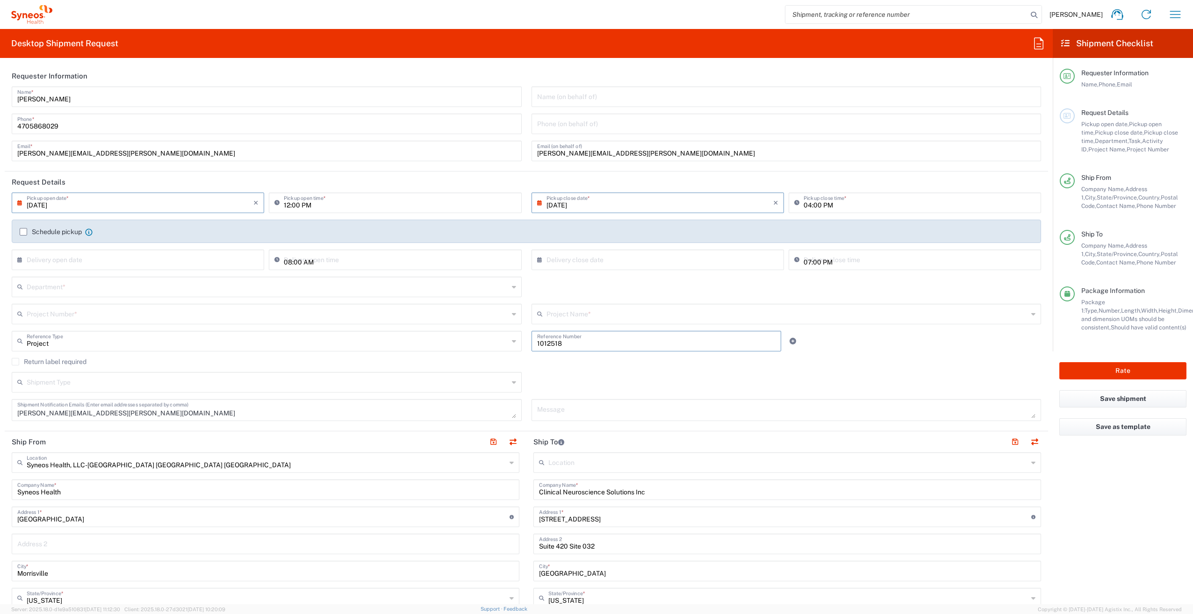
drag, startPoint x: 562, startPoint y: 342, endPoint x: 518, endPoint y: 343, distance: 44.4
click at [518, 343] on div "Project Reference Type Project Account Type Activity ID Airline Appointment Num…" at bounding box center [526, 344] width 1039 height 27
click at [163, 322] on div "Project Number *" at bounding box center [267, 314] width 510 height 21
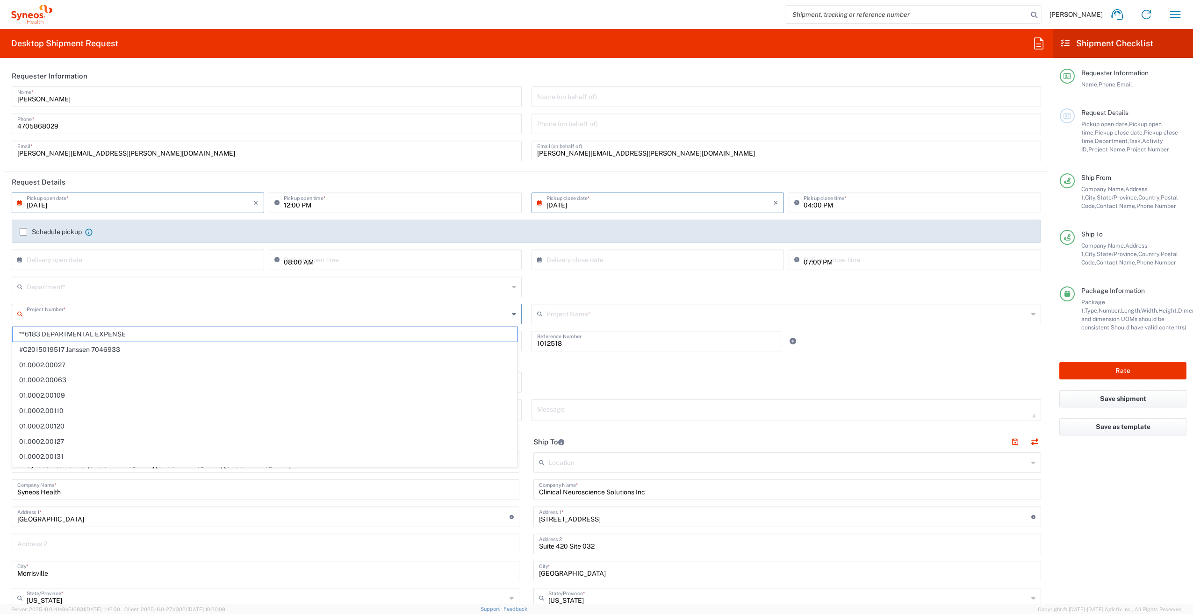
paste input "1012518"
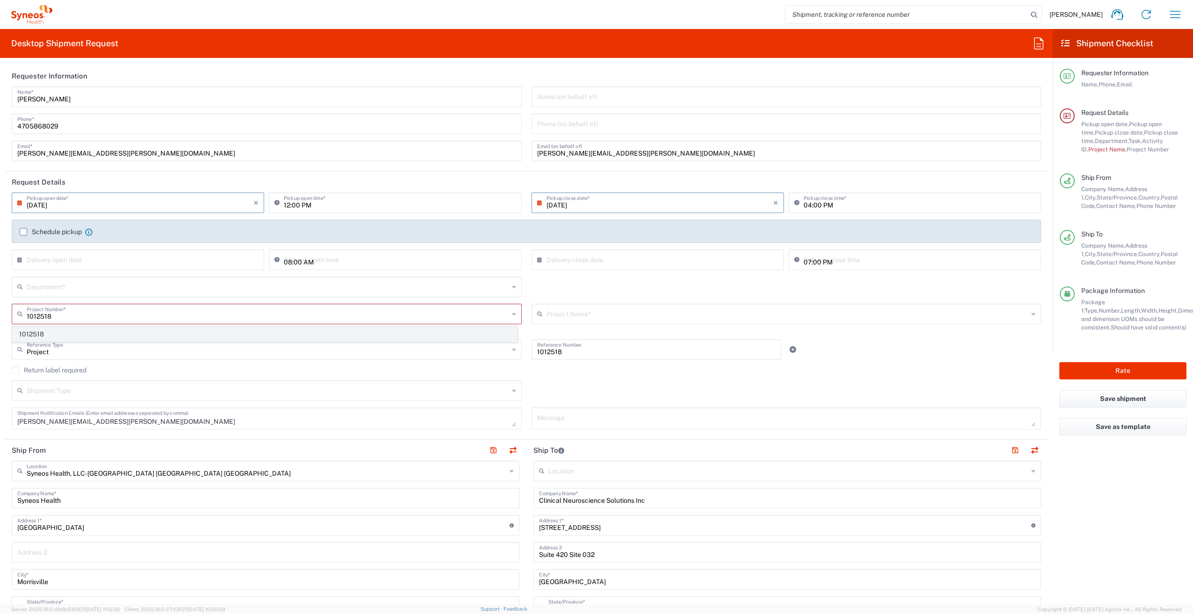
click at [61, 336] on span "1012518" at bounding box center [265, 334] width 504 height 14
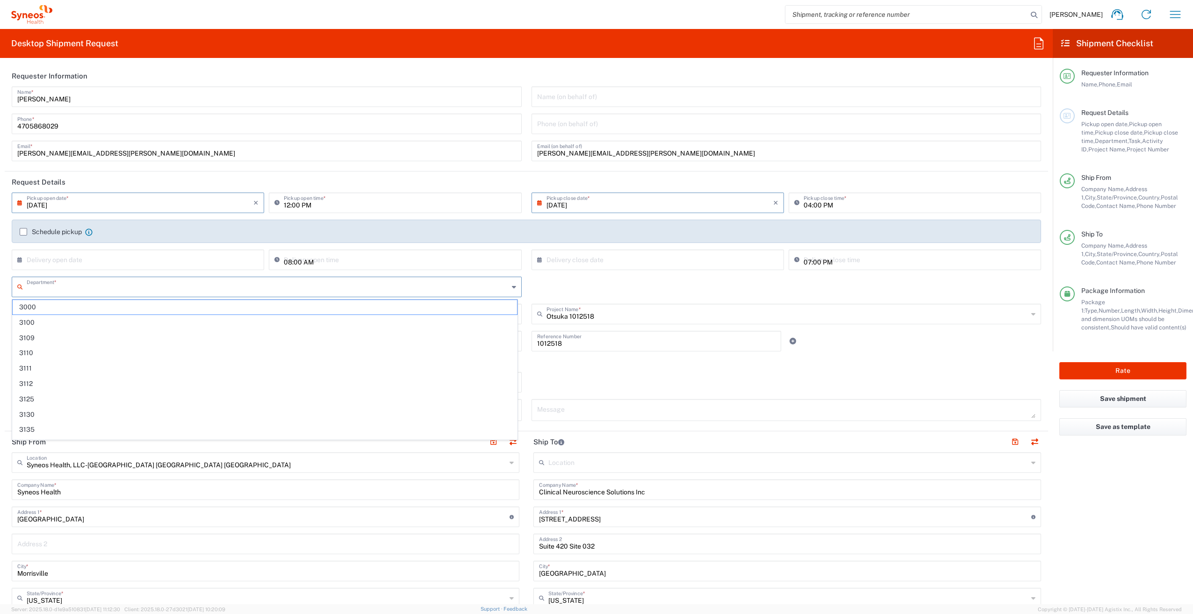
click at [48, 289] on input "text" at bounding box center [268, 286] width 482 height 16
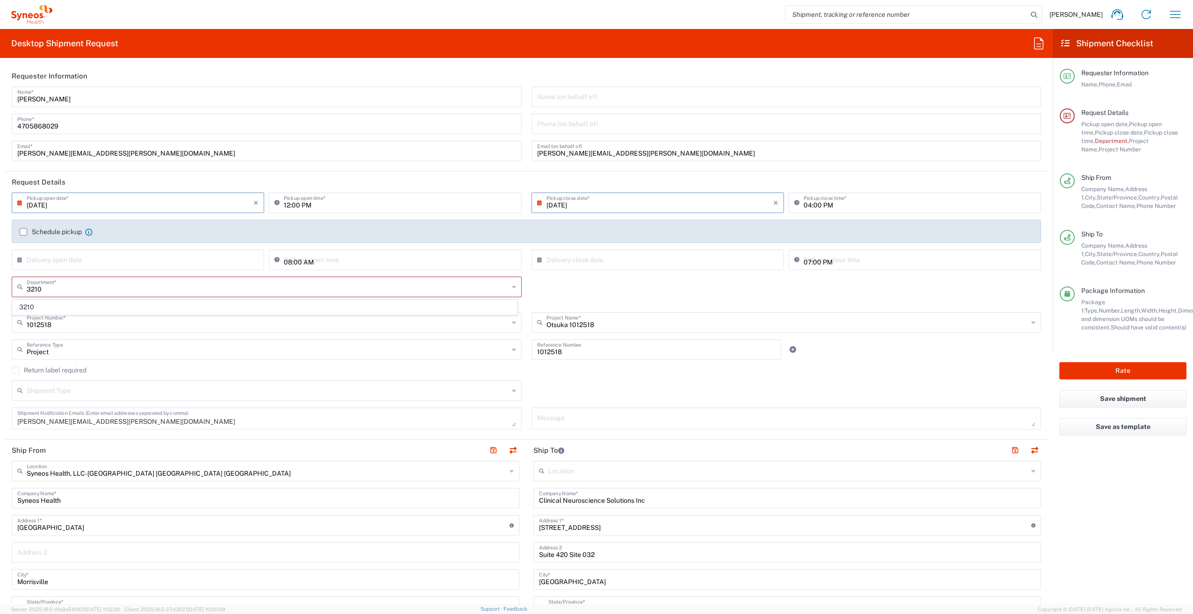
click at [46, 304] on span "3210" at bounding box center [265, 307] width 504 height 14
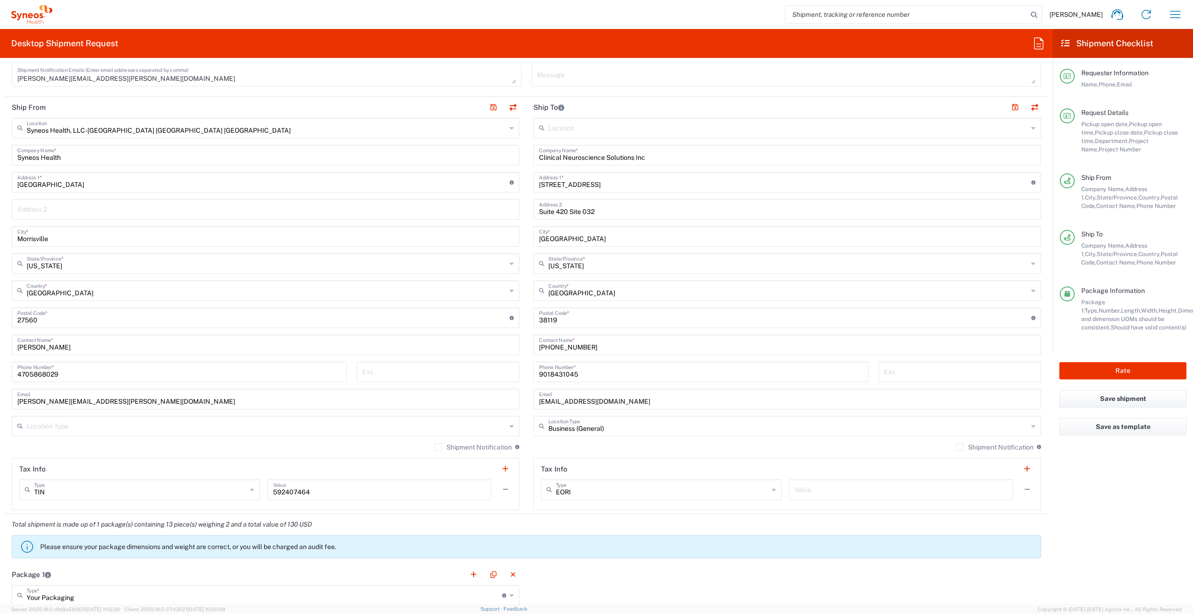
scroll to position [327, 0]
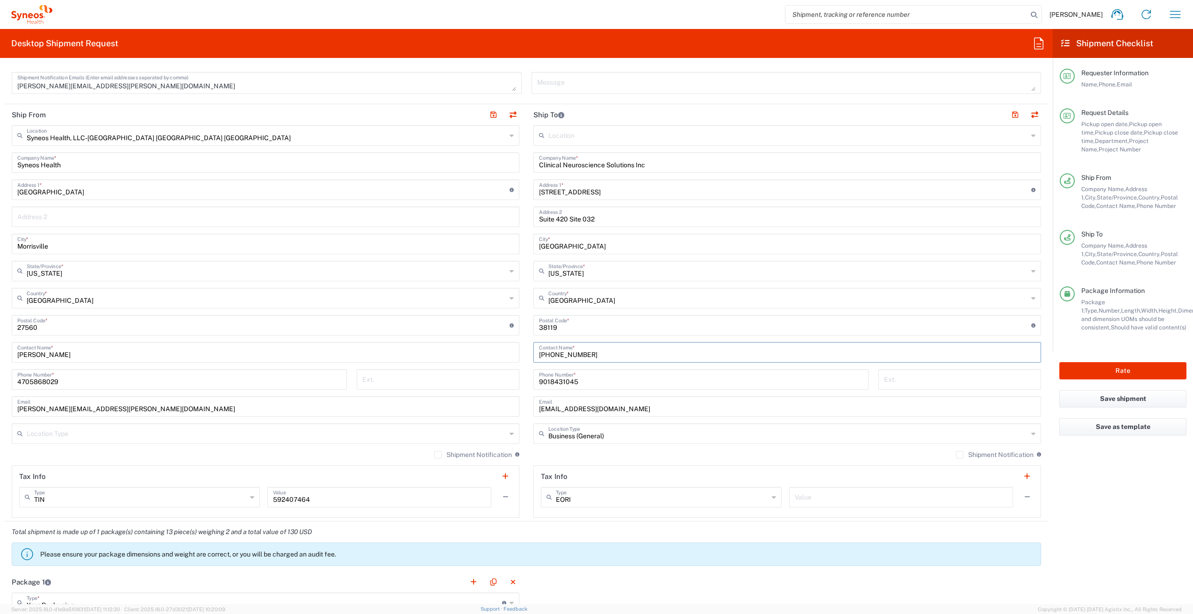
drag, startPoint x: 585, startPoint y: 354, endPoint x: 516, endPoint y: 354, distance: 68.7
click at [516, 354] on div "Ship From Syneos Health, LLC-Morrisville NC US Location Syneos Health, LLC-Morr…" at bounding box center [526, 312] width 1043 height 417
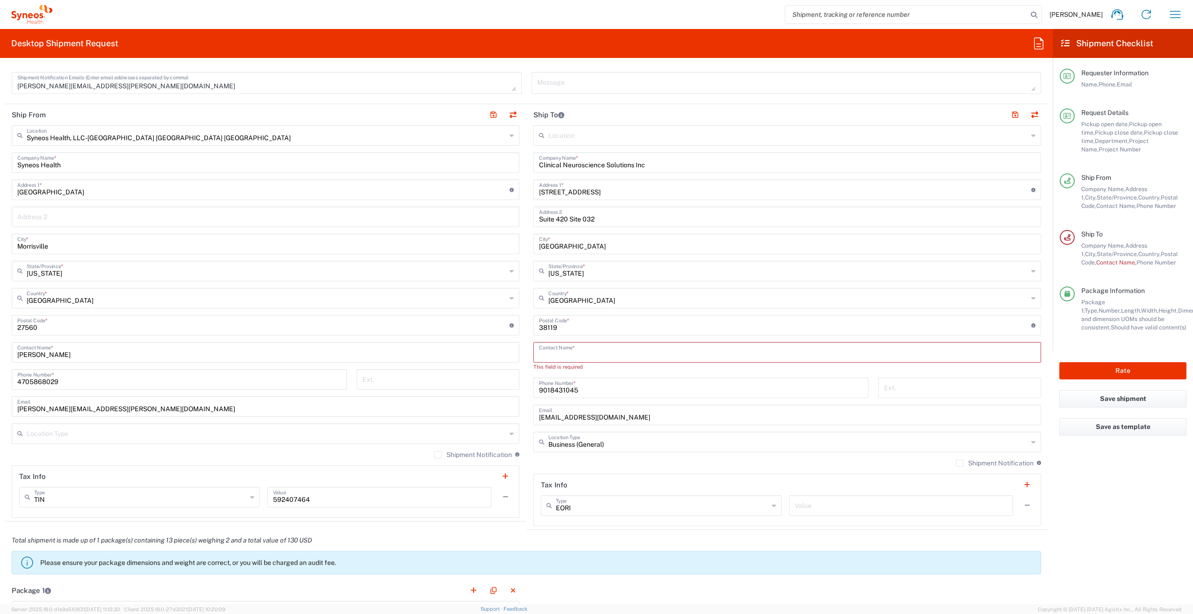
click at [567, 359] on input "text" at bounding box center [787, 352] width 496 height 16
paste input "Robyn Presley"
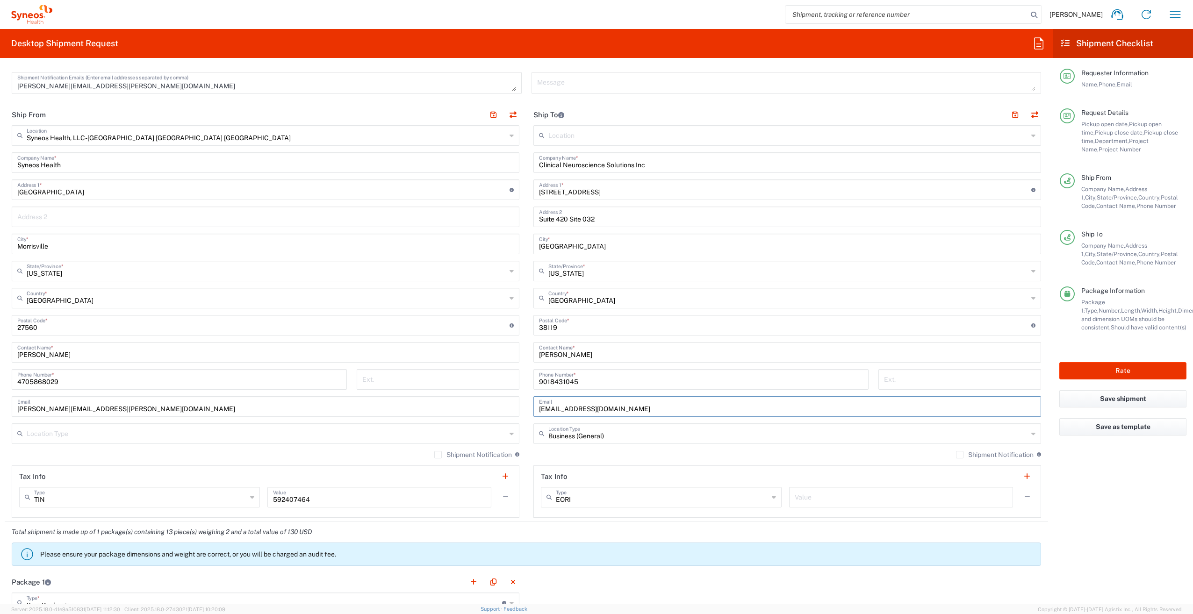
drag, startPoint x: 640, startPoint y: 406, endPoint x: 520, endPoint y: 407, distance: 120.1
click at [520, 407] on div "Ship From Syneos Health, LLC-Morrisville NC US Location Syneos Health, LLC-Morr…" at bounding box center [526, 312] width 1043 height 417
paste input "rpresley"
click at [1103, 489] on agx-form-checklist "Shipment Checklist Requester Information Name, Phone, Email Request Details Pic…" at bounding box center [1123, 316] width 140 height 575
click at [583, 378] on input "9018431045" at bounding box center [701, 379] width 324 height 16
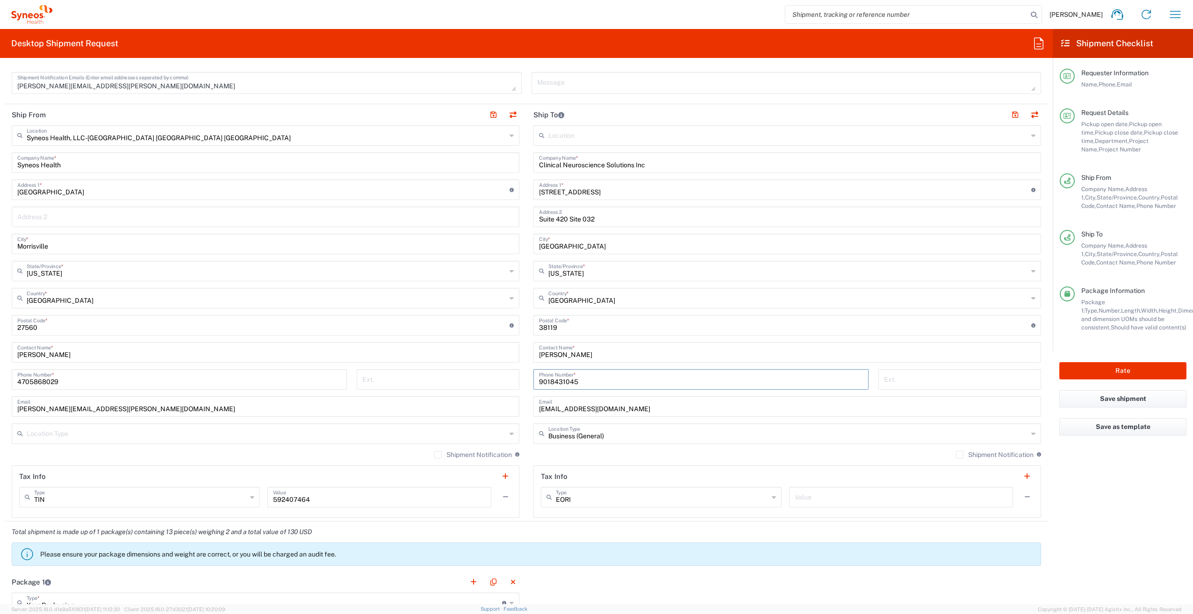
drag, startPoint x: 583, startPoint y: 380, endPoint x: 511, endPoint y: 378, distance: 72.0
click at [511, 378] on div "Ship From Syneos Health, LLC-Morrisville NC US Location Syneos Health, LLC-Morr…" at bounding box center [526, 312] width 1043 height 417
paste input "-843-"
click at [1109, 521] on agx-form-checklist "Shipment Checklist Requester Information Name, Phone, Email Request Details Pic…" at bounding box center [1123, 316] width 140 height 575
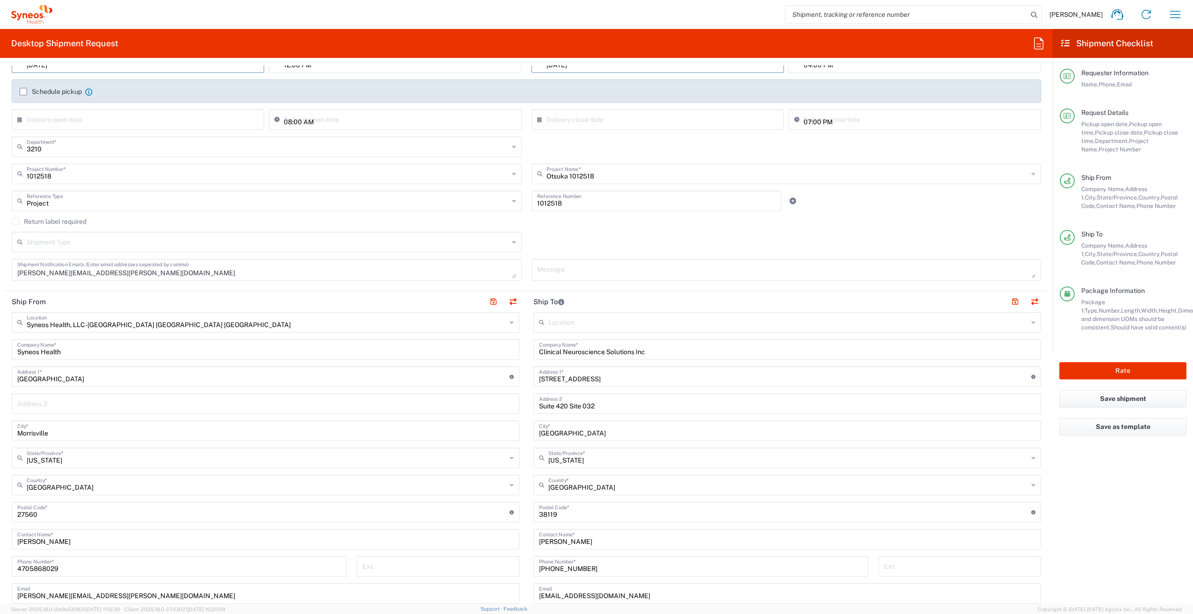
scroll to position [0, 0]
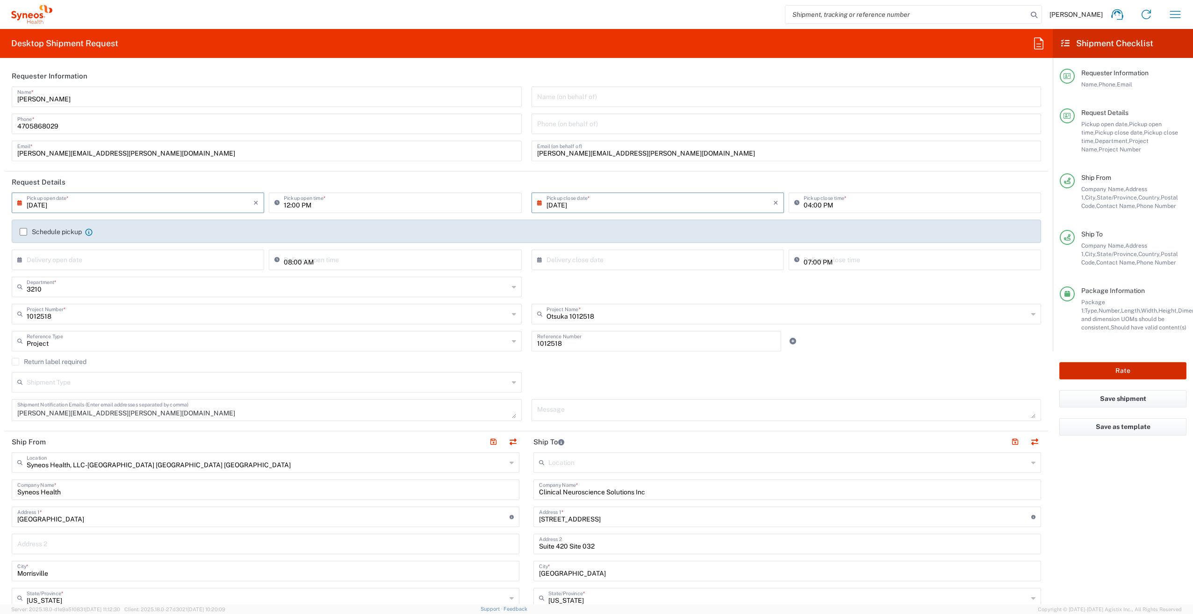
click at [1121, 370] on button "Rate" at bounding box center [1122, 370] width 127 height 17
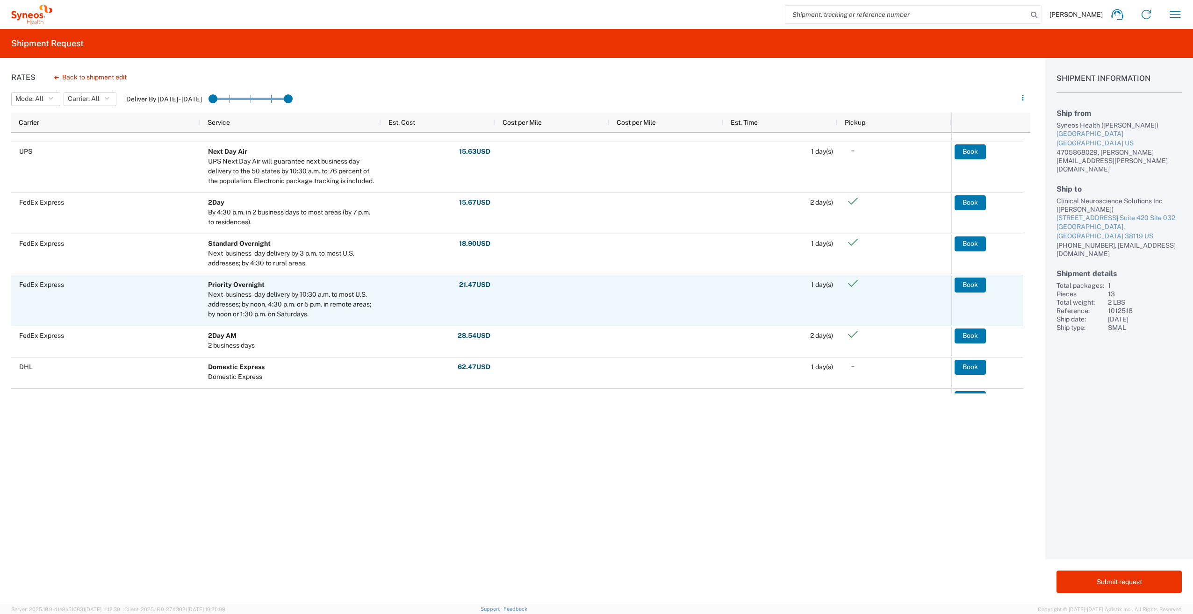
scroll to position [384, 0]
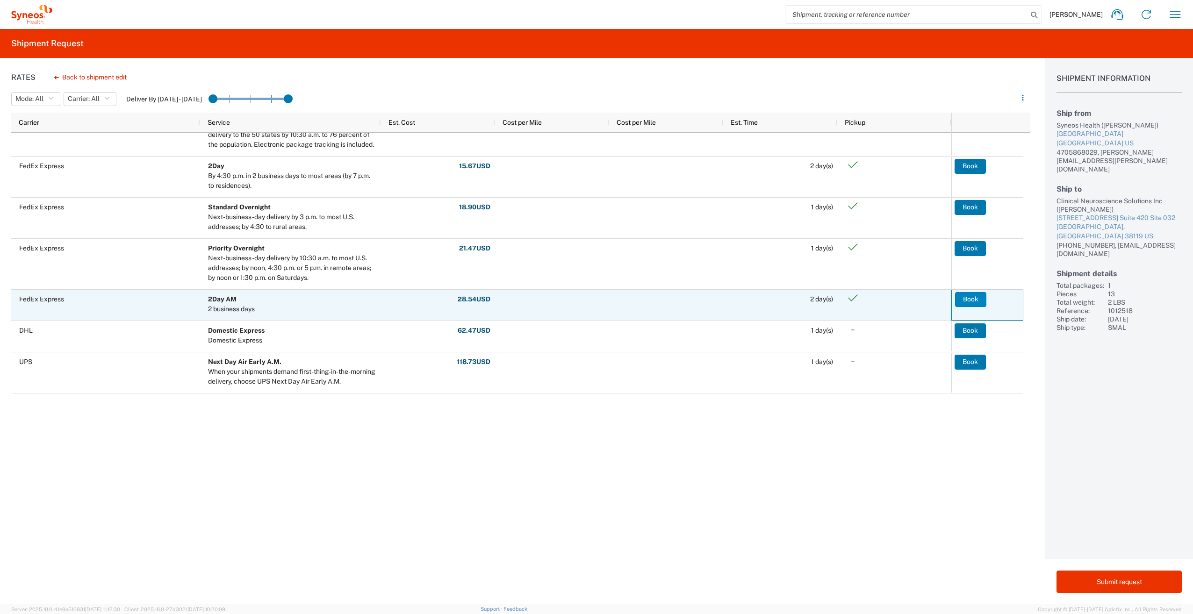
click at [966, 298] on button "Book" at bounding box center [970, 299] width 31 height 15
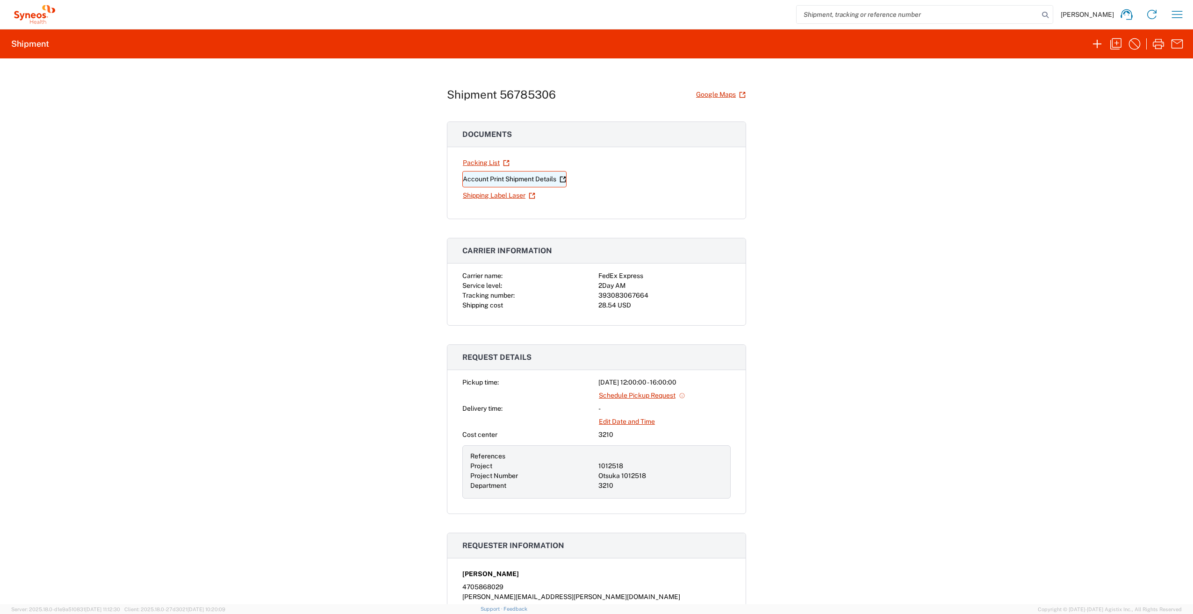
click at [494, 176] on link "Account Print Shipment Details" at bounding box center [514, 179] width 104 height 16
click at [486, 197] on link "Shipping Label Laser" at bounding box center [498, 195] width 73 height 16
click at [1177, 13] on icon "button" at bounding box center [1176, 14] width 15 height 15
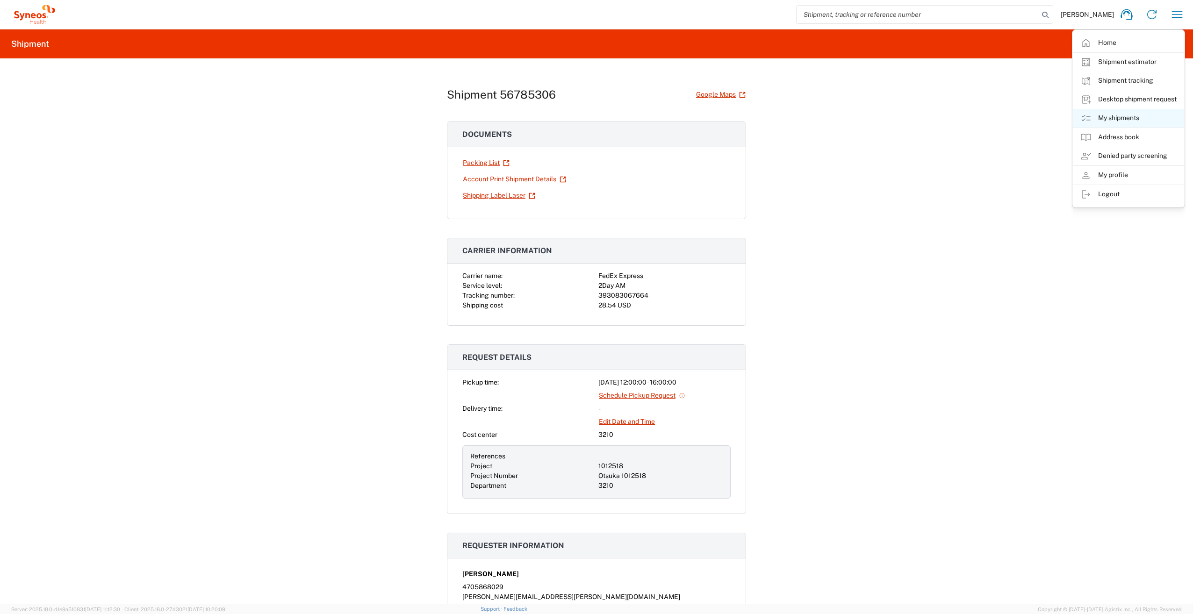
click at [1110, 116] on link "My shipments" at bounding box center [1128, 118] width 111 height 19
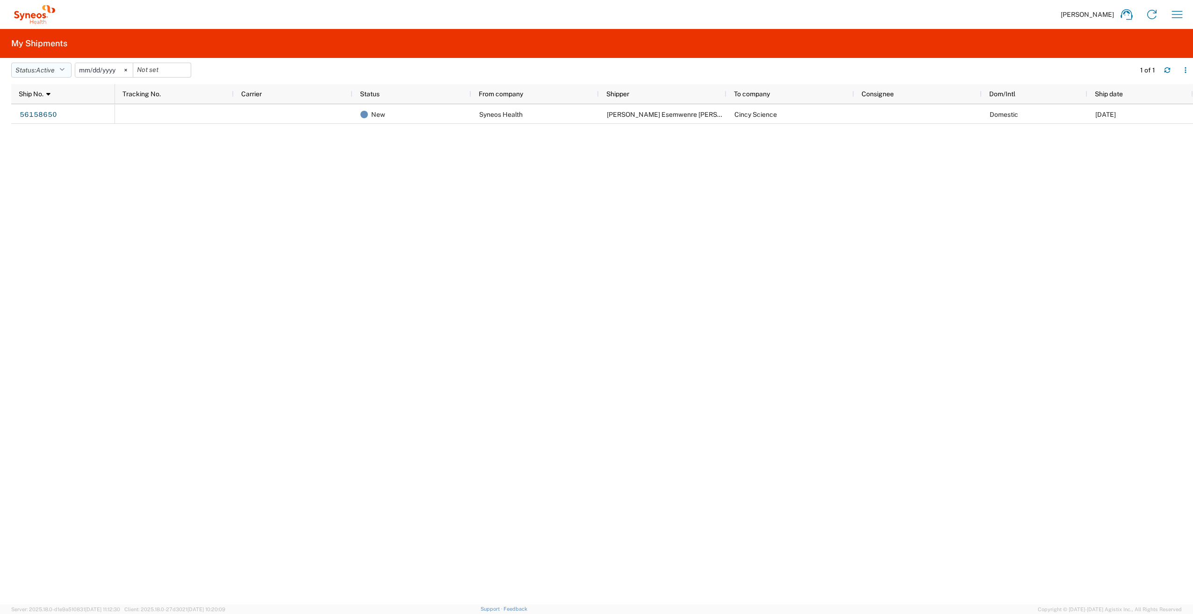
click at [60, 72] on button "Status: Active" at bounding box center [41, 70] width 60 height 15
click at [44, 118] on span "All" at bounding box center [66, 119] width 109 height 14
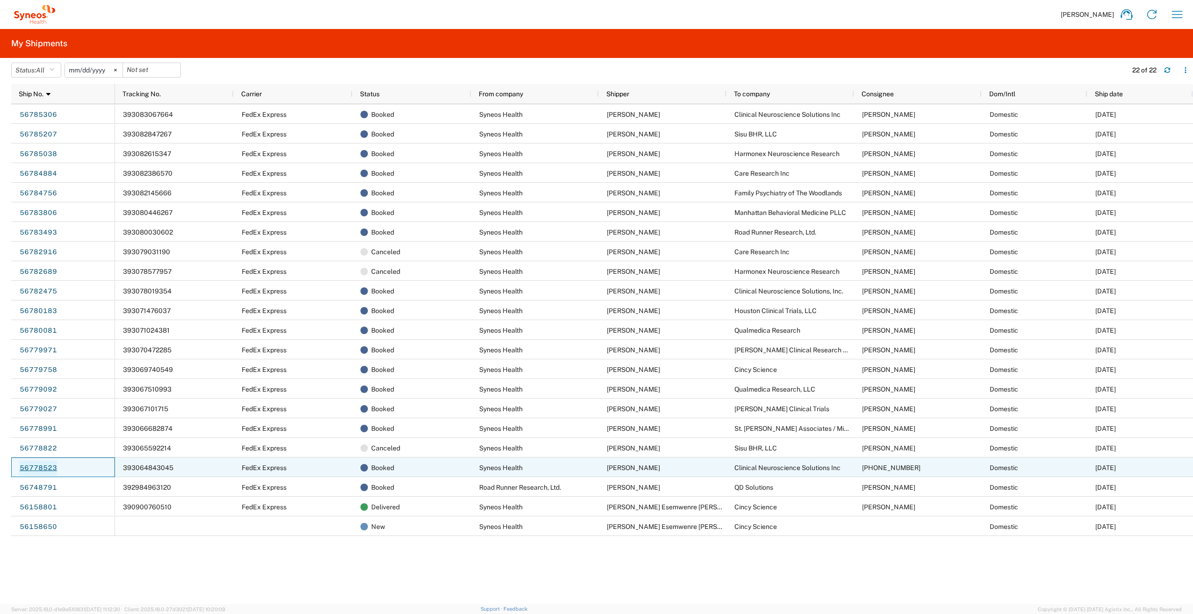
click at [45, 467] on link "56778523" at bounding box center [38, 468] width 38 height 15
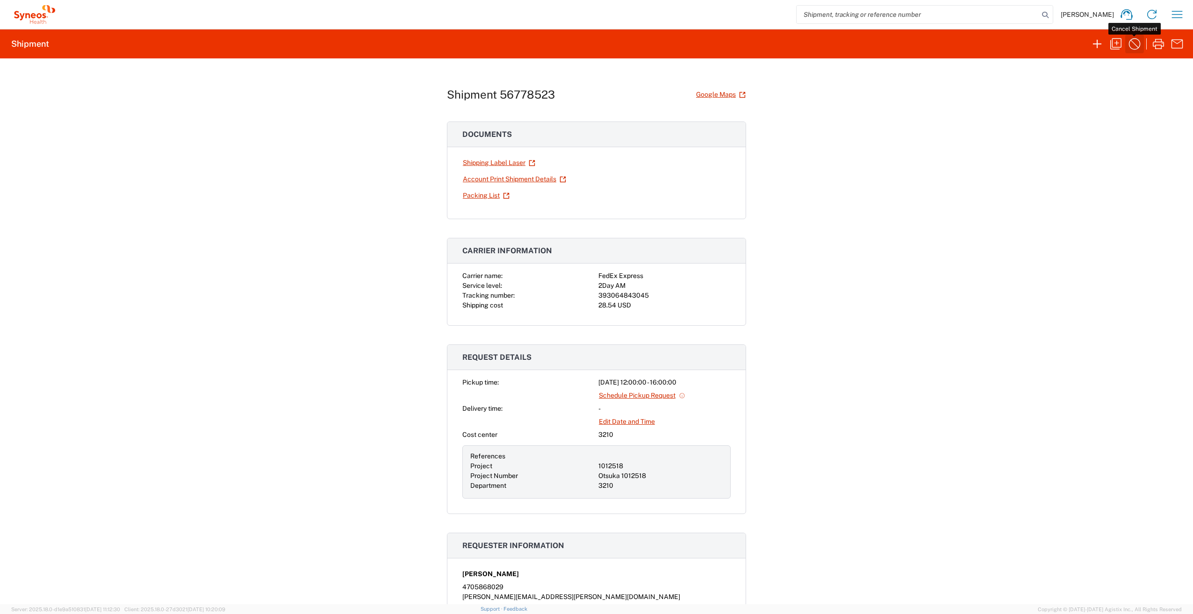
click at [1133, 41] on icon "button" at bounding box center [1134, 43] width 15 height 15
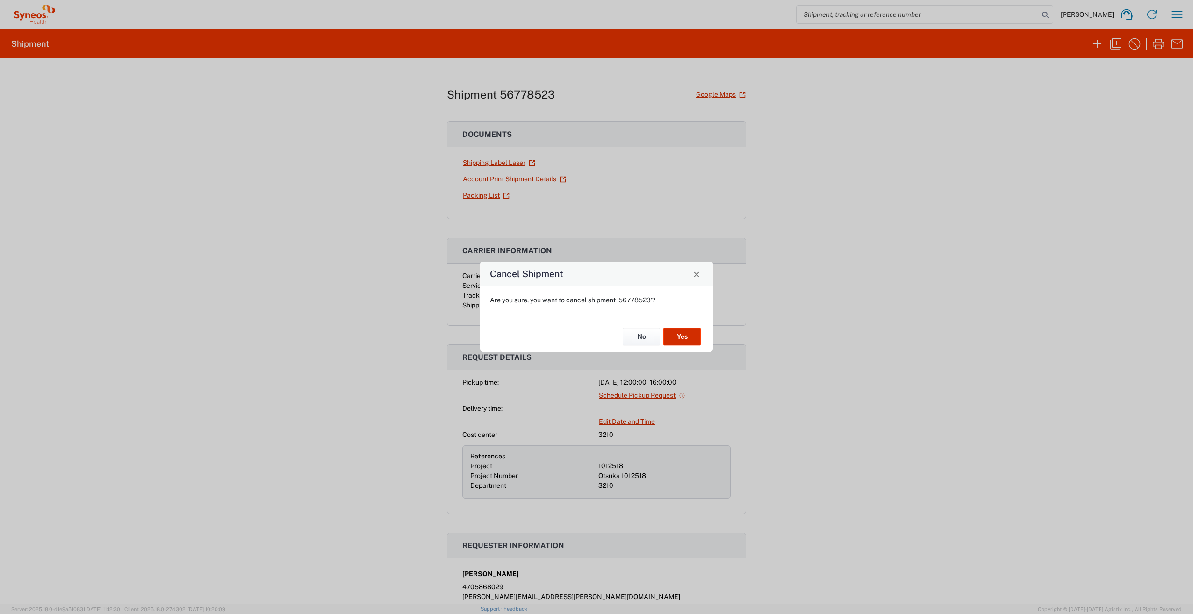
click at [694, 335] on button "Yes" at bounding box center [681, 336] width 37 height 17
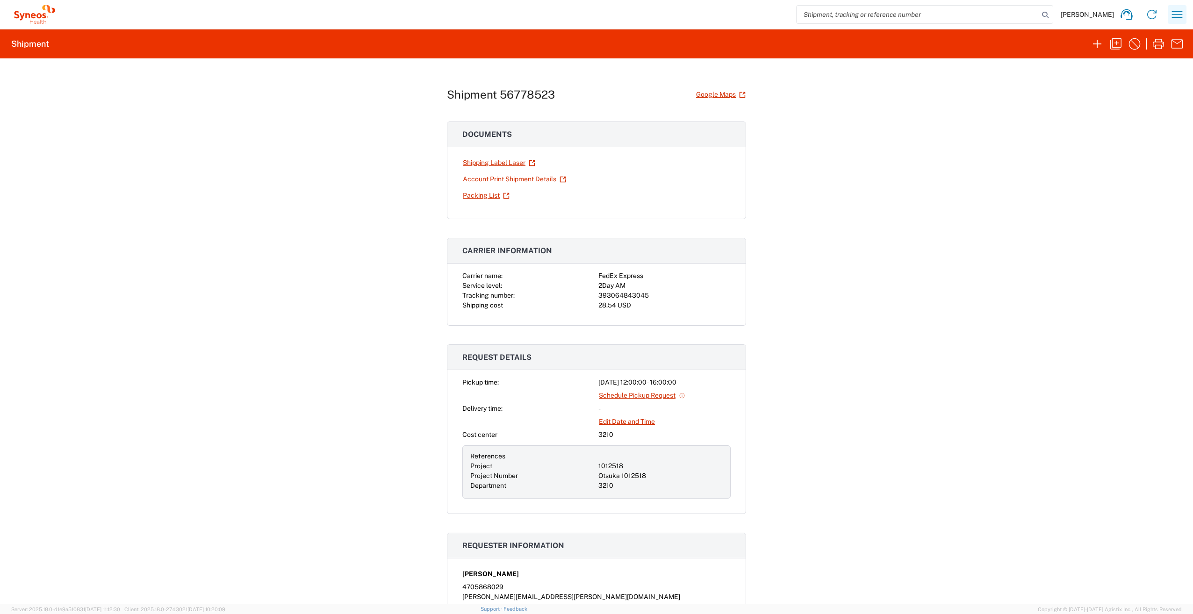
click at [1173, 11] on icon "button" at bounding box center [1177, 14] width 11 height 7
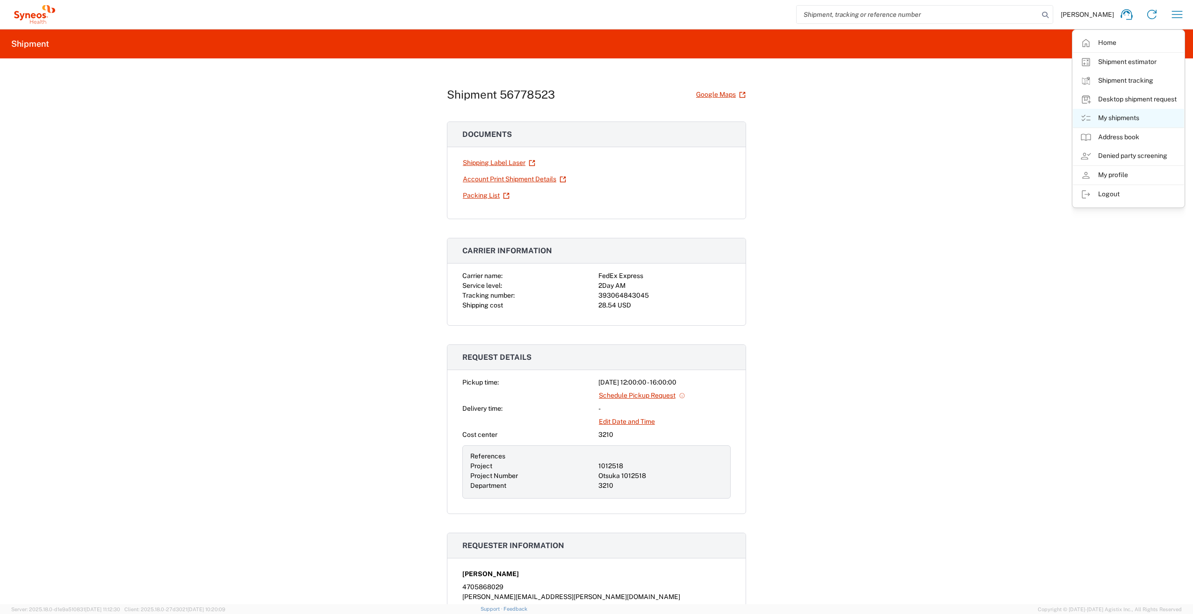
click at [1116, 119] on link "My shipments" at bounding box center [1128, 118] width 111 height 19
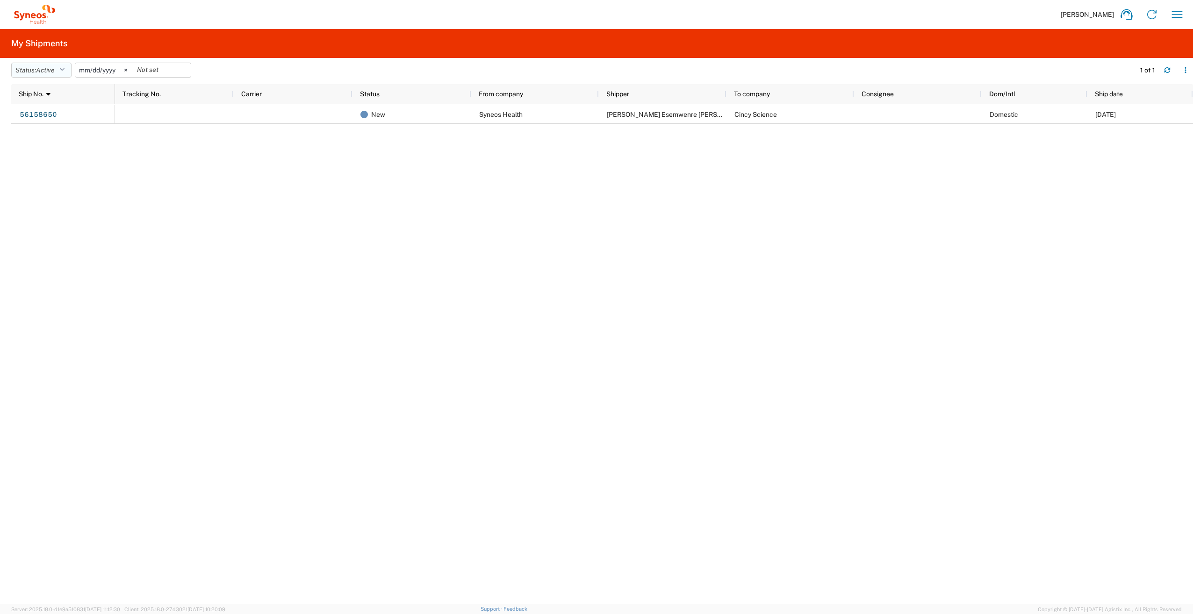
click at [63, 68] on icon "button" at bounding box center [61, 70] width 5 height 7
click at [57, 119] on span "All" at bounding box center [66, 119] width 109 height 14
